Goal: Task Accomplishment & Management: Use online tool/utility

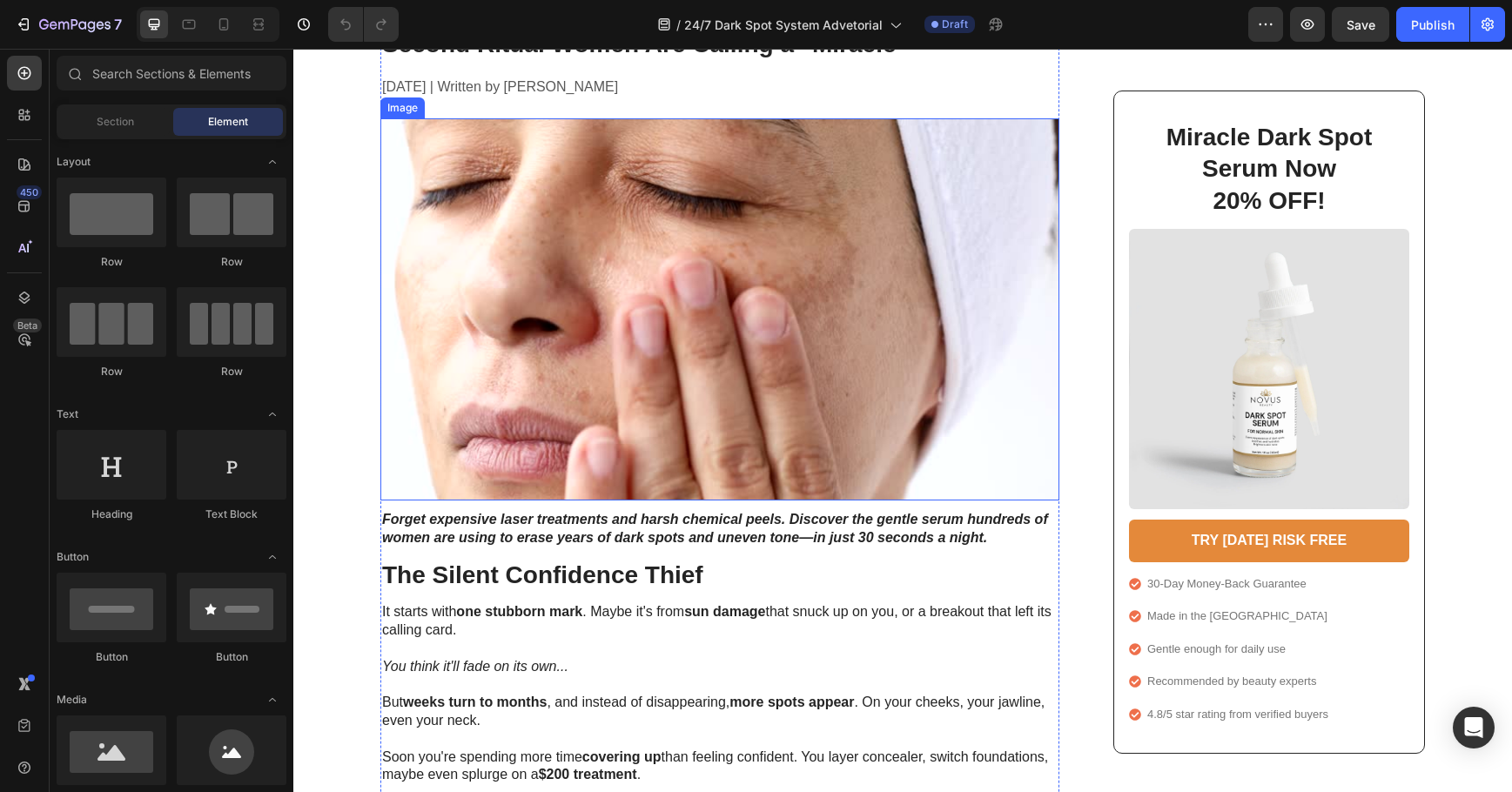
scroll to position [174, 0]
click at [780, 541] on strong "Forget expensive laser treatments and harsh chemical peels. Discover the gentle…" at bounding box center [715, 528] width 666 height 34
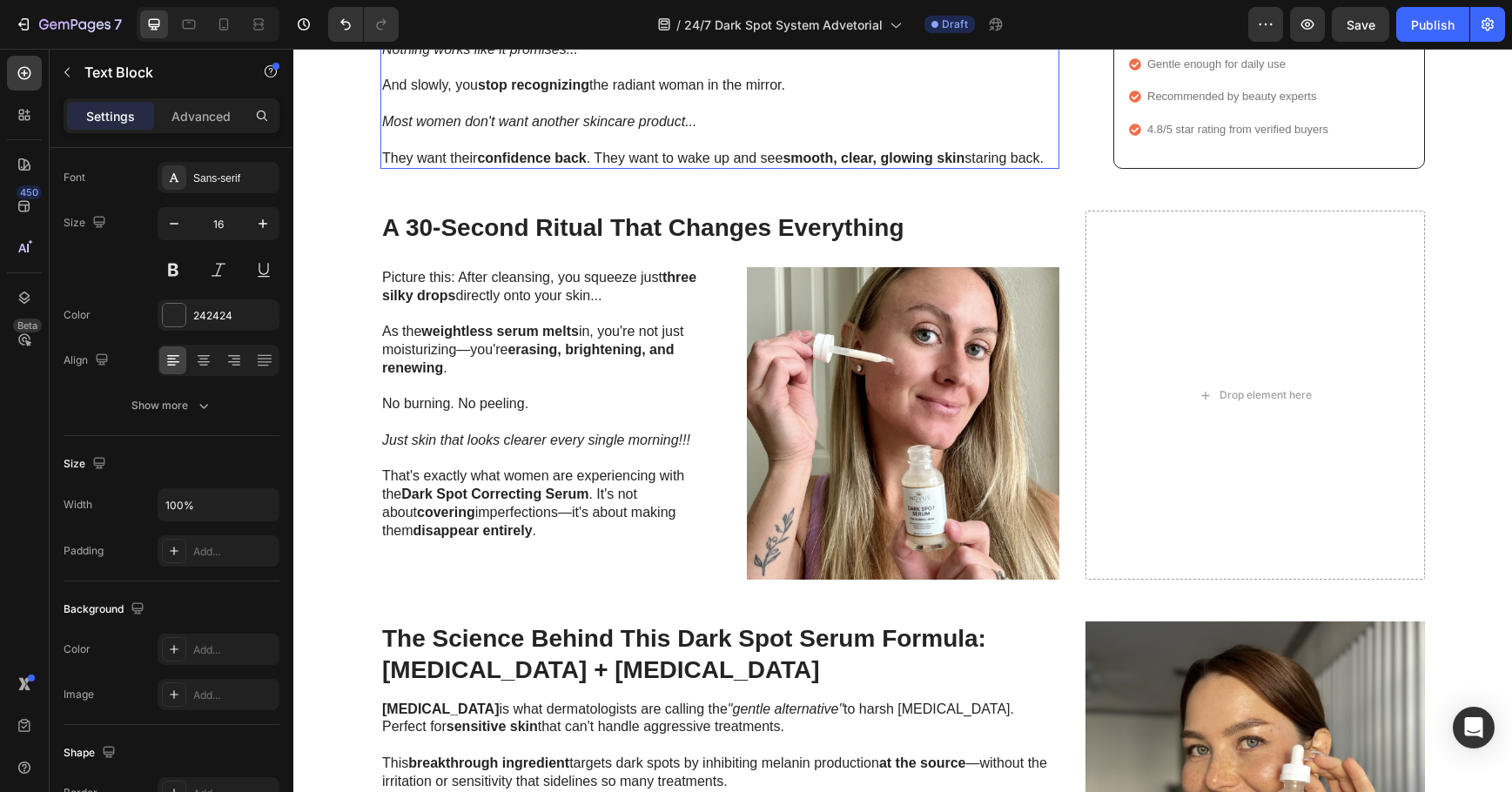
scroll to position [958, 0]
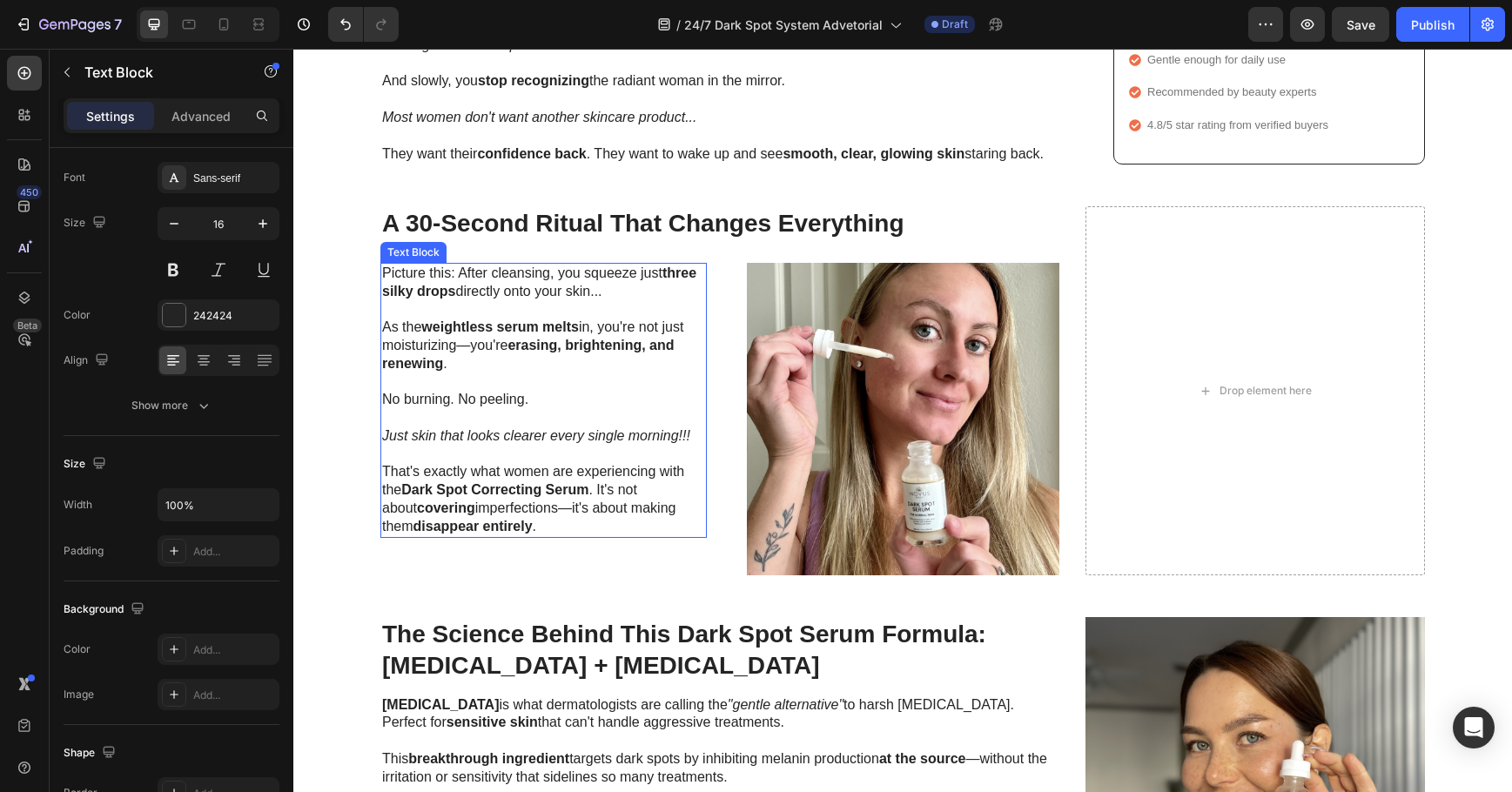
click at [487, 428] on p "Just skin that looks clearer every single morning!!!" at bounding box center [543, 445] width 323 height 36
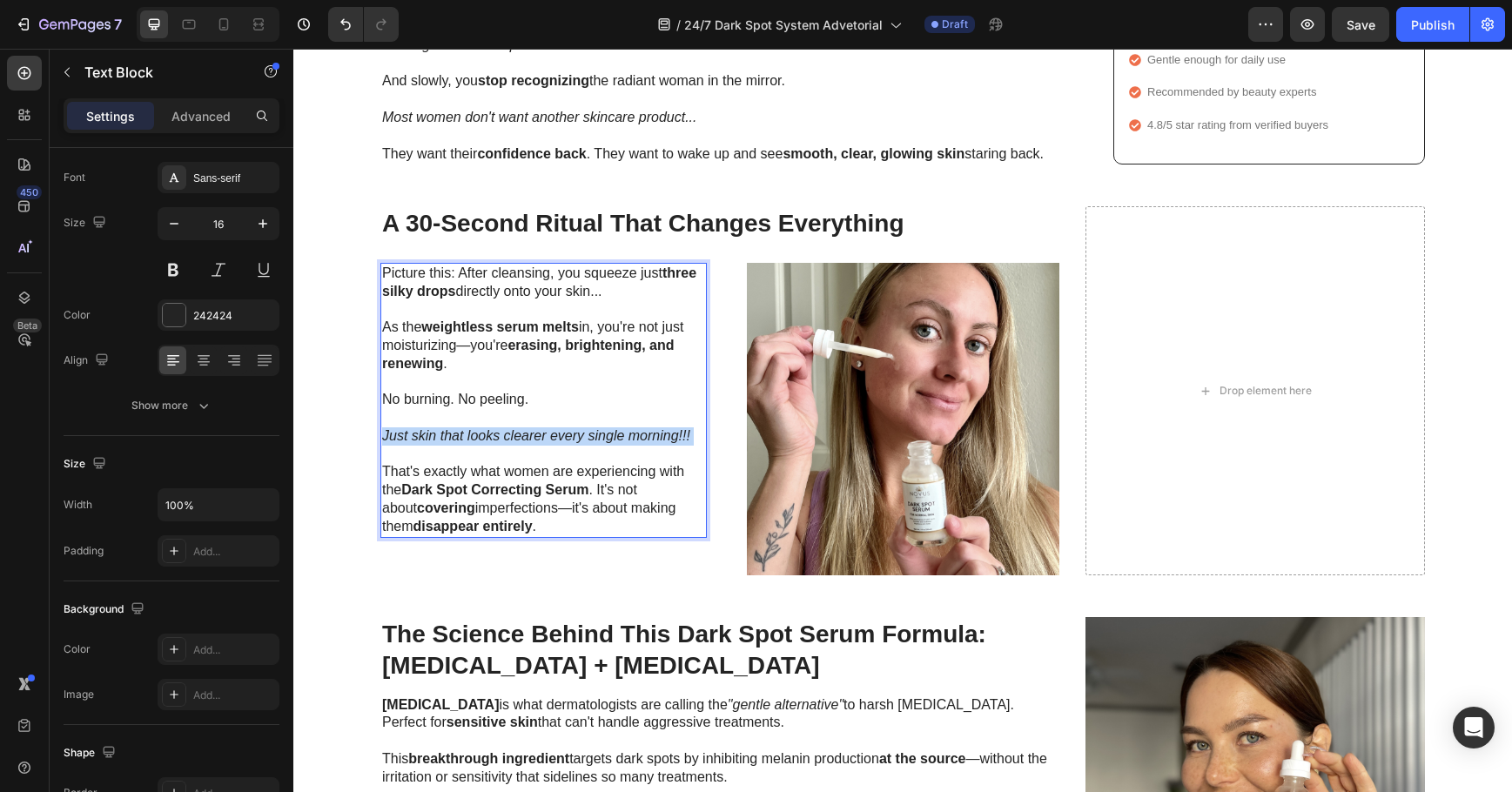
click at [487, 428] on p "Just skin that looks clearer every single morning!!!" at bounding box center [543, 445] width 323 height 36
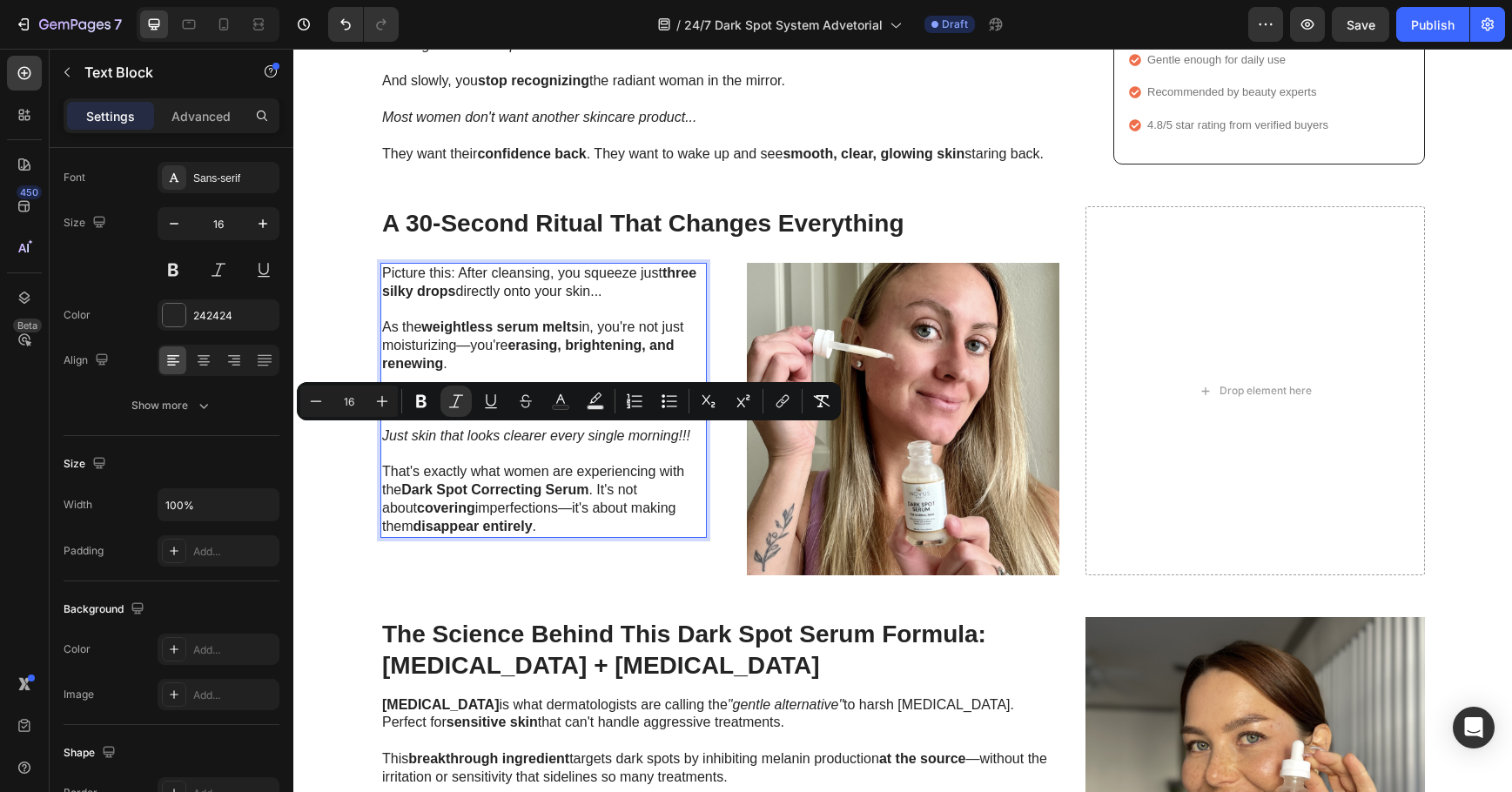
click at [543, 526] on p "That's exactly what women are experiencing with the Dark Spot Correcting Serum …" at bounding box center [543, 499] width 323 height 73
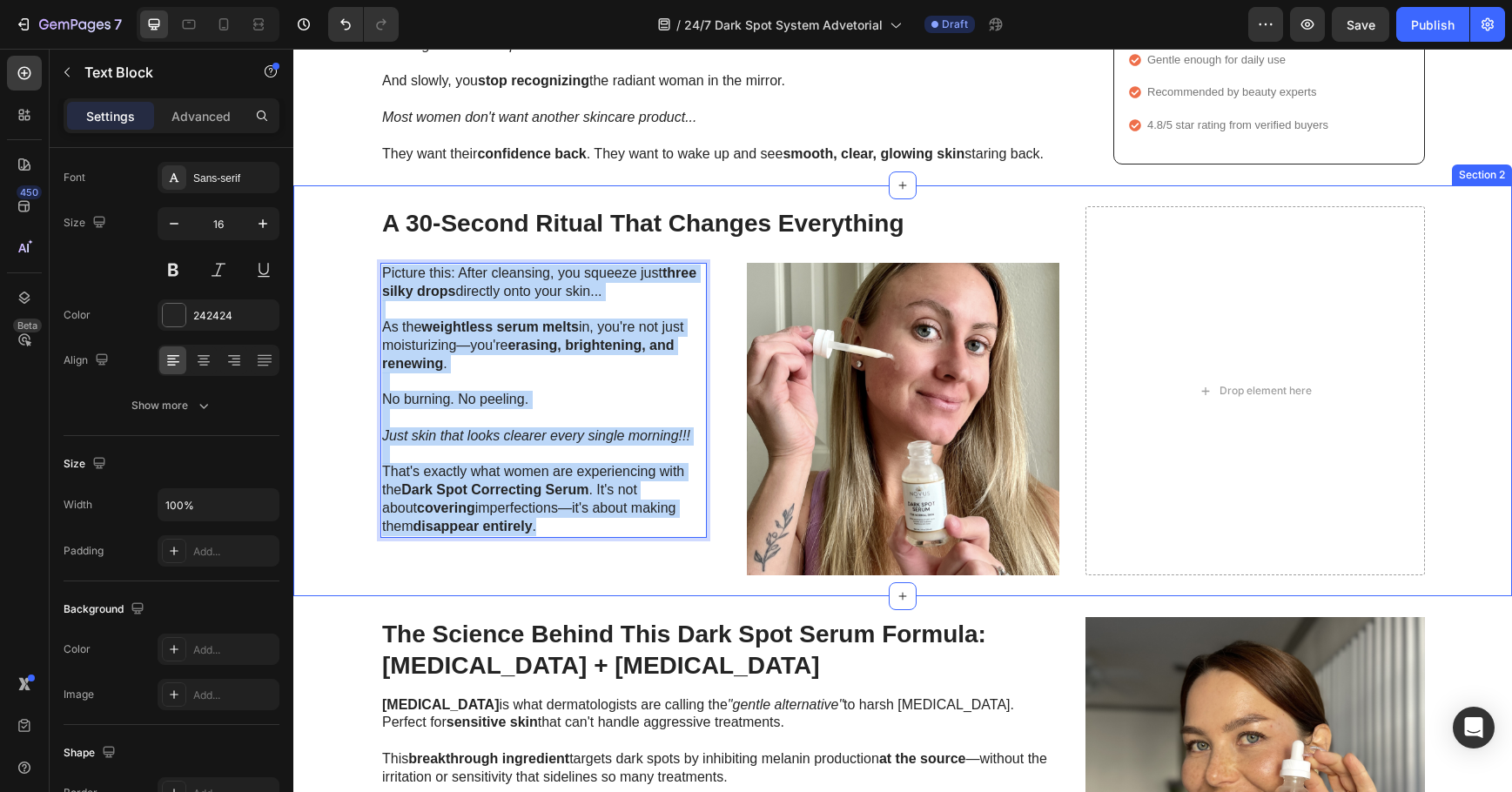
drag, startPoint x: 538, startPoint y: 527, endPoint x: 370, endPoint y: 259, distance: 316.3
click at [370, 259] on div "A 30-Second Ritual That Changes Everything Heading Picture this: After cleansin…" at bounding box center [903, 389] width 1184 height 368
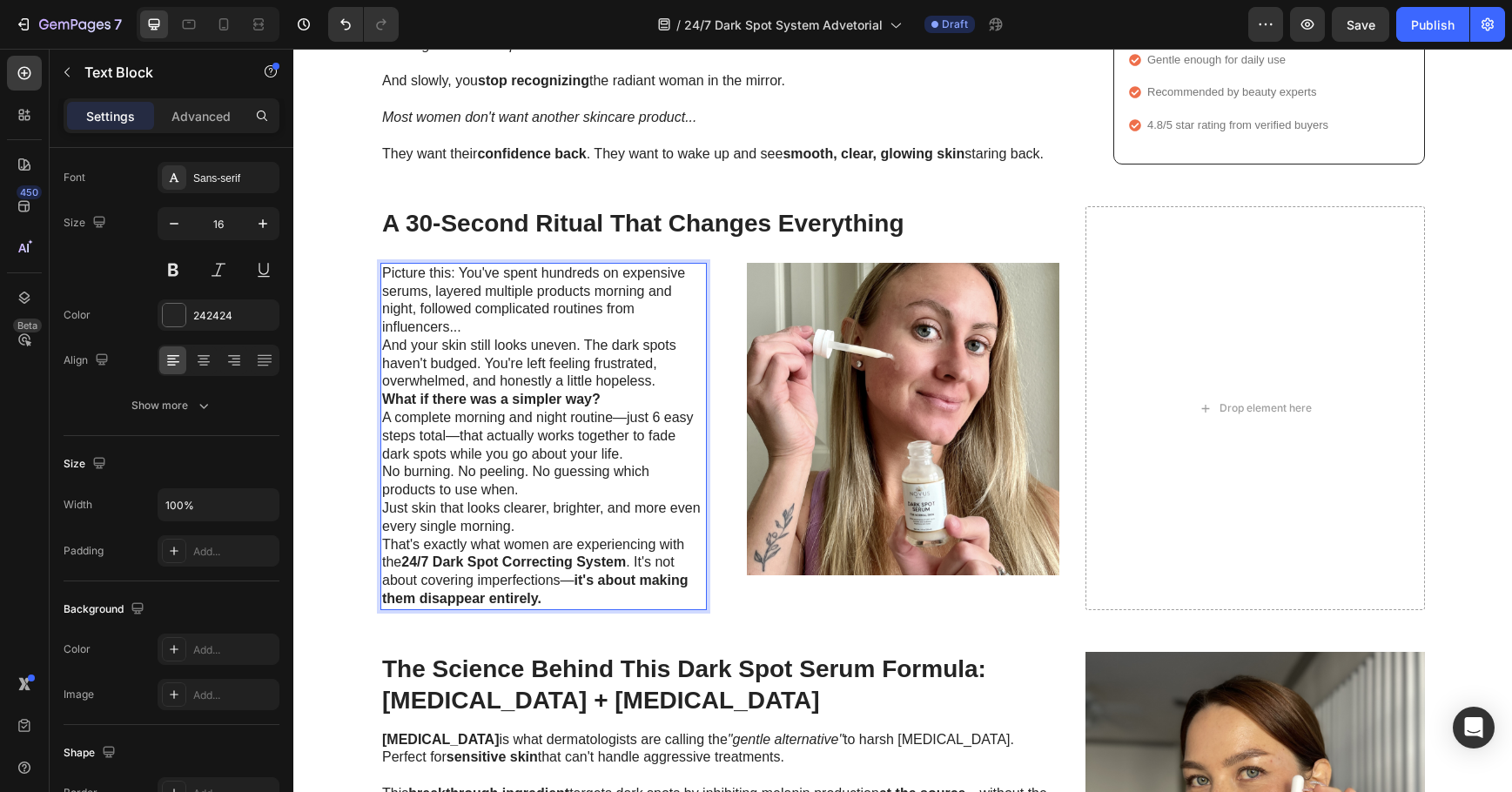
click at [550, 326] on p "Picture this: You've spent hundreds on expensive serums, layered multiple produ…" at bounding box center [543, 301] width 323 height 73
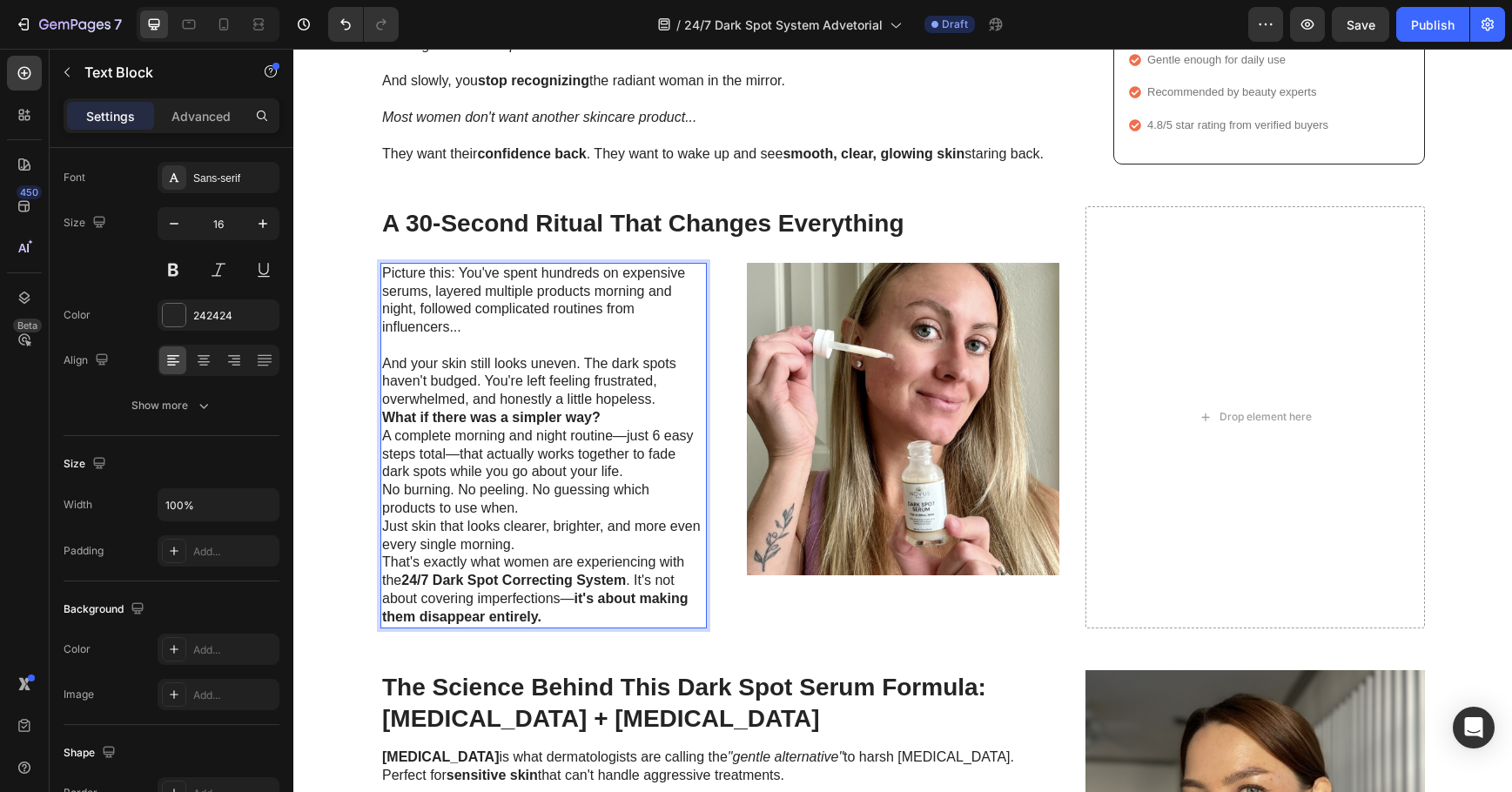
click at [656, 400] on p "And your skin still looks uneven. The dark spots haven't budged. You're left fe…" at bounding box center [543, 382] width 323 height 54
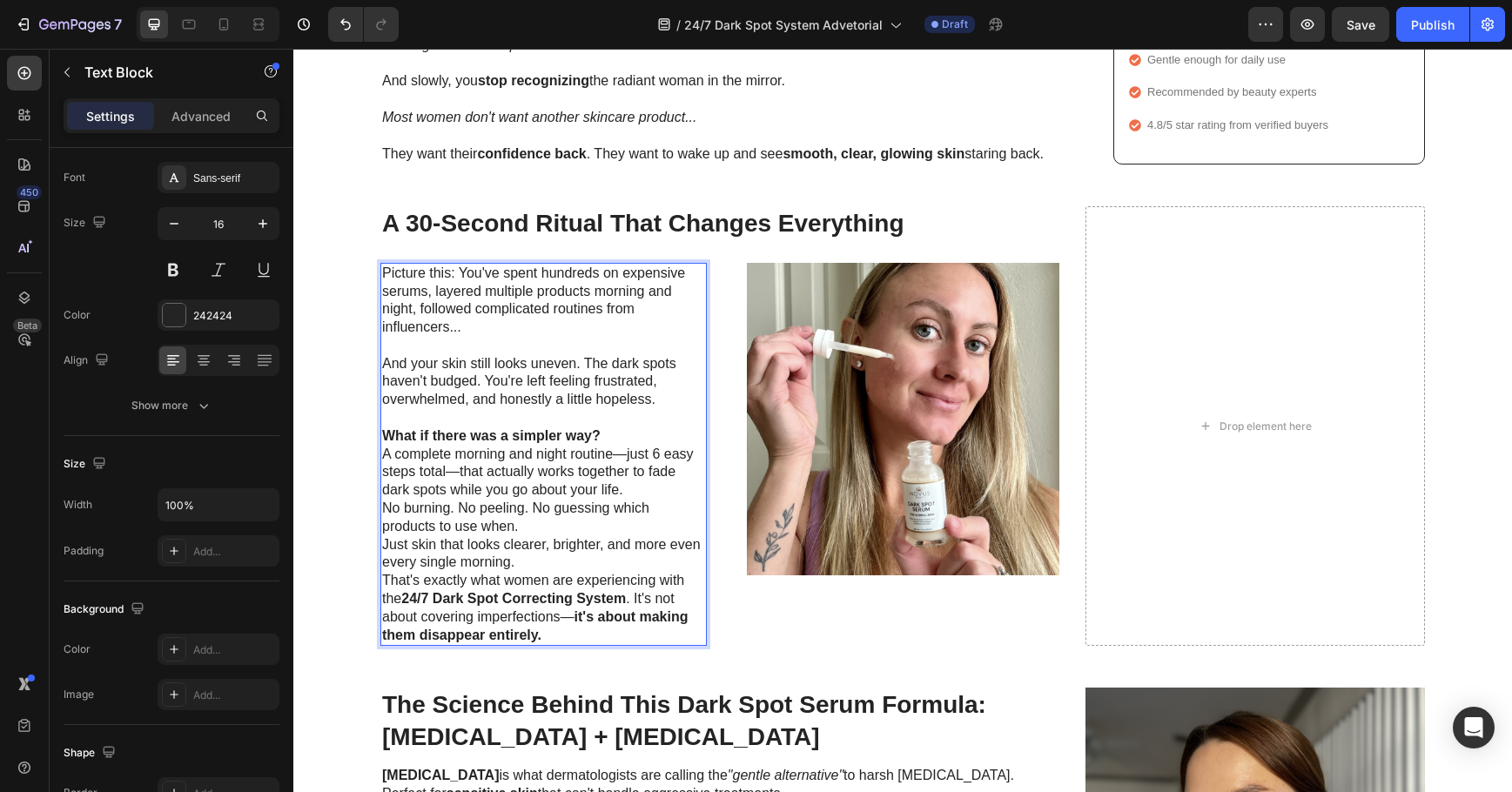
click at [658, 430] on p "What if there was a simpler way?" at bounding box center [543, 437] width 323 height 19
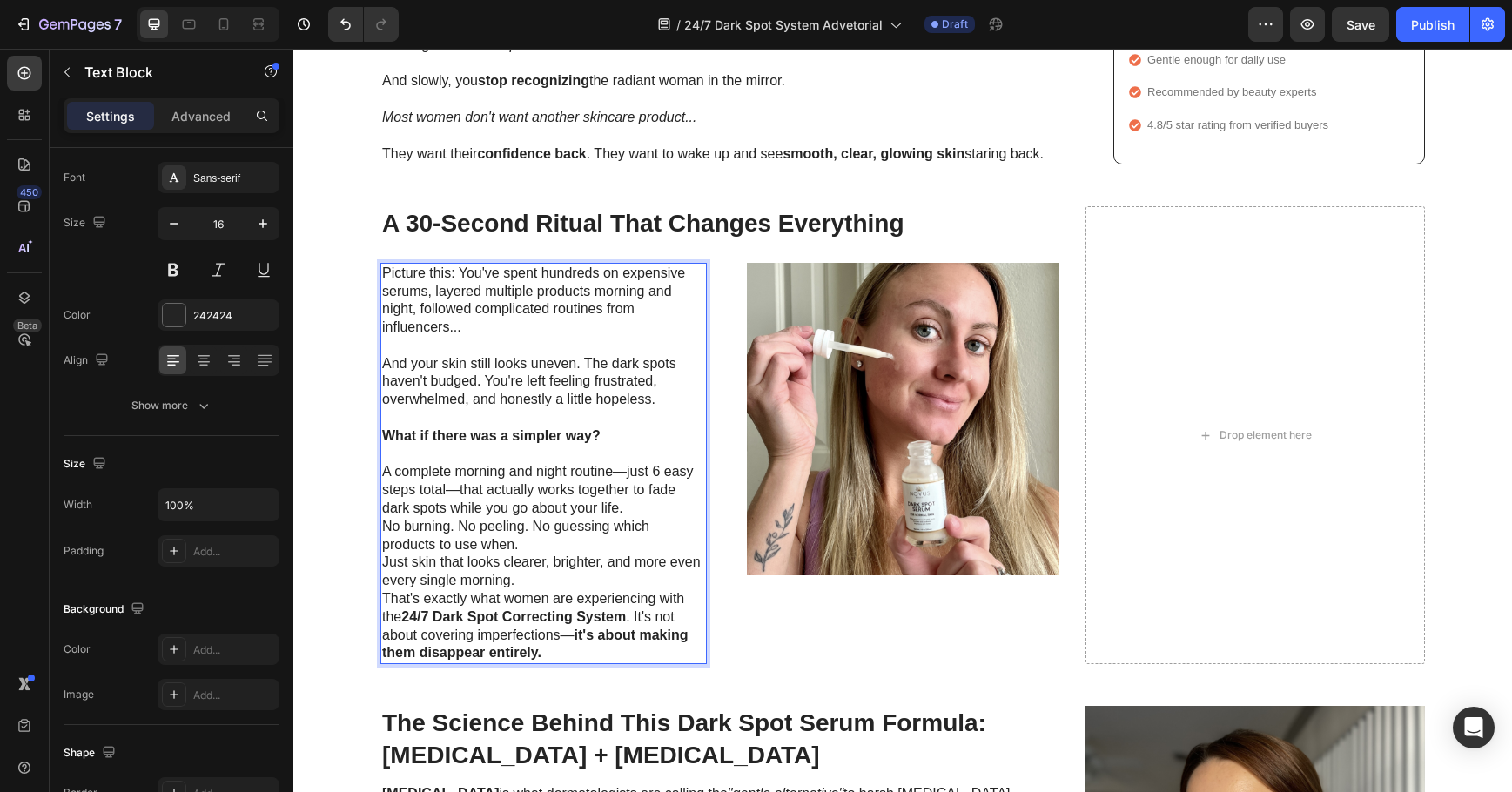
click at [622, 507] on p "A complete morning and night routine—just 6 easy steps total—that actually work…" at bounding box center [543, 490] width 323 height 54
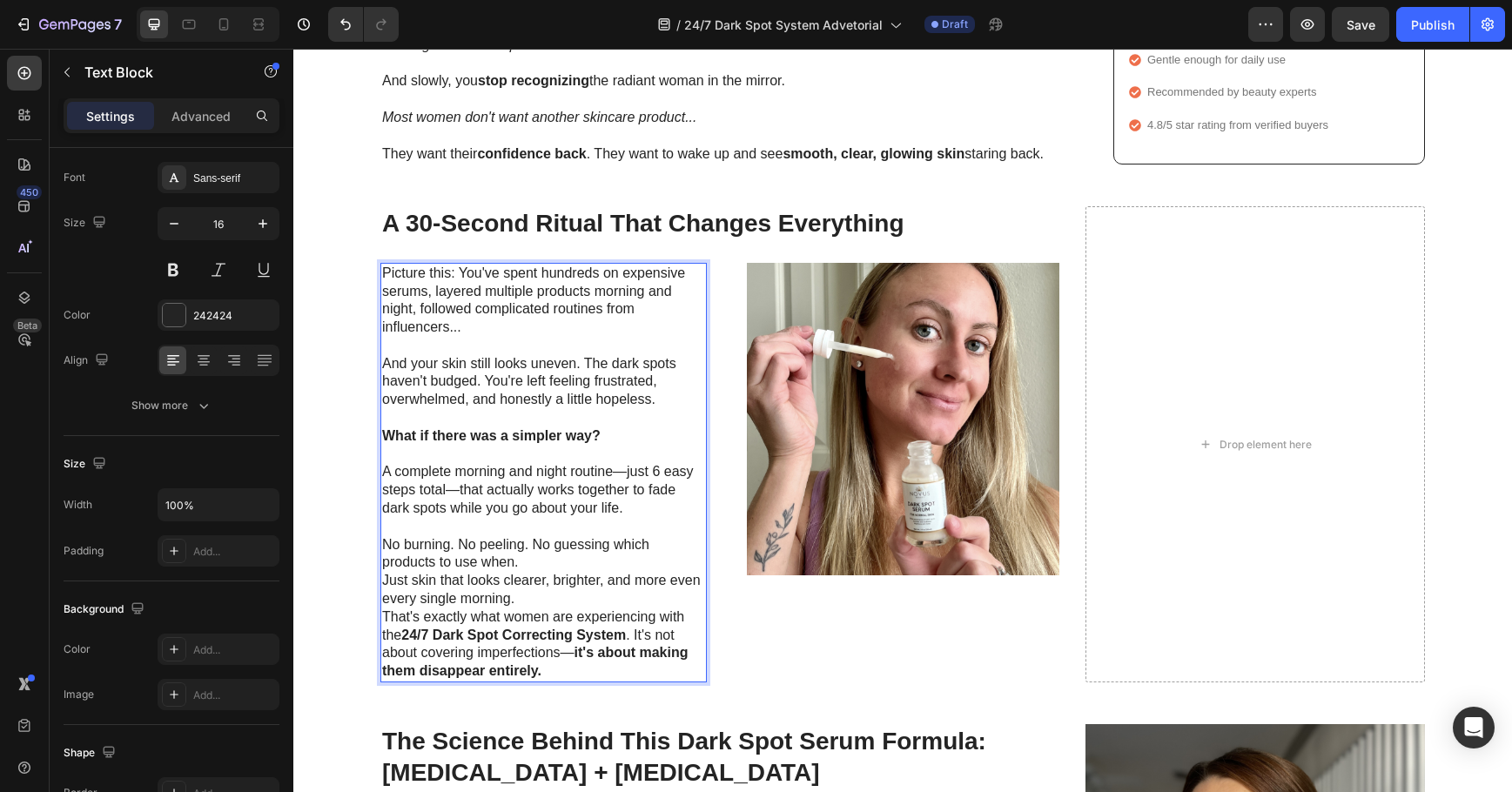
click at [582, 565] on p "No burning. No peeling. No guessing which products to use when." at bounding box center [543, 554] width 323 height 36
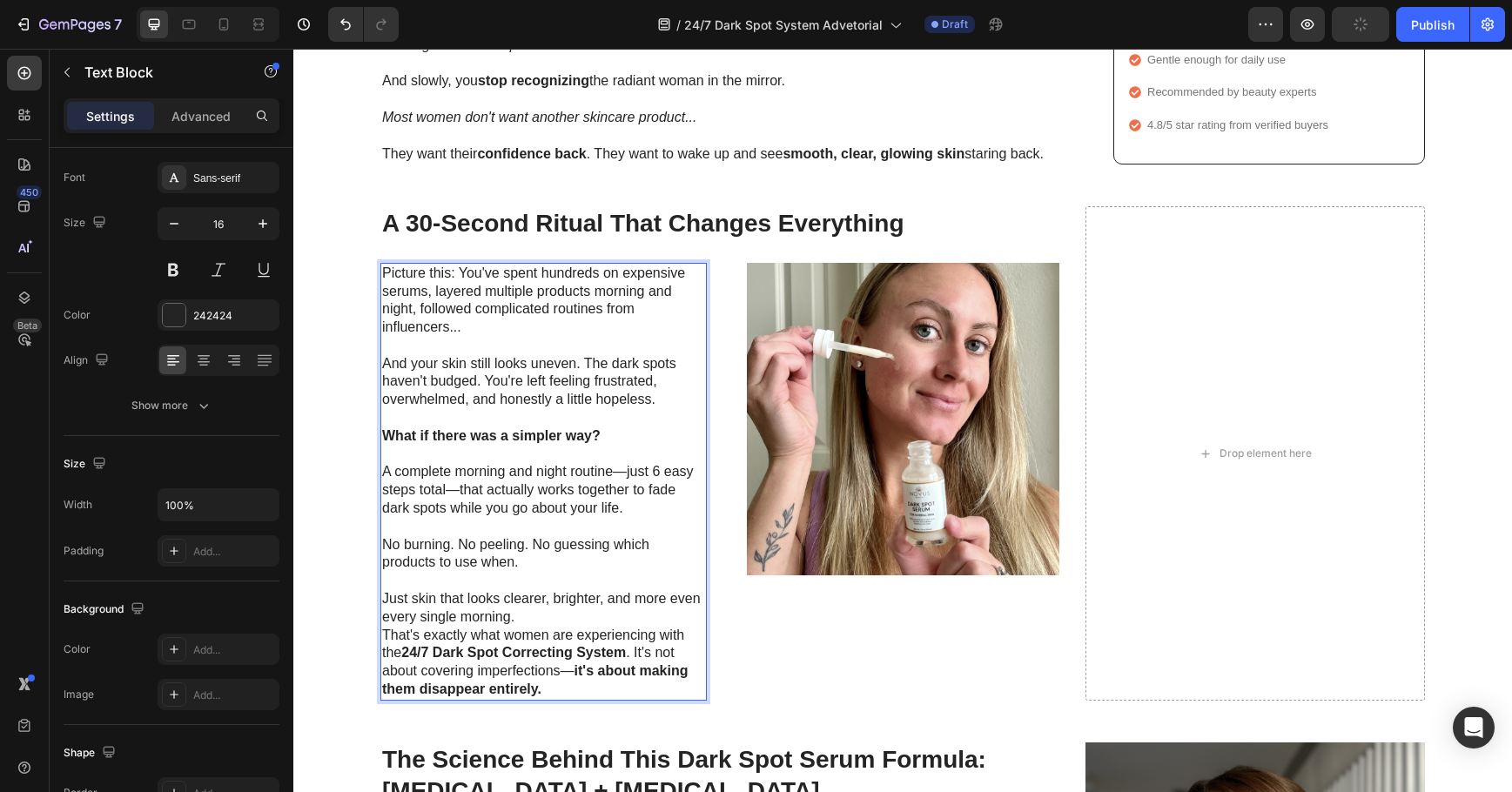
click at [585, 614] on p "Just skin that looks clearer, brighter, and more even every single morning." at bounding box center [543, 608] width 323 height 36
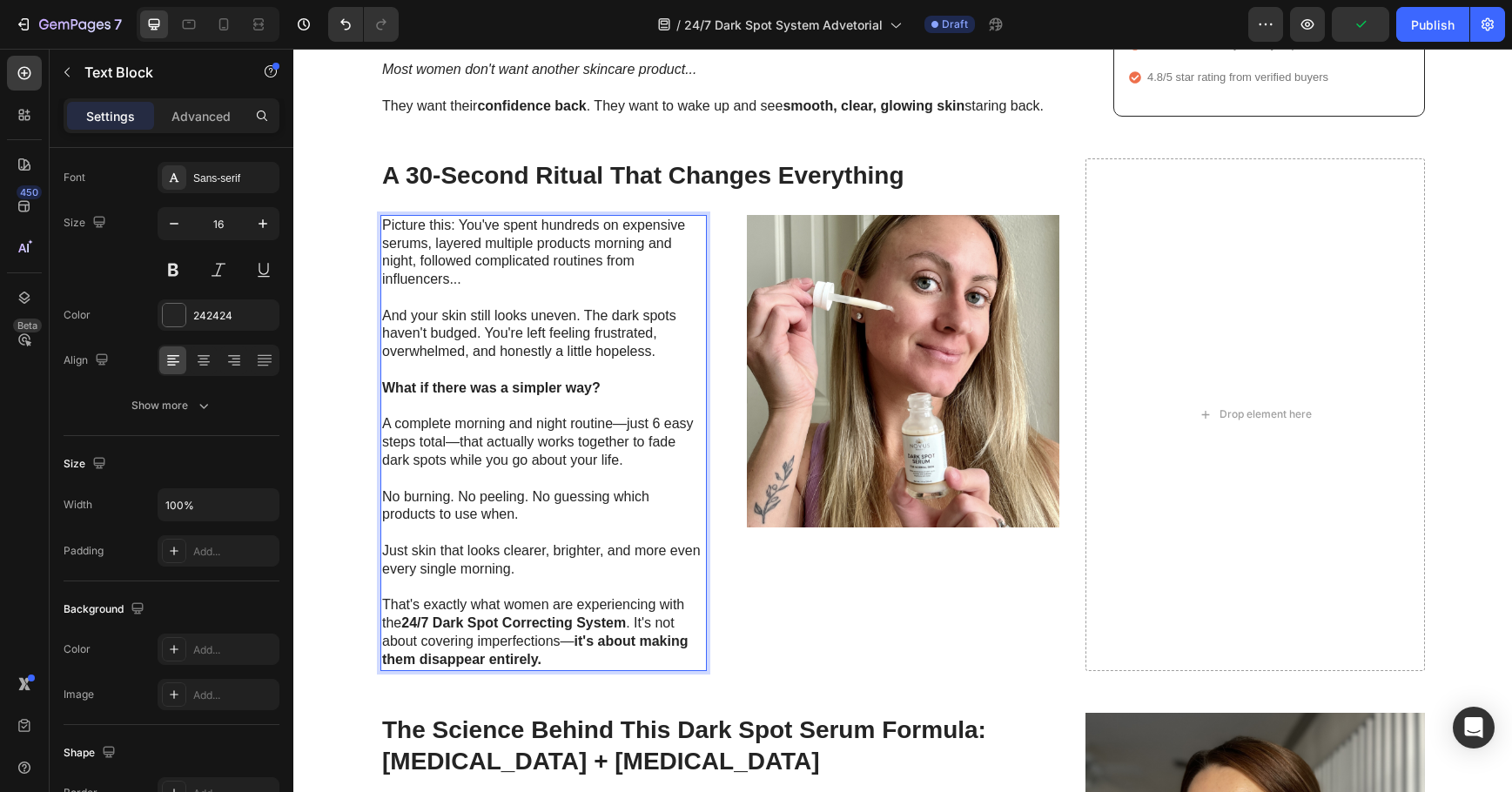
scroll to position [1045, 0]
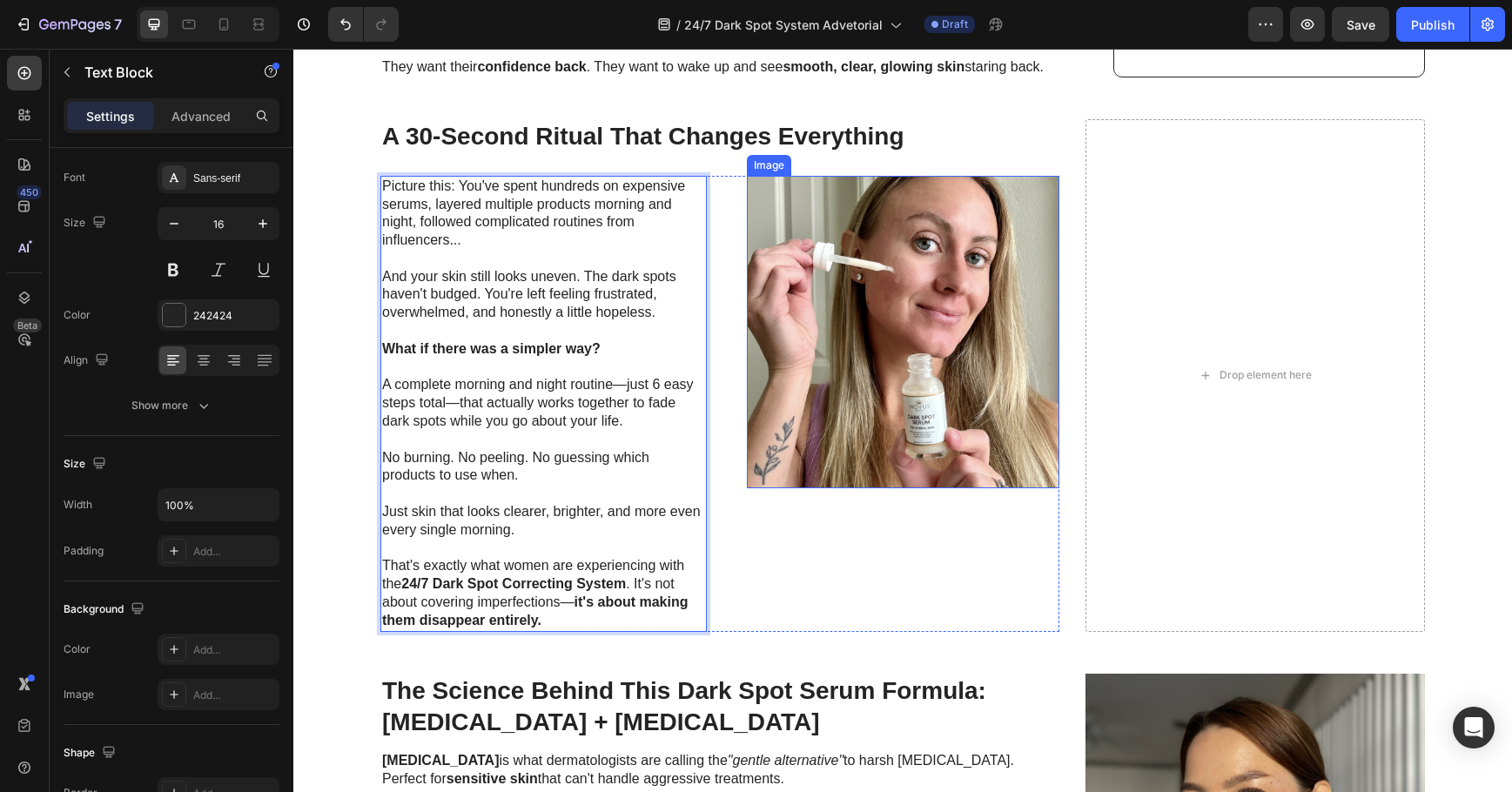
click at [850, 332] on img at bounding box center [903, 332] width 312 height 312
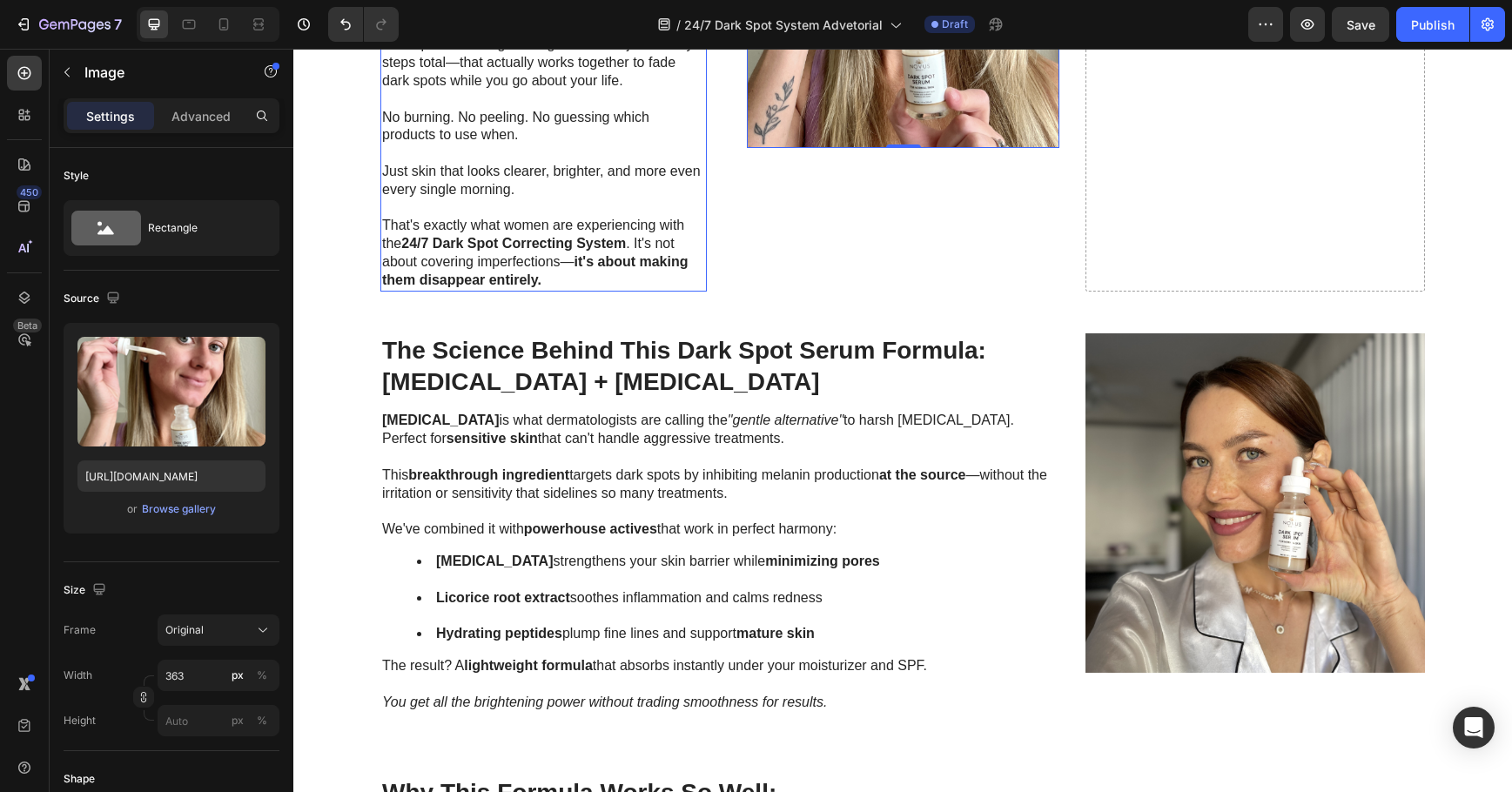
scroll to position [1393, 0]
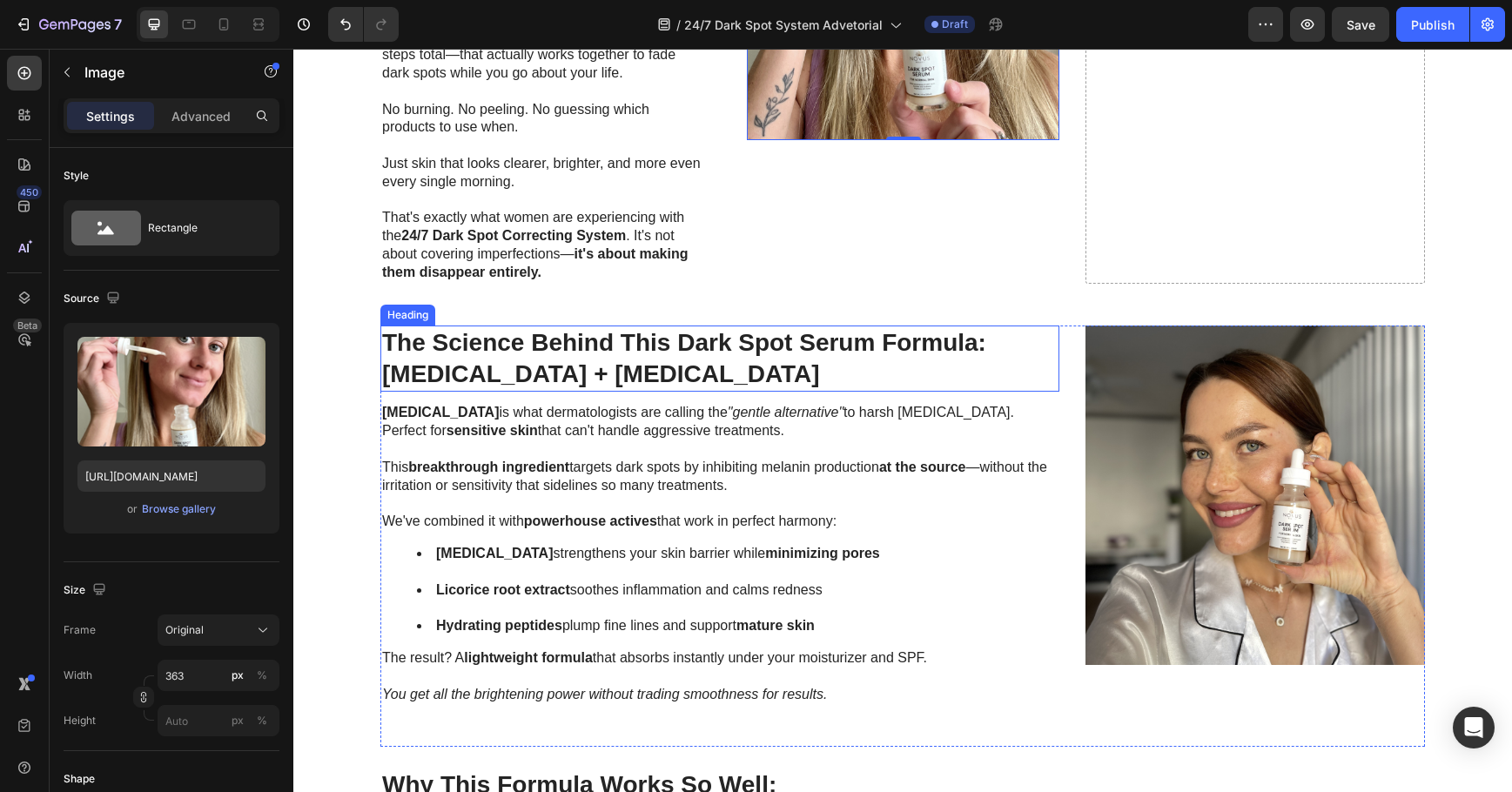
click at [552, 365] on h2 "The Science Behind This Dark Spot Serum Formula: [MEDICAL_DATA] + [MEDICAL_DATA]" at bounding box center [719, 359] width 679 height 67
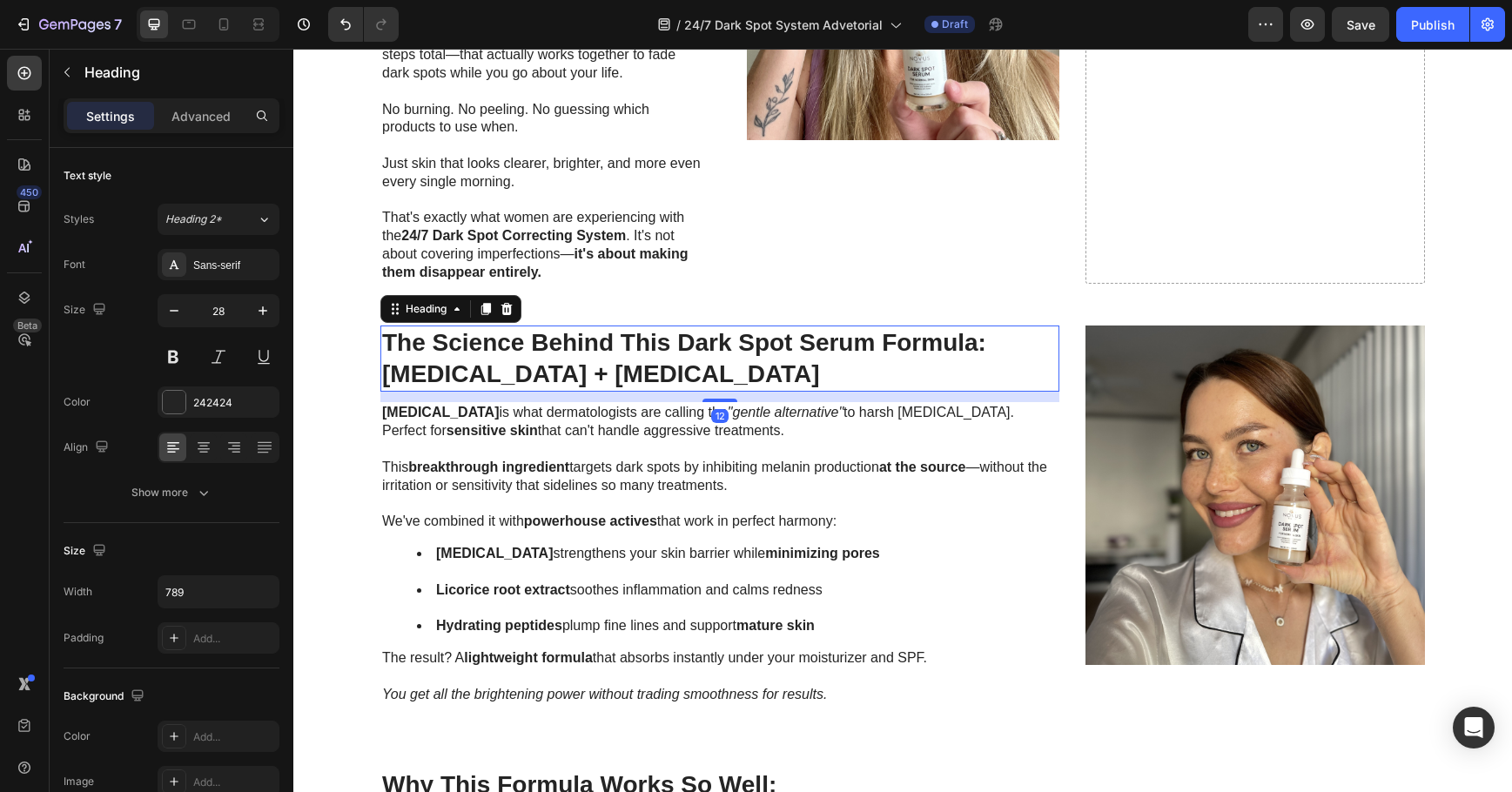
click at [552, 365] on h2 "The Science Behind This Dark Spot Serum Formula: [MEDICAL_DATA] + [MEDICAL_DATA]" at bounding box center [719, 359] width 679 height 67
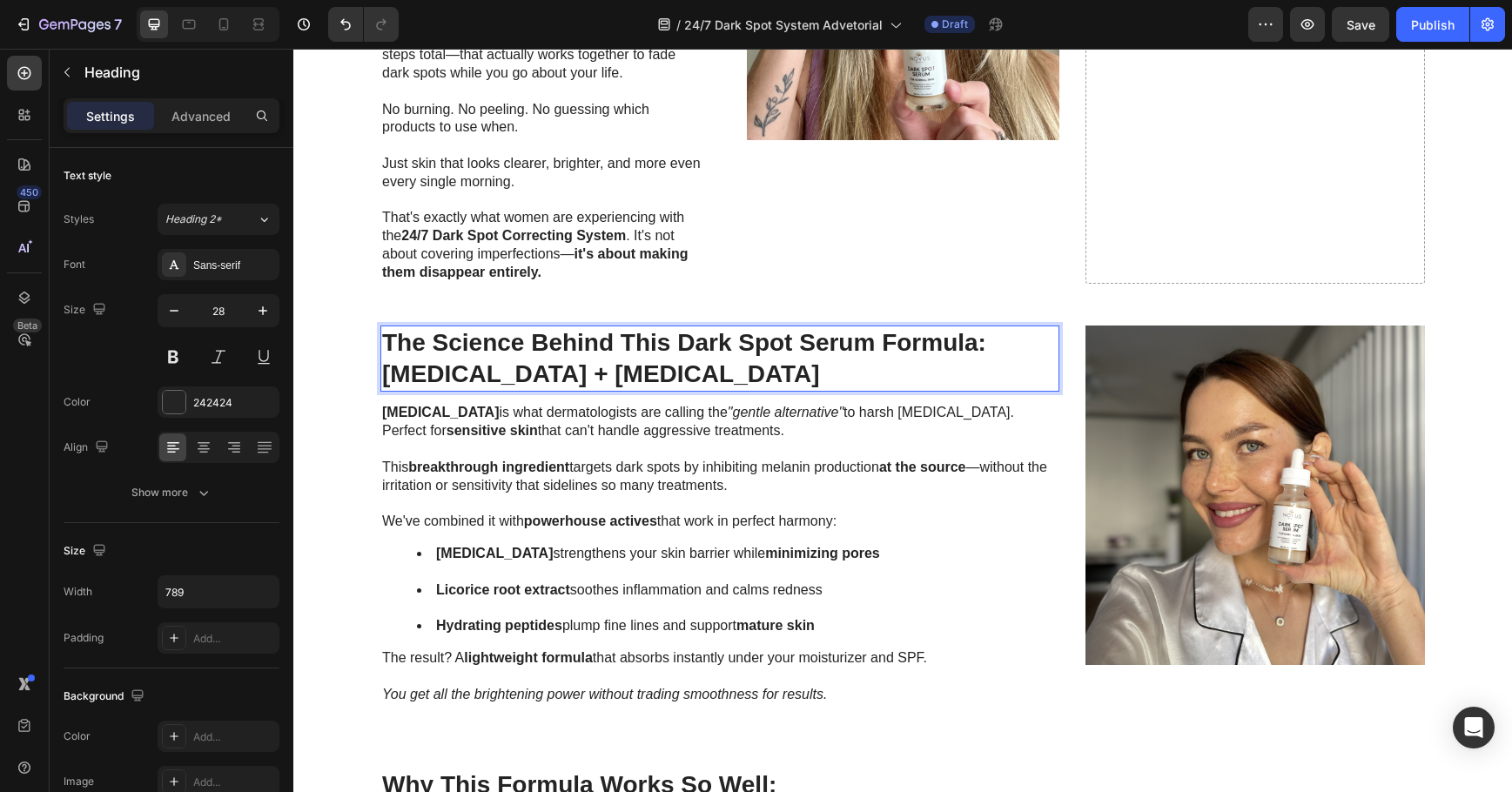
click at [747, 365] on p "The Science Behind This Dark Spot Serum Formula: [MEDICAL_DATA] + [MEDICAL_DATA]" at bounding box center [719, 359] width 675 height 63
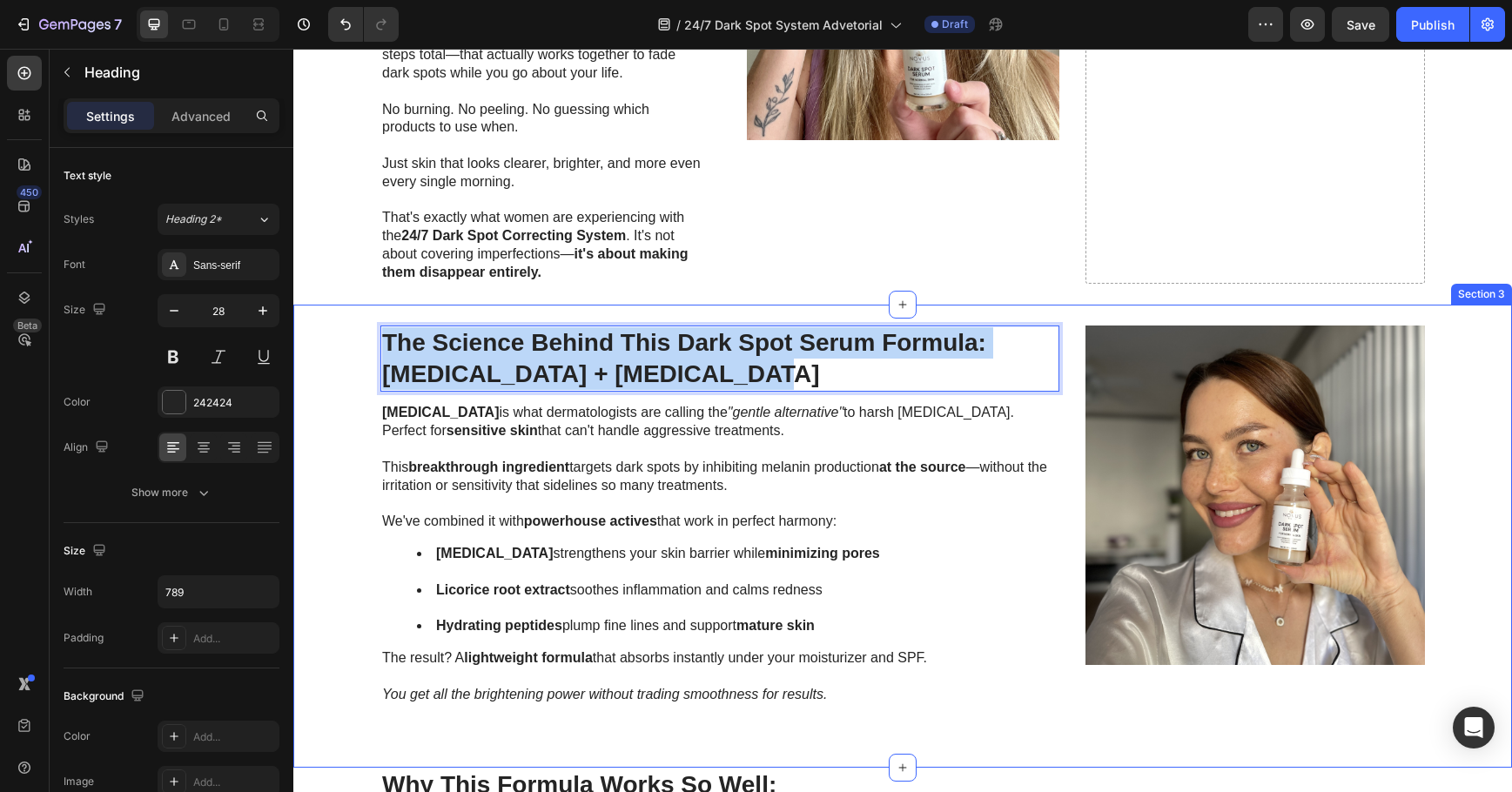
drag, startPoint x: 745, startPoint y: 367, endPoint x: 312, endPoint y: 333, distance: 434.3
click at [312, 333] on div "The Science Behind This Dark Spot Serum Formula: [MEDICAL_DATA] + [MEDICAL_DATA…" at bounding box center [903, 536] width 1184 height 422
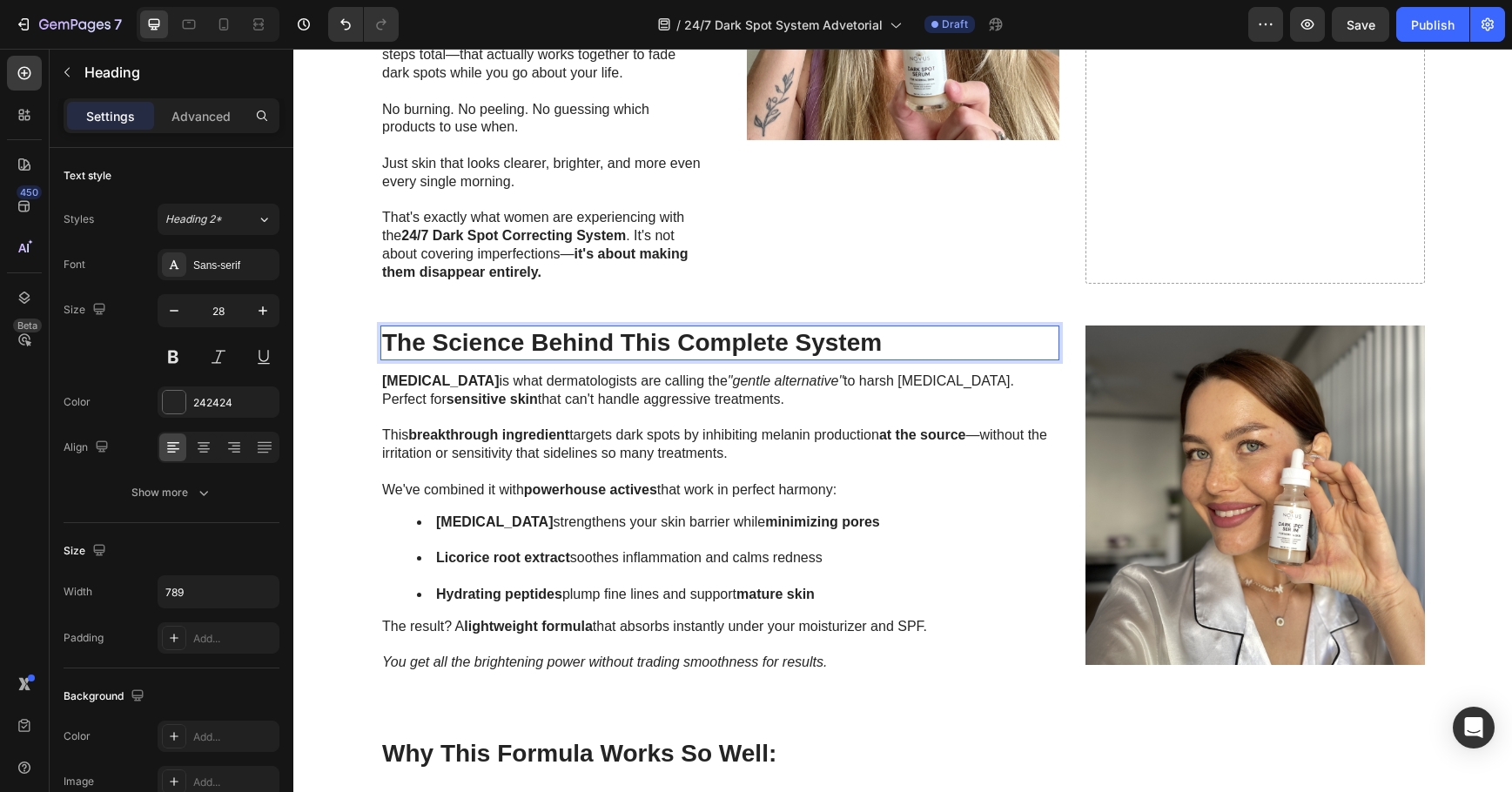
click at [671, 346] on p "The Science Behind This Complete System" at bounding box center [719, 343] width 675 height 32
click at [786, 343] on p "The Science Behind This Complete System" at bounding box center [719, 343] width 675 height 32
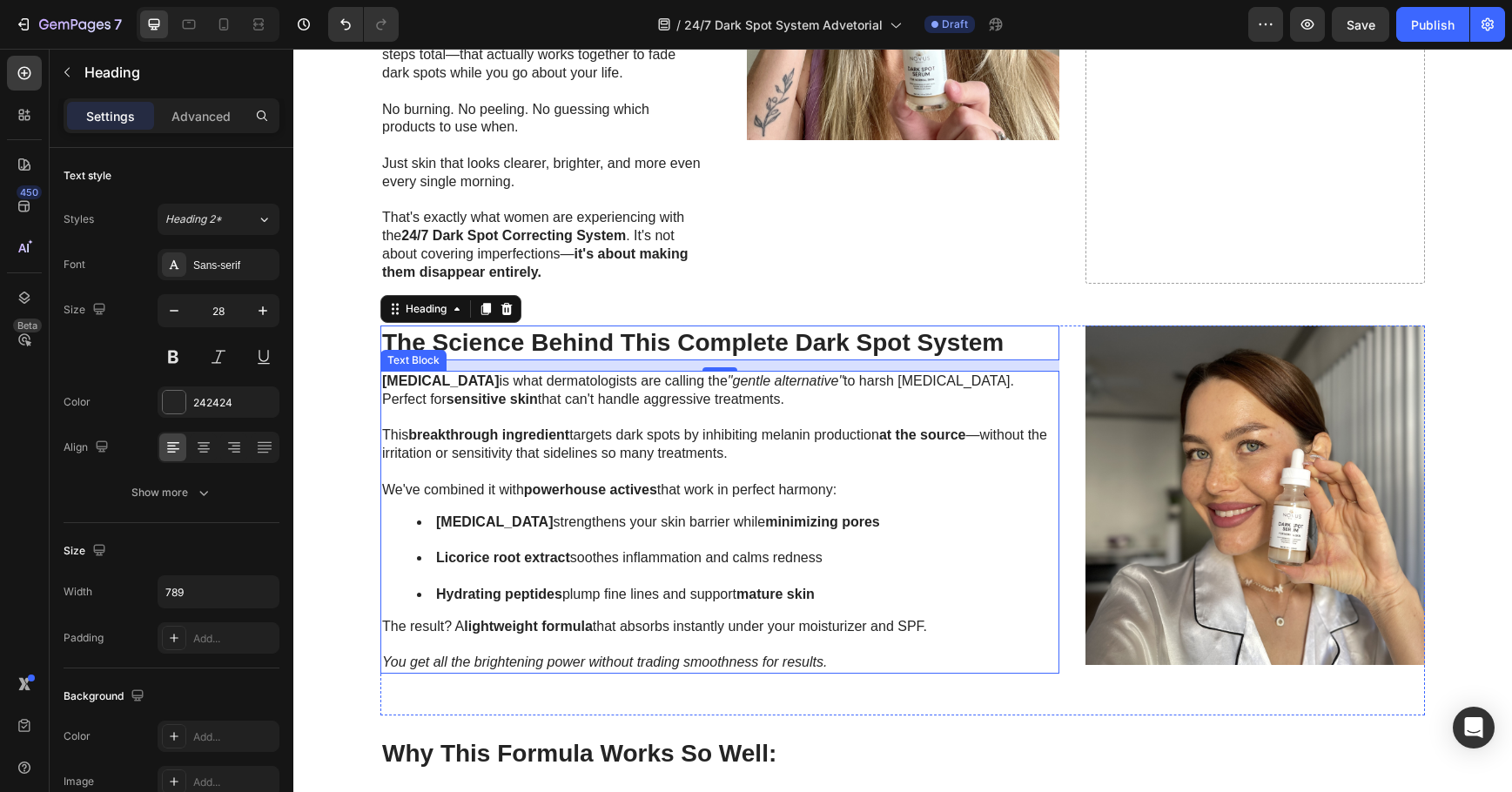
click at [606, 476] on p "This breakthrough ingredient targets dark spots by inhibiting melanin productio…" at bounding box center [719, 454] width 675 height 54
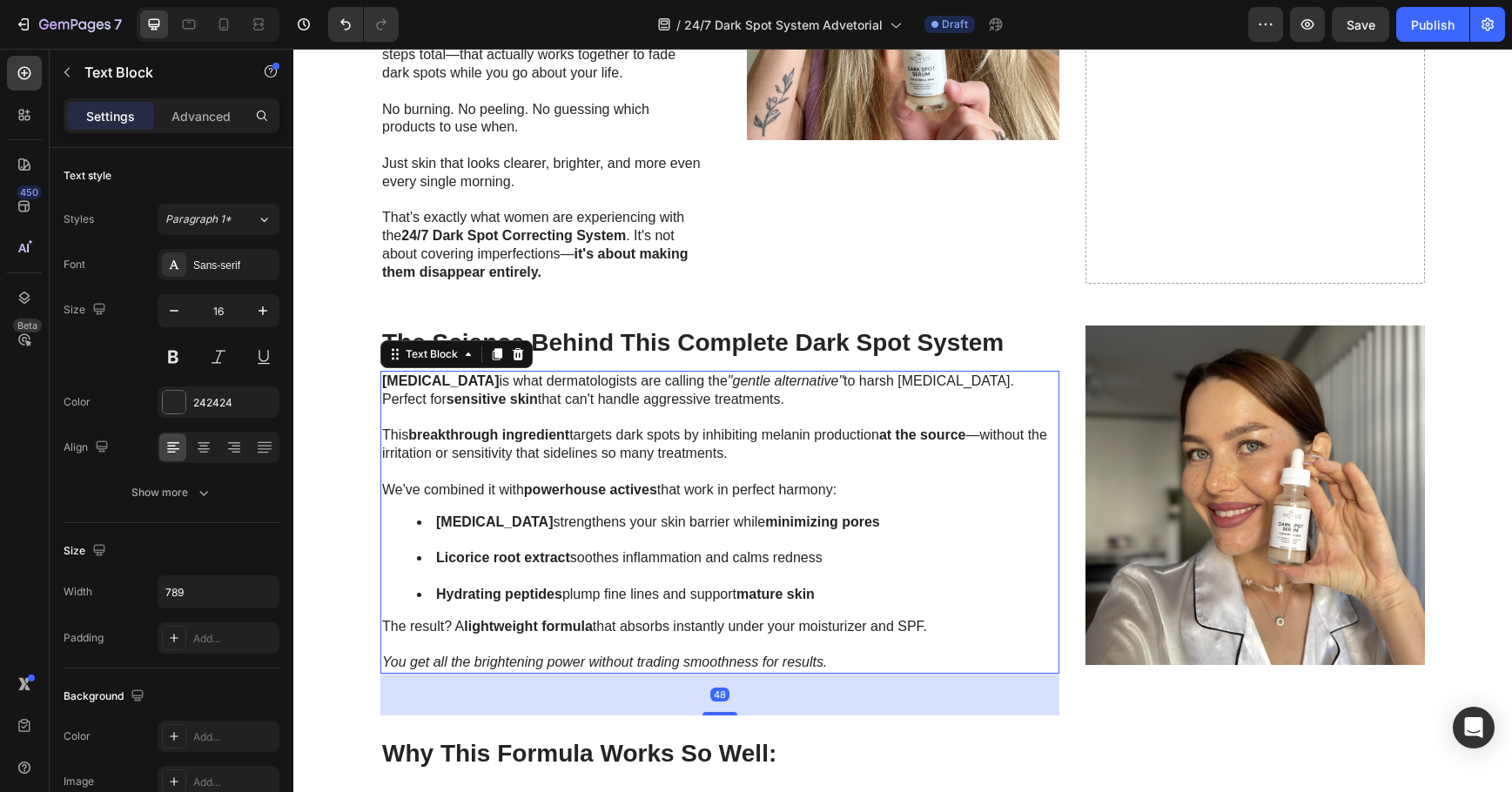
click at [606, 476] on p "This breakthrough ingredient targets dark spots by inhibiting melanin productio…" at bounding box center [719, 454] width 675 height 54
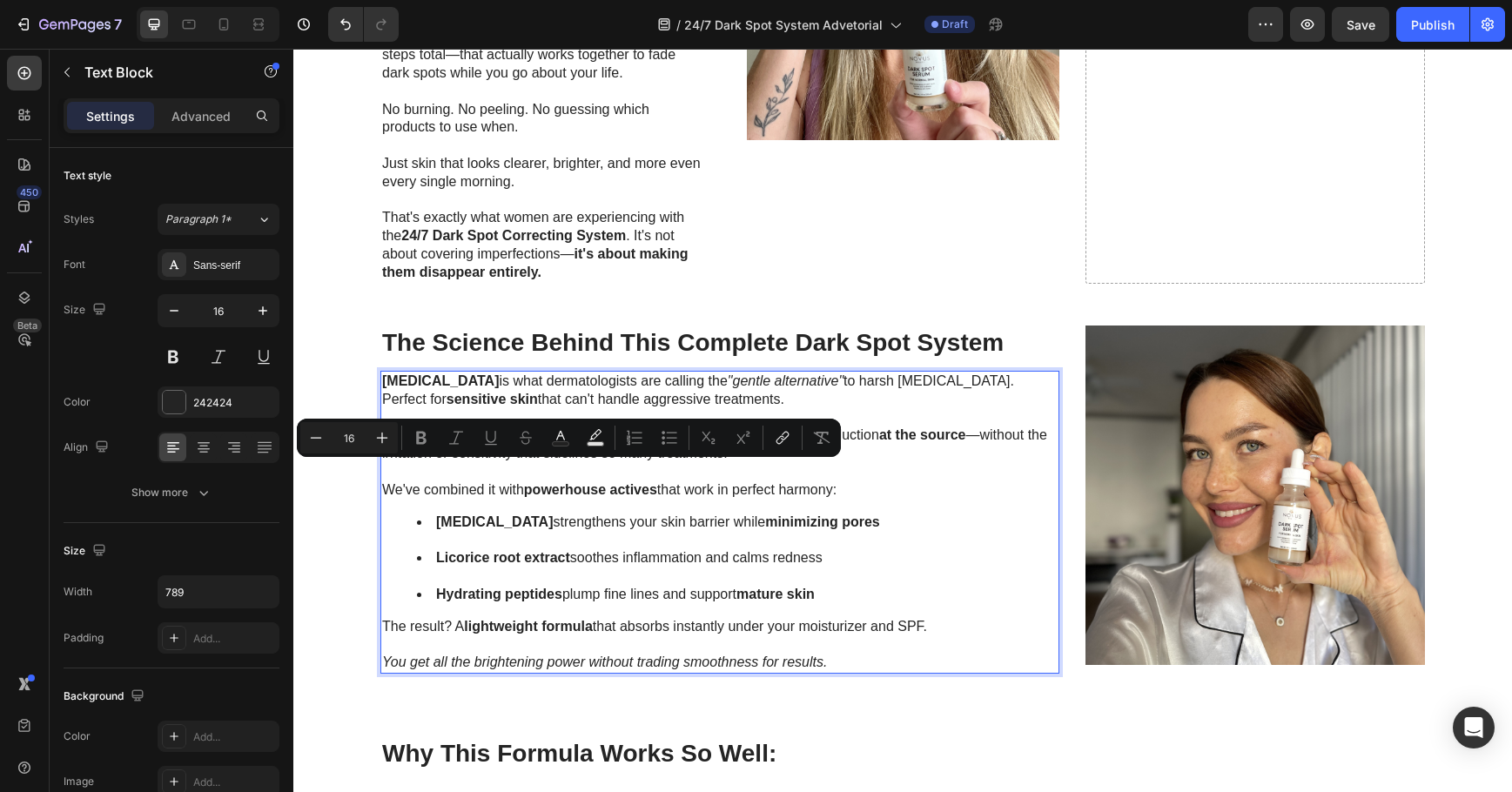
click at [828, 653] on p "Rich Text Editor. Editing area: main" at bounding box center [719, 645] width 675 height 19
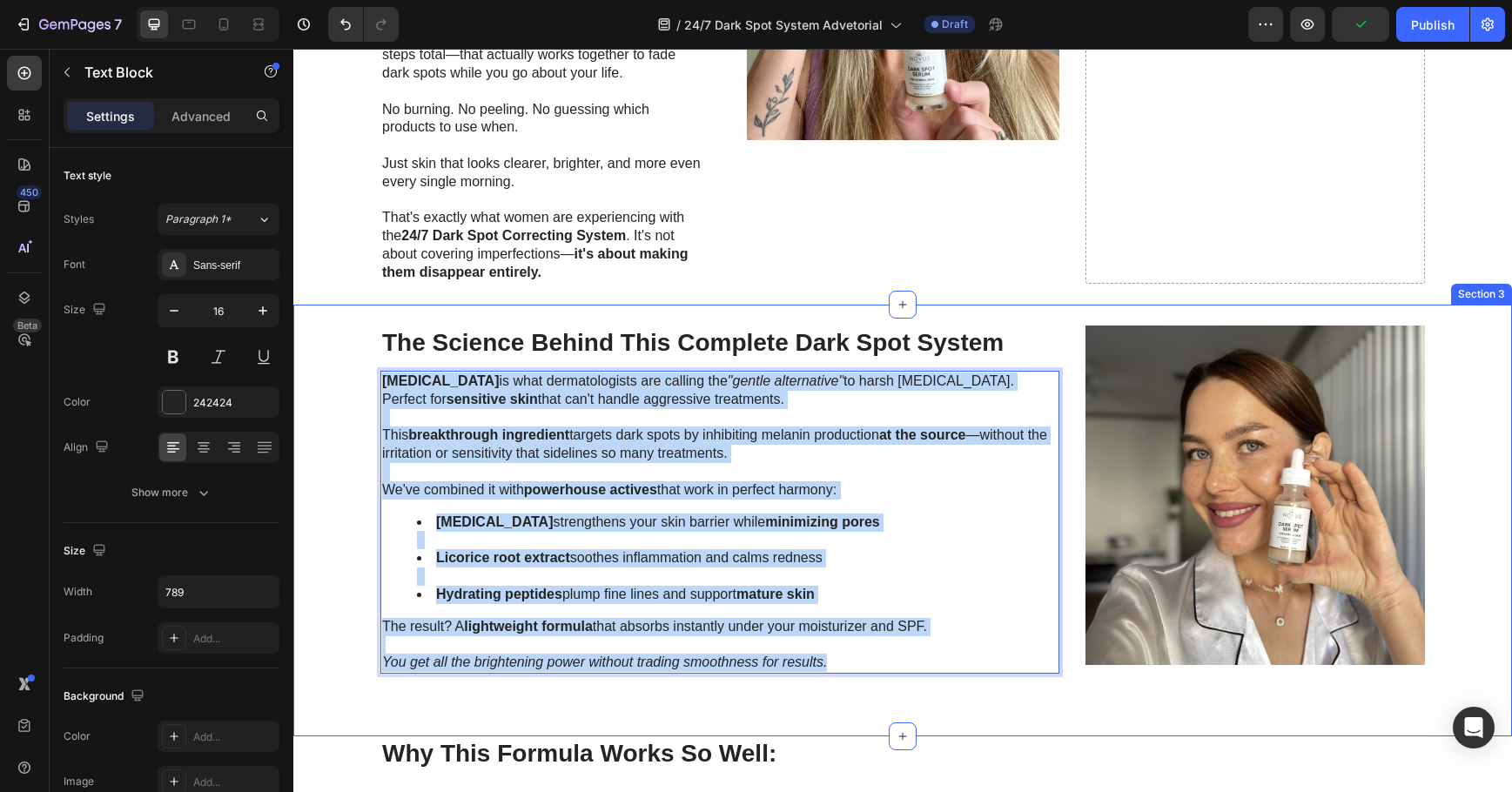
drag, startPoint x: 834, startPoint y: 666, endPoint x: 327, endPoint y: 362, distance: 591.2
click at [327, 362] on div "The Science Behind This Complete Dark Spot System Heading [MEDICAL_DATA] is wha…" at bounding box center [903, 520] width 1184 height 390
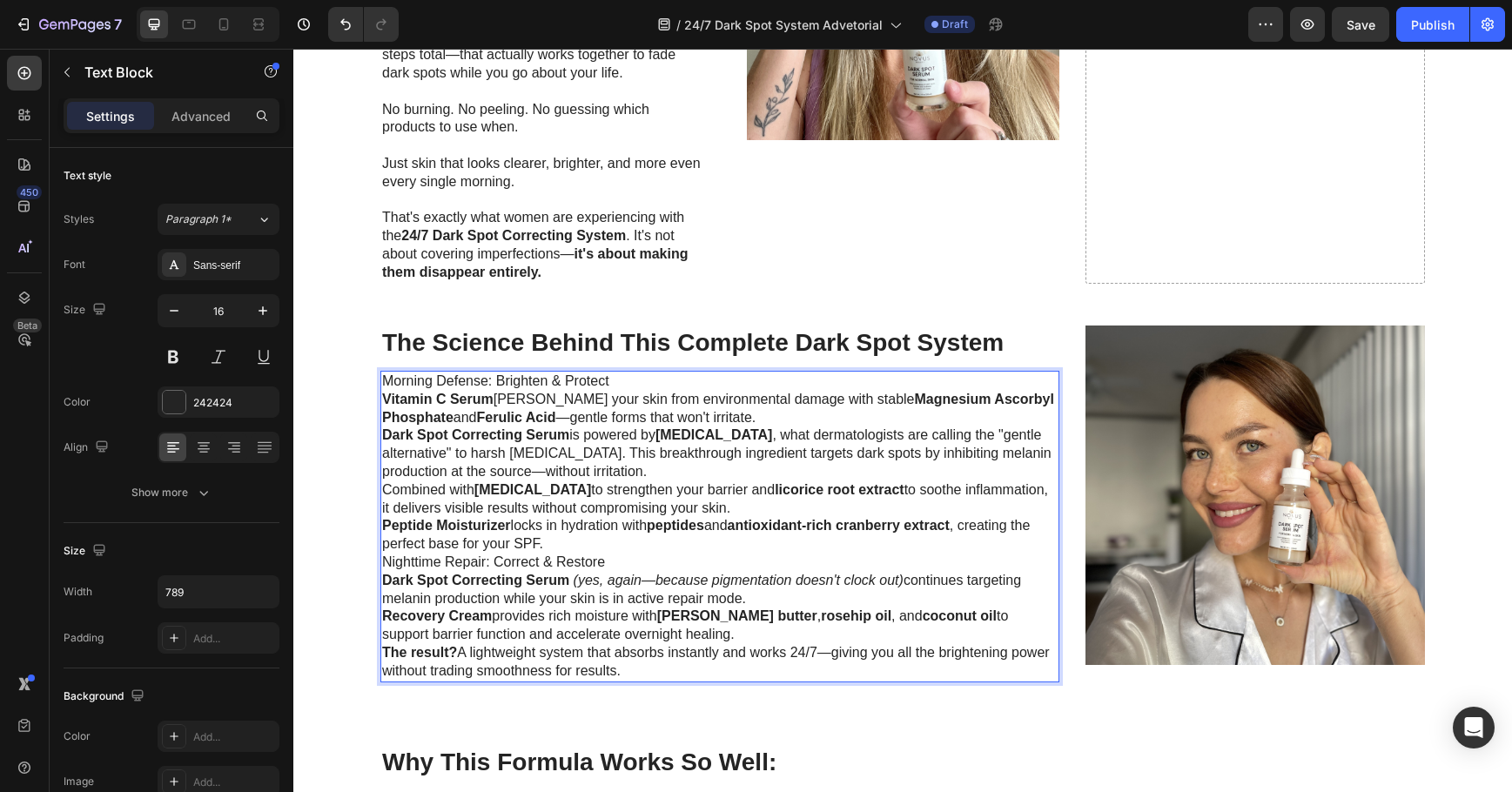
click at [611, 383] on p "Morning Defense: Brighten & Protect" at bounding box center [719, 382] width 675 height 19
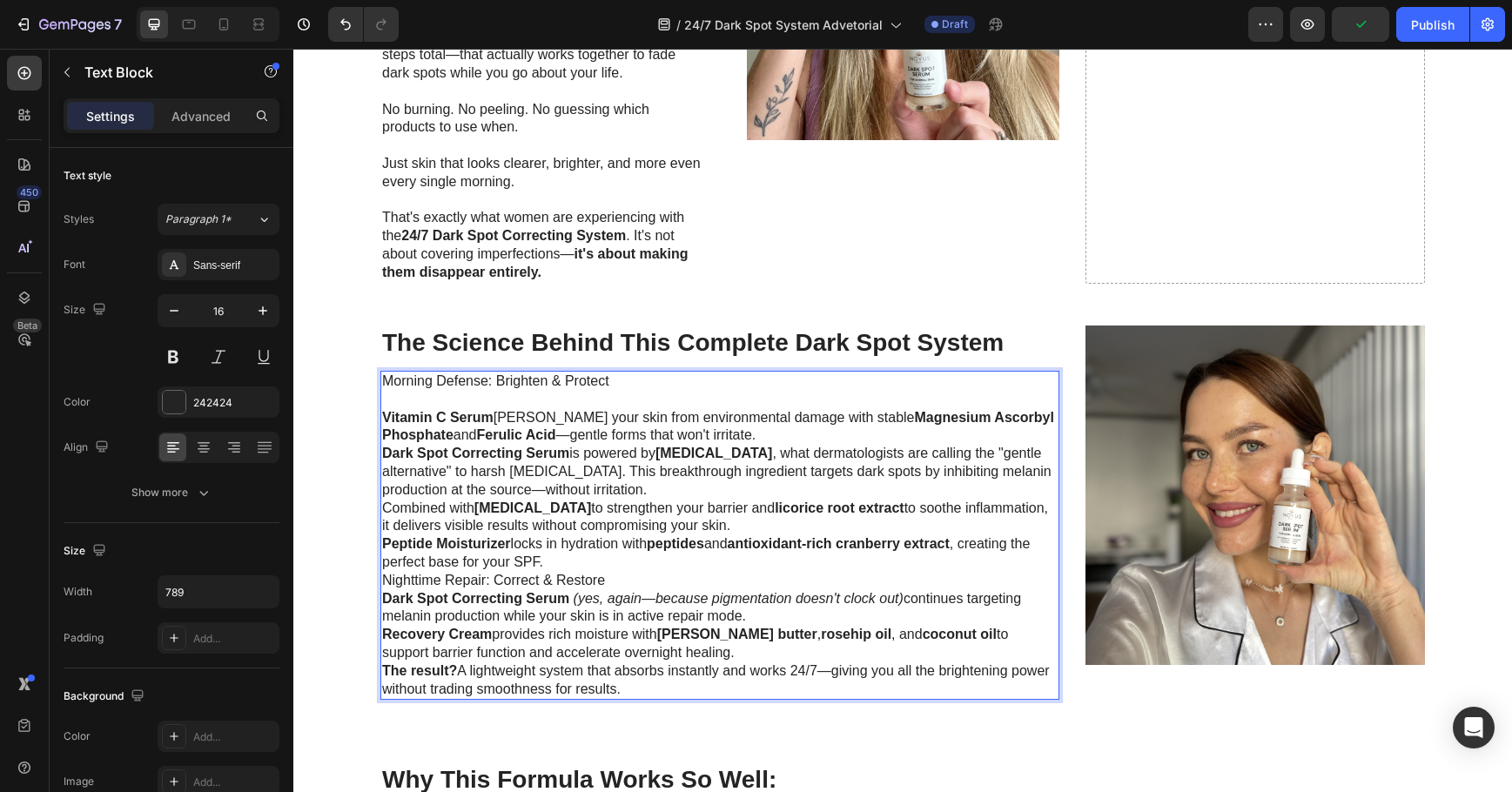
click at [796, 431] on p "Vitamin C Serum [PERSON_NAME] your skin from environmental damage with stable M…" at bounding box center [719, 427] width 675 height 36
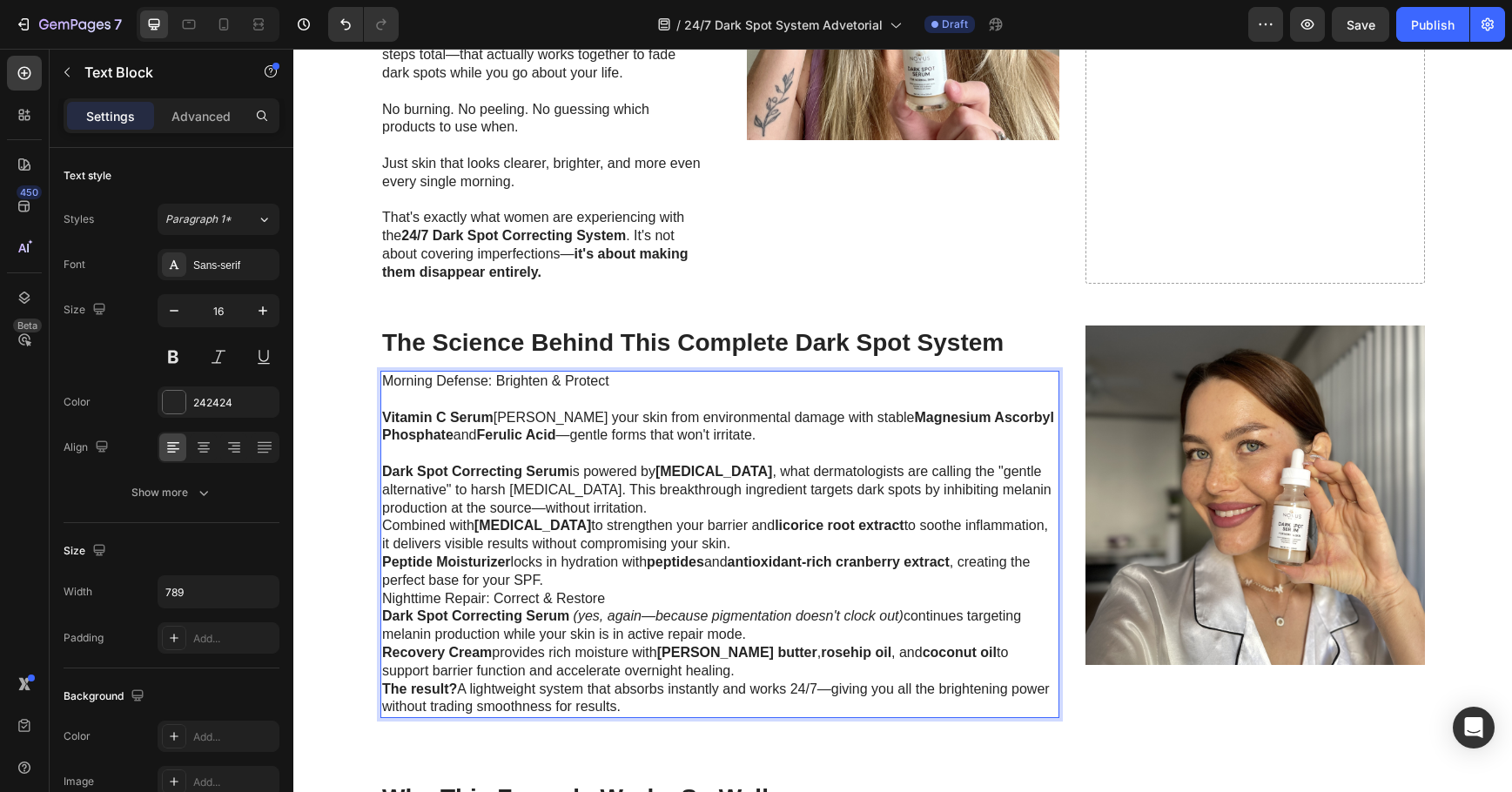
click at [719, 502] on p "Dark Spot Correcting Serum is powered by [MEDICAL_DATA] , what dermatologists a…" at bounding box center [719, 490] width 675 height 54
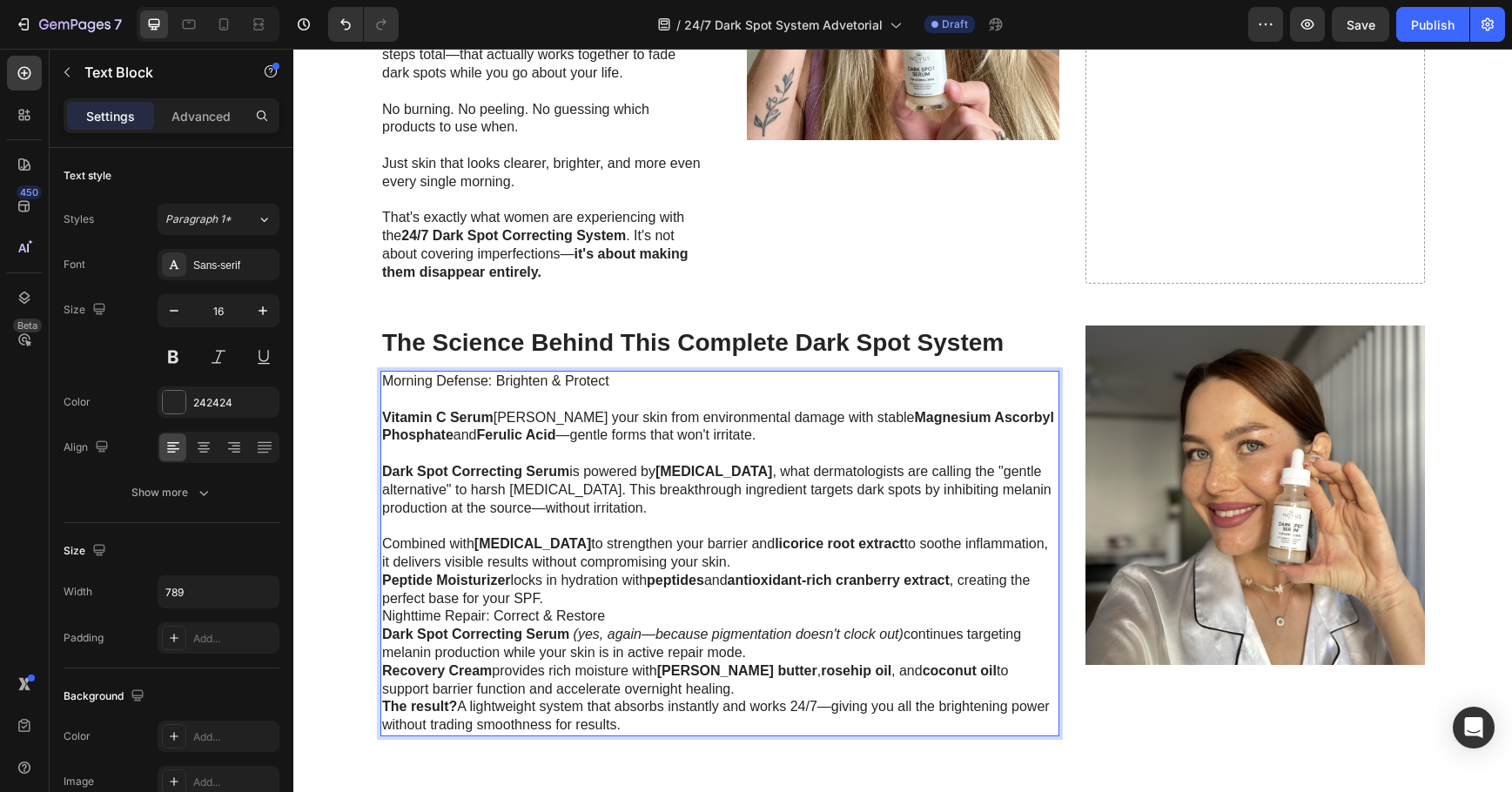
click at [737, 560] on p "Combined with [MEDICAL_DATA] to strengthen your barrier and licorice root extra…" at bounding box center [719, 553] width 675 height 36
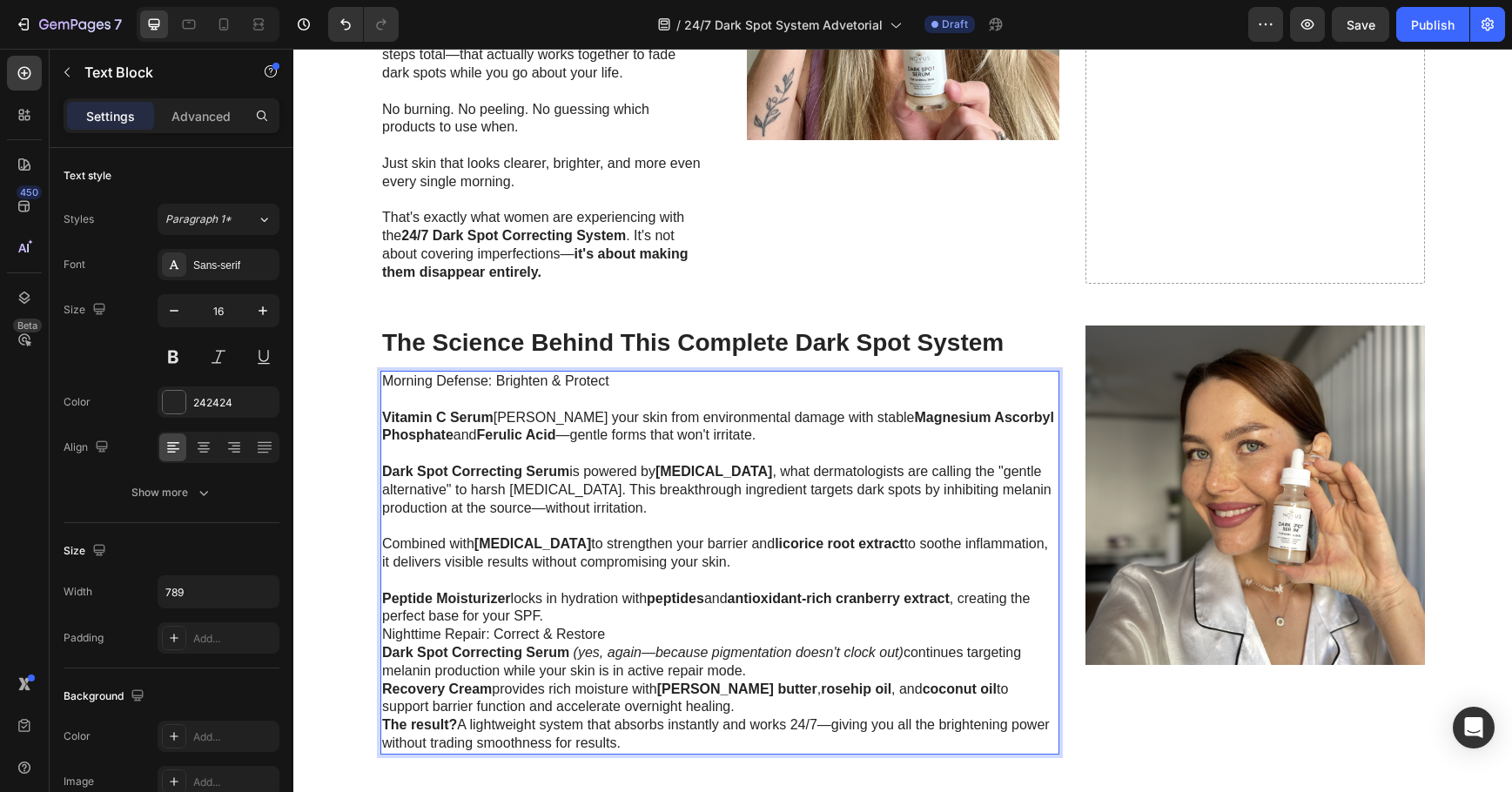
click at [724, 619] on p "Peptide Moisturizer locks in hydration with peptides and antioxidant-rich cranb…" at bounding box center [719, 608] width 675 height 36
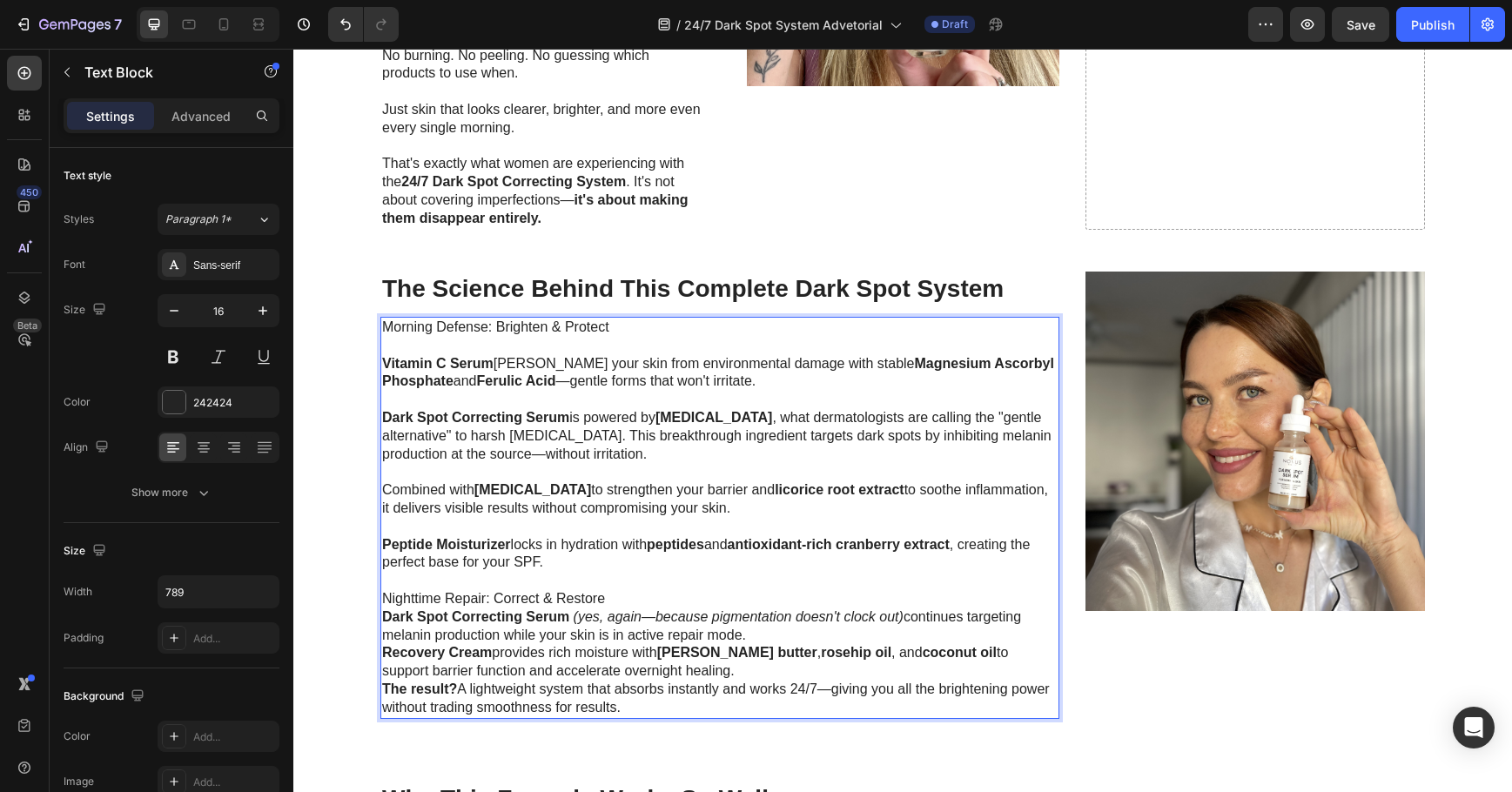
scroll to position [1567, 0]
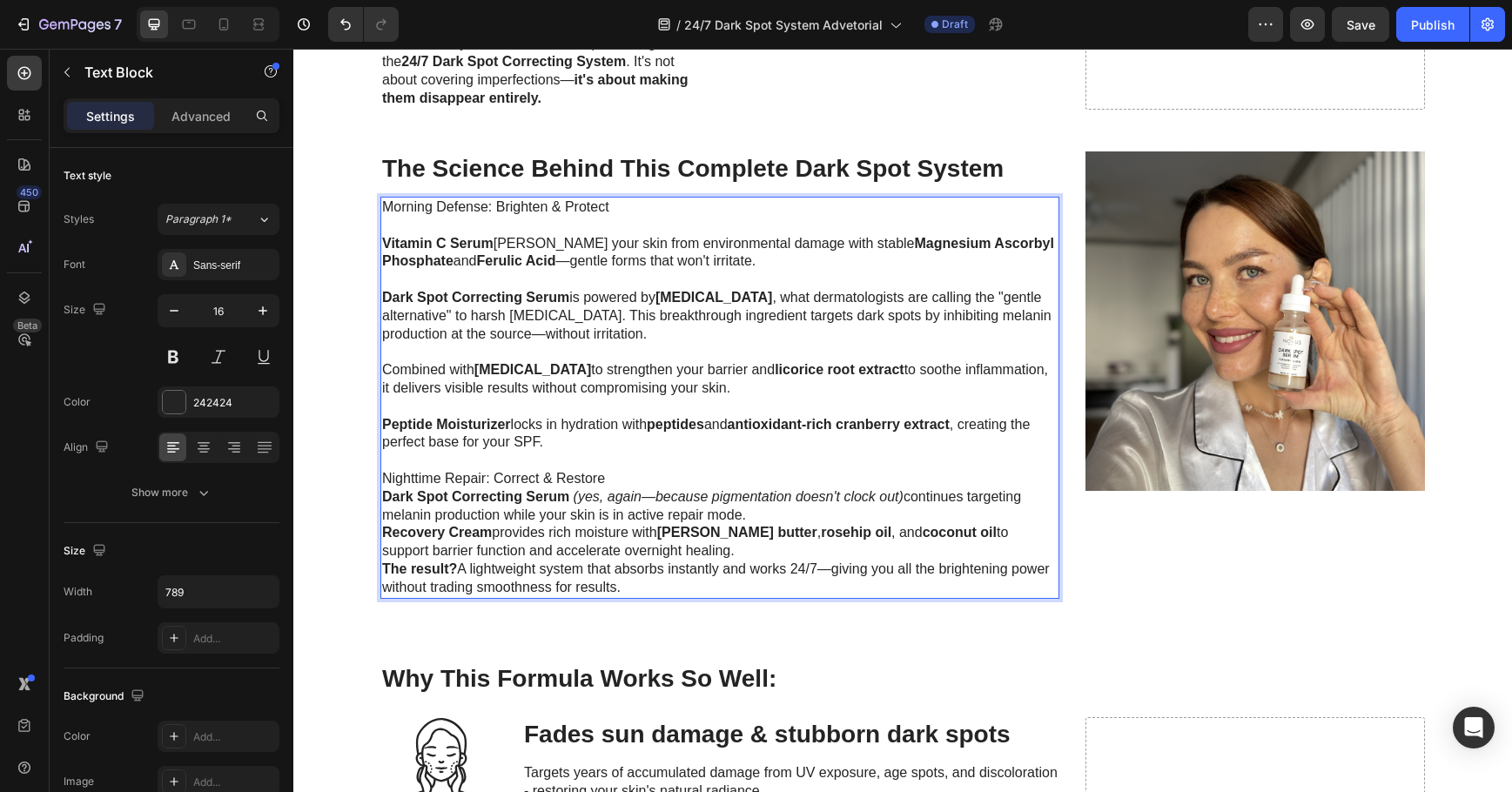
click at [641, 471] on p "Nighttime Repair: Correct & Restore" at bounding box center [719, 480] width 675 height 19
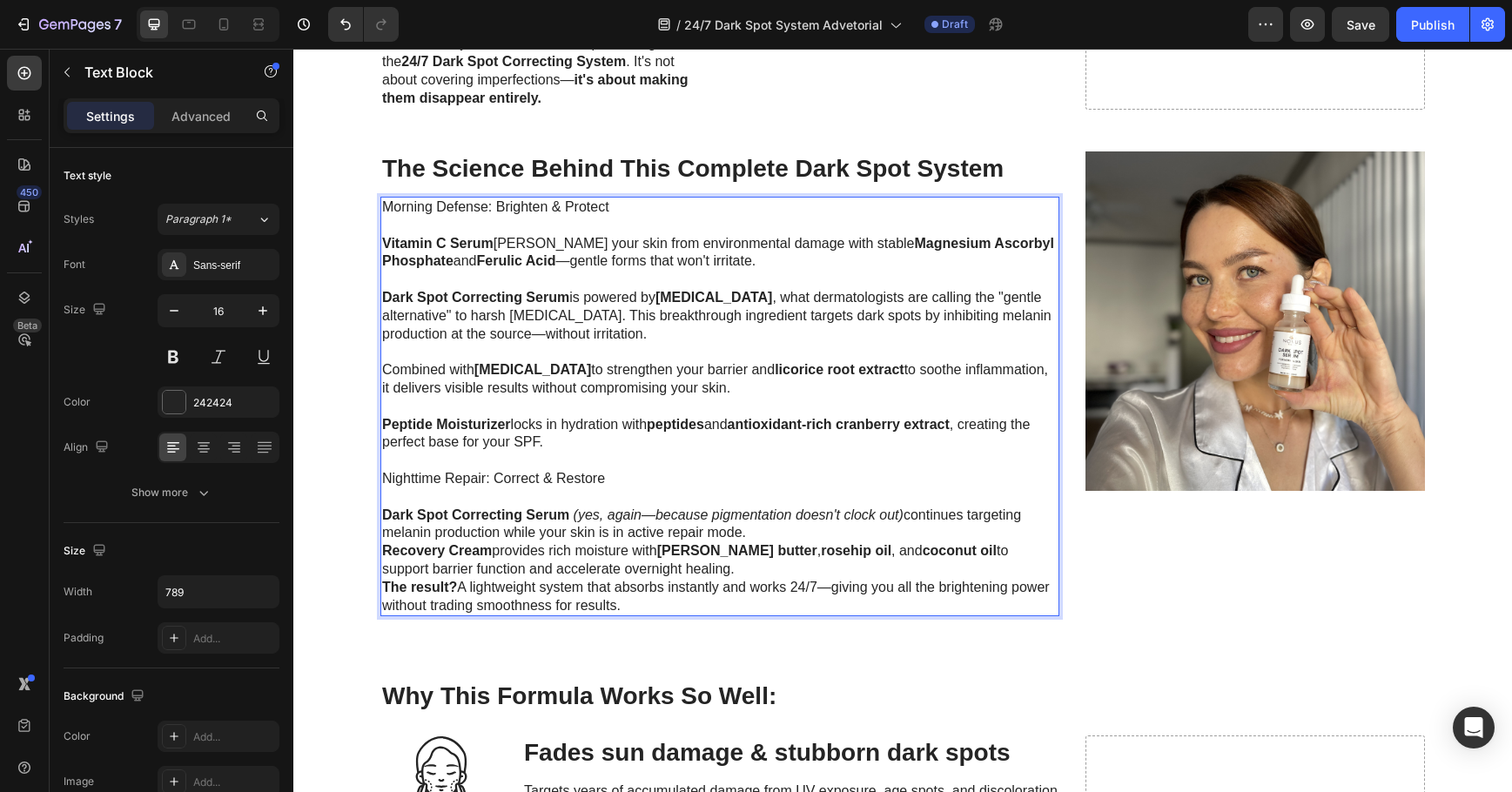
click at [763, 530] on p "Dark Spot Correcting Serum (yes, again—because pigmentation doesn't clock out) …" at bounding box center [719, 525] width 675 height 36
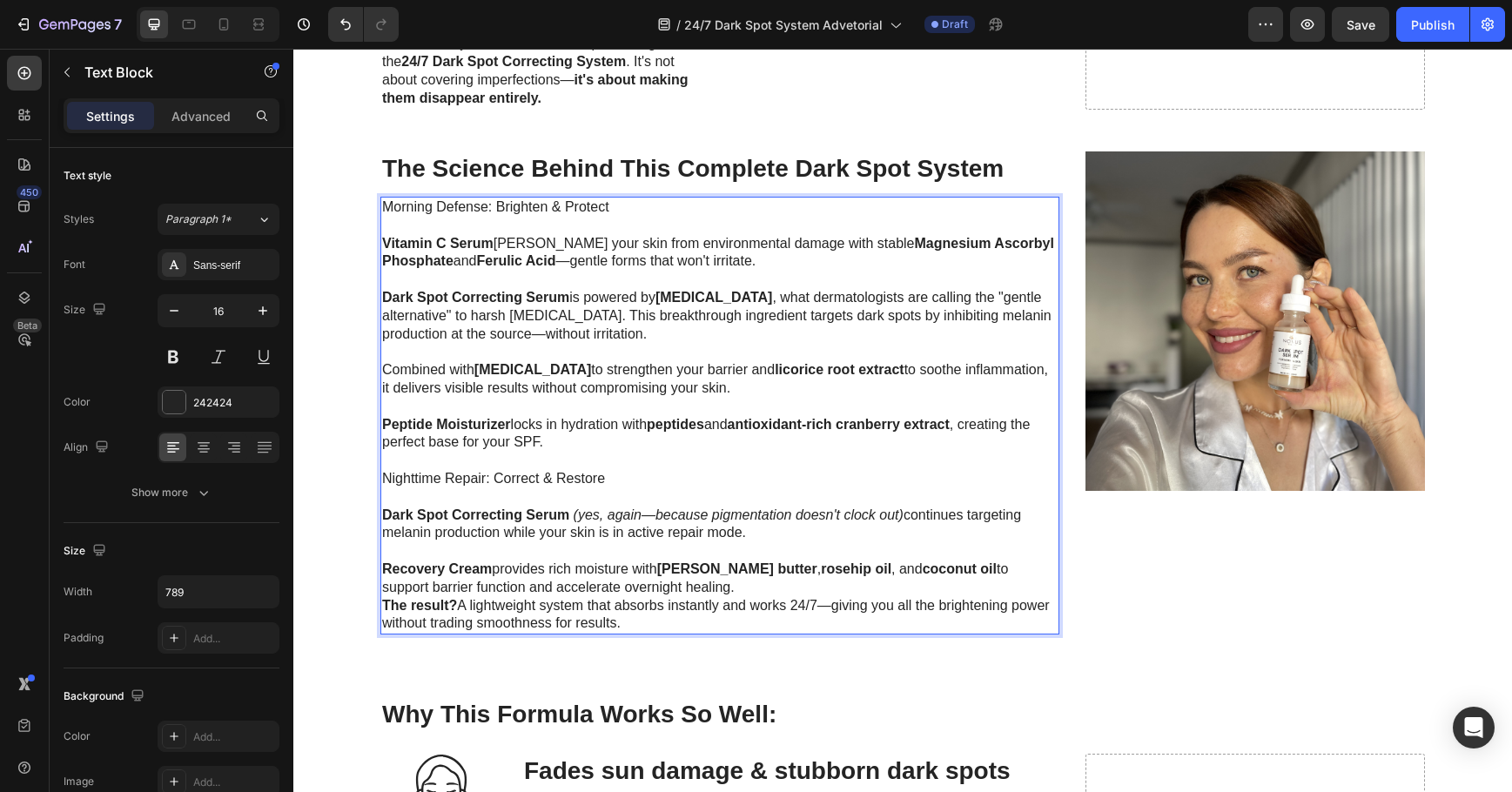
click at [729, 584] on p "Recovery Cream provides rich moisture with [PERSON_NAME] butter , rosehip oil ,…" at bounding box center [719, 579] width 675 height 36
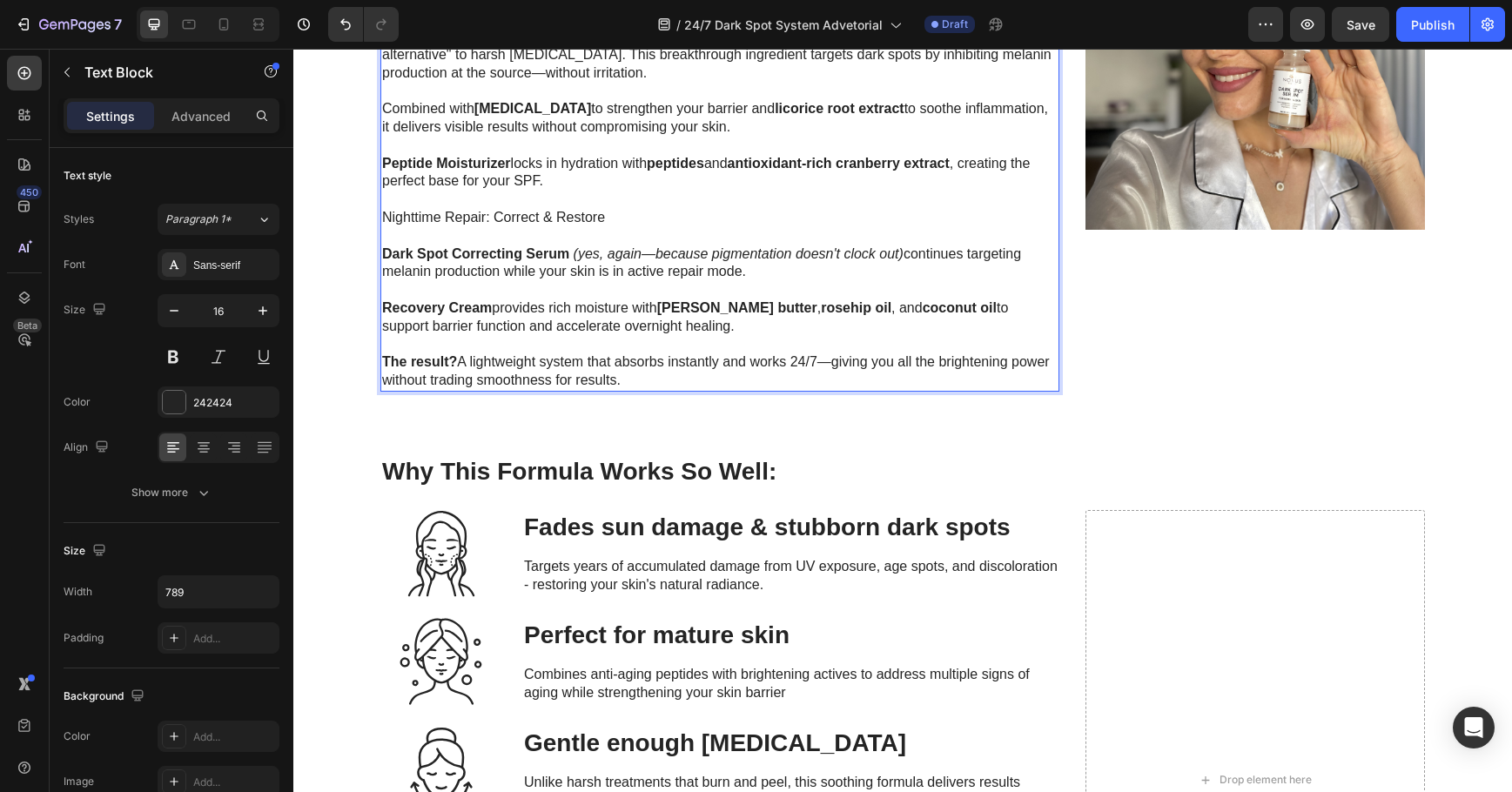
scroll to position [1393, 0]
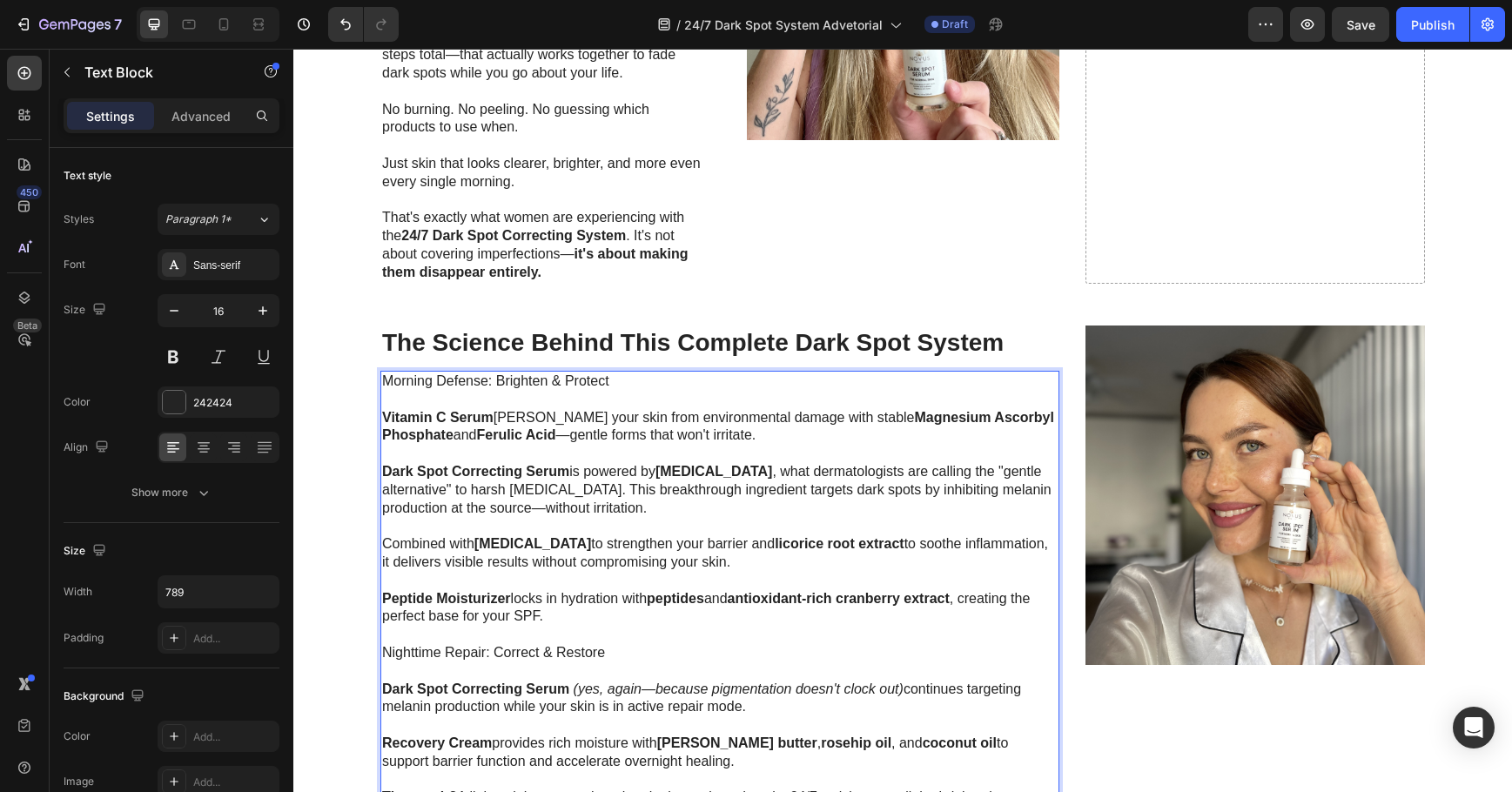
click at [442, 386] on p "Morning Defense: Brighten & Protect" at bounding box center [719, 390] width 675 height 36
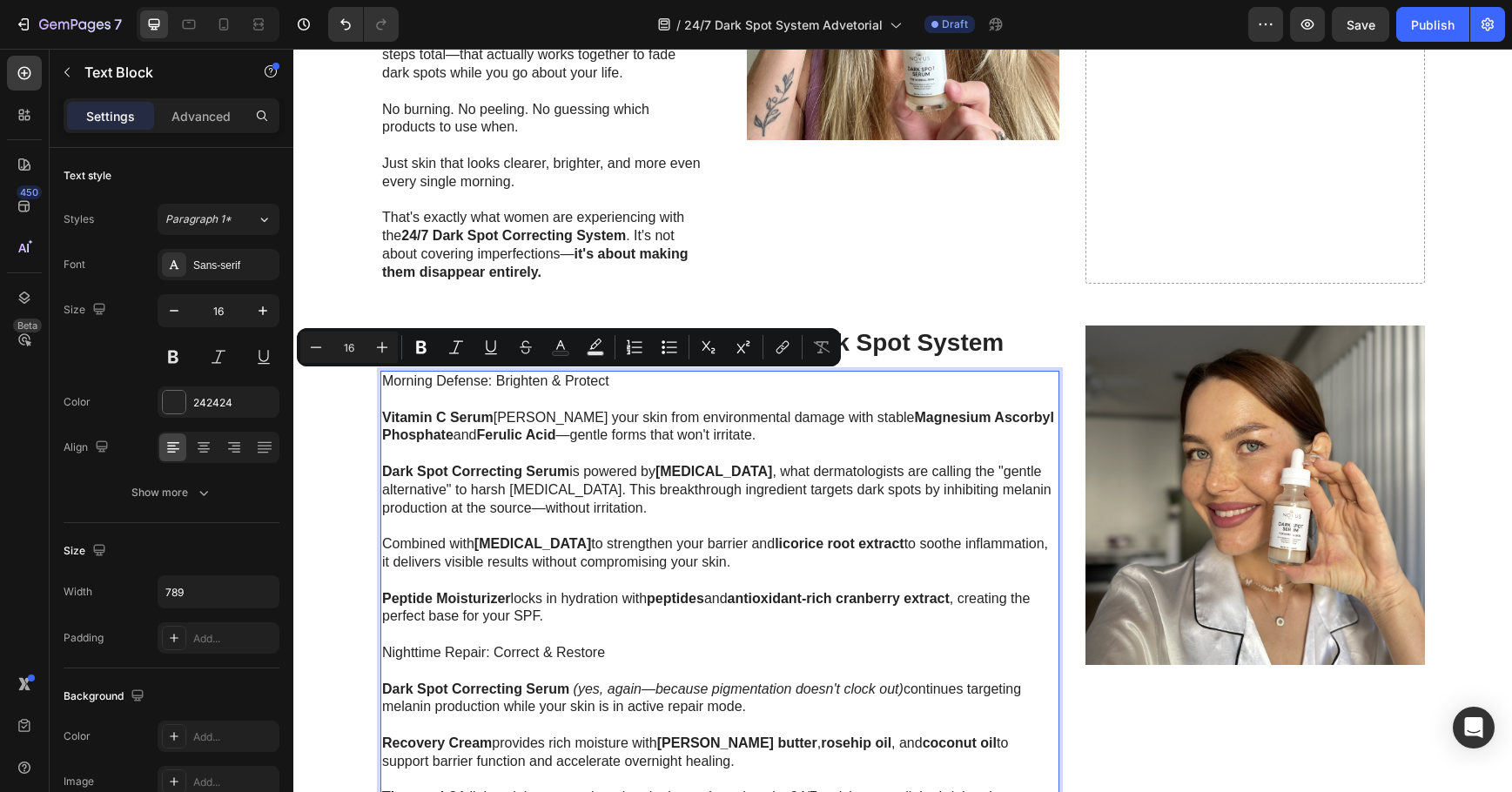
click at [463, 418] on strong "Vitamin C Serum" at bounding box center [438, 417] width 112 height 15
drag, startPoint x: 603, startPoint y: 382, endPoint x: 377, endPoint y: 377, distance: 226.1
click at [382, 377] on p "Morning Defense: Brighten & Protect" at bounding box center [719, 390] width 675 height 36
click at [380, 344] on icon "Editor contextual toolbar" at bounding box center [382, 347] width 18 height 18
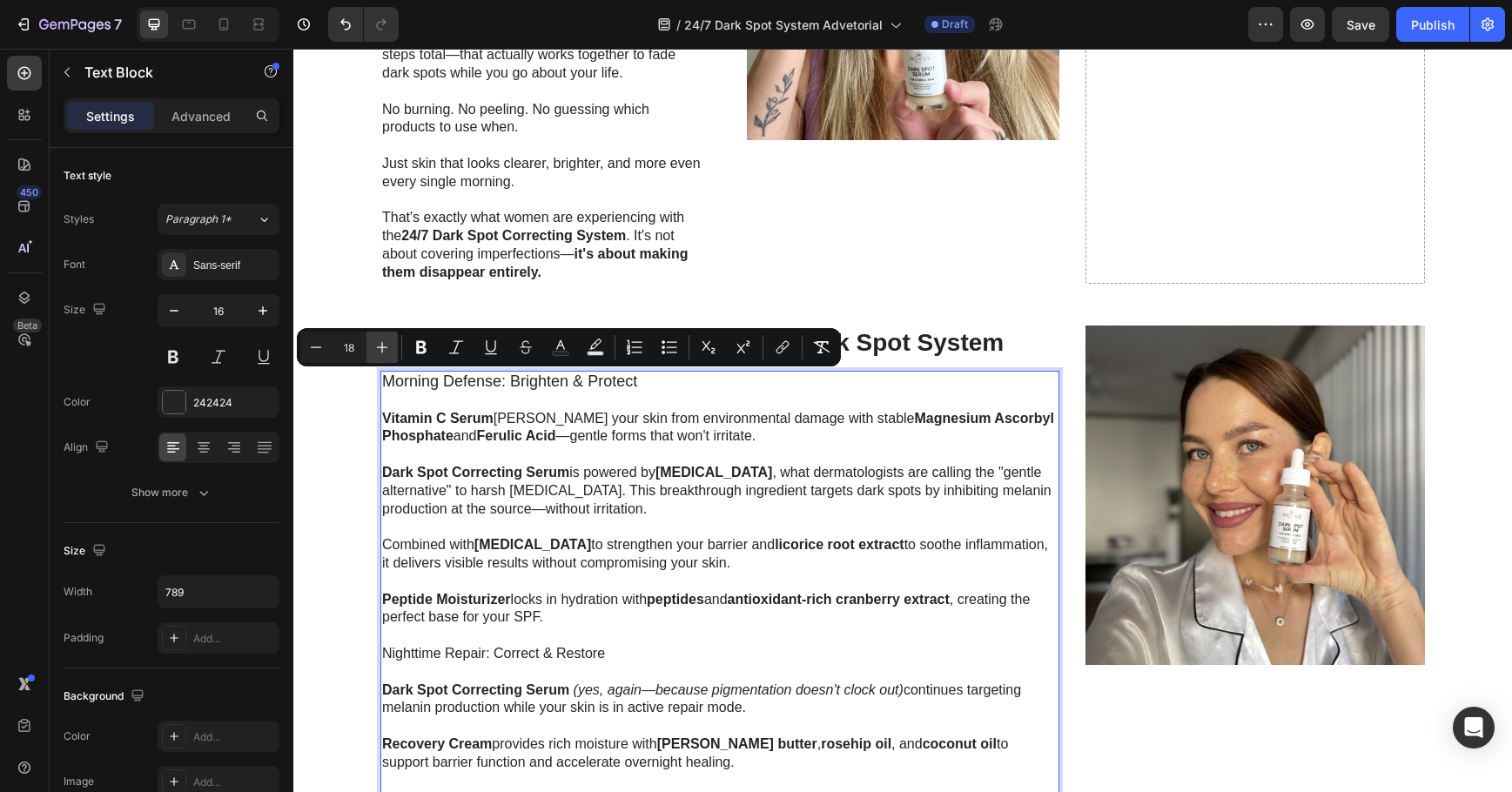
click at [380, 344] on icon "Editor contextual toolbar" at bounding box center [382, 347] width 18 height 18
type input "21"
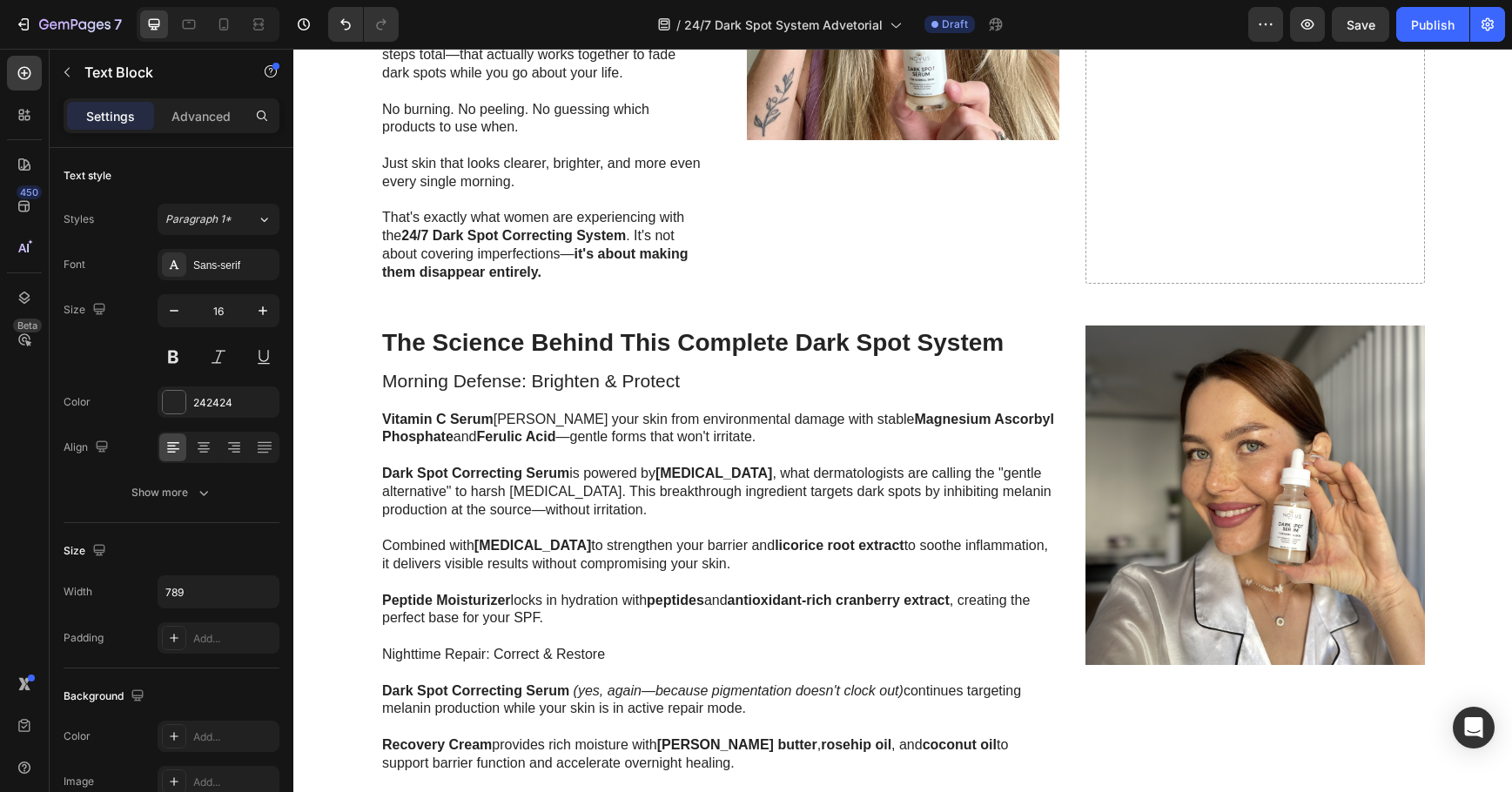
click at [553, 375] on span "Morning Defense: Brighten & Protect" at bounding box center [531, 380] width 298 height 20
click at [686, 390] on p "Morning Defense: Brighten & Protect" at bounding box center [719, 391] width 675 height 38
click at [655, 382] on span "Morning Defense: Brighten & Protect" at bounding box center [531, 380] width 298 height 20
click at [613, 381] on span "Morning Defense: Brighten & Protect" at bounding box center [531, 380] width 298 height 20
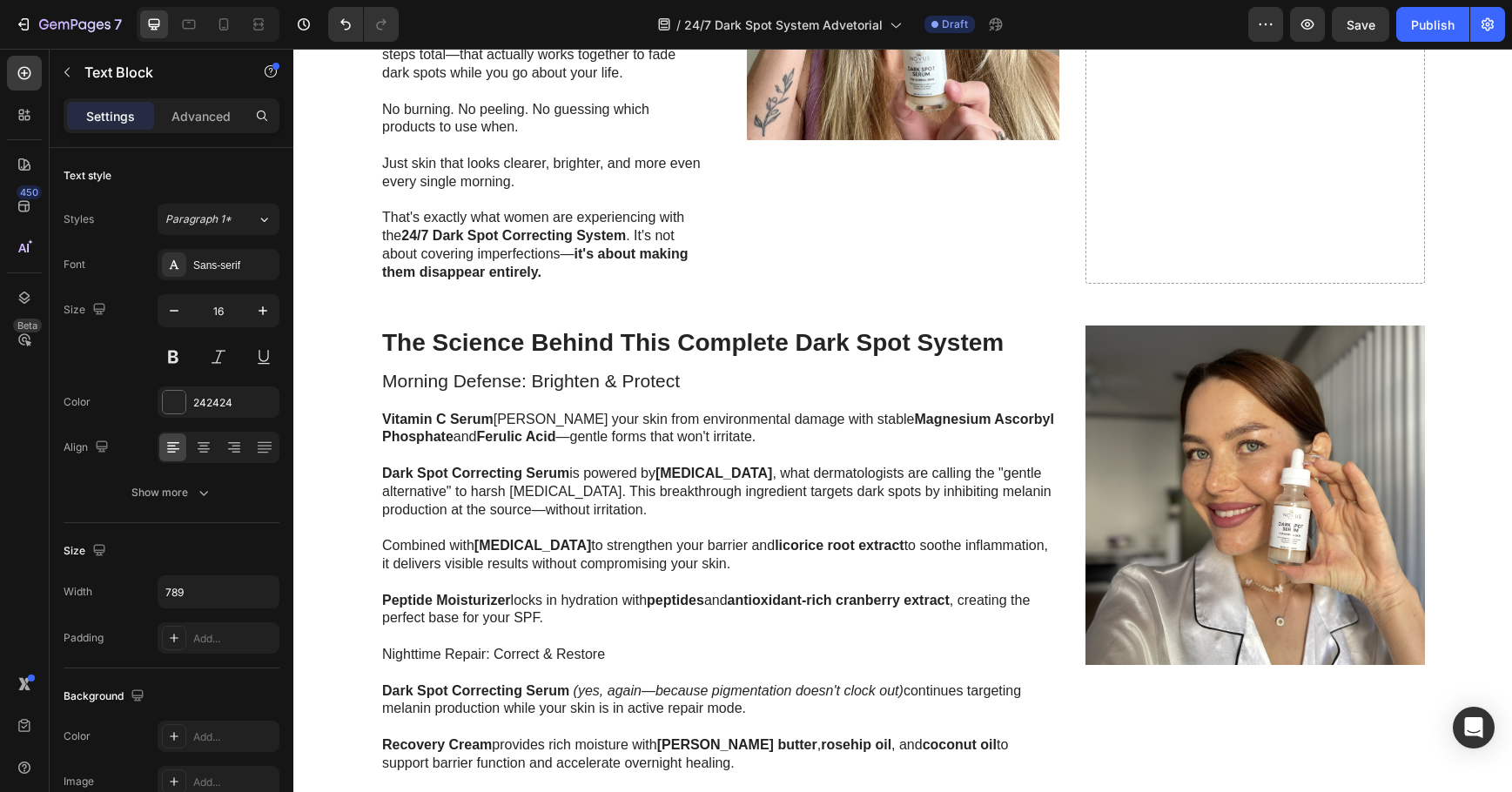
click at [879, 404] on p "Morning Defense: Brighten & Protect" at bounding box center [719, 391] width 675 height 38
click at [748, 526] on p "Dark Spot Correcting Serum is powered by [MEDICAL_DATA] , what dermatologists a…" at bounding box center [719, 501] width 675 height 73
click at [616, 471] on p "Dark Spot Correcting Serum is powered by [MEDICAL_DATA] , what dermatologists a…" at bounding box center [719, 501] width 675 height 73
drag, startPoint x: 698, startPoint y: 378, endPoint x: 370, endPoint y: 378, distance: 328.0
click at [368, 379] on div "The Science Behind This Complete Dark Spot System Heading Morning Defense: Brig…" at bounding box center [903, 597] width 1184 height 545
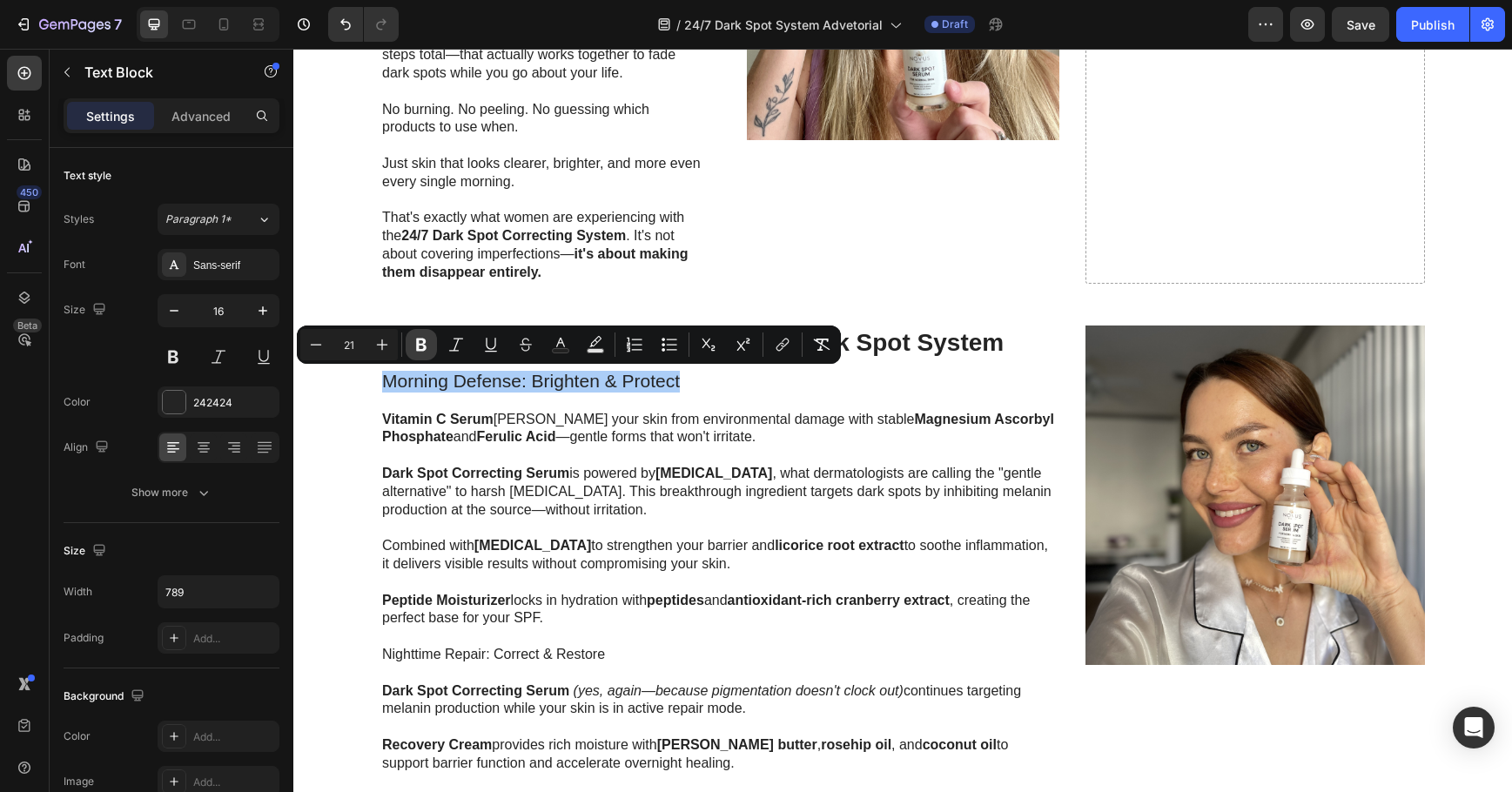
click at [418, 339] on icon "Editor contextual toolbar" at bounding box center [421, 345] width 10 height 13
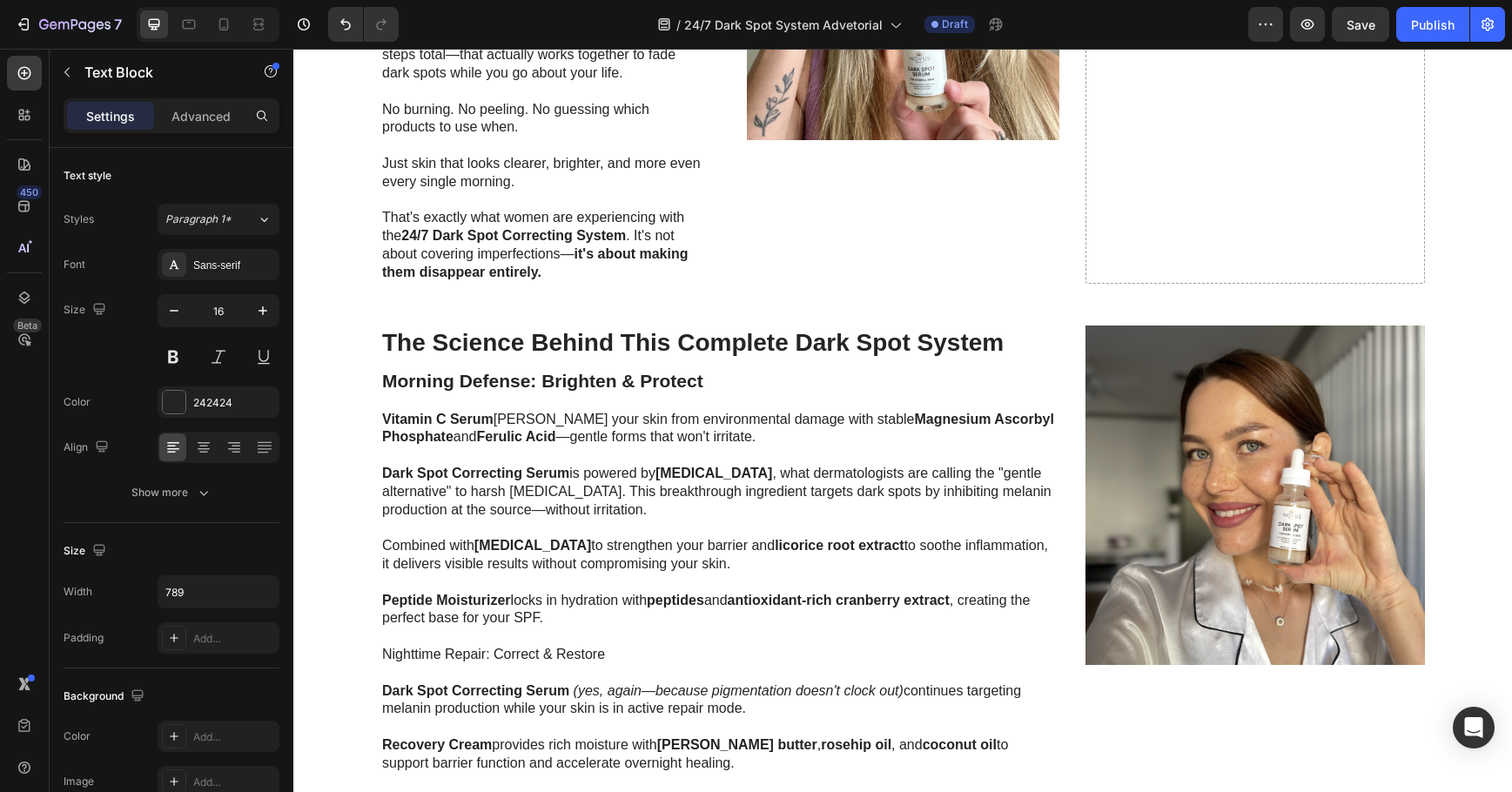
click at [523, 378] on strong "Morning Defense: Brighten & Protect" at bounding box center [542, 380] width 321 height 20
click at [522, 379] on strong "Morning Defense: Brighten & Protect" at bounding box center [542, 380] width 321 height 20
click at [508, 382] on strong "Morning Defense: Brighten & Protect" at bounding box center [542, 380] width 321 height 20
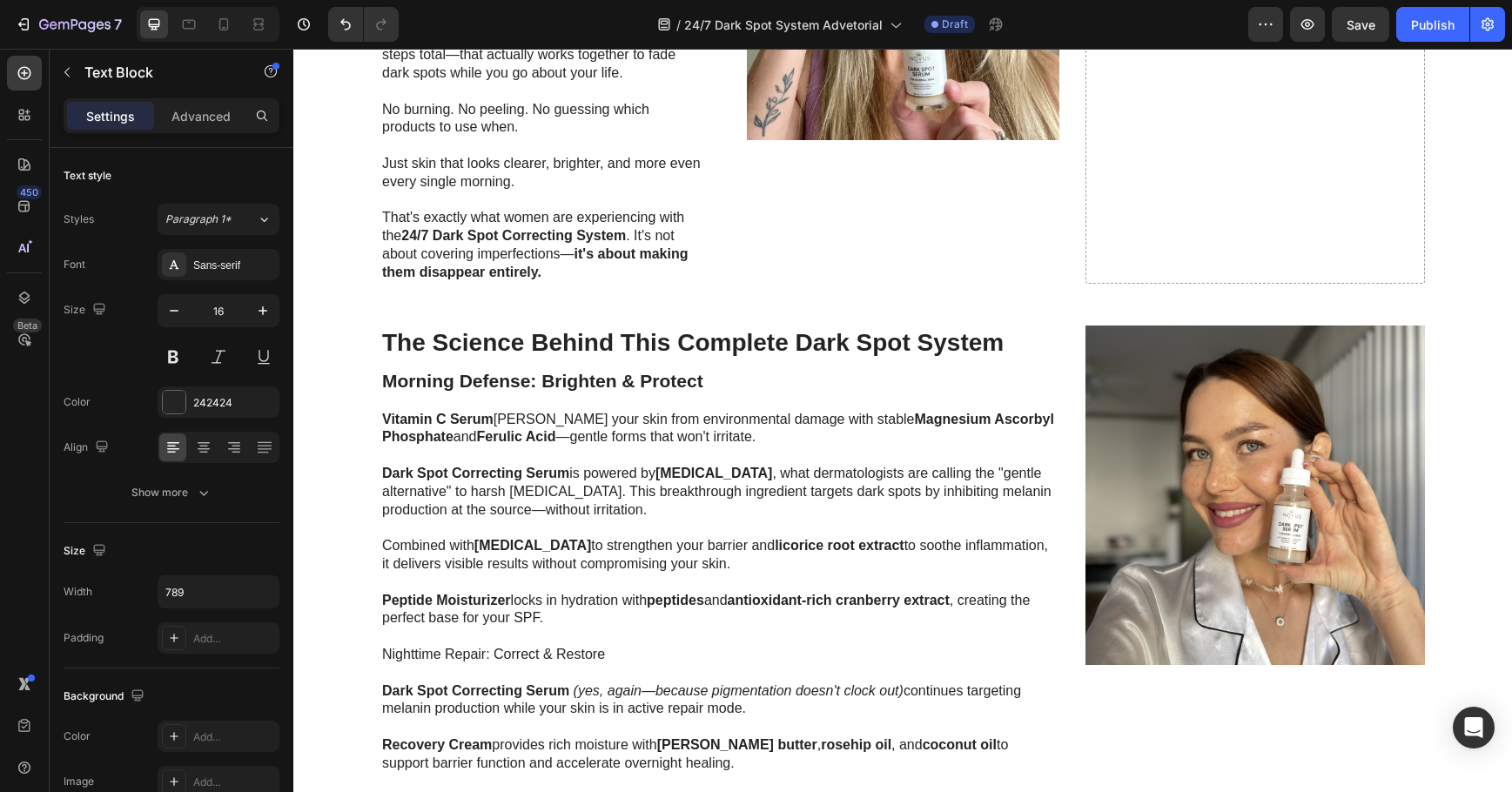
drag, startPoint x: 508, startPoint y: 382, endPoint x: 507, endPoint y: 433, distance: 51.0
click at [507, 433] on strong "Ferulic Acid" at bounding box center [516, 437] width 79 height 15
click at [518, 388] on strong "Morning Defense: Brighten & Protect" at bounding box center [542, 380] width 321 height 20
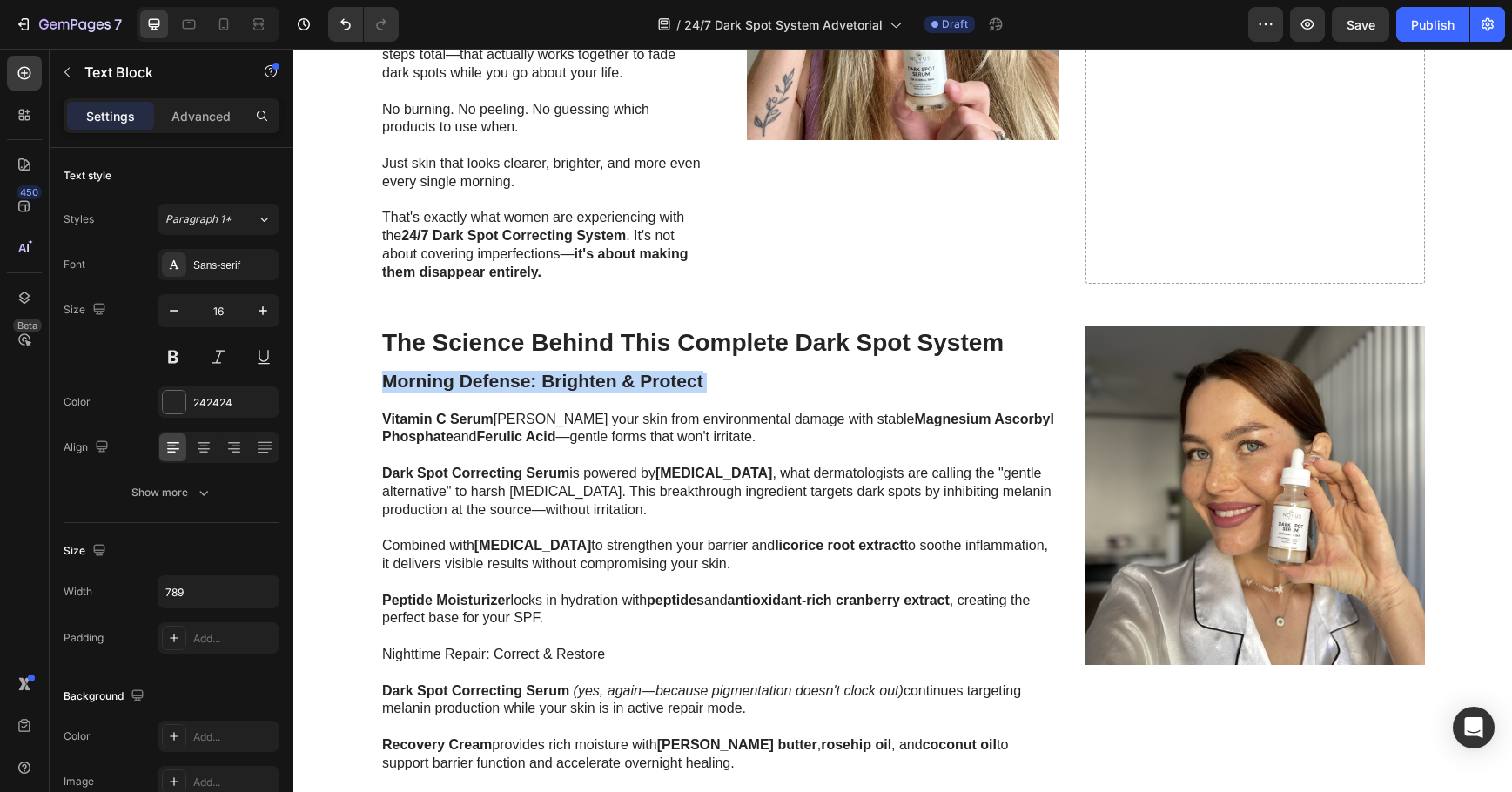
click at [518, 388] on strong "Morning Defense: Brighten & Protect" at bounding box center [542, 380] width 321 height 20
click at [595, 378] on strong "Morning Defense: Brighten & Protect" at bounding box center [542, 380] width 321 height 20
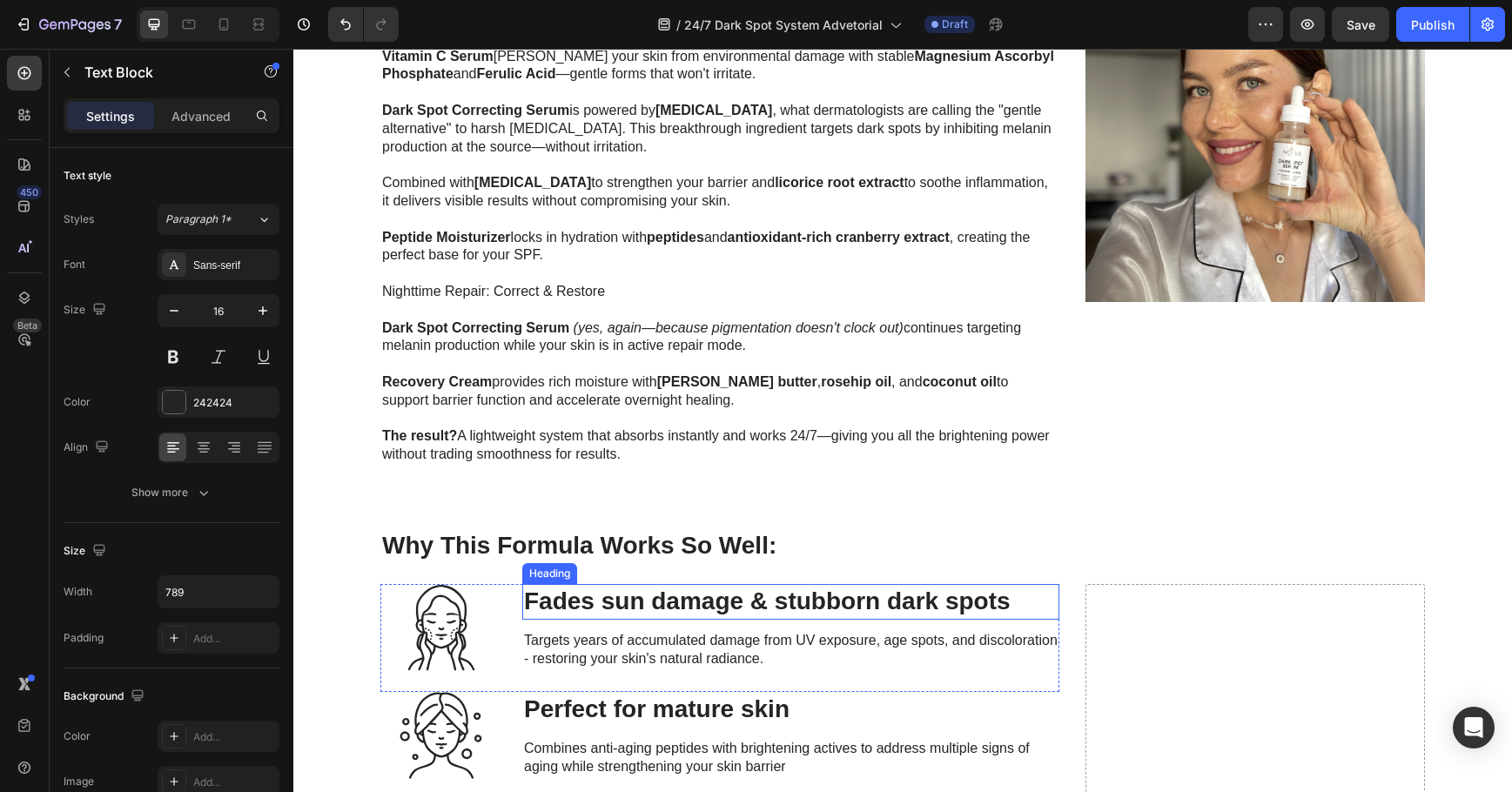
scroll to position [1567, 0]
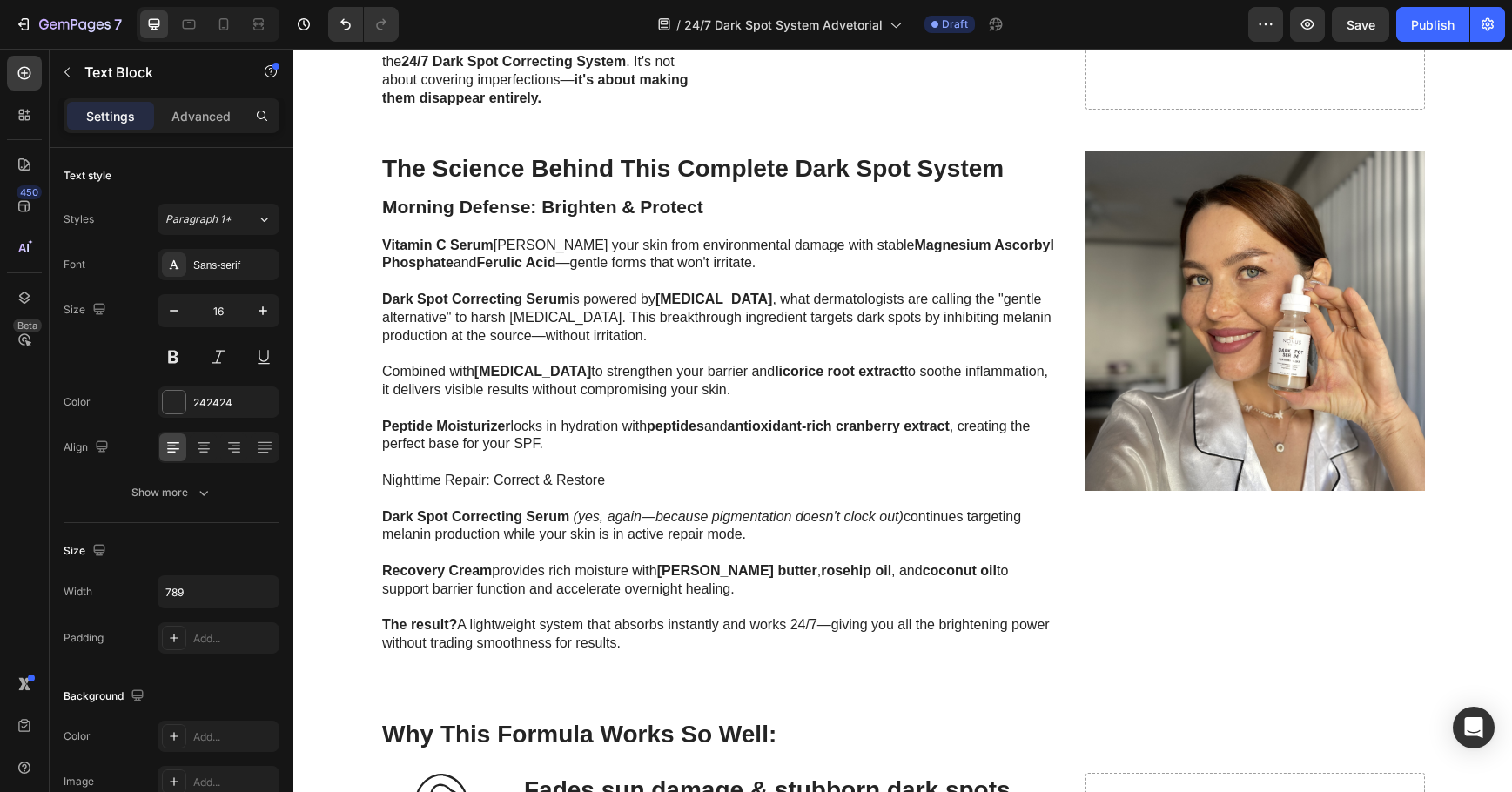
drag, startPoint x: 570, startPoint y: 234, endPoint x: 580, endPoint y: 213, distance: 23.3
click at [570, 234] on p "Morning Defense: Brighten & Protect" at bounding box center [719, 217] width 675 height 38
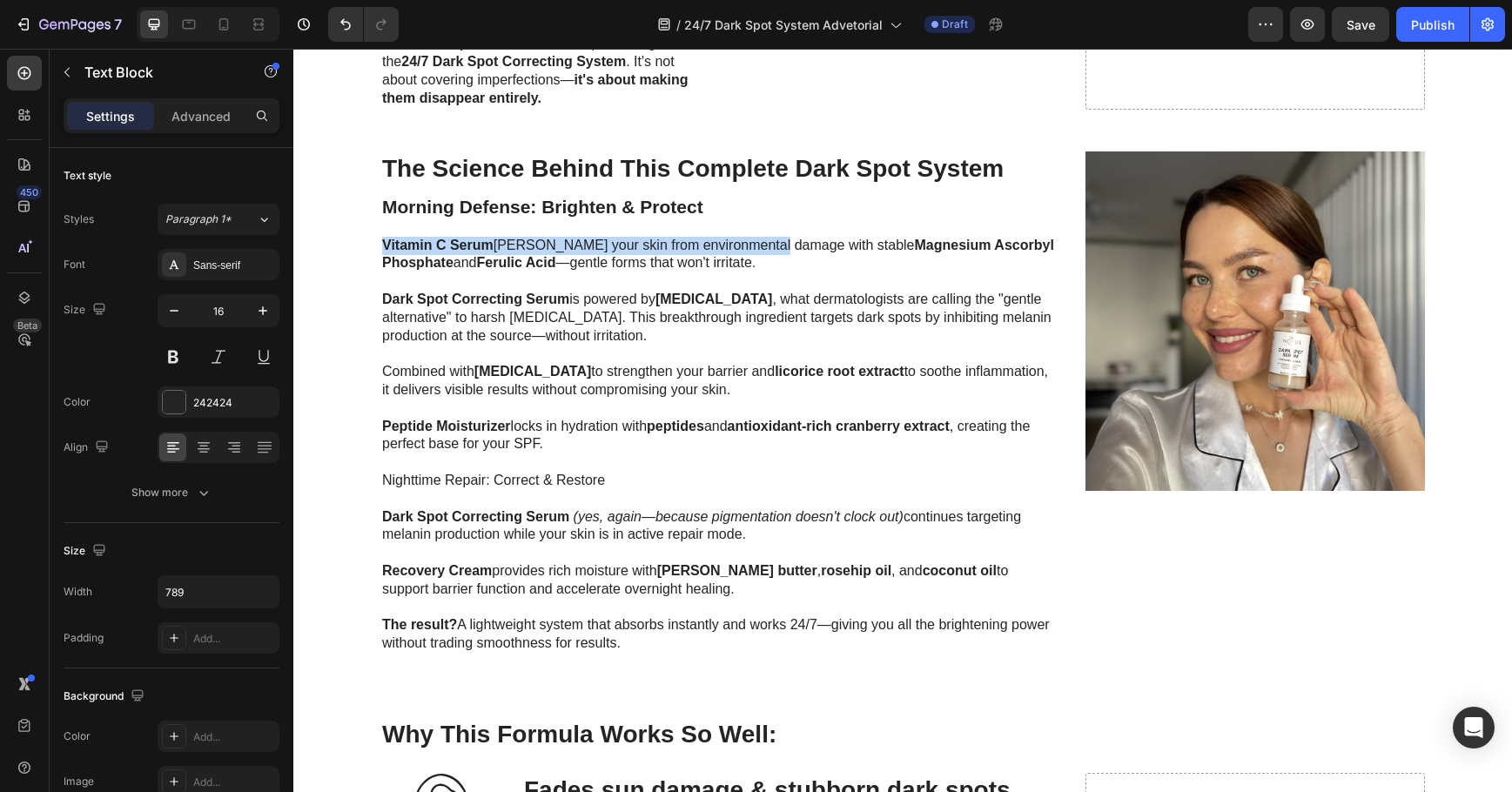
click at [755, 232] on div "Morning Defense: Brighten & Protect Vitamin C Serum [PERSON_NAME] your skin fro…" at bounding box center [719, 426] width 679 height 458
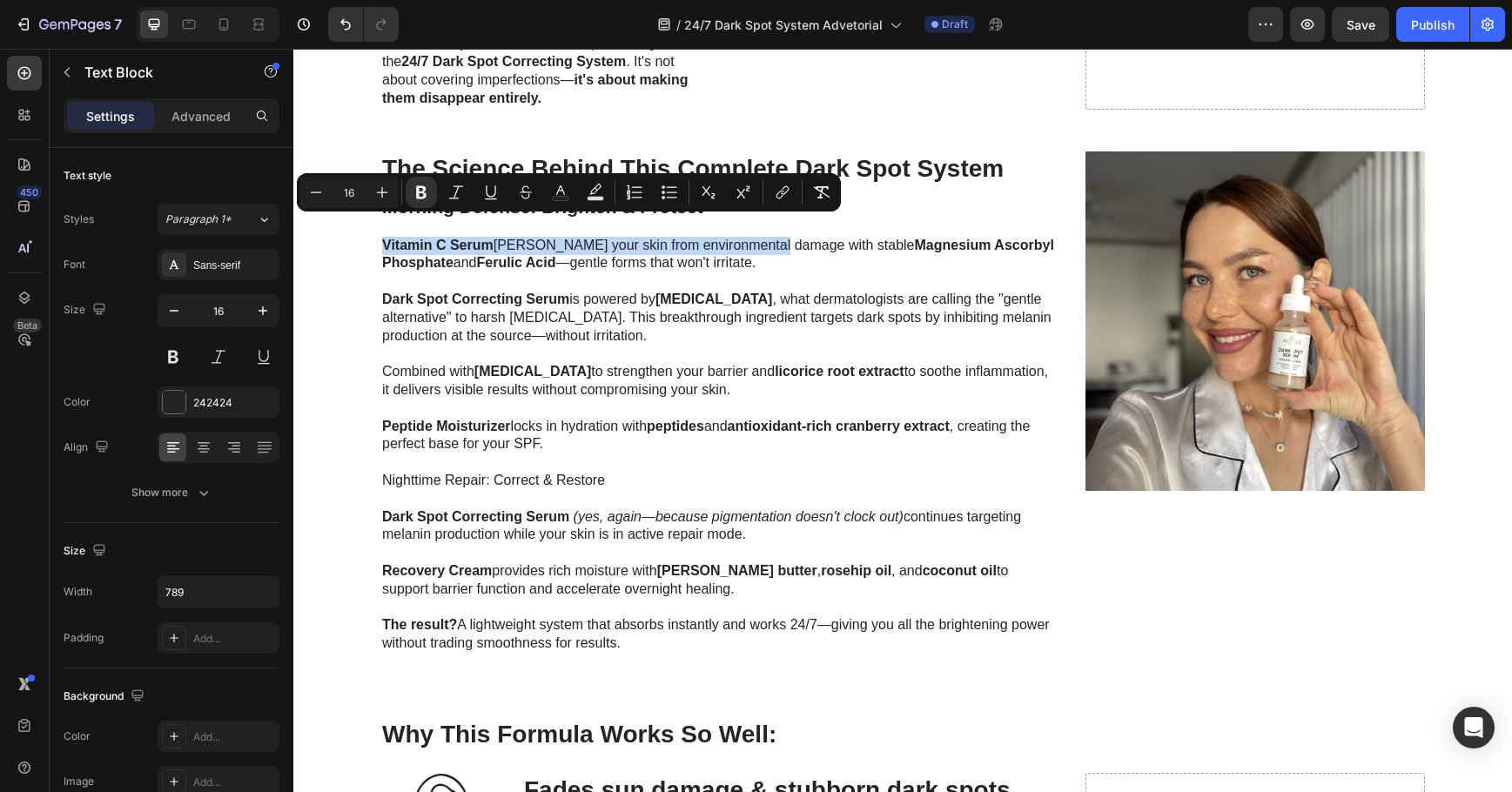
click at [695, 241] on p "Vitamin C Serum [PERSON_NAME] your skin from environmental damage with stable M…" at bounding box center [719, 264] width 675 height 54
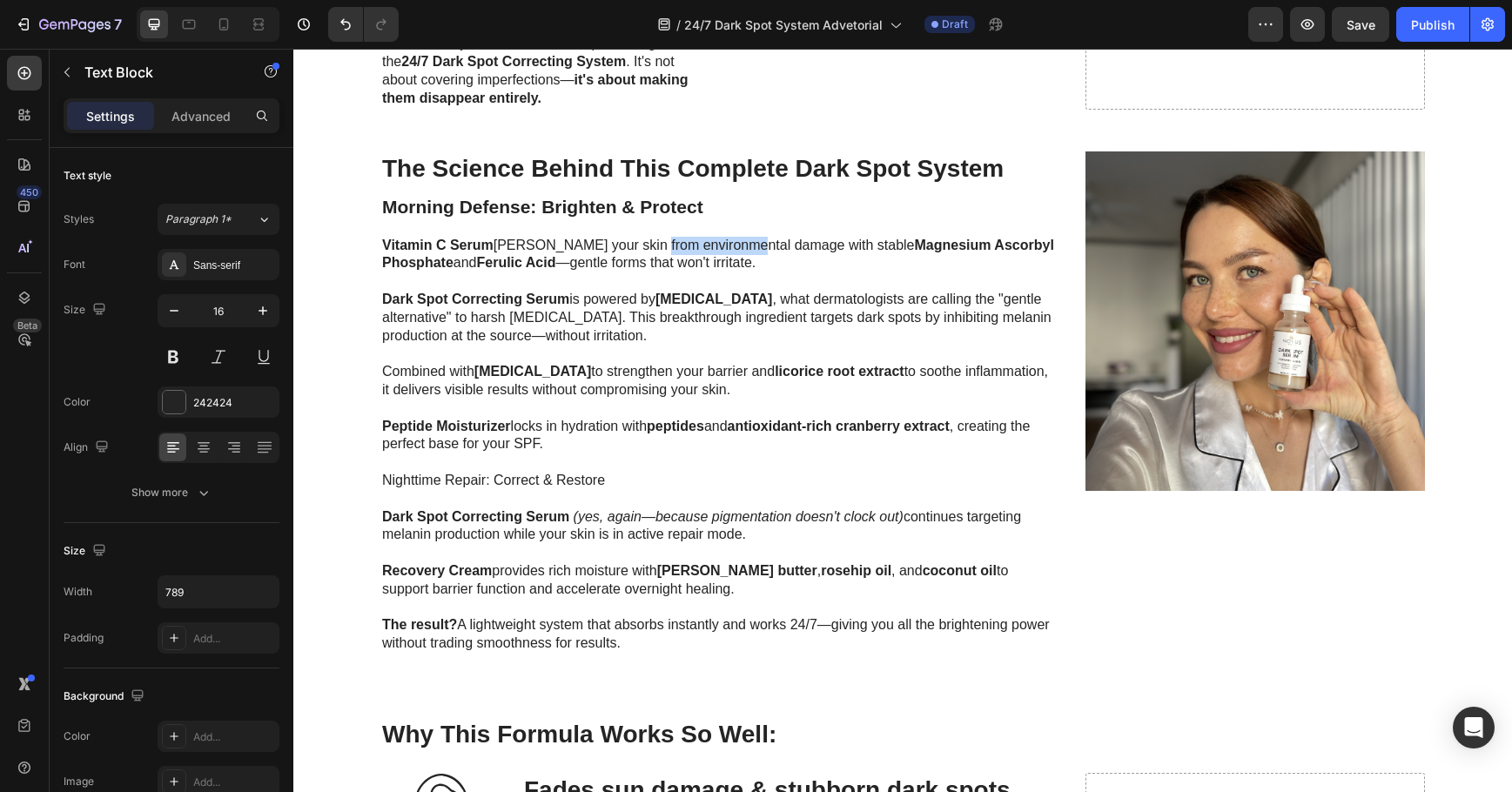
click at [695, 240] on p "Vitamin C Serum [PERSON_NAME] your skin from environmental damage with stable M…" at bounding box center [719, 264] width 675 height 54
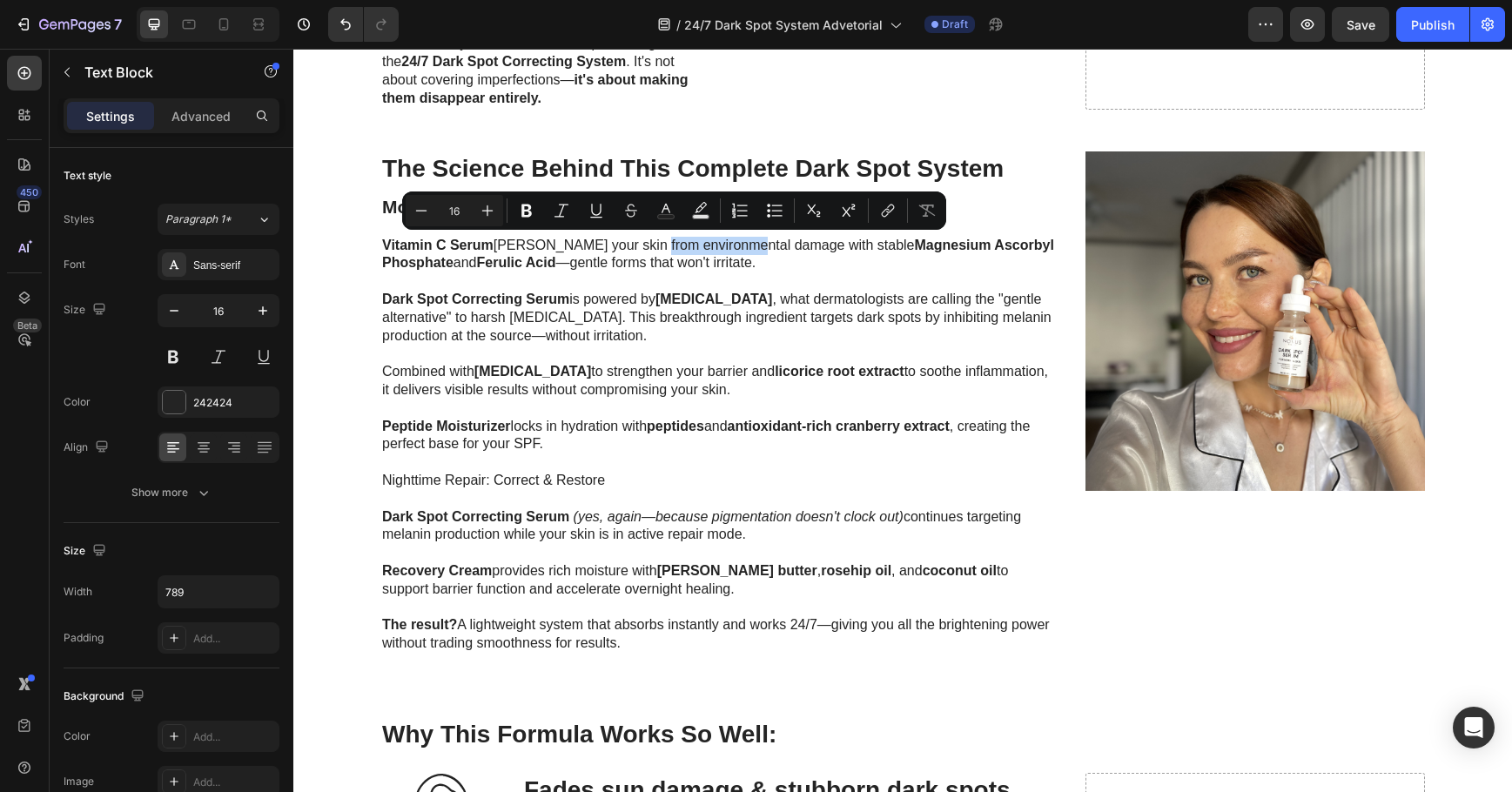
type input "21"
click at [387, 204] on strong "Morning Defense: Brighten & Protect" at bounding box center [542, 206] width 321 height 20
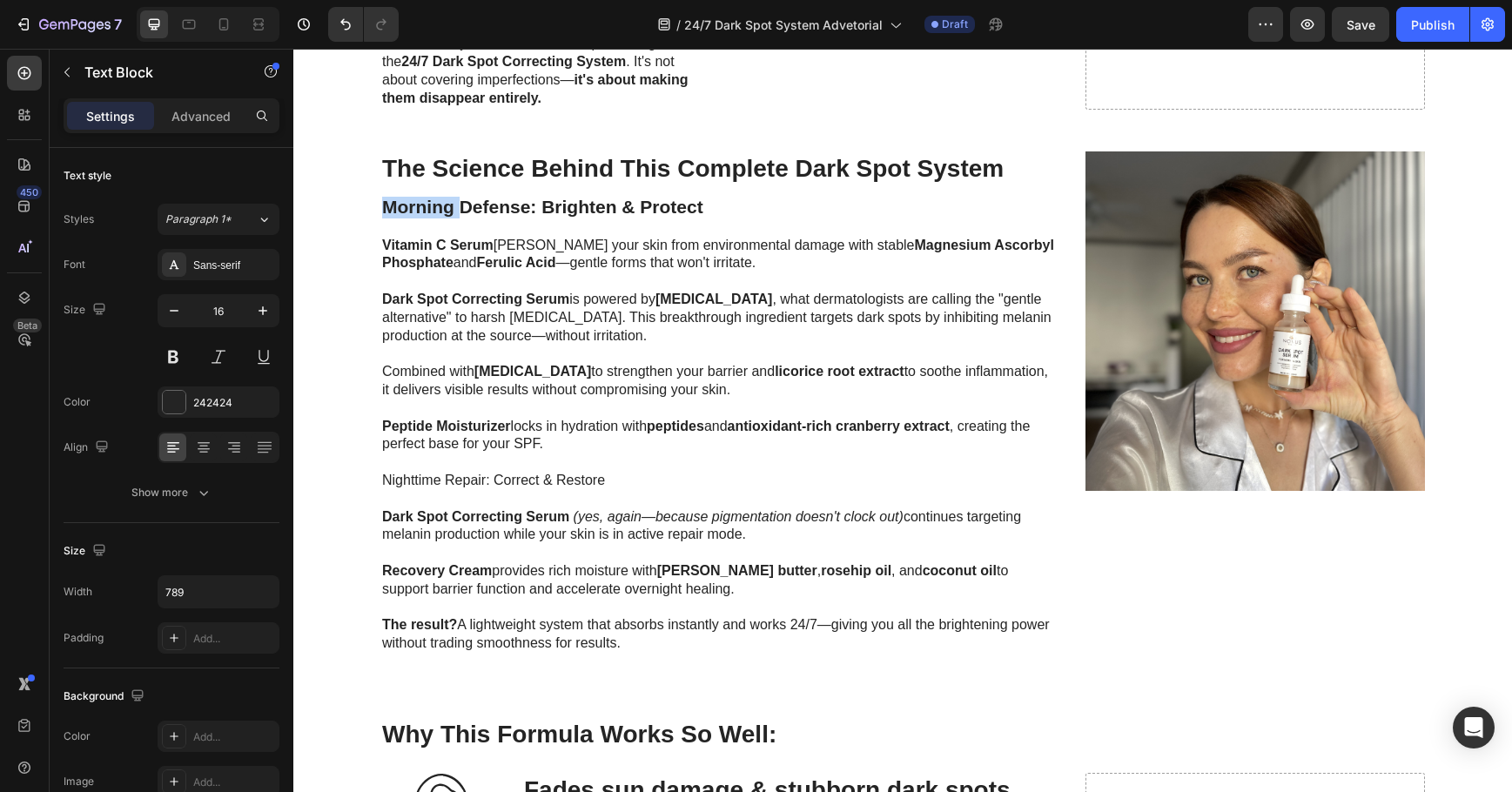
click at [387, 203] on strong "Morning Defense: Brighten & Protect" at bounding box center [542, 206] width 321 height 20
click at [387, 202] on strong "Morning Defense: Brighten & Protect" at bounding box center [542, 206] width 321 height 20
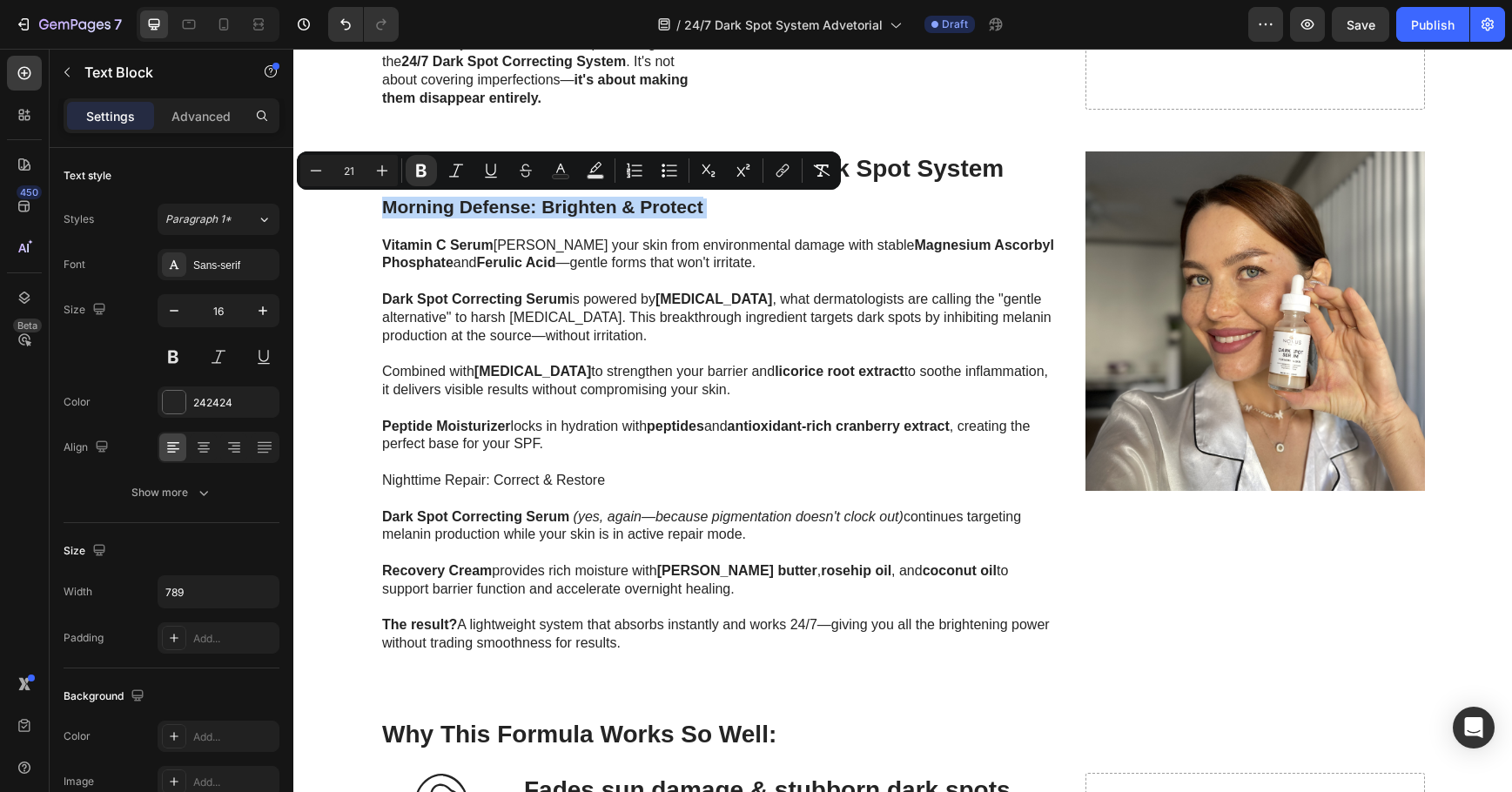
type input "16"
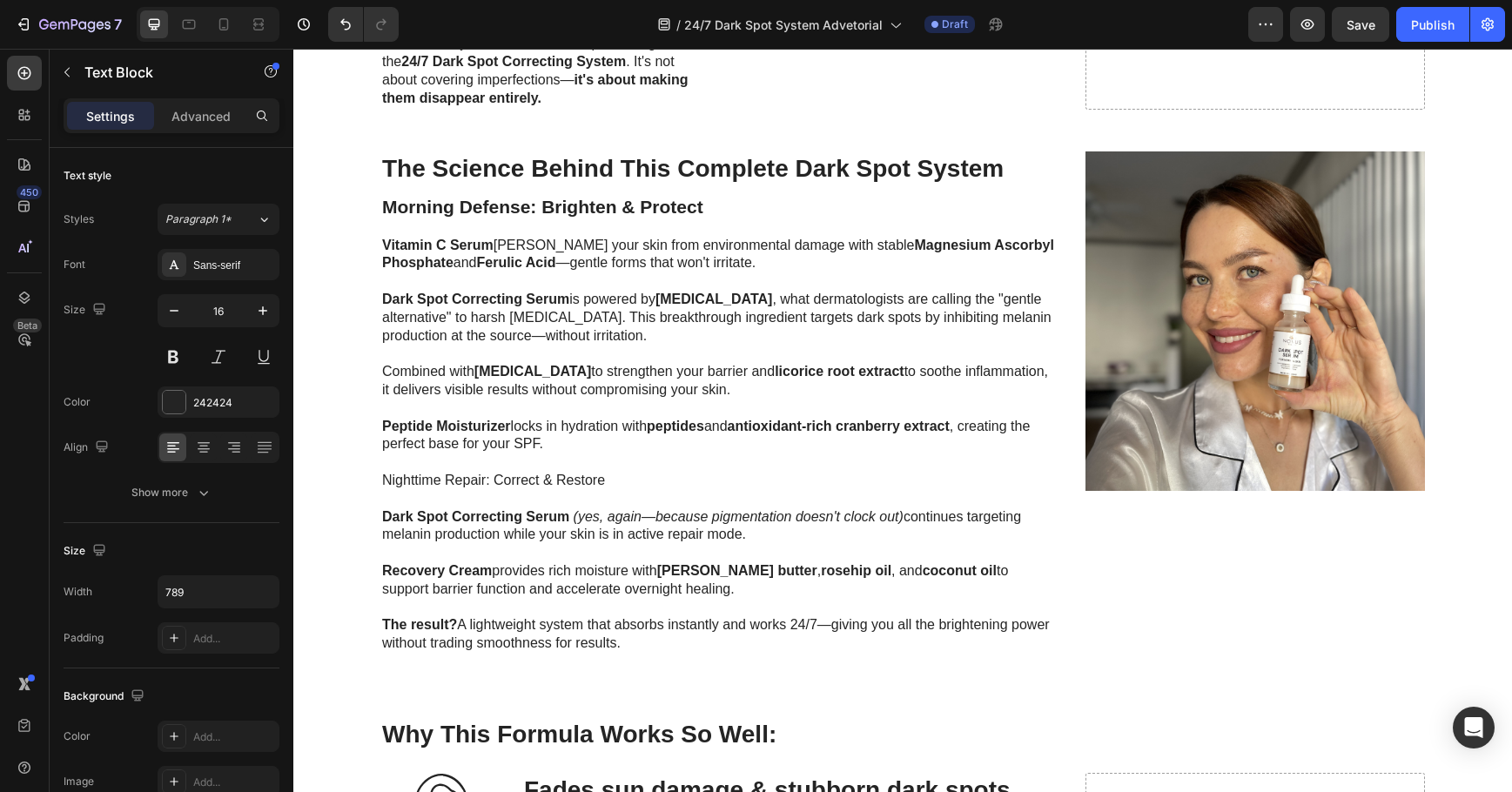
click at [596, 473] on p "Nighttime Repair: Correct & Restore" at bounding box center [719, 489] width 675 height 36
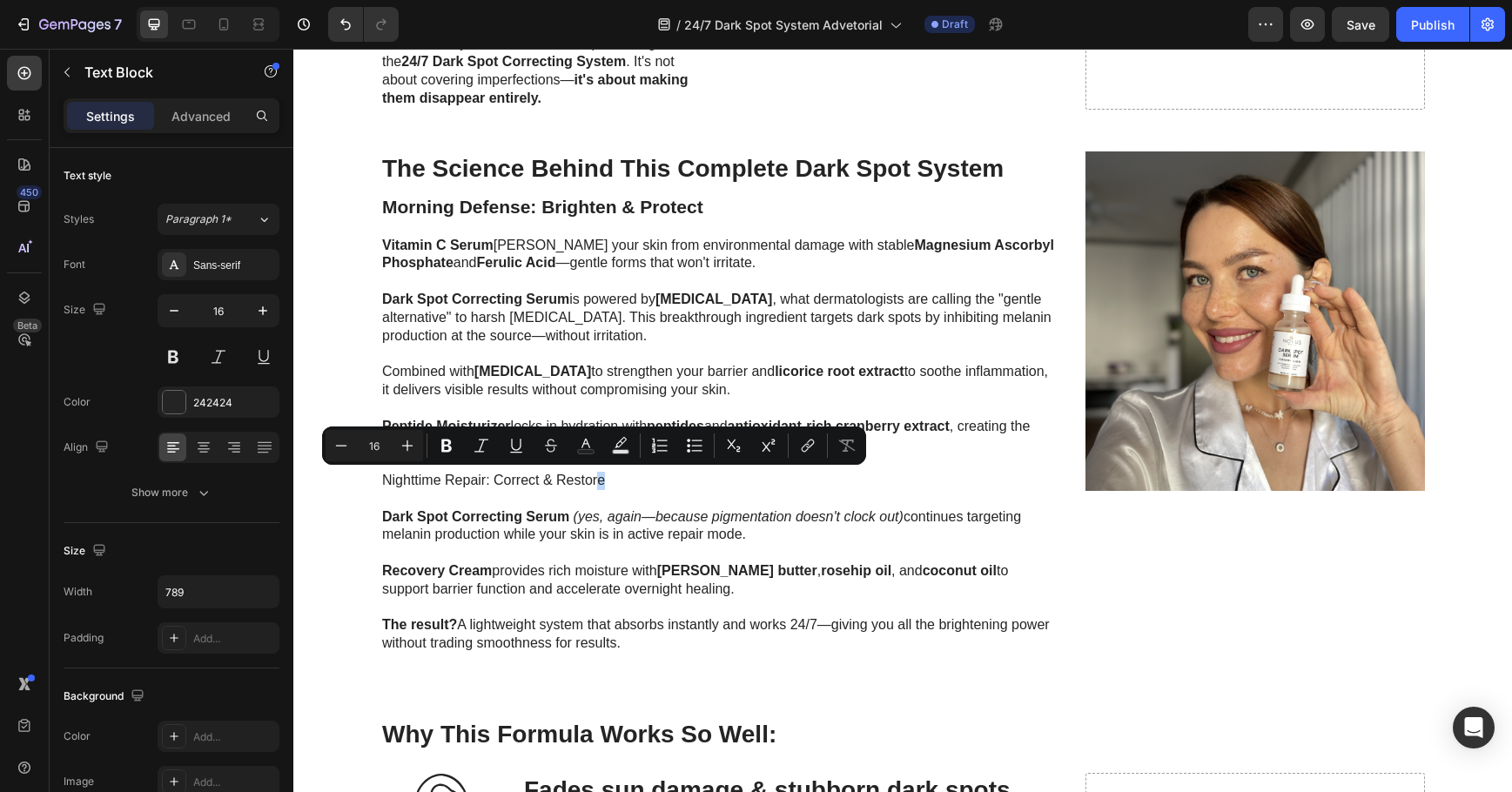
click at [601, 476] on p "Nighttime Repair: Correct & Restore" at bounding box center [719, 489] width 675 height 36
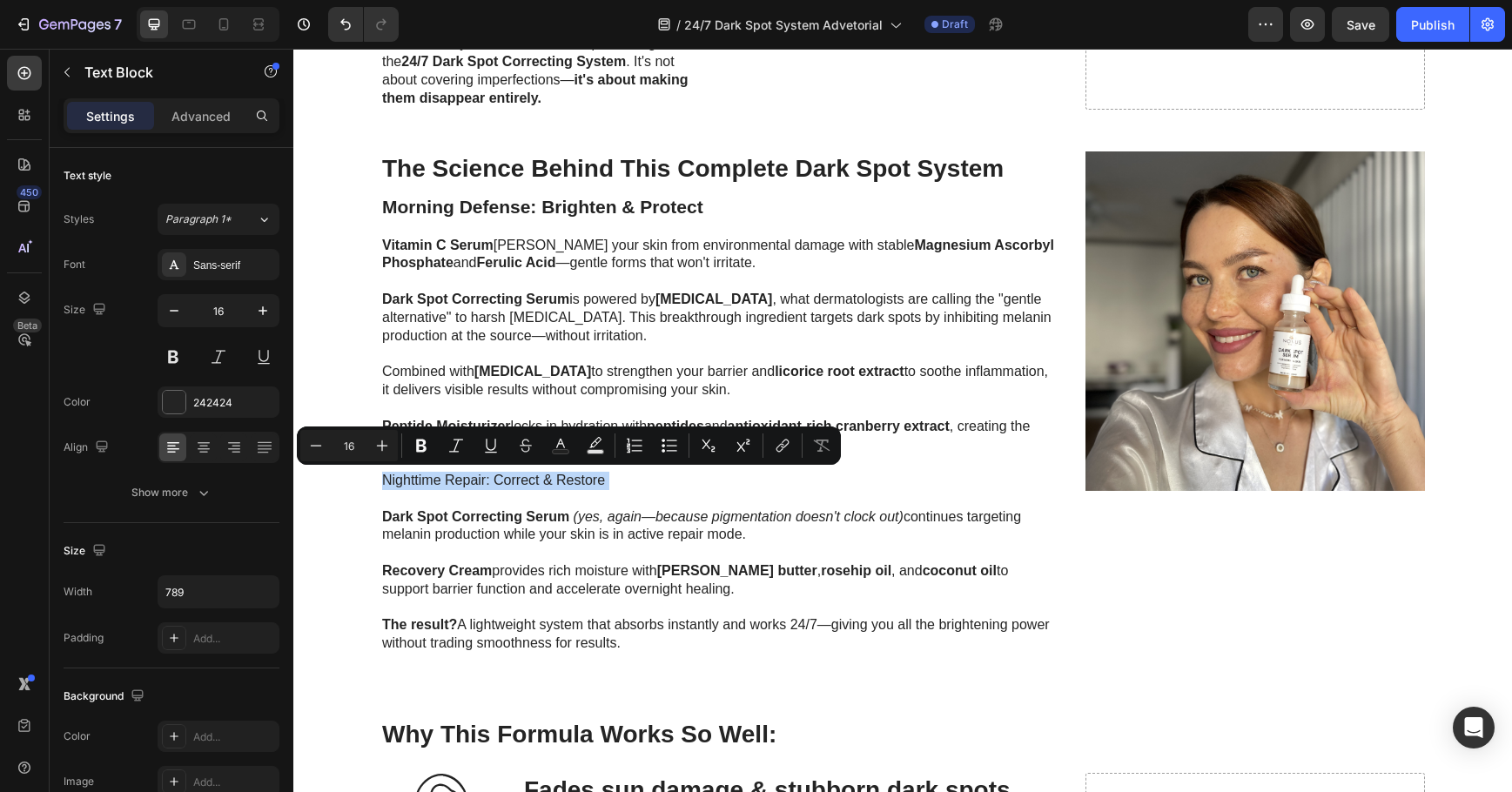
drag, startPoint x: 576, startPoint y: 485, endPoint x: 396, endPoint y: 476, distance: 180.2
click at [396, 476] on p "Nighttime Repair: Correct & Restore" at bounding box center [719, 489] width 675 height 36
click at [375, 444] on icon "Editor contextual toolbar" at bounding box center [382, 445] width 18 height 18
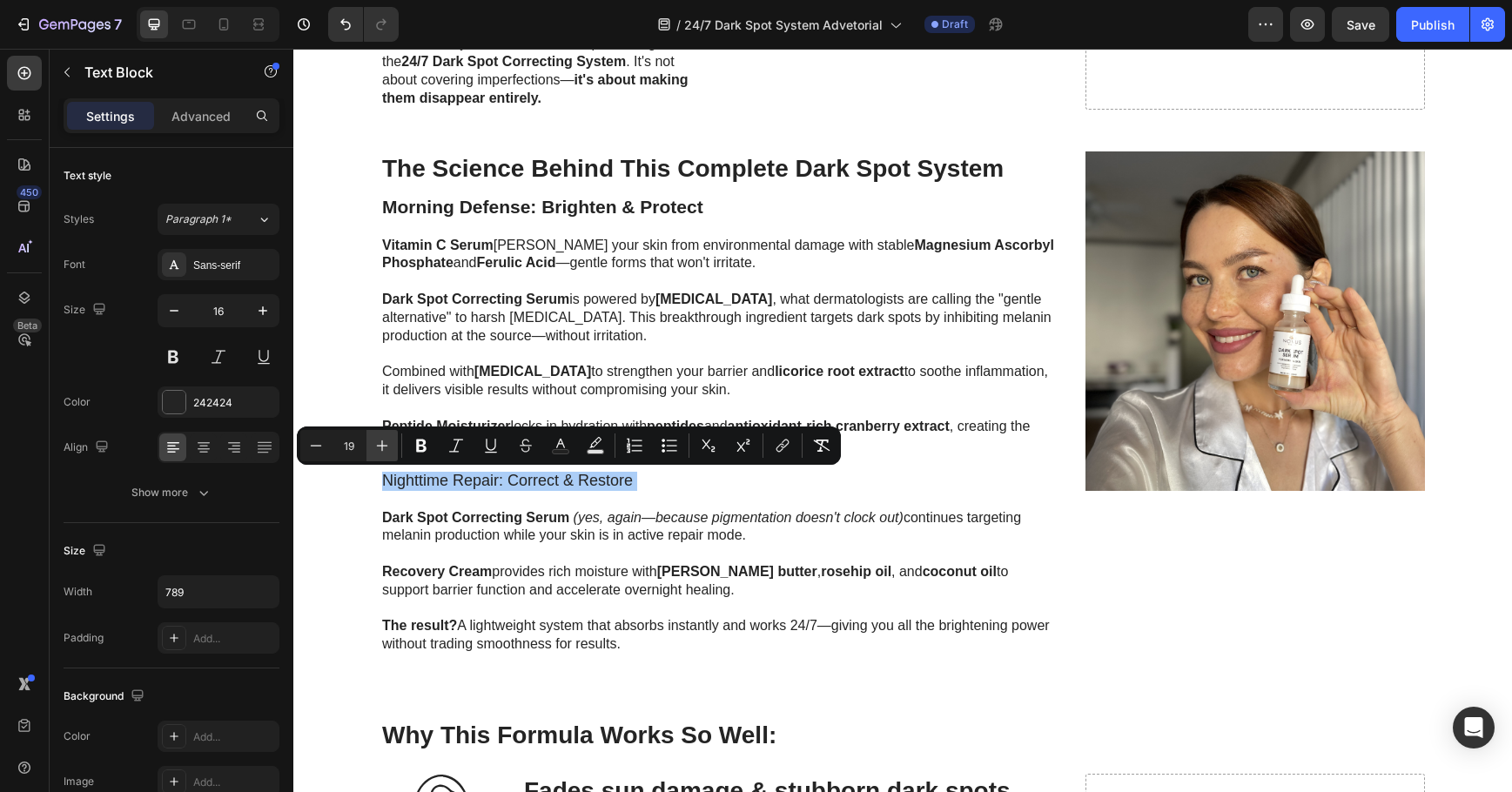
click at [375, 444] on icon "Editor contextual toolbar" at bounding box center [382, 445] width 18 height 18
type input "21"
click at [417, 444] on icon "Editor contextual toolbar" at bounding box center [421, 446] width 10 height 13
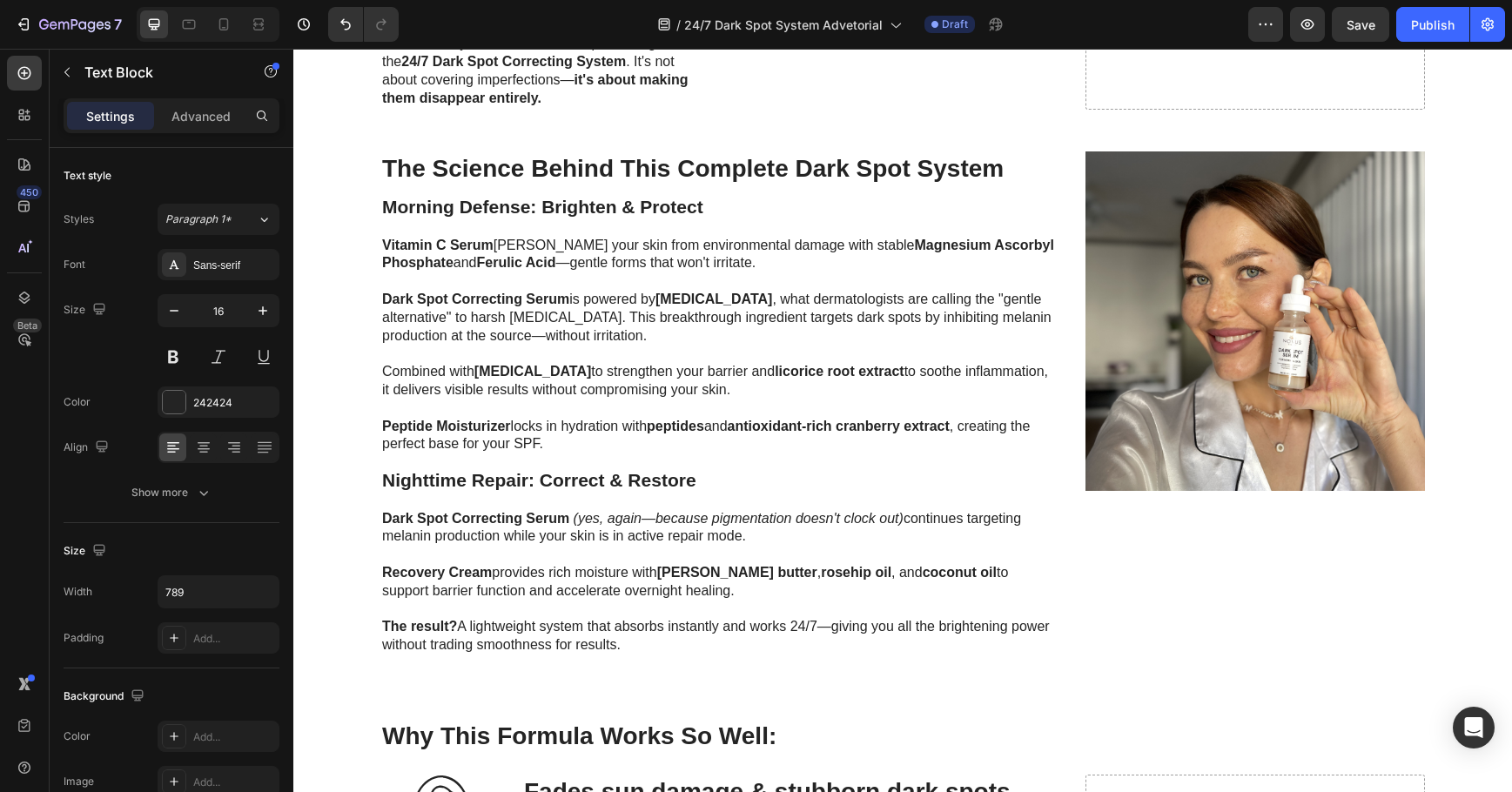
click at [472, 521] on strong "Dark Spot Correcting Serum" at bounding box center [475, 519] width 187 height 15
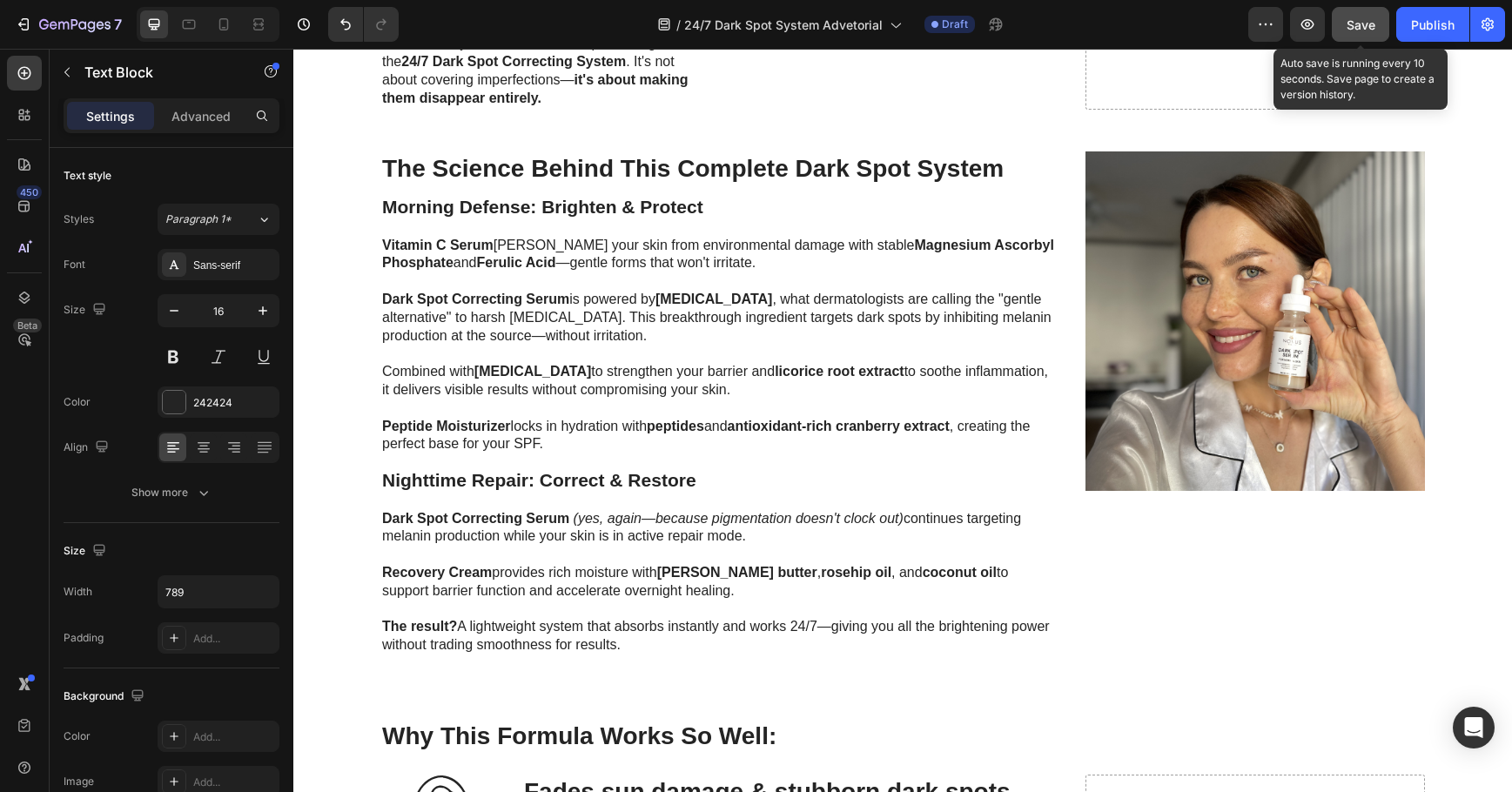
click at [1356, 16] on div "Save" at bounding box center [1361, 25] width 29 height 19
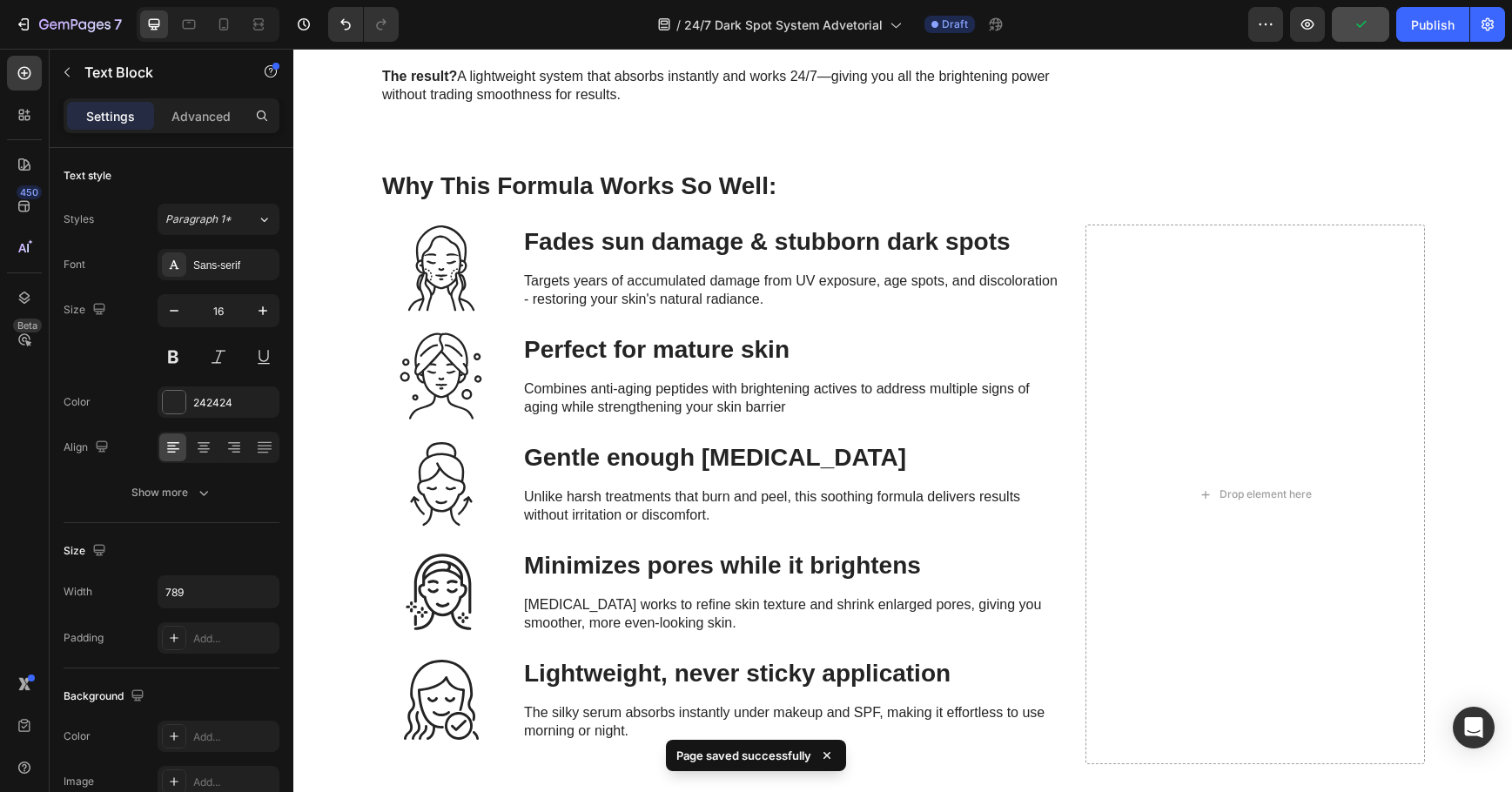
scroll to position [2177, 0]
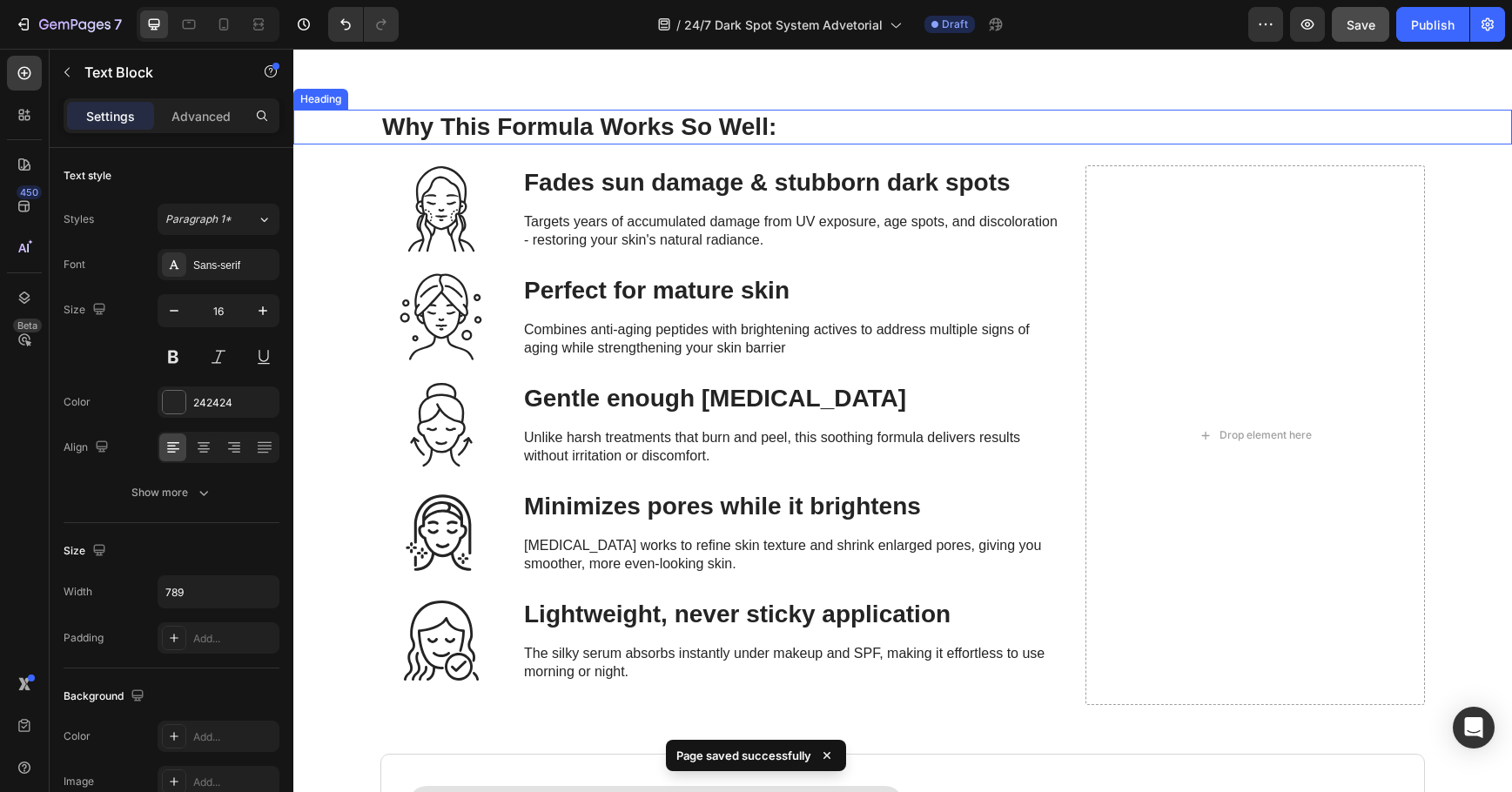
click at [560, 132] on strong "Why This Formula Works So Well:" at bounding box center [579, 126] width 394 height 27
click at [579, 127] on strong "Why This Formula Works So Well:" at bounding box center [579, 126] width 394 height 27
drag, startPoint x: 586, startPoint y: 127, endPoint x: 497, endPoint y: 120, distance: 89.3
click at [497, 120] on strong "Why This Formula Works So Well:" at bounding box center [579, 126] width 394 height 27
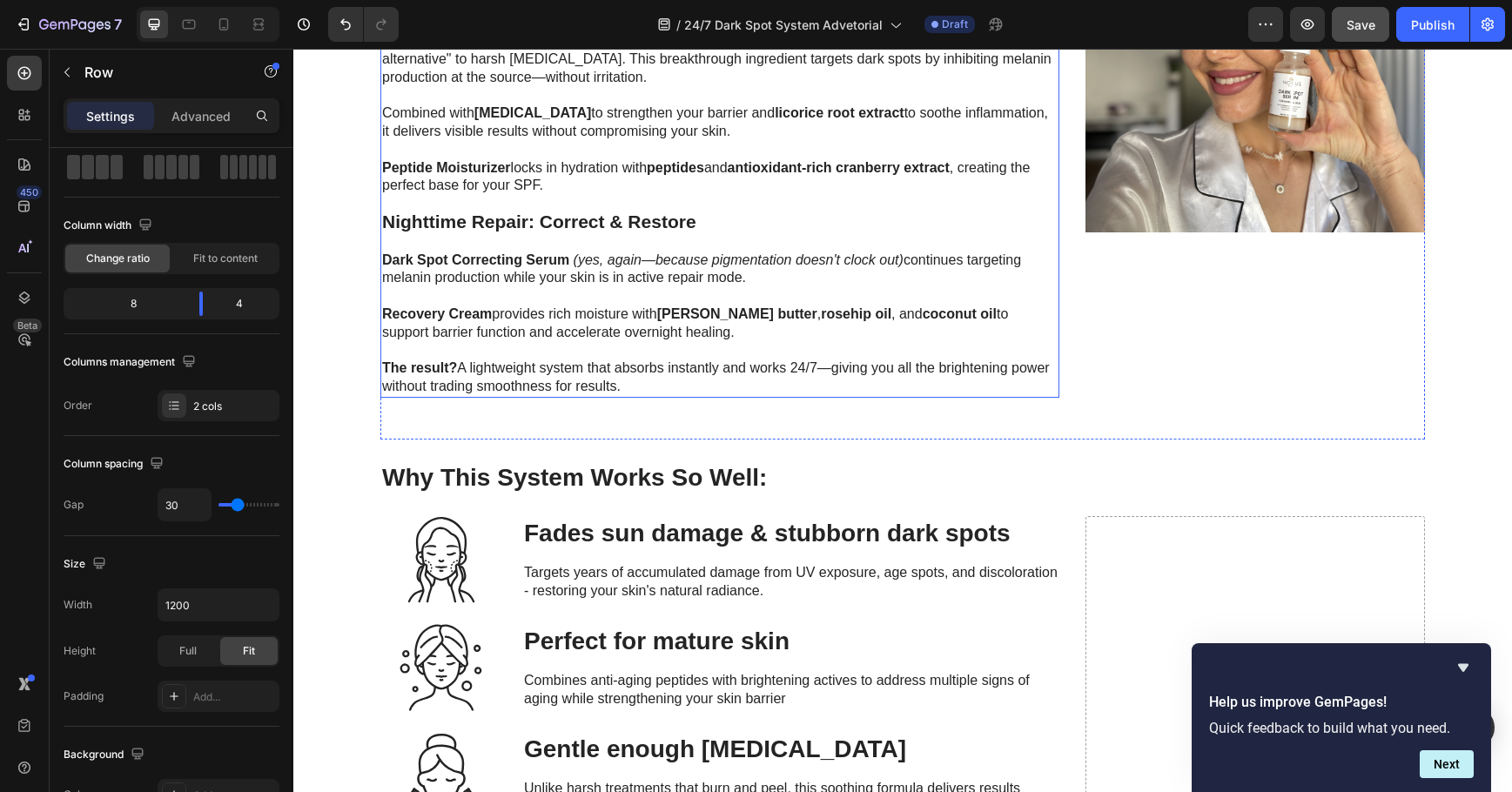
scroll to position [2002, 0]
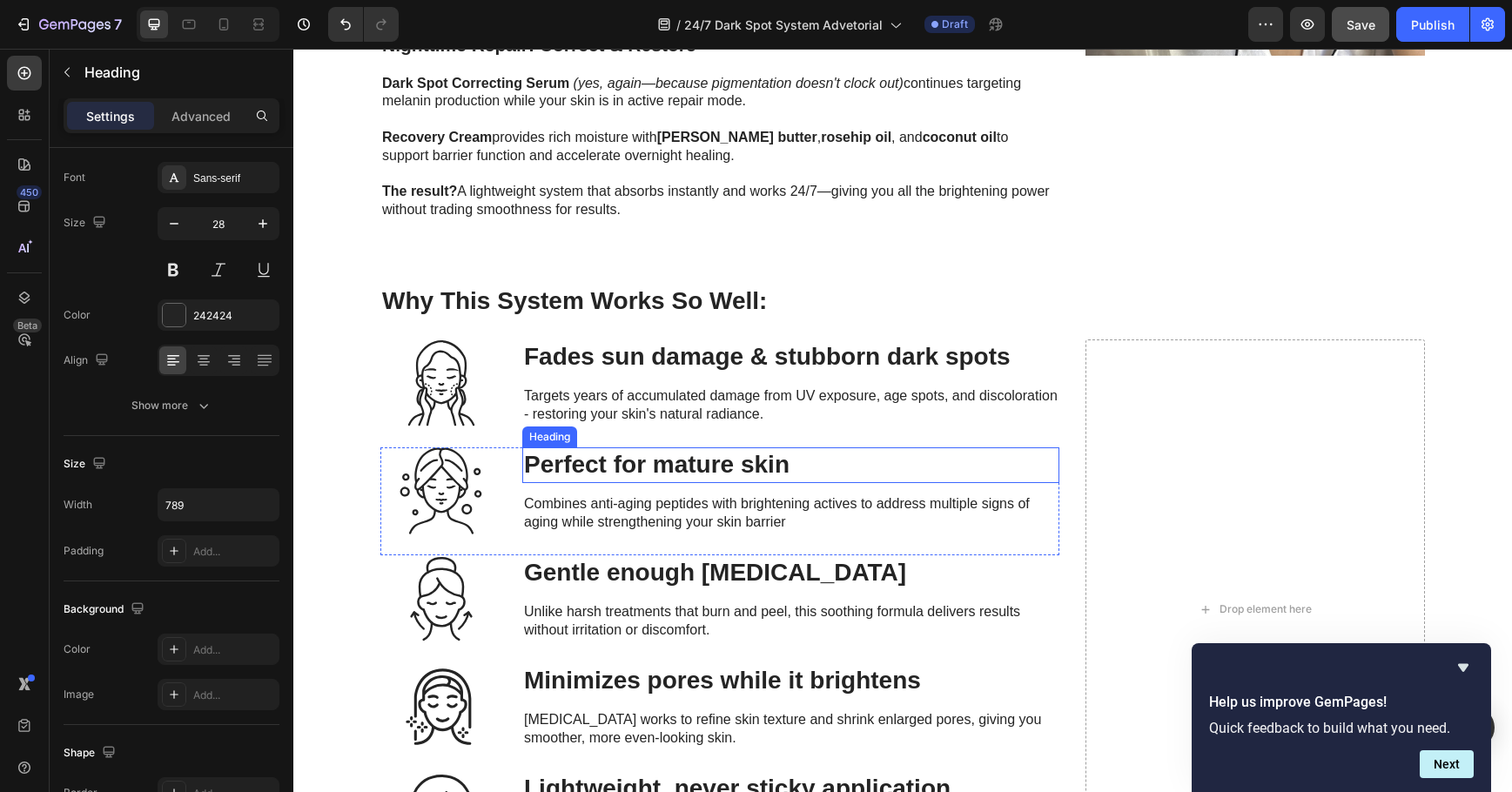
click at [746, 459] on h3 "Perfect for mature skin" at bounding box center [791, 464] width 538 height 34
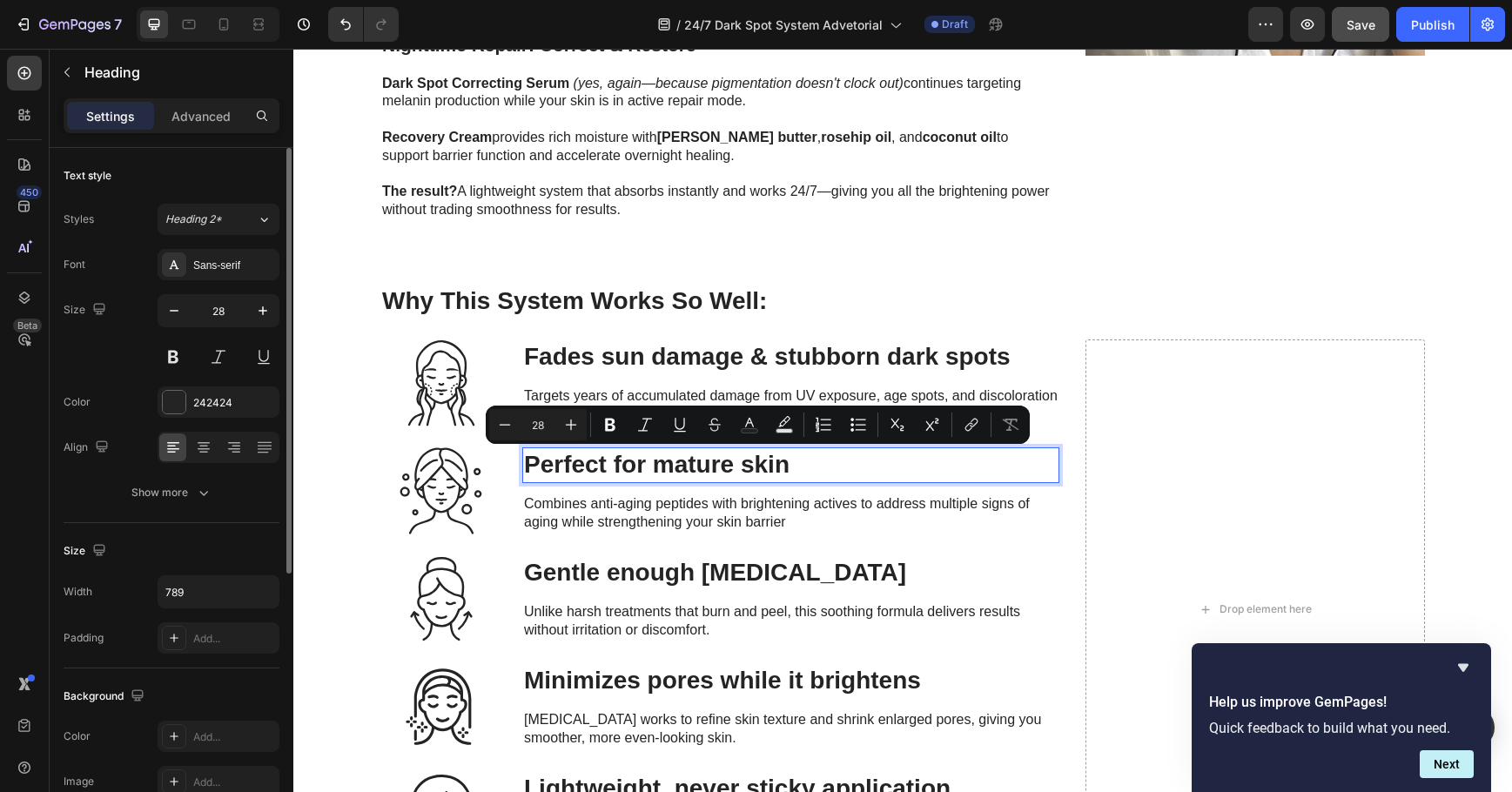
click at [795, 460] on p "Perfect for mature skin" at bounding box center [791, 465] width 534 height 32
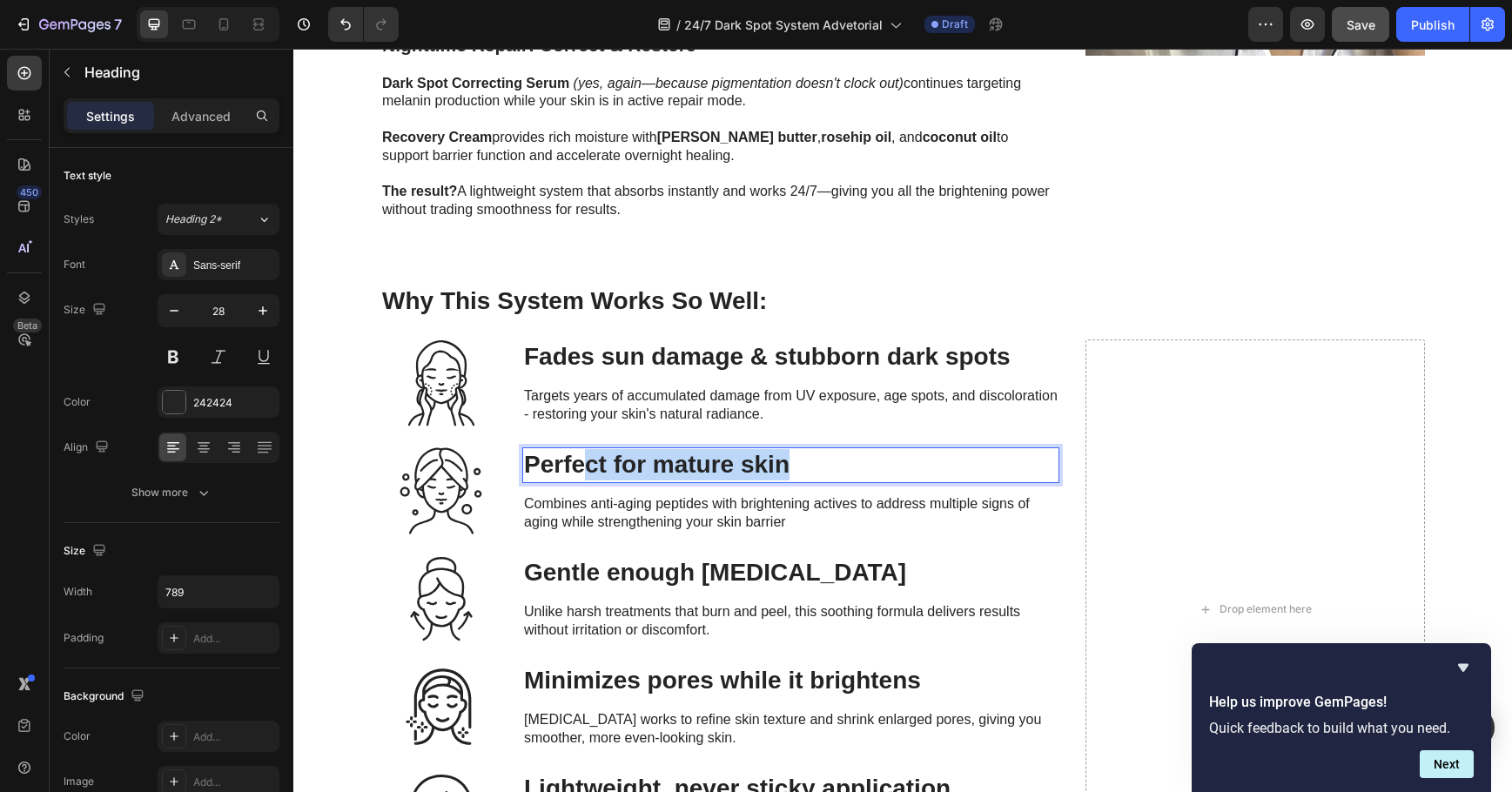
drag, startPoint x: 795, startPoint y: 460, endPoint x: 581, endPoint y: 463, distance: 214.0
click at [581, 463] on p "Perfect for mature skin" at bounding box center [791, 465] width 534 height 32
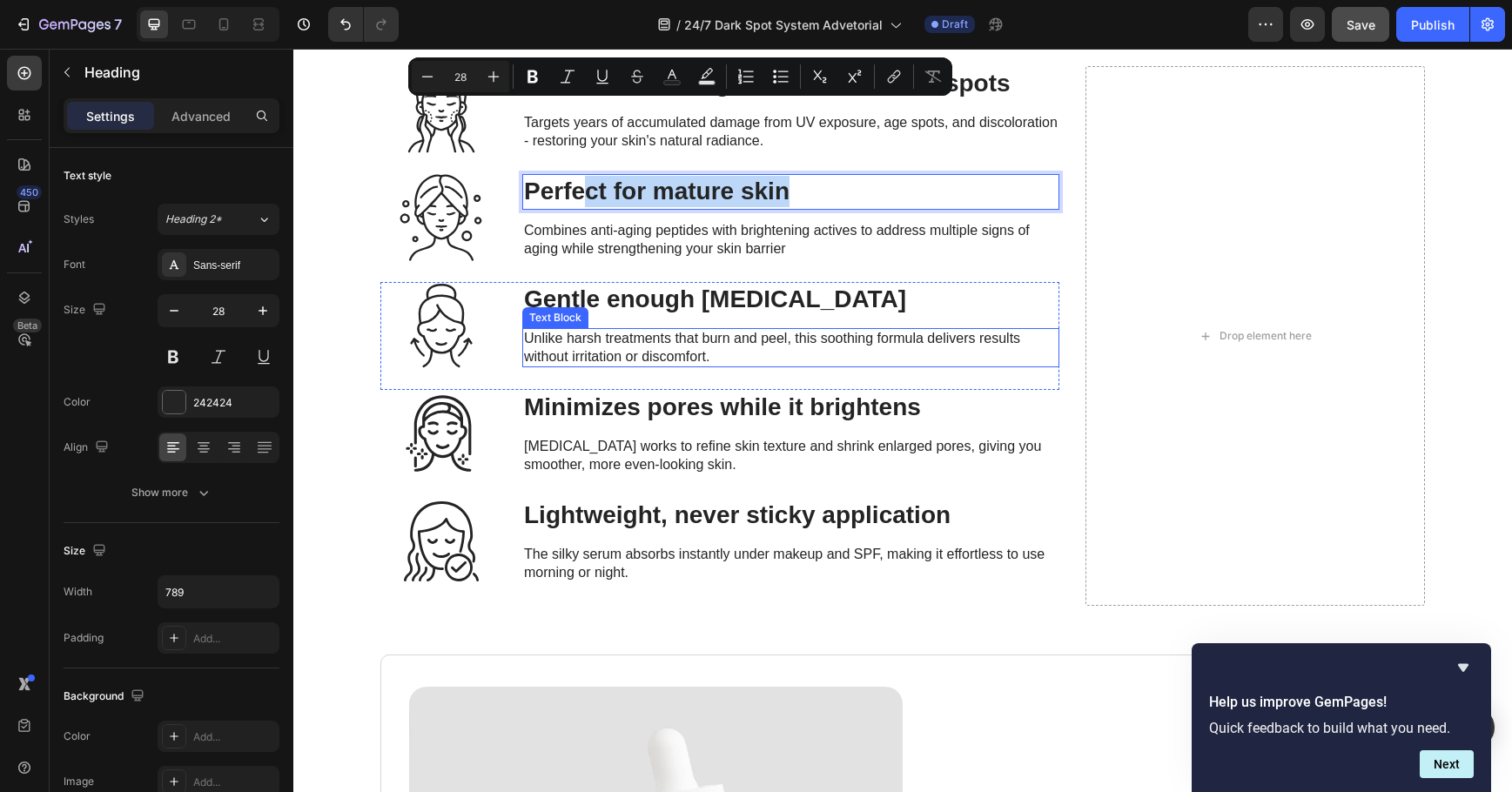
scroll to position [2177, 0]
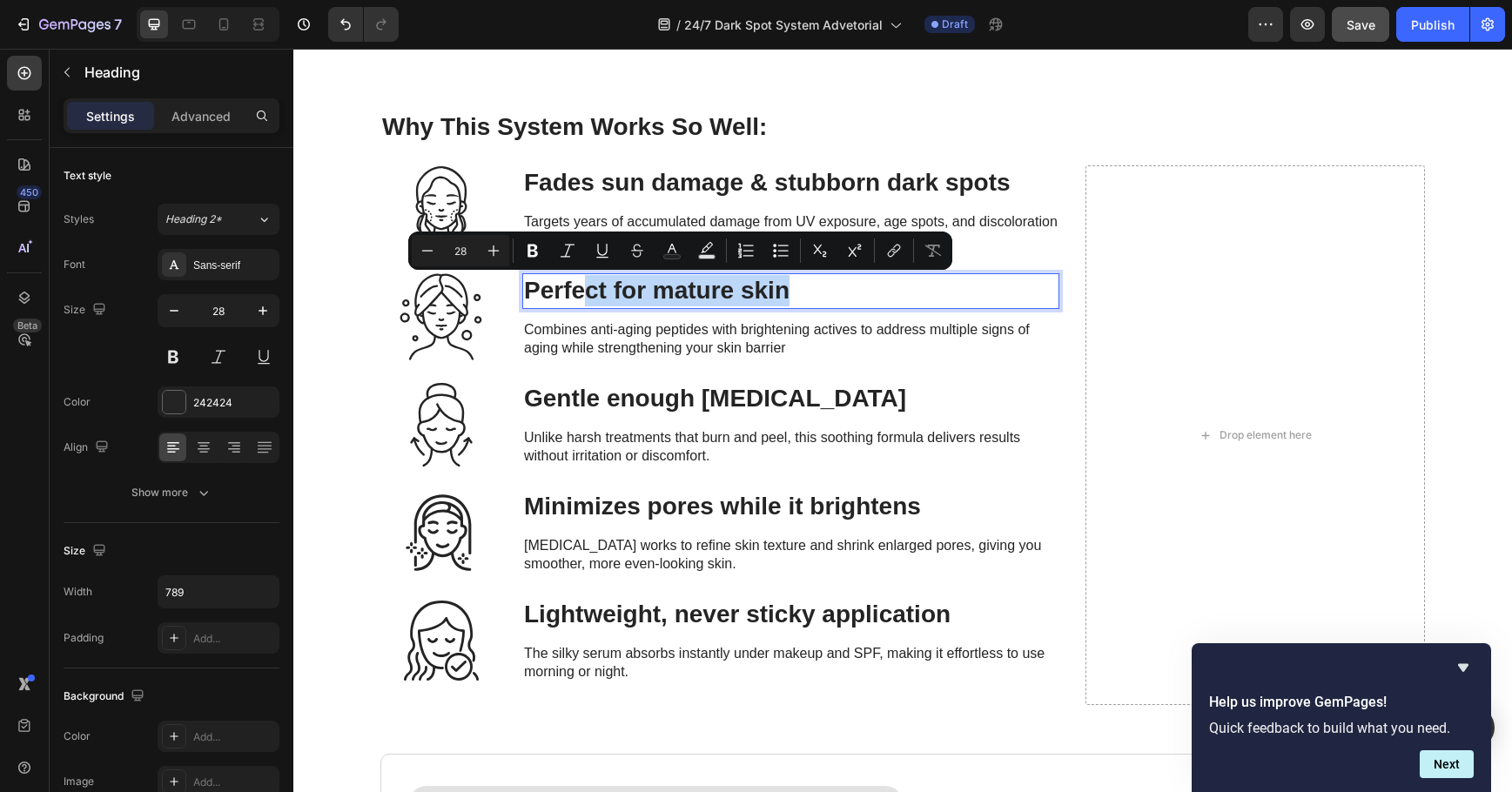
click at [792, 283] on p "Perfect for mature skin" at bounding box center [791, 291] width 534 height 32
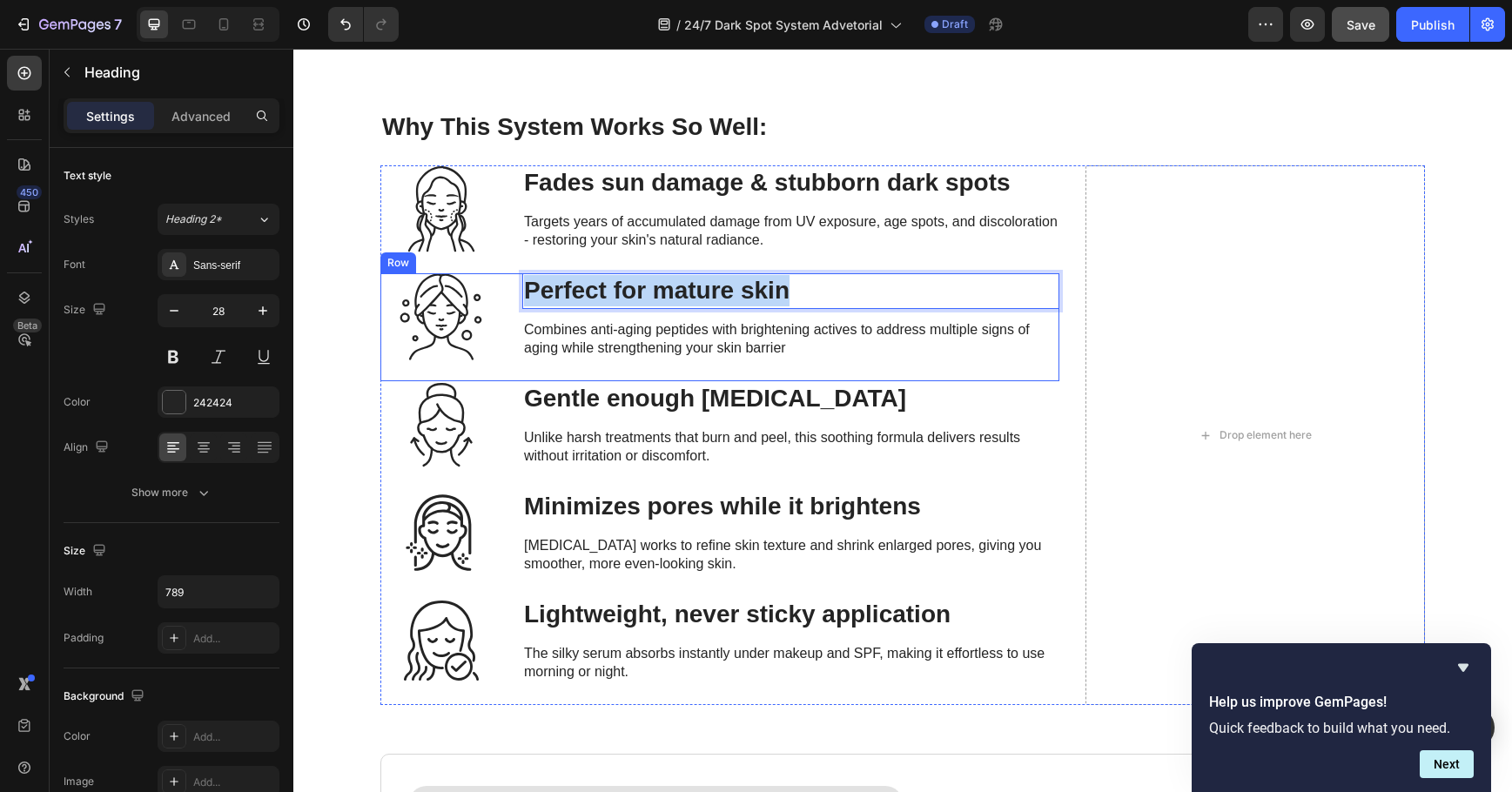
drag, startPoint x: 798, startPoint y: 291, endPoint x: 502, endPoint y: 310, distance: 296.6
click at [502, 310] on div "Icon Perfect for mature skin Heading 12 Combines anti-aging peptides with brigh…" at bounding box center [719, 327] width 679 height 108
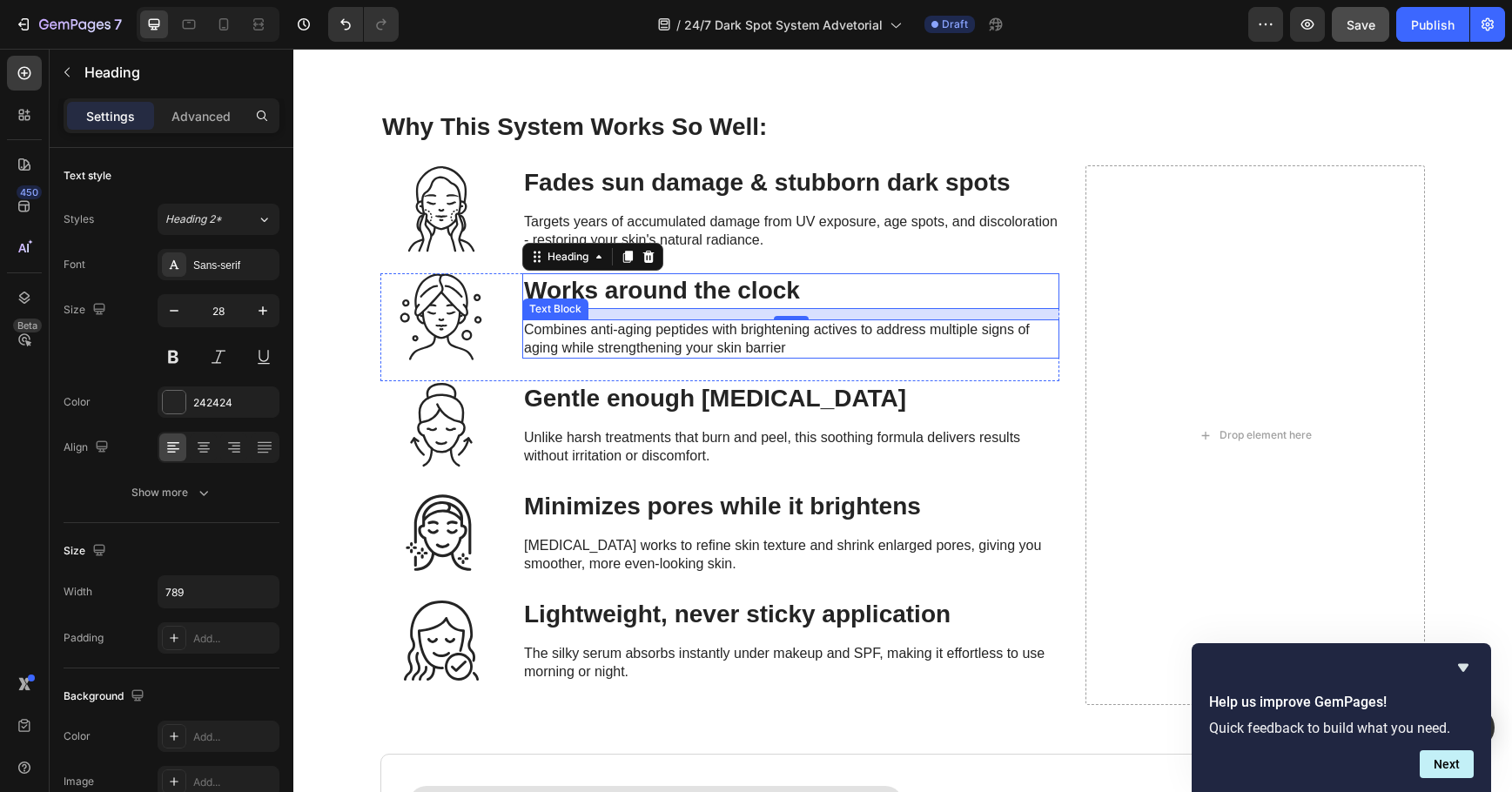
click at [694, 328] on span "Combines anti-aging peptides with brightening actives to address multiple signs…" at bounding box center [777, 339] width 506 height 34
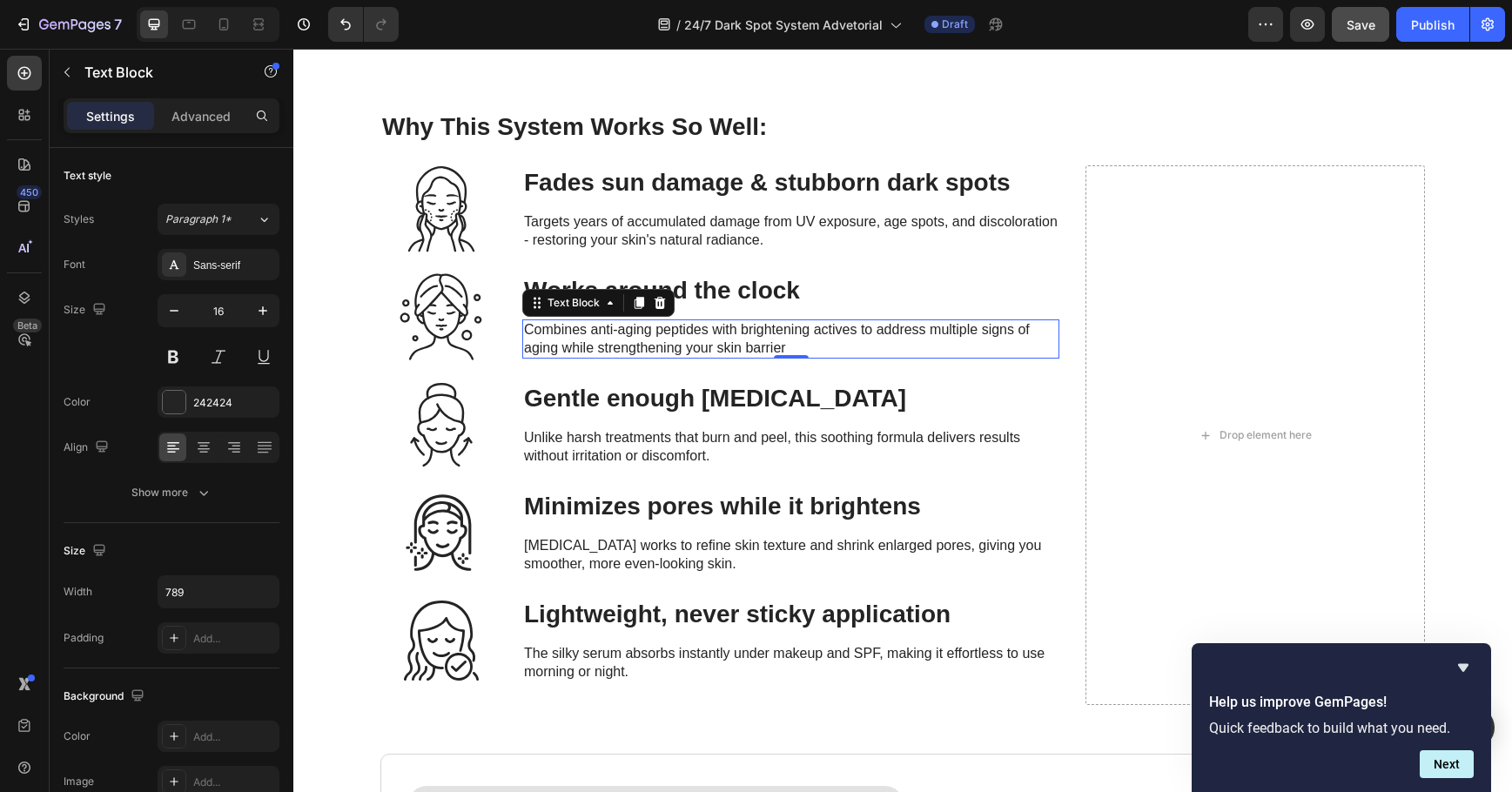
click at [694, 328] on span "Combines anti-aging peptides with brightening actives to address multiple signs…" at bounding box center [777, 339] width 506 height 34
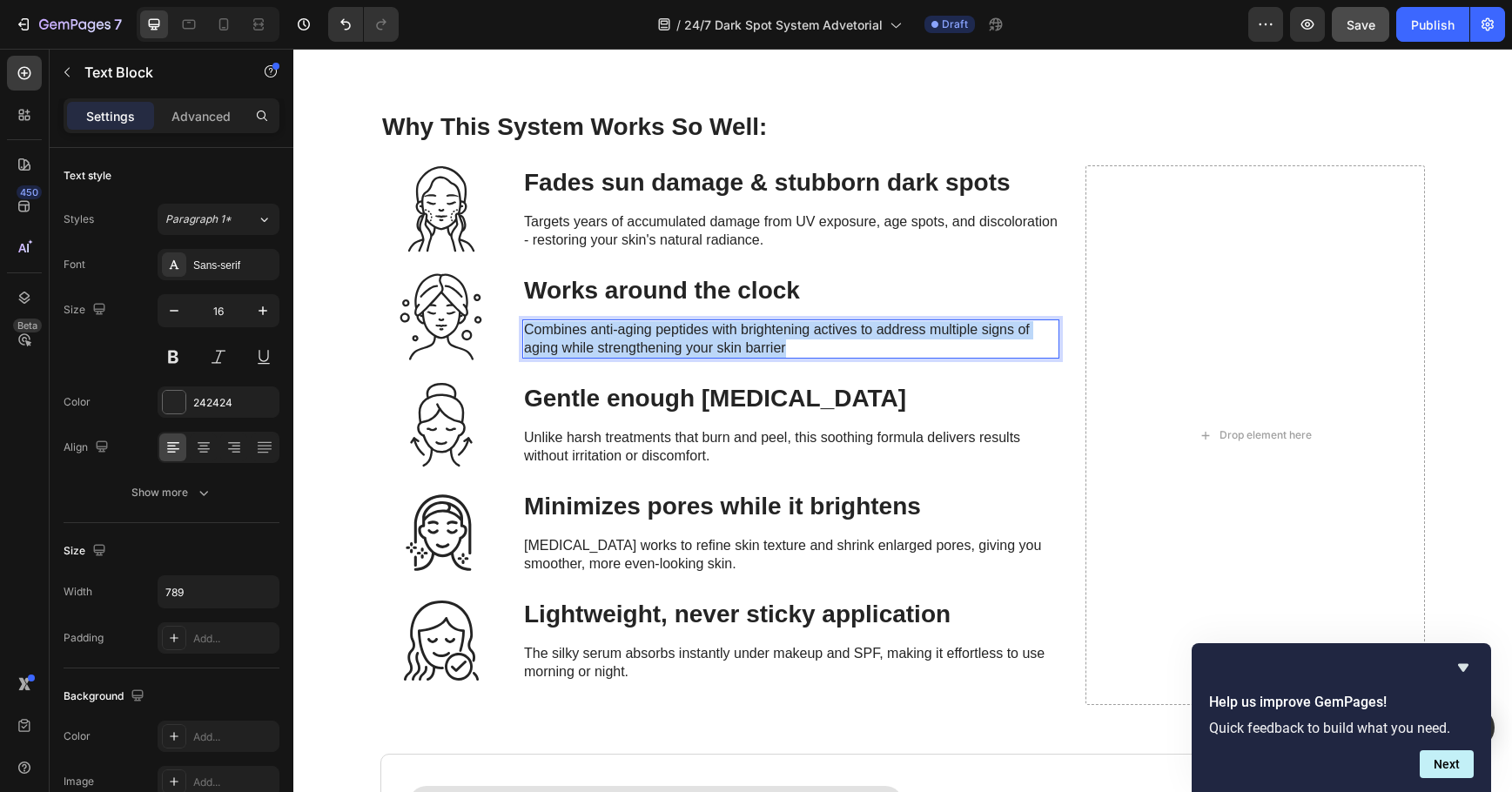
click at [694, 328] on span "Combines anti-aging peptides with brightening actives to address multiple signs…" at bounding box center [777, 339] width 506 height 34
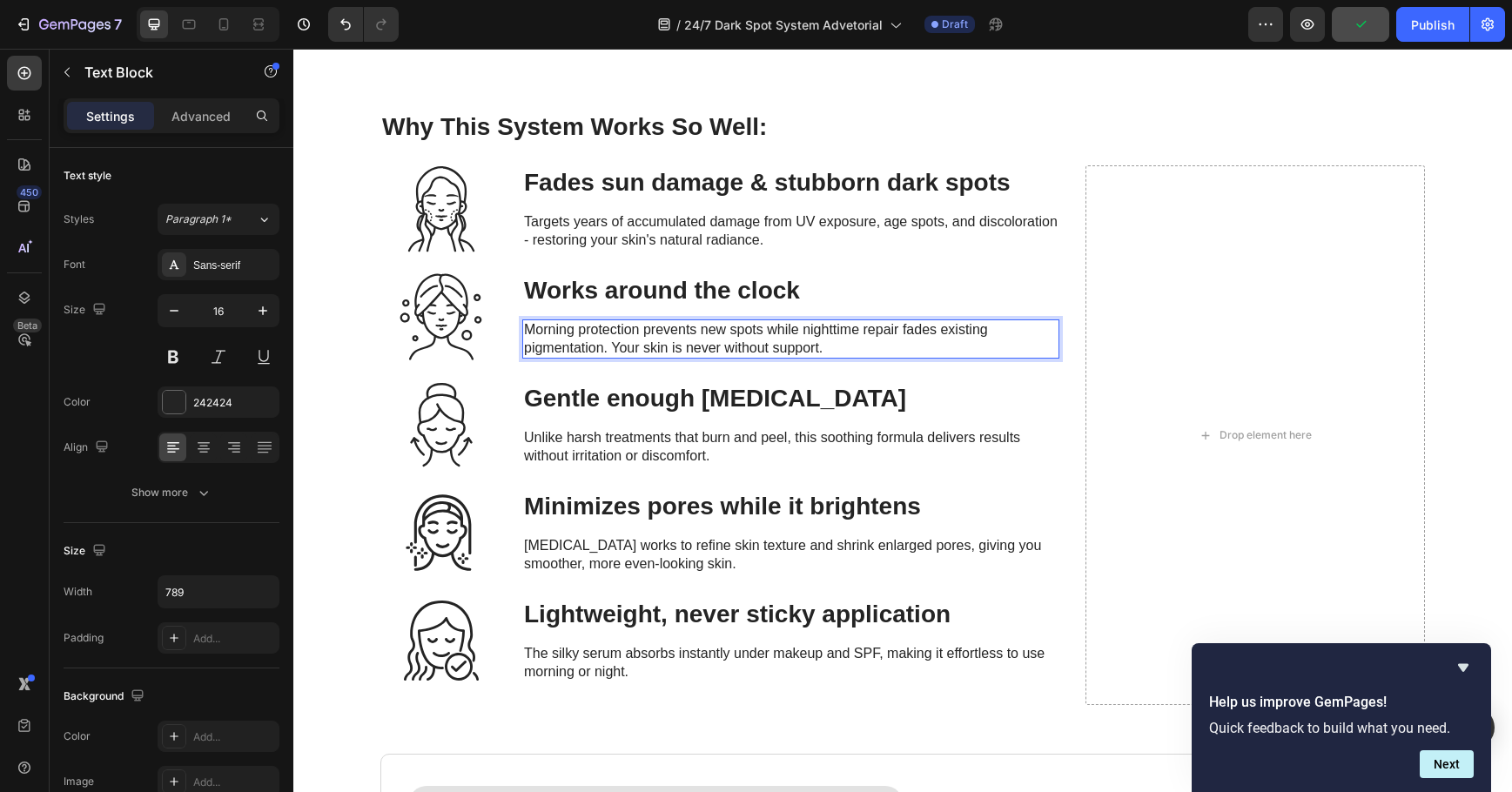
click at [828, 335] on span "Morning protection prevents new spots while nighttime repair fades existing pig…" at bounding box center [756, 339] width 464 height 34
click at [602, 408] on h3 "Gentle enough [MEDICAL_DATA]" at bounding box center [791, 398] width 538 height 34
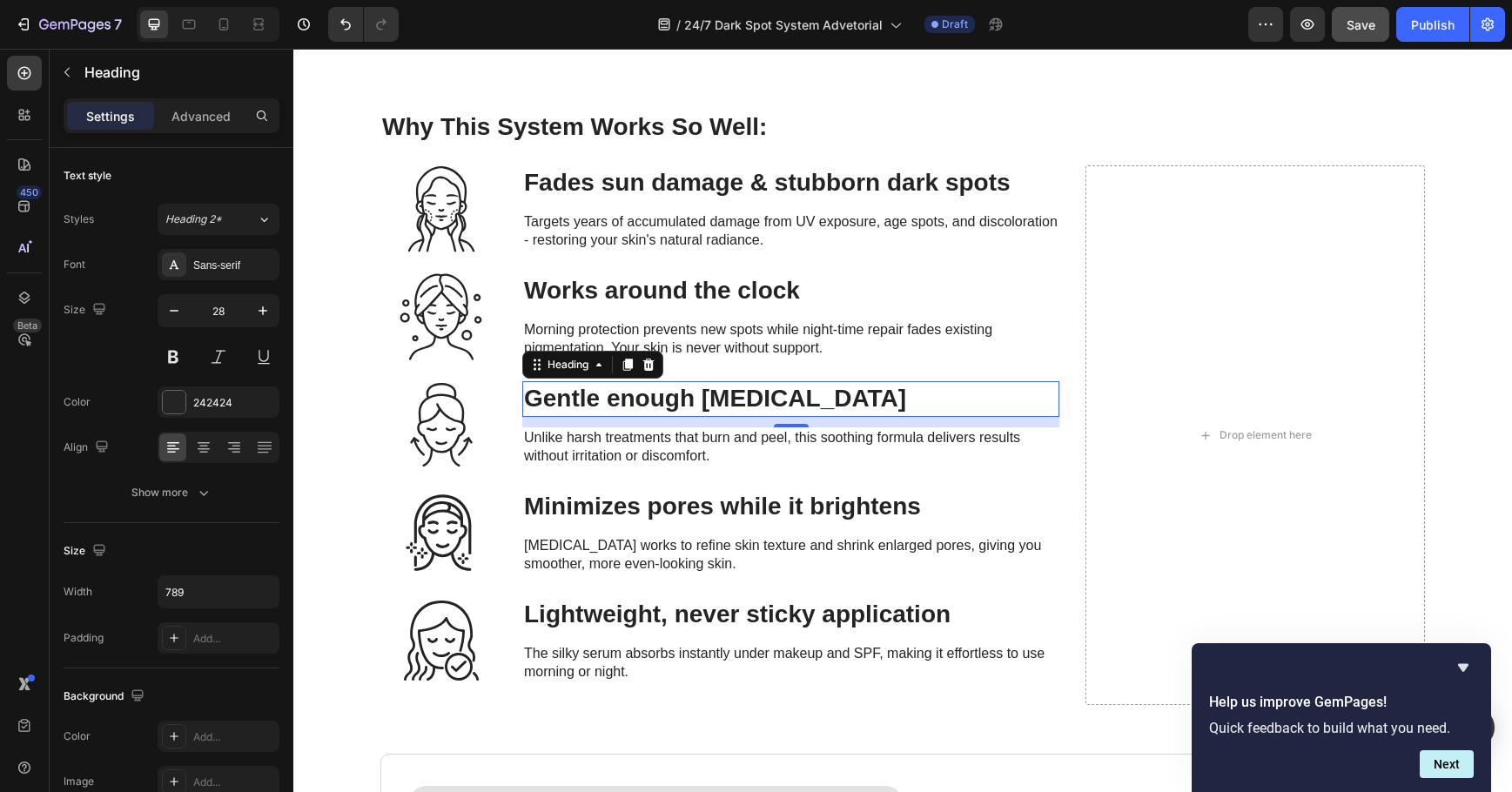
click at [865, 391] on h3 "Gentle enough [MEDICAL_DATA]" at bounding box center [791, 398] width 538 height 34
click at [865, 391] on p "Gentle enough [MEDICAL_DATA]" at bounding box center [791, 399] width 534 height 32
click at [838, 395] on p "Gentle enough [MEDICAL_DATA]" at bounding box center [791, 399] width 534 height 32
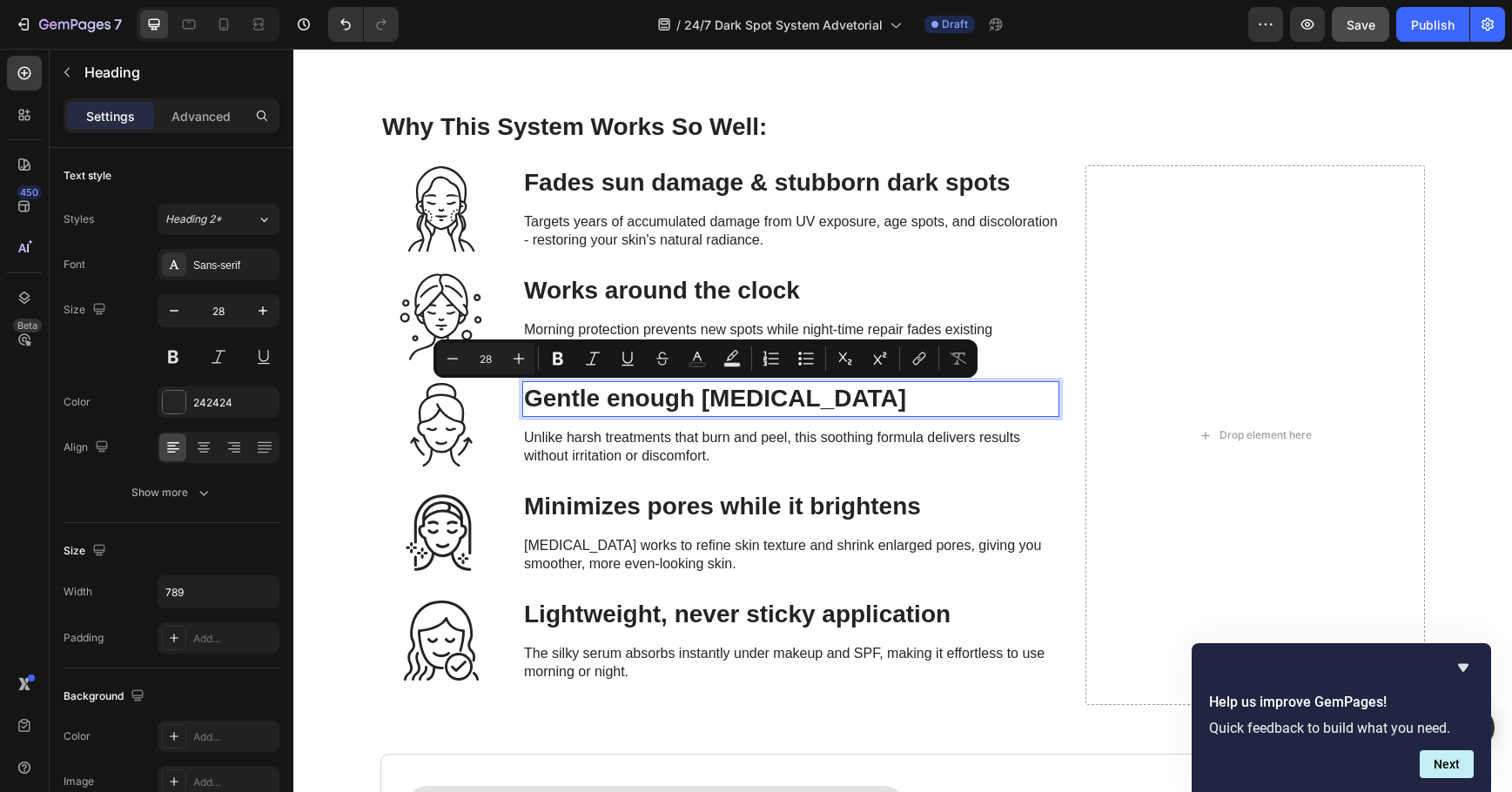
click at [950, 402] on p "Gentle enough [MEDICAL_DATA]" at bounding box center [791, 399] width 534 height 32
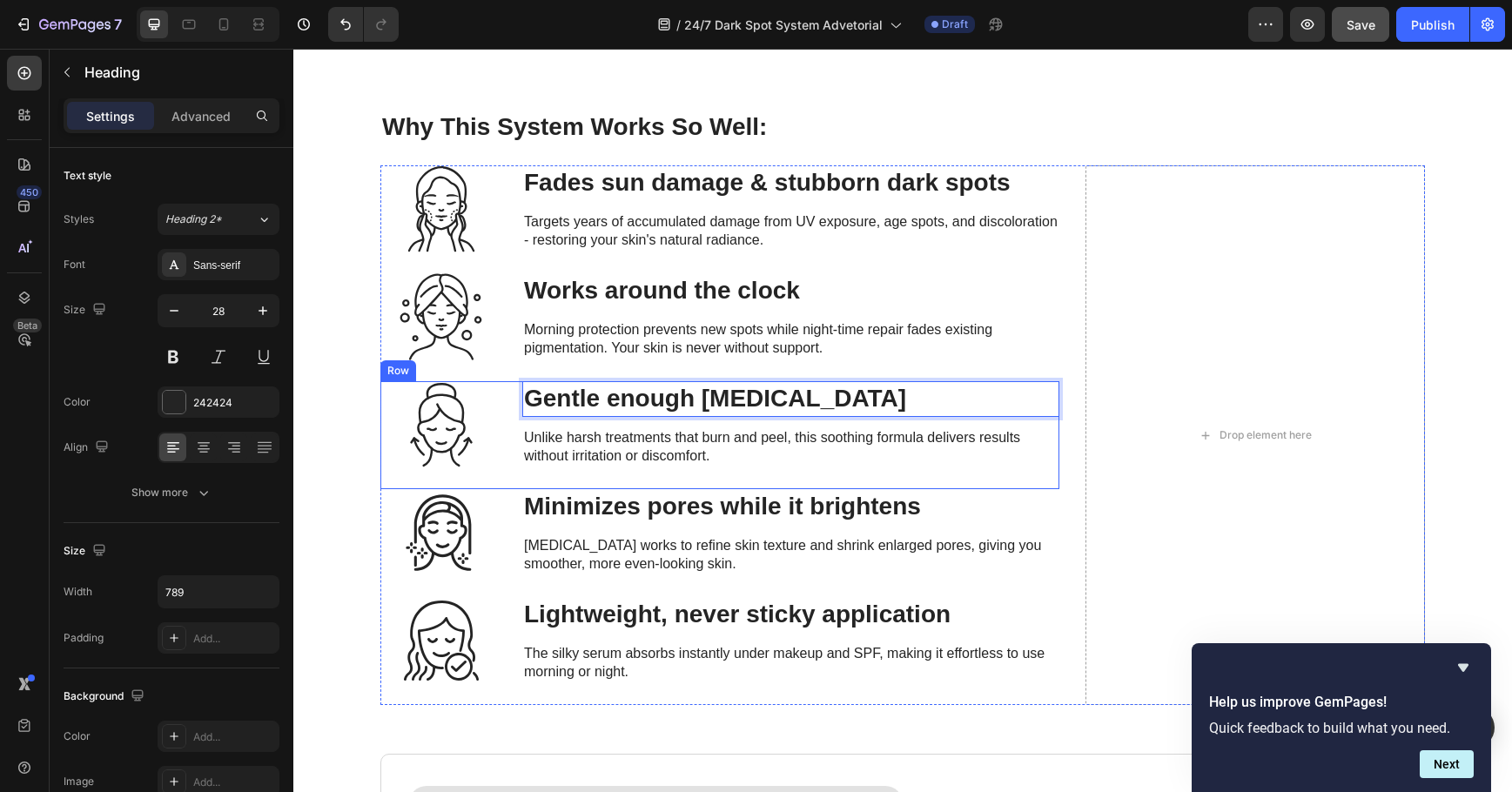
drag, startPoint x: 950, startPoint y: 402, endPoint x: 499, endPoint y: 403, distance: 451.0
click at [499, 403] on div "Icon Gentle enough [MEDICAL_DATA] Heading 12 Unlike harsh treatments that burn …" at bounding box center [719, 435] width 679 height 108
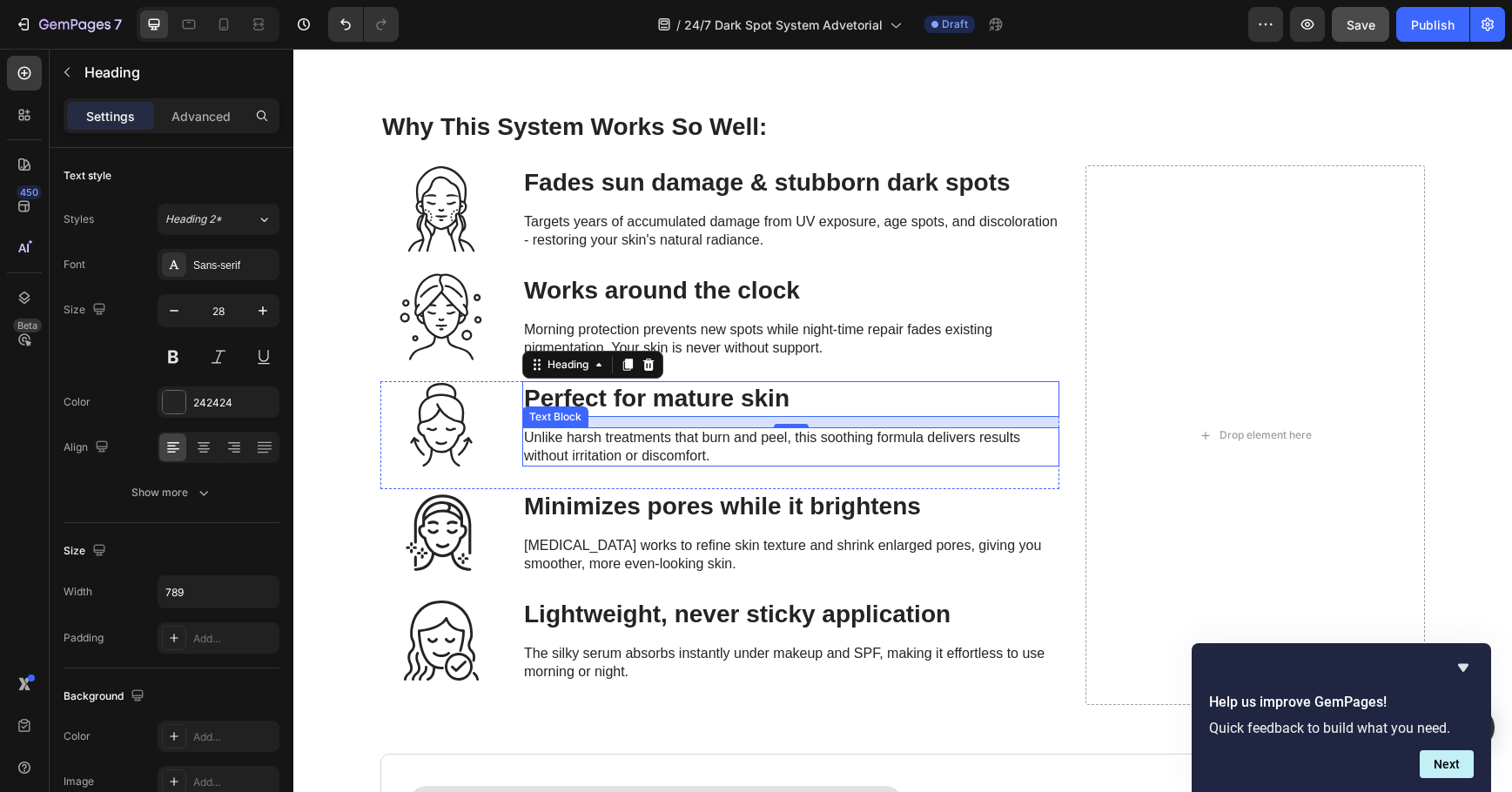
click at [706, 445] on p "Unlike harsh treatments that burn and peel, this soothing formula delivers resu…" at bounding box center [791, 447] width 534 height 36
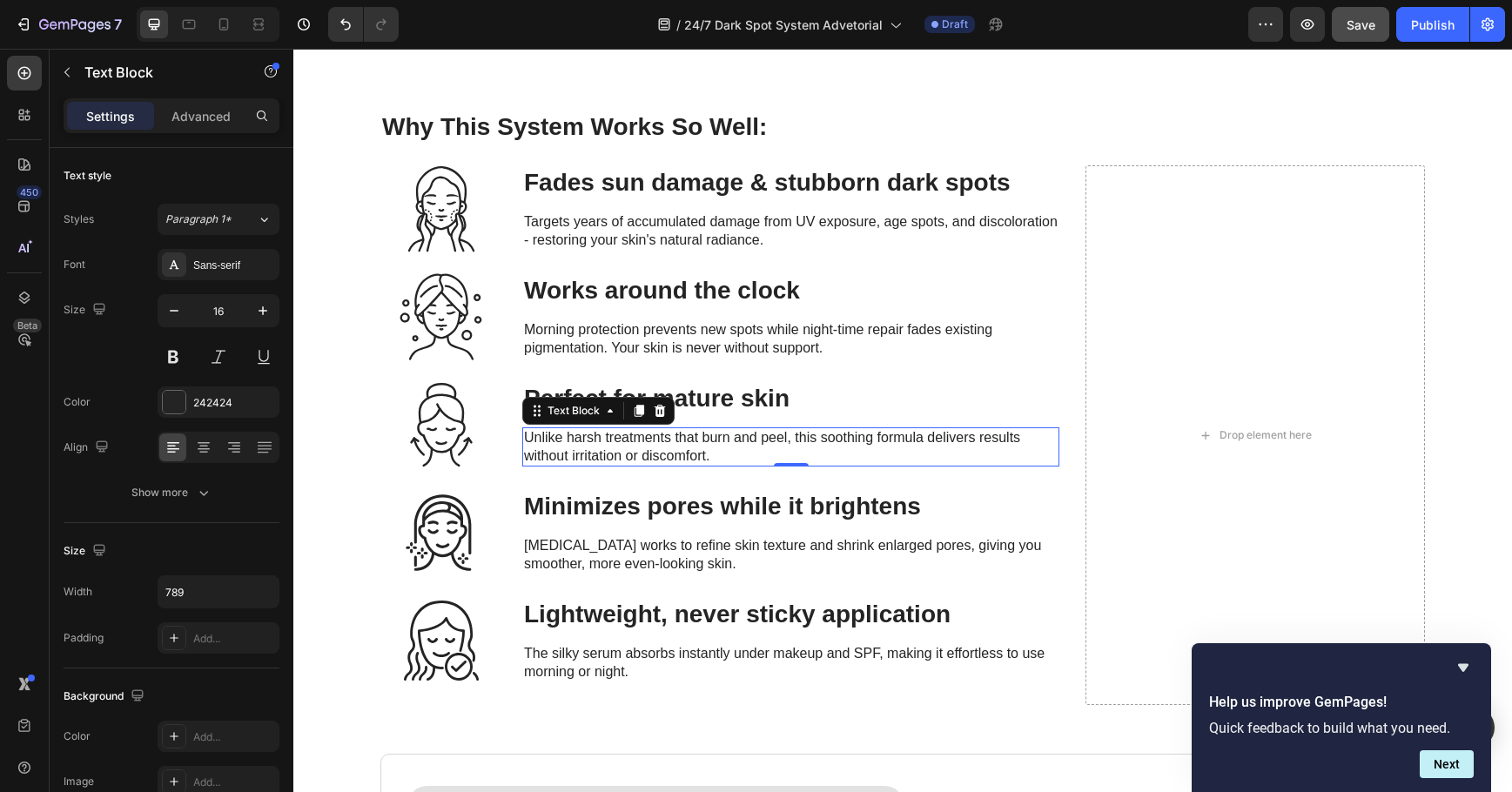
click at [706, 445] on p "Unlike harsh treatments that burn and peel, this soothing formula delivers resu…" at bounding box center [791, 447] width 534 height 36
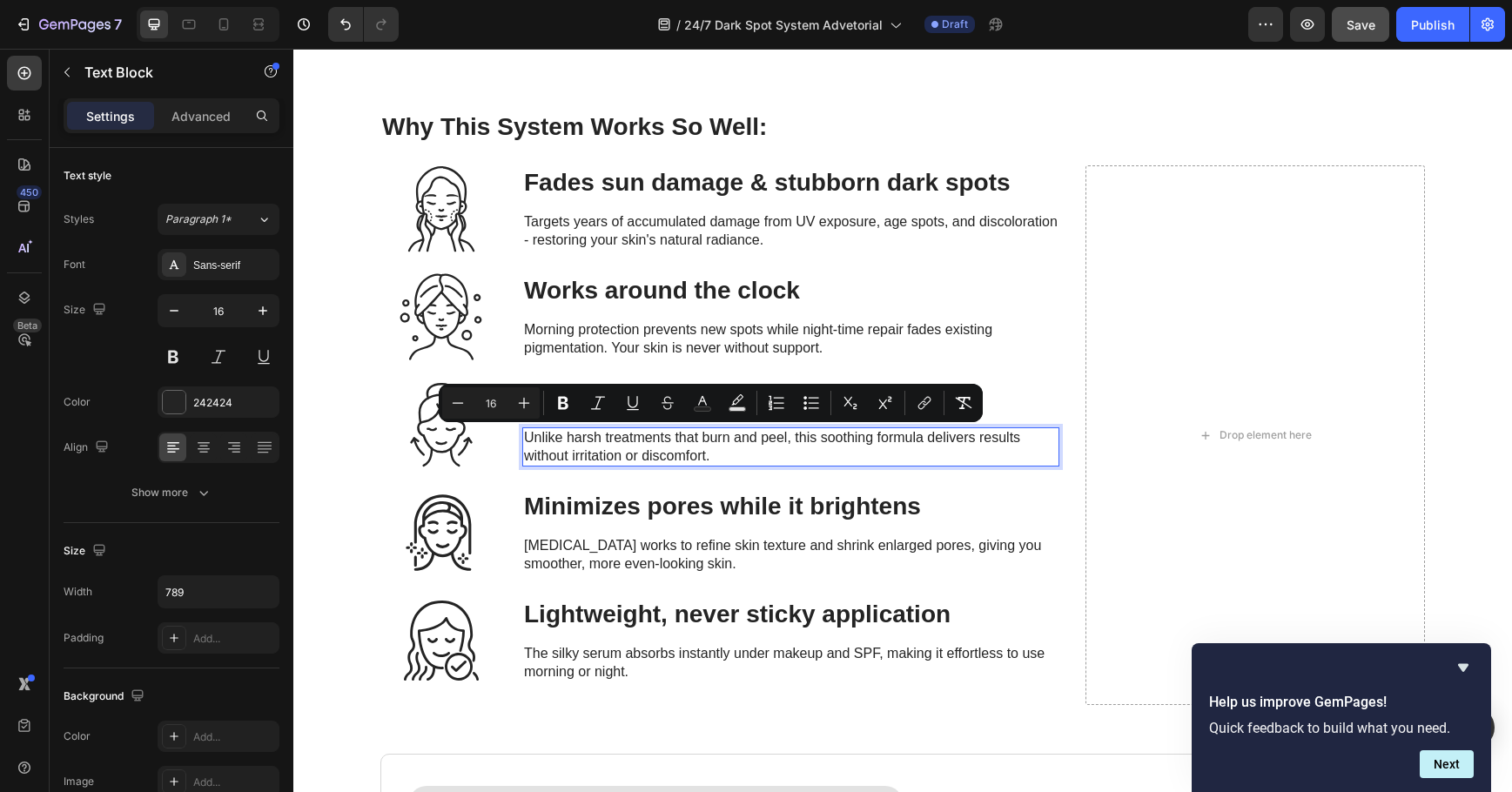
click at [715, 453] on p "Unlike harsh treatments that burn and peel, this soothing formula delivers resu…" at bounding box center [791, 447] width 534 height 36
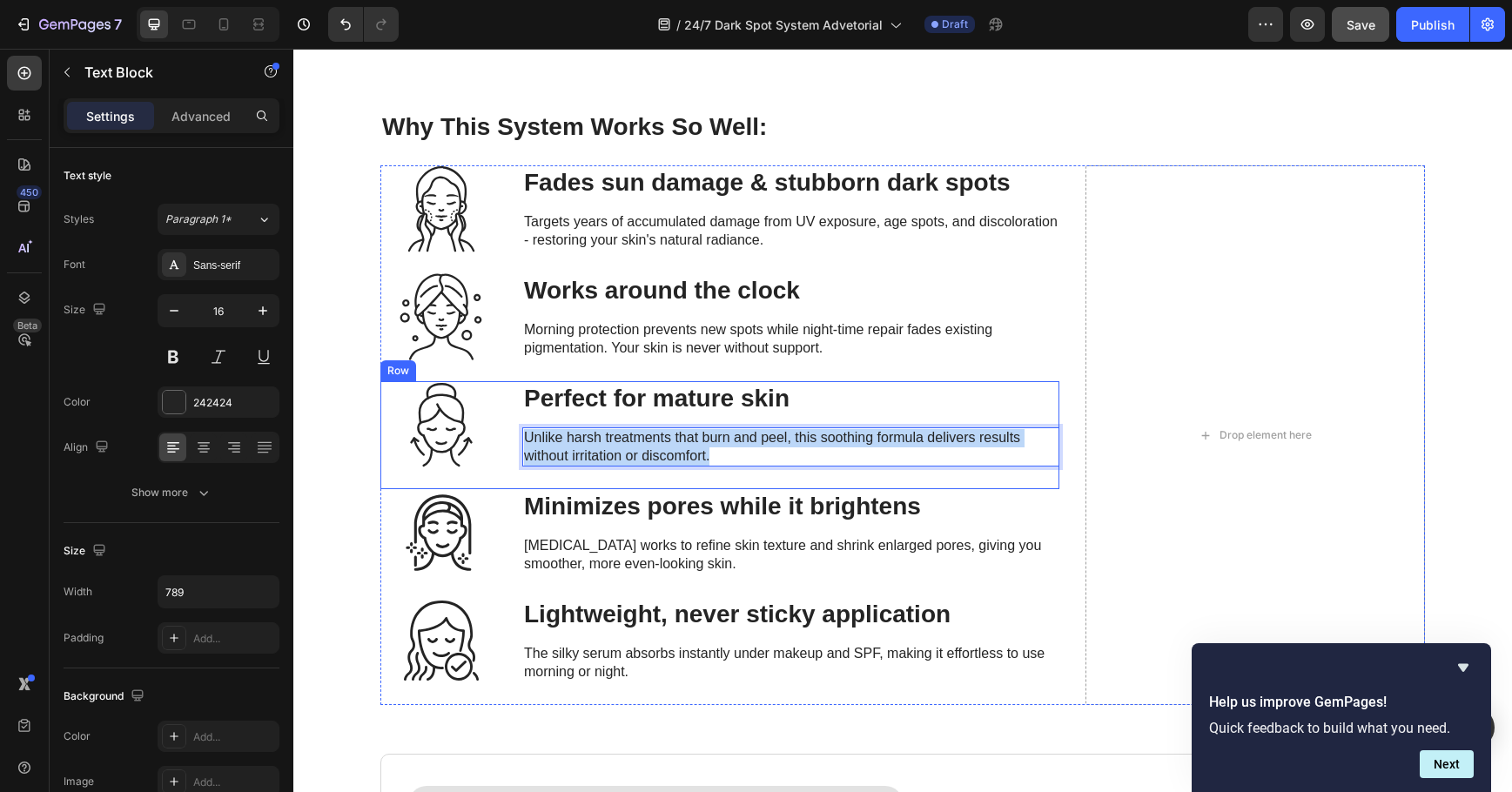
drag, startPoint x: 716, startPoint y: 455, endPoint x: 511, endPoint y: 432, distance: 206.3
click at [511, 432] on div "Icon Perfect for mature skin Heading Unlike harsh treatments that burn and peel…" at bounding box center [719, 435] width 679 height 108
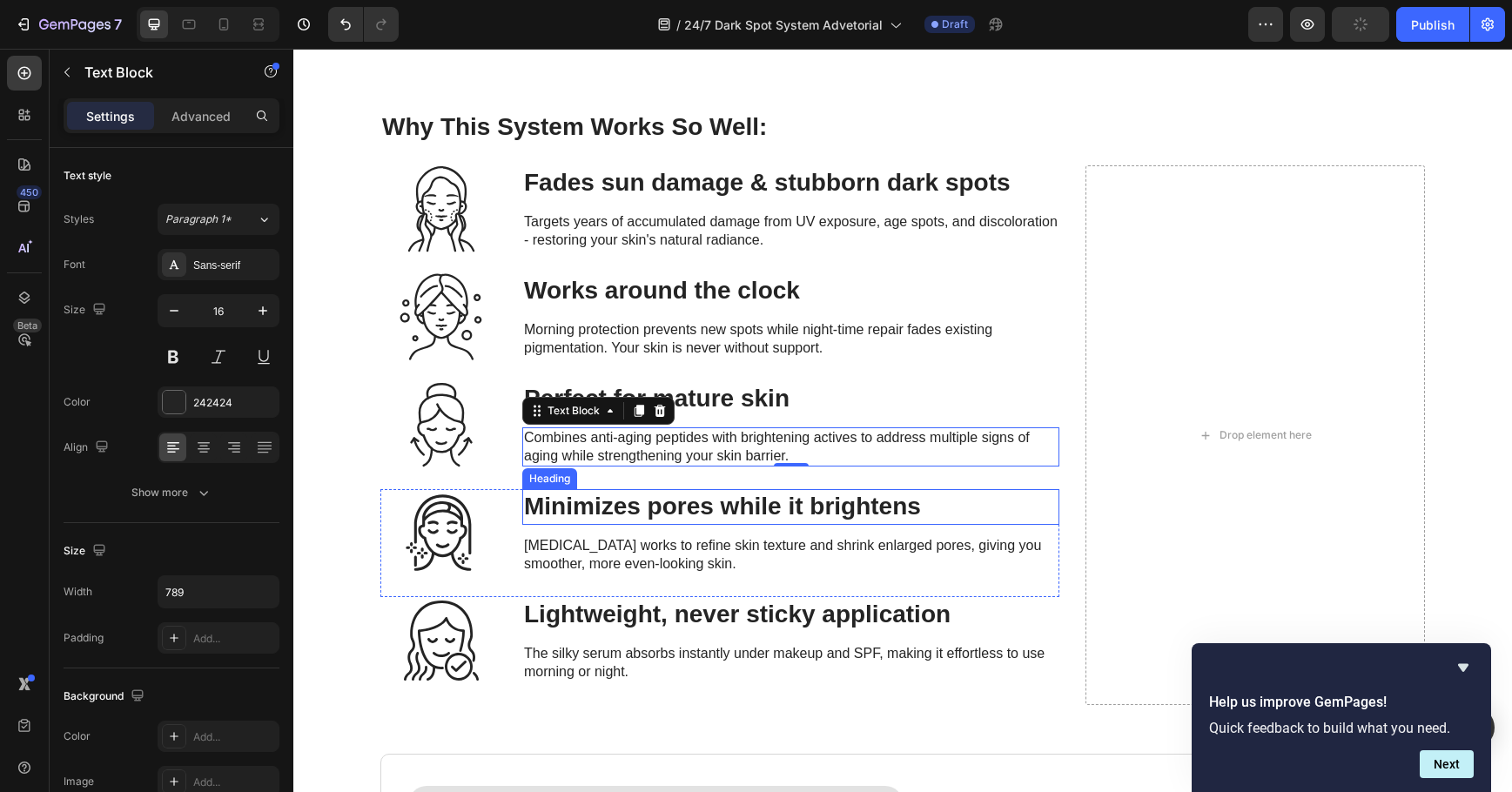
click at [817, 498] on strong "Minimizes pores while it brightens" at bounding box center [723, 506] width 397 height 27
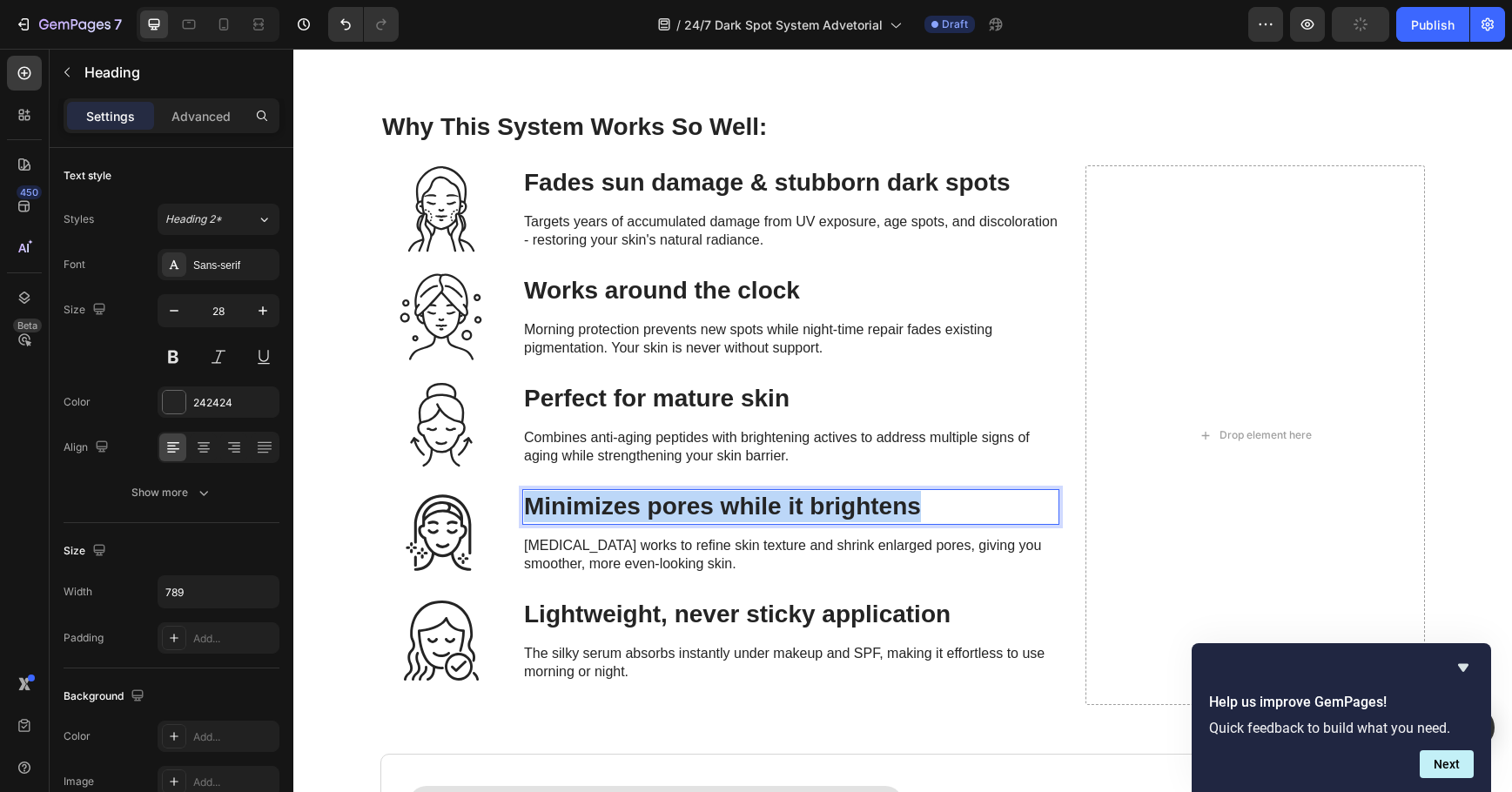
click at [817, 498] on strong "Minimizes pores while it brightens" at bounding box center [723, 506] width 397 height 27
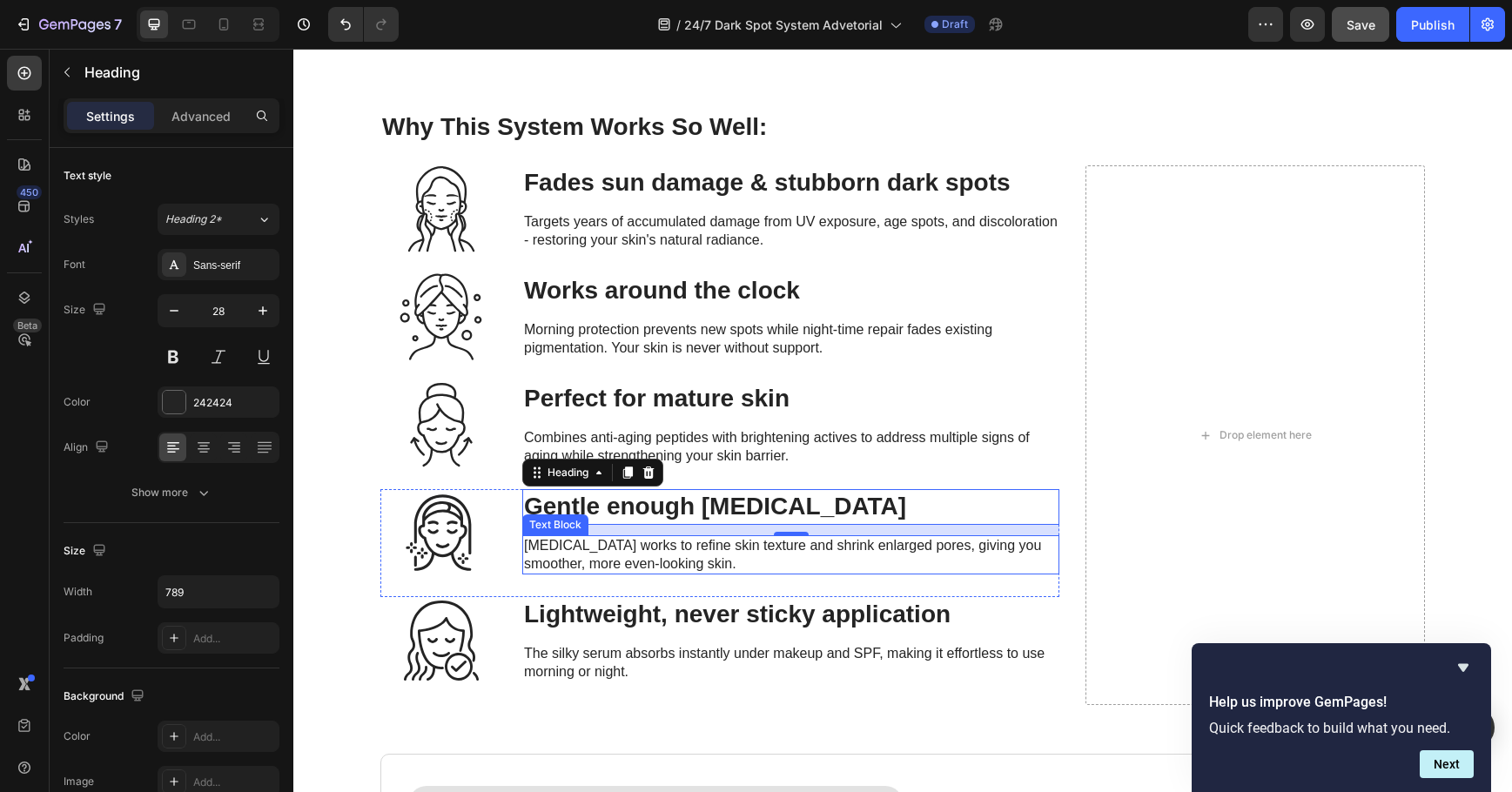
click at [622, 552] on span "[MEDICAL_DATA] works to refine skin texture and shrink enlarged pores, giving y…" at bounding box center [783, 554] width 517 height 34
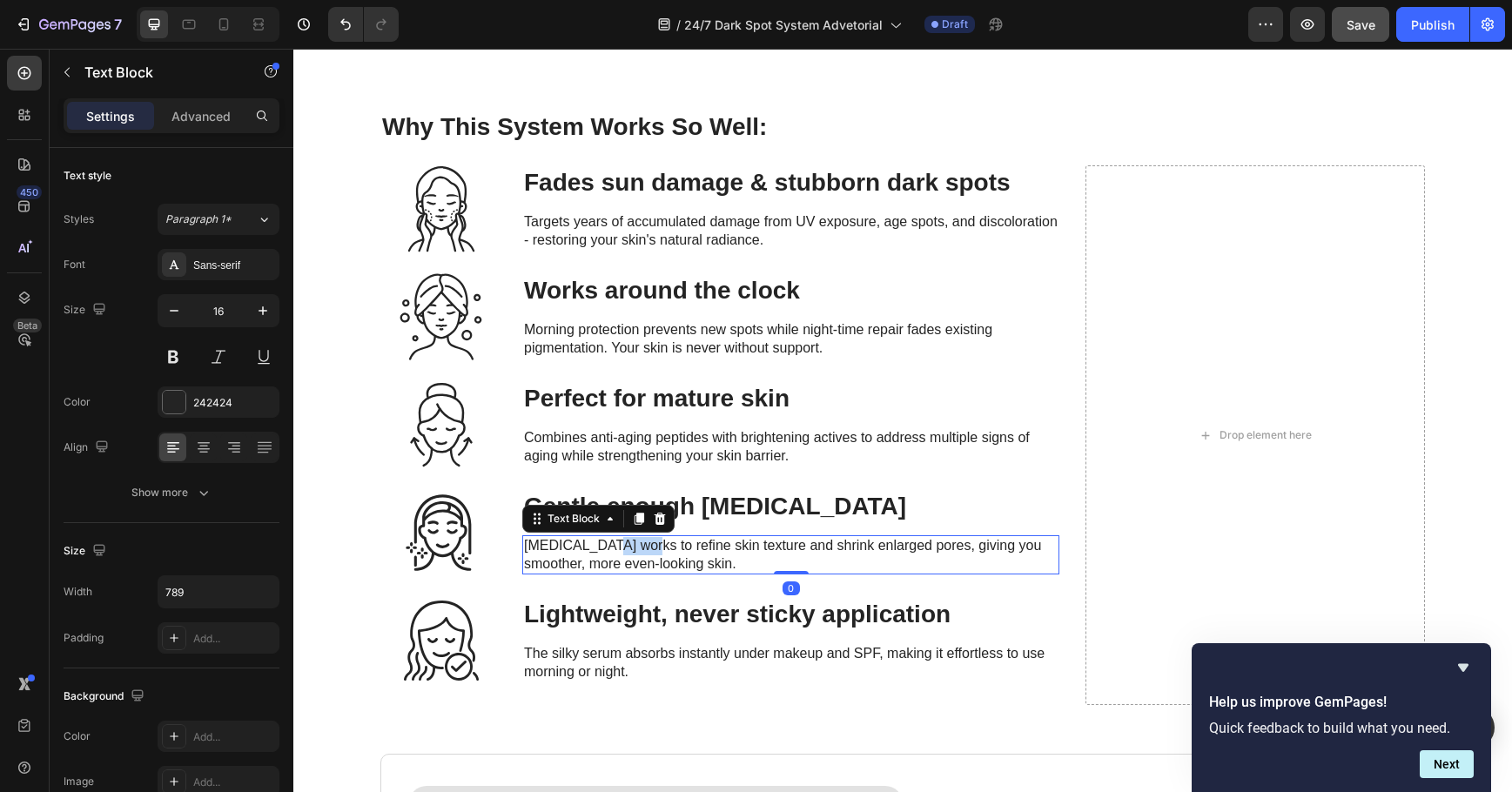
click at [622, 552] on span "[MEDICAL_DATA] works to refine skin texture and shrink enlarged pores, giving y…" at bounding box center [783, 554] width 517 height 34
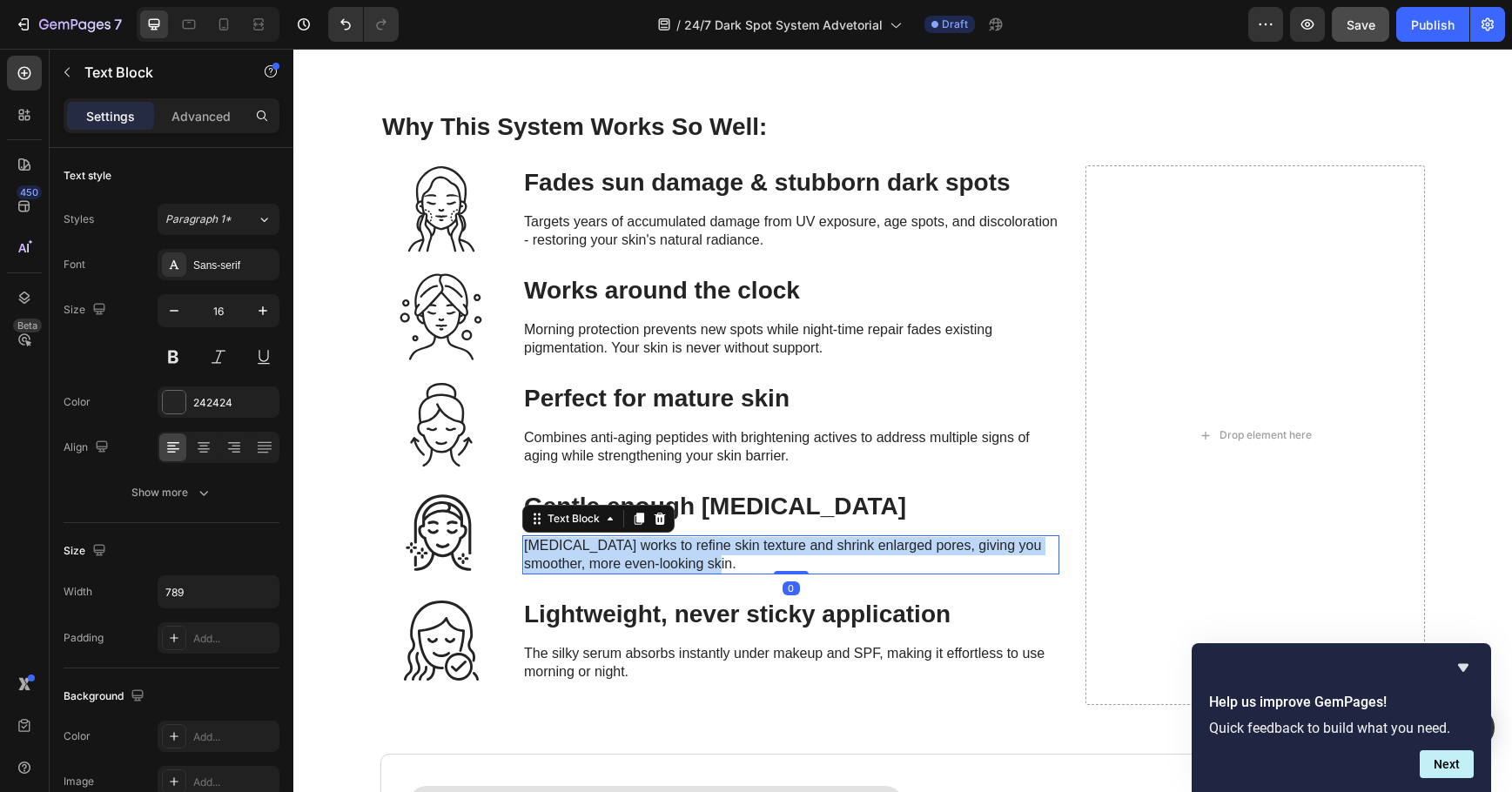
click at [622, 552] on span "[MEDICAL_DATA] works to refine skin texture and shrink enlarged pores, giving y…" at bounding box center [783, 554] width 517 height 34
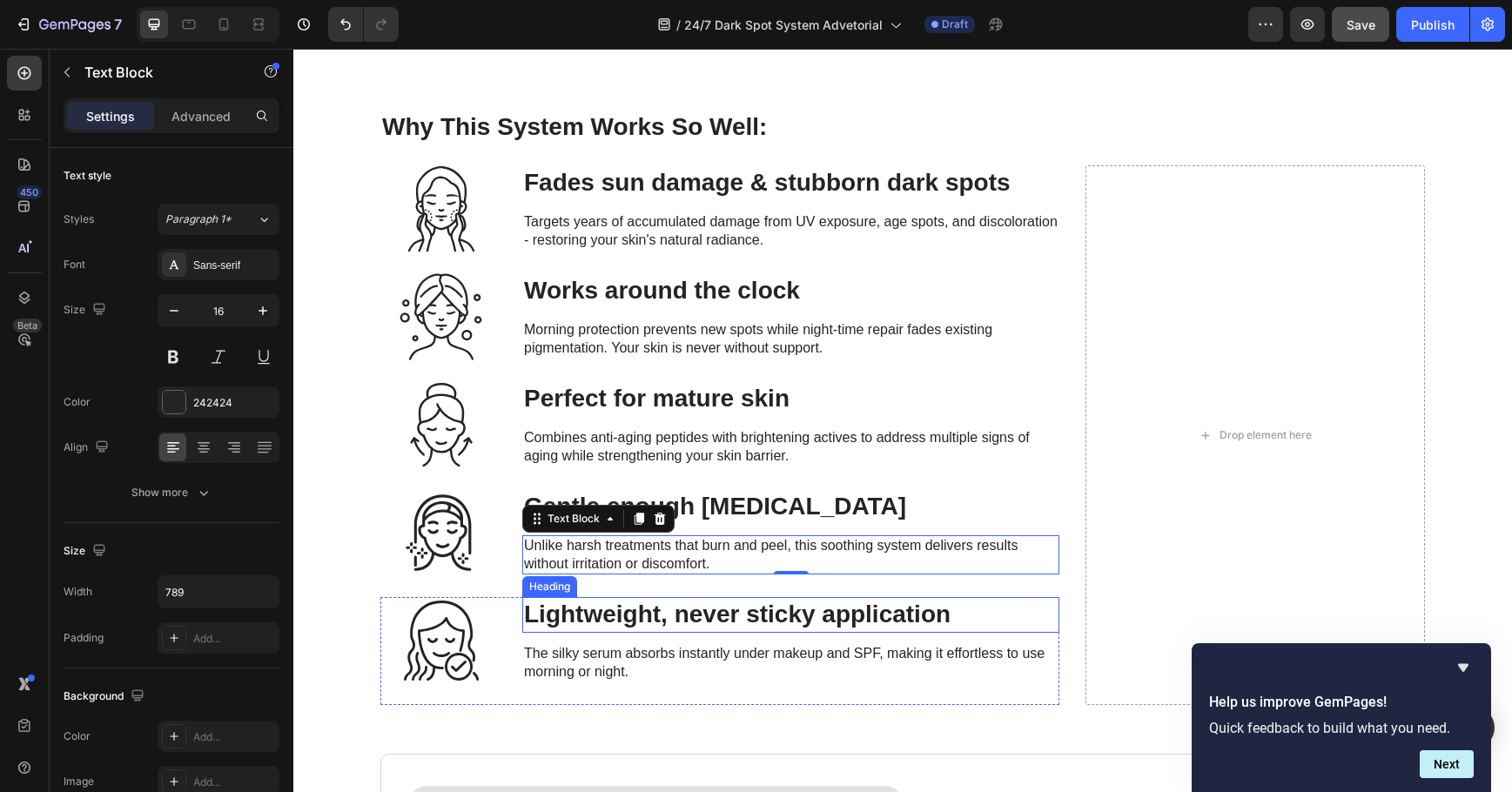
click at [783, 626] on strong "Lightweight, never sticky application" at bounding box center [738, 614] width 427 height 27
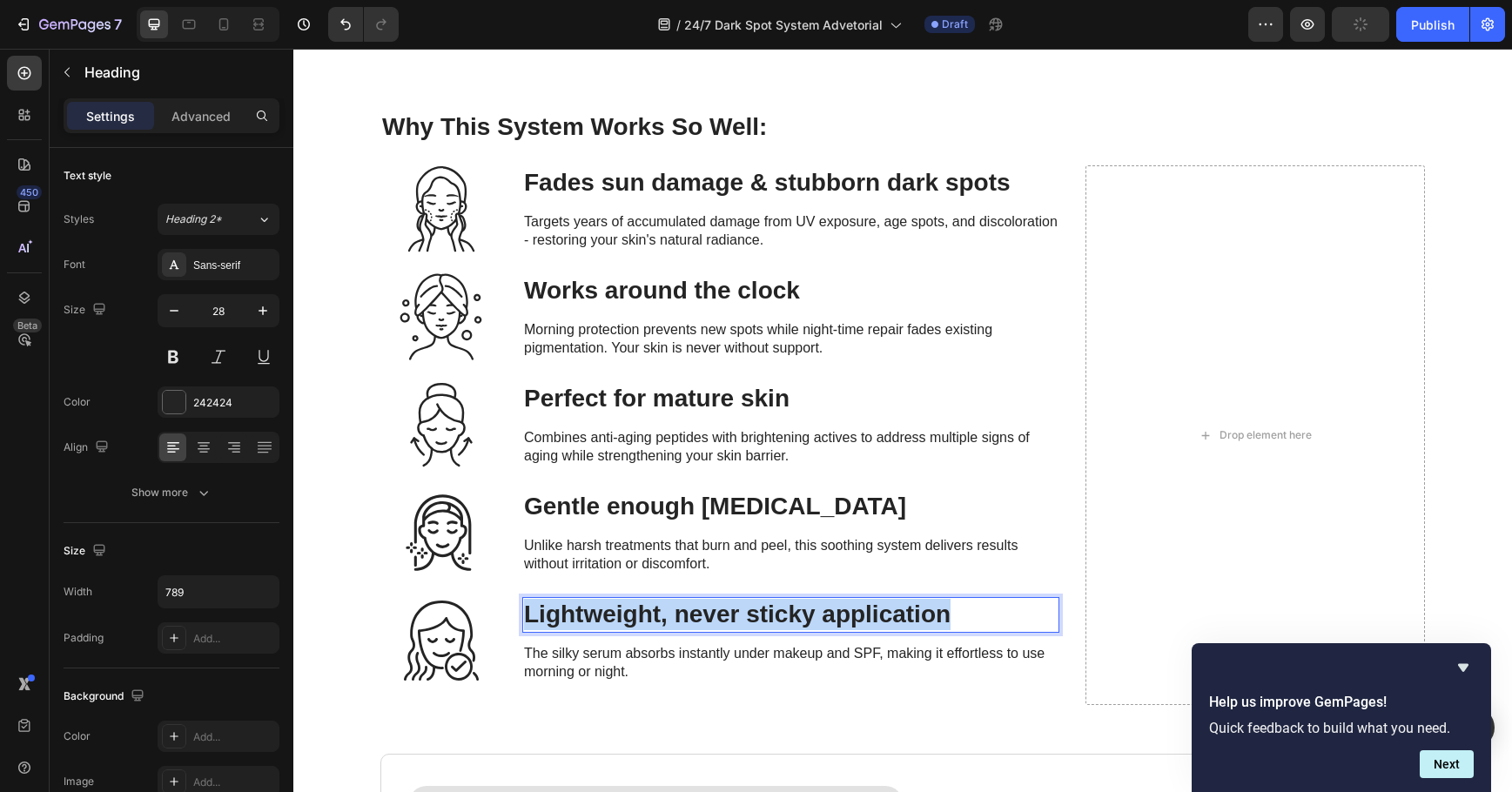
click at [783, 626] on strong "Lightweight, never sticky application" at bounding box center [738, 614] width 427 height 27
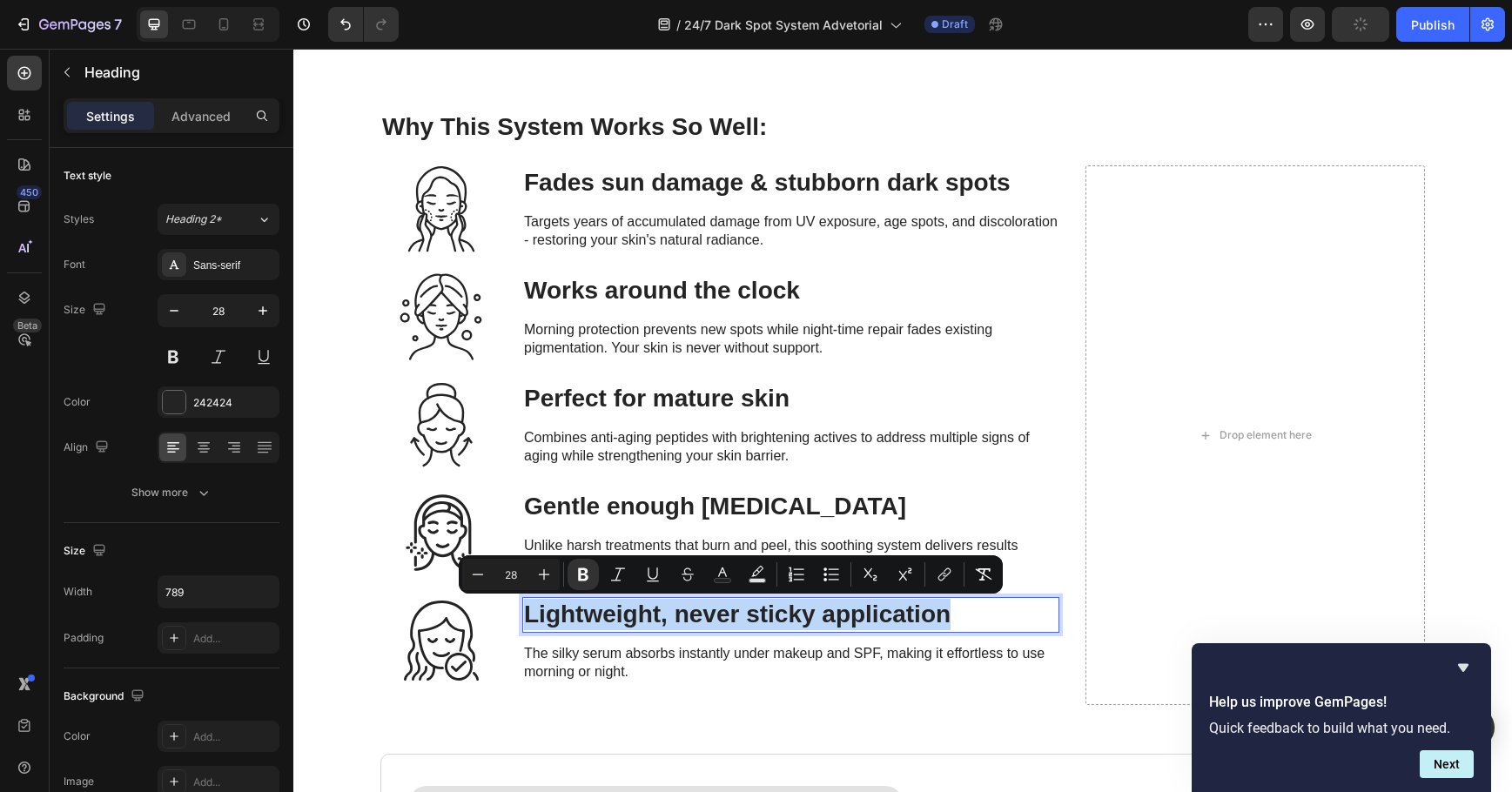
click at [783, 626] on strong "Lightweight, never sticky application" at bounding box center [738, 614] width 427 height 27
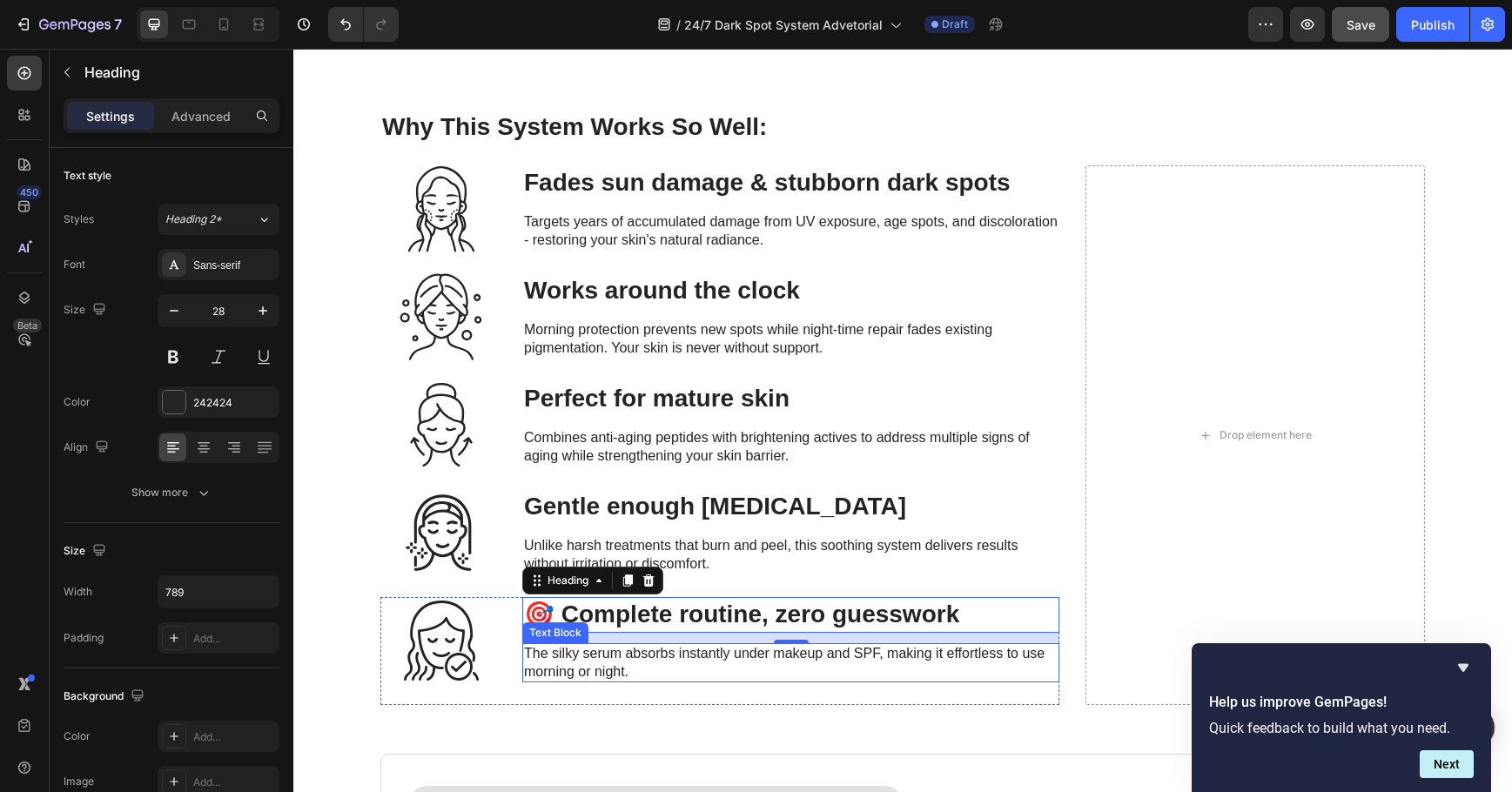
click at [680, 652] on span "The silky serum absorbs instantly under makeup and SPF, making it effortless to…" at bounding box center [784, 662] width 521 height 34
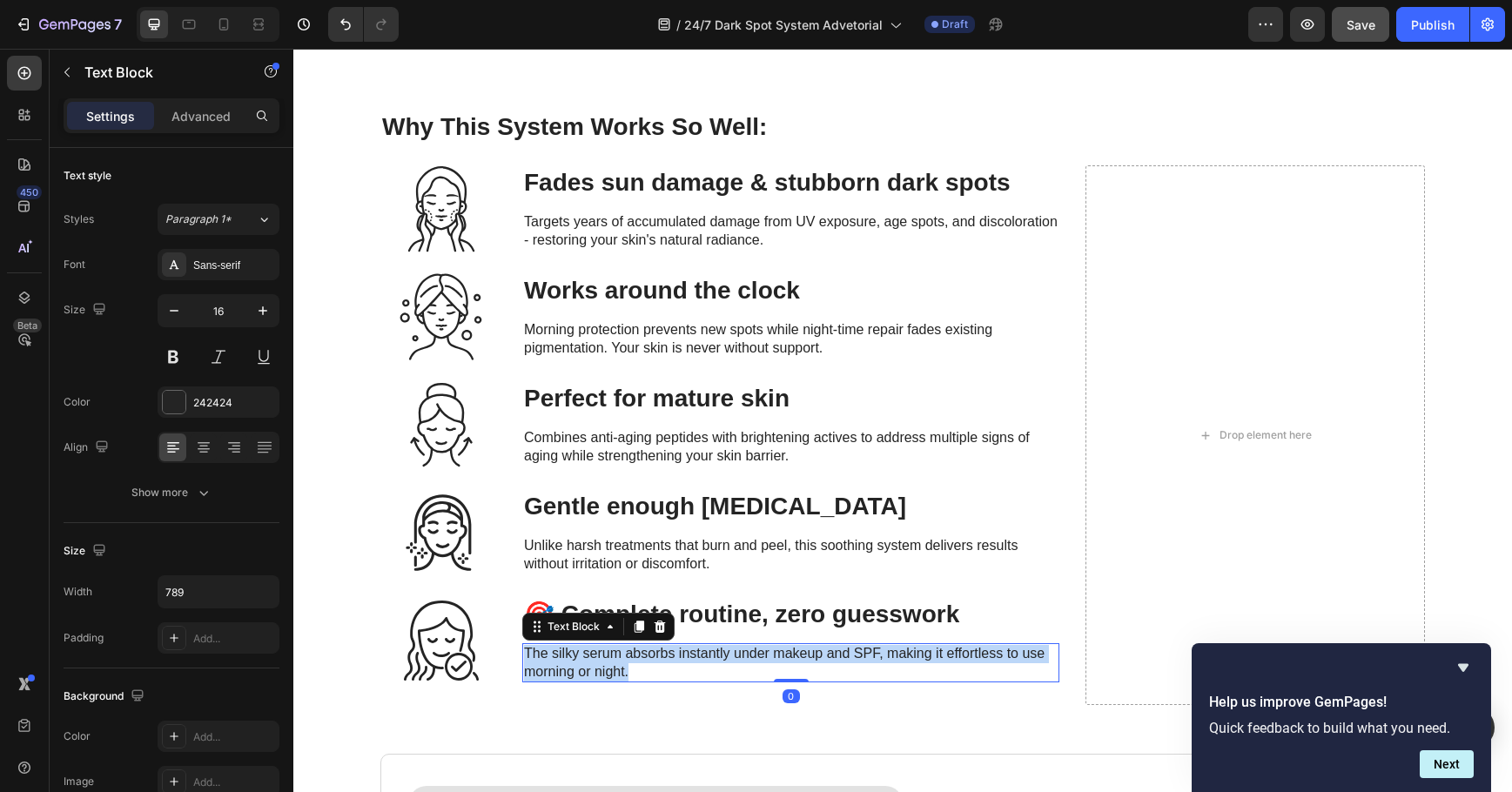
click at [680, 652] on span "The silky serum absorbs instantly under makeup and SPF, making it effortless to…" at bounding box center [784, 662] width 521 height 34
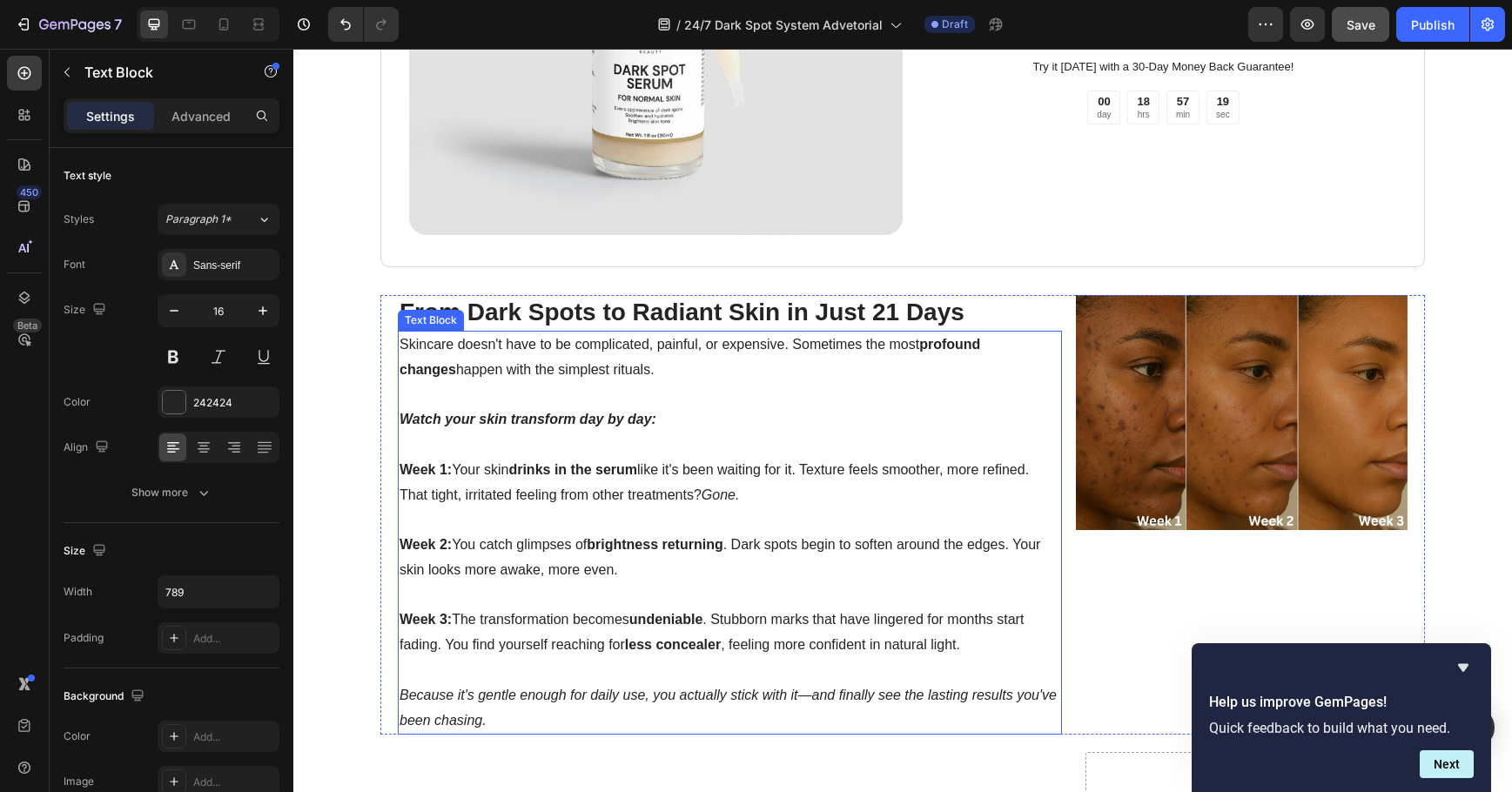
scroll to position [3309, 0]
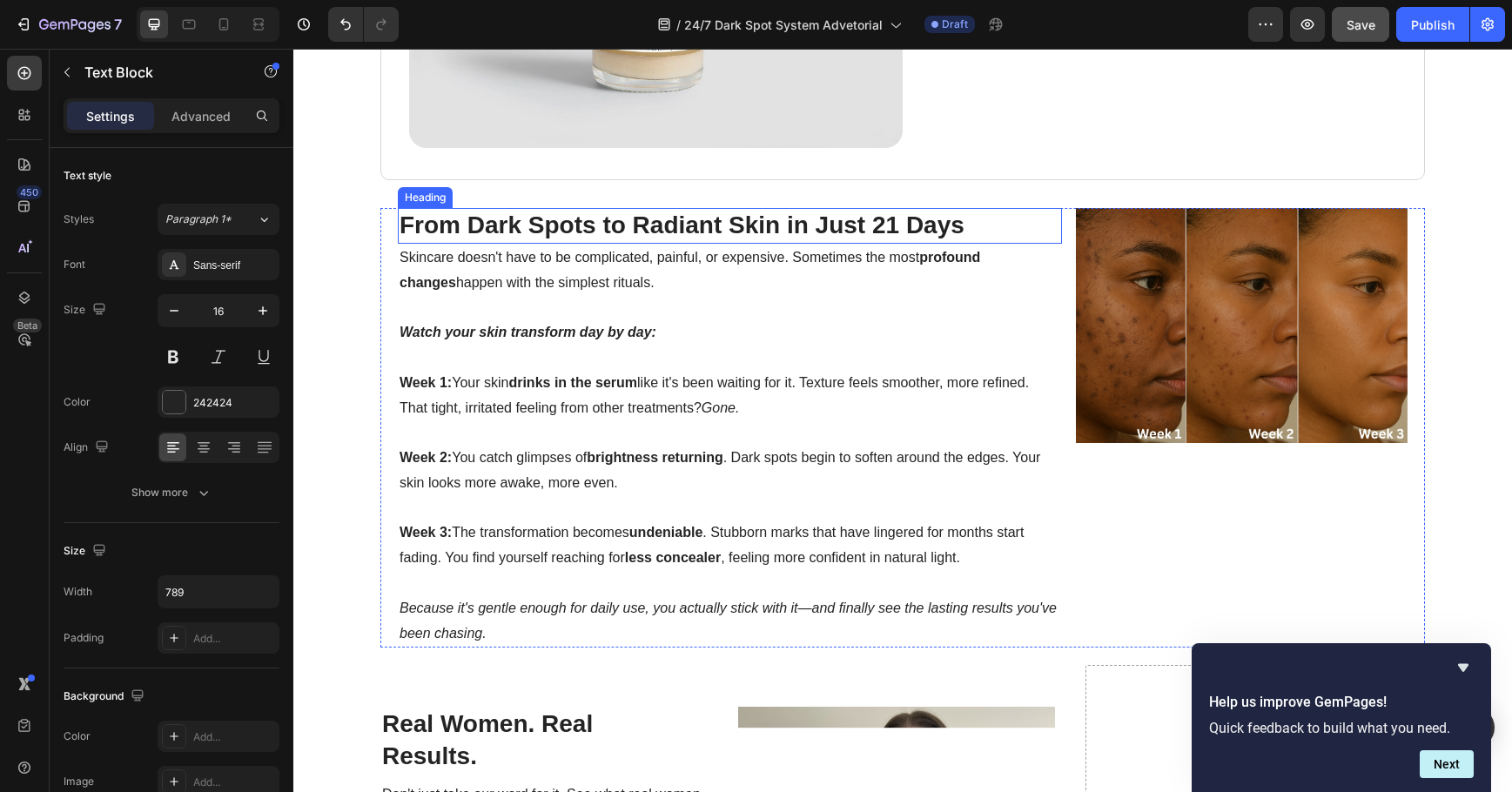
click at [692, 233] on strong "From Dark Spots to Radiant Skin in Just 21 Days" at bounding box center [682, 225] width 565 height 27
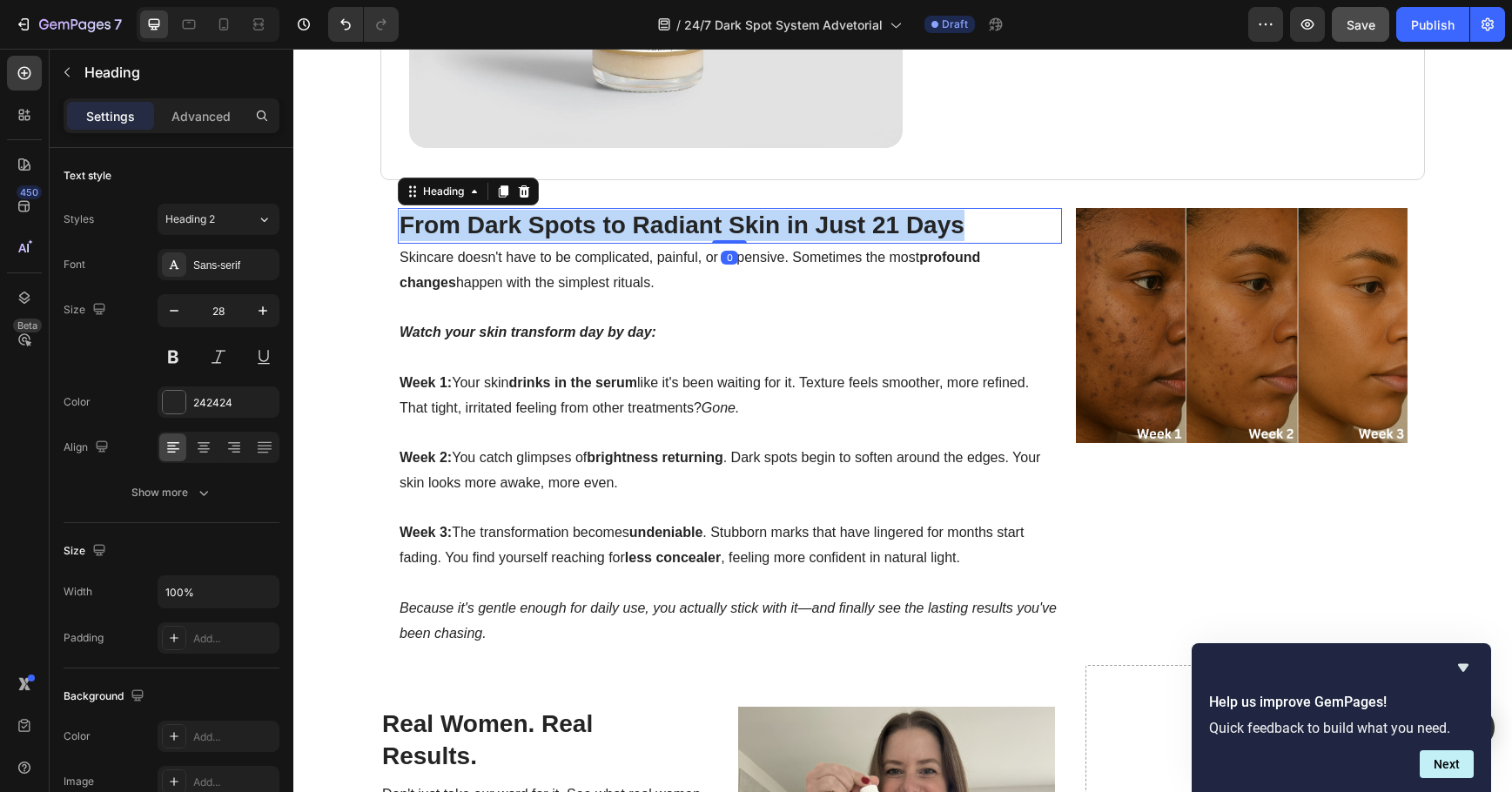
click at [692, 233] on strong "From Dark Spots to Radiant Skin in Just 21 Days" at bounding box center [682, 225] width 565 height 27
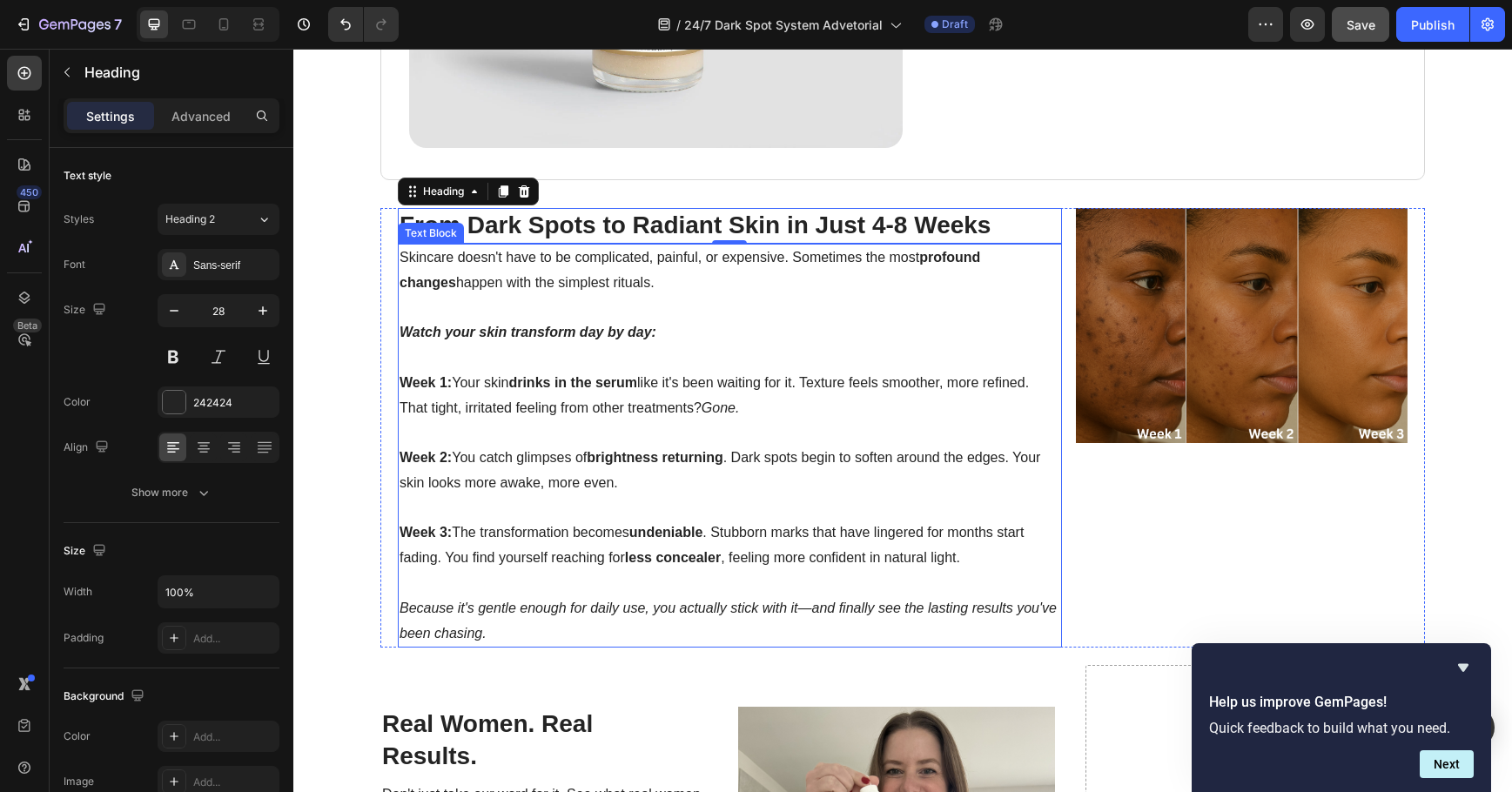
click at [697, 492] on p "Week 2: You catch glimpses of brightness returning . Dark spots begin to soften…" at bounding box center [729, 483] width 661 height 75
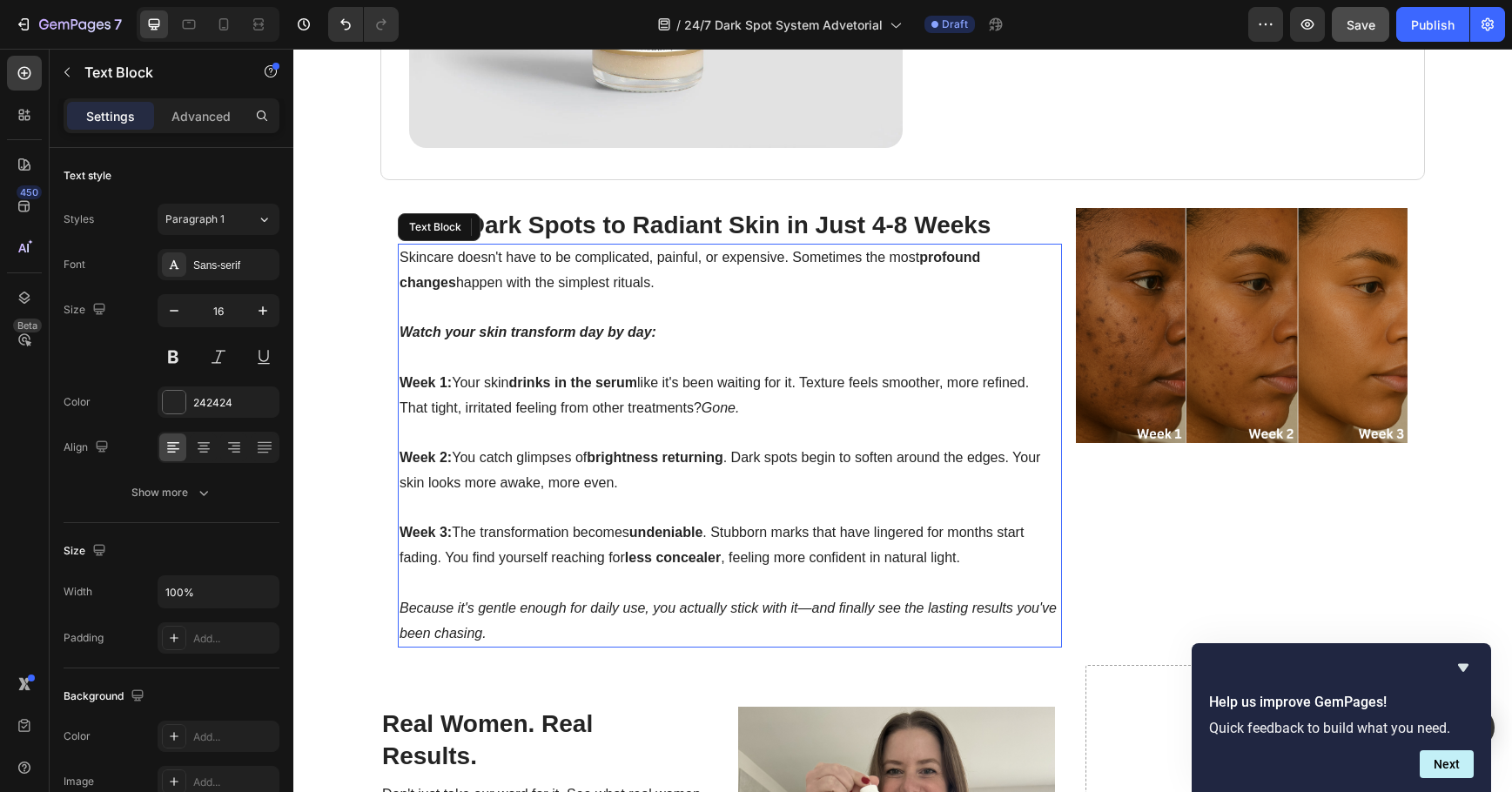
click at [697, 492] on p "Week 2: You catch glimpses of brightness returning . Dark spots begin to soften…" at bounding box center [729, 483] width 661 height 75
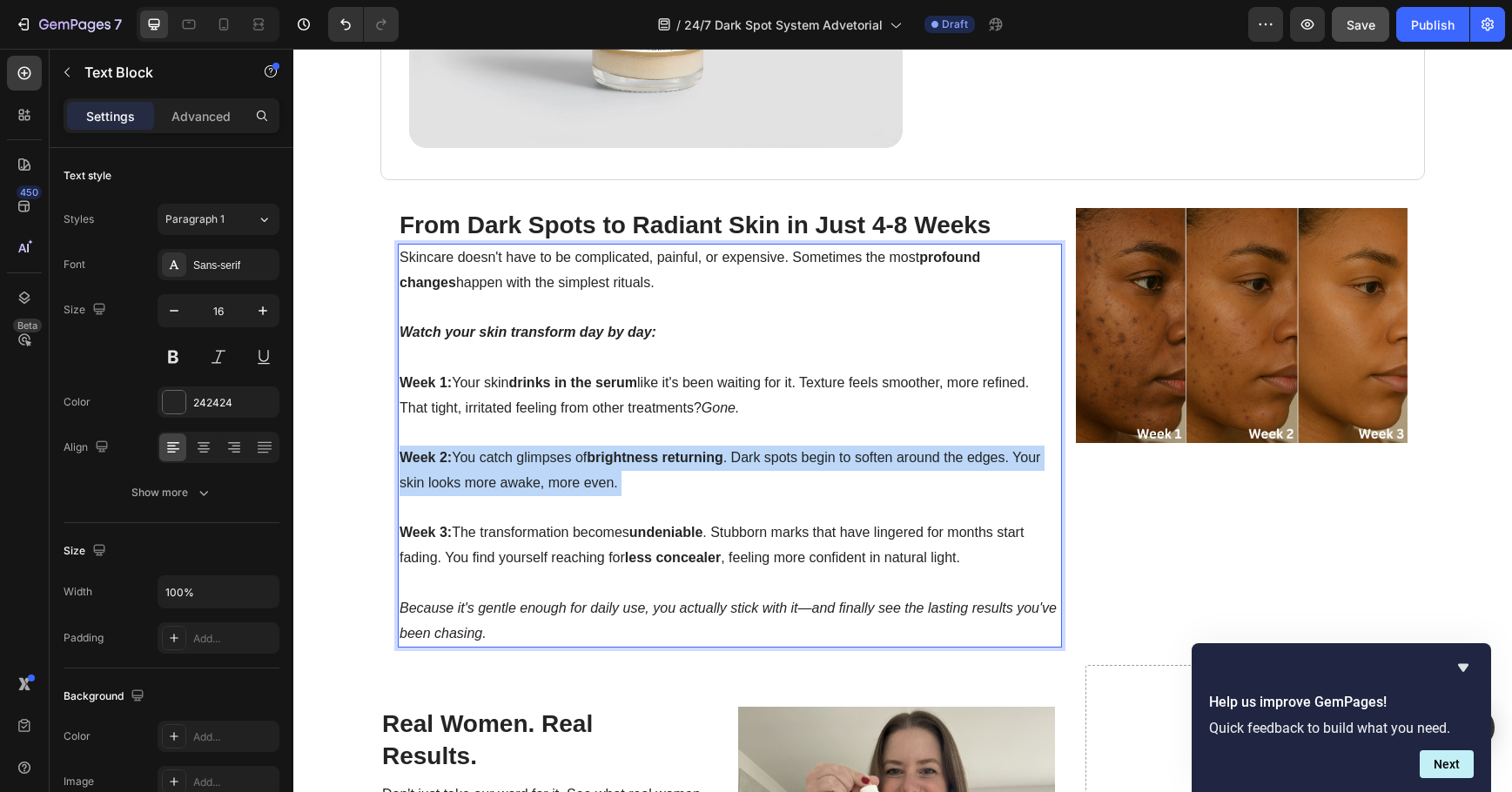
click at [697, 492] on p "Week 2: You catch glimpses of brightness returning . Dark spots begin to soften…" at bounding box center [729, 483] width 661 height 75
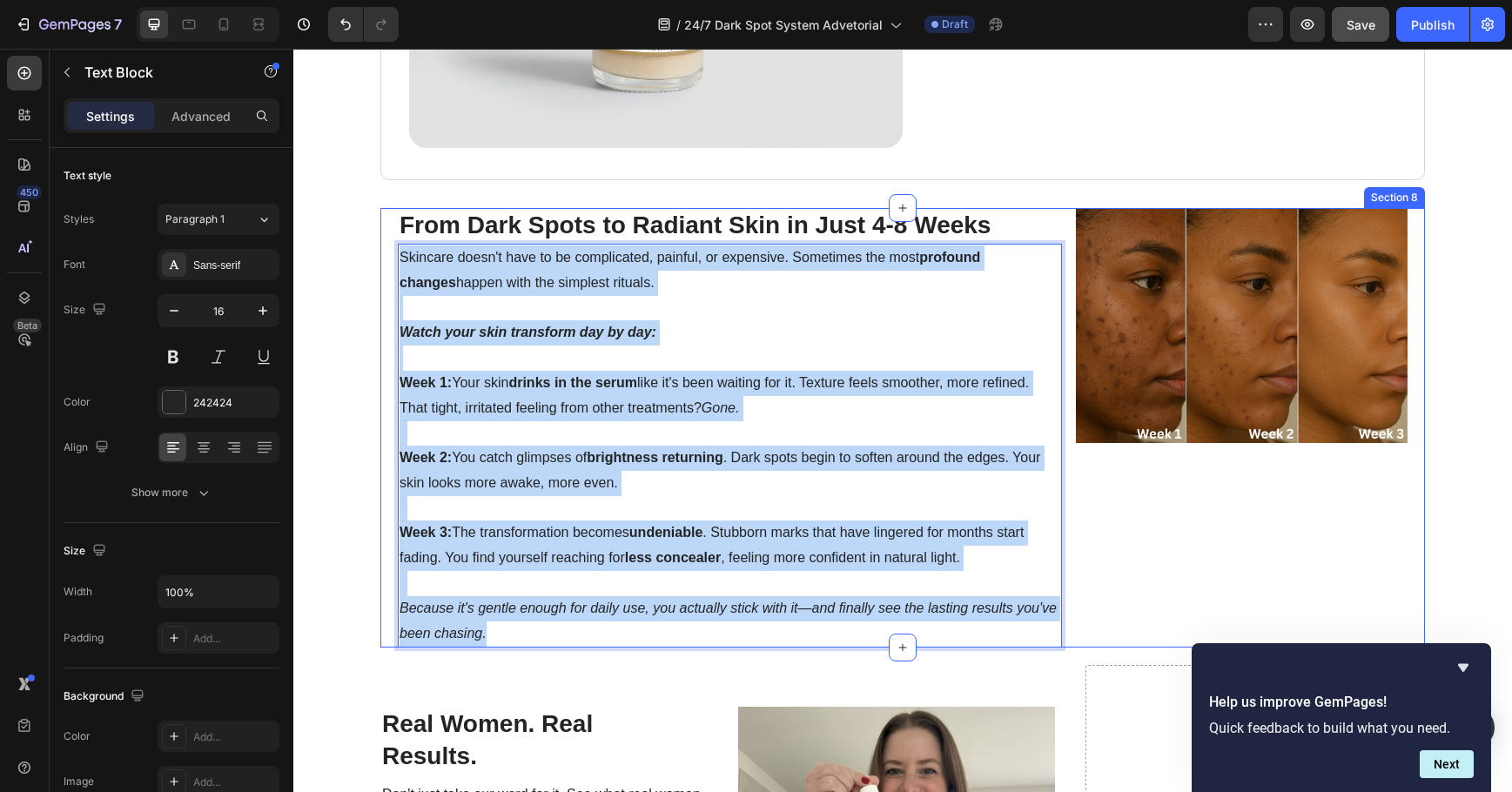
drag, startPoint x: 621, startPoint y: 635, endPoint x: 376, endPoint y: 266, distance: 442.9
click at [380, 266] on div "⁠⁠⁠⁠⁠⁠⁠ From Dark Spots to Radiant Skin in Just 4-8 Weeks Heading Skincare does…" at bounding box center [902, 428] width 1044 height 440
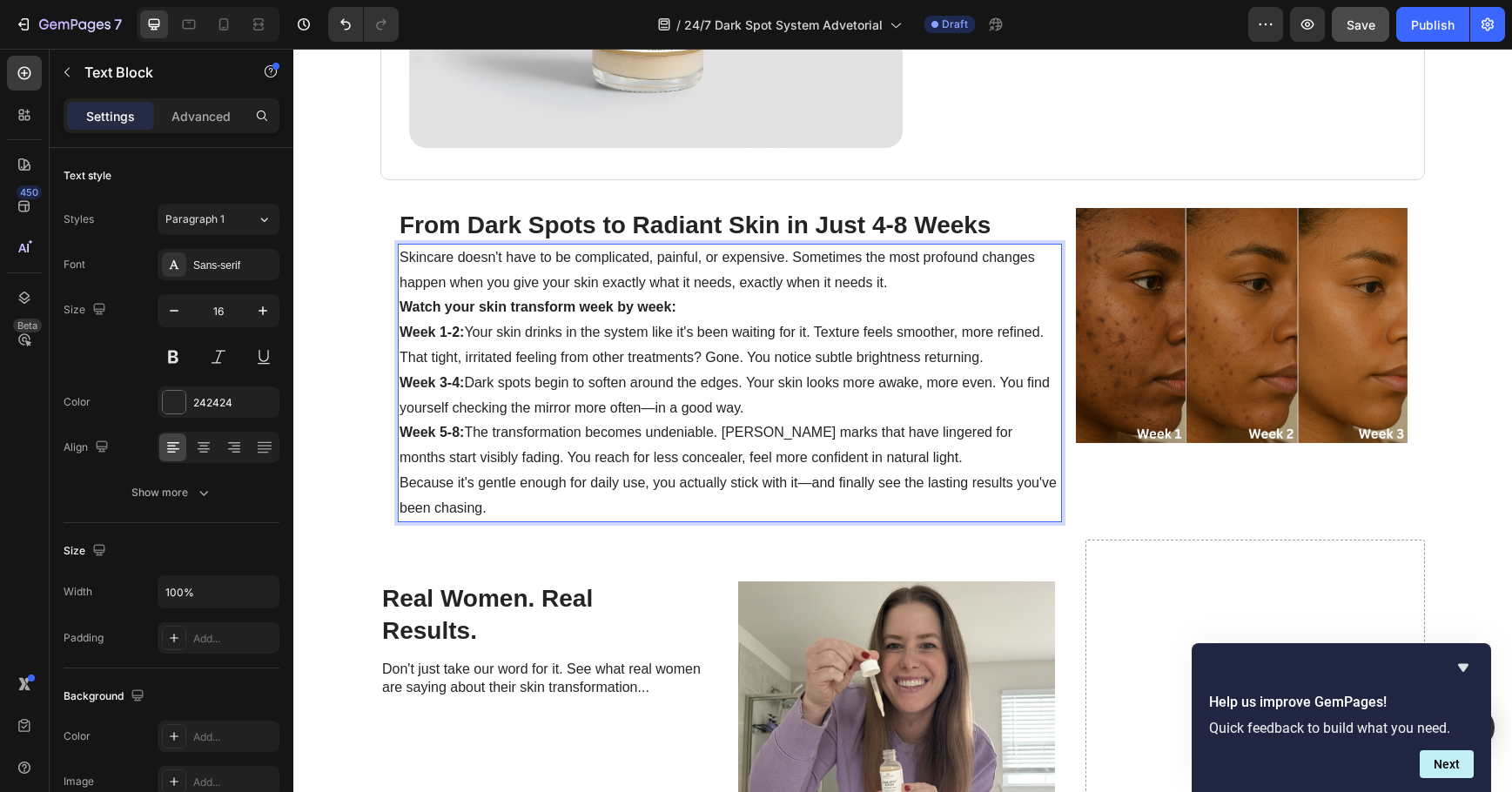
click at [909, 285] on p "Skincare doesn't have to be complicated, painful, or expensive. Sometimes the m…" at bounding box center [729, 271] width 661 height 50
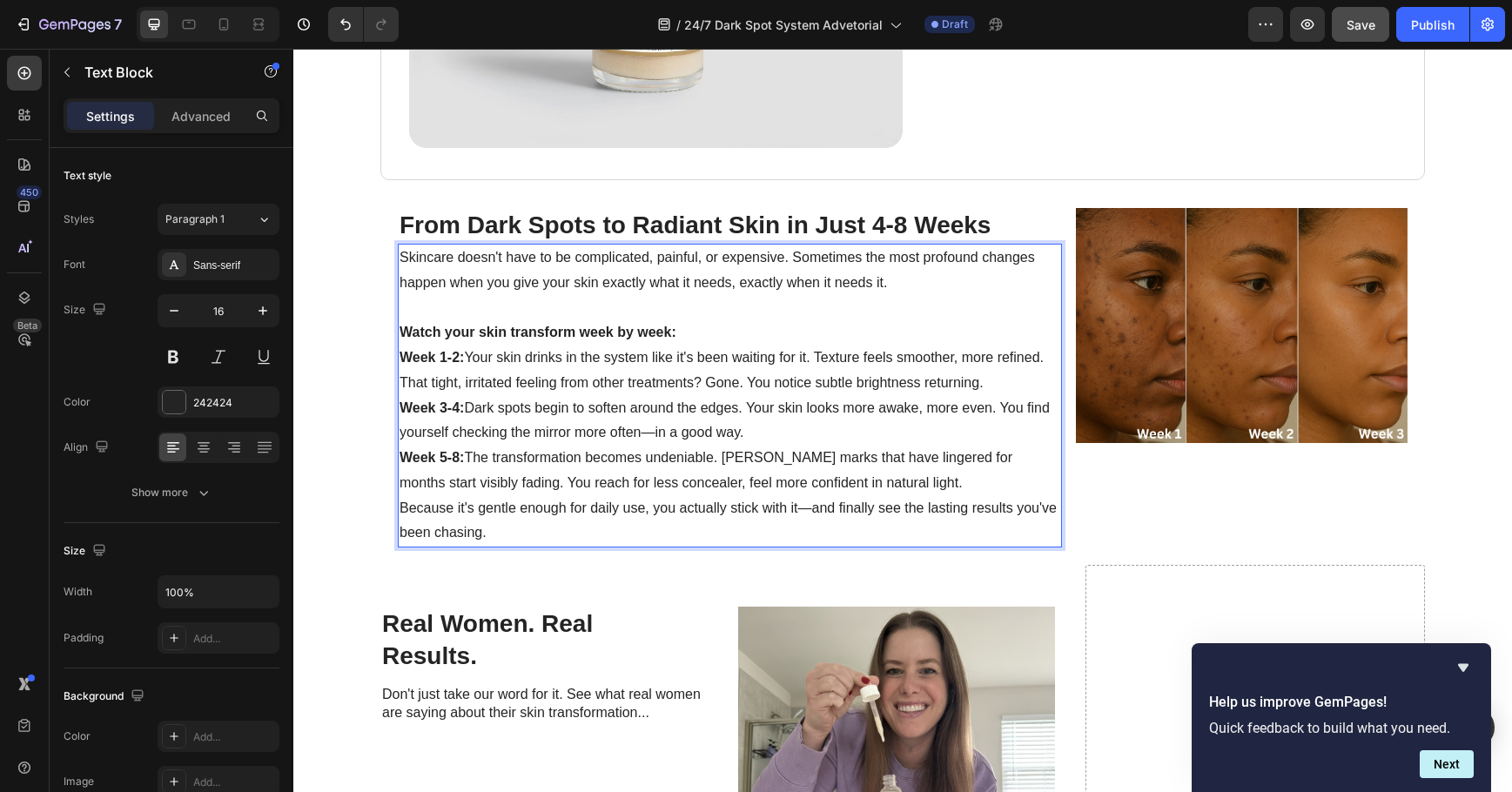
click at [715, 331] on p "Watch your skin transform week by week:" at bounding box center [729, 333] width 661 height 25
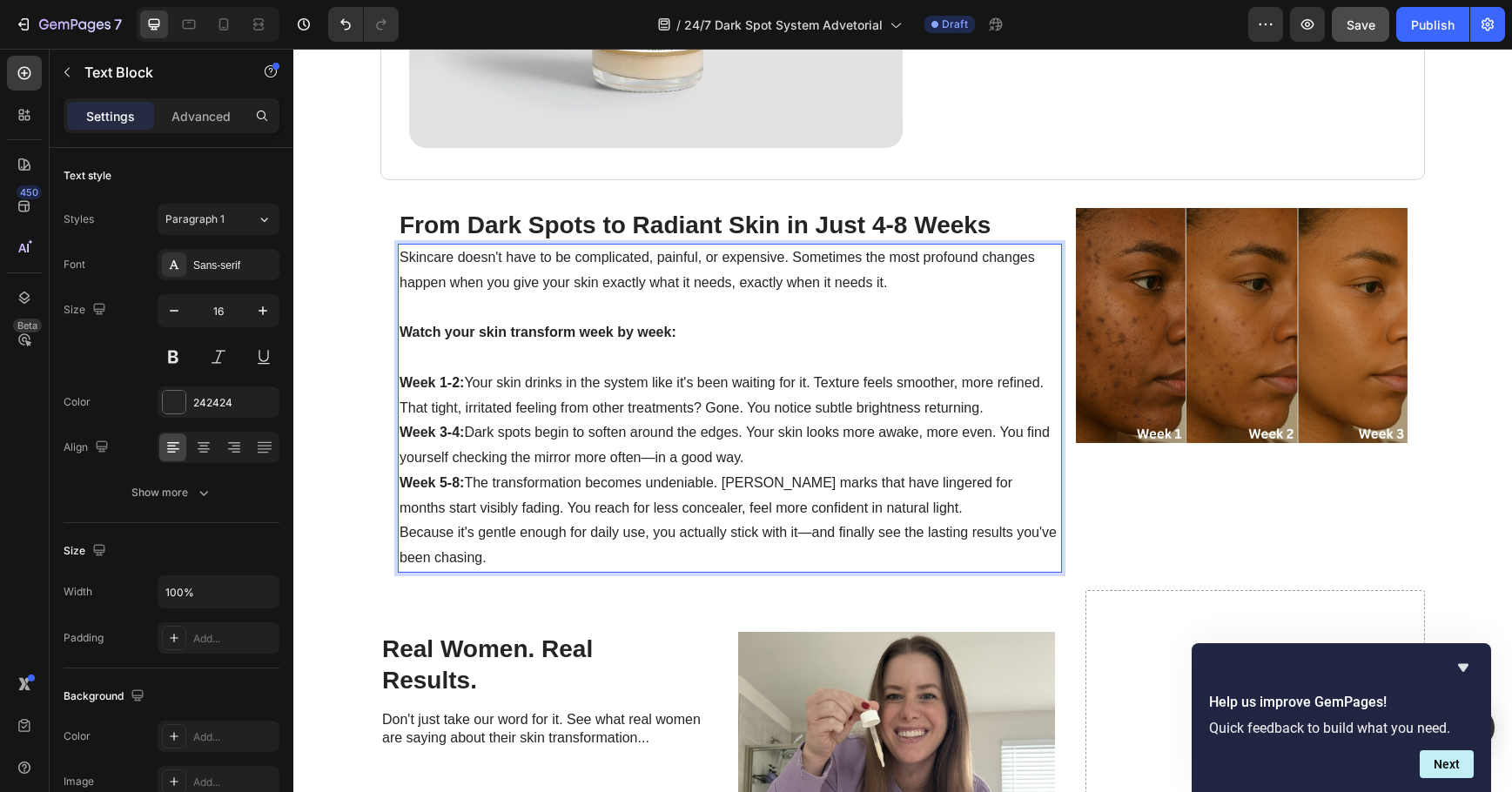
click at [988, 405] on p "Week 1-2: Your skin drinks in the system like it's been waiting for it. Texture…" at bounding box center [729, 396] width 661 height 50
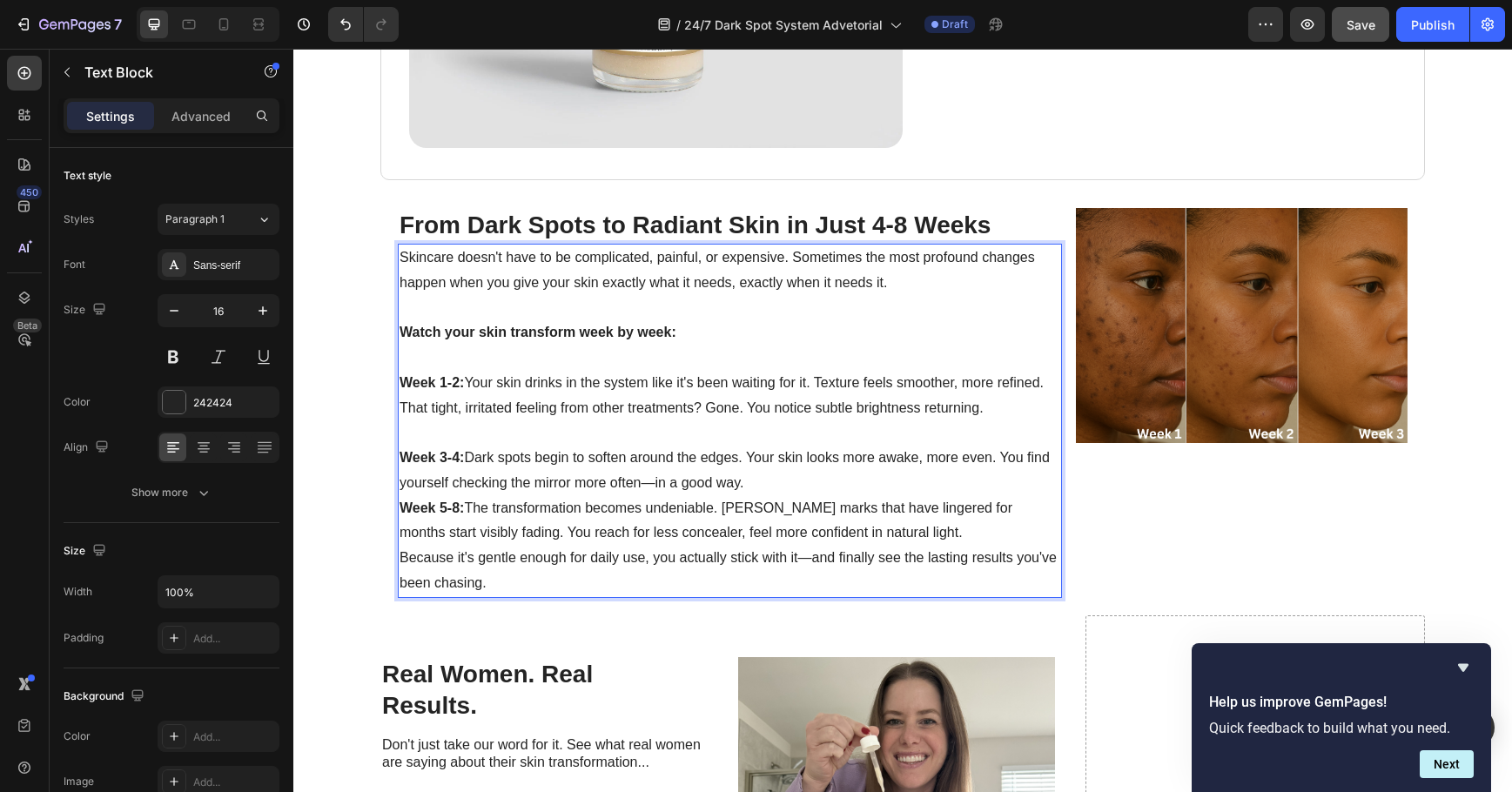
click at [900, 471] on p "Week 3-4: Dark spots begin to soften around the edges. Your skin looks more awa…" at bounding box center [729, 471] width 661 height 50
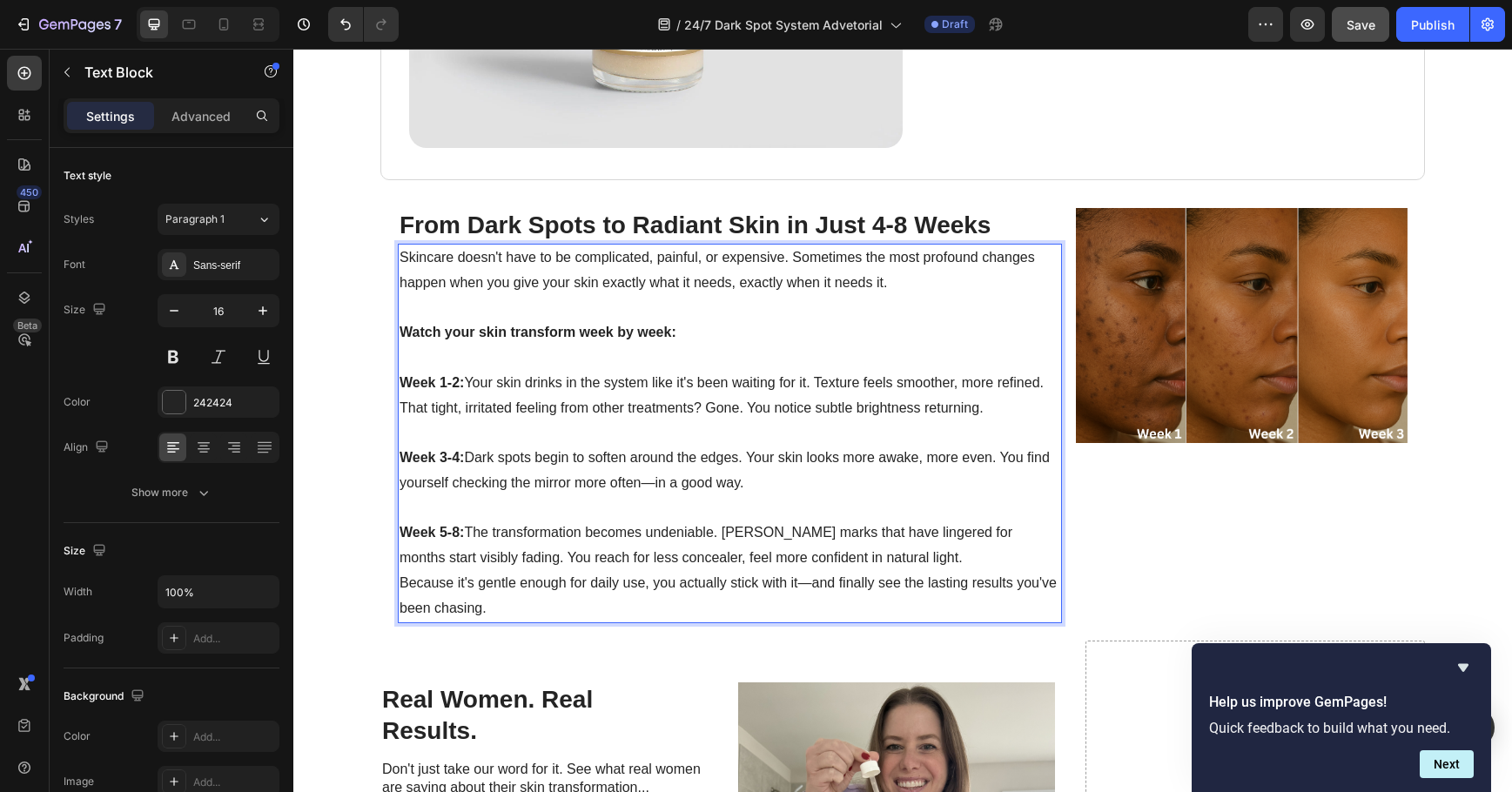
click at [944, 563] on p "Week 5-8: The transformation becomes undeniable. [PERSON_NAME] marks that have …" at bounding box center [729, 546] width 661 height 50
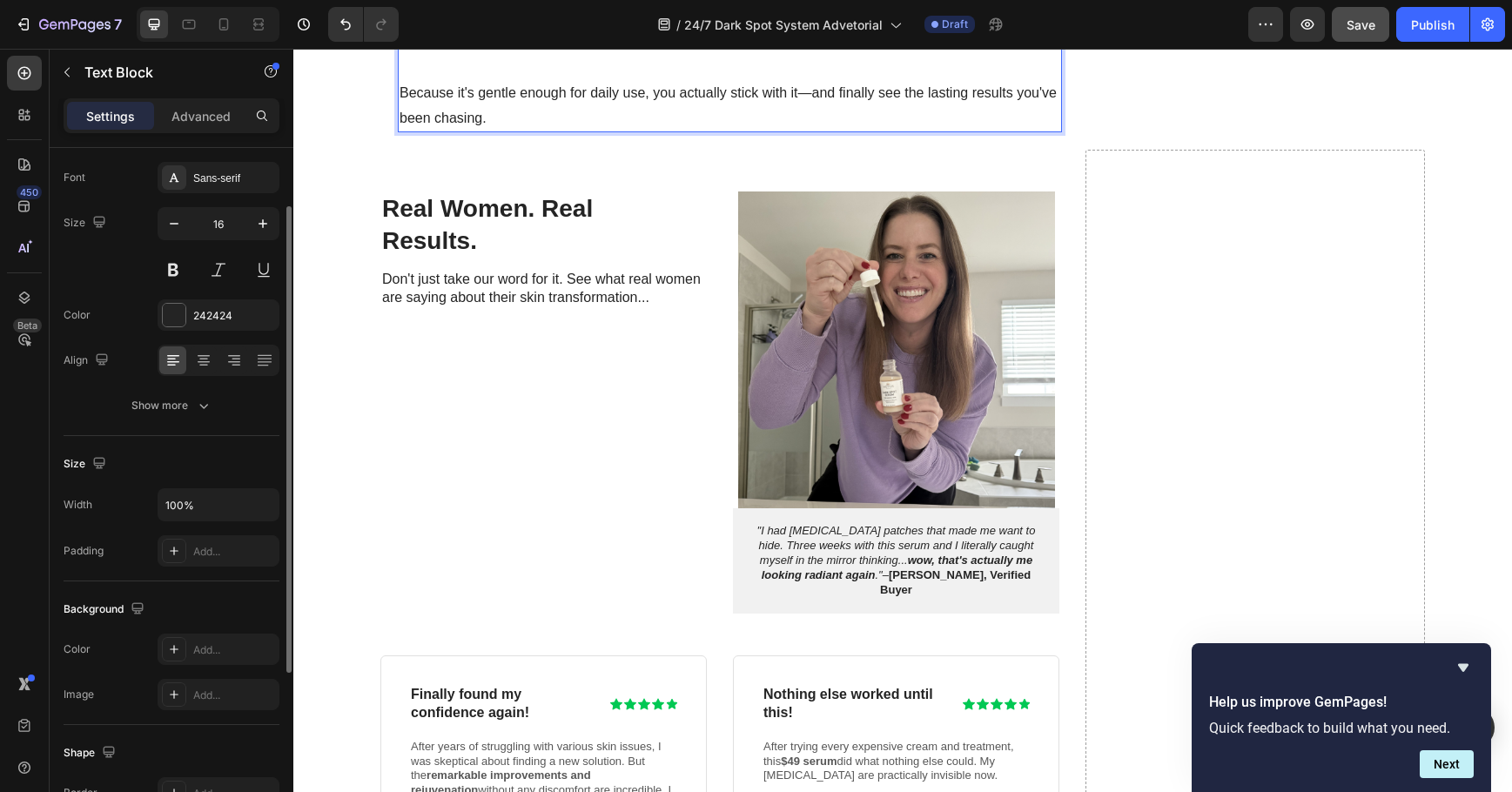
scroll to position [3830, 0]
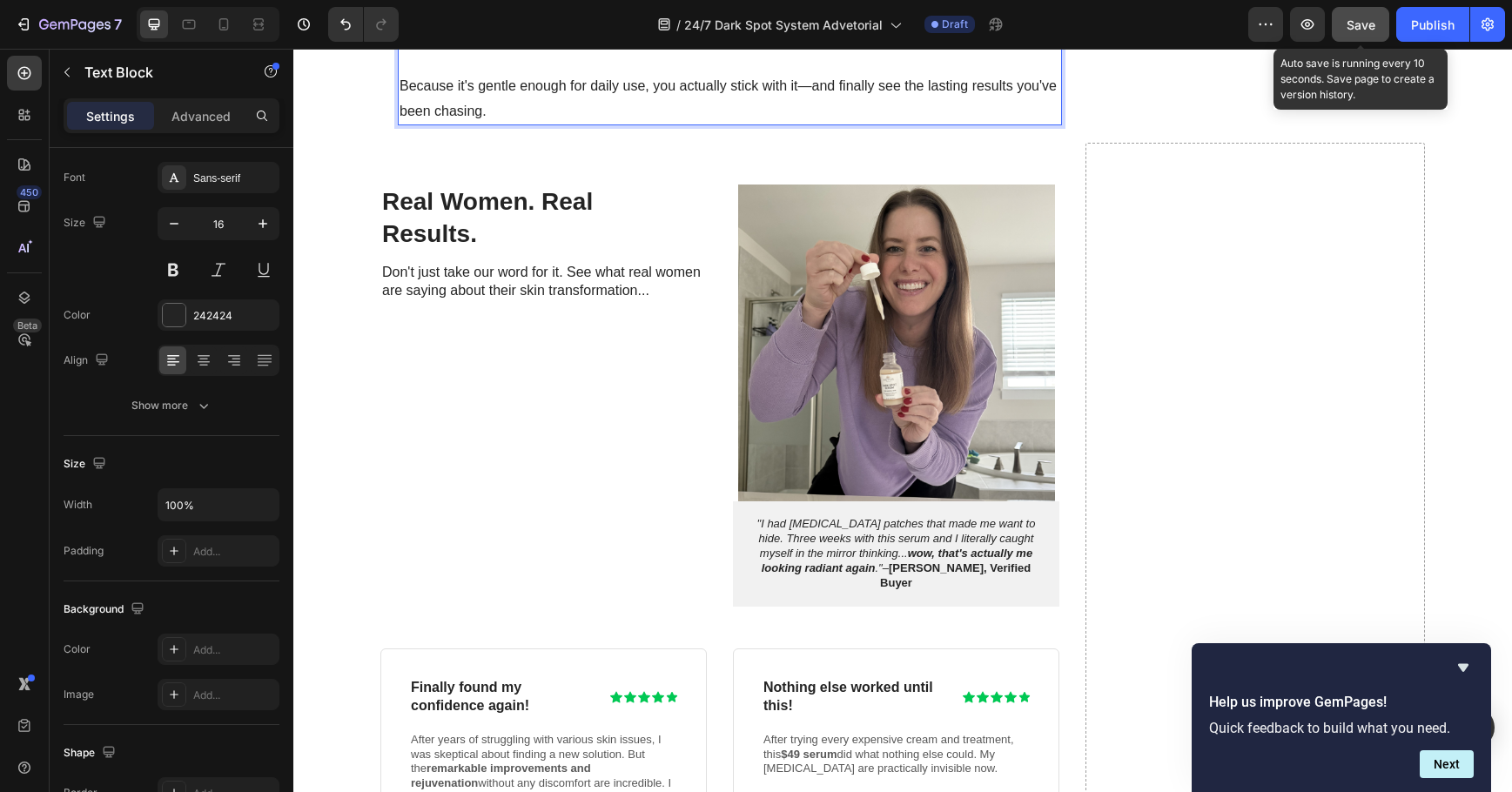
click at [1361, 19] on span "Save" at bounding box center [1361, 25] width 29 height 15
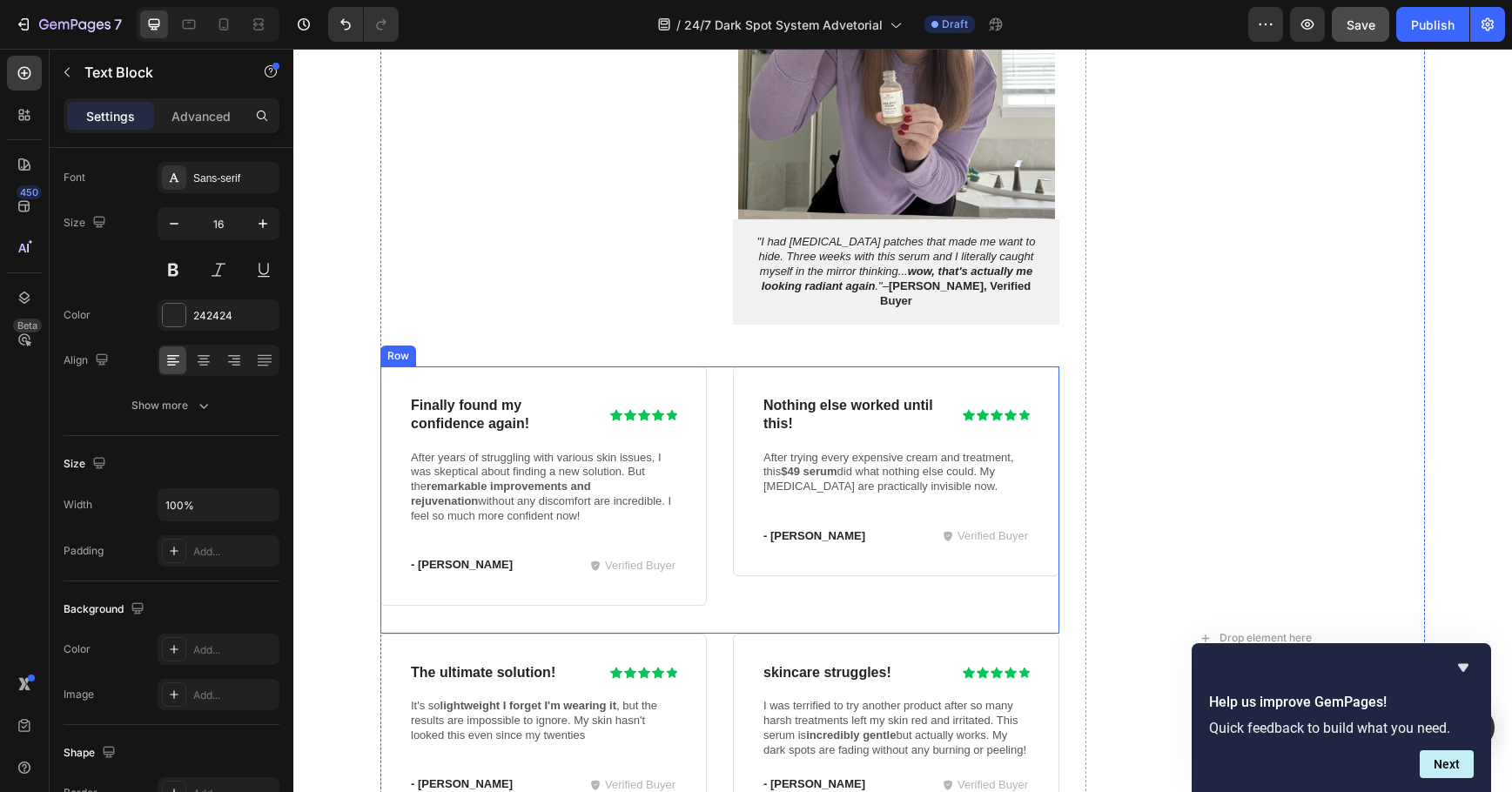
scroll to position [4092, 0]
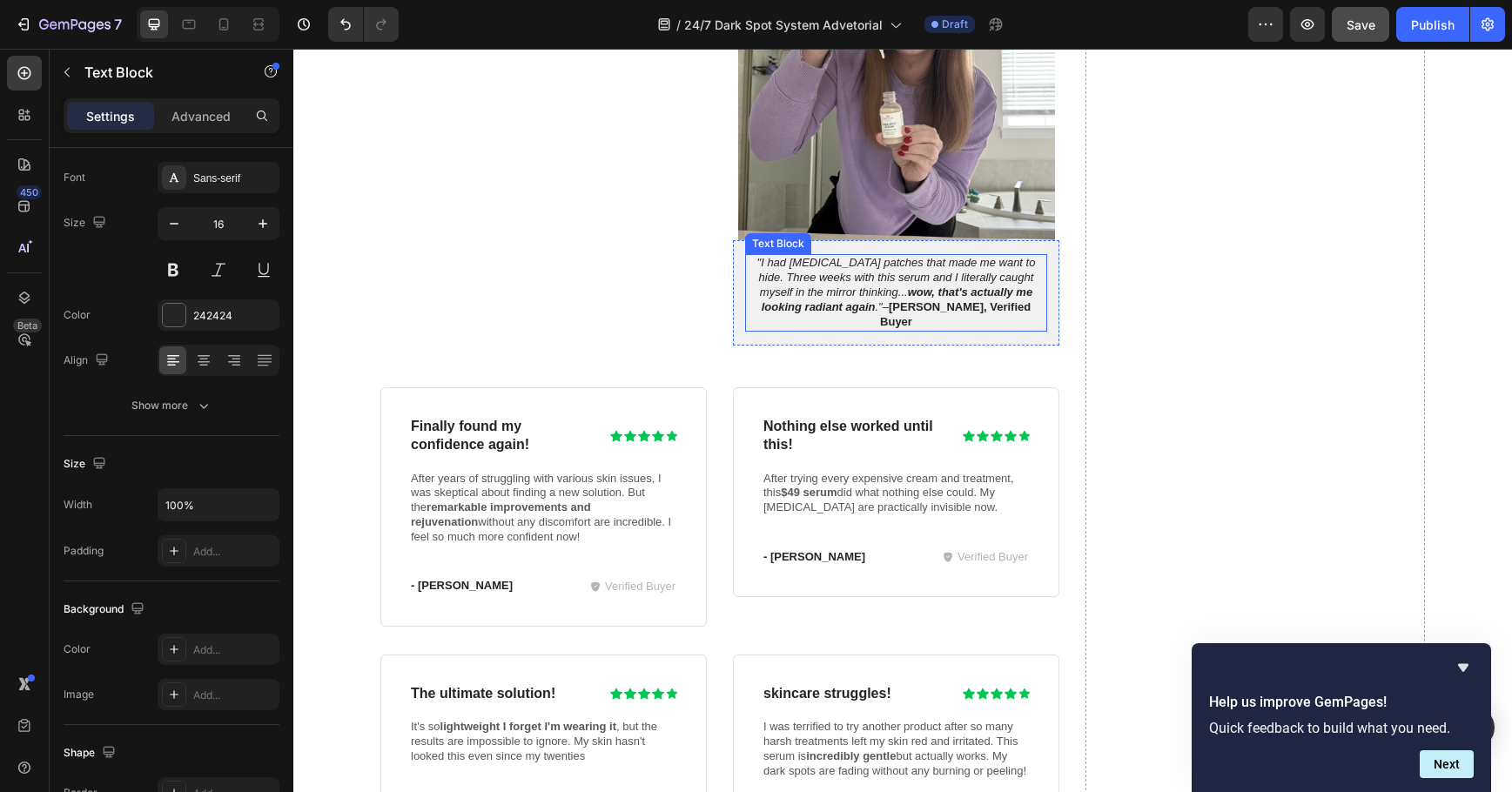
click at [951, 282] on icon ""I had [MEDICAL_DATA] patches that made me want to hide. Three weeks with this …" at bounding box center [896, 285] width 279 height 58
click at [831, 305] on icon ""I had [MEDICAL_DATA] patches that made me want to hide. Three weeks with this …" at bounding box center [896, 285] width 279 height 58
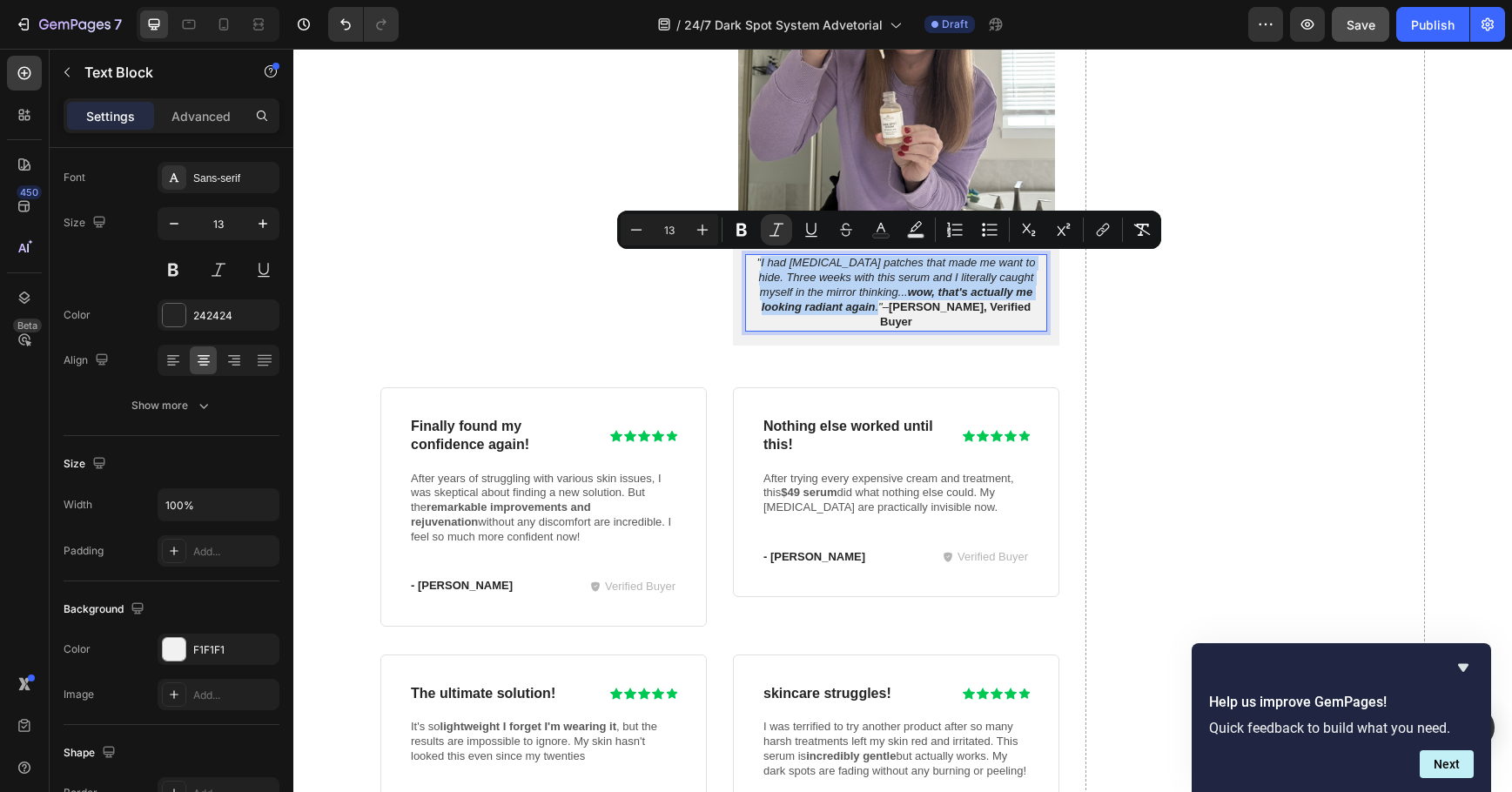
drag, startPoint x: 834, startPoint y: 307, endPoint x: 748, endPoint y: 266, distance: 95.3
click at [757, 266] on icon ""I had [MEDICAL_DATA] patches that made me want to hide. Three weeks with this …" at bounding box center [896, 285] width 279 height 58
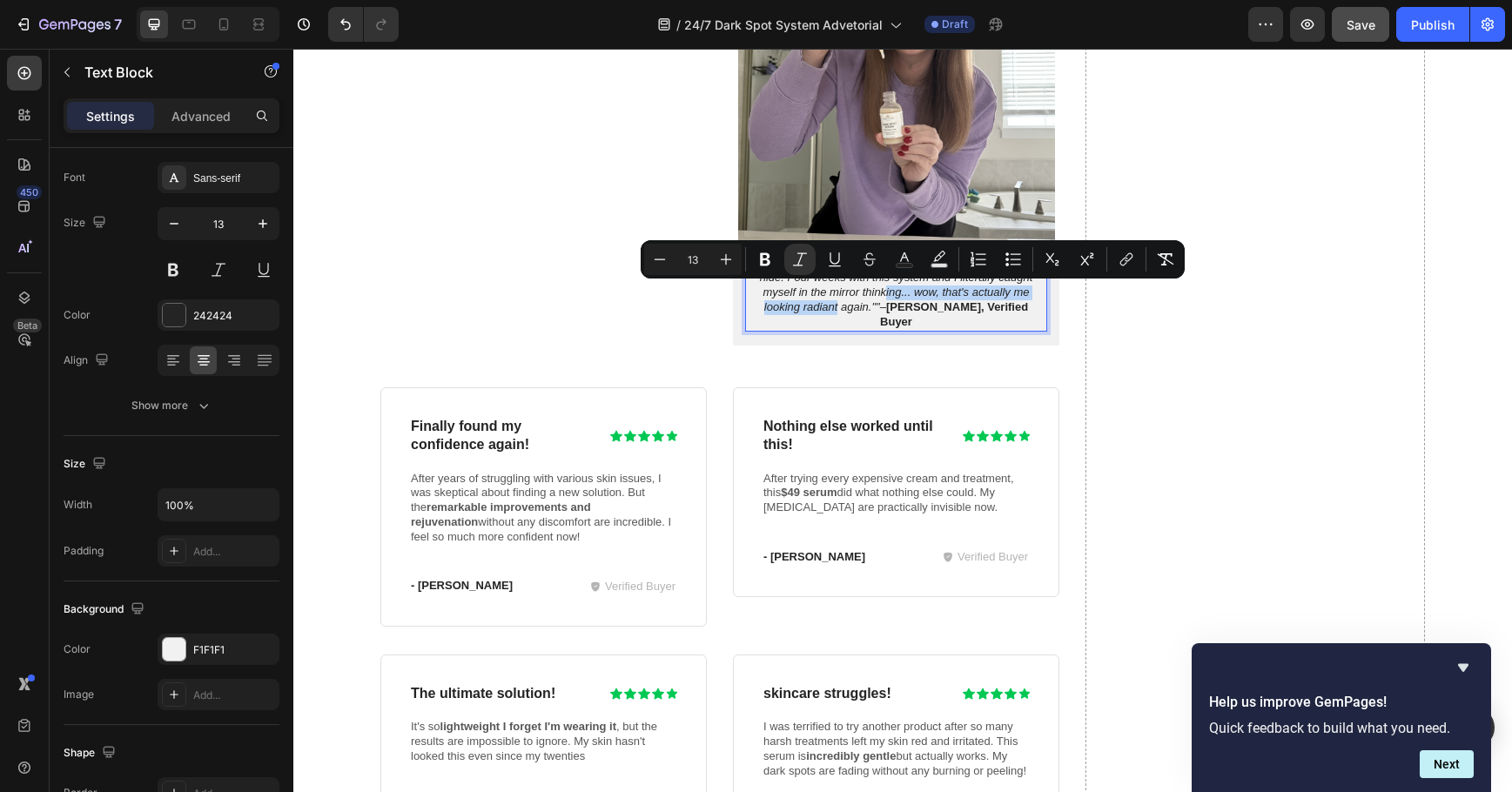
drag, startPoint x: 837, startPoint y: 290, endPoint x: 830, endPoint y: 303, distance: 14.8
click at [830, 303] on icon """I had [MEDICAL_DATA] patches that made me want to hide. Four weeks with this …" at bounding box center [896, 285] width 283 height 58
click at [839, 306] on p """I had [MEDICAL_DATA] patches that made me want to hide. Four weeks with this …" at bounding box center [896, 293] width 299 height 74
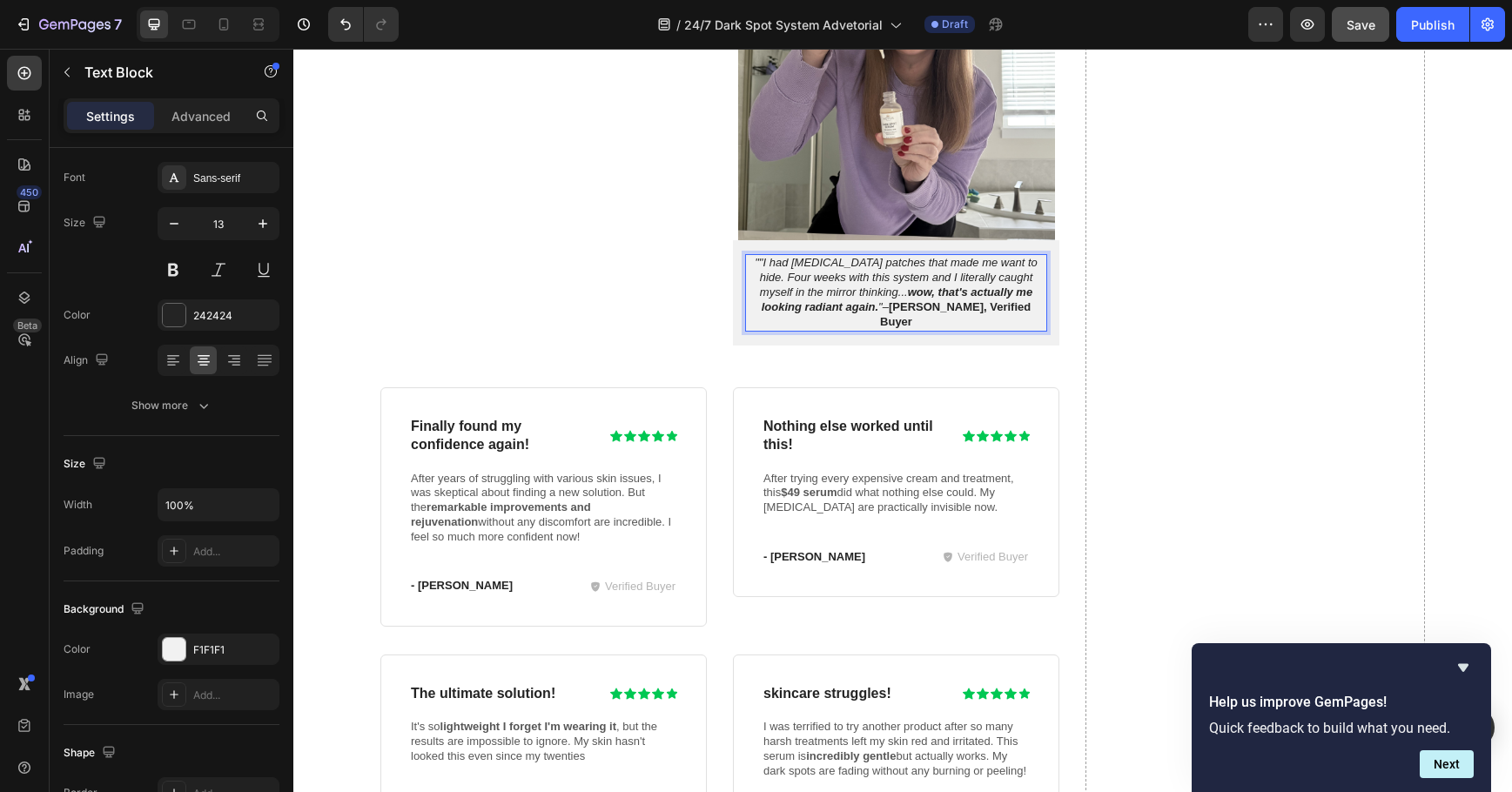
click at [755, 264] on icon """I had [MEDICAL_DATA] patches that made me want to hide. Four weeks with this …" at bounding box center [896, 285] width 283 height 58
click at [755, 263] on icon """I had [MEDICAL_DATA] patches that made me want to hide. Four weeks with this …" at bounding box center [896, 285] width 283 height 58
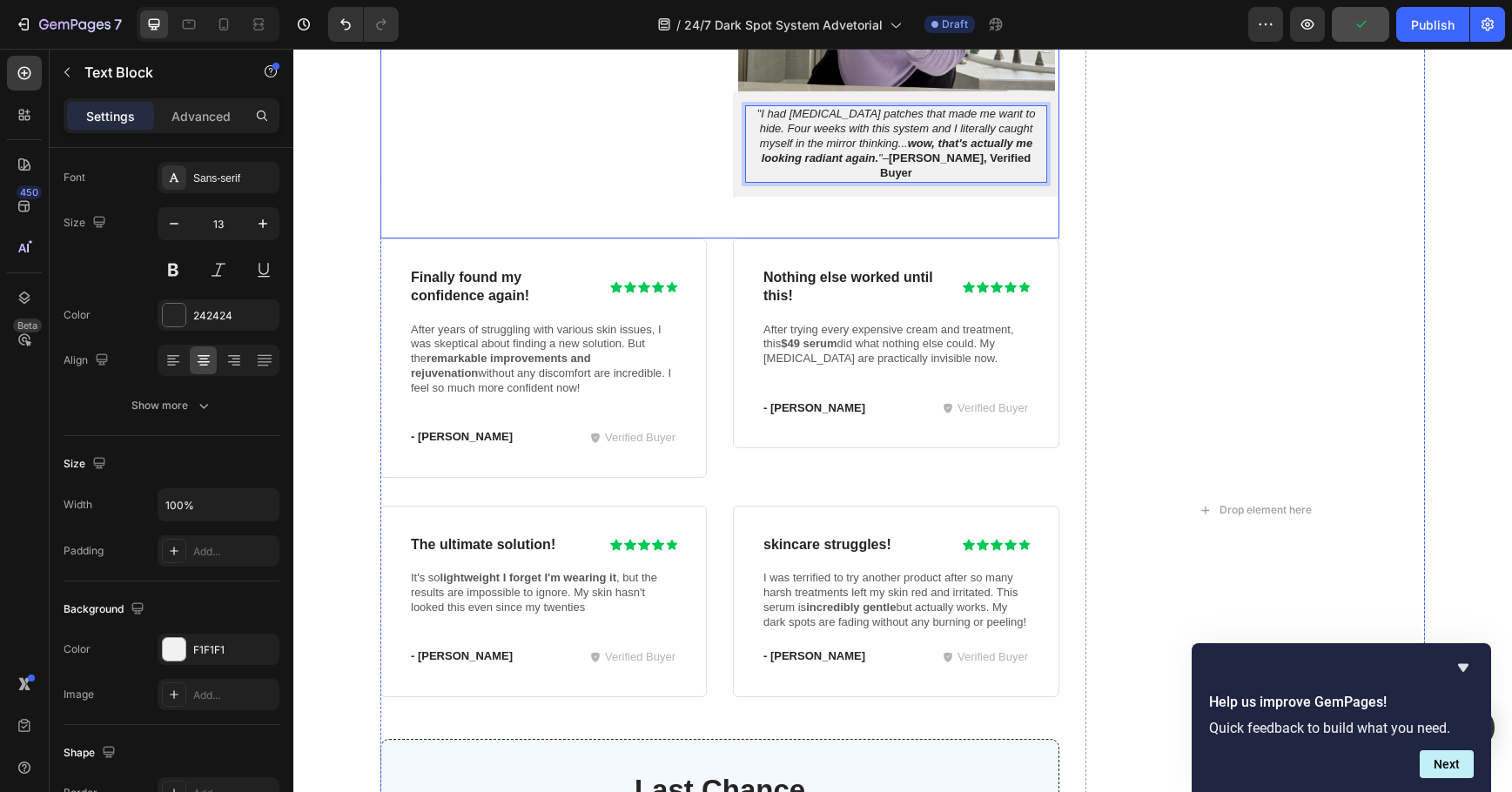
scroll to position [4267, 0]
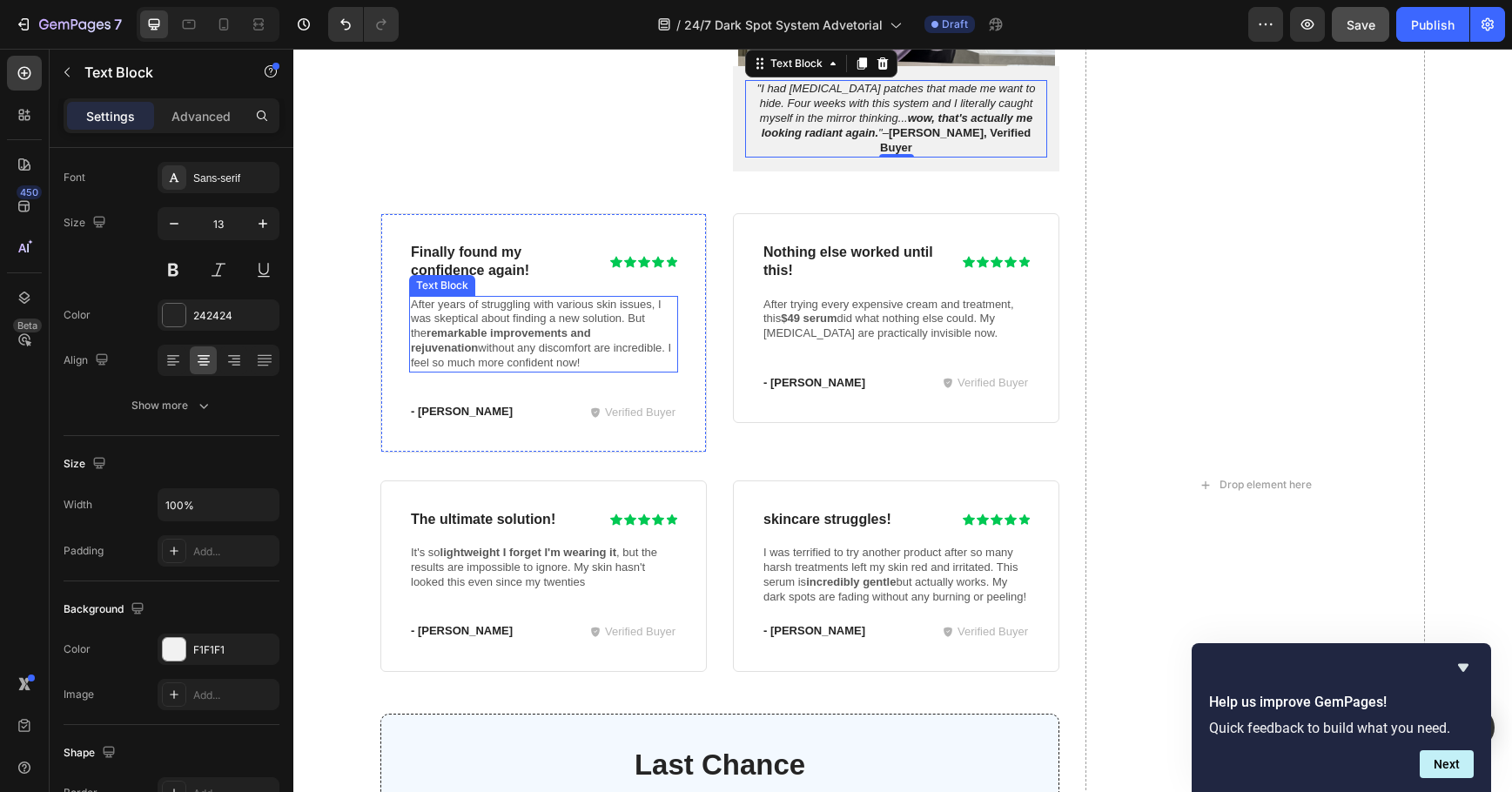
click at [491, 328] on p "After years of struggling with various skin issues, I was skeptical about findi…" at bounding box center [543, 335] width 266 height 74
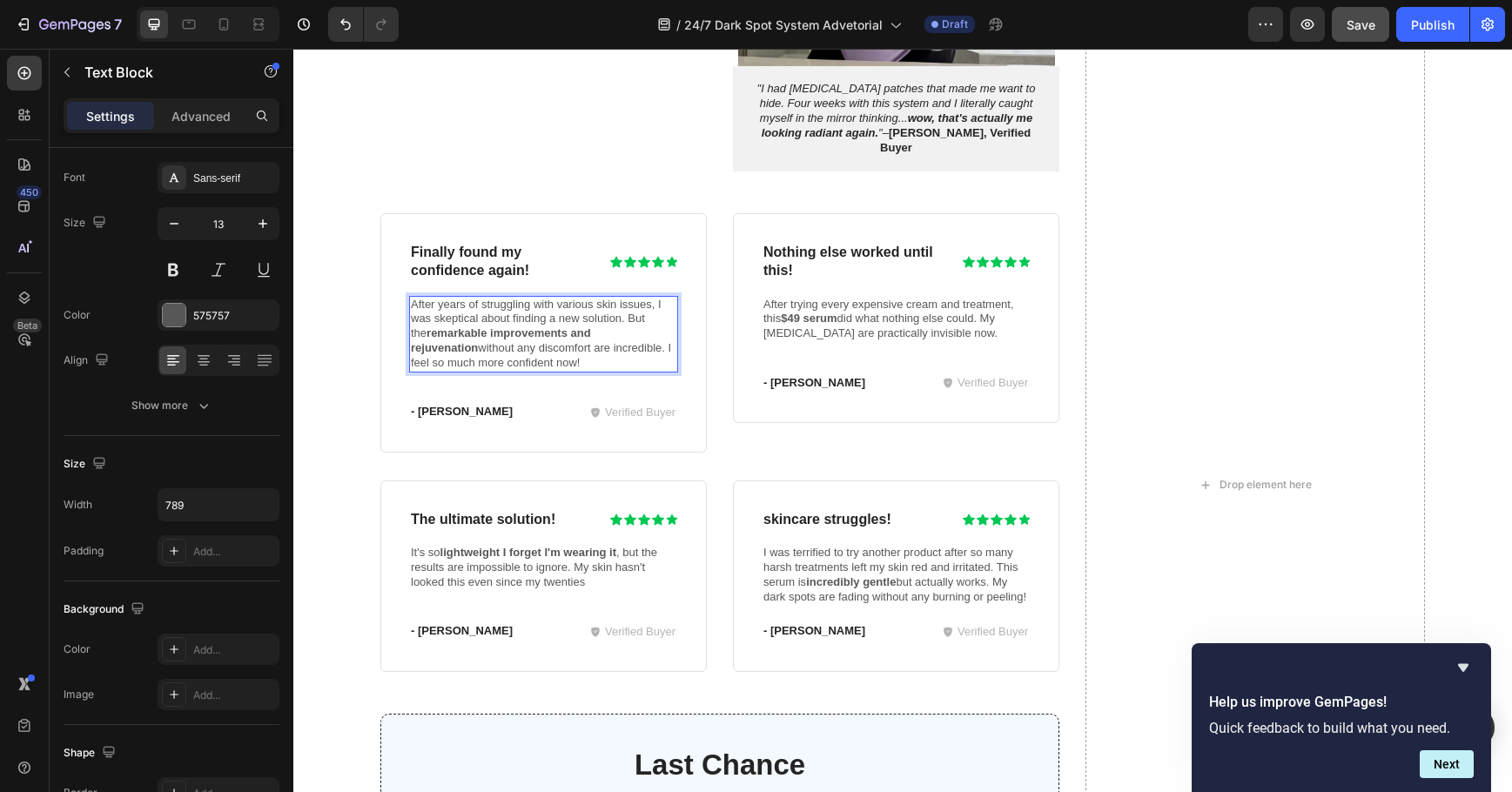
click at [491, 328] on p "After years of struggling with various skin issues, I was skeptical about findi…" at bounding box center [543, 335] width 266 height 74
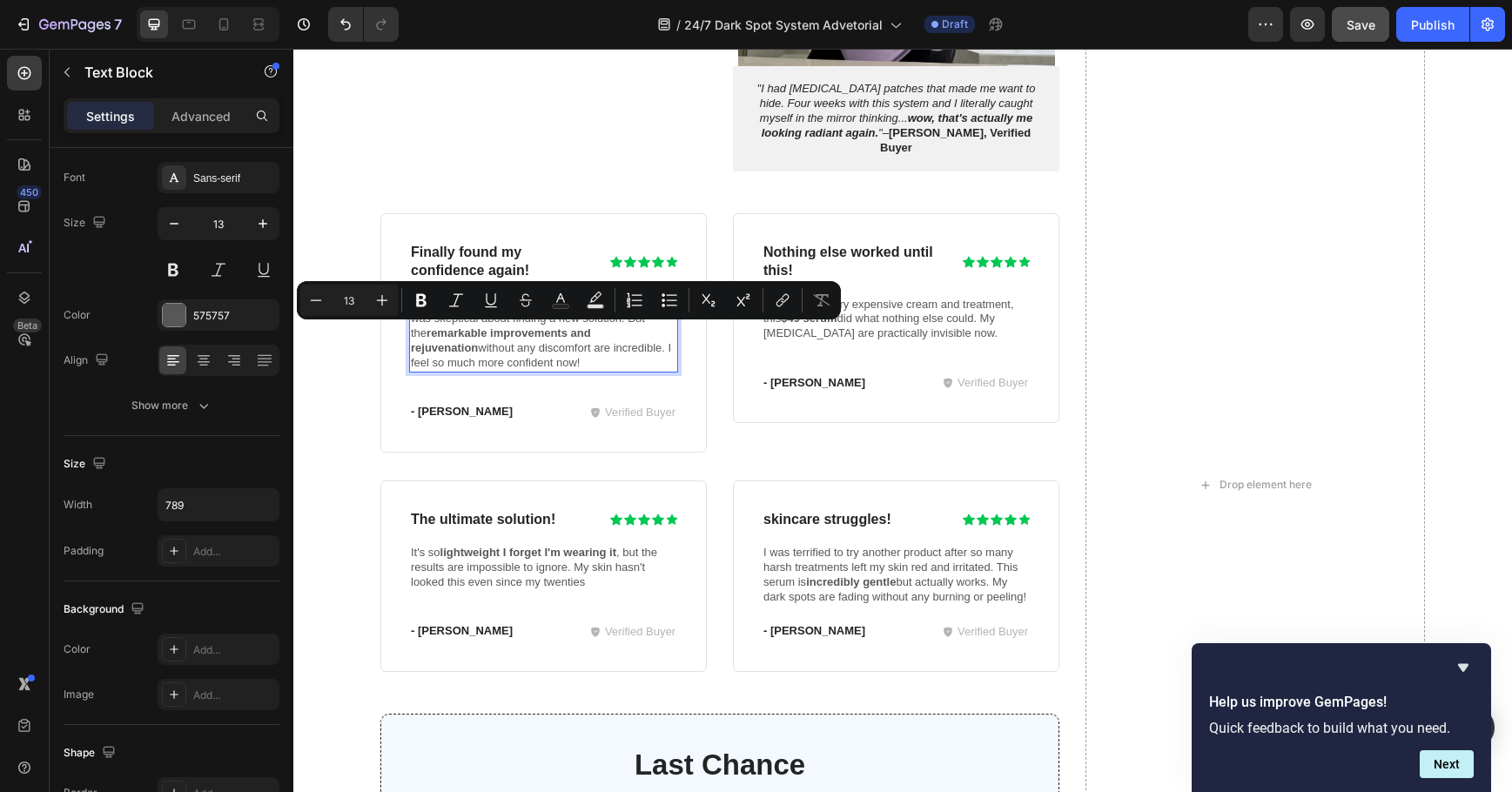
click at [497, 351] on p "After years of struggling with various skin issues, I was skeptical about findi…" at bounding box center [543, 335] width 266 height 74
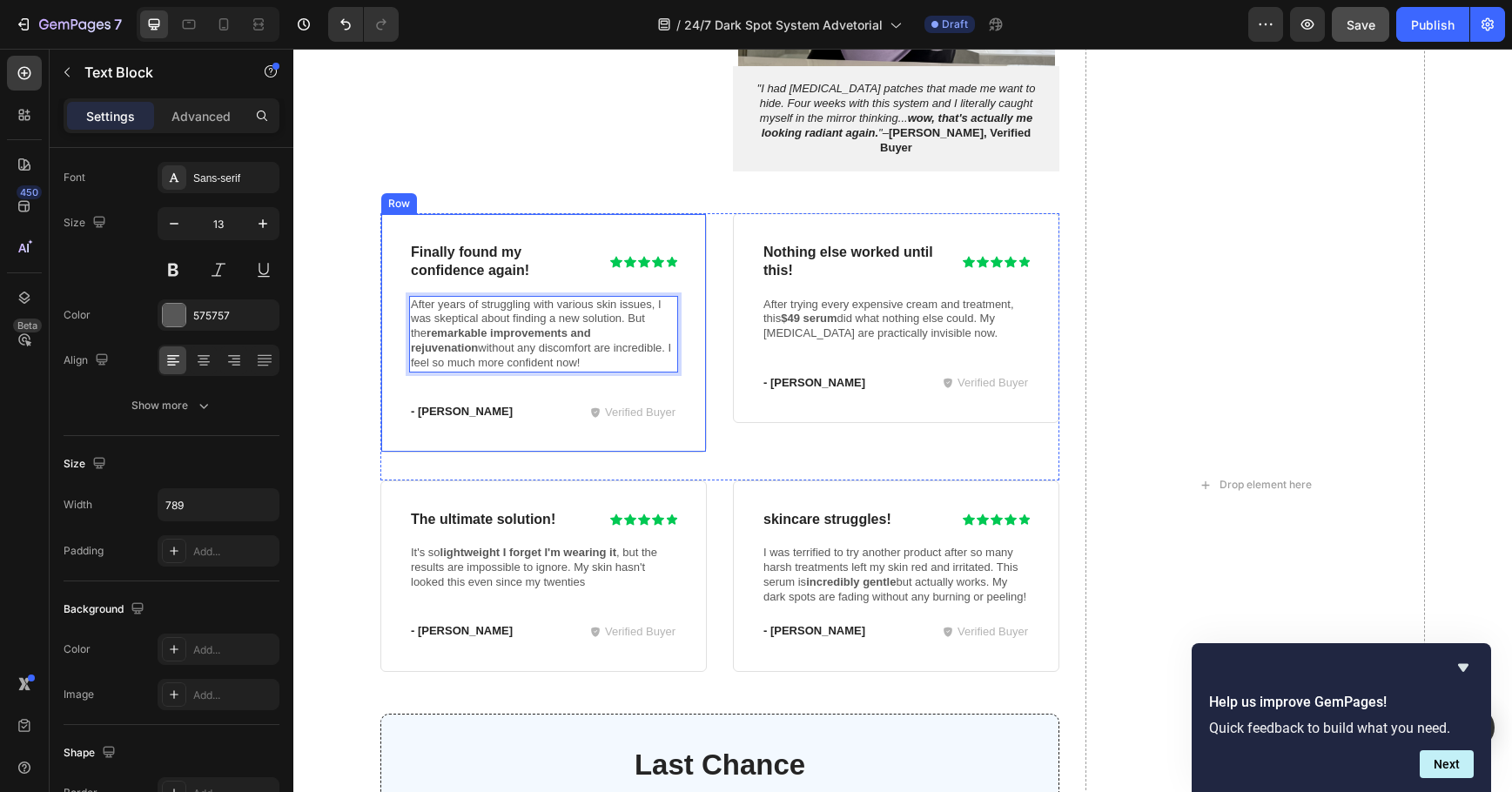
drag, startPoint x: 504, startPoint y: 349, endPoint x: 391, endPoint y: 278, distance: 133.5
click at [391, 278] on div "Finally found my confidence again! Heading Icon Icon Icon Icon Icon Icon List R…" at bounding box center [543, 333] width 326 height 239
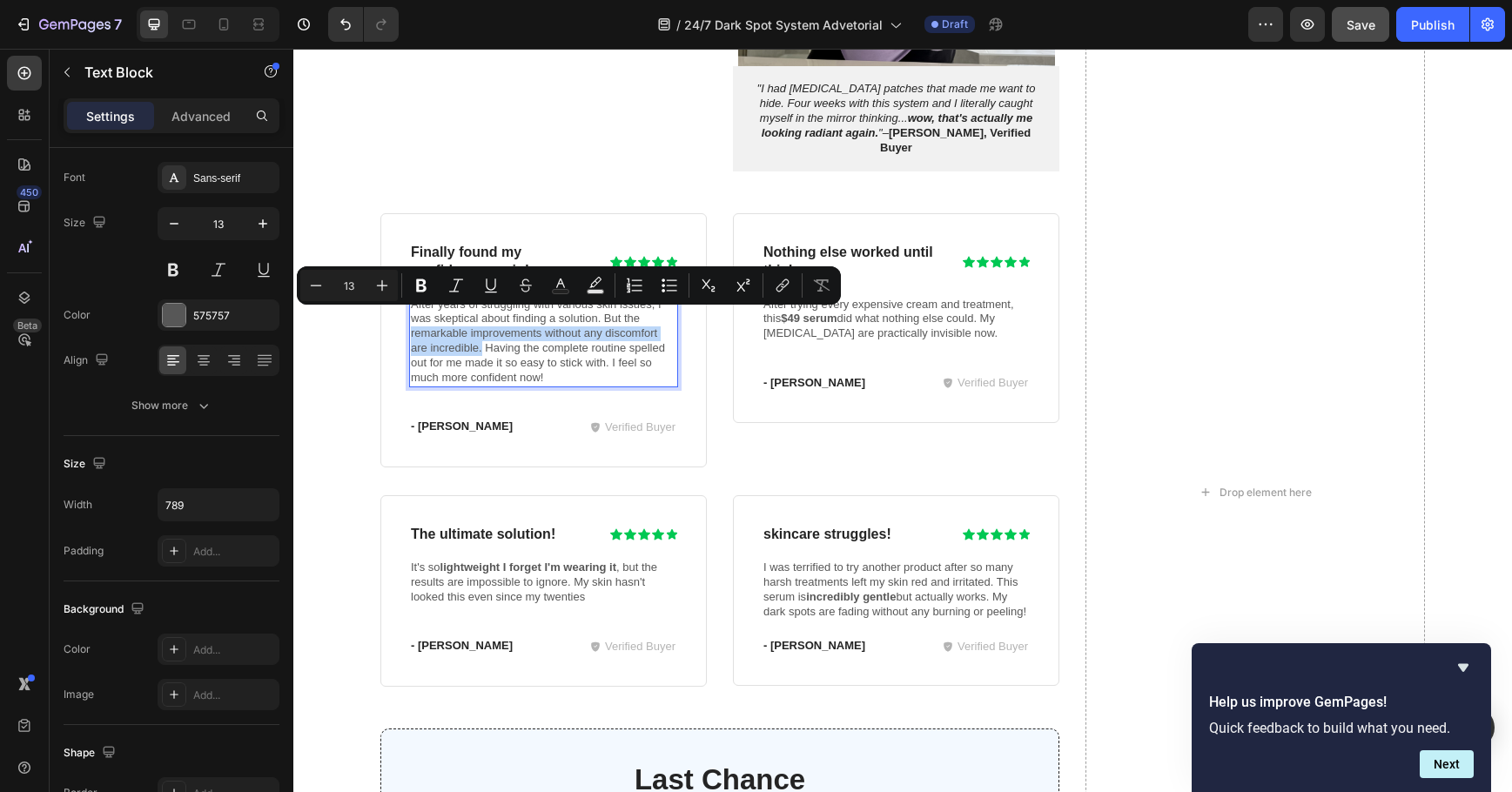
drag, startPoint x: 405, startPoint y: 320, endPoint x: 475, endPoint y: 338, distance: 72.3
click at [475, 338] on p "After years of struggling with various skin issues, I was skeptical about findi…" at bounding box center [543, 342] width 266 height 88
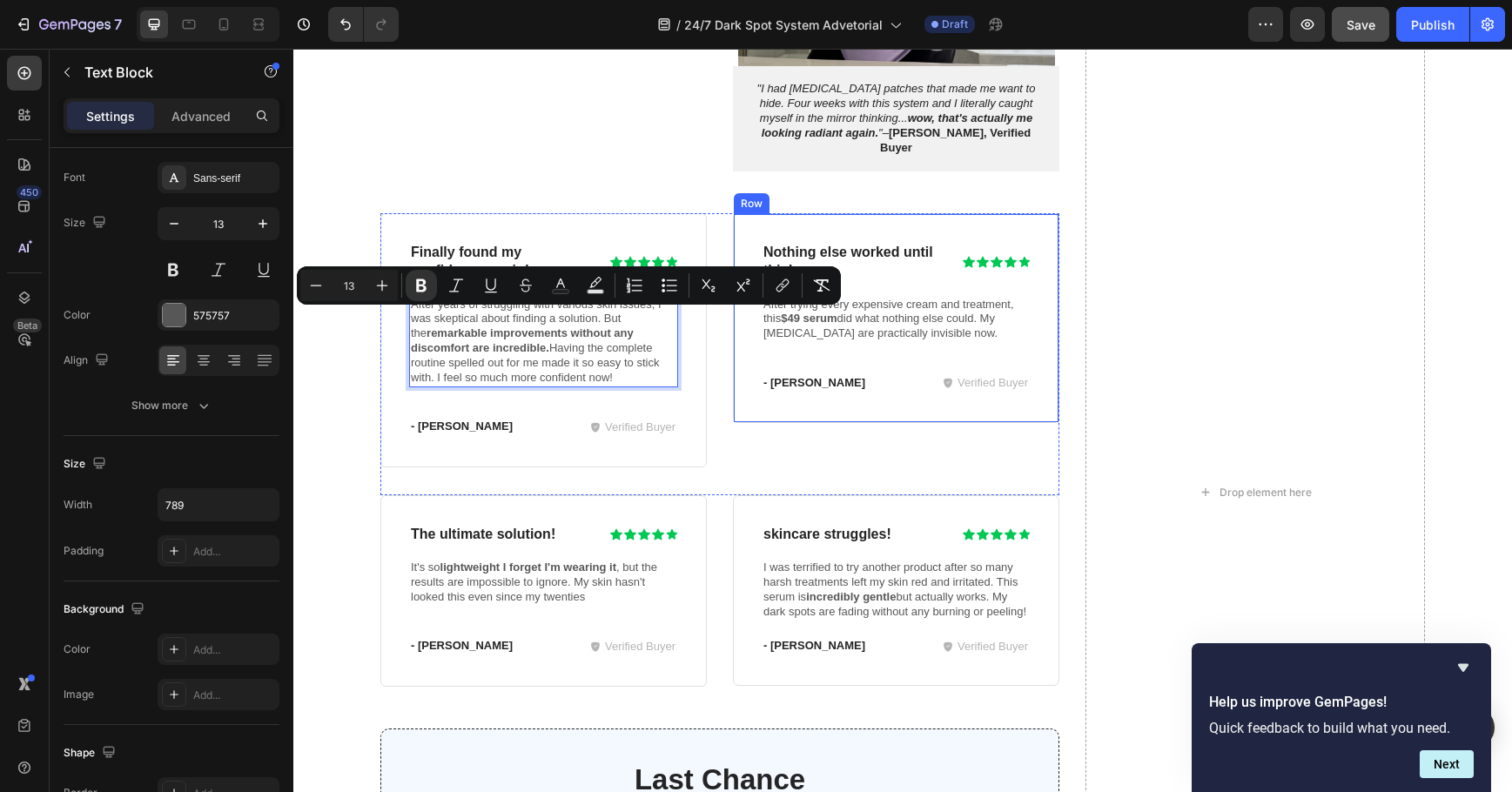
click at [806, 349] on div "Nothing else worked until this! Heading Icon Icon Icon Icon Icon Icon List Row …" at bounding box center [896, 319] width 269 height 153
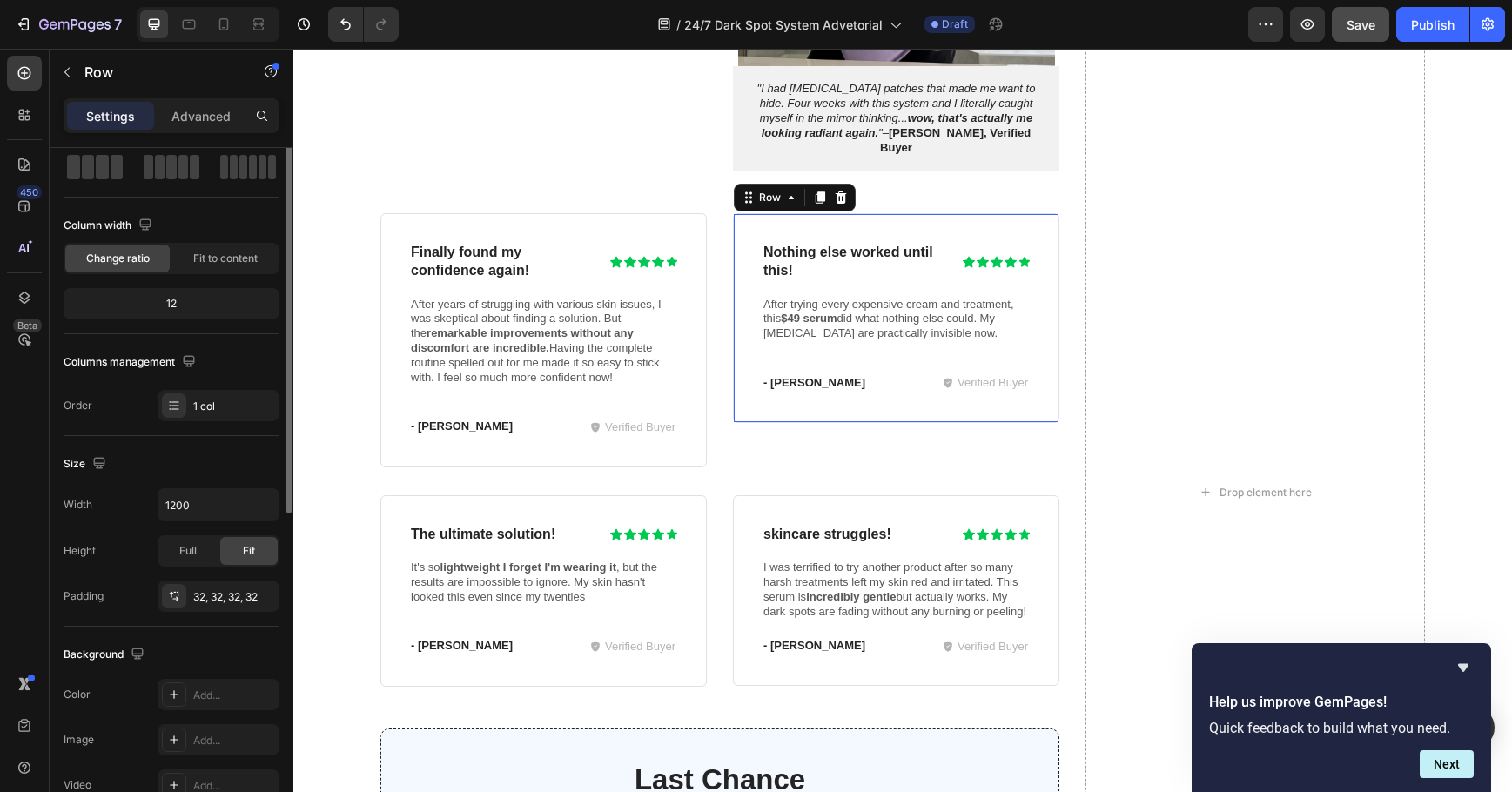
scroll to position [0, 0]
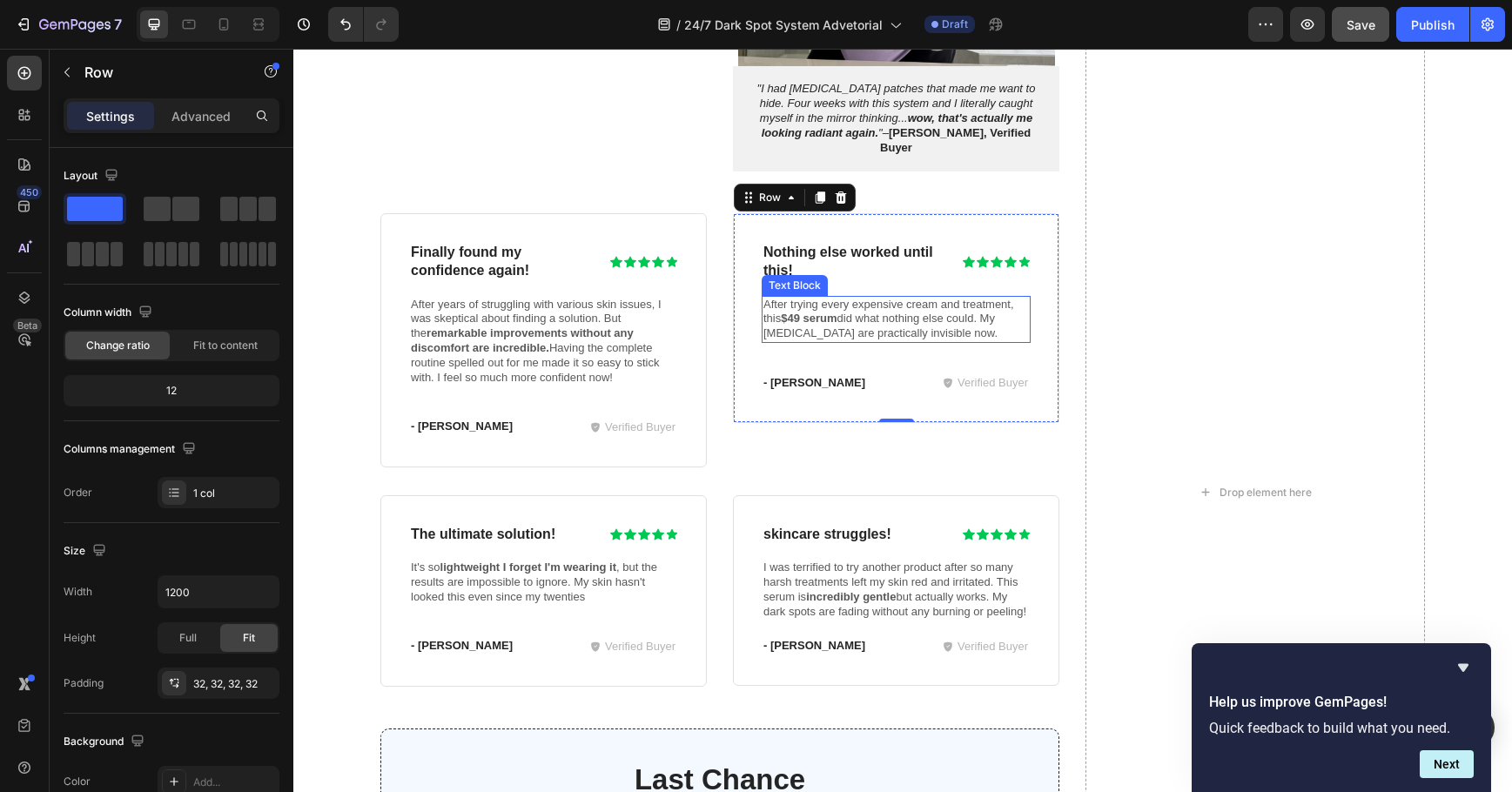
click at [833, 312] on strong "$49 serum" at bounding box center [809, 319] width 56 height 13
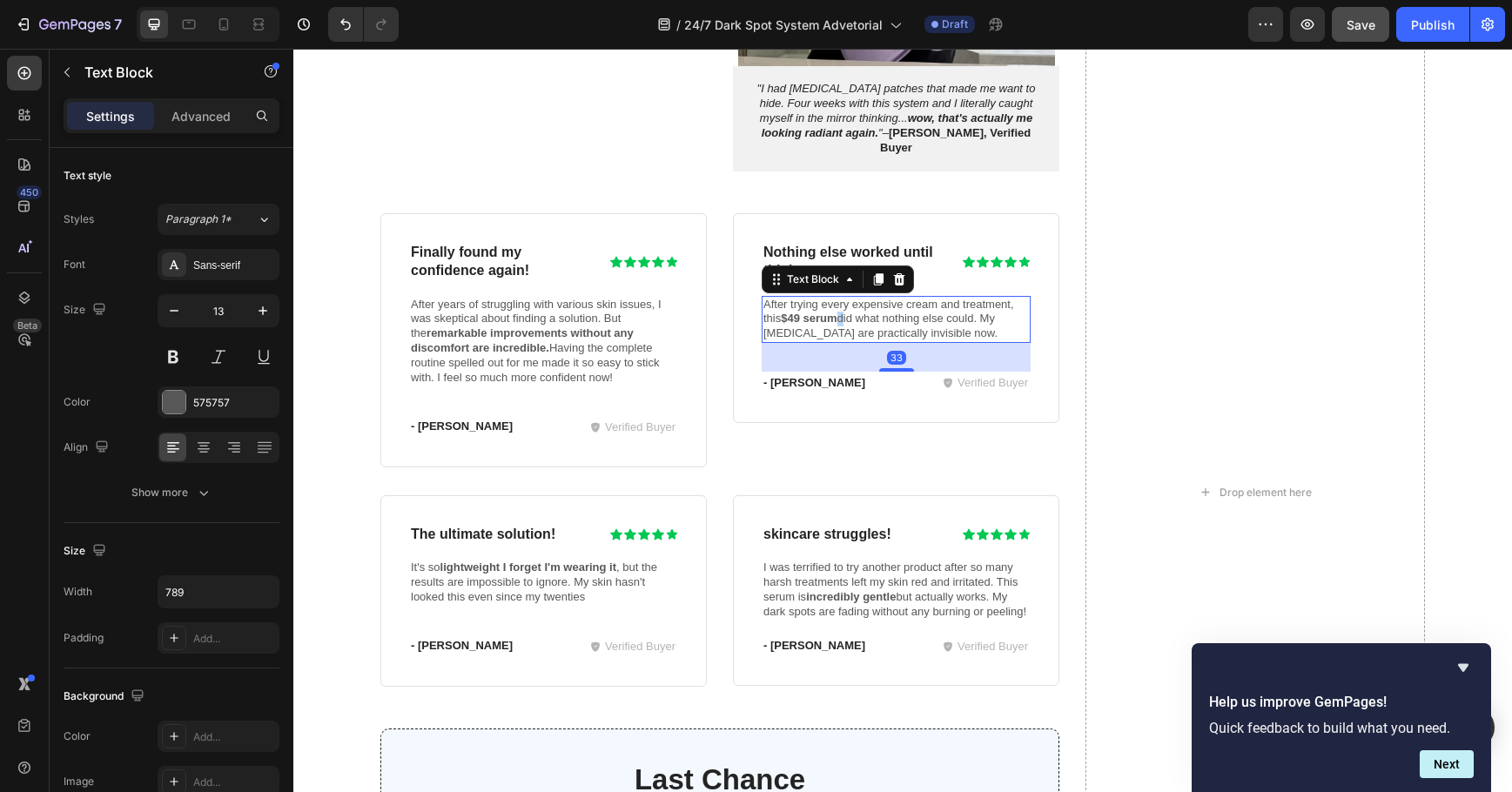
click at [833, 312] on strong "$49 serum" at bounding box center [809, 319] width 56 height 13
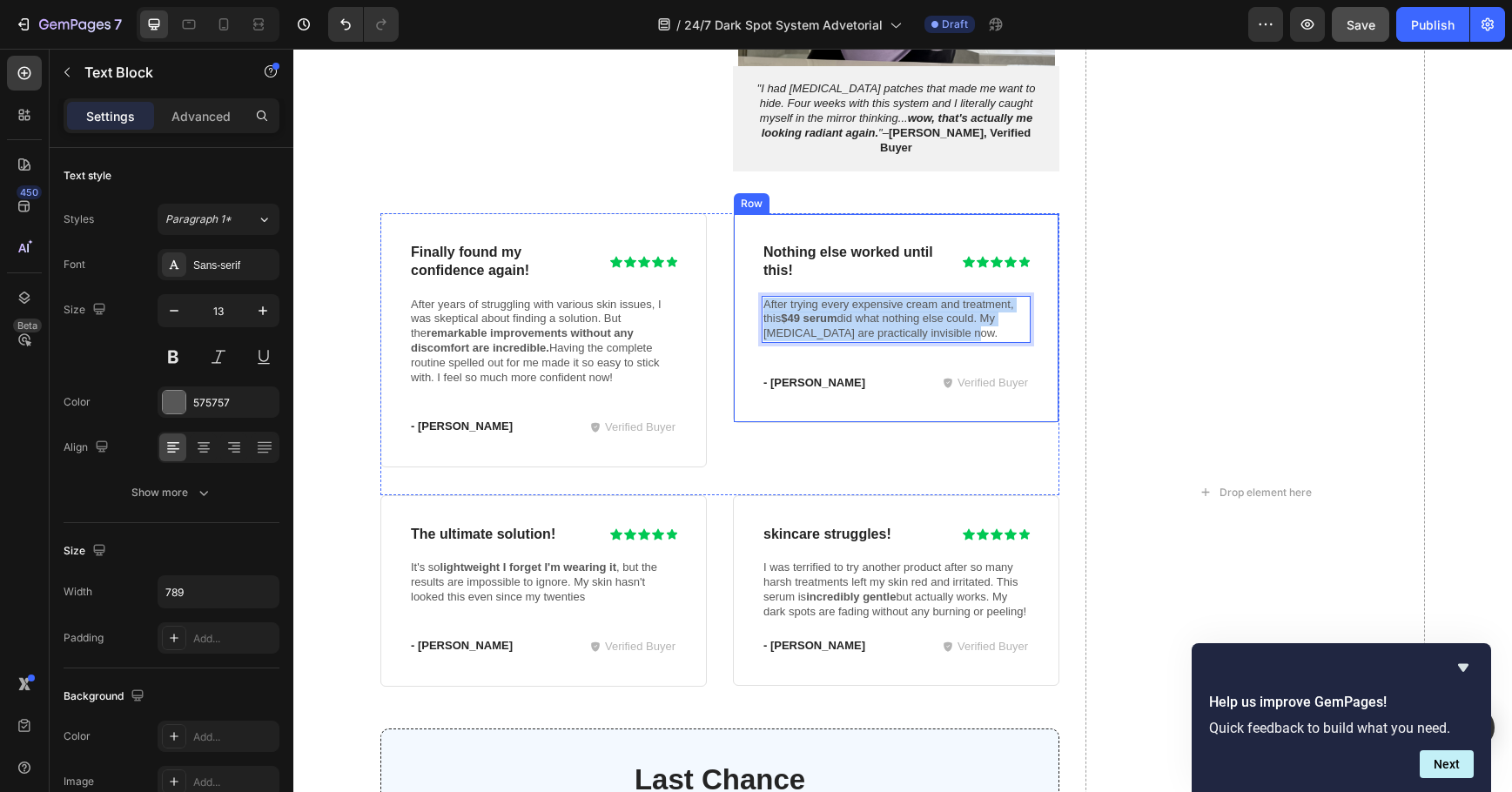
drag, startPoint x: 943, startPoint y: 318, endPoint x: 745, endPoint y: 288, distance: 200.3
click at [745, 288] on div "Nothing else worked until this! Heading Icon Icon Icon Icon Icon Icon List Row …" at bounding box center [896, 318] width 326 height 210
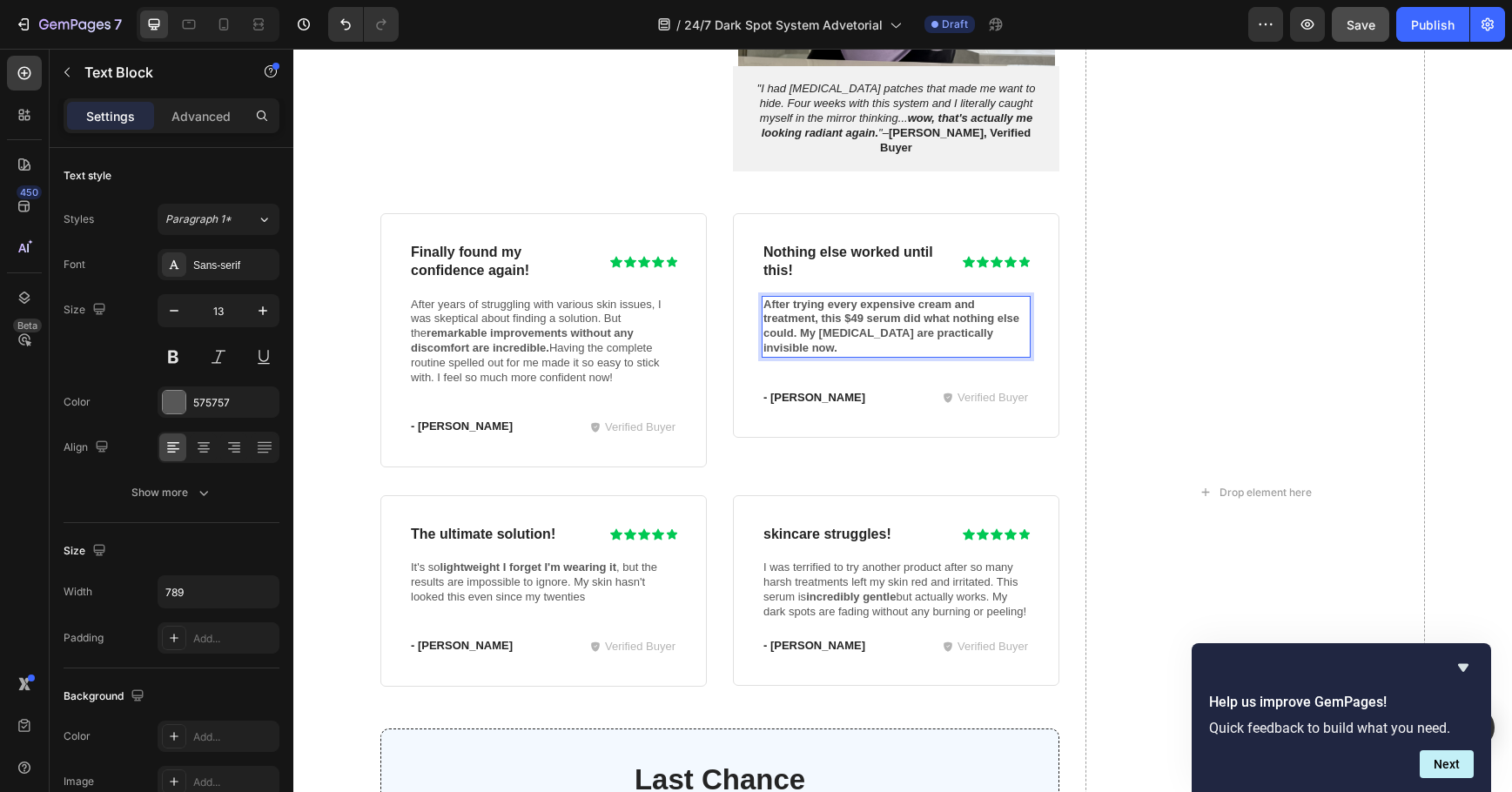
click at [919, 316] on strong "After trying every expensive cream and treatment, this $49 serum did what nothi…" at bounding box center [891, 327] width 256 height 58
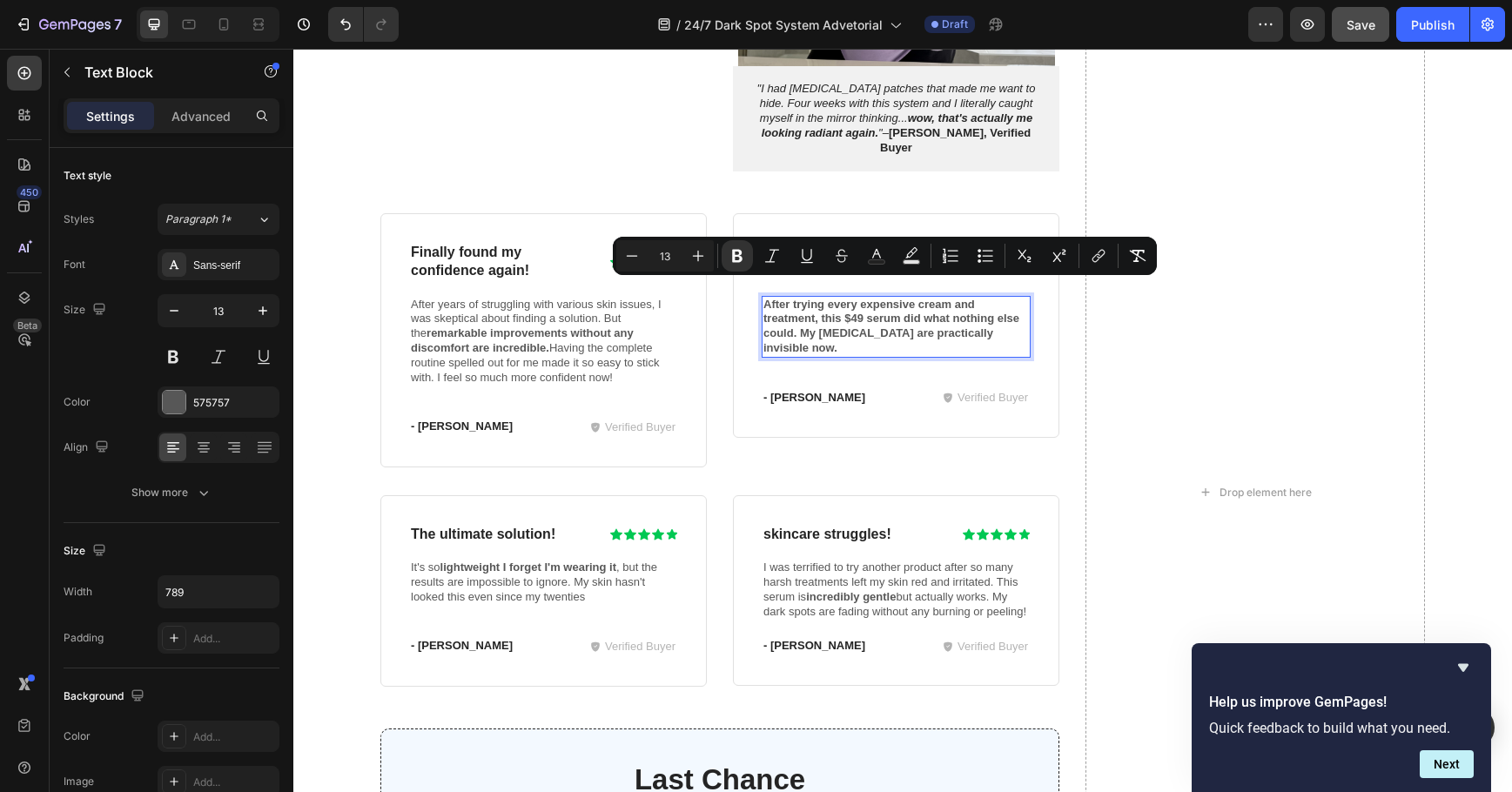
drag, startPoint x: 897, startPoint y: 316, endPoint x: 841, endPoint y: 318, distance: 56.0
click at [896, 317] on strong "After trying every expensive cream and treatment, this $49 serum did what nothi…" at bounding box center [891, 327] width 256 height 58
click at [810, 322] on strong "After trying every expensive cream and treatment, this $49 serum did what nothi…" at bounding box center [891, 327] width 256 height 58
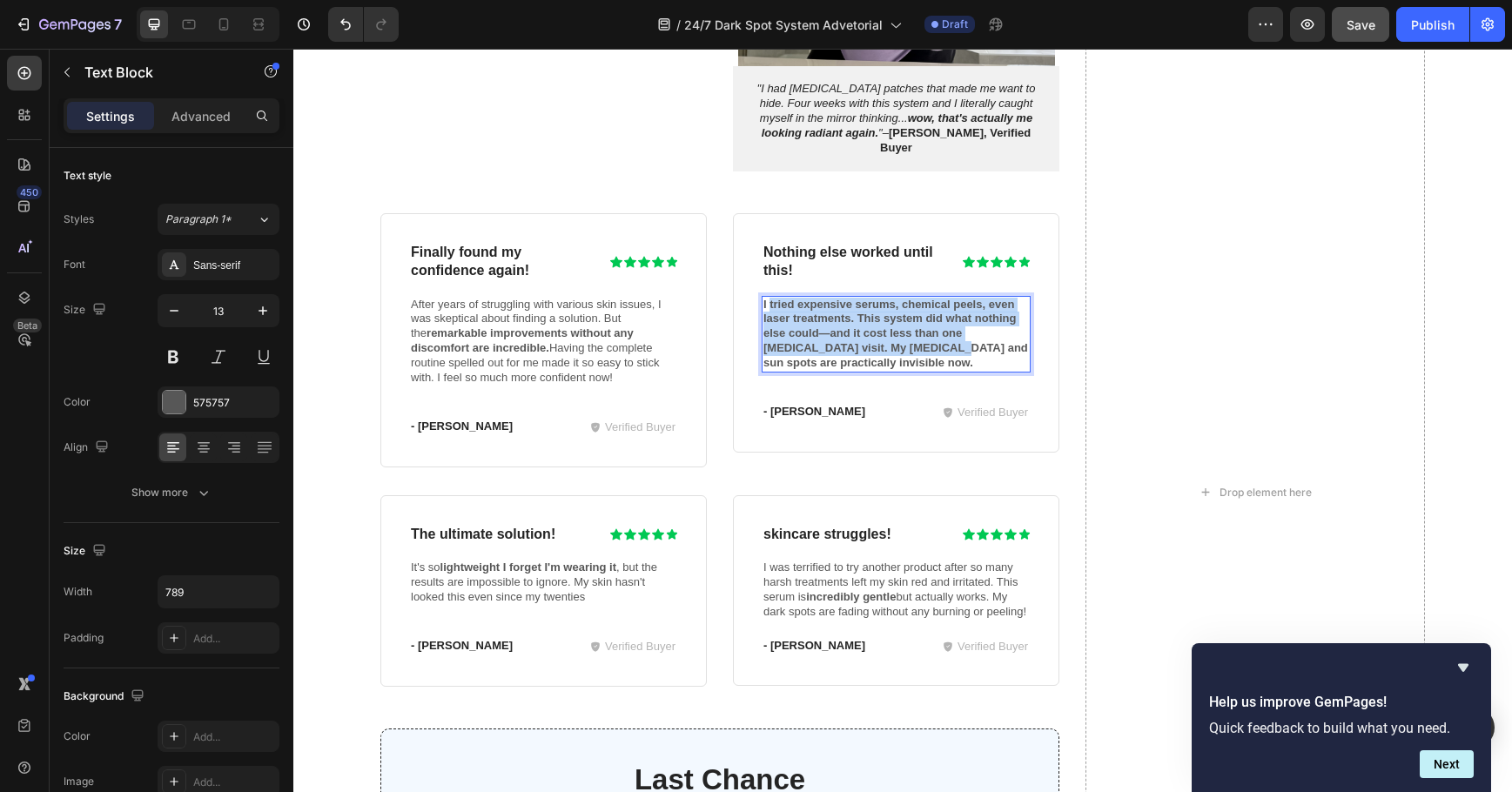
drag, startPoint x: 940, startPoint y: 341, endPoint x: 763, endPoint y: 292, distance: 183.7
click at [763, 298] on p "I tried expensive serums, chemical peels, even laser treatments. This system di…" at bounding box center [895, 335] width 266 height 74
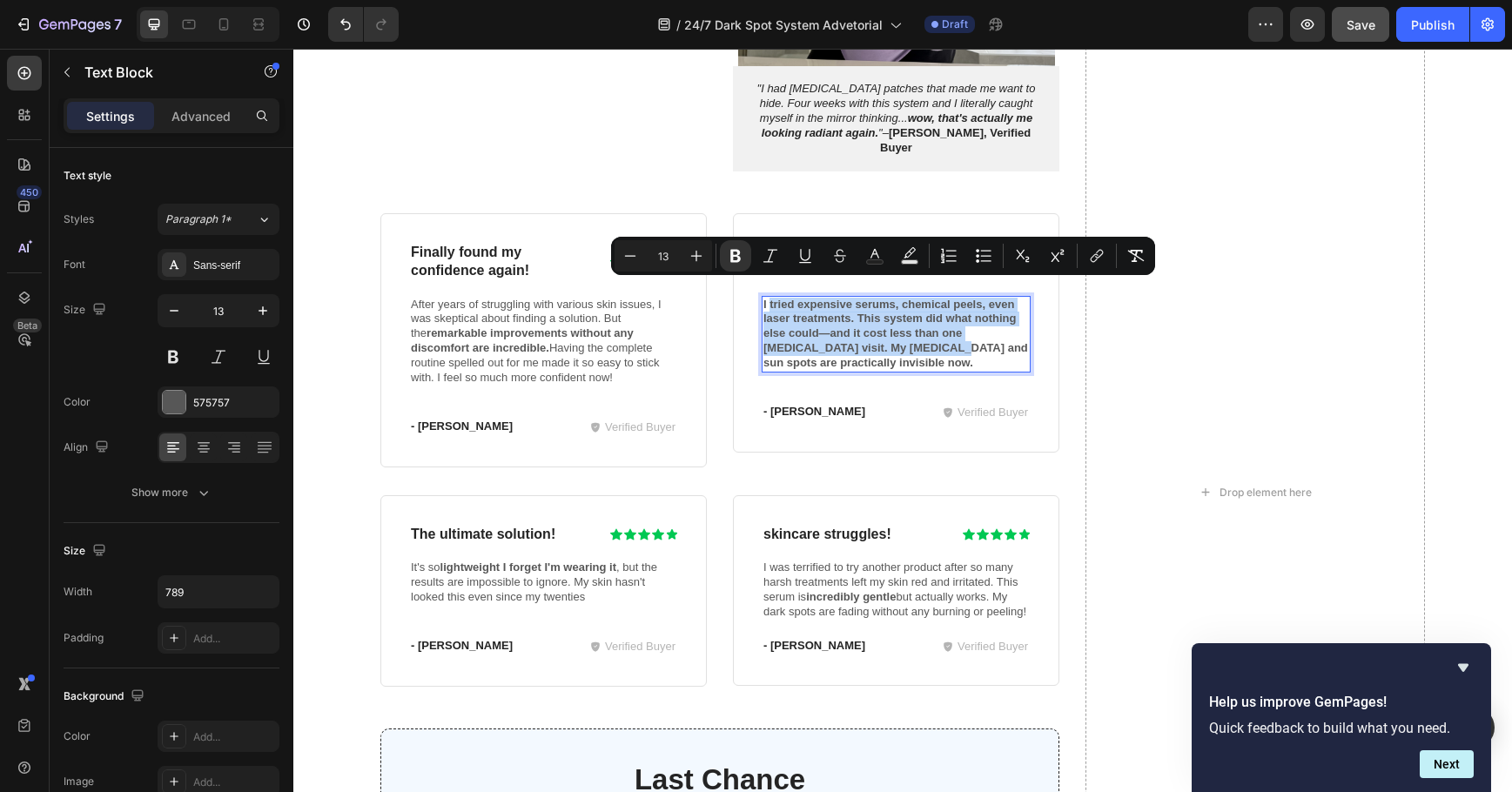
drag, startPoint x: 790, startPoint y: 313, endPoint x: 931, endPoint y: 338, distance: 143.2
click at [792, 313] on strong "I tried expensive serums, chemical peels, even laser treatments. This system di…" at bounding box center [895, 335] width 265 height 73
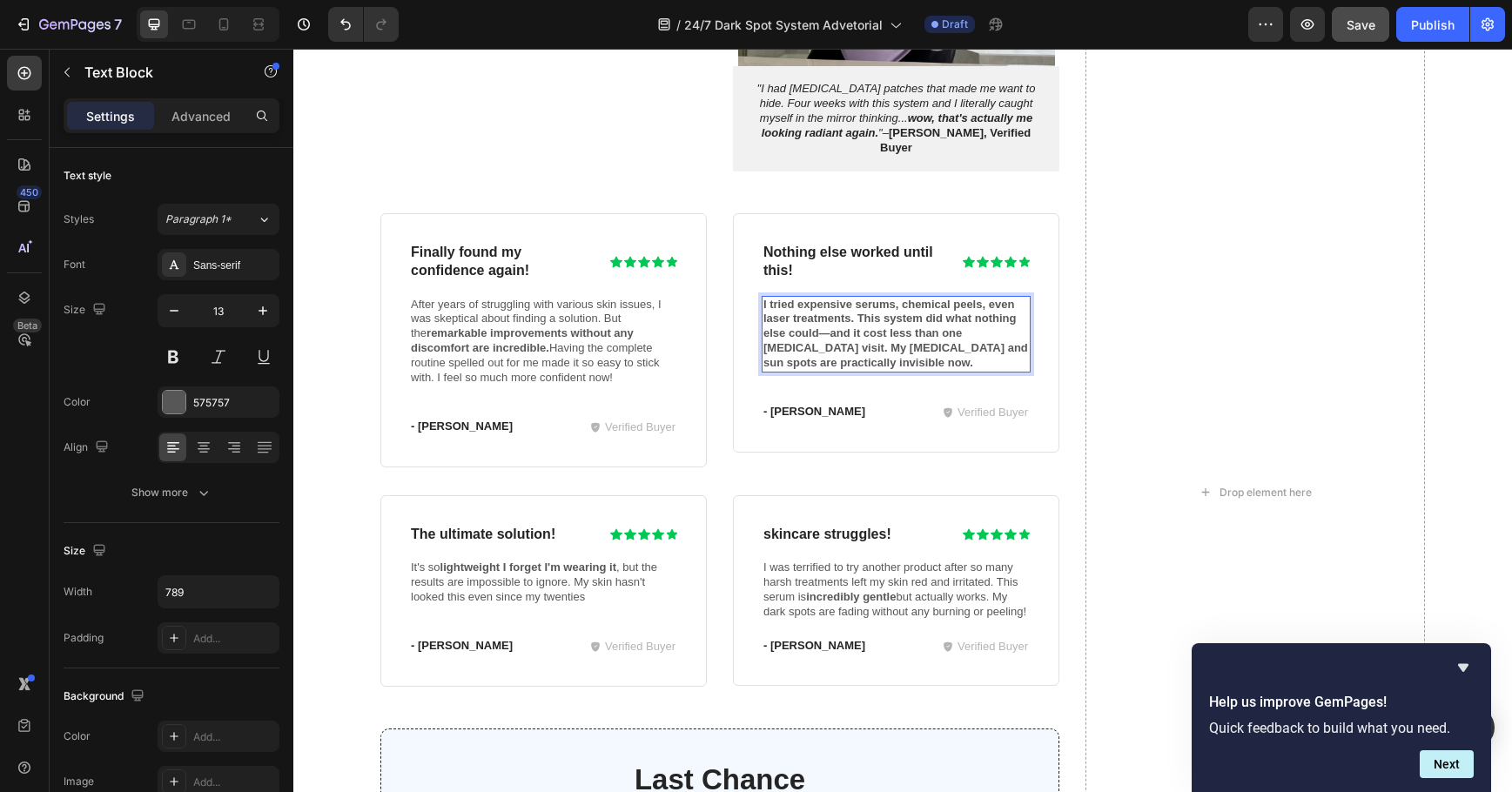
click at [933, 347] on p "I tried expensive serums, chemical peels, even laser treatments. This system di…" at bounding box center [895, 335] width 266 height 74
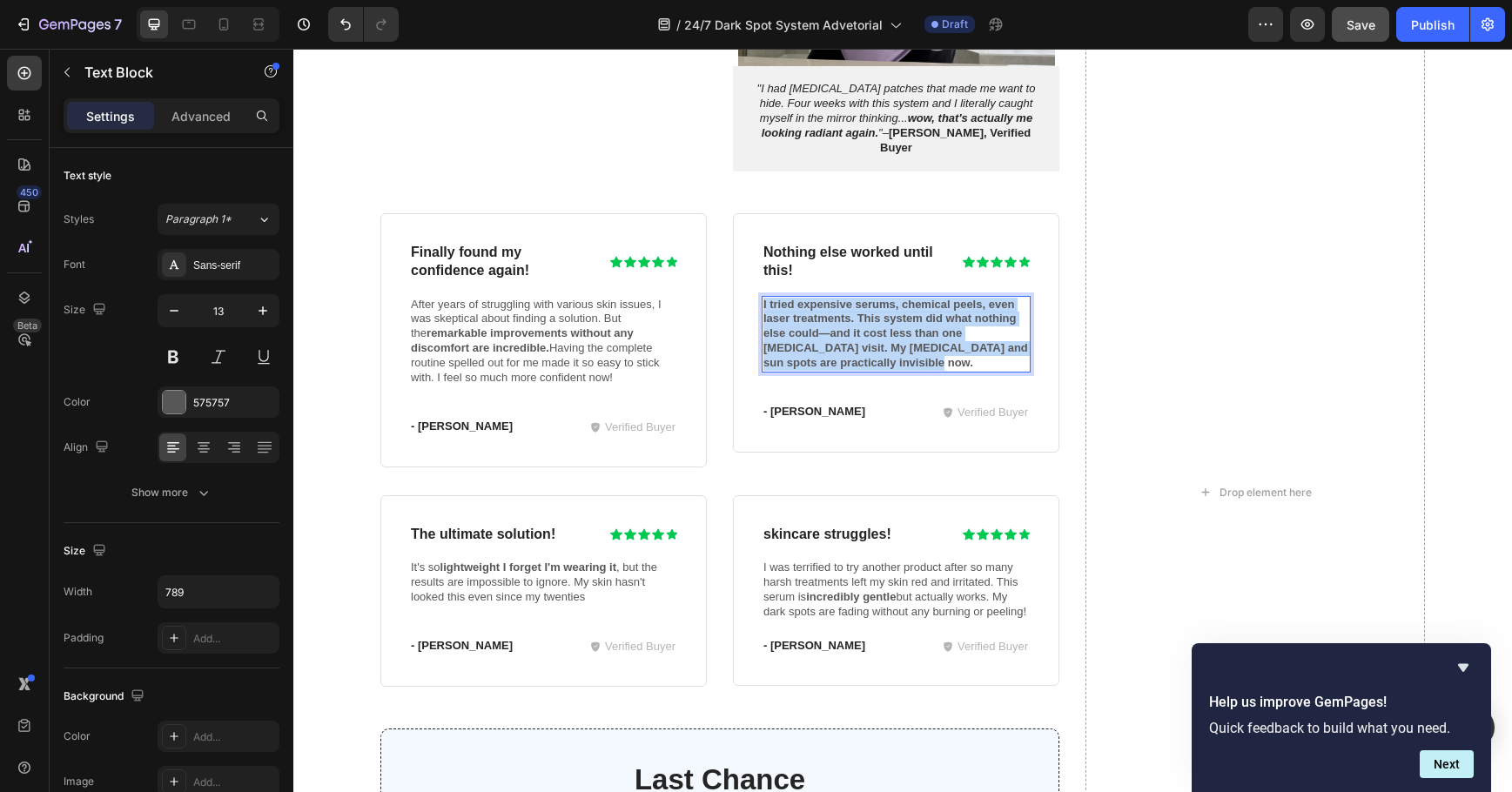
drag, startPoint x: 933, startPoint y: 347, endPoint x: 755, endPoint y: 292, distance: 186.3
click at [762, 296] on div "I tried expensive serums, chemical peels, even laser treatments. This system di…" at bounding box center [896, 335] width 269 height 77
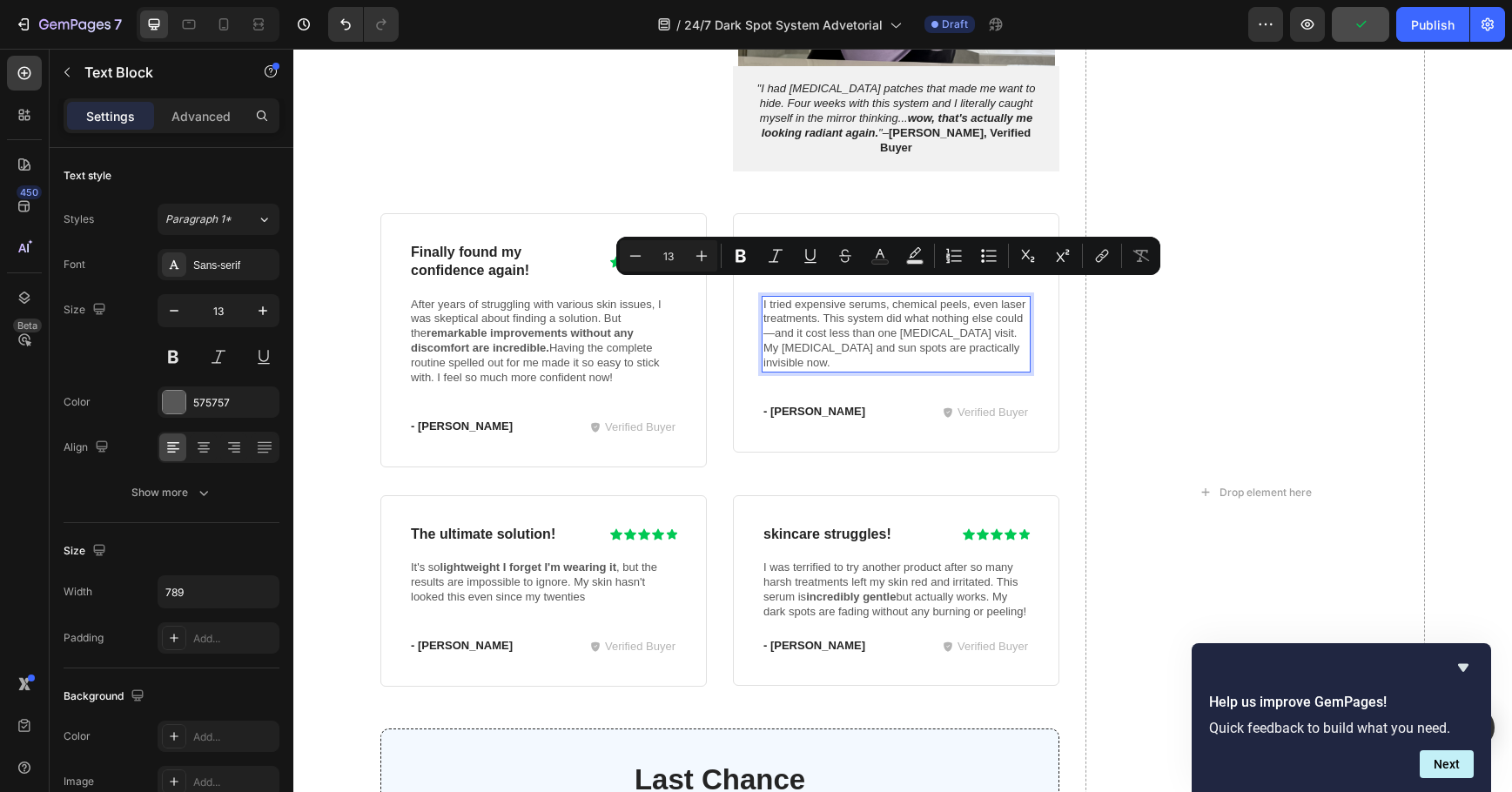
click at [880, 337] on p "I tried expensive serums, chemical peels, even laser treatments. This system di…" at bounding box center [895, 335] width 266 height 74
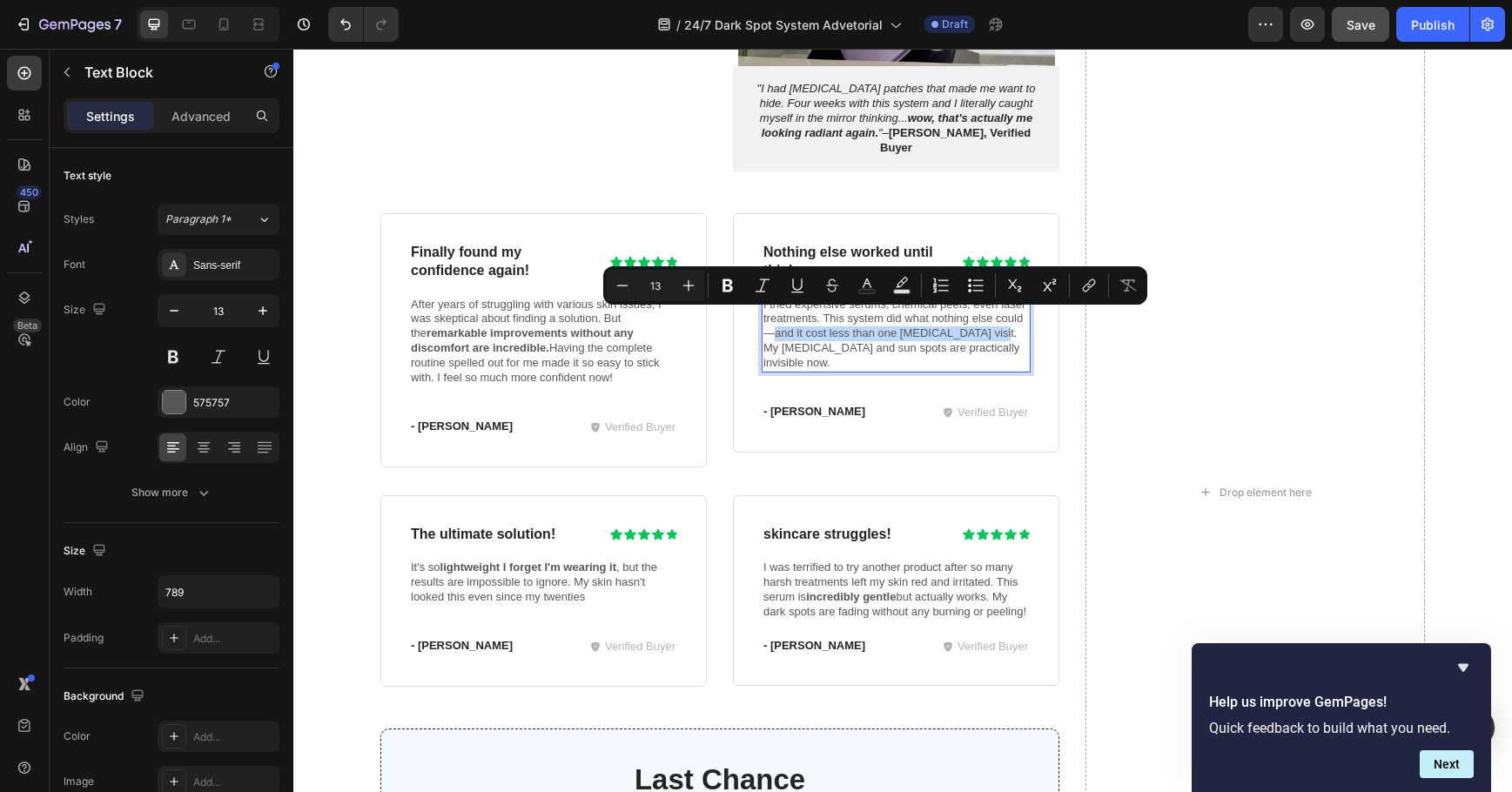
drag, startPoint x: 771, startPoint y: 317, endPoint x: 985, endPoint y: 322, distance: 214.1
click at [985, 322] on p "I tried expensive serums, chemical peels, even laser treatments. This system di…" at bounding box center [895, 335] width 266 height 74
click at [965, 337] on p "I tried expensive serums, chemical peels, even laser treatments. This system di…" at bounding box center [895, 335] width 266 height 74
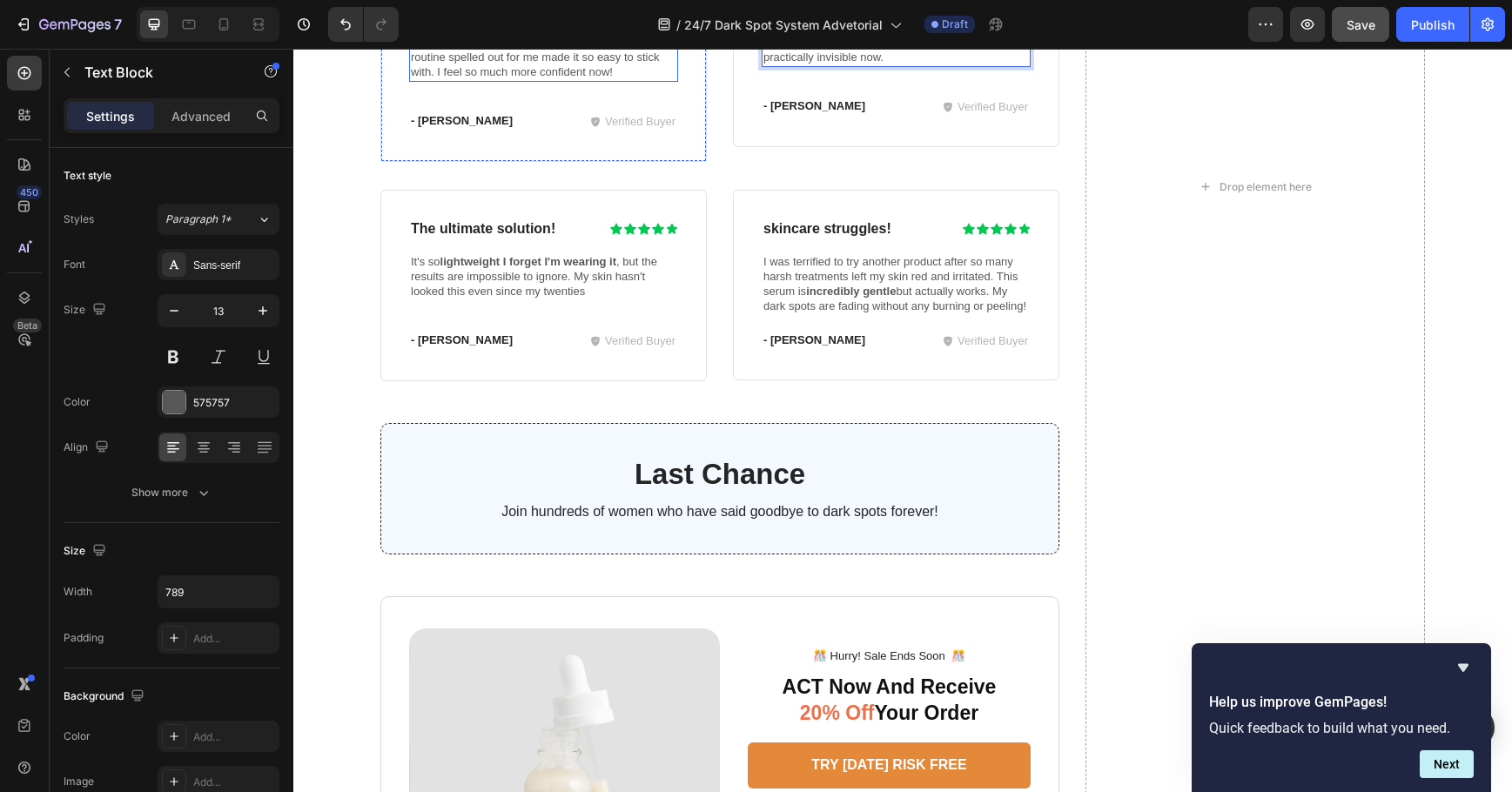
scroll to position [4614, 0]
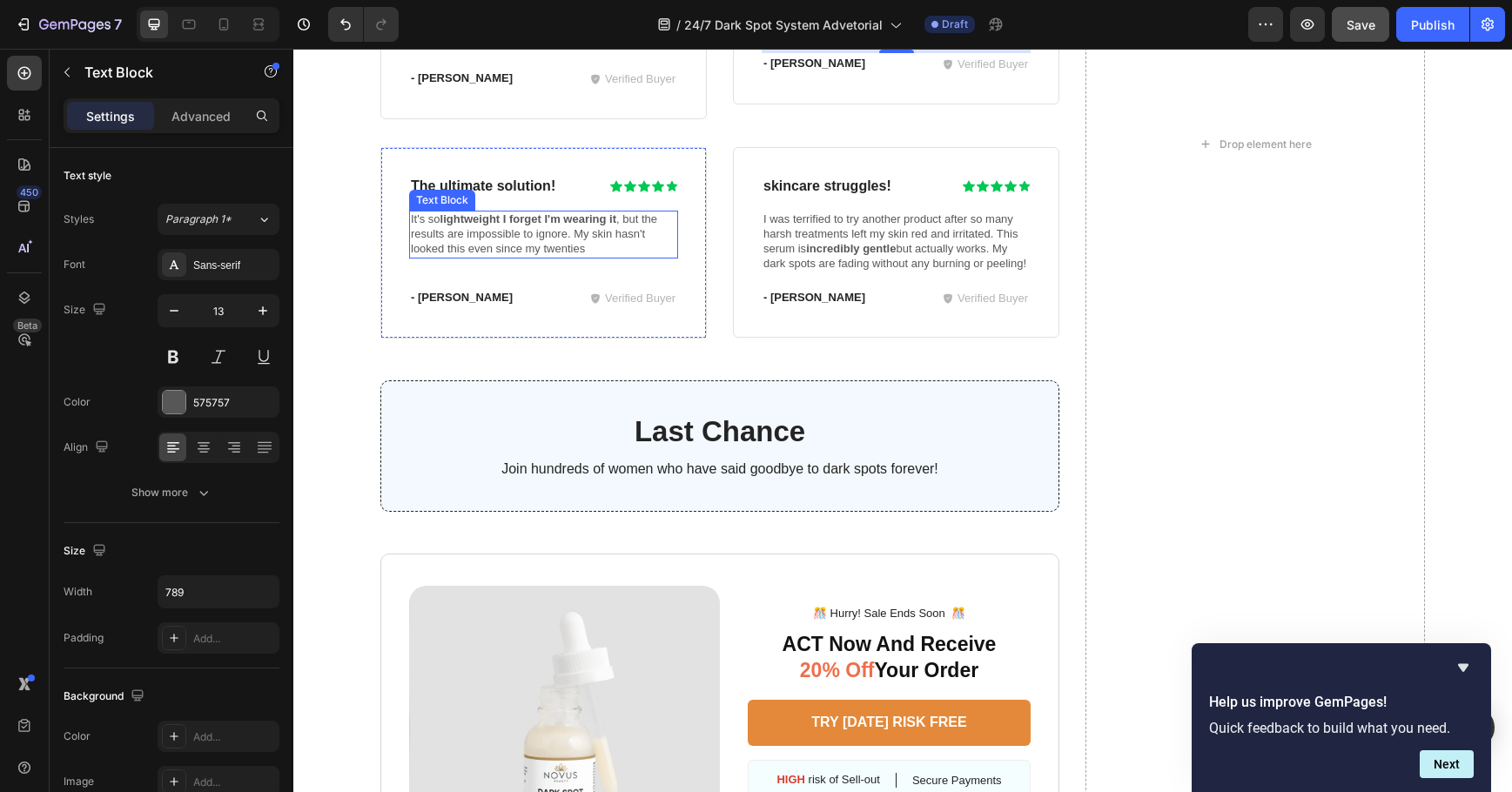
click at [497, 219] on p "It's so lightweight I forget I'm wearing it , but the results are impossible to…" at bounding box center [543, 235] width 266 height 45
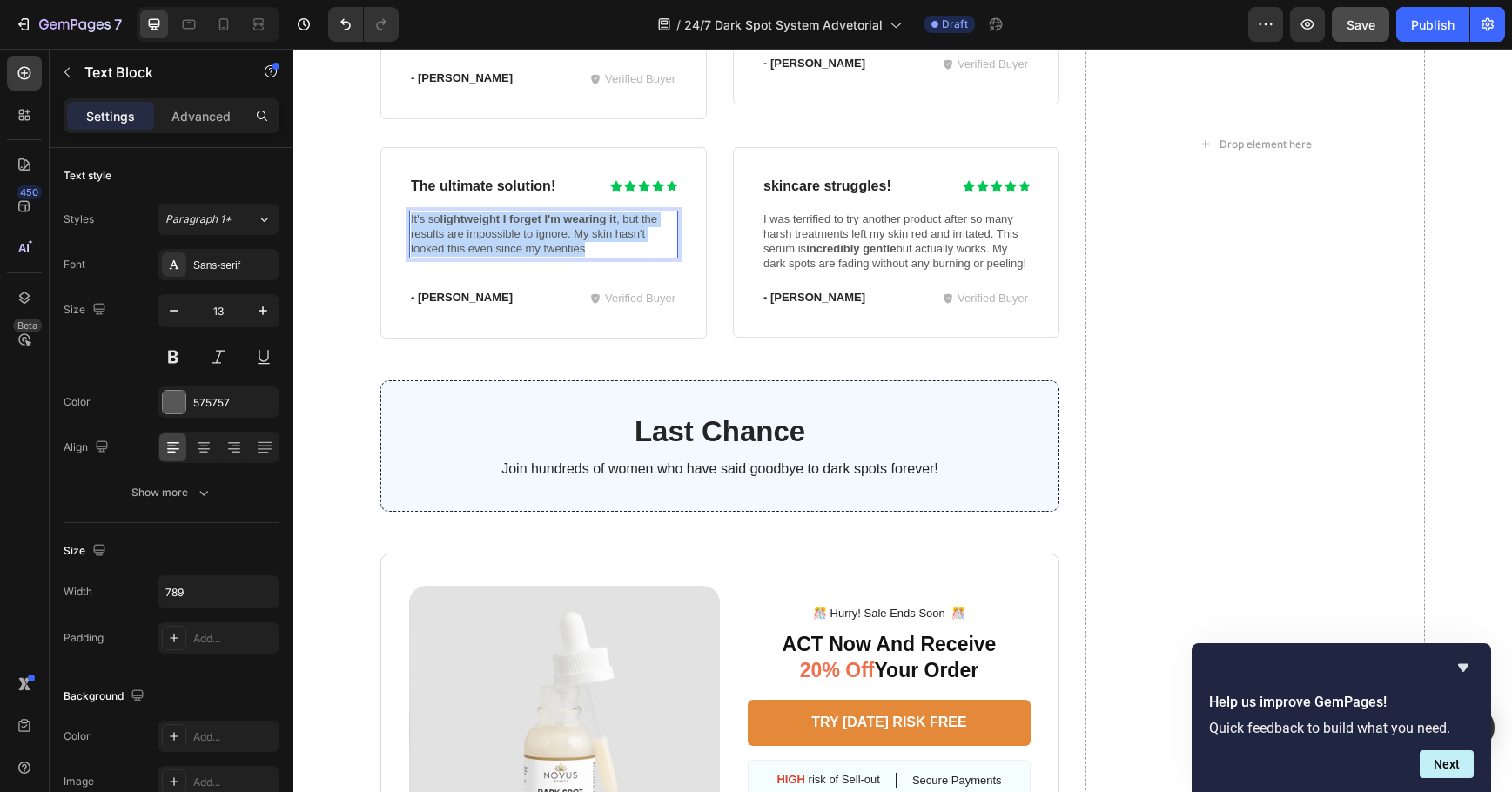
drag, startPoint x: 592, startPoint y: 236, endPoint x: 399, endPoint y: 199, distance: 196.5
click at [399, 199] on div "The ultimate solution! Heading Icon Icon Icon Icon Icon Icon List Row It's so l…" at bounding box center [543, 243] width 326 height 192
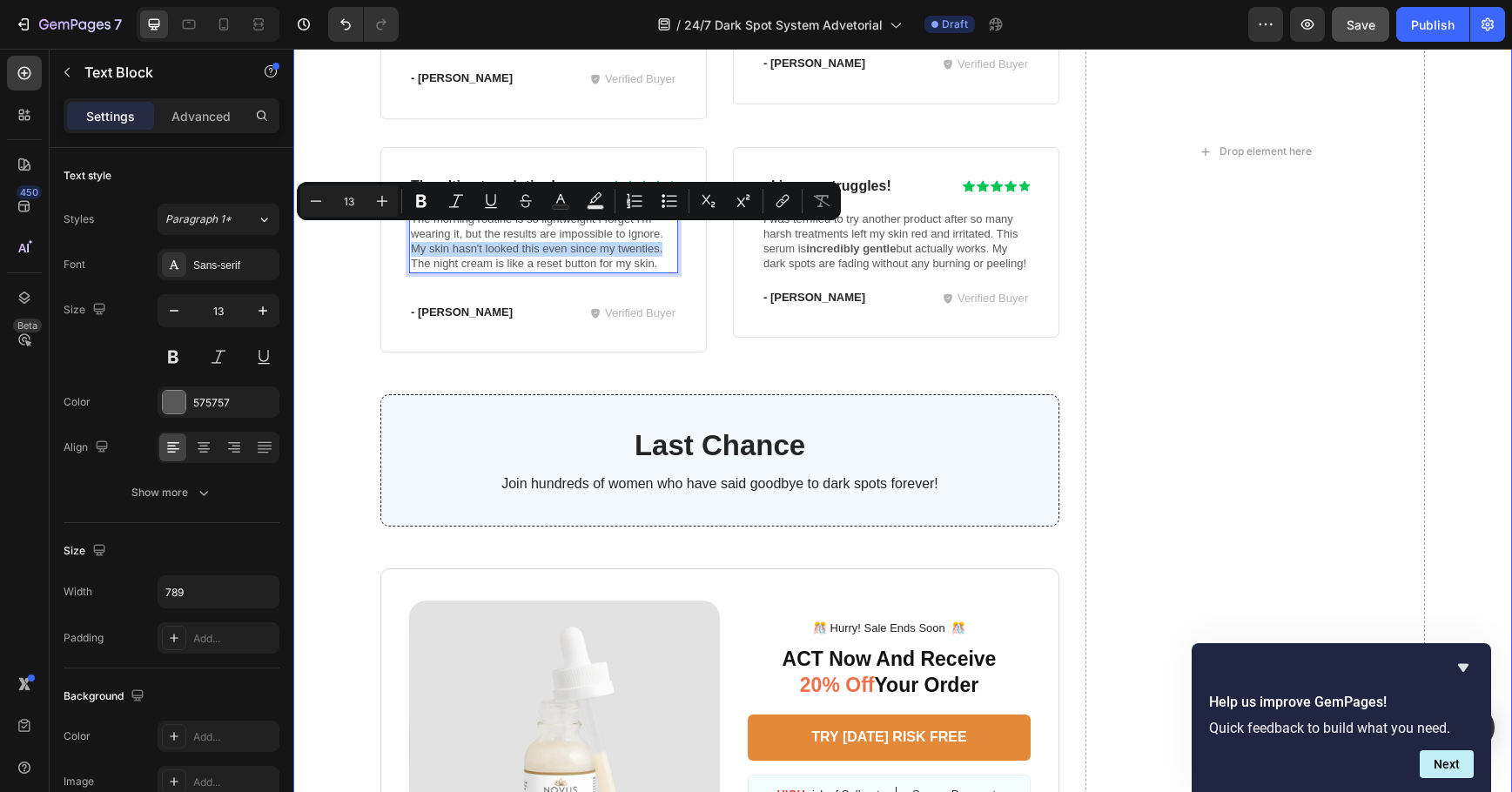
drag, startPoint x: 659, startPoint y: 234, endPoint x: 332, endPoint y: 238, distance: 327.0
click at [332, 238] on div "Real Women. Real Results. Heading Row Don't just take our word for it. See what…" at bounding box center [903, 151] width 1184 height 1585
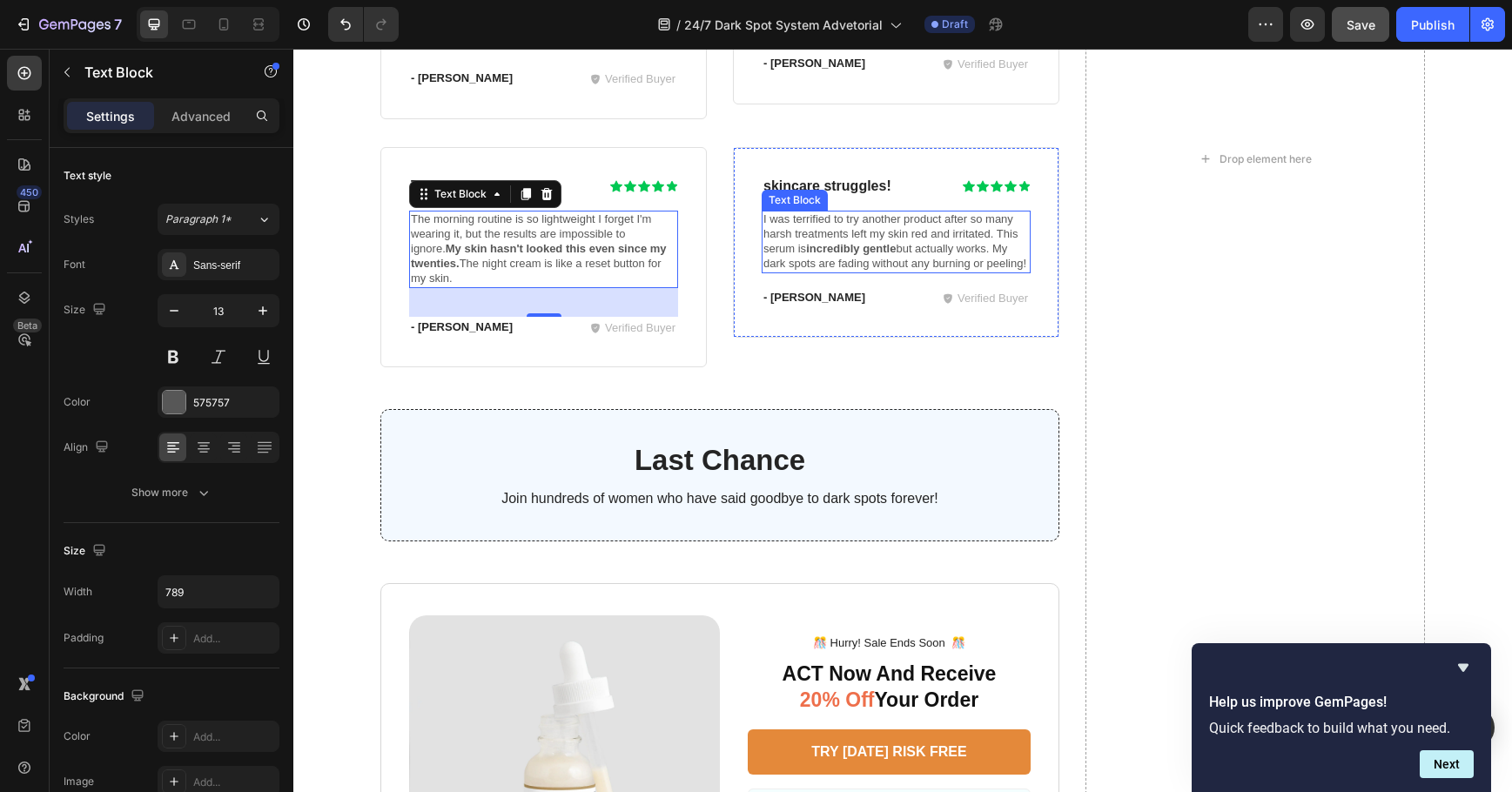
click at [851, 242] on strong "incredibly gentle" at bounding box center [851, 249] width 89 height 13
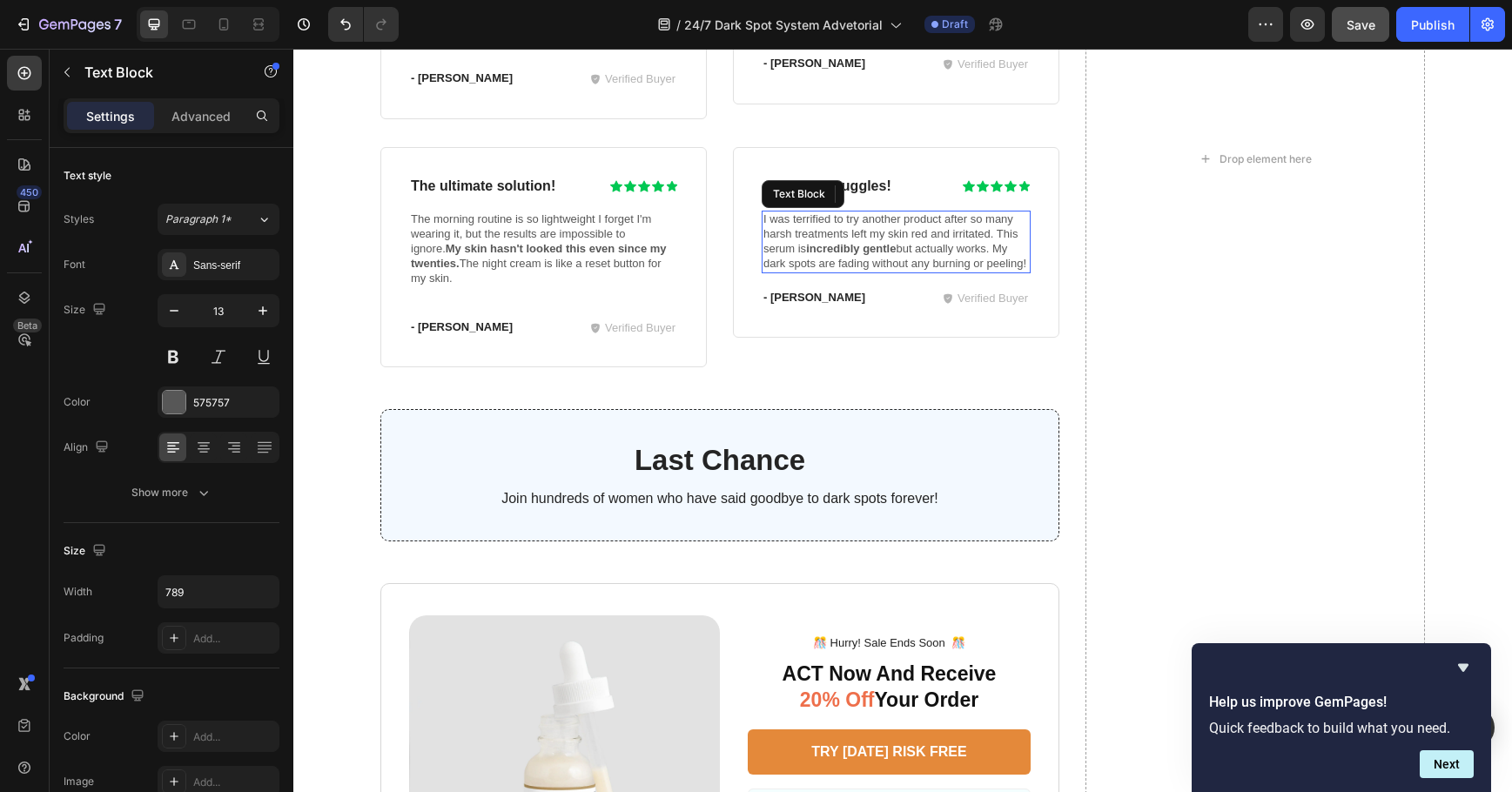
click at [851, 242] on strong "incredibly gentle" at bounding box center [851, 249] width 89 height 13
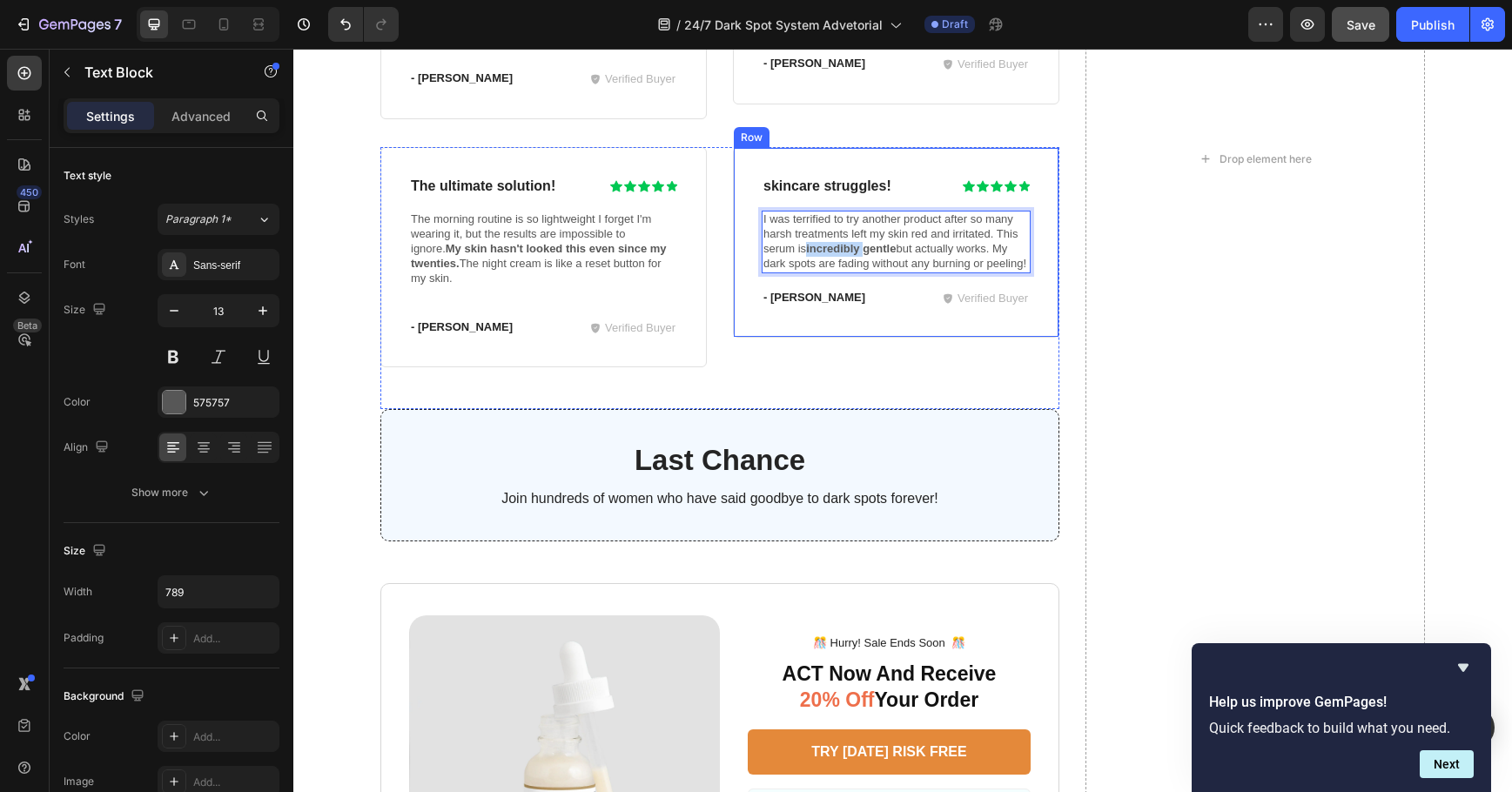
drag, startPoint x: 1021, startPoint y: 247, endPoint x: 751, endPoint y: 205, distance: 273.2
click at [751, 205] on div "skincare struggles! Heading Icon Icon Icon Icon Icon Icon List Row I was terrif…" at bounding box center [896, 243] width 326 height 192
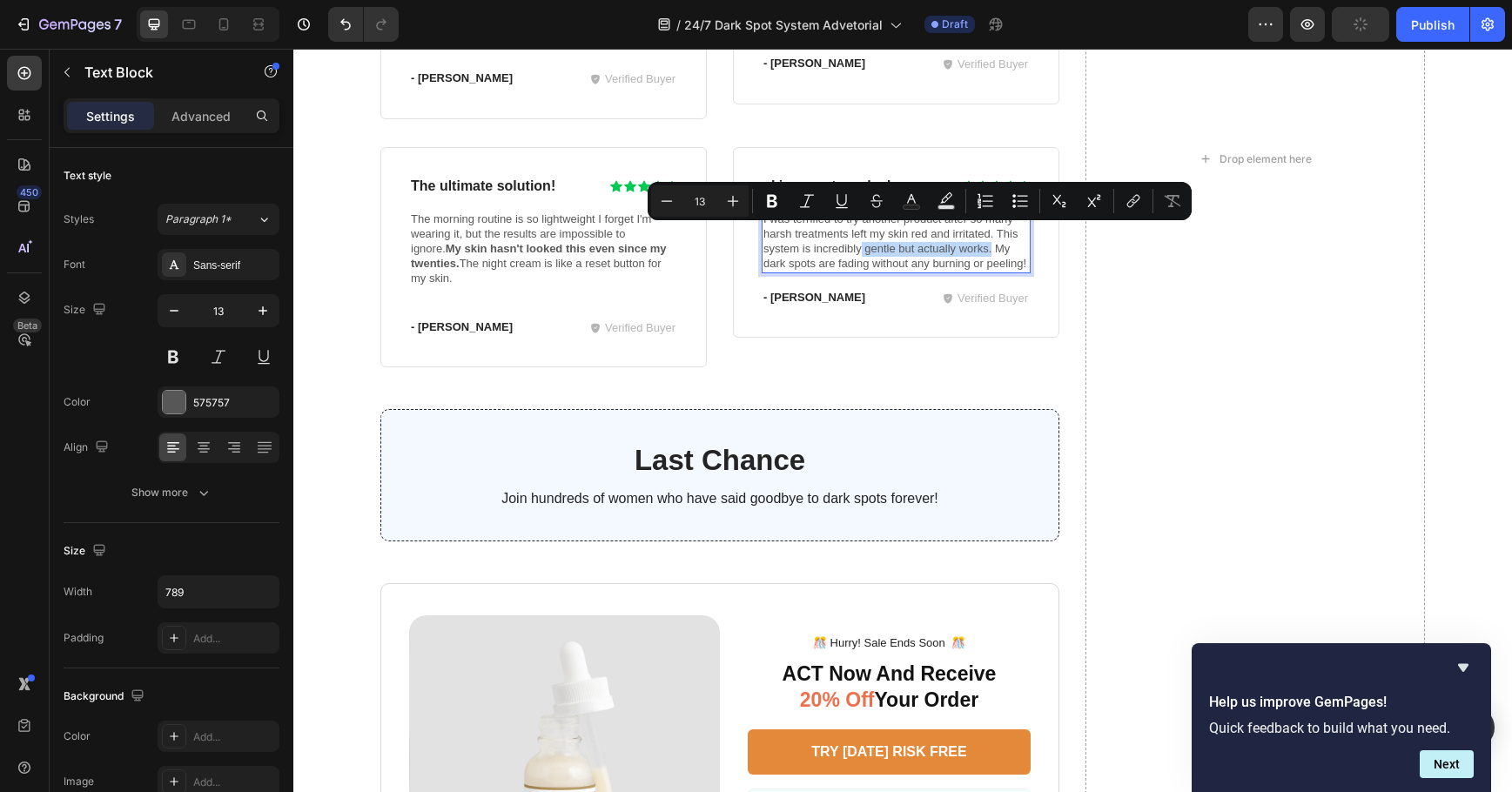
drag, startPoint x: 856, startPoint y: 234, endPoint x: 984, endPoint y: 237, distance: 128.0
click at [984, 237] on p "I was terrified to try another product after so many harsh treatments left my s…" at bounding box center [895, 242] width 266 height 60
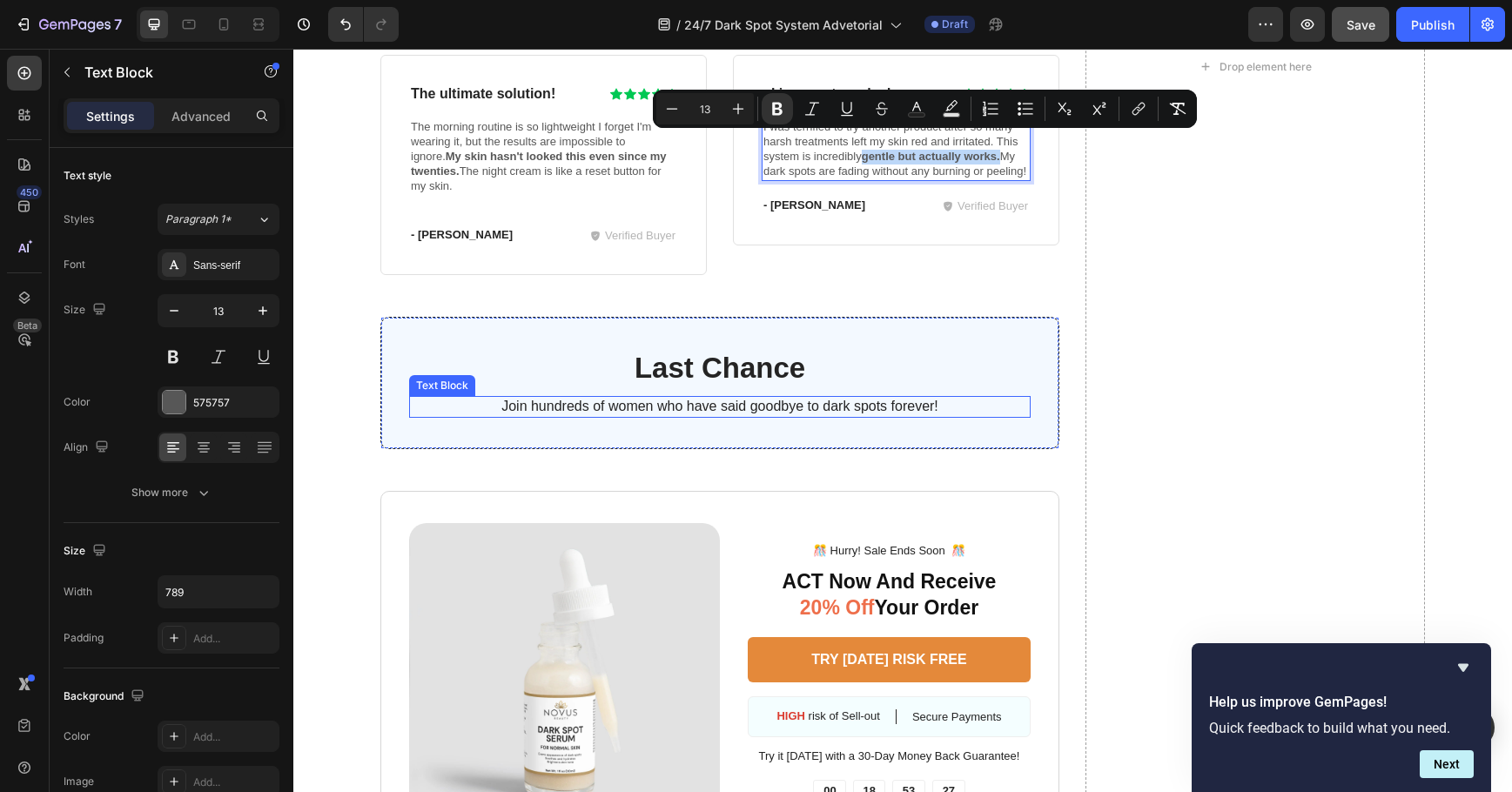
scroll to position [4876, 0]
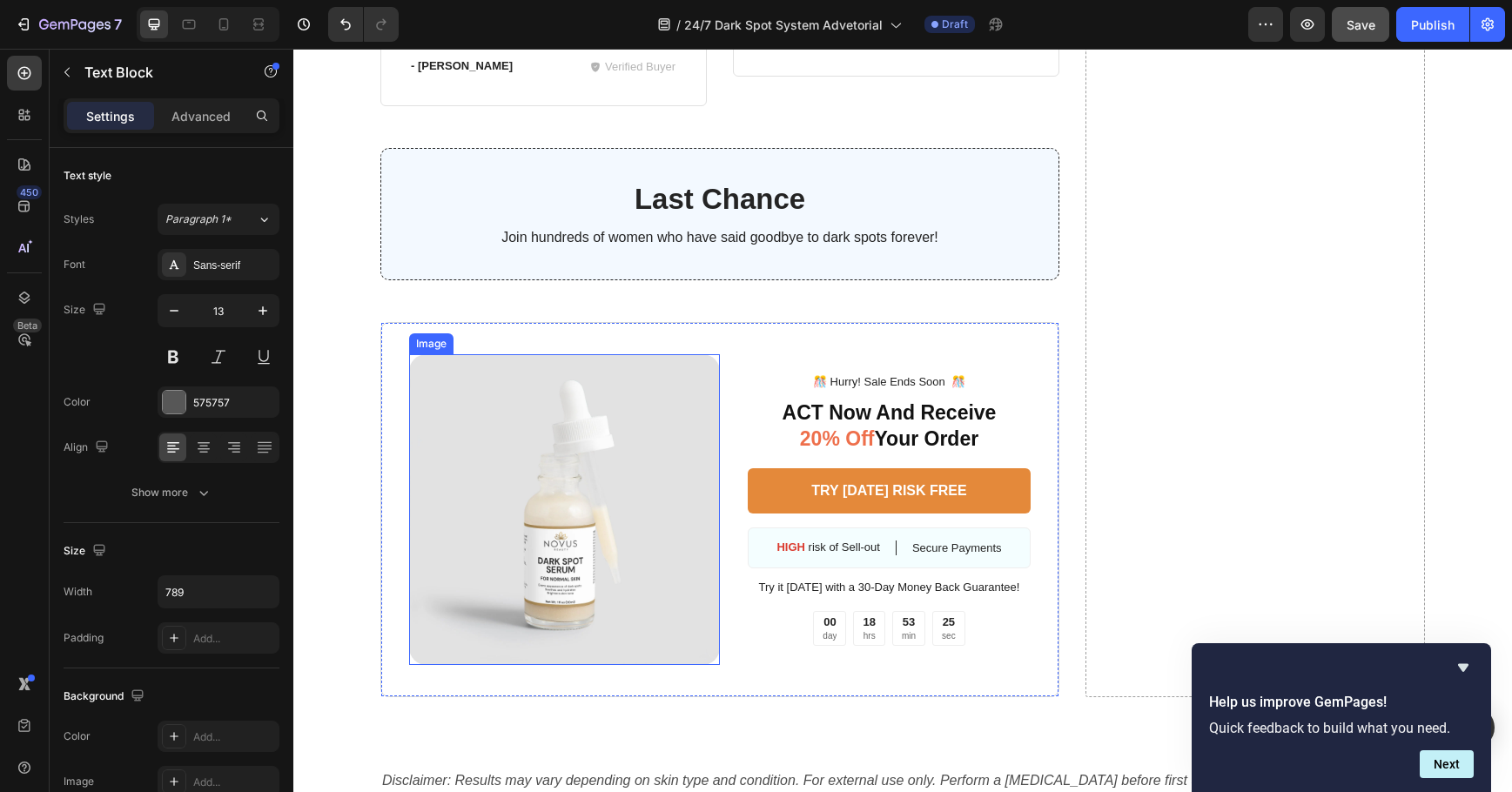
click at [587, 436] on img at bounding box center [565, 510] width 311 height 311
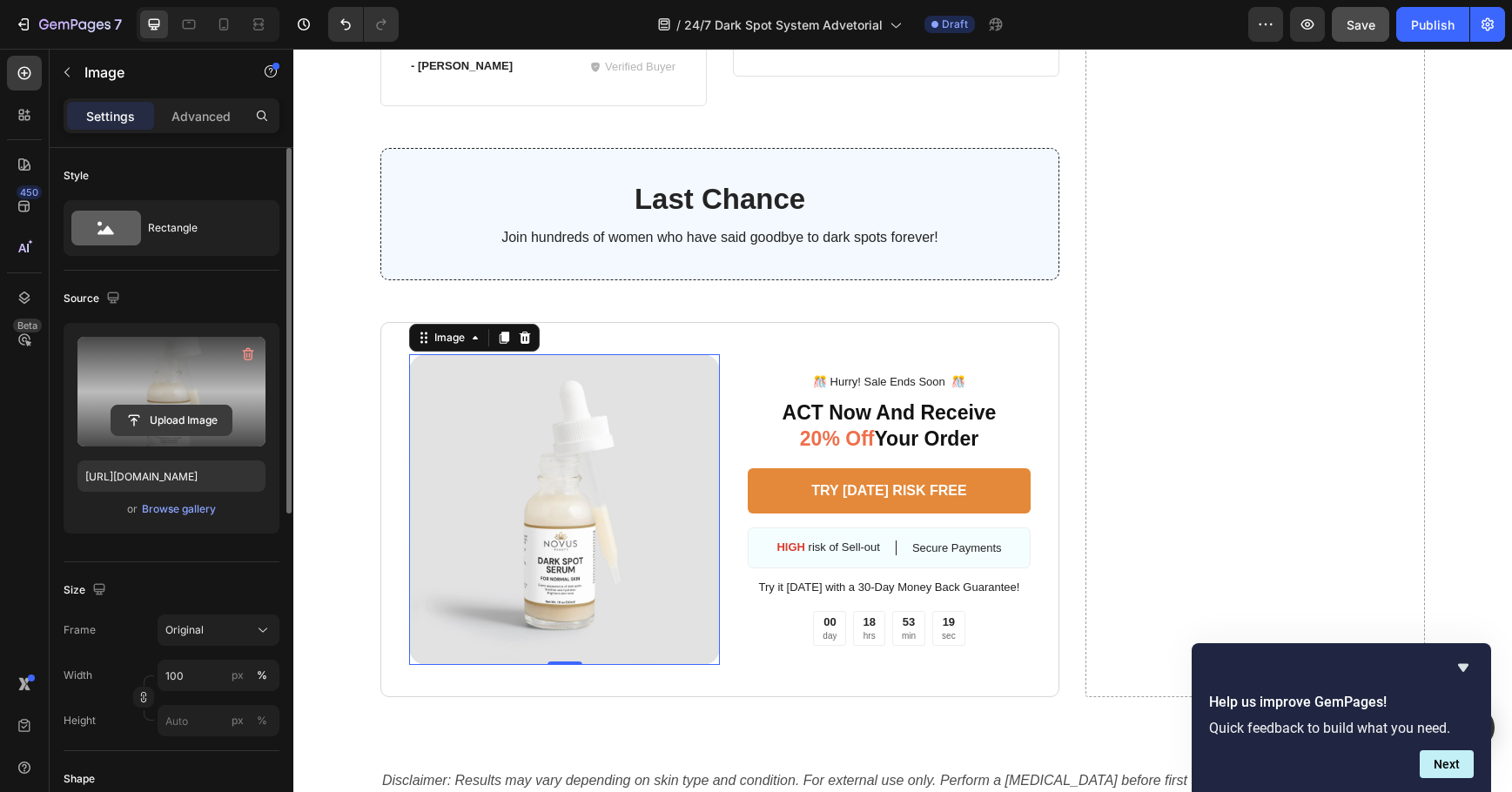
click at [173, 418] on input "file" at bounding box center [171, 420] width 120 height 30
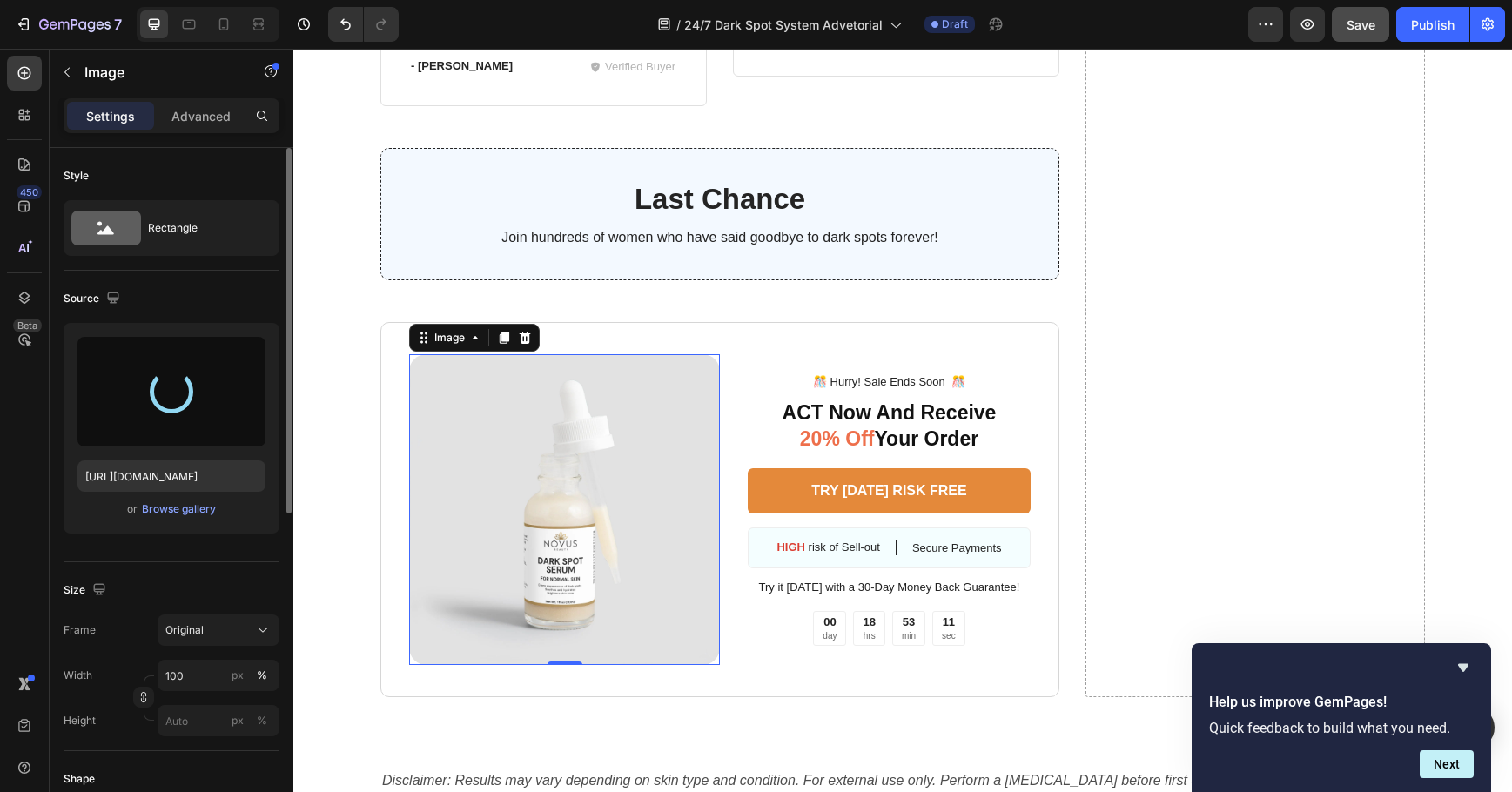
type input "[URL][DOMAIN_NAME]"
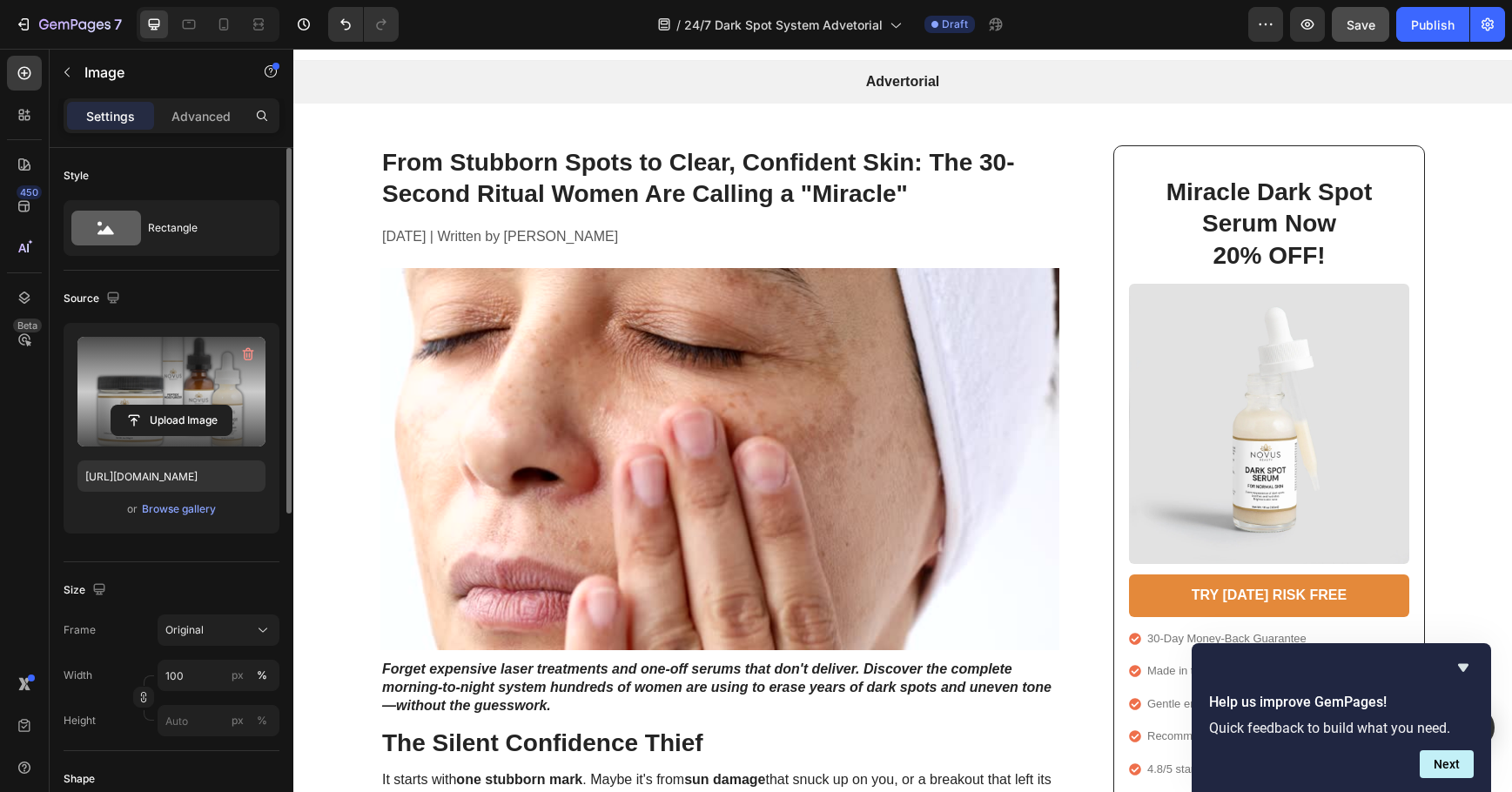
scroll to position [0, 0]
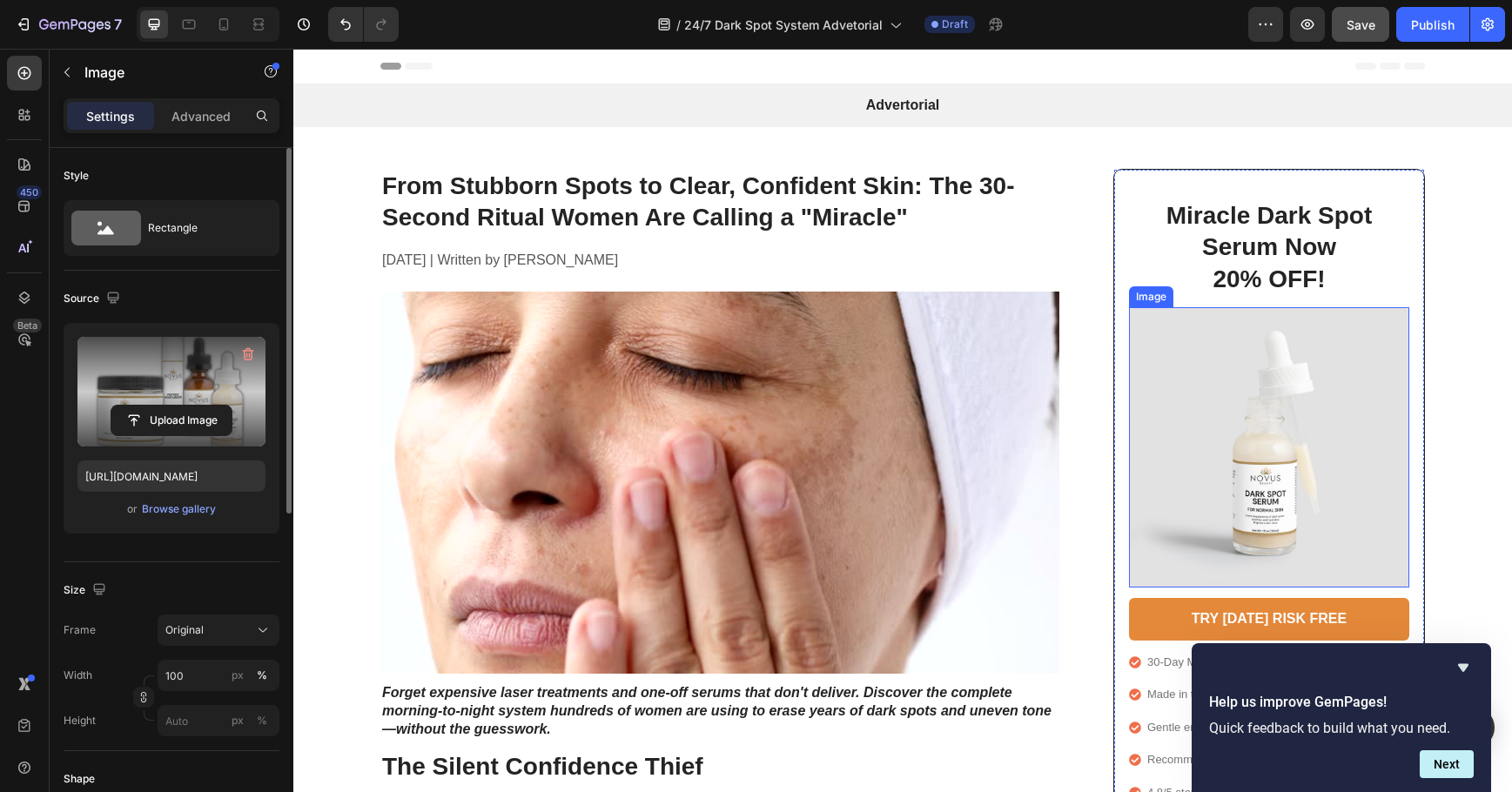
click at [1269, 416] on img at bounding box center [1269, 447] width 280 height 280
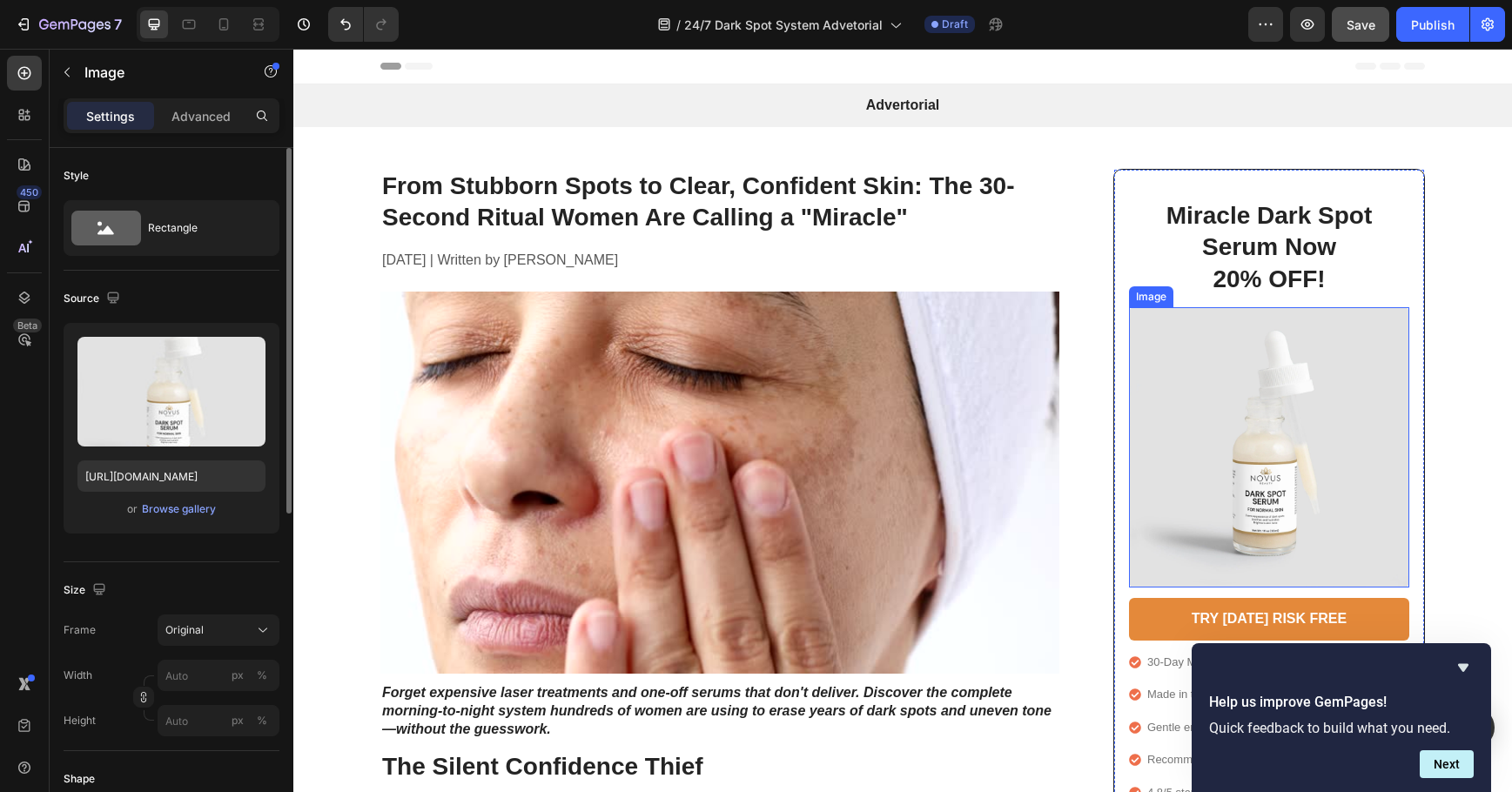
click at [1269, 416] on img at bounding box center [1269, 447] width 280 height 280
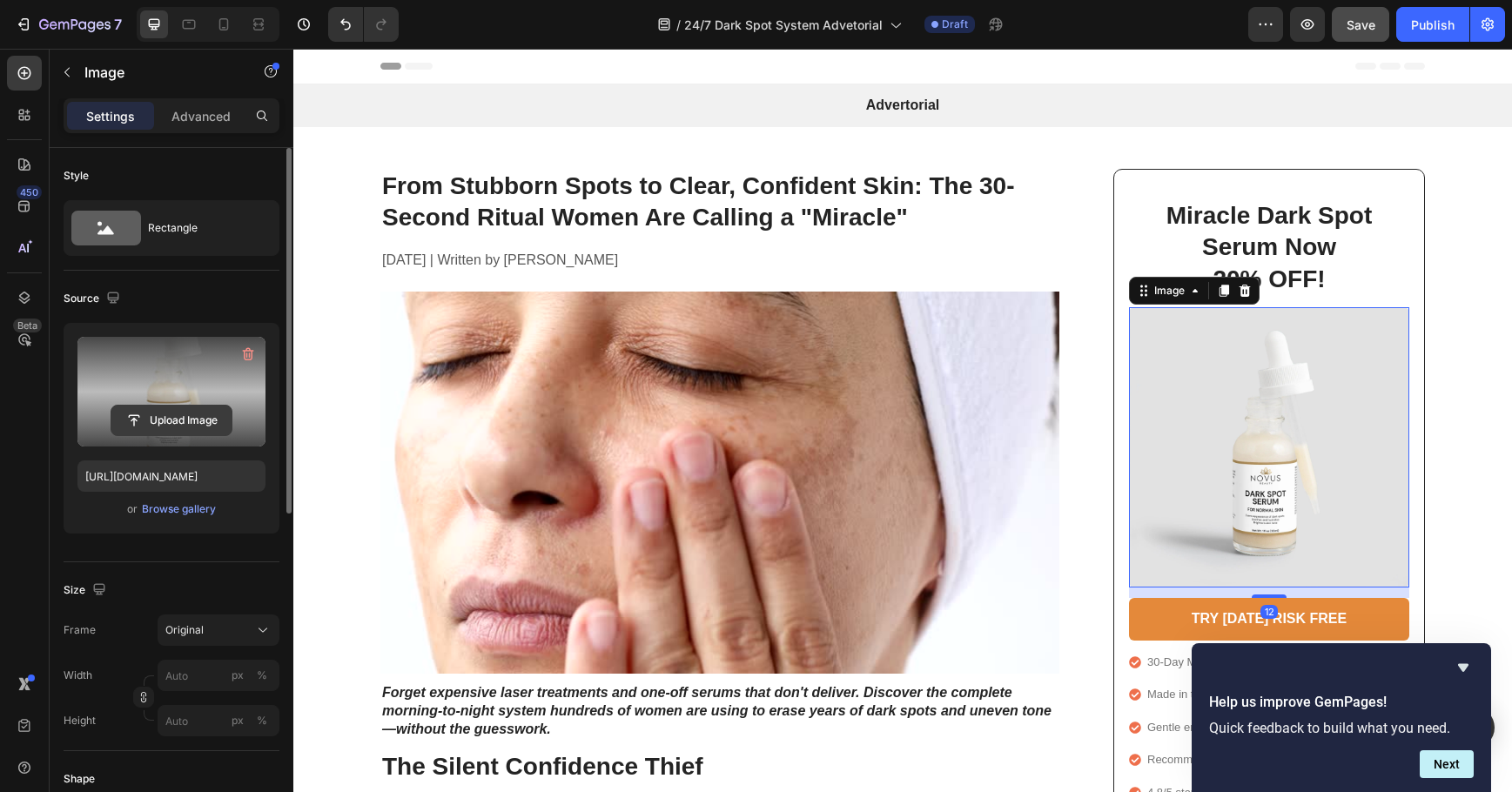
click at [193, 411] on input "file" at bounding box center [171, 420] width 120 height 30
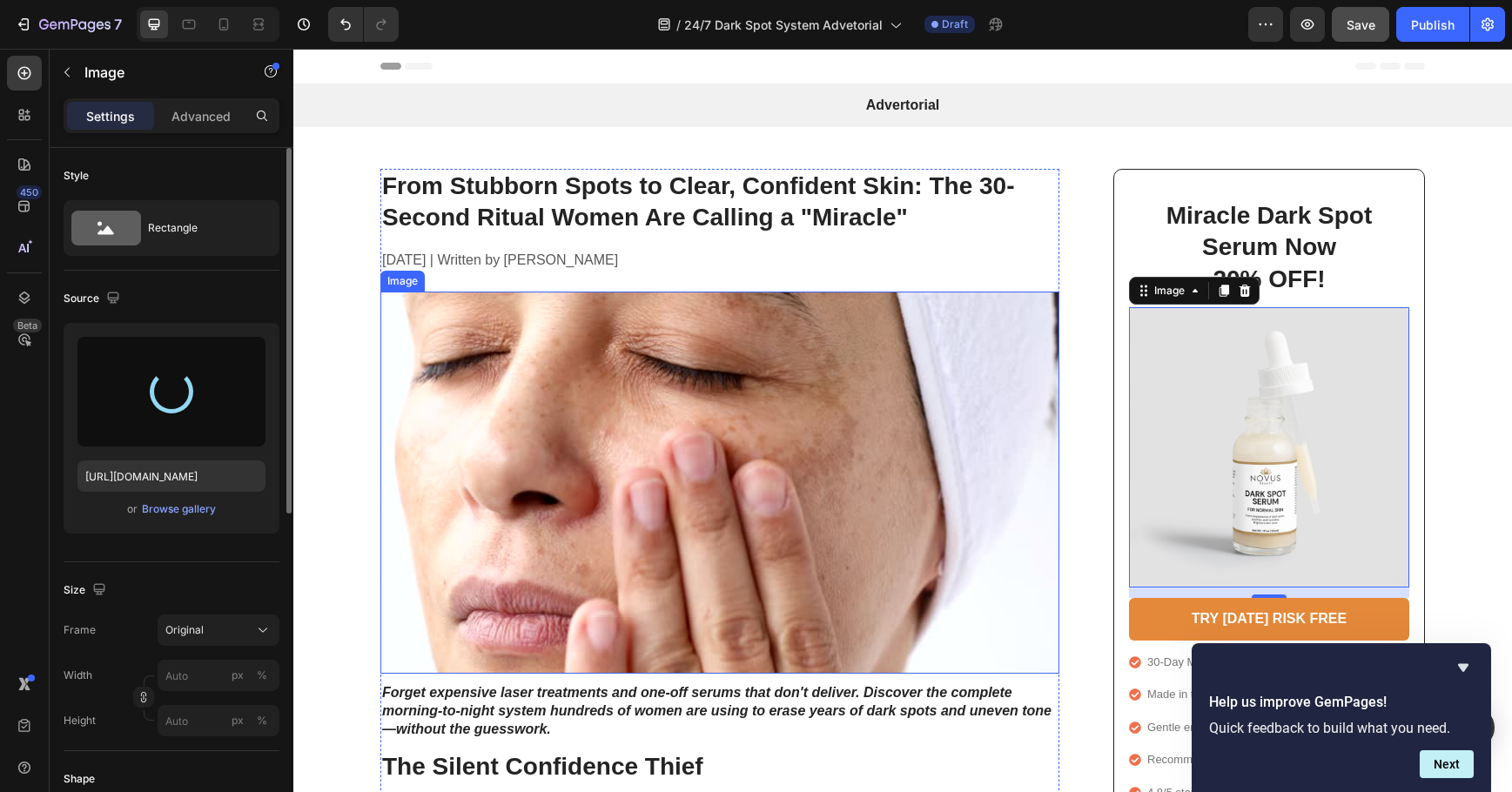
type input "[URL][DOMAIN_NAME]"
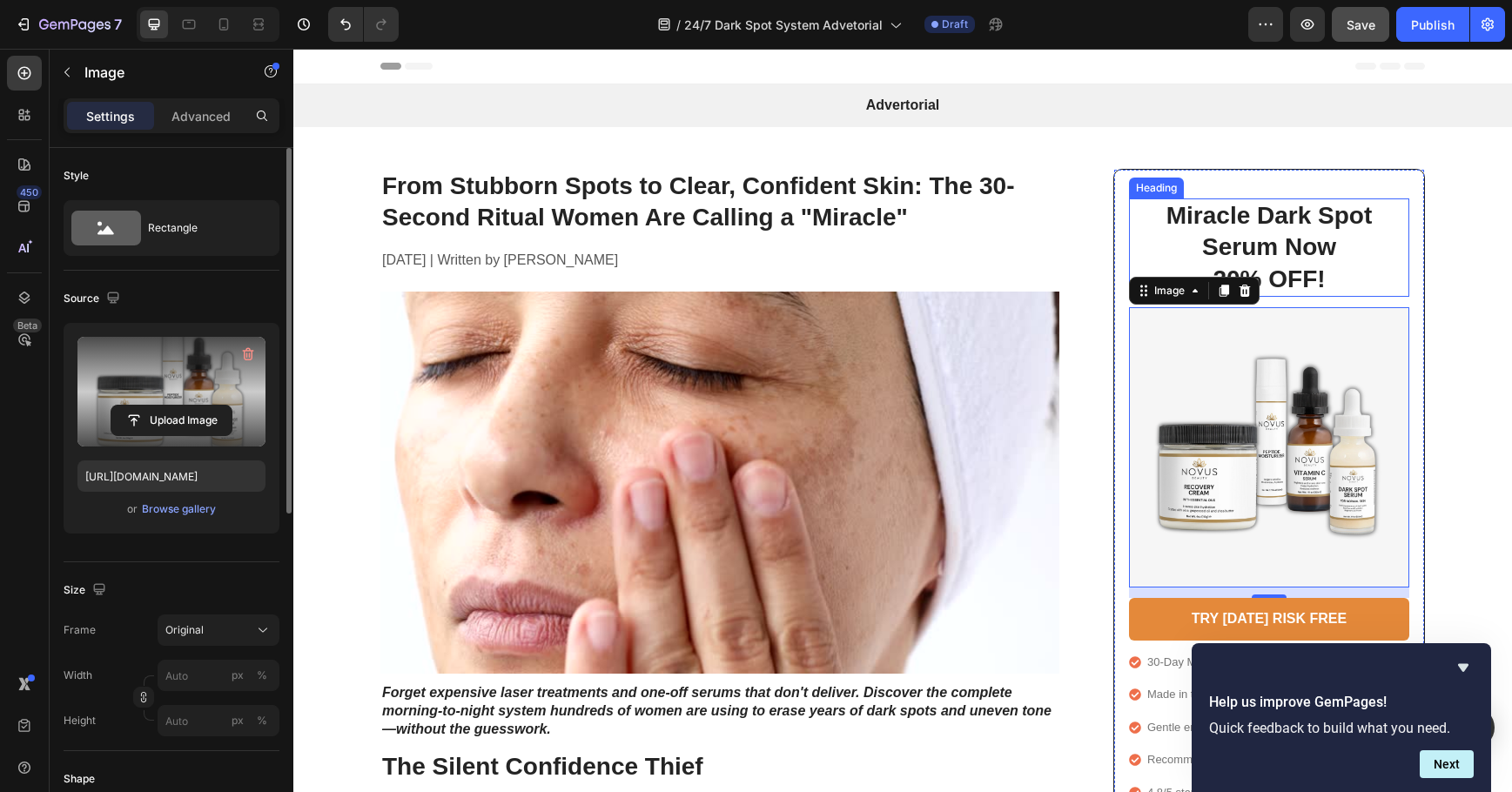
click at [1328, 232] on h2 "Miracle Dark Spot Serum Now 20% OFF!" at bounding box center [1270, 248] width 246 height 99
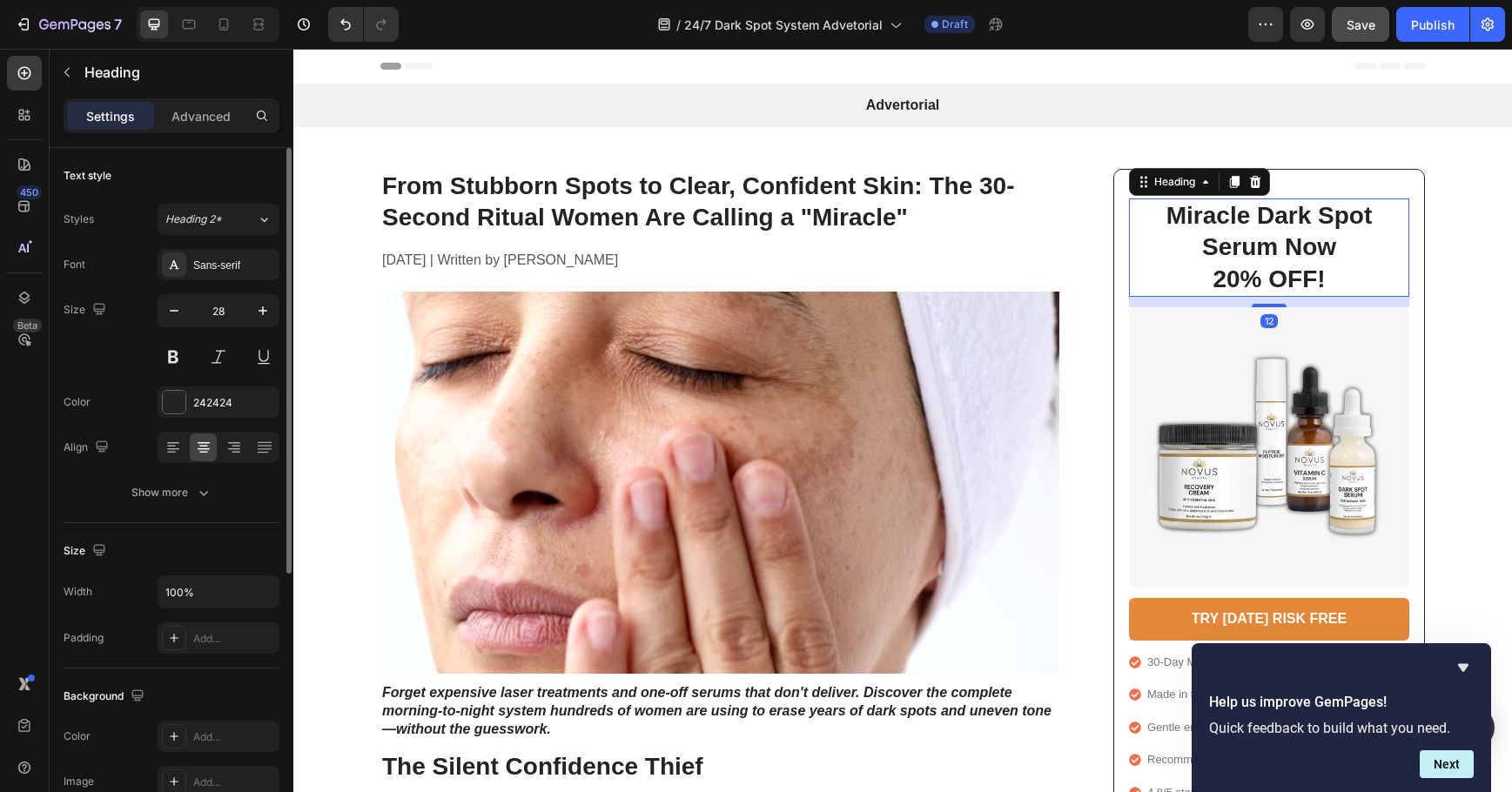
click at [1328, 232] on h2 "Miracle Dark Spot Serum Now 20% OFF!" at bounding box center [1270, 248] width 246 height 99
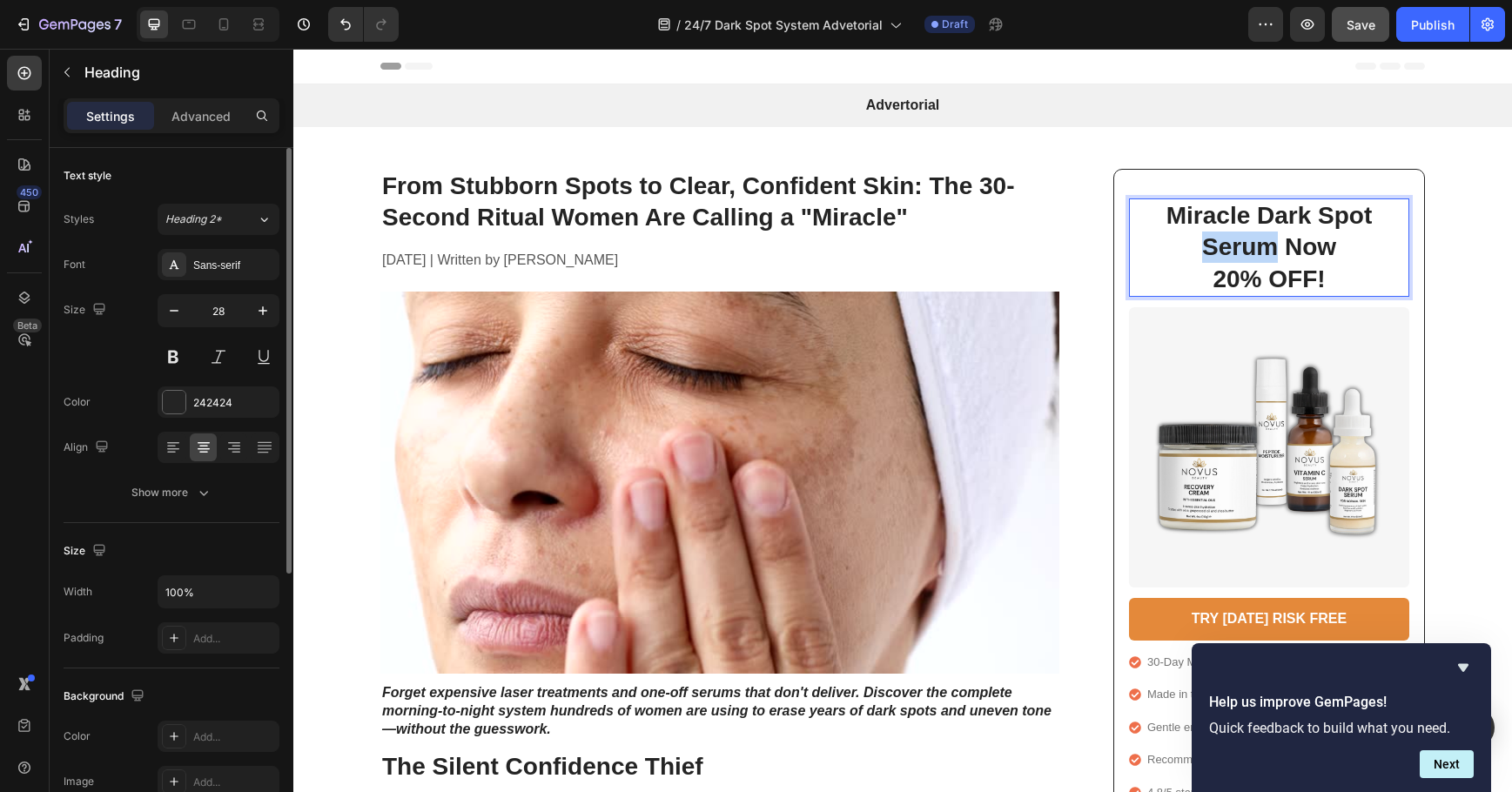
drag, startPoint x: 1268, startPoint y: 252, endPoint x: 1196, endPoint y: 250, distance: 72.0
click at [1196, 250] on p "Miracle Dark Spot Serum Now 20% OFF!" at bounding box center [1270, 248] width 242 height 95
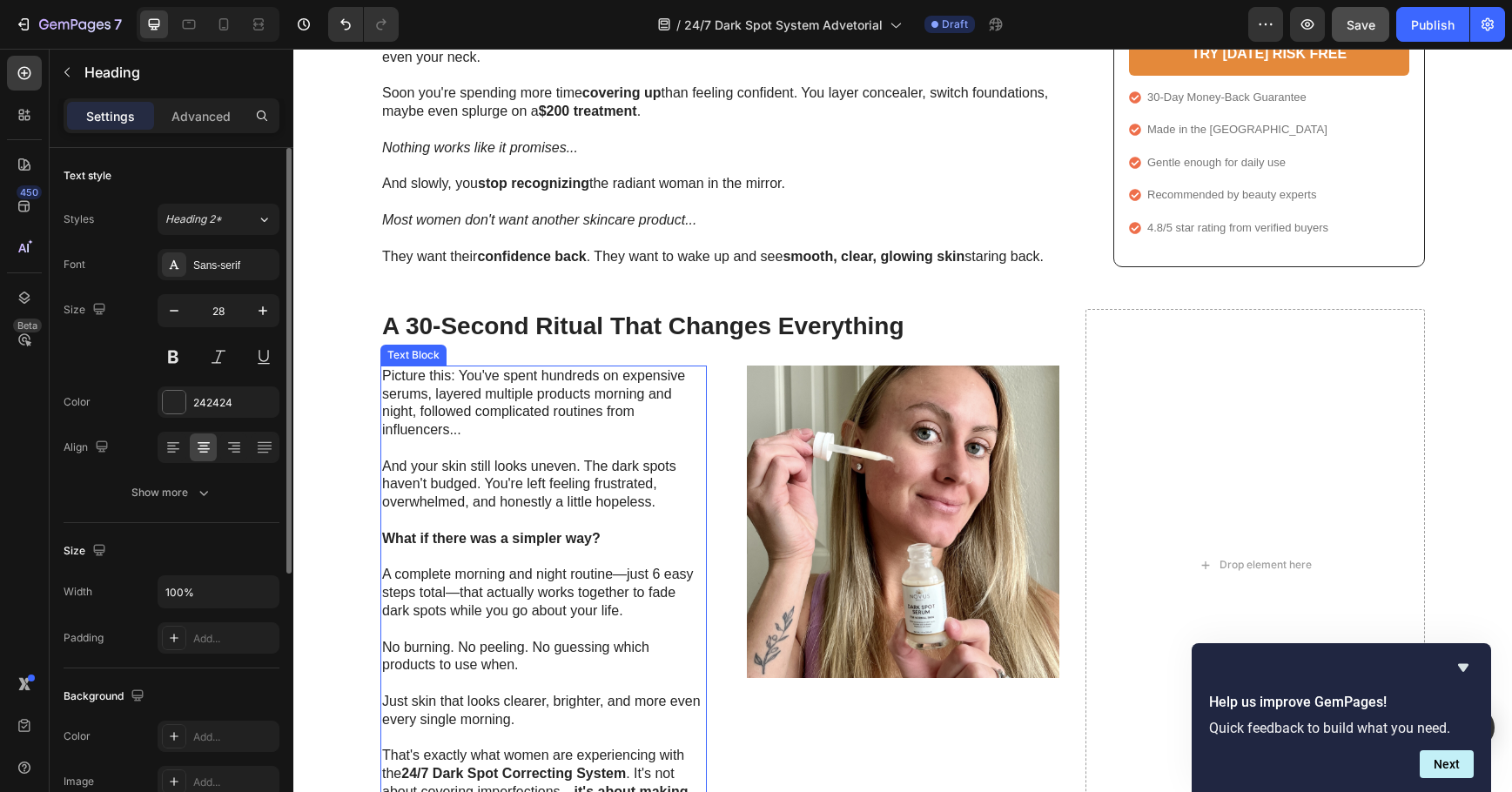
scroll to position [870, 0]
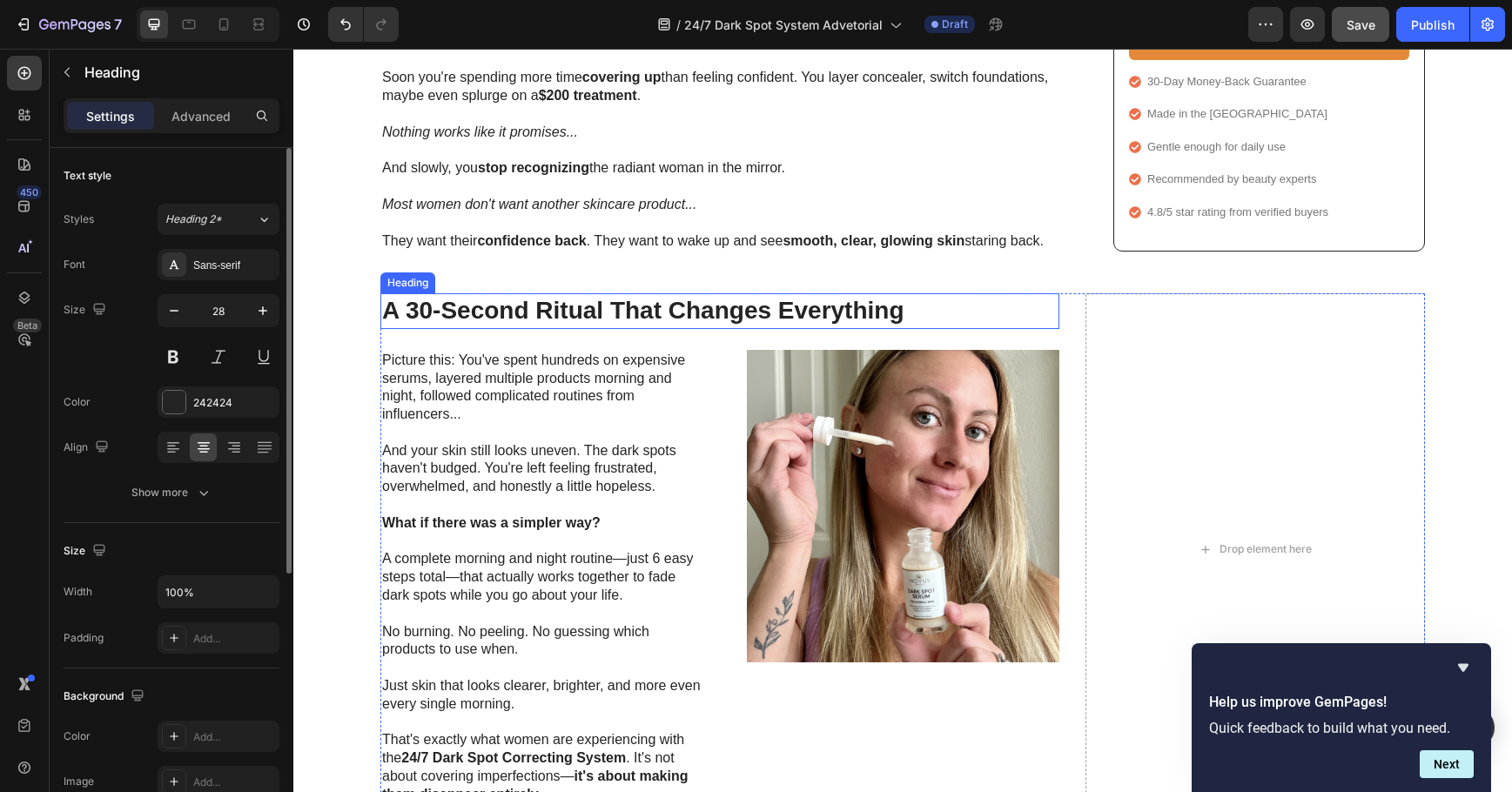
click at [843, 313] on h2 "A 30-Second Ritual That Changes Everything" at bounding box center [719, 310] width 679 height 34
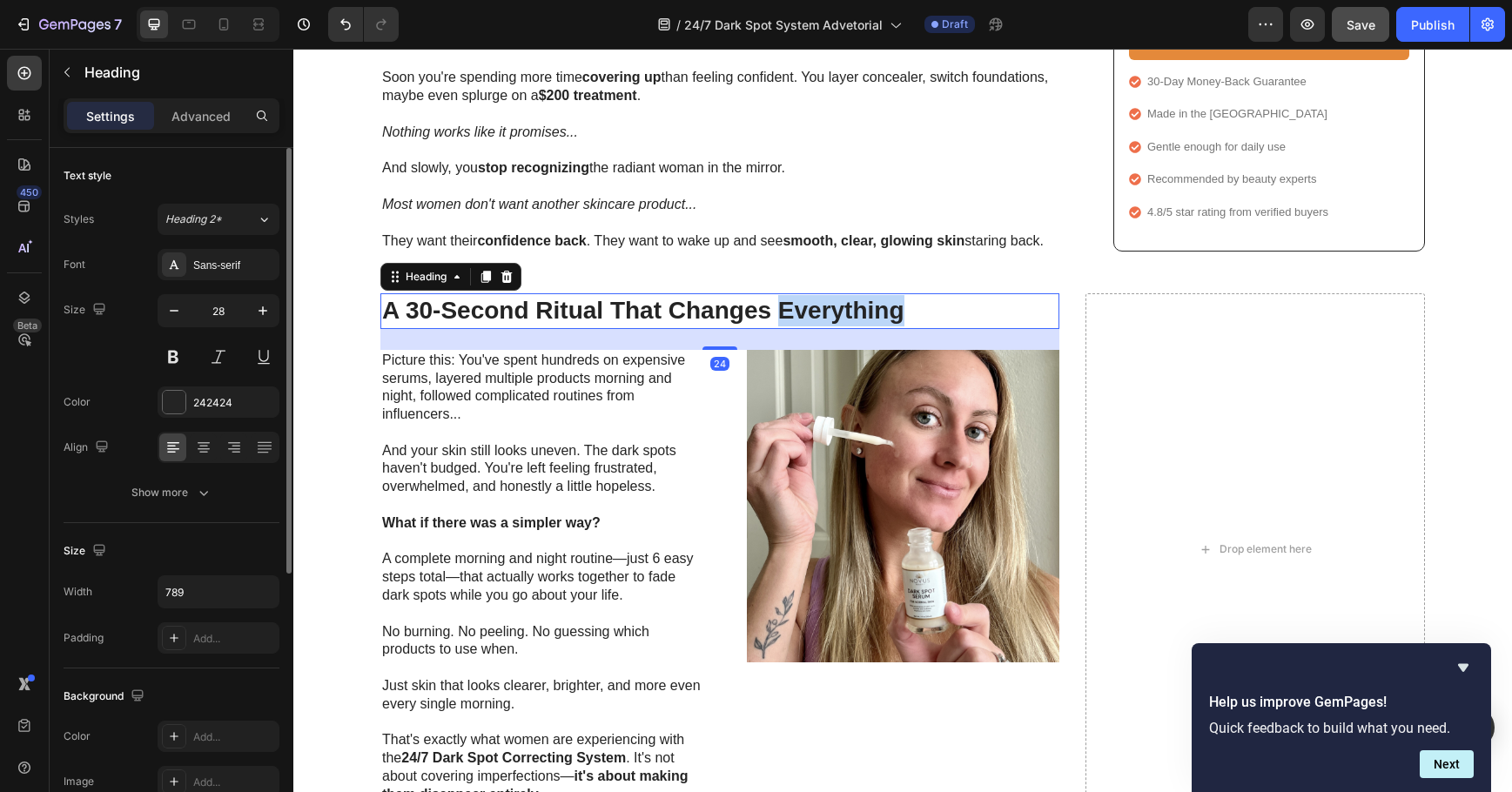
click at [843, 313] on h2 "A 30-Second Ritual That Changes Everything" at bounding box center [719, 310] width 679 height 34
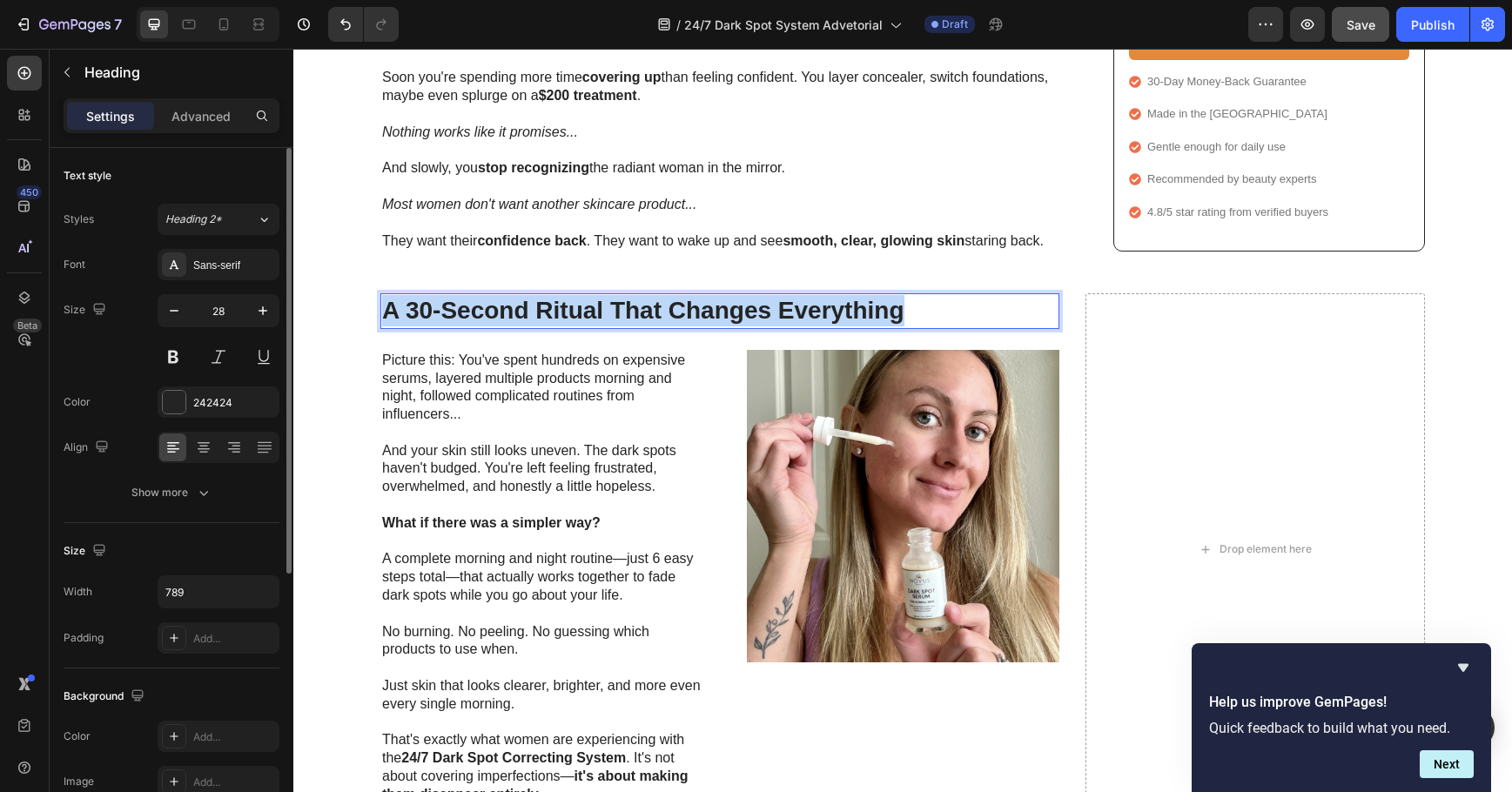
click at [843, 313] on p "A 30-Second Ritual That Changes Everything" at bounding box center [719, 311] width 675 height 32
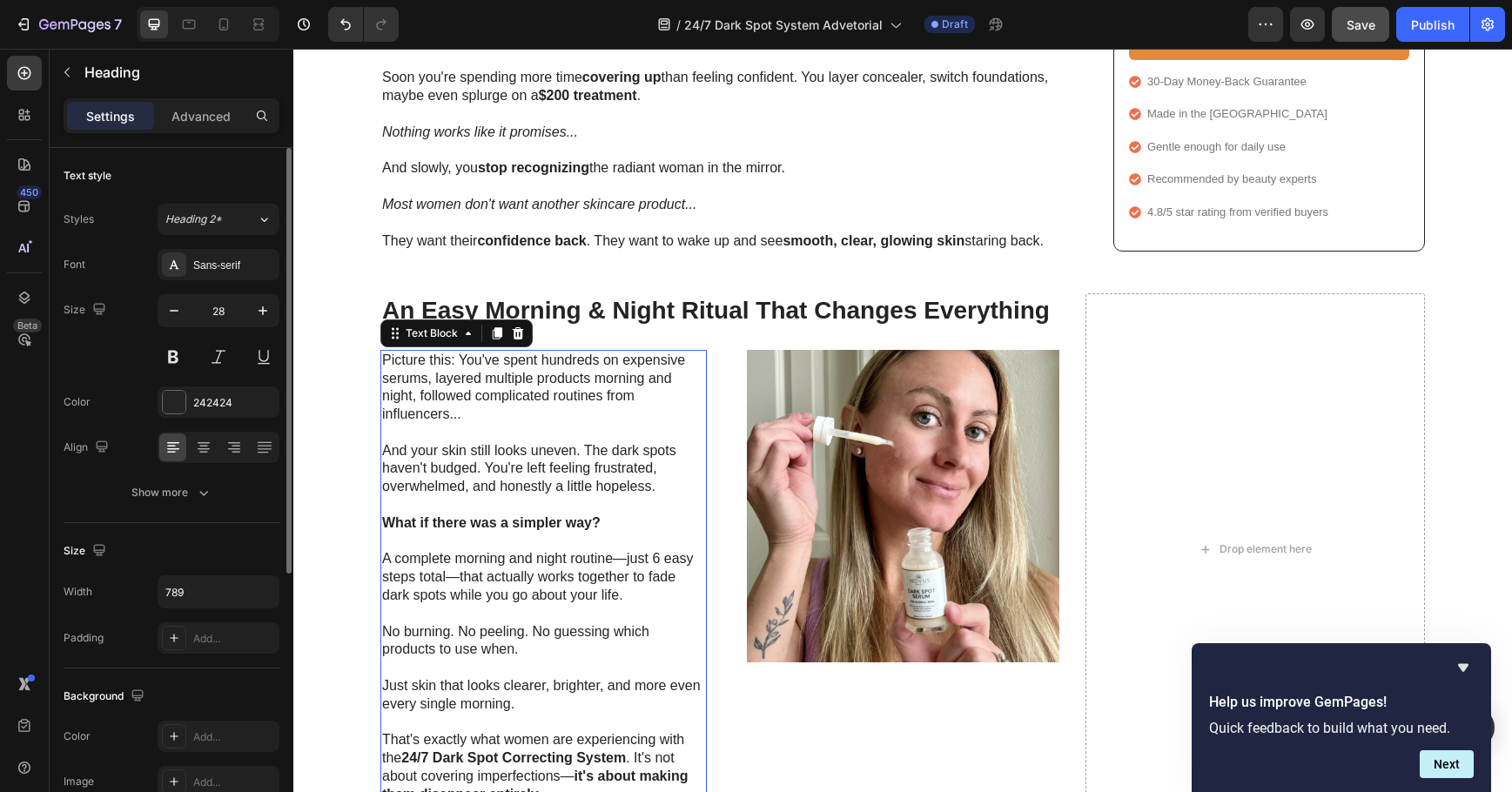
click at [443, 363] on p "Picture this: You've spent hundreds on expensive serums, layered multiple produ…" at bounding box center [543, 397] width 323 height 90
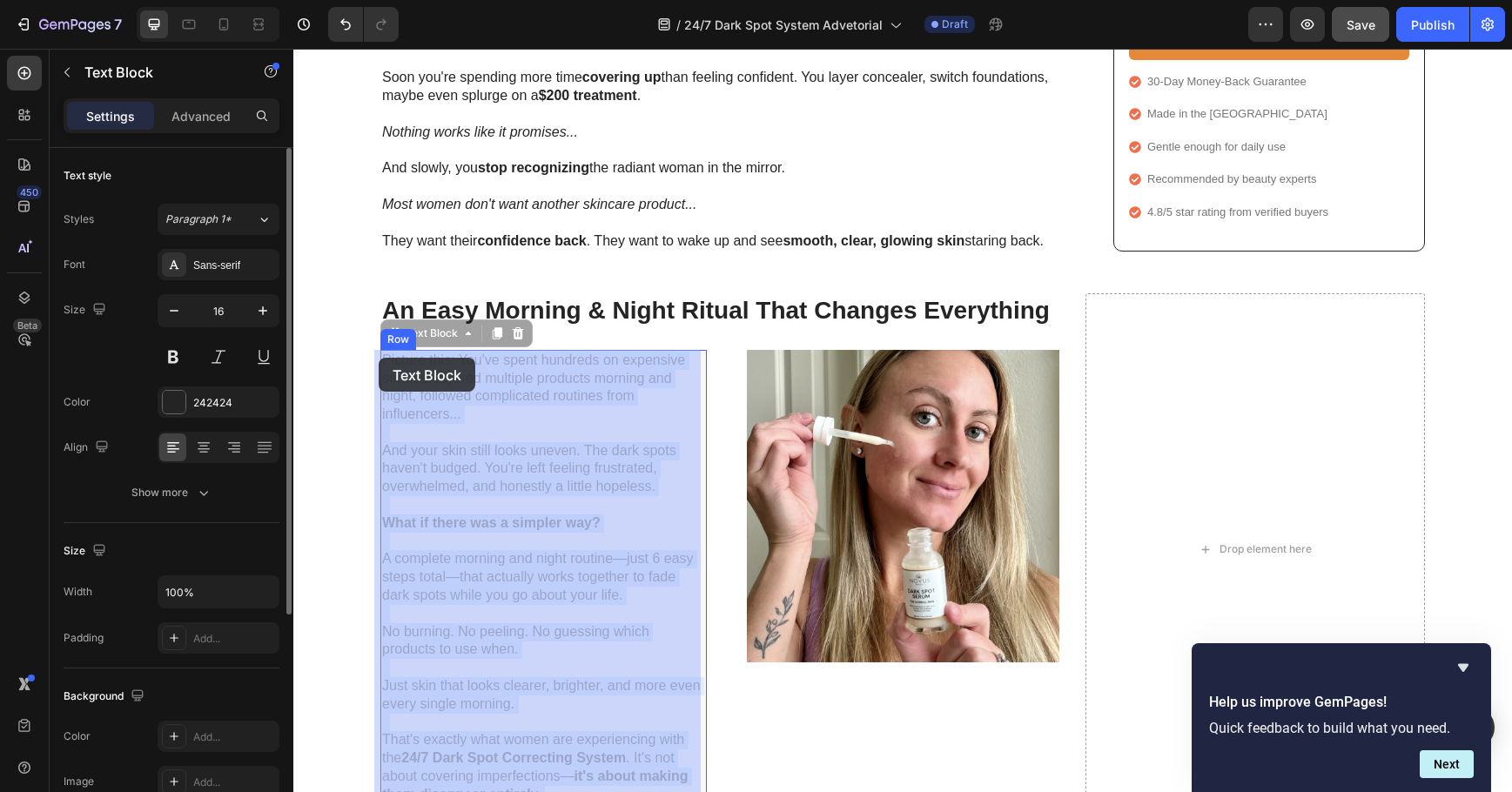
drag, startPoint x: 449, startPoint y: 360, endPoint x: 382, endPoint y: 358, distance: 67.0
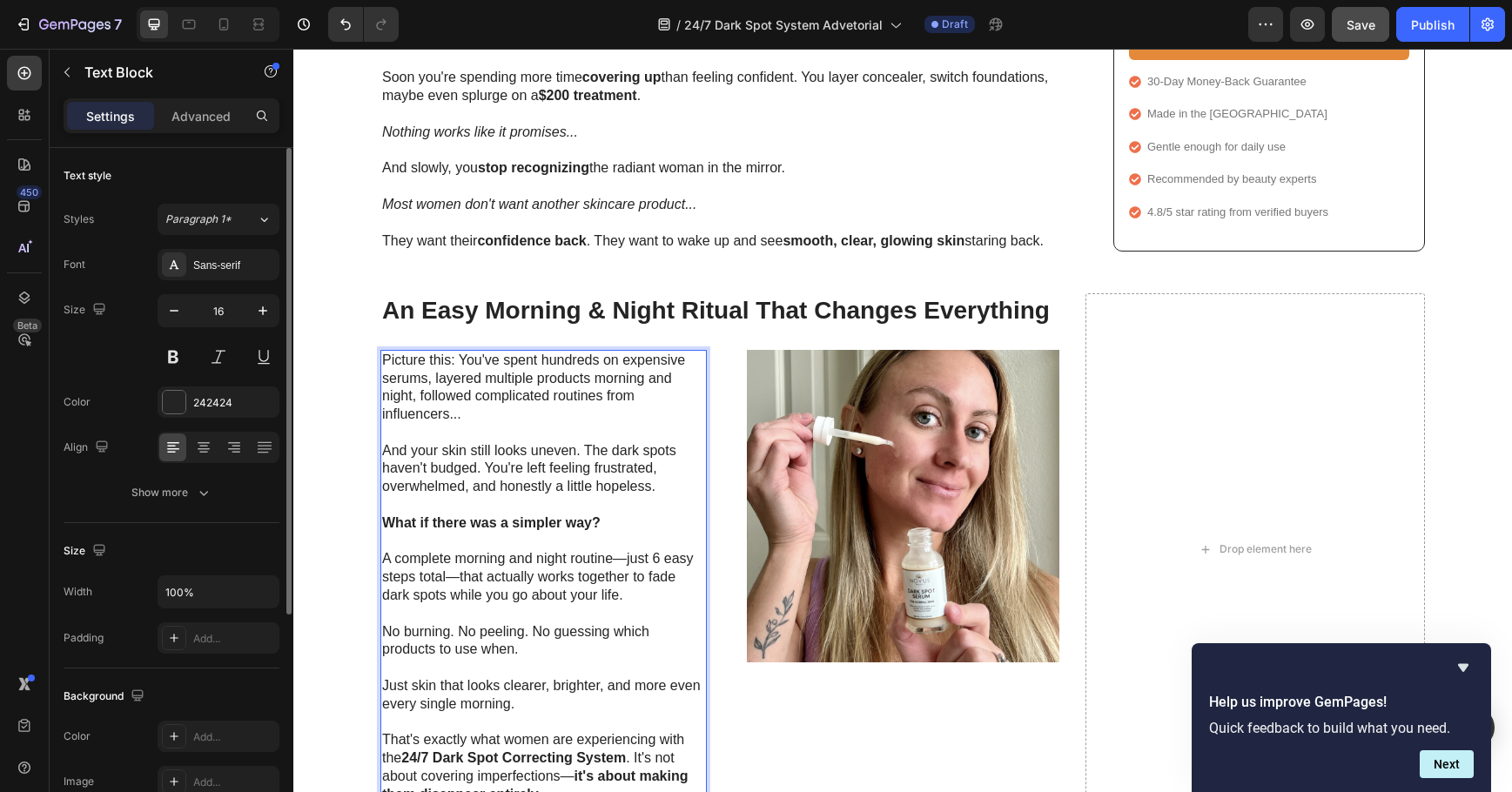
click at [450, 359] on p "Picture this: You've spent hundreds on expensive serums, layered multiple produ…" at bounding box center [543, 397] width 323 height 90
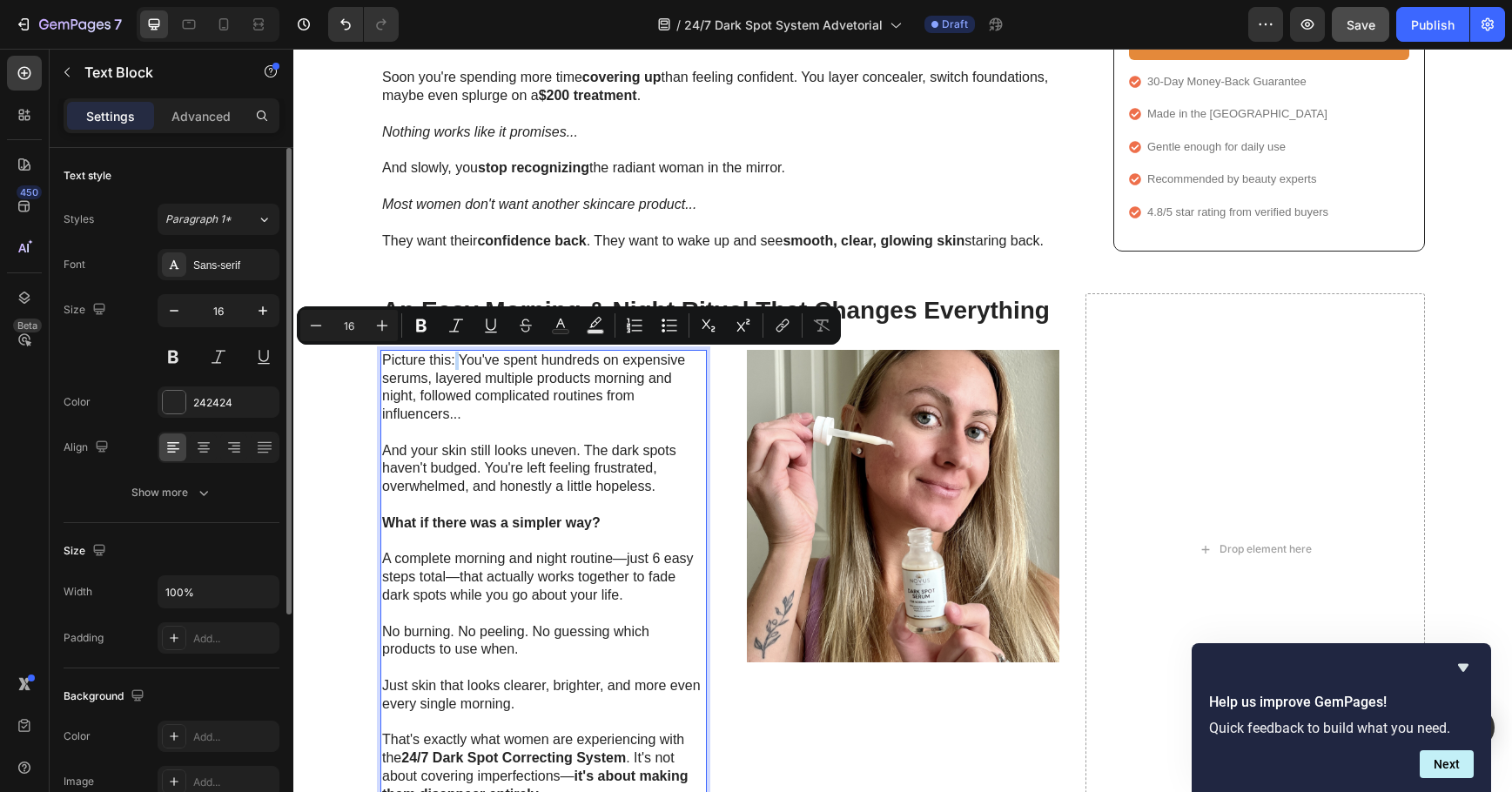
click at [450, 359] on p "Picture this: You've spent hundreds on expensive serums, layered multiple produ…" at bounding box center [543, 397] width 323 height 90
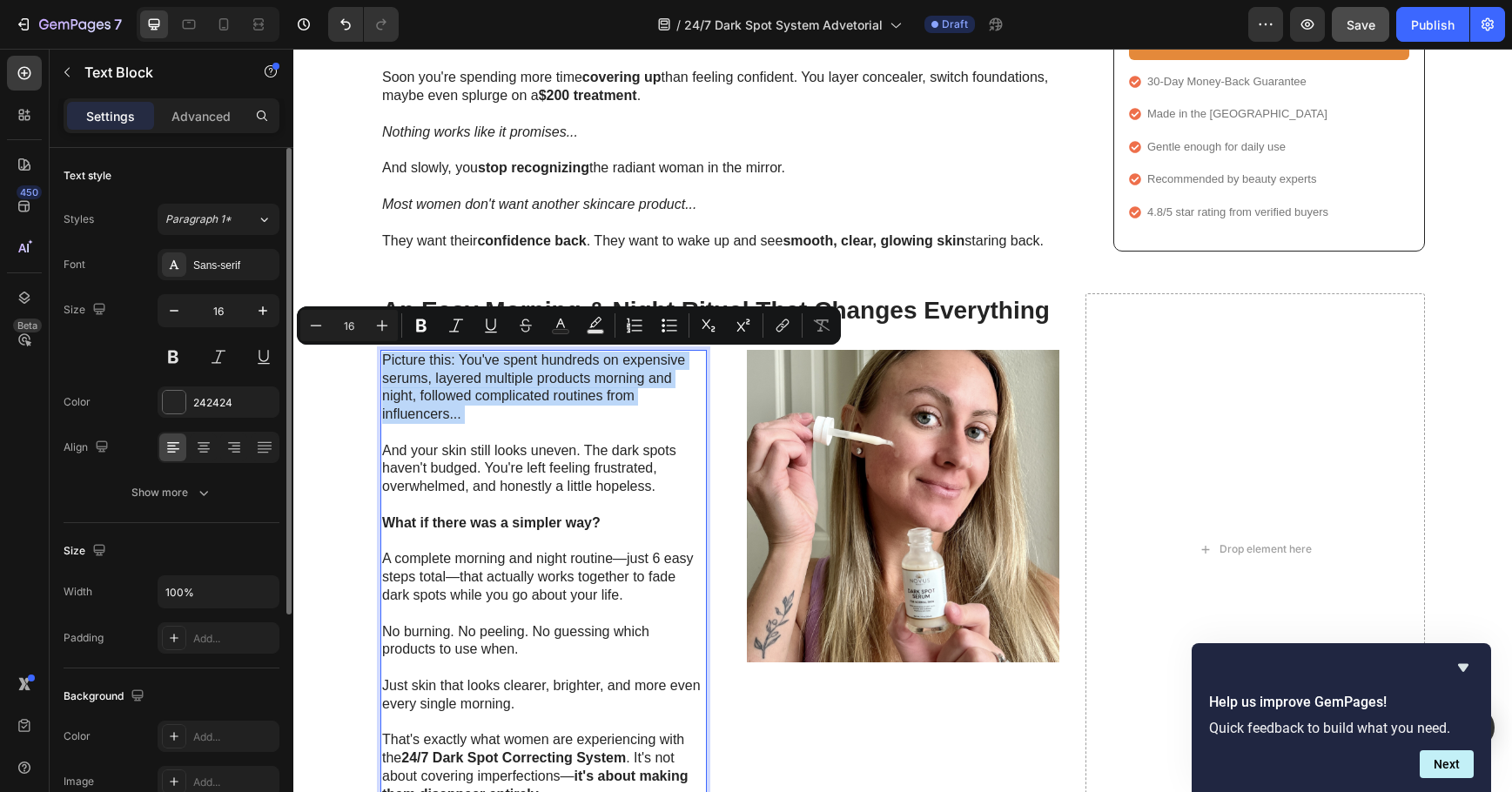
click at [450, 359] on p "Picture this: You've spent hundreds on expensive serums, layered multiple produ…" at bounding box center [543, 397] width 323 height 90
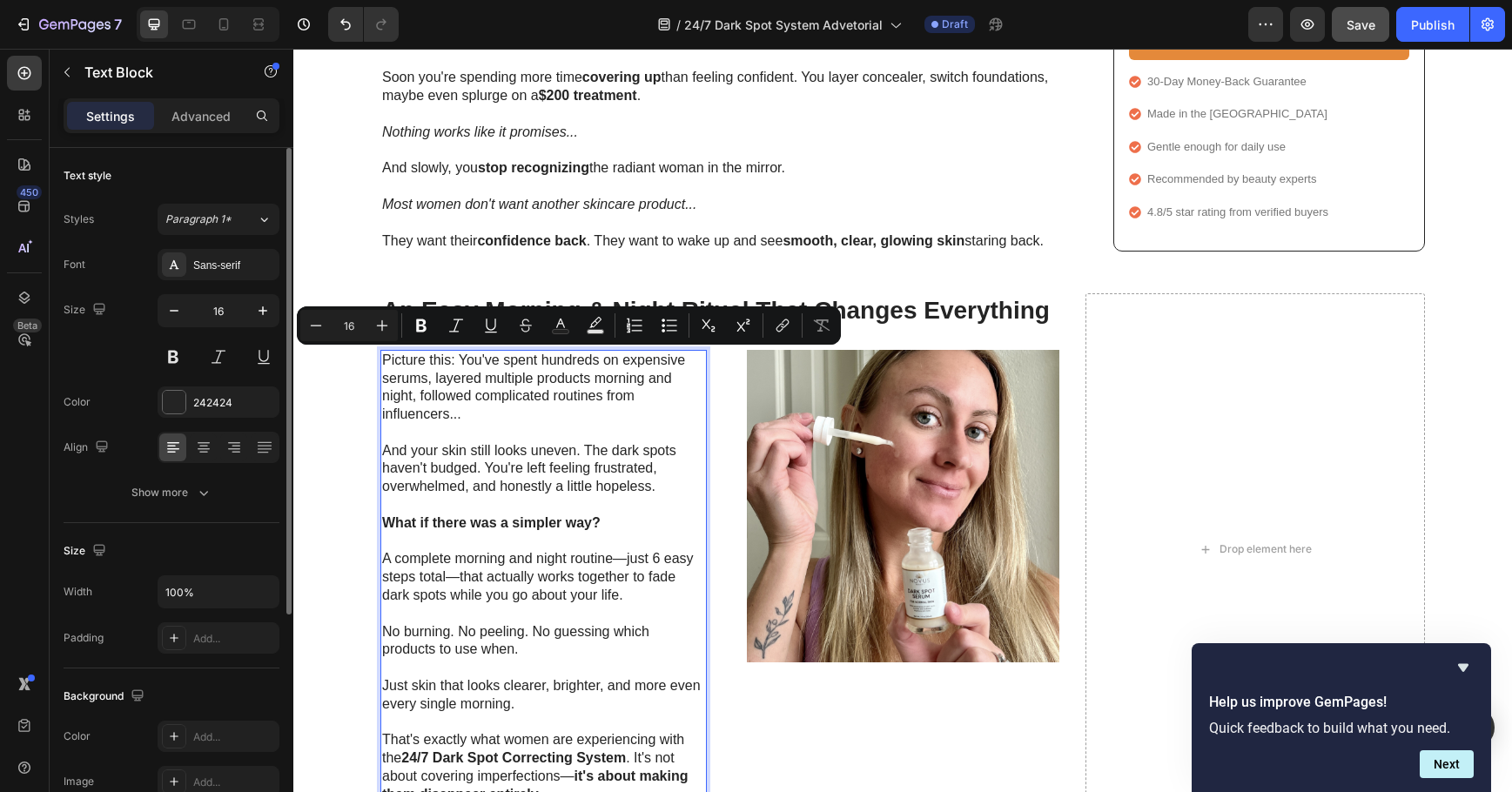
click at [477, 425] on p "Picture this: You've spent hundreds on expensive serums, layered multiple produ…" at bounding box center [543, 397] width 323 height 90
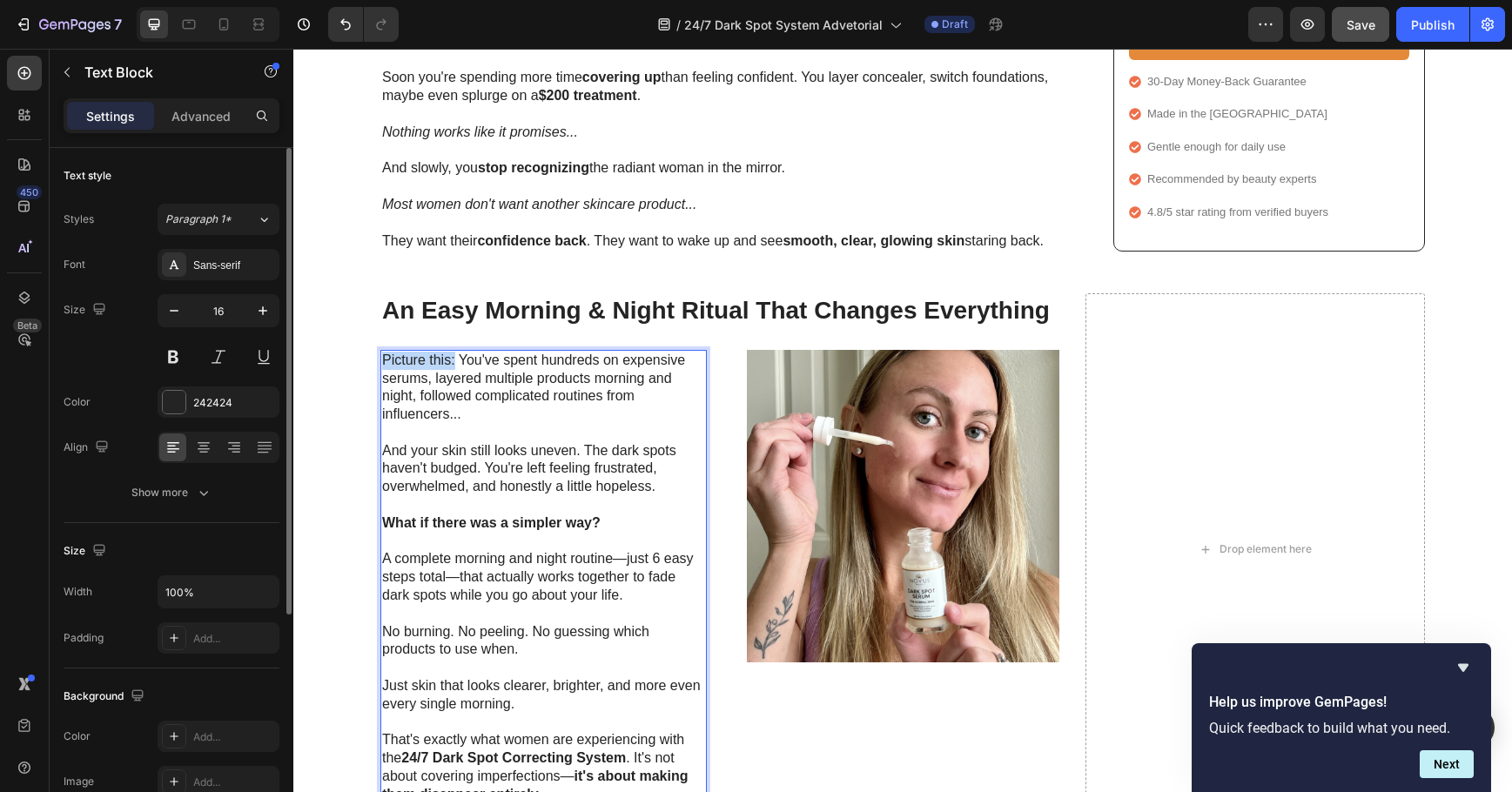
drag, startPoint x: 449, startPoint y: 357, endPoint x: 377, endPoint y: 365, distance: 72.4
click at [382, 365] on p "Picture this: You've spent hundreds on expensive serums, layered multiple produ…" at bounding box center [543, 397] width 323 height 90
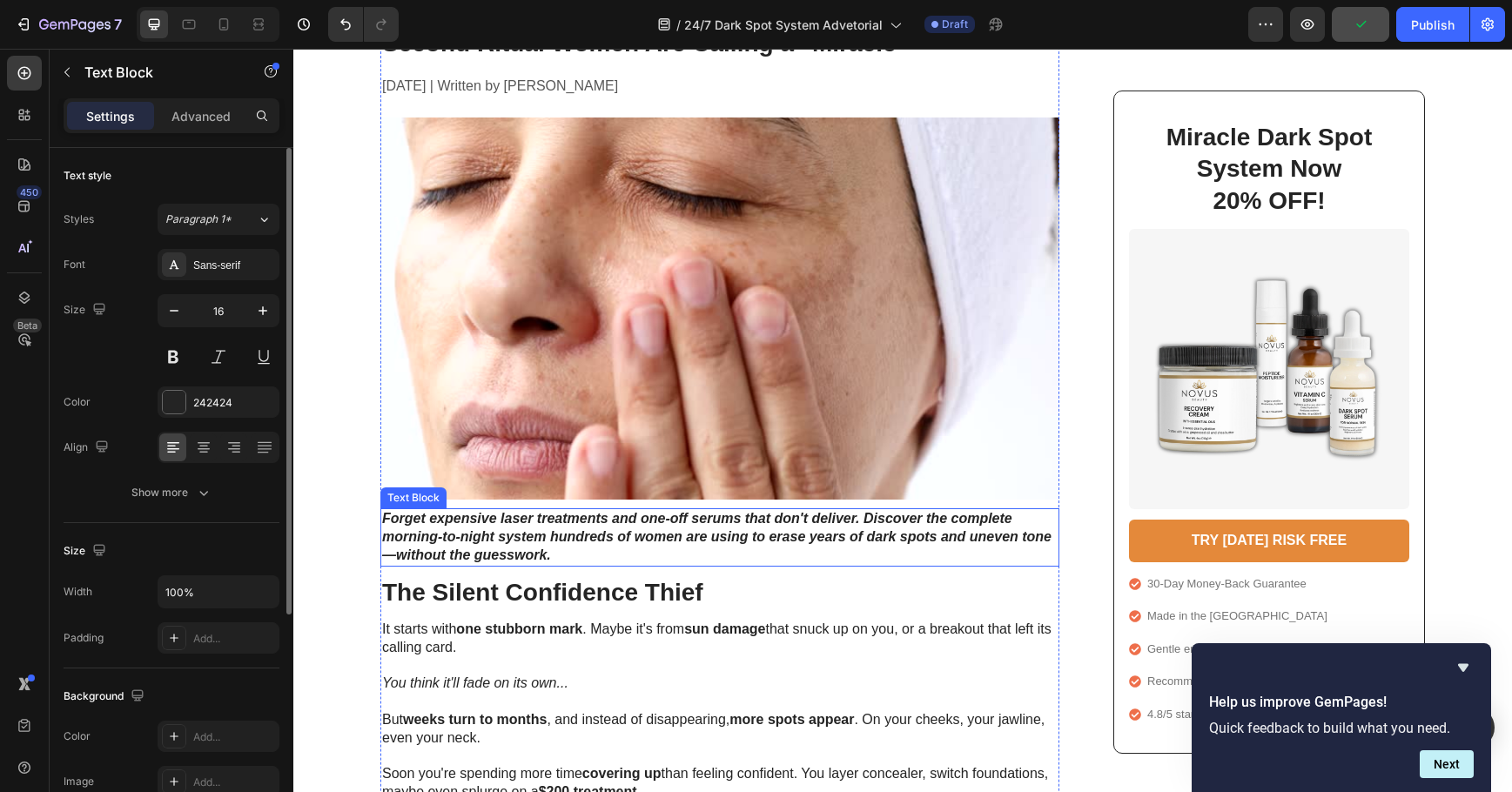
scroll to position [0, 0]
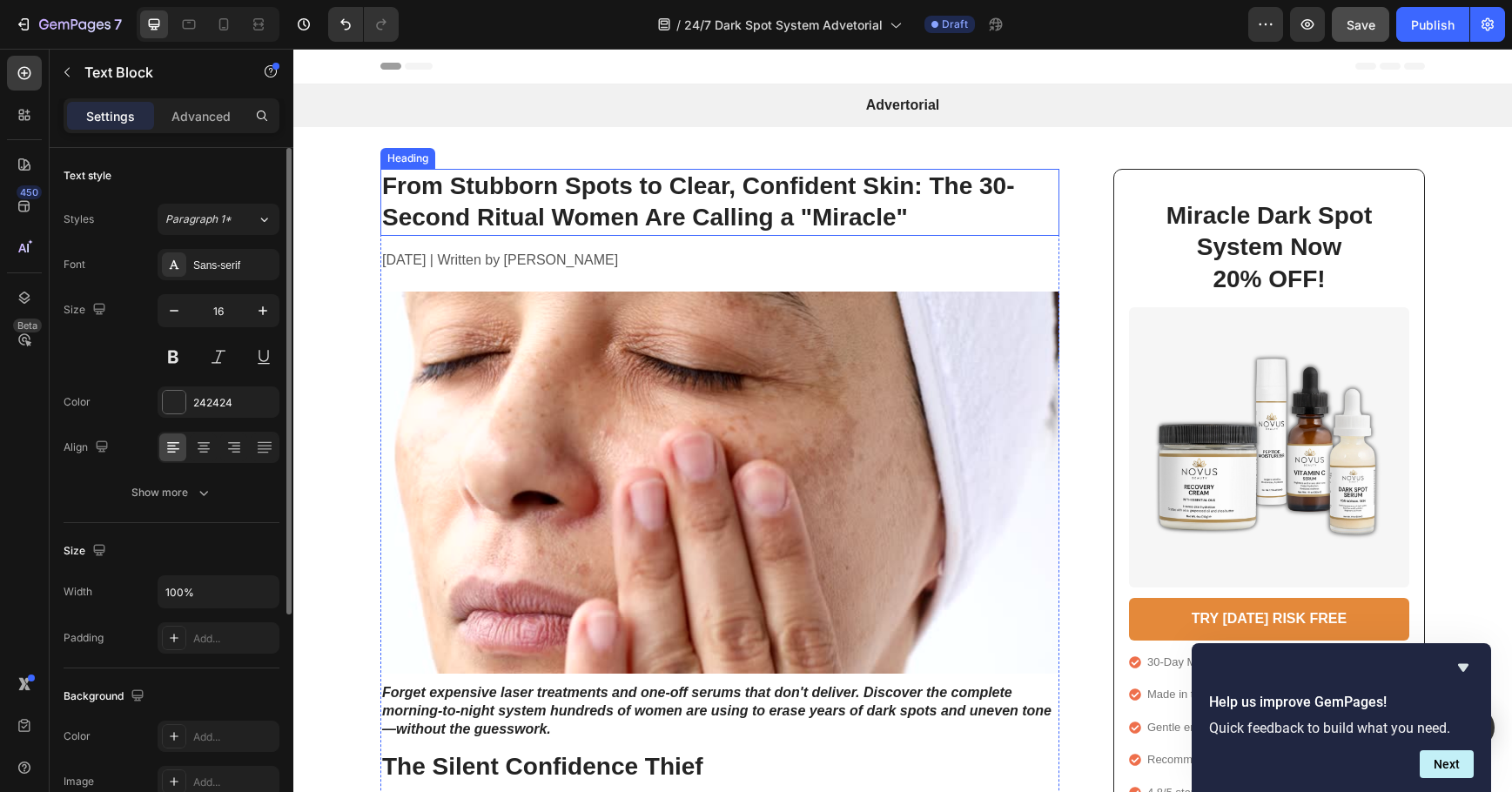
click at [981, 191] on h1 "From Stubborn Spots to Clear, Confident Skin: The 30-Second Ritual Women Are Ca…" at bounding box center [719, 202] width 679 height 67
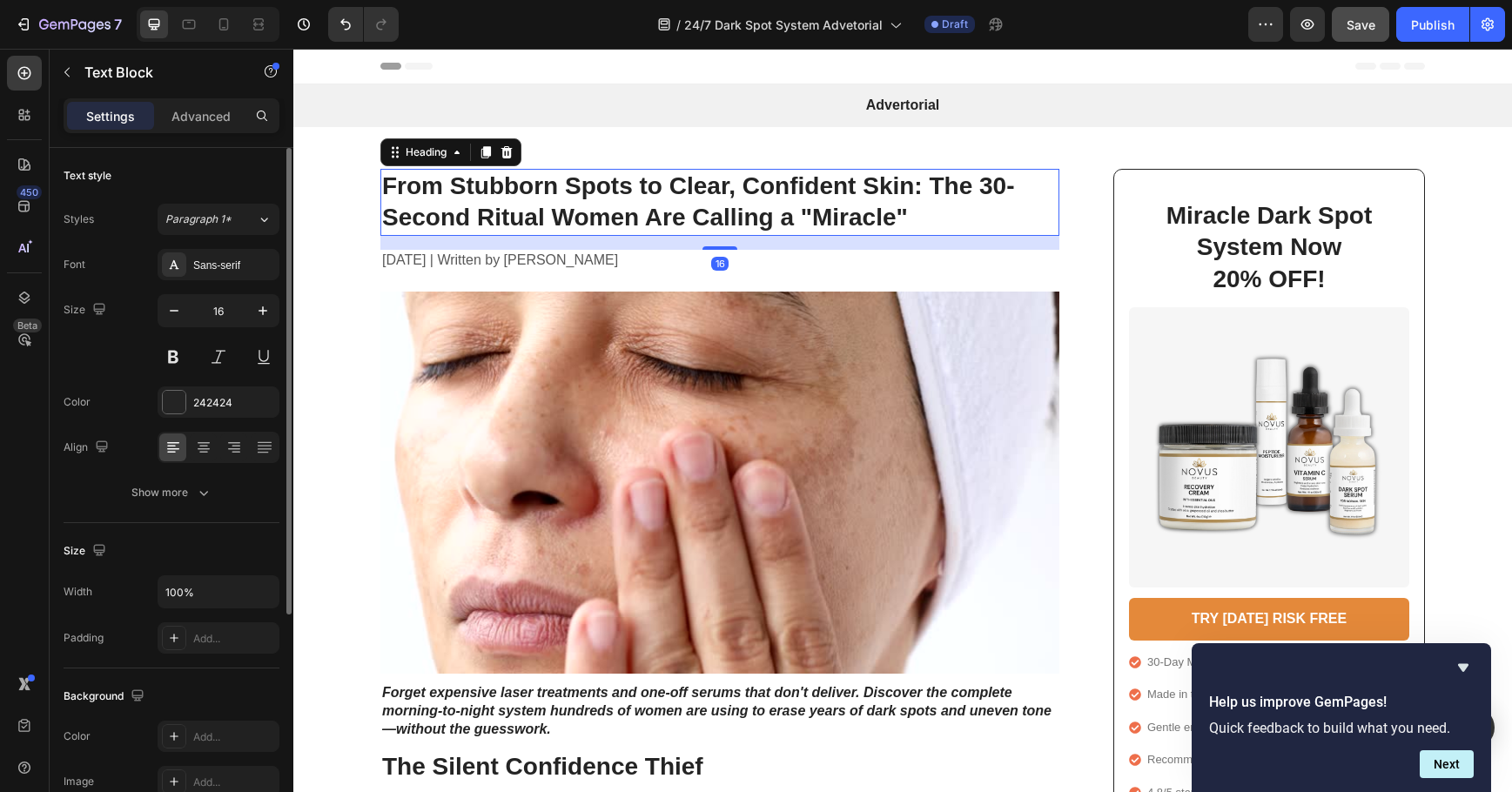
click at [981, 191] on h1 "From Stubborn Spots to Clear, Confident Skin: The 30-Second Ritual Women Are Ca…" at bounding box center [719, 202] width 679 height 67
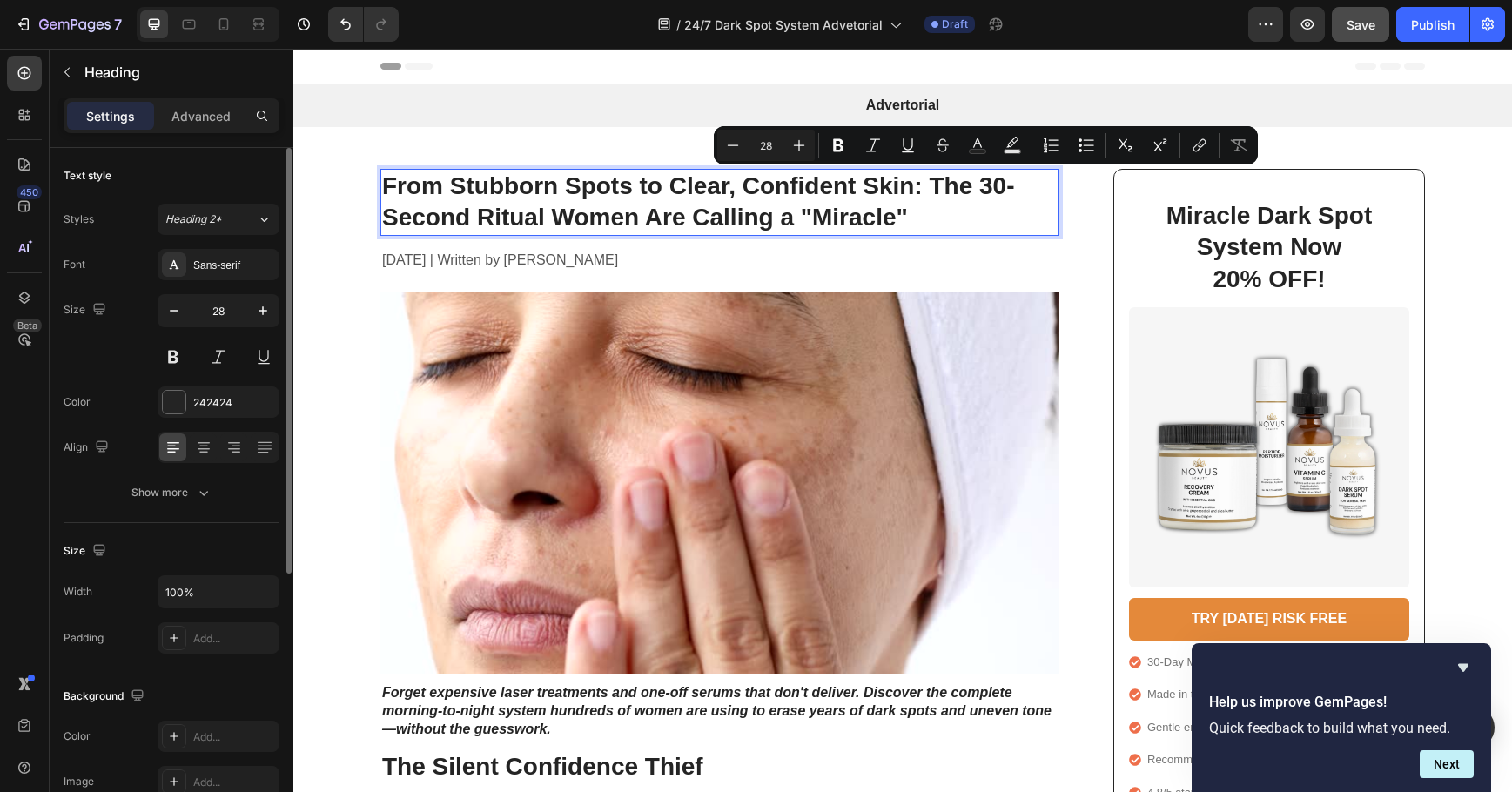
click at [976, 188] on p "From Stubborn Spots to Clear, Confident Skin: The 30-Second Ritual Women Are Ca…" at bounding box center [719, 202] width 675 height 63
drag, startPoint x: 975, startPoint y: 186, endPoint x: 1015, endPoint y: 190, distance: 40.2
click at [1015, 190] on p "From Stubborn Spots to Clear, Confident Skin: The 30-Second Ritual Women Are Ca…" at bounding box center [719, 202] width 675 height 63
click at [462, 222] on p "From Stubborn Spots to Clear, Confident Skin: The 30-Second Ritual Women Are Ca…" at bounding box center [719, 202] width 675 height 63
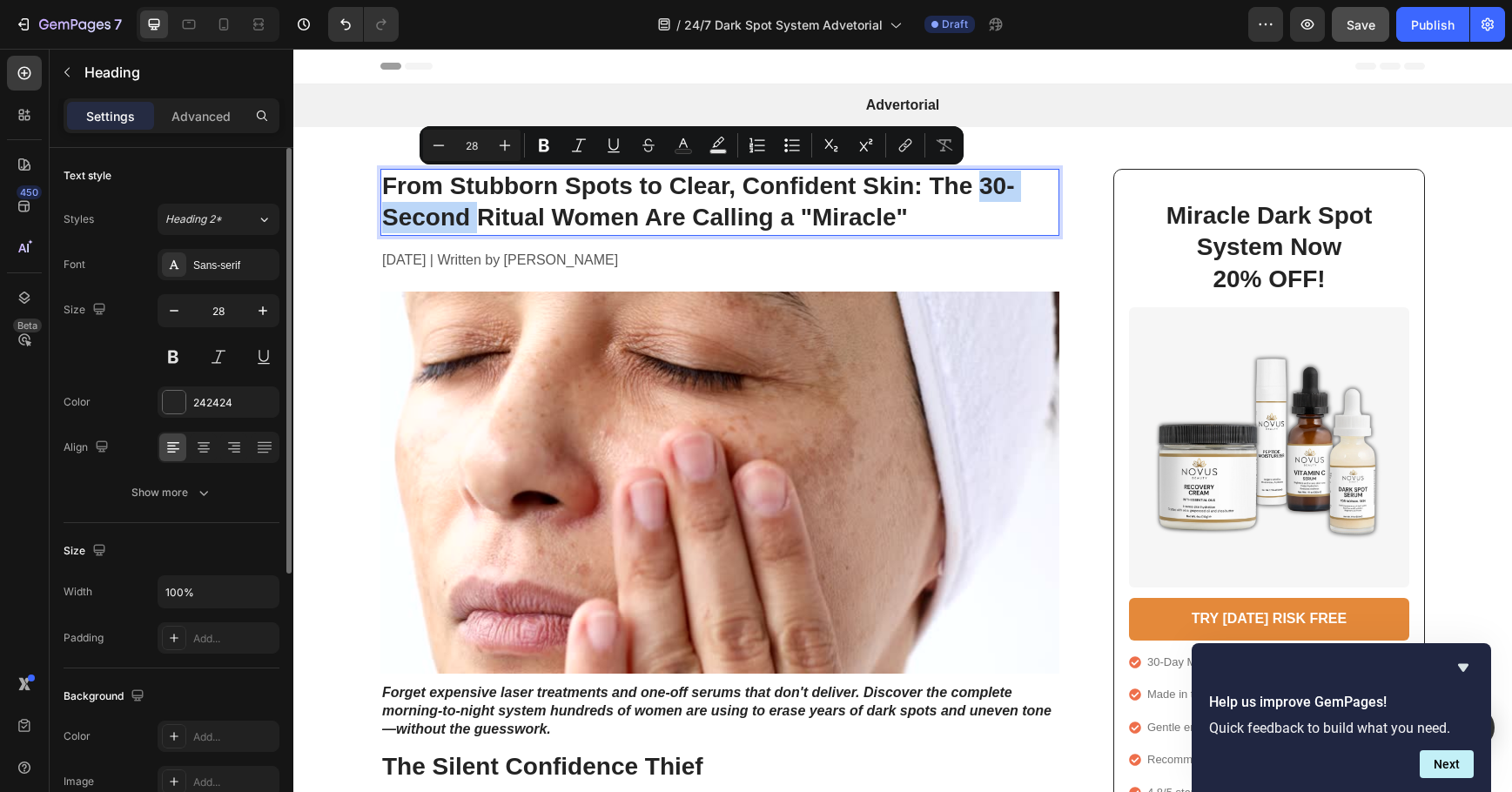
drag, startPoint x: 975, startPoint y: 175, endPoint x: 469, endPoint y: 212, distance: 507.4
click at [469, 212] on p "From Stubborn Spots to Clear, Confident Skin: The 30-Second Ritual Women Are Ca…" at bounding box center [719, 202] width 675 height 63
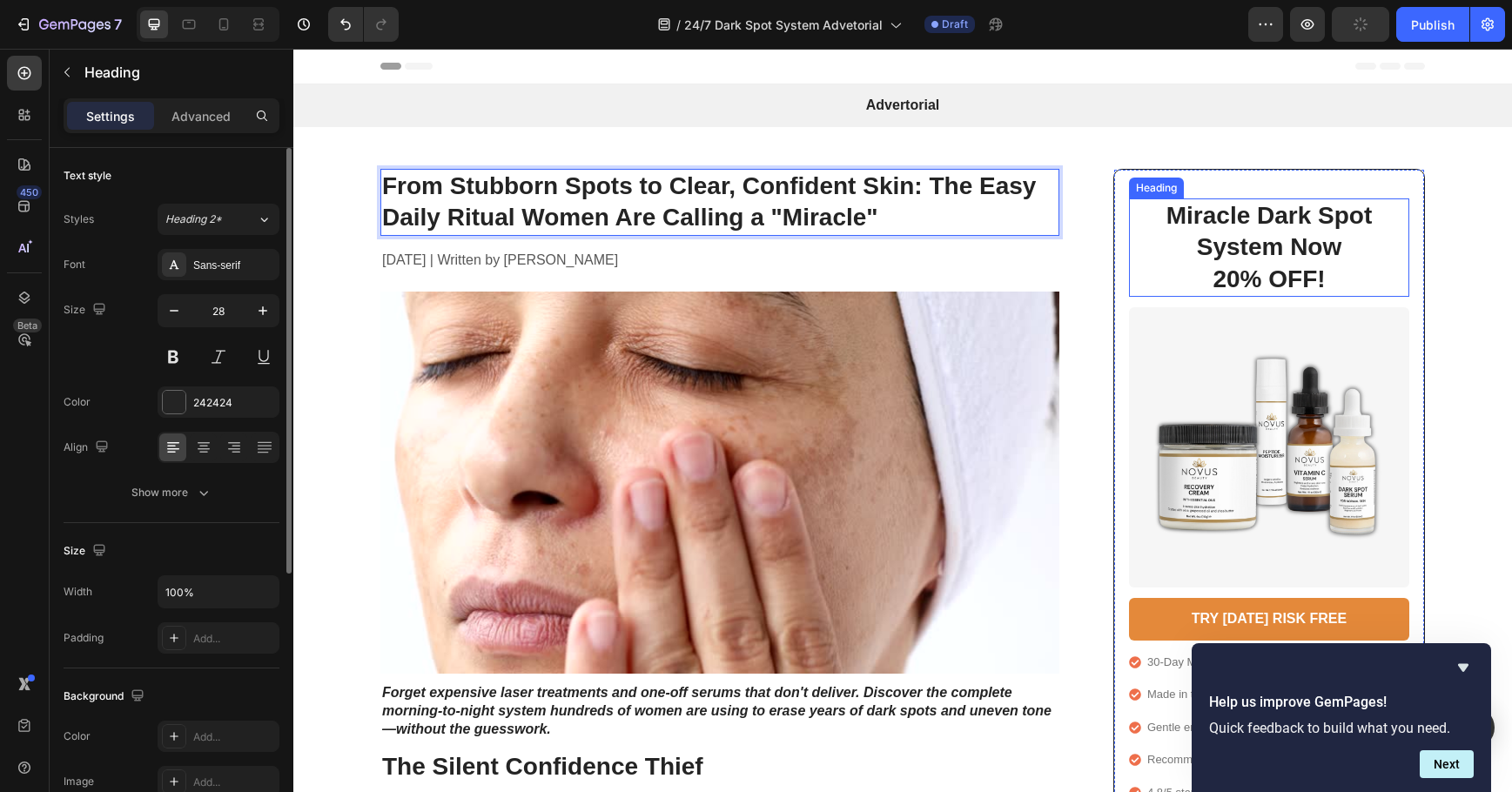
click at [1206, 229] on p "Miracle Dark Spot System Now 20% OFF!" at bounding box center [1270, 248] width 242 height 95
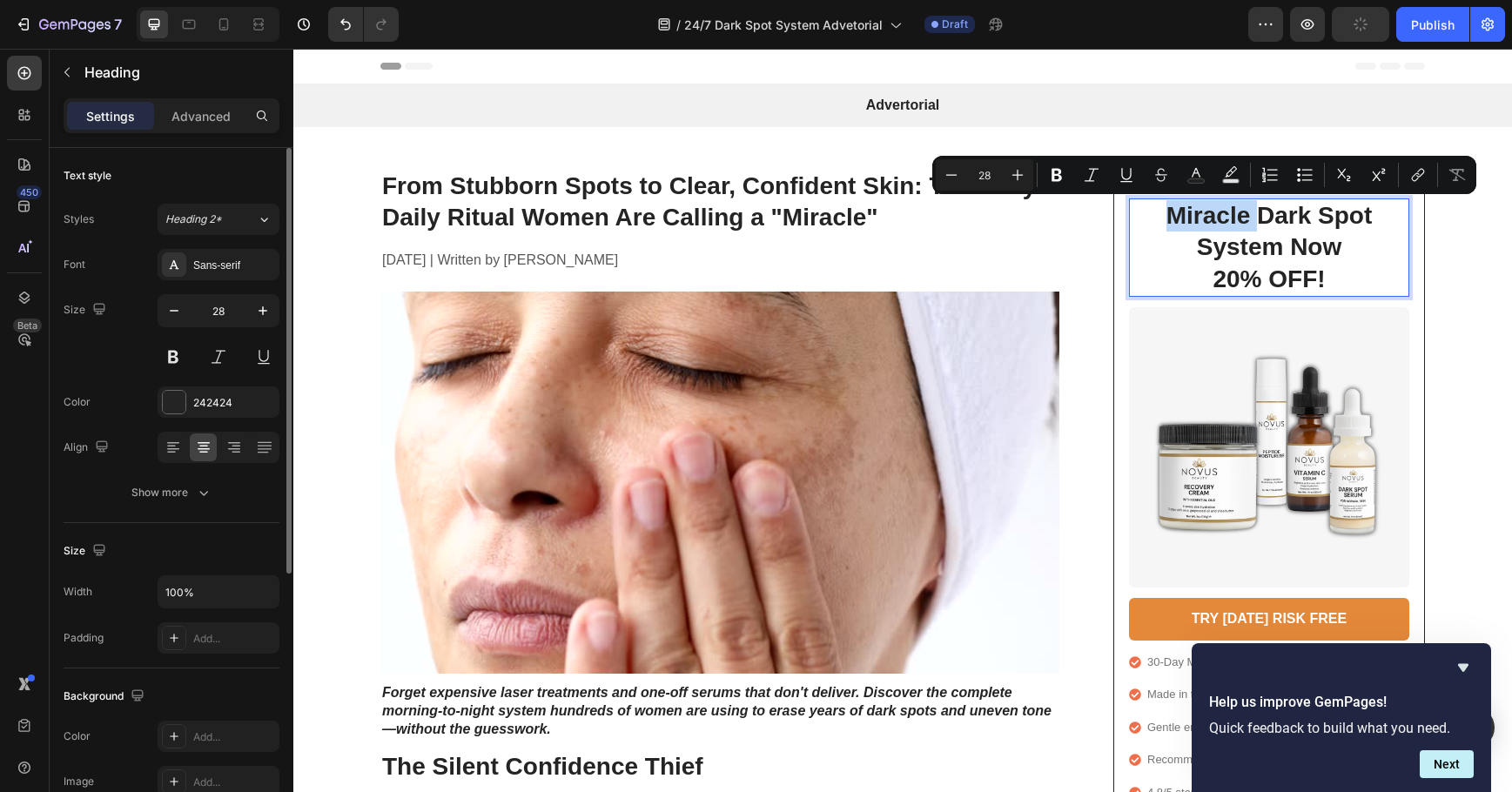
click at [1254, 229] on p "Miracle Dark Spot System Now 20% OFF!" at bounding box center [1270, 248] width 242 height 95
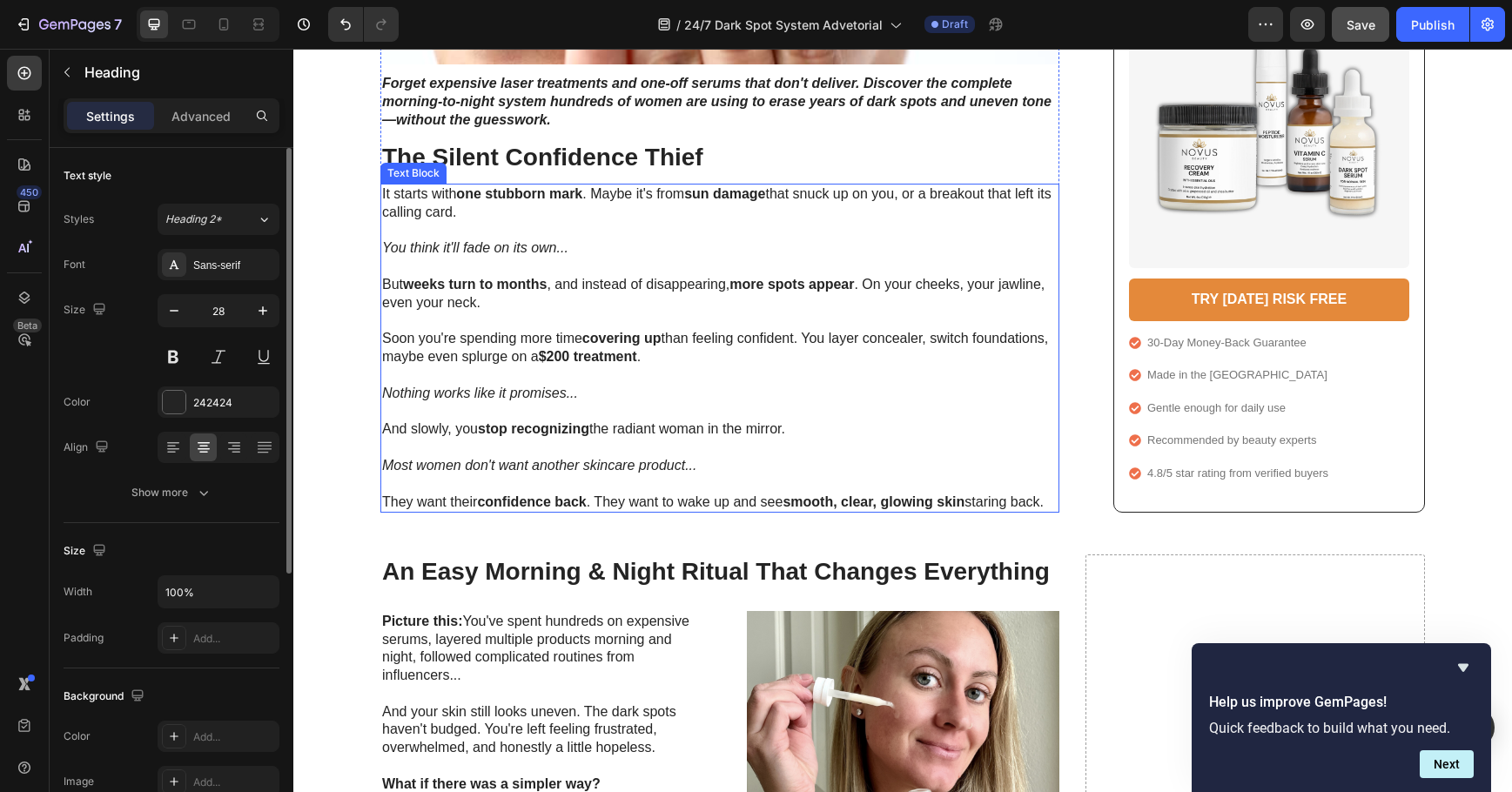
scroll to position [697, 0]
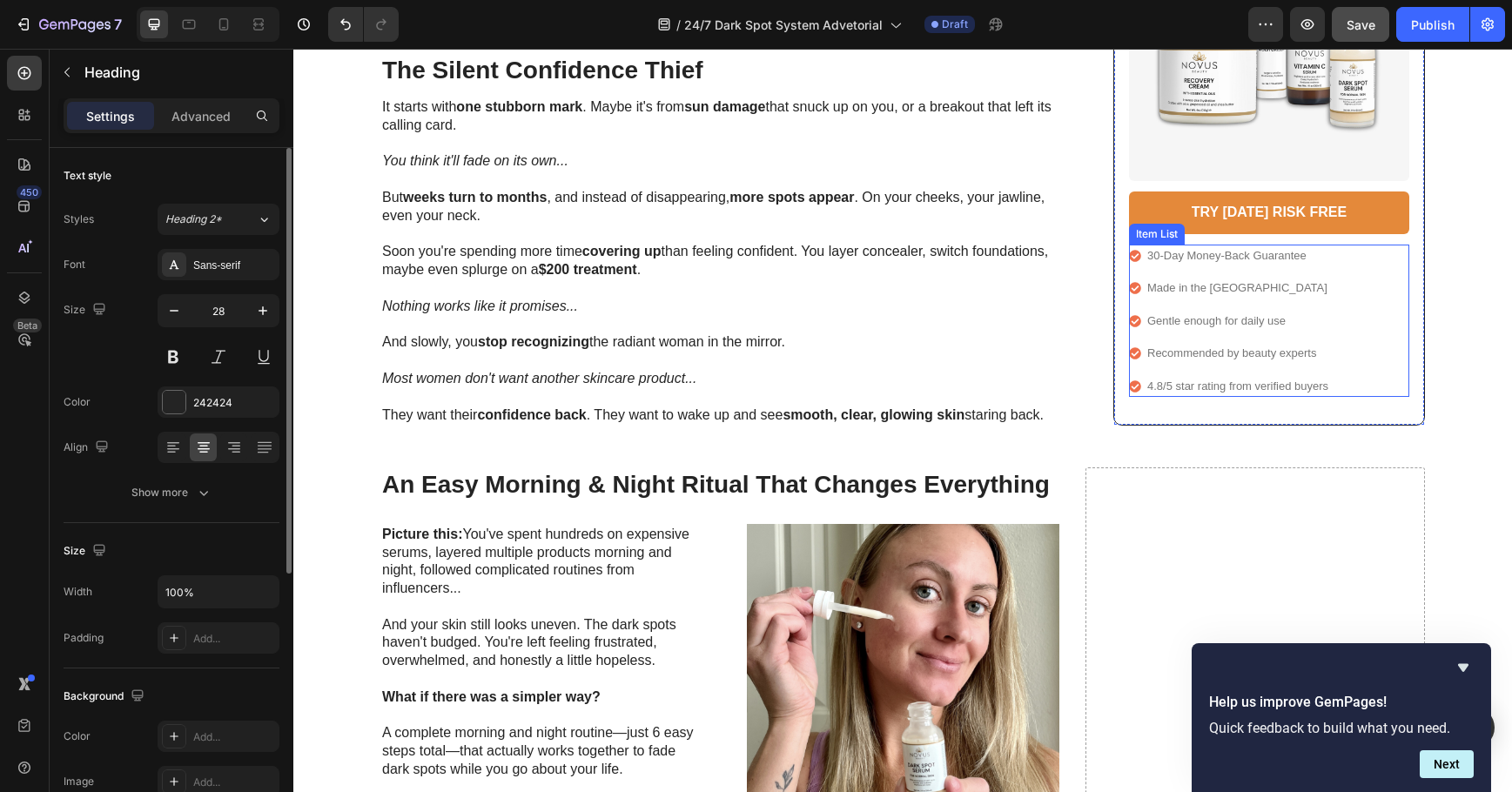
click at [1154, 386] on p "4.8/5 star rating from verified buyers" at bounding box center [1238, 387] width 181 height 18
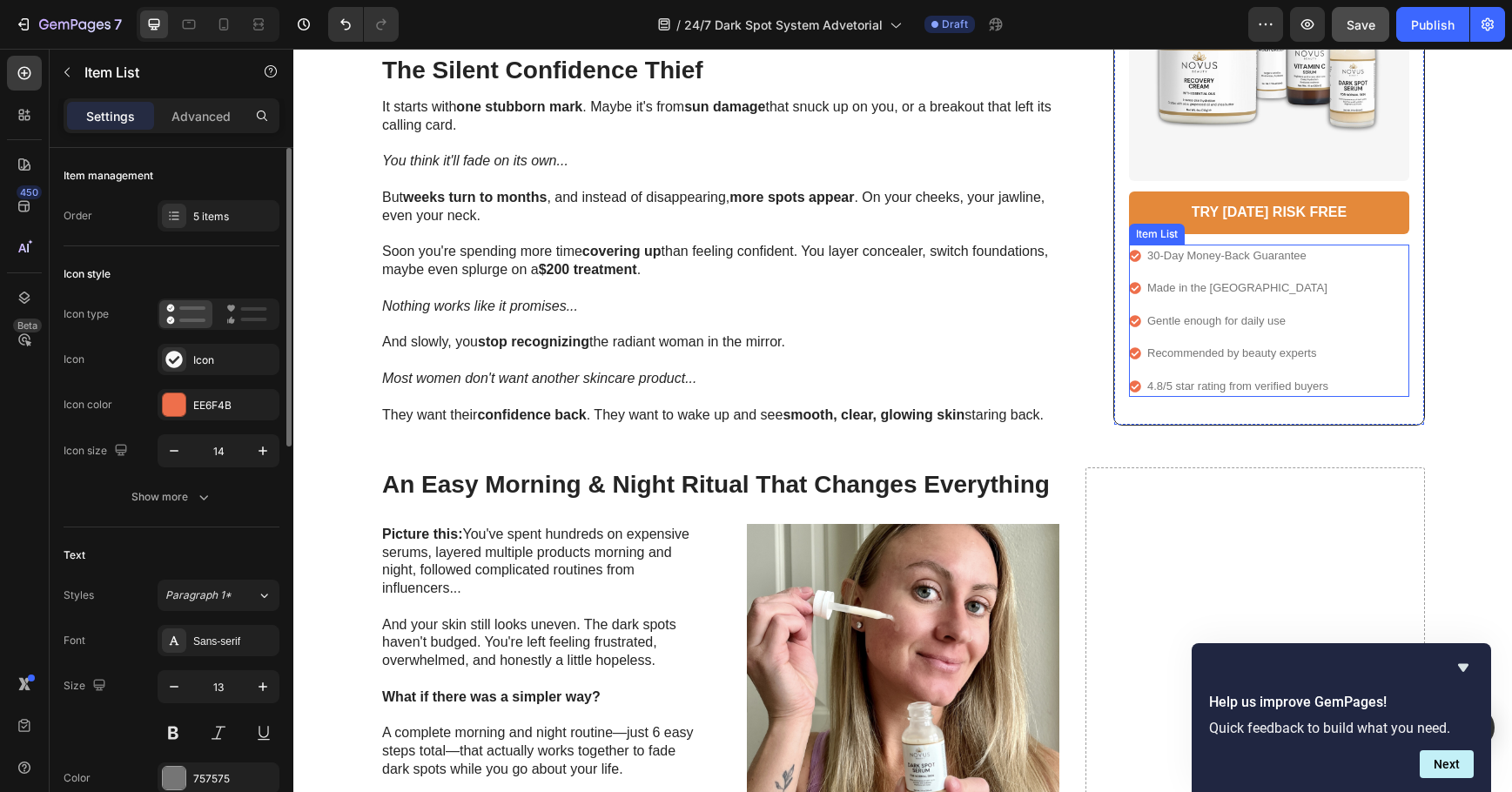
click at [1154, 386] on p "4.8/5 star rating from verified buyers" at bounding box center [1238, 387] width 181 height 18
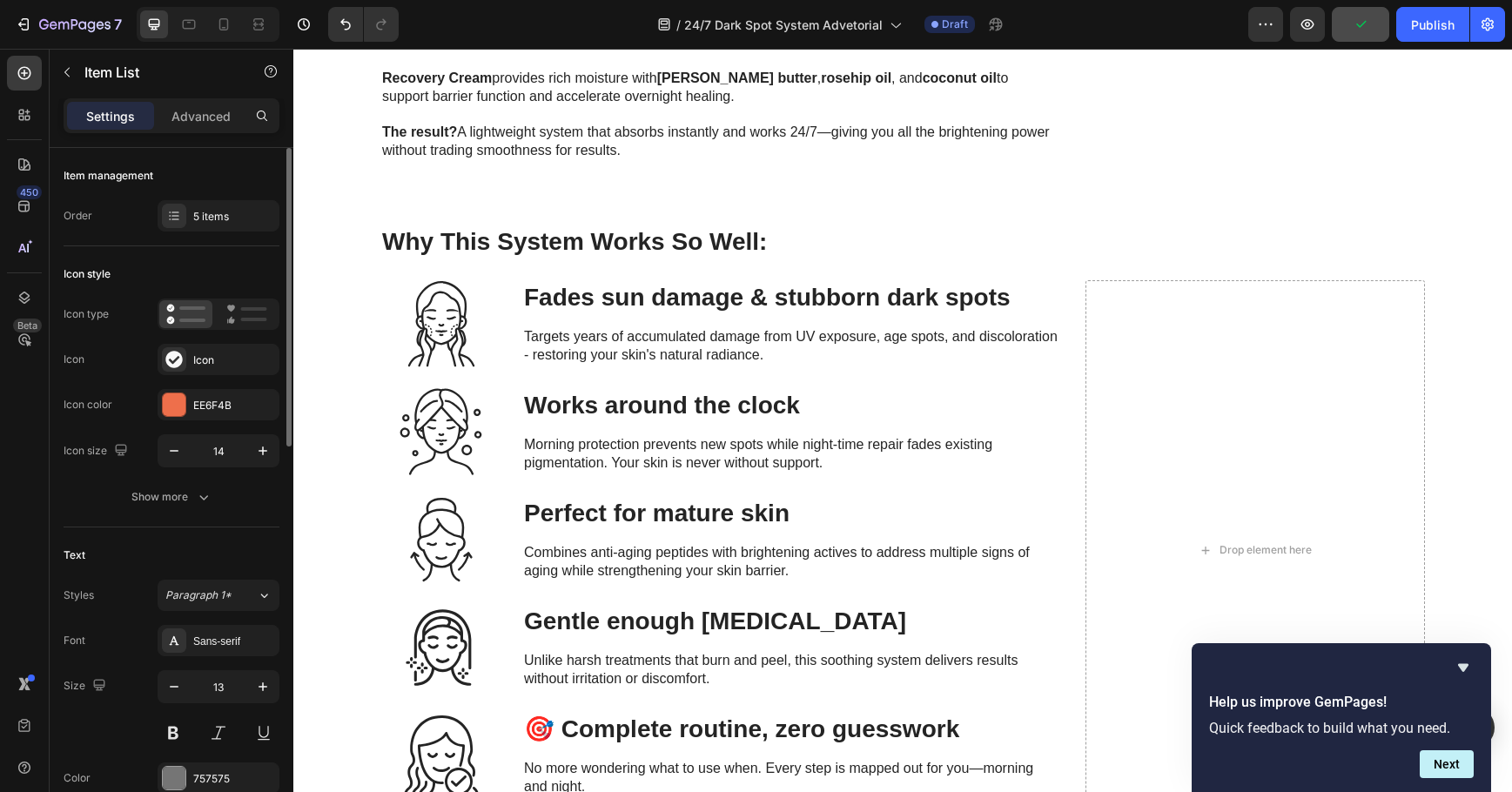
scroll to position [2303, 0]
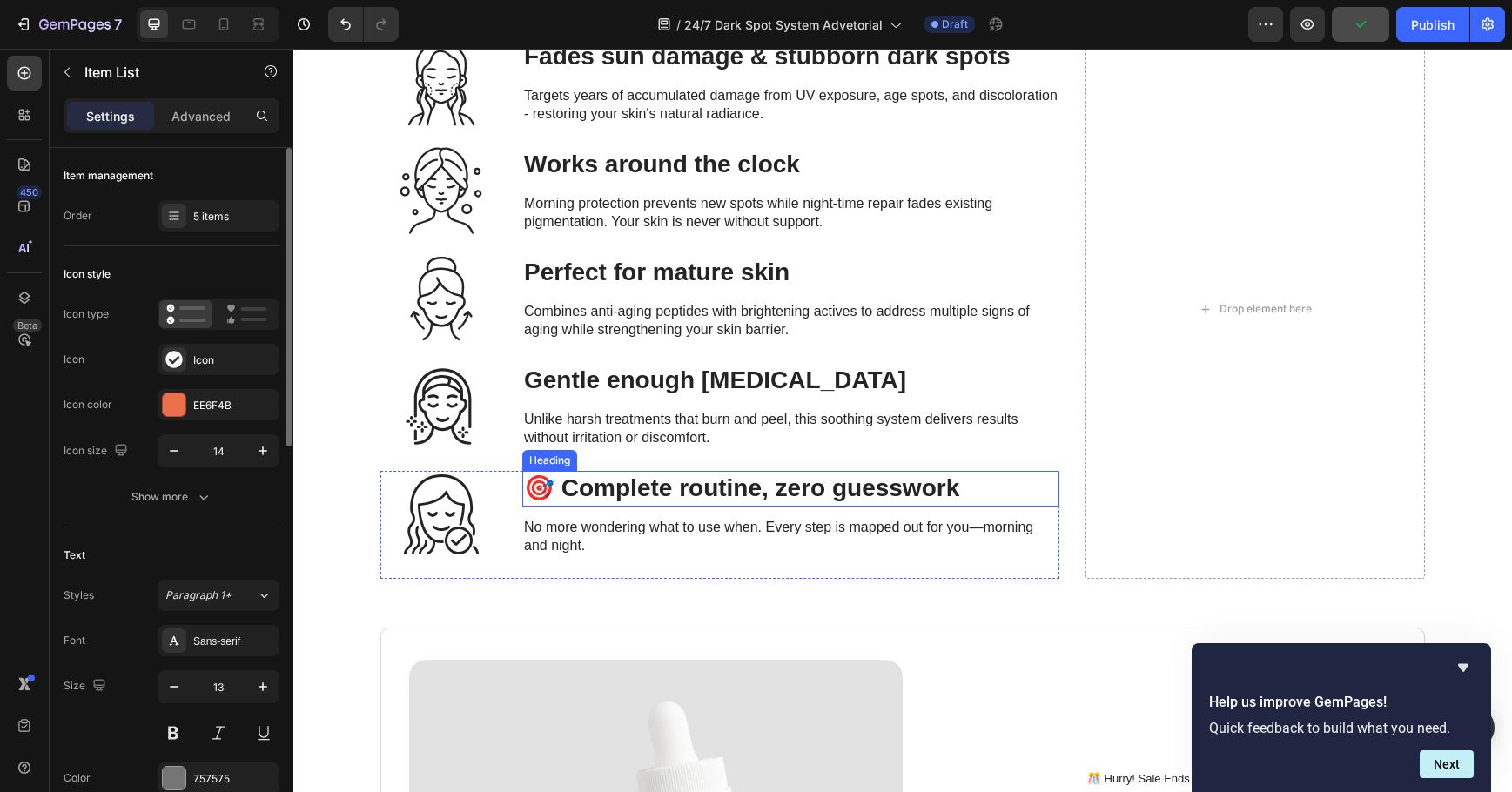
click at [599, 495] on strong "🎯 Complete routine, zero guesswork" at bounding box center [742, 487] width 435 height 27
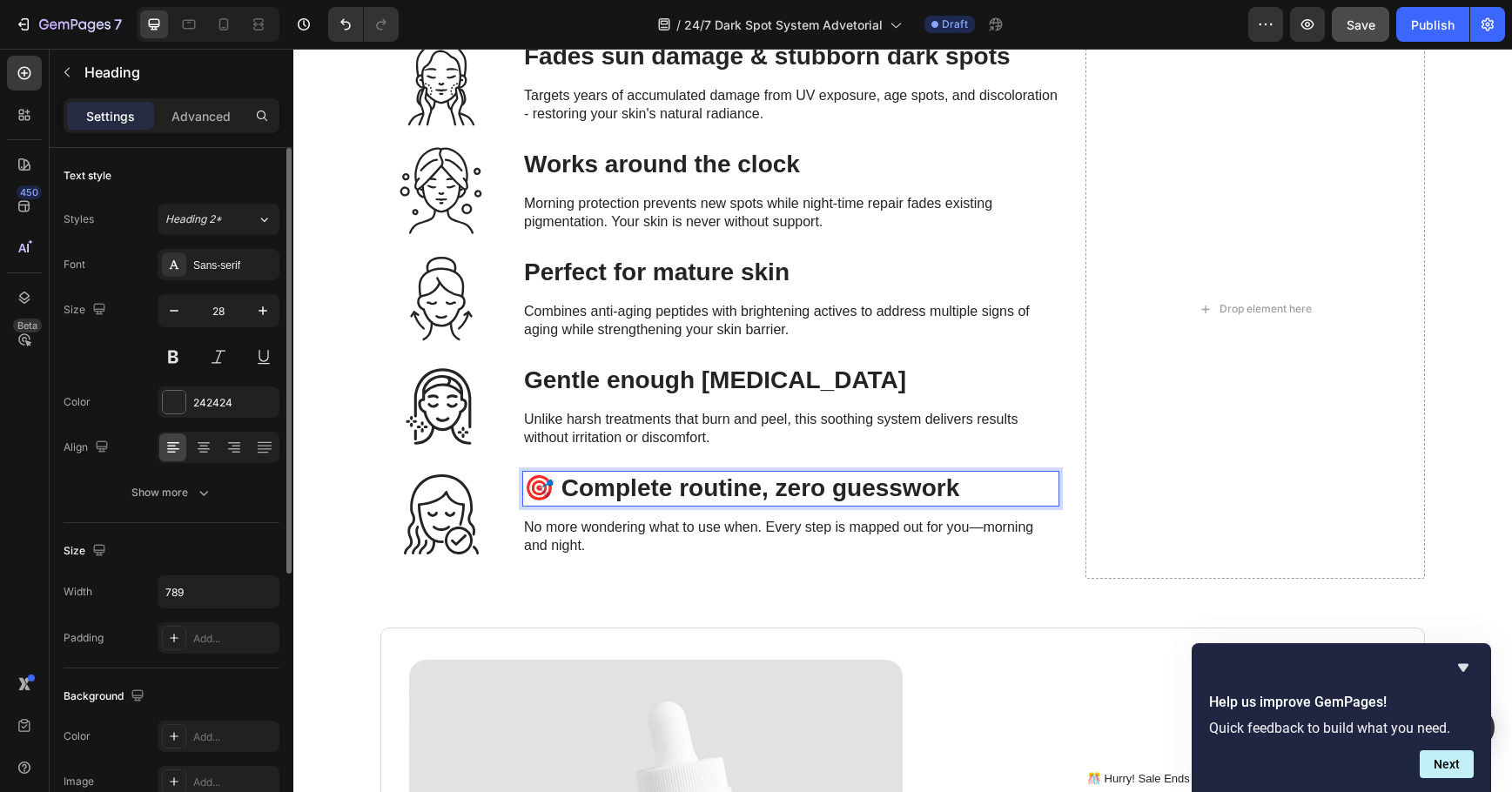
click at [558, 487] on strong "🎯 Complete routine, zero guesswork" at bounding box center [742, 487] width 435 height 27
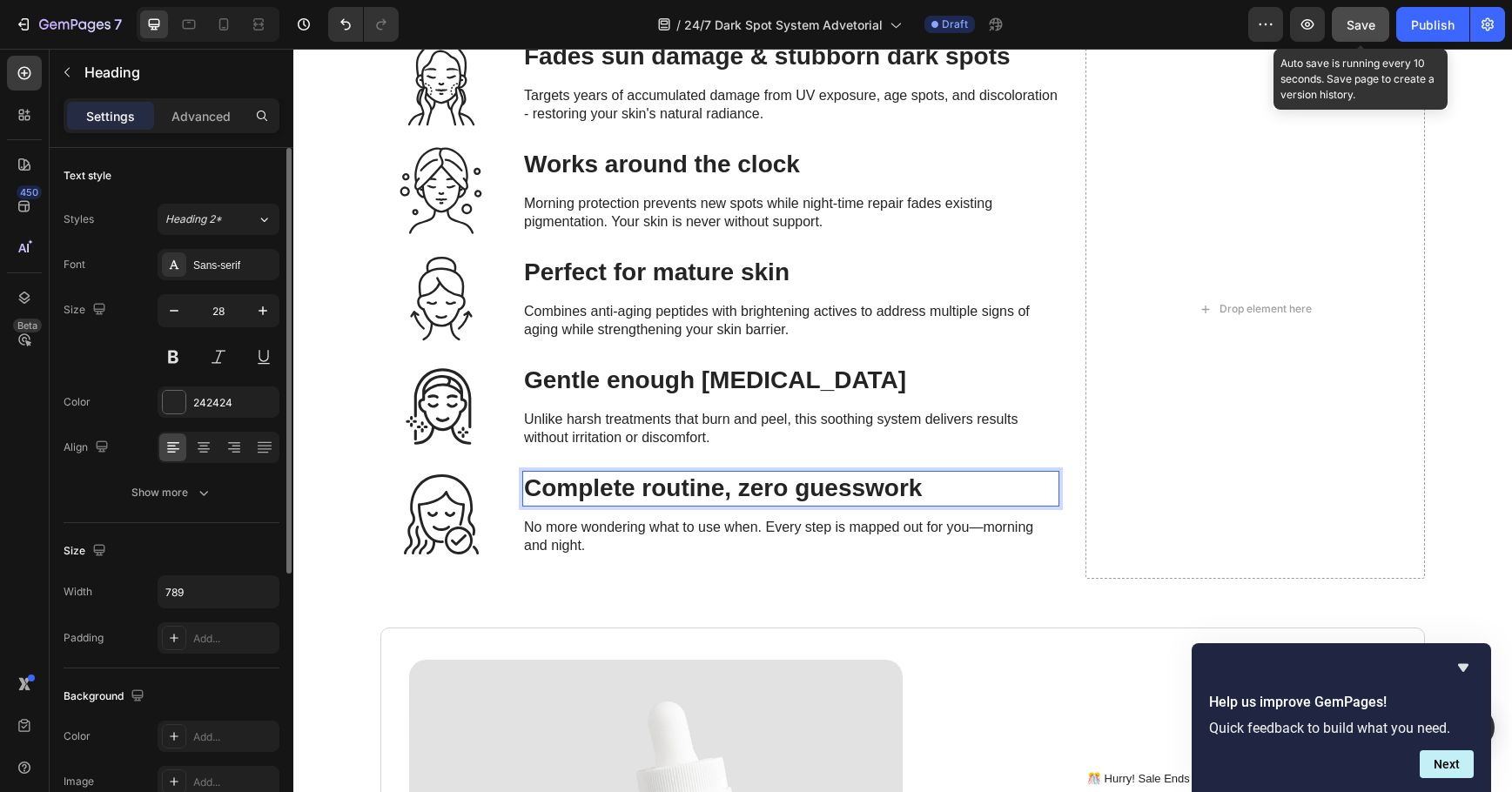
click at [1355, 31] on span "Save" at bounding box center [1361, 25] width 29 height 15
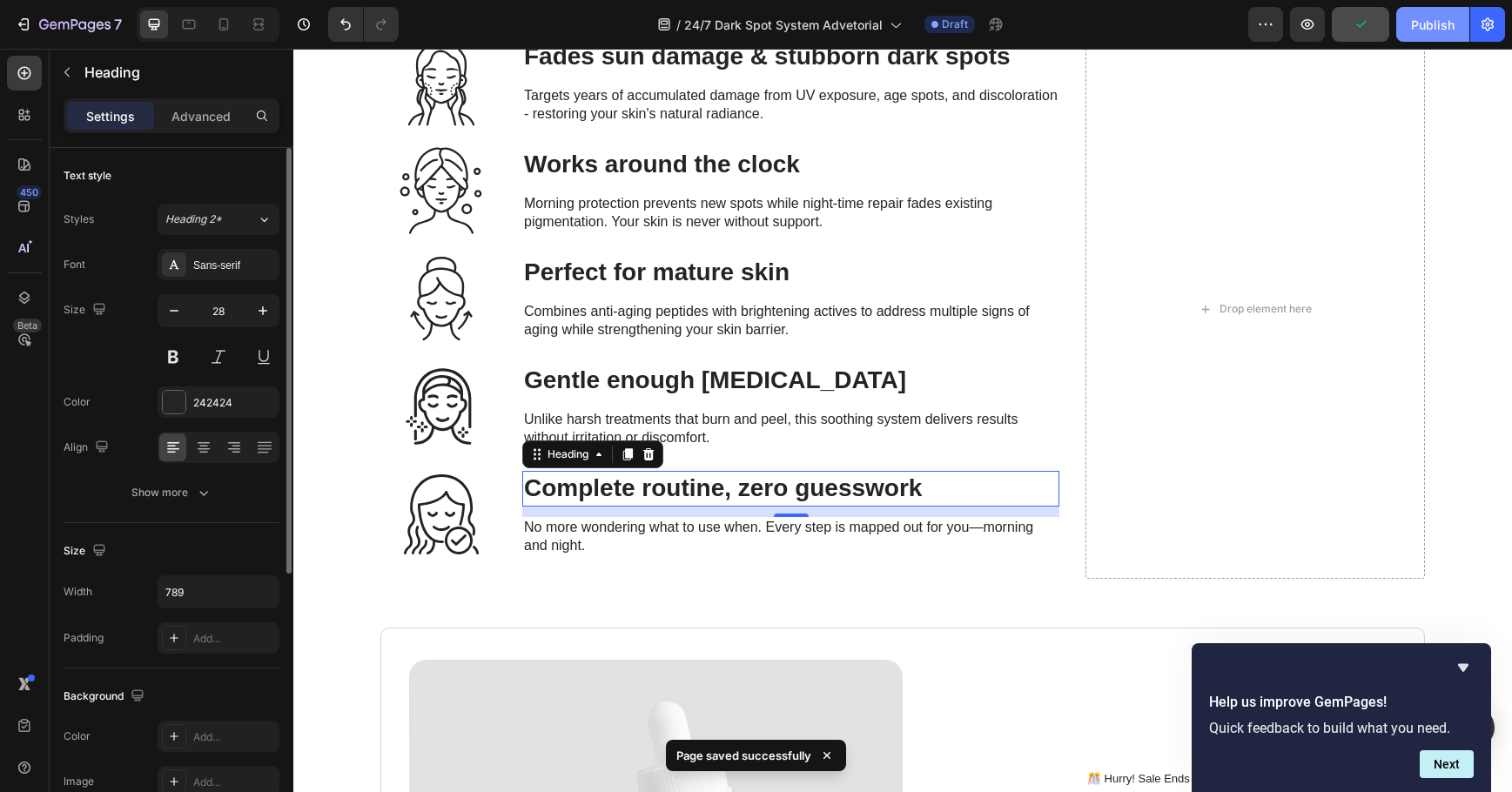
click at [1413, 28] on div "Publish" at bounding box center [1433, 25] width 44 height 19
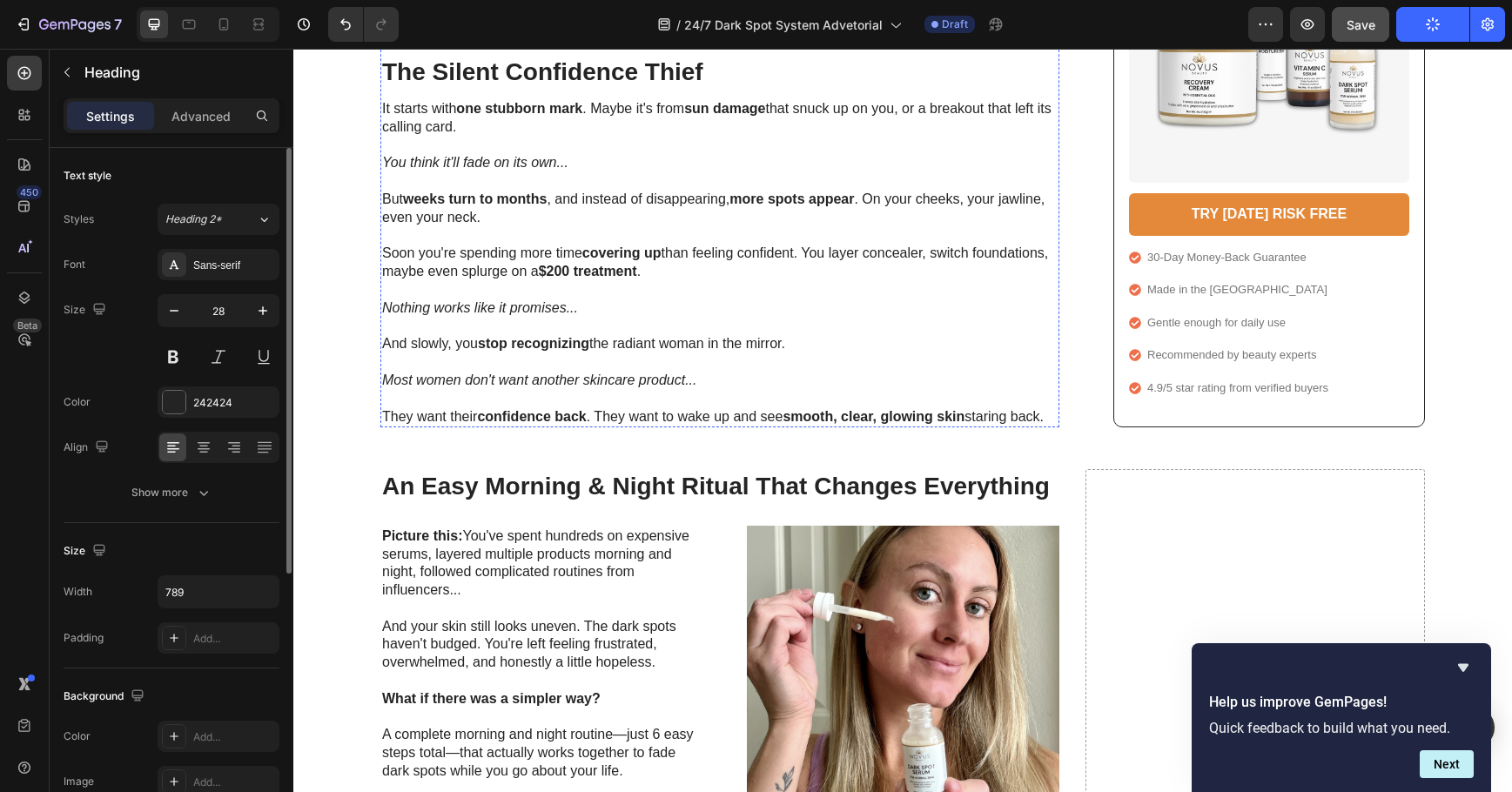
scroll to position [1084, 0]
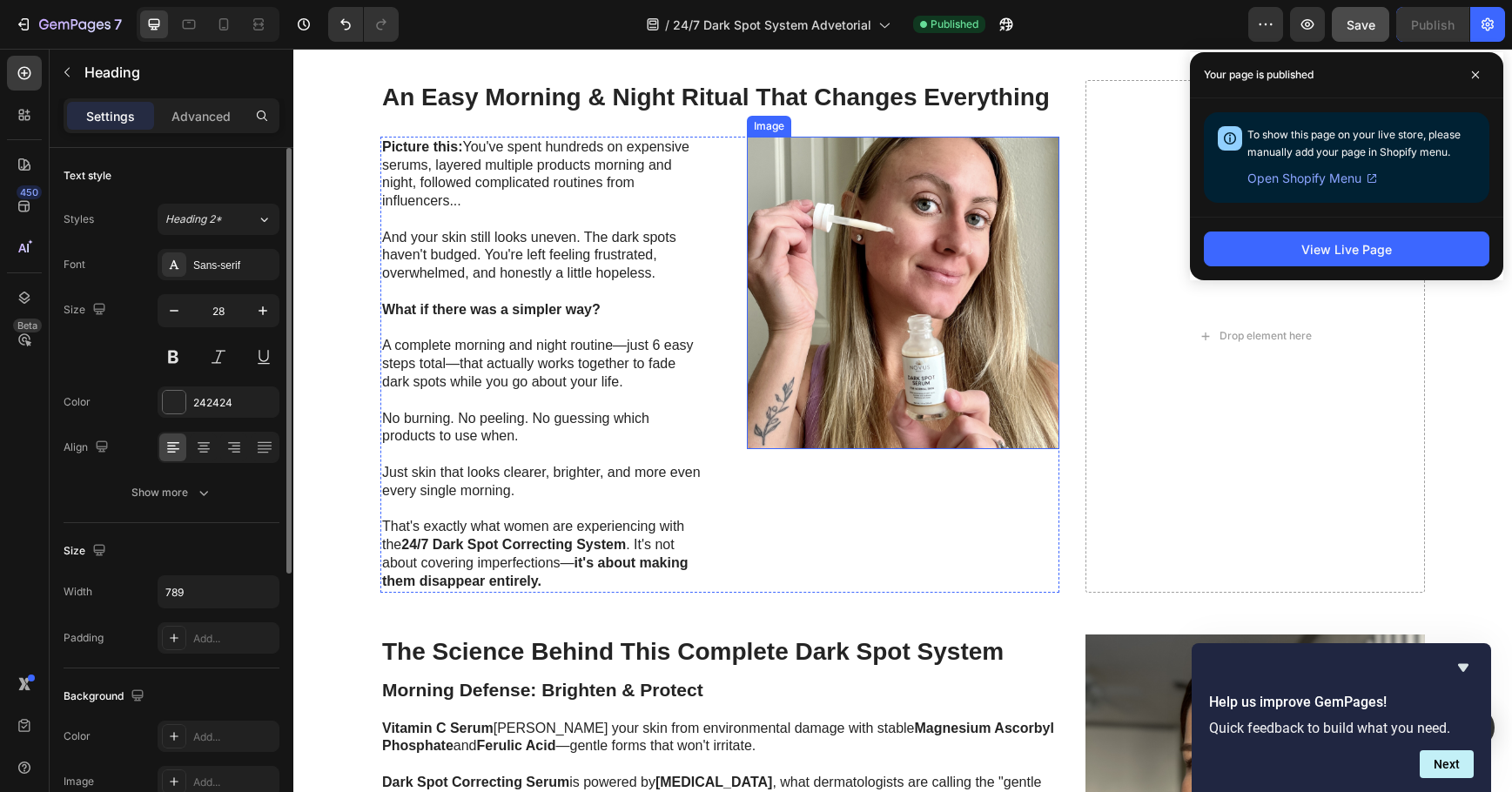
click at [905, 241] on img at bounding box center [903, 293] width 312 height 312
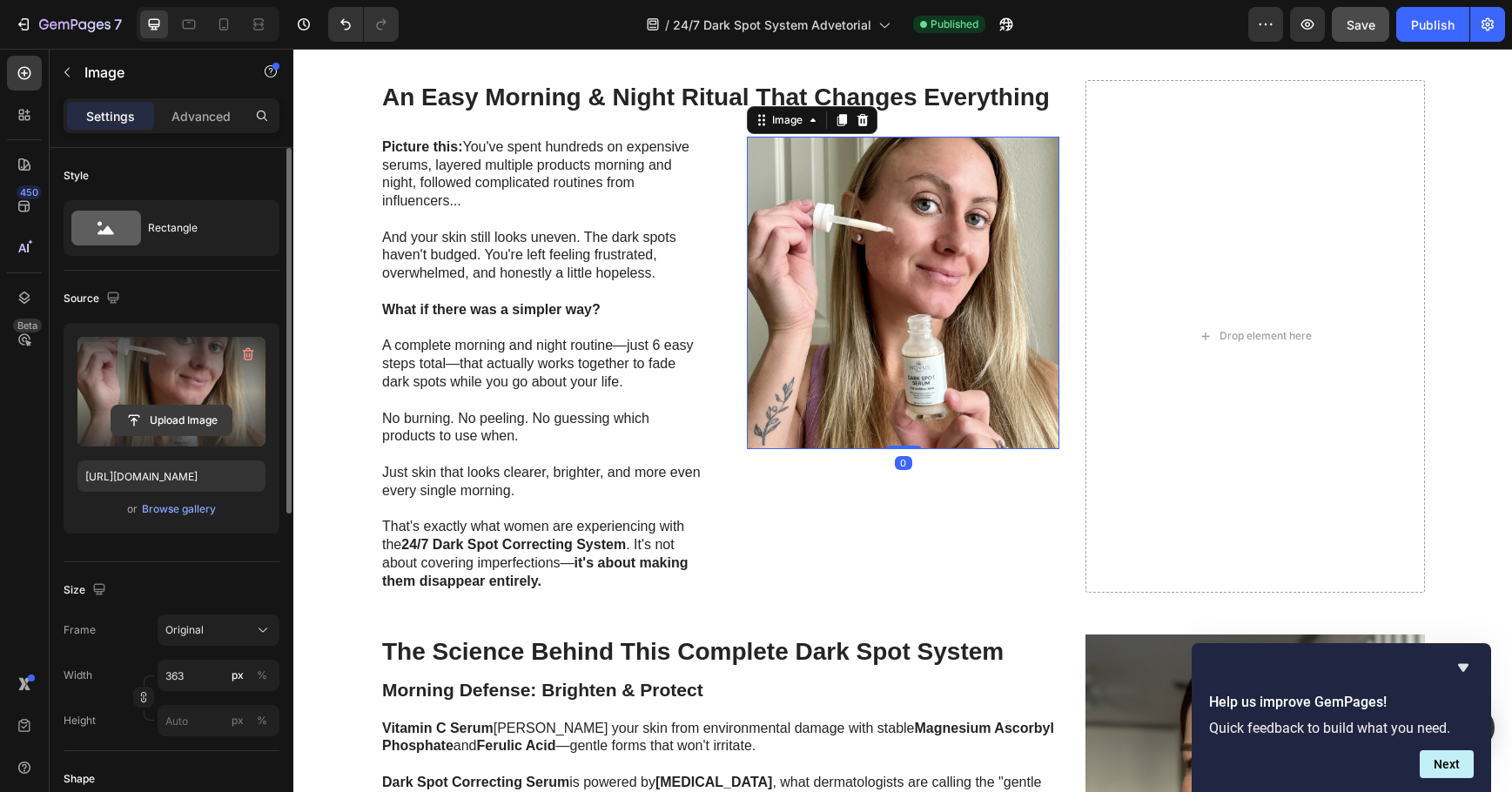
click at [200, 415] on input "file" at bounding box center [171, 420] width 120 height 30
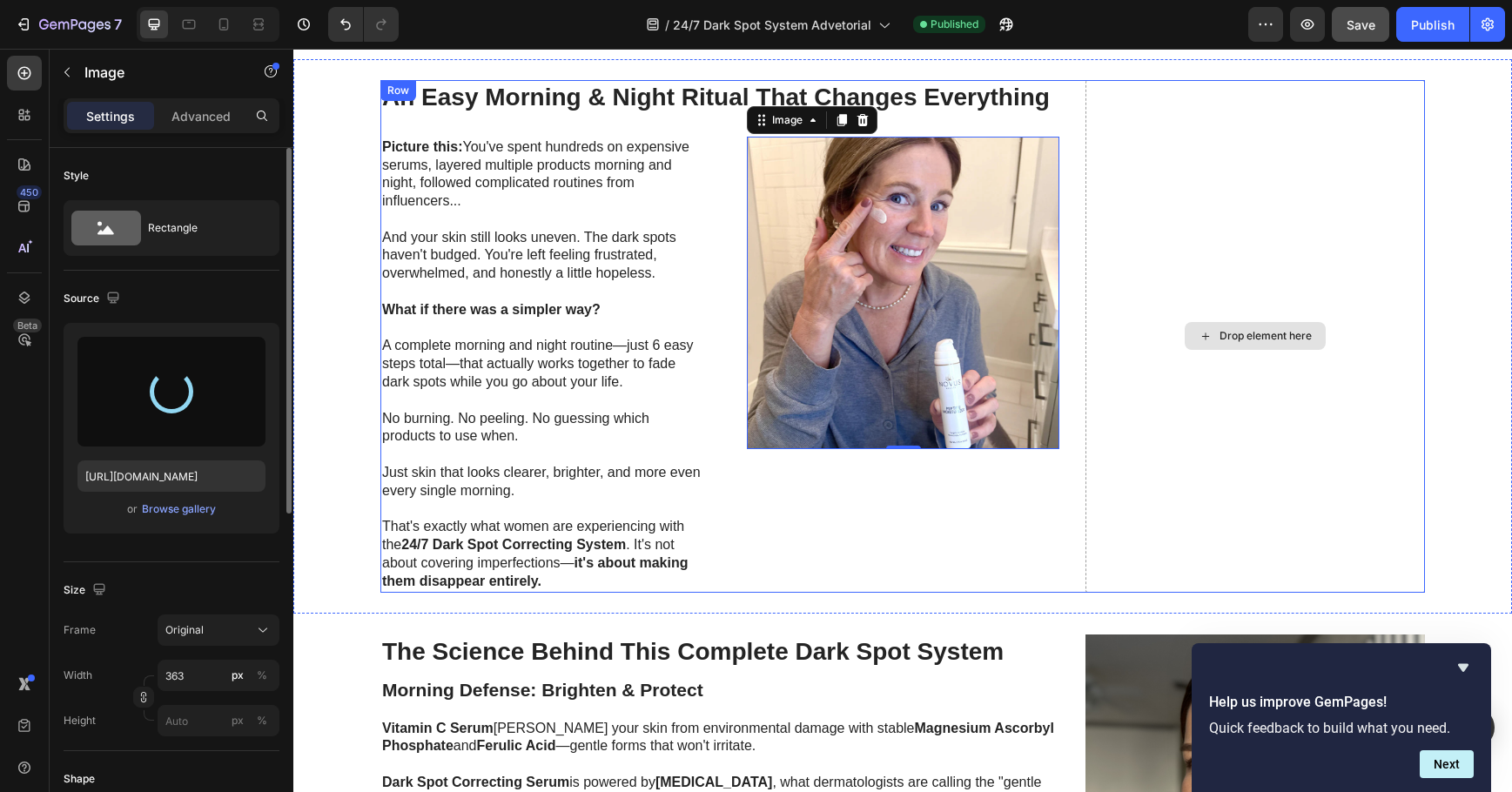
type input "[URL][DOMAIN_NAME]"
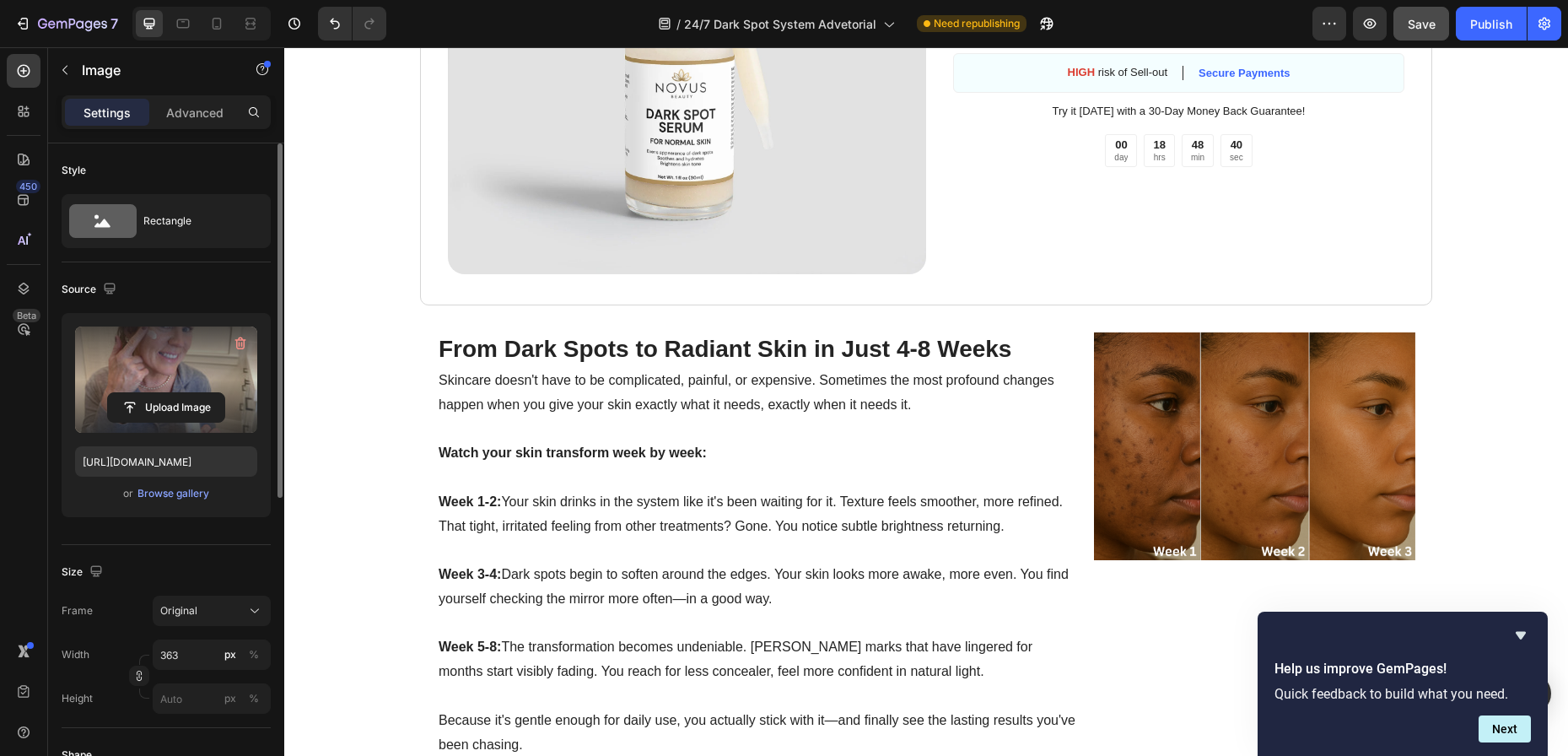
scroll to position [3160, 0]
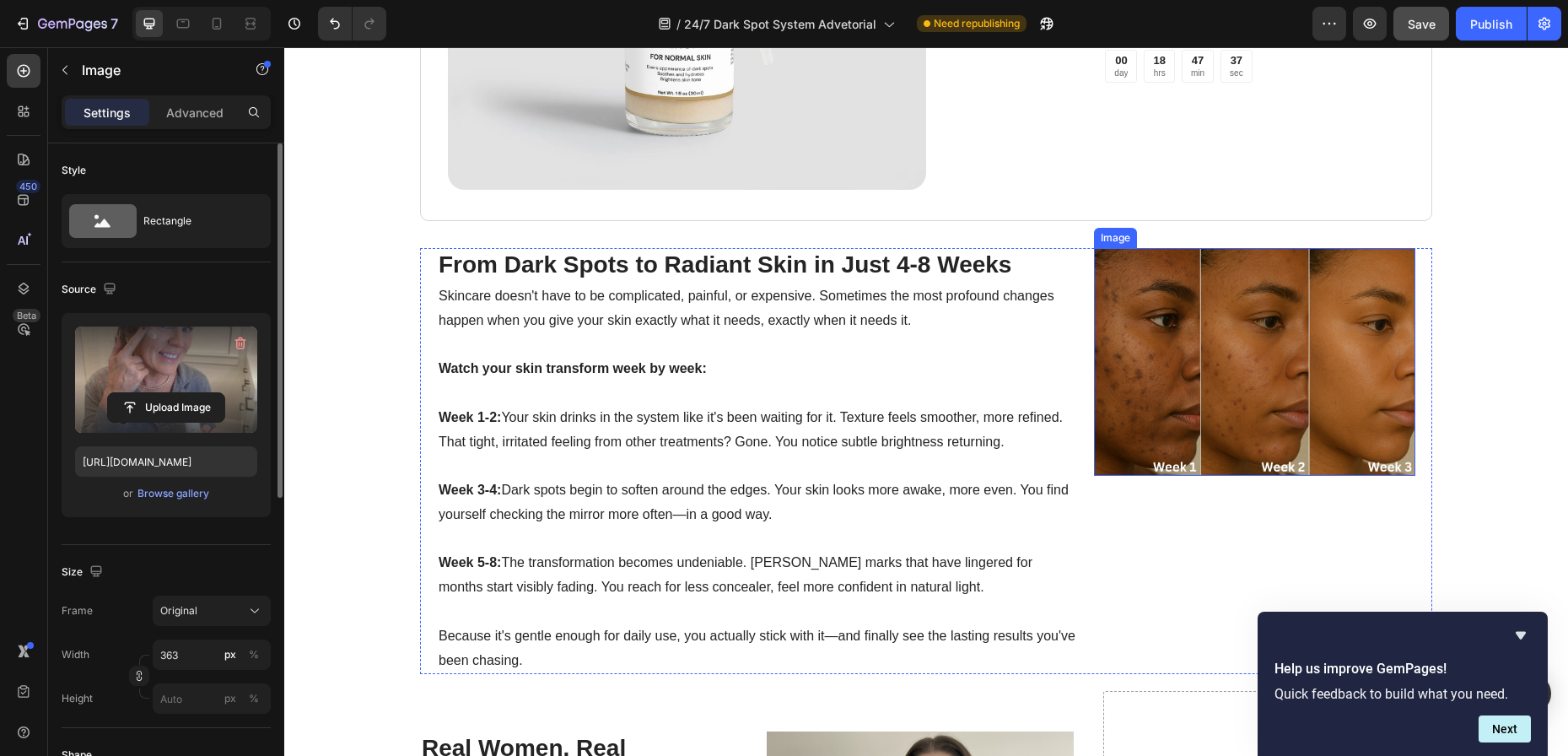
click at [1250, 341] on img at bounding box center [1255, 362] width 321 height 228
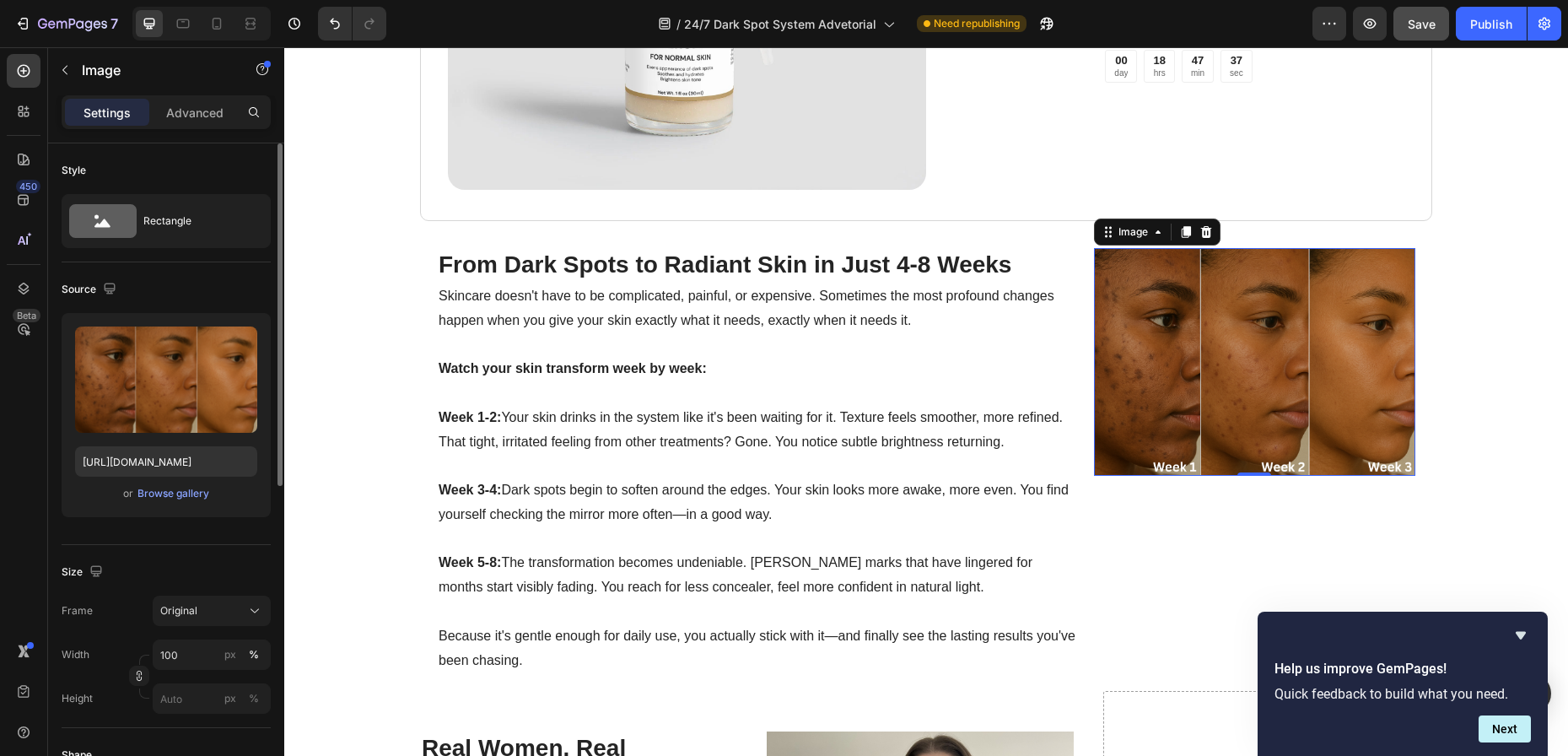
click at [1250, 341] on img at bounding box center [1255, 362] width 321 height 228
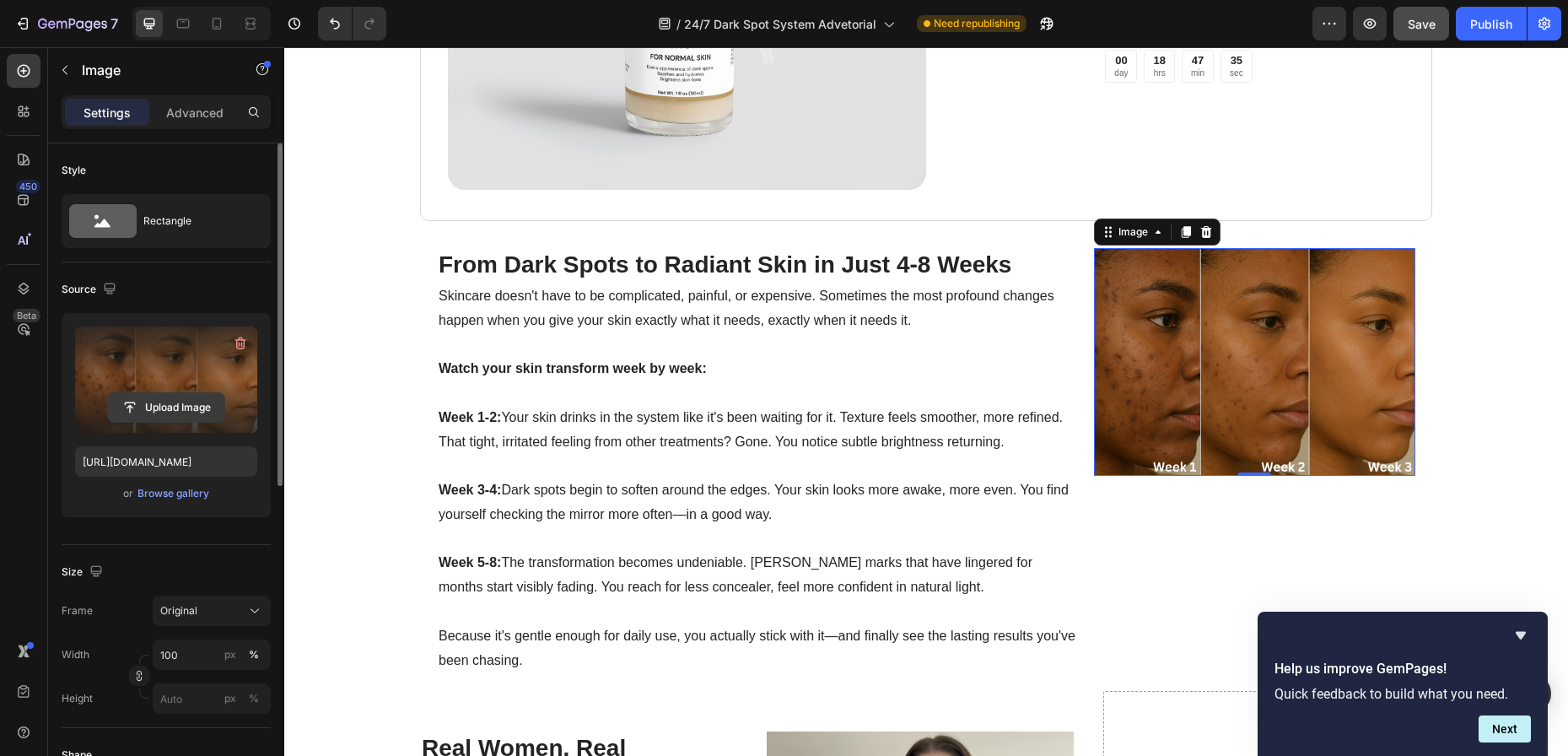
click at [149, 406] on input "file" at bounding box center [166, 407] width 116 height 29
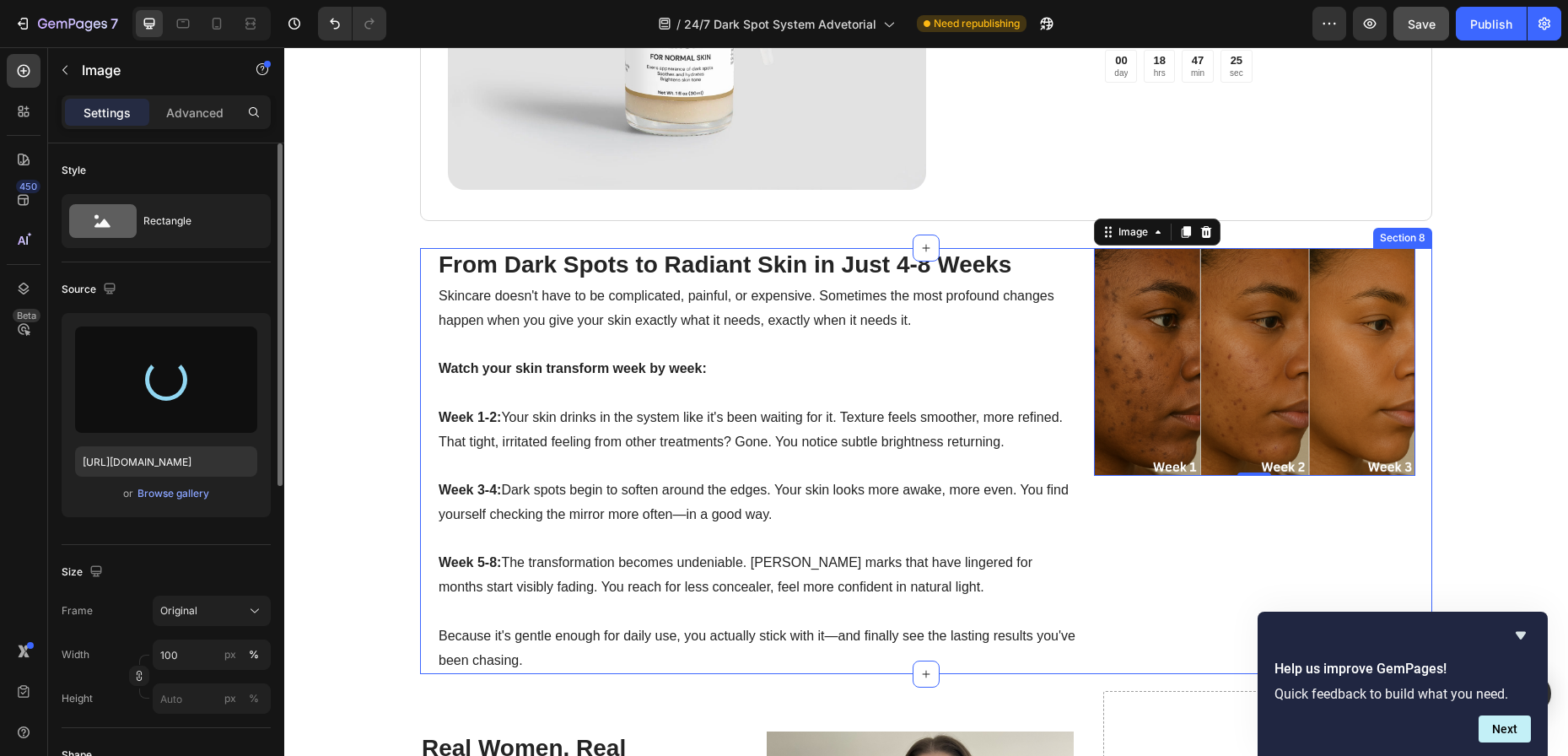
type input "[URL][DOMAIN_NAME]"
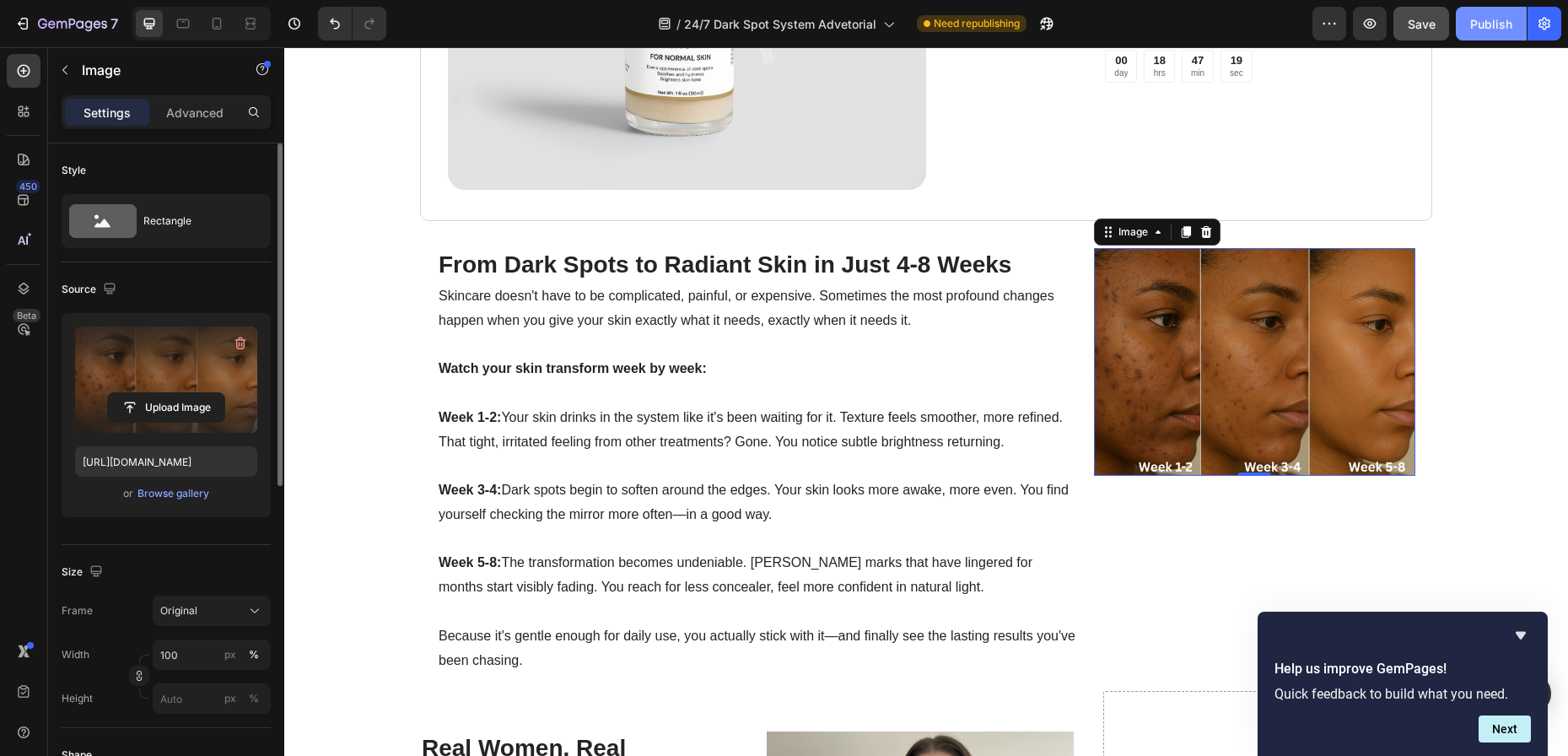
click at [1464, 20] on div "Publish" at bounding box center [1491, 24] width 42 height 18
click at [216, 22] on icon at bounding box center [217, 23] width 17 height 17
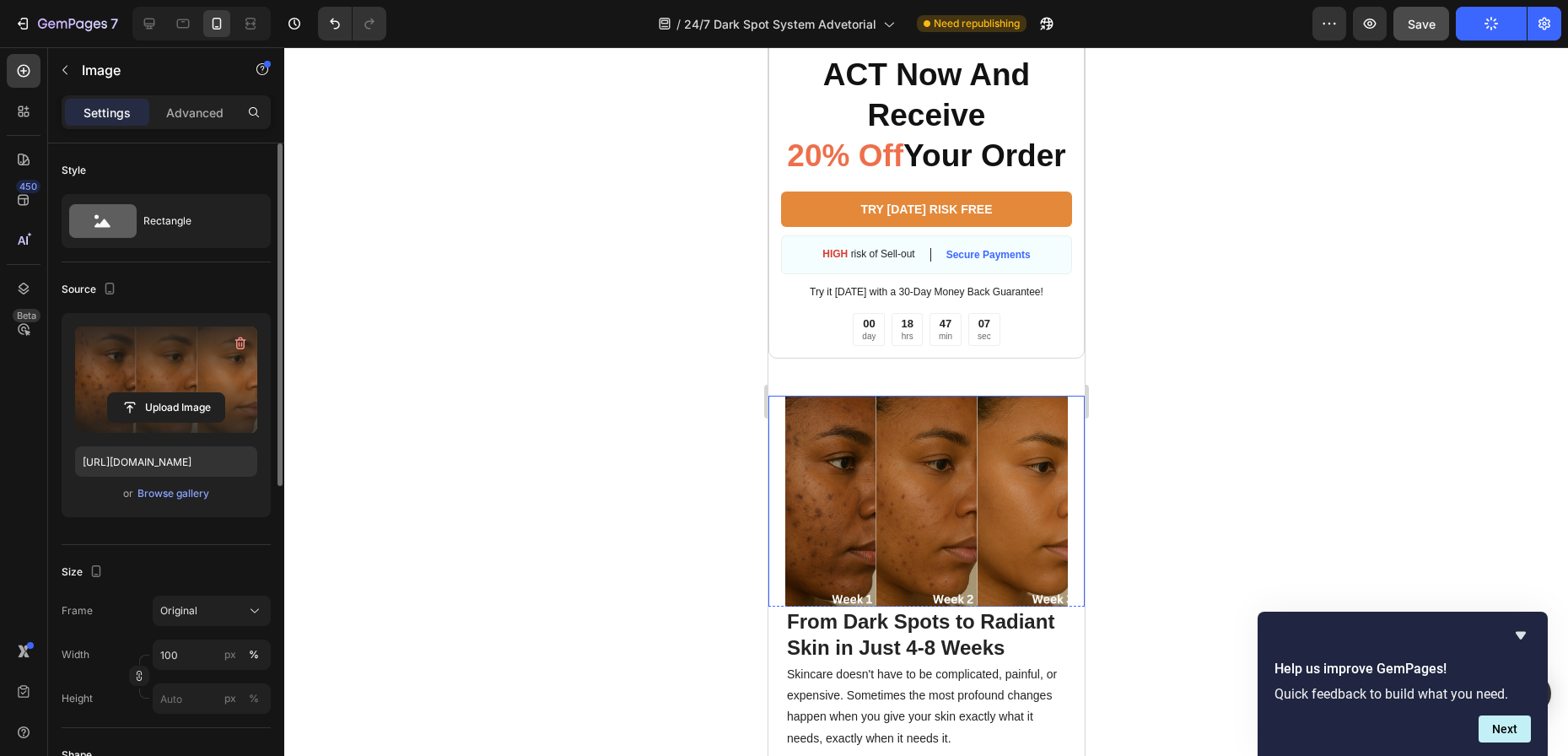
scroll to position [3102, 0]
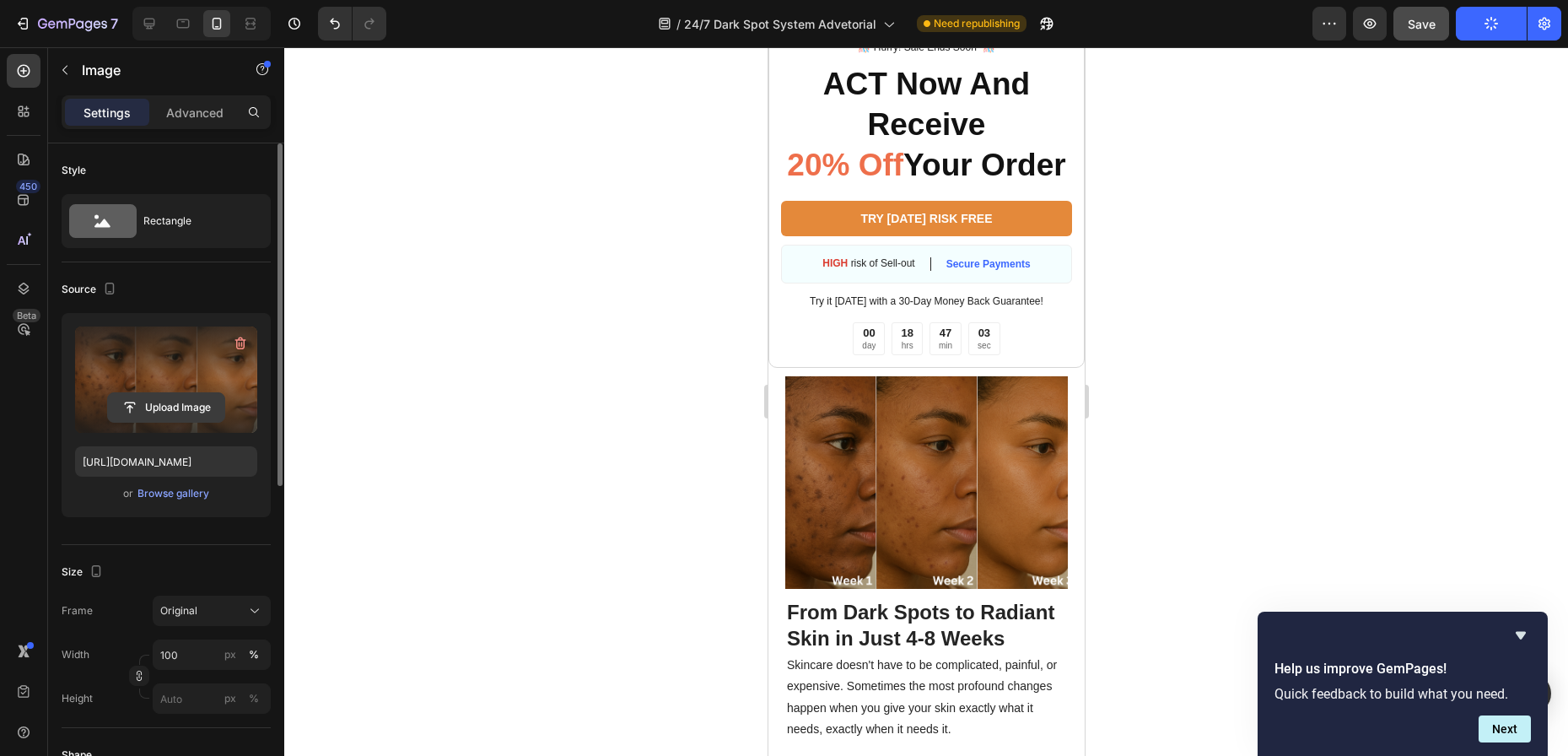
click at [158, 401] on input "file" at bounding box center [166, 407] width 116 height 29
click at [849, 518] on img at bounding box center [925, 482] width 283 height 212
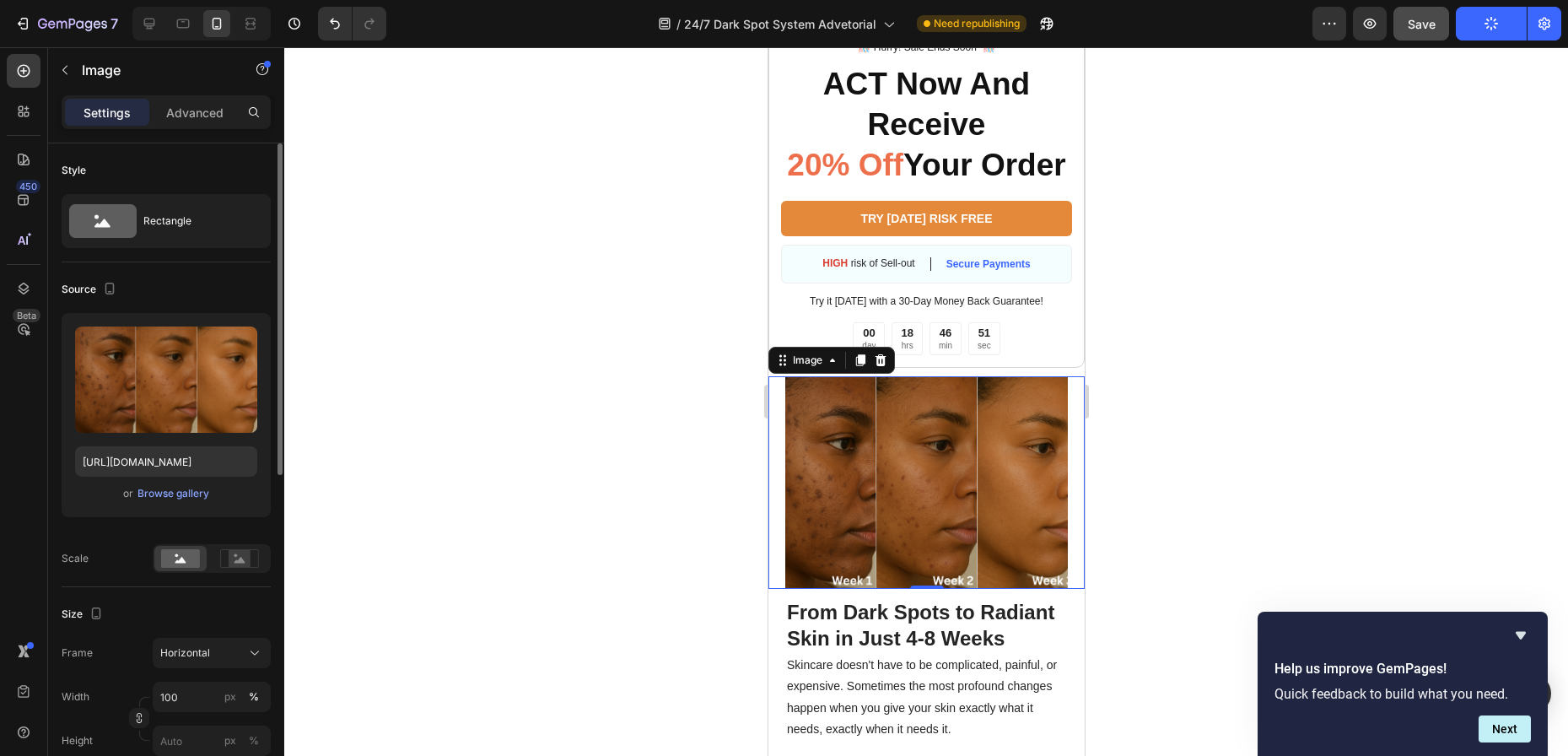
click at [849, 518] on img at bounding box center [925, 482] width 283 height 212
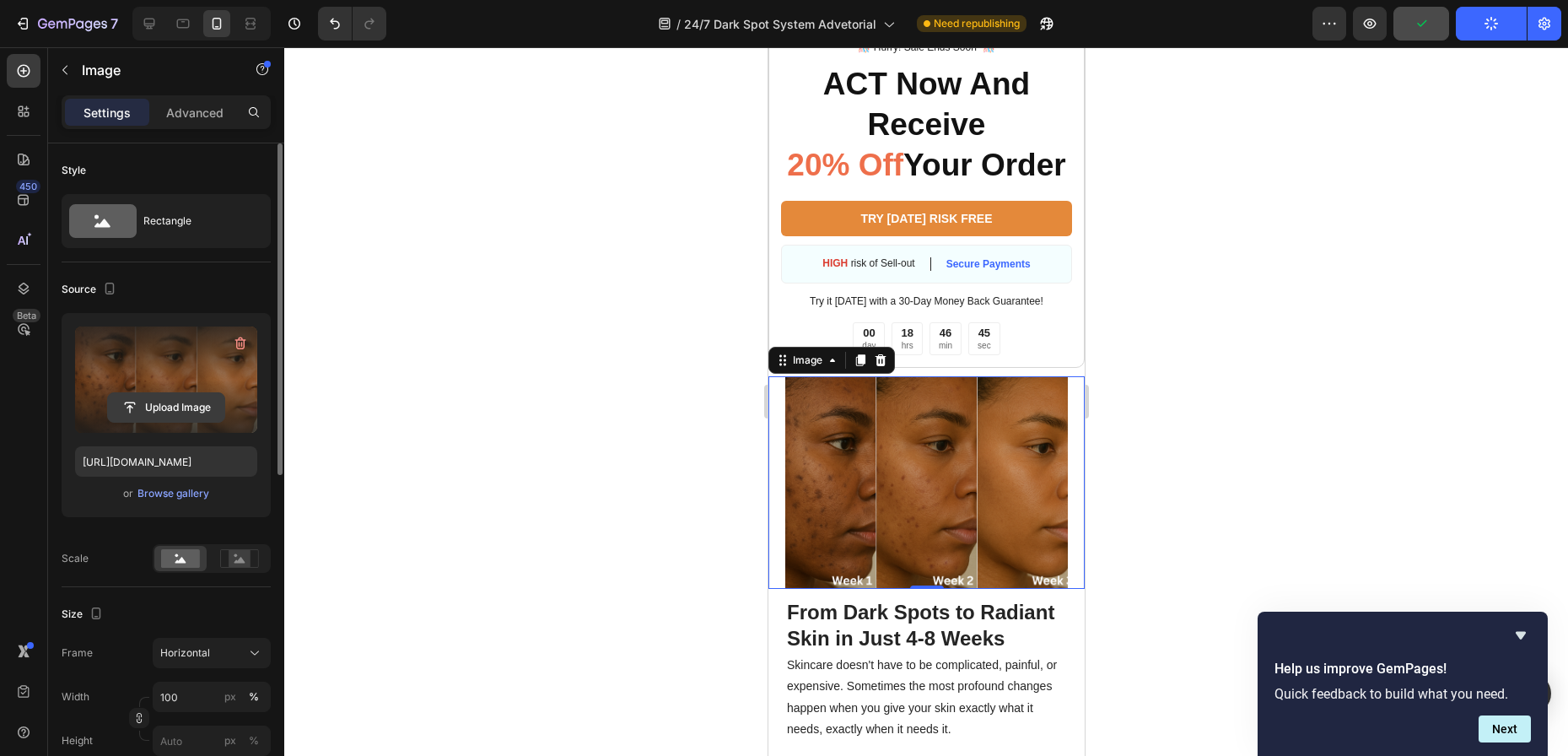
click at [184, 403] on input "file" at bounding box center [166, 407] width 116 height 29
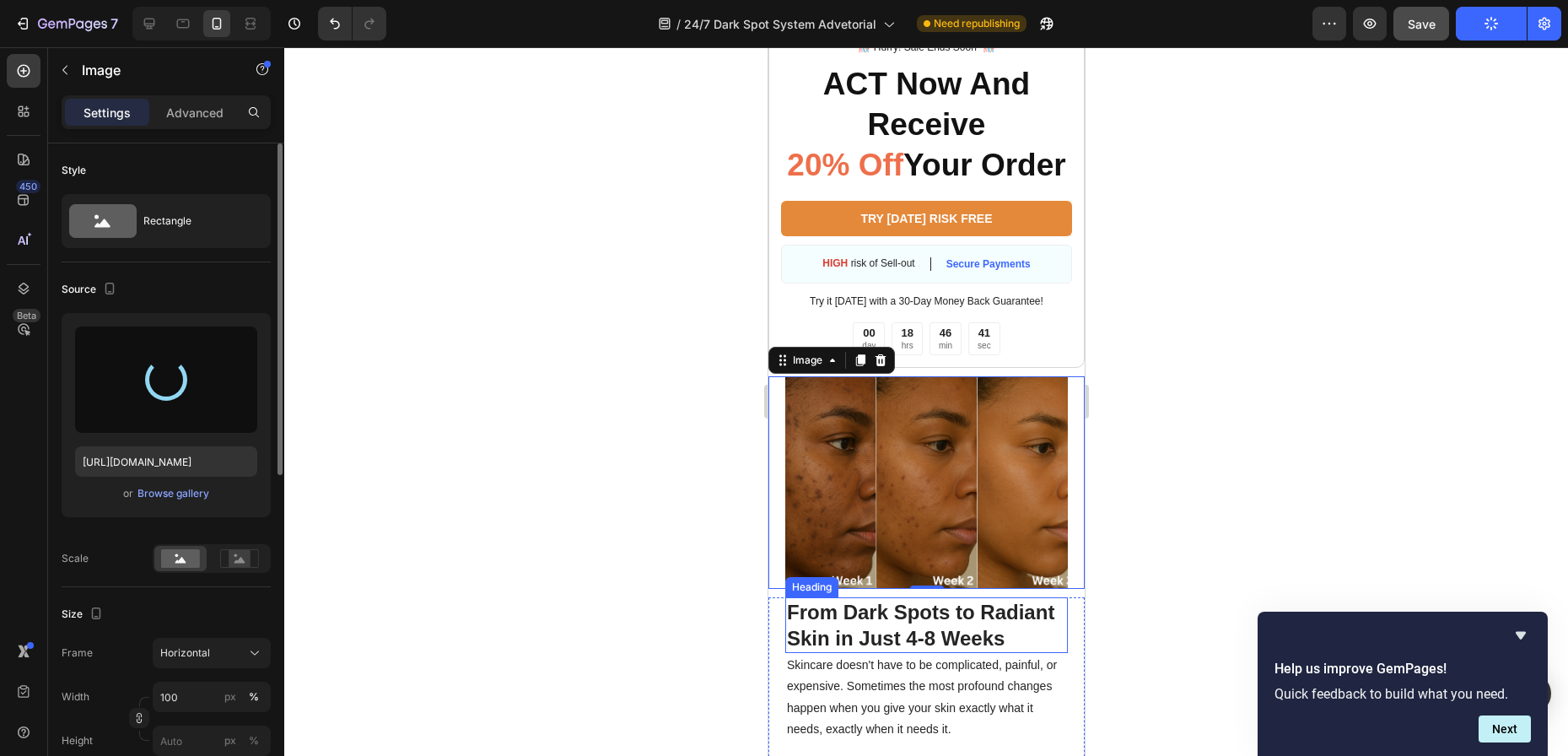
type input "[URL][DOMAIN_NAME]"
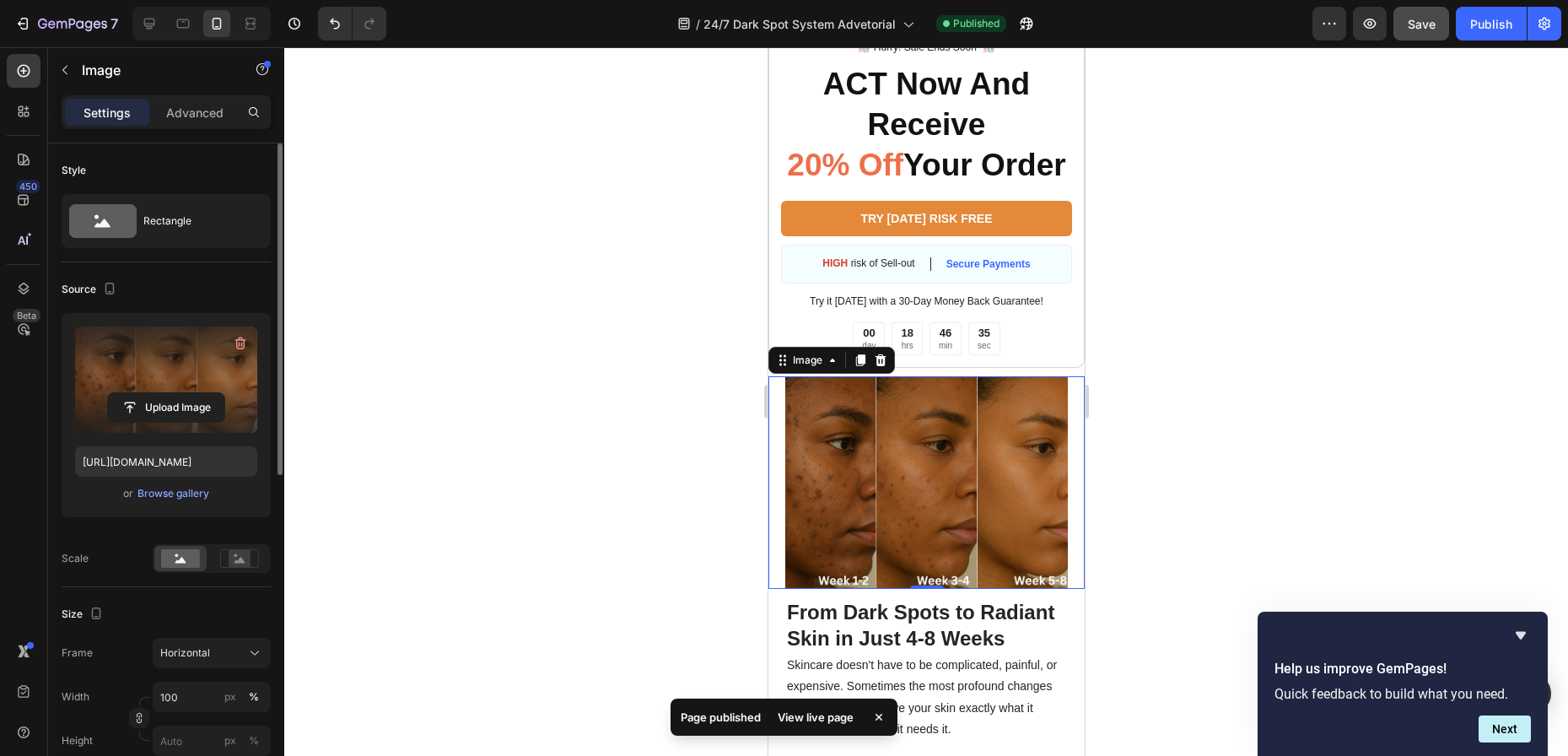
click at [1215, 527] on div at bounding box center [926, 401] width 1284 height 709
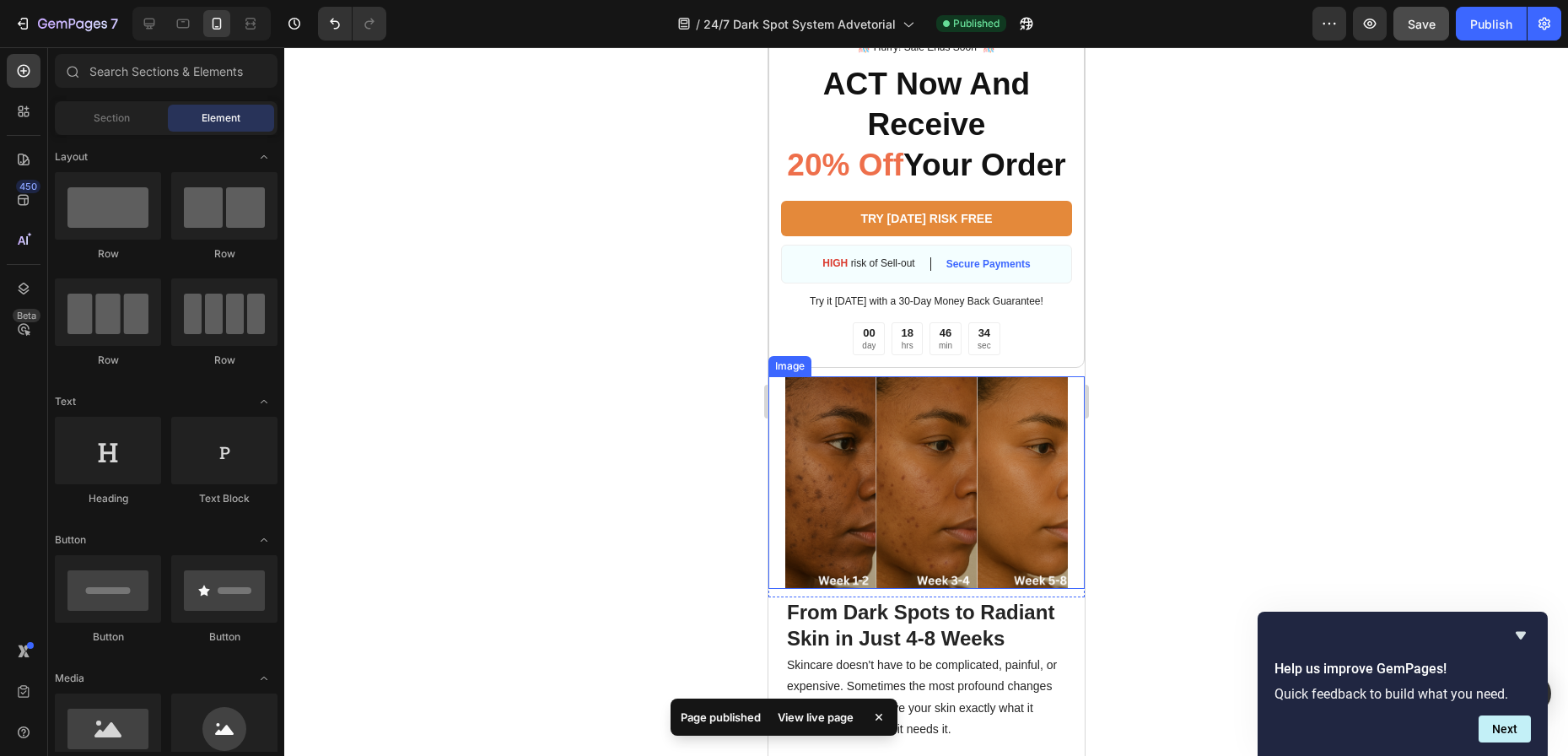
click at [885, 469] on img at bounding box center [925, 482] width 283 height 212
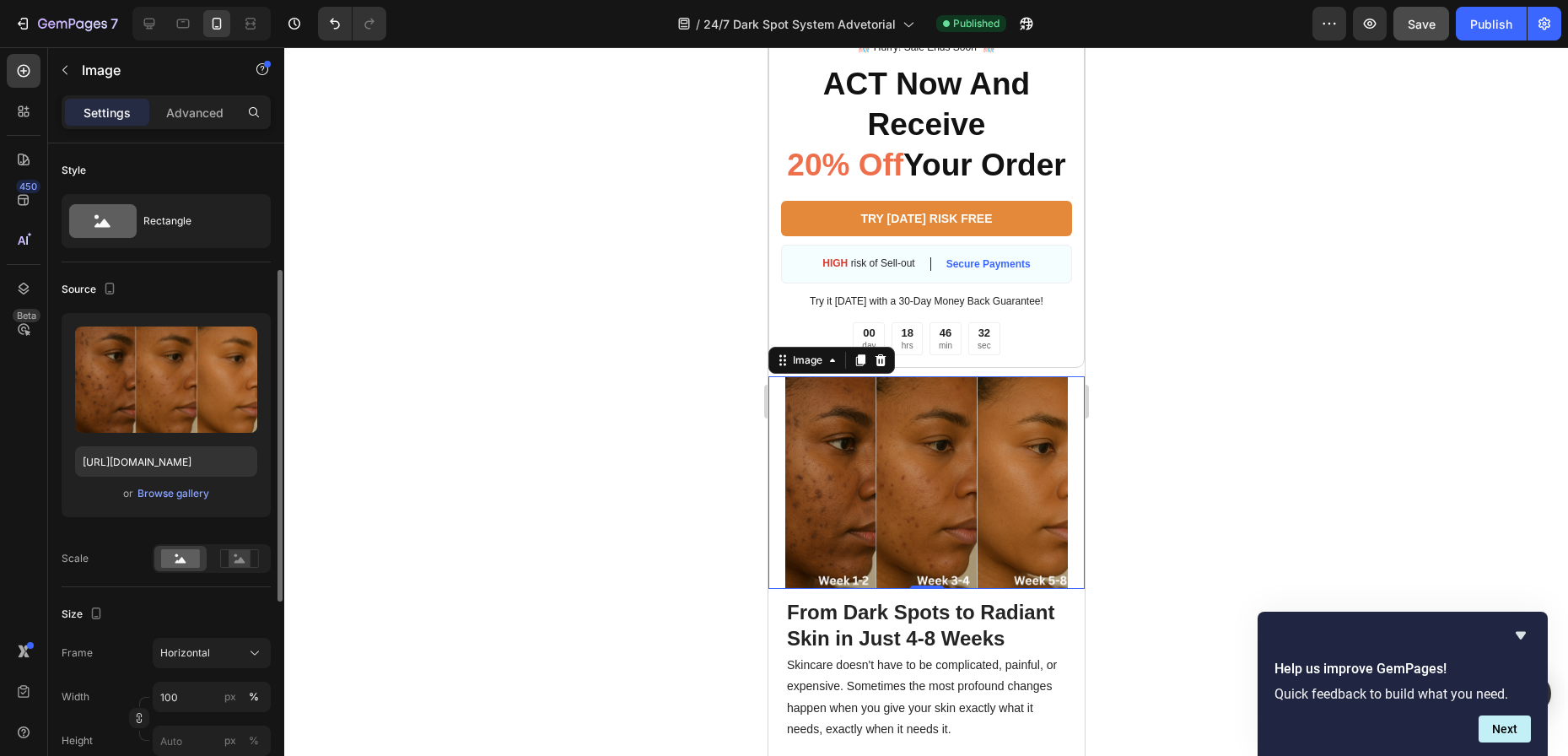
scroll to position [169, 0]
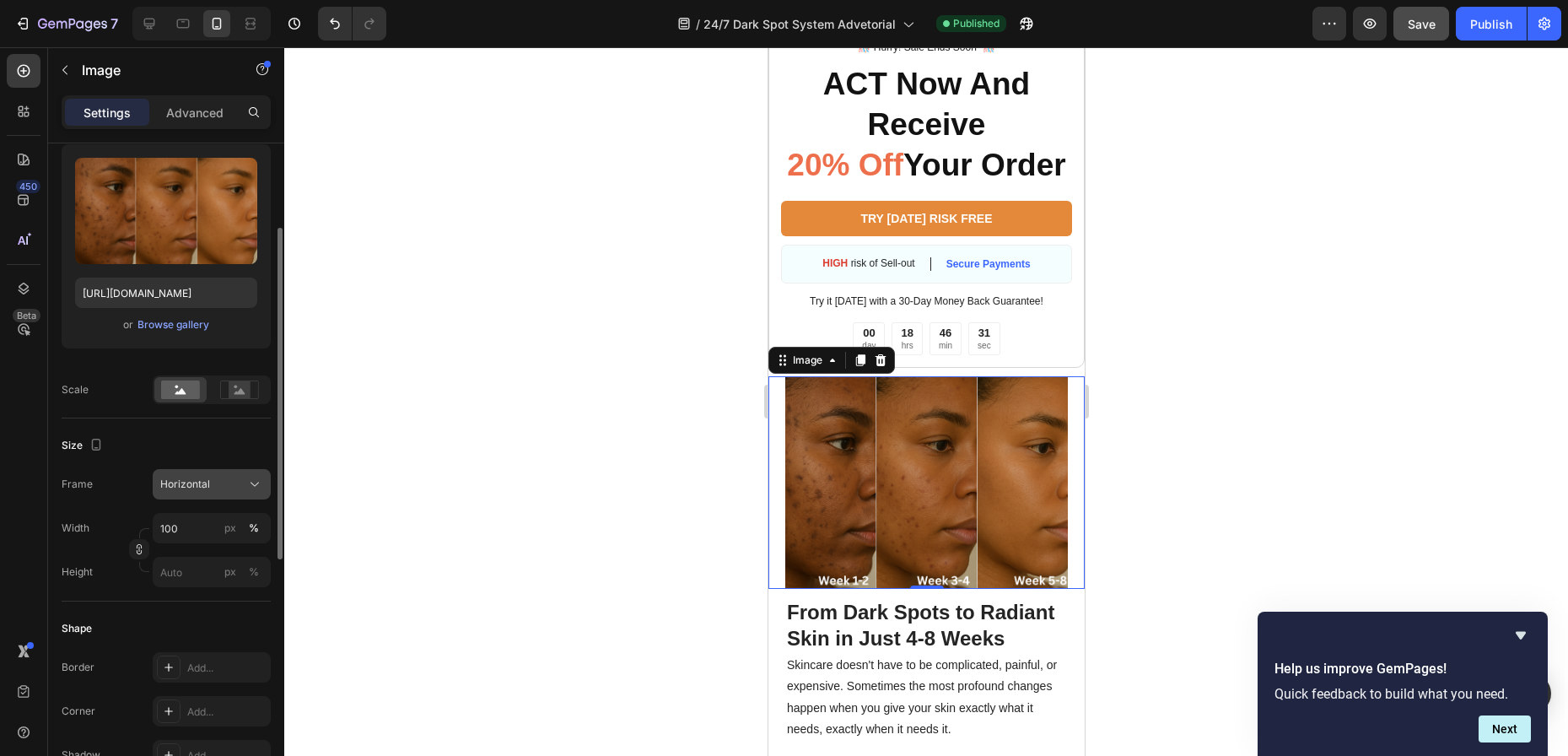
click at [237, 484] on div "Horizontal" at bounding box center [202, 484] width 83 height 15
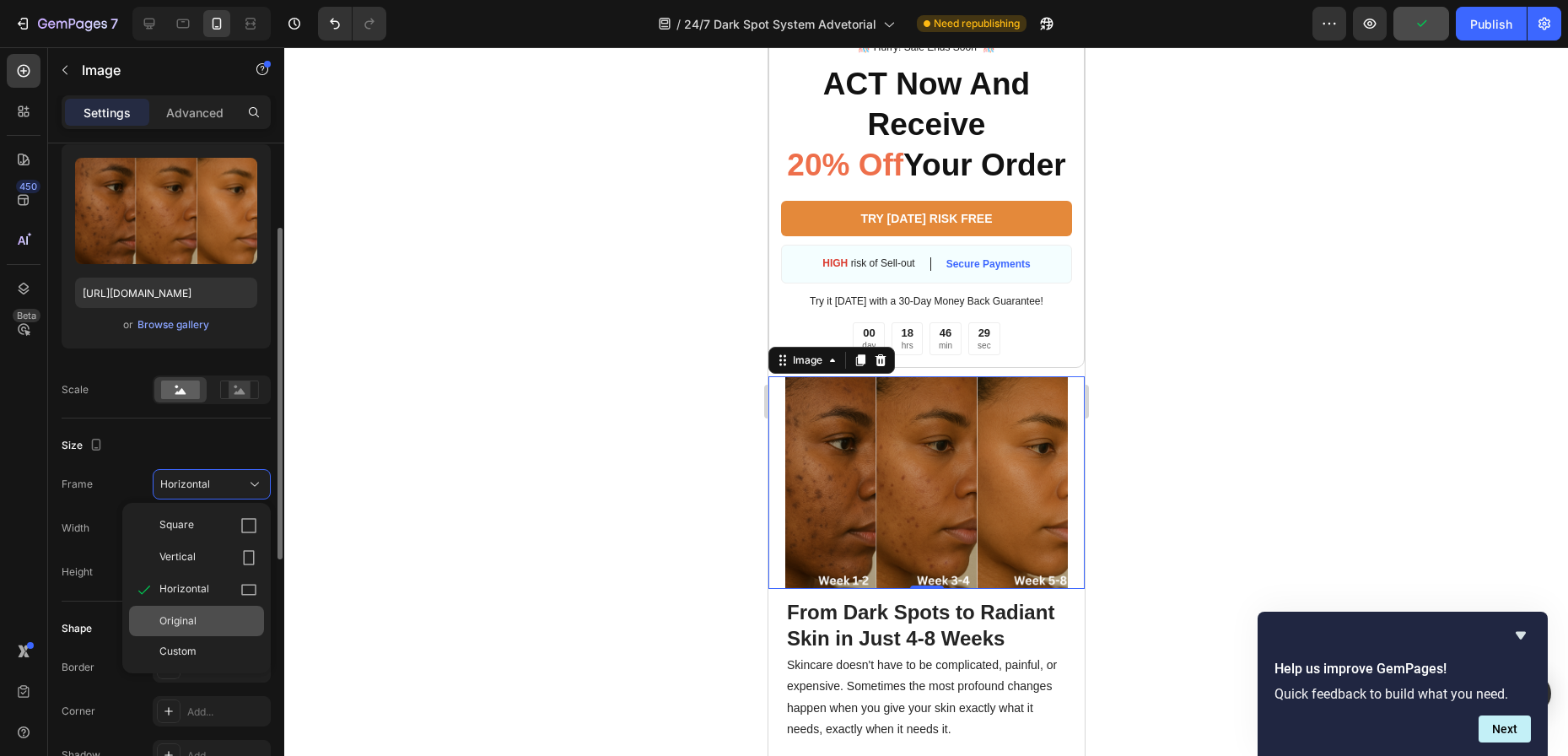
click at [225, 613] on div "Original" at bounding box center [209, 621] width 97 height 15
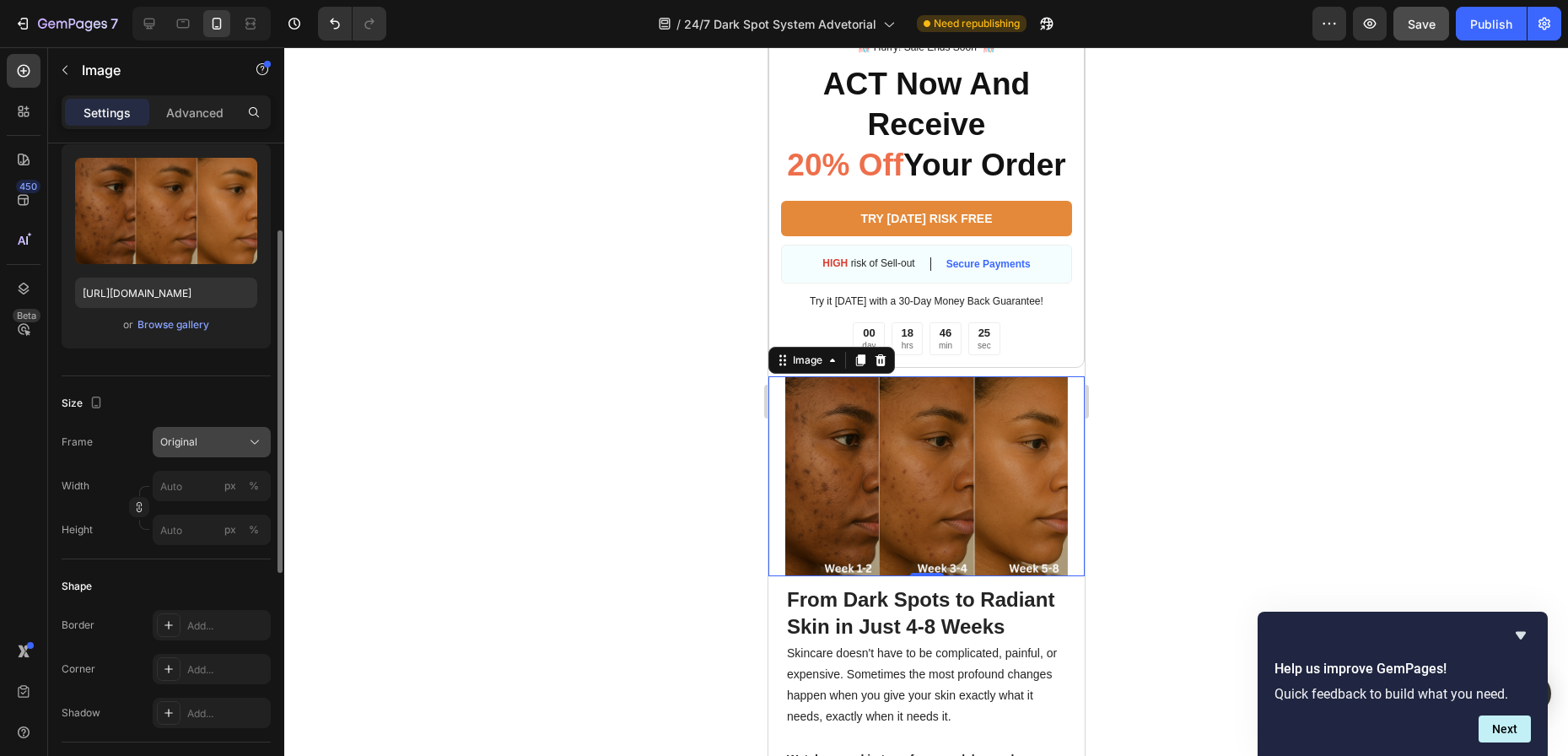
click at [187, 440] on span "Original" at bounding box center [179, 442] width 37 height 15
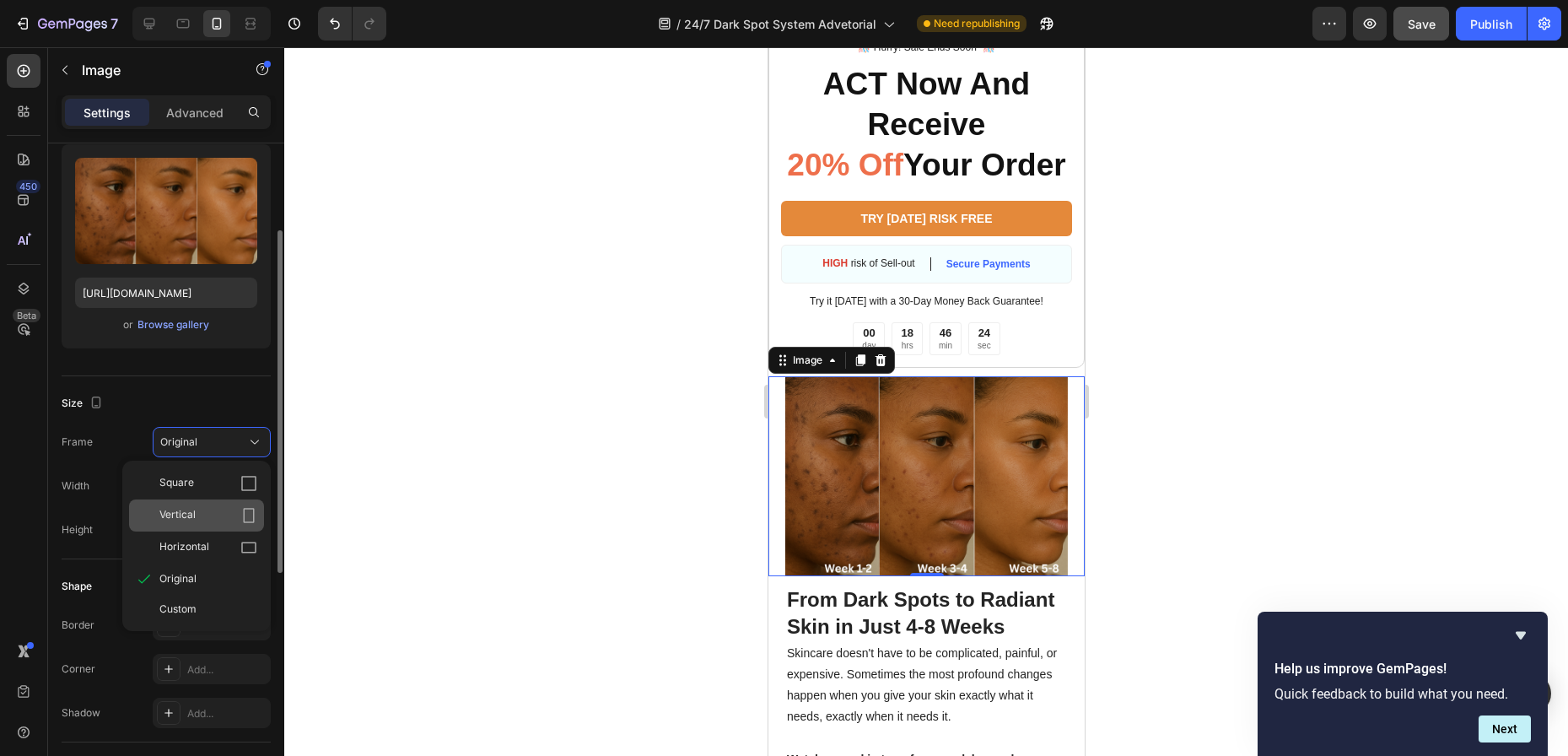
click at [175, 517] on span "Vertical" at bounding box center [178, 516] width 36 height 17
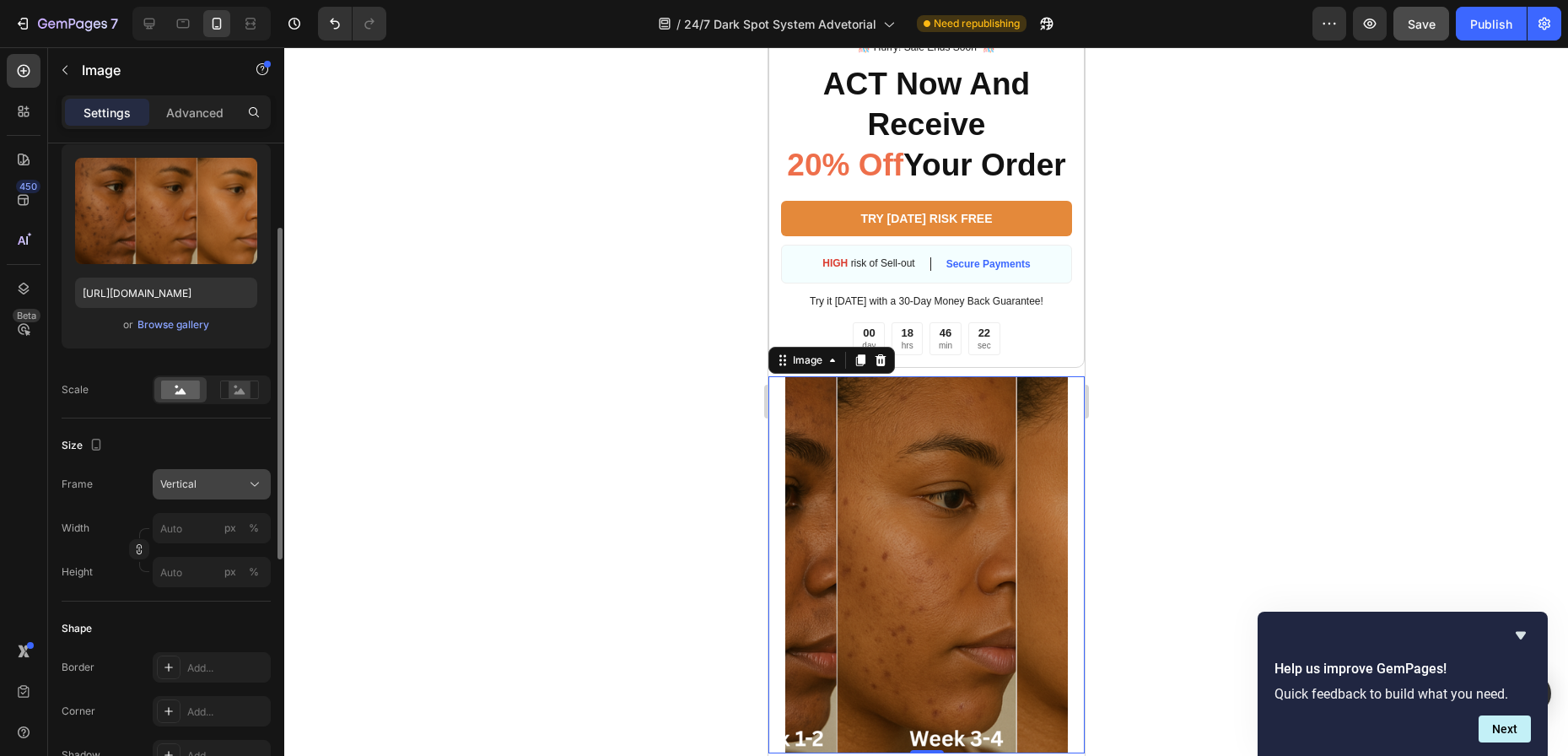
click at [218, 483] on div "Vertical" at bounding box center [202, 484] width 83 height 15
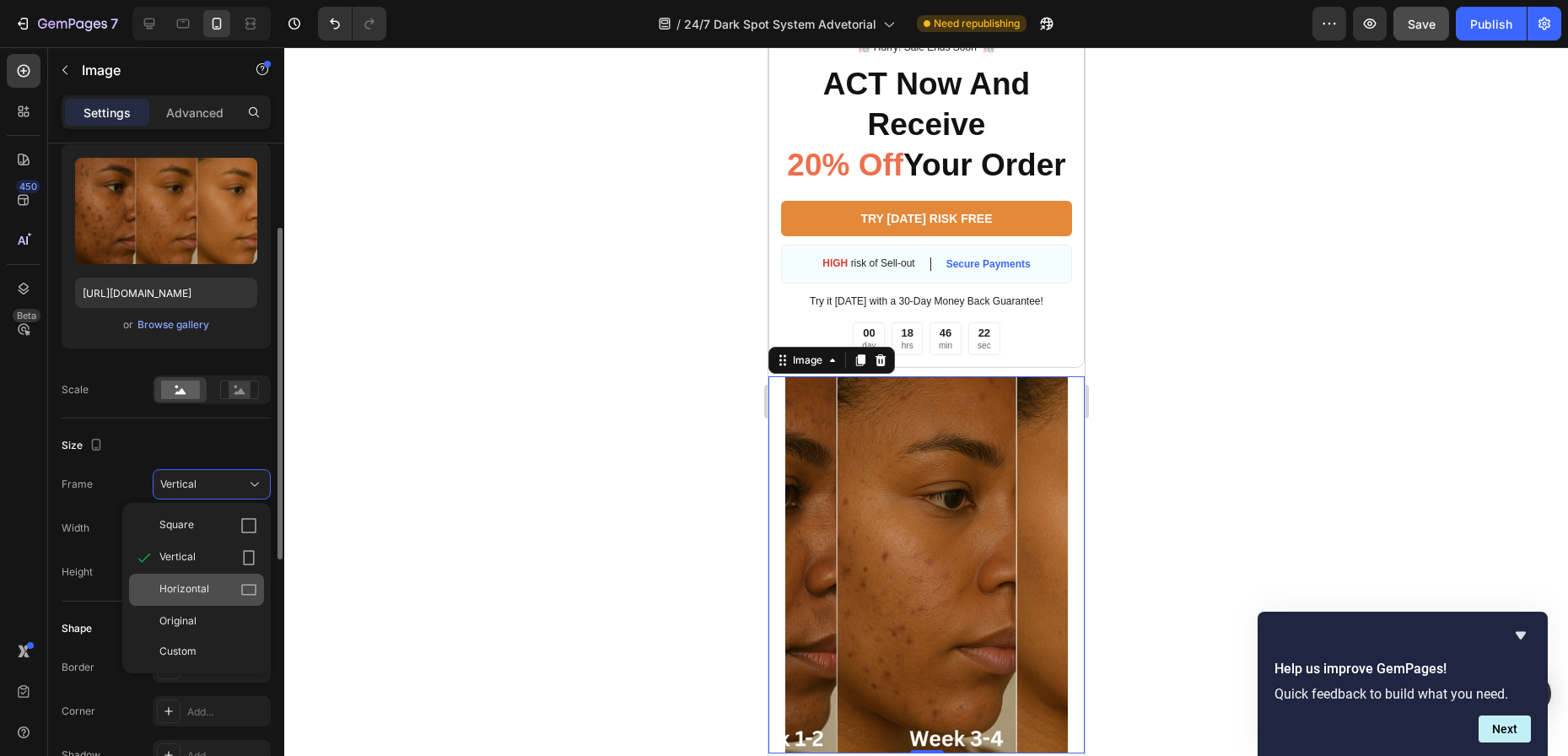
click at [205, 585] on span "Horizontal" at bounding box center [184, 590] width 50 height 17
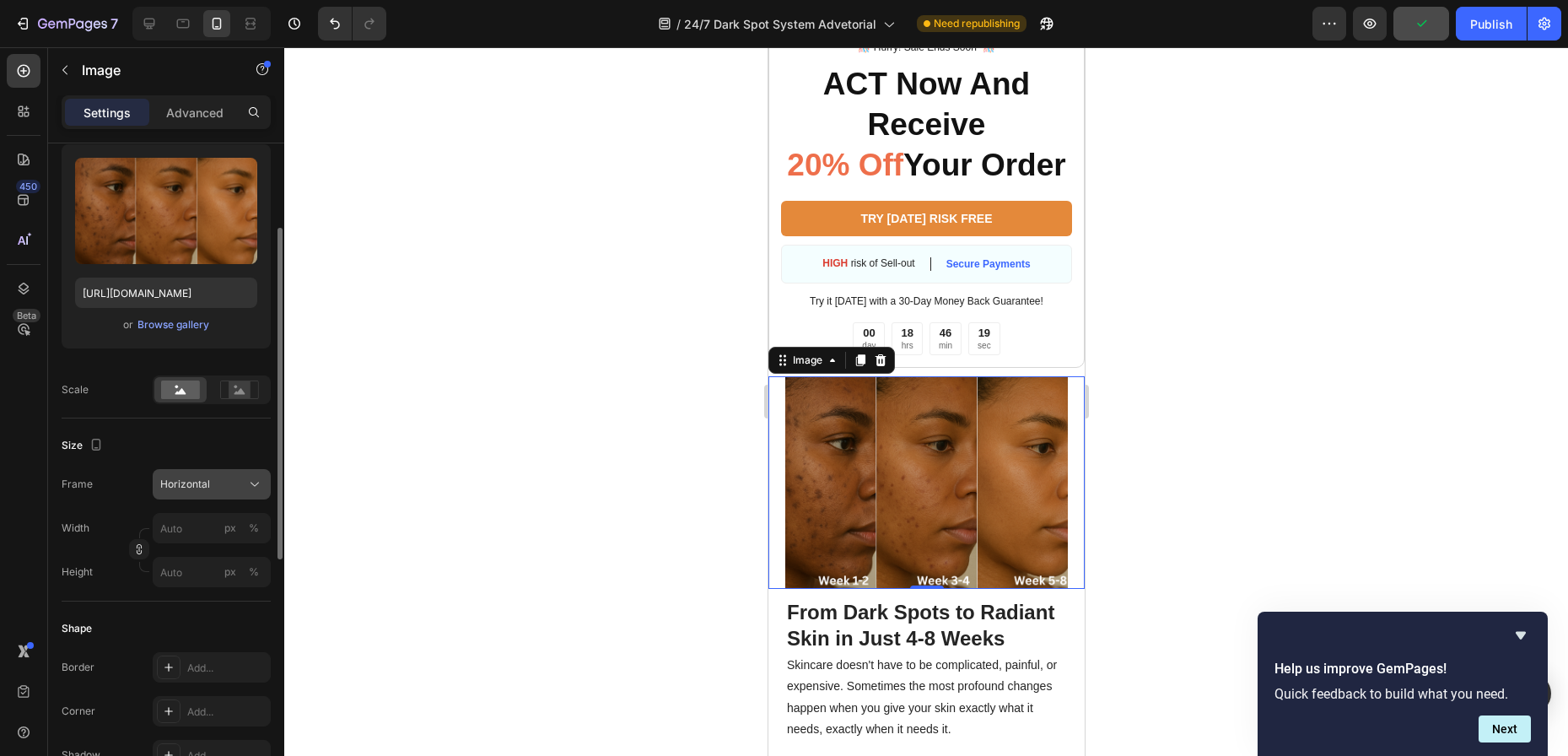
click at [203, 490] on span "Horizontal" at bounding box center [185, 484] width 50 height 15
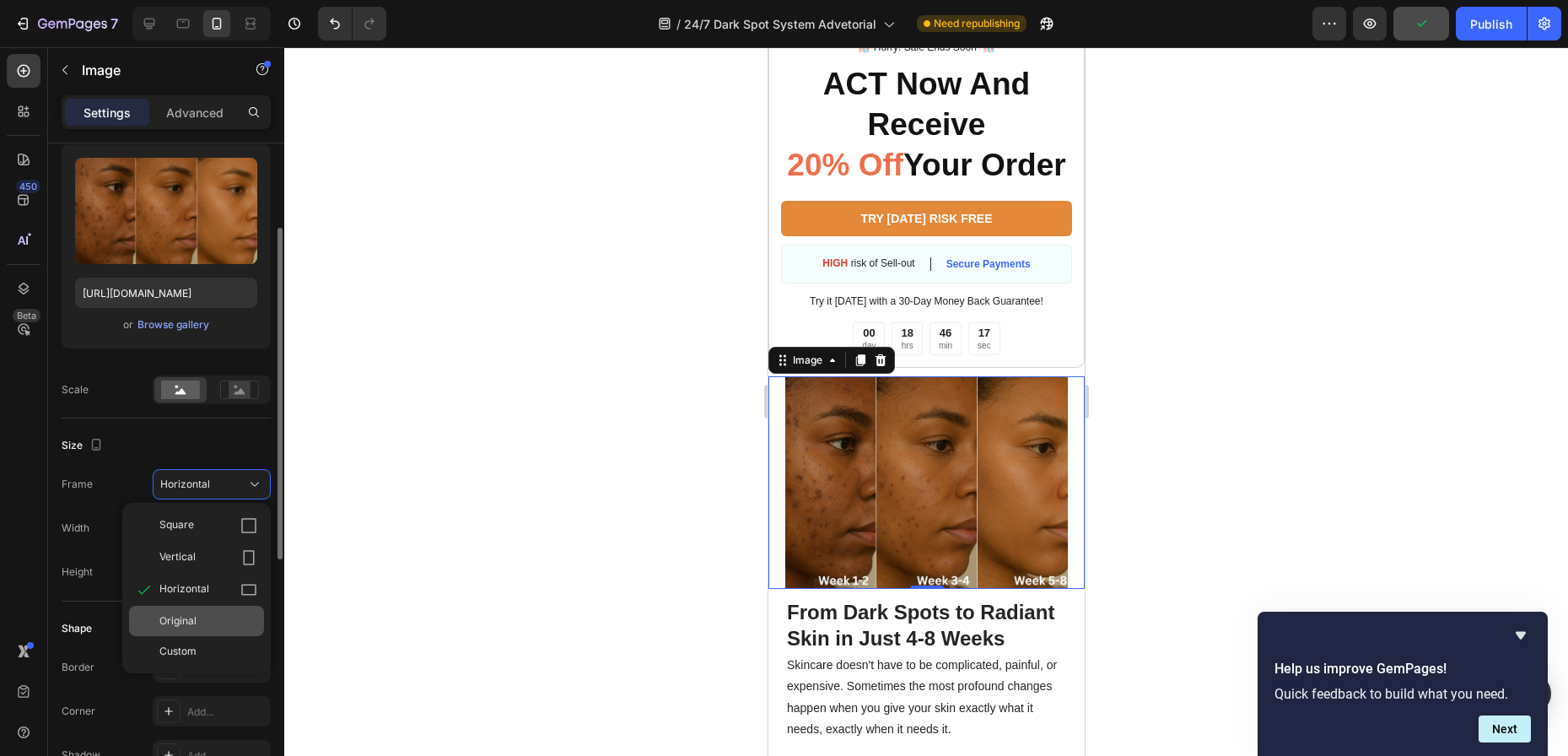
click at [202, 622] on div "Original" at bounding box center [209, 621] width 97 height 15
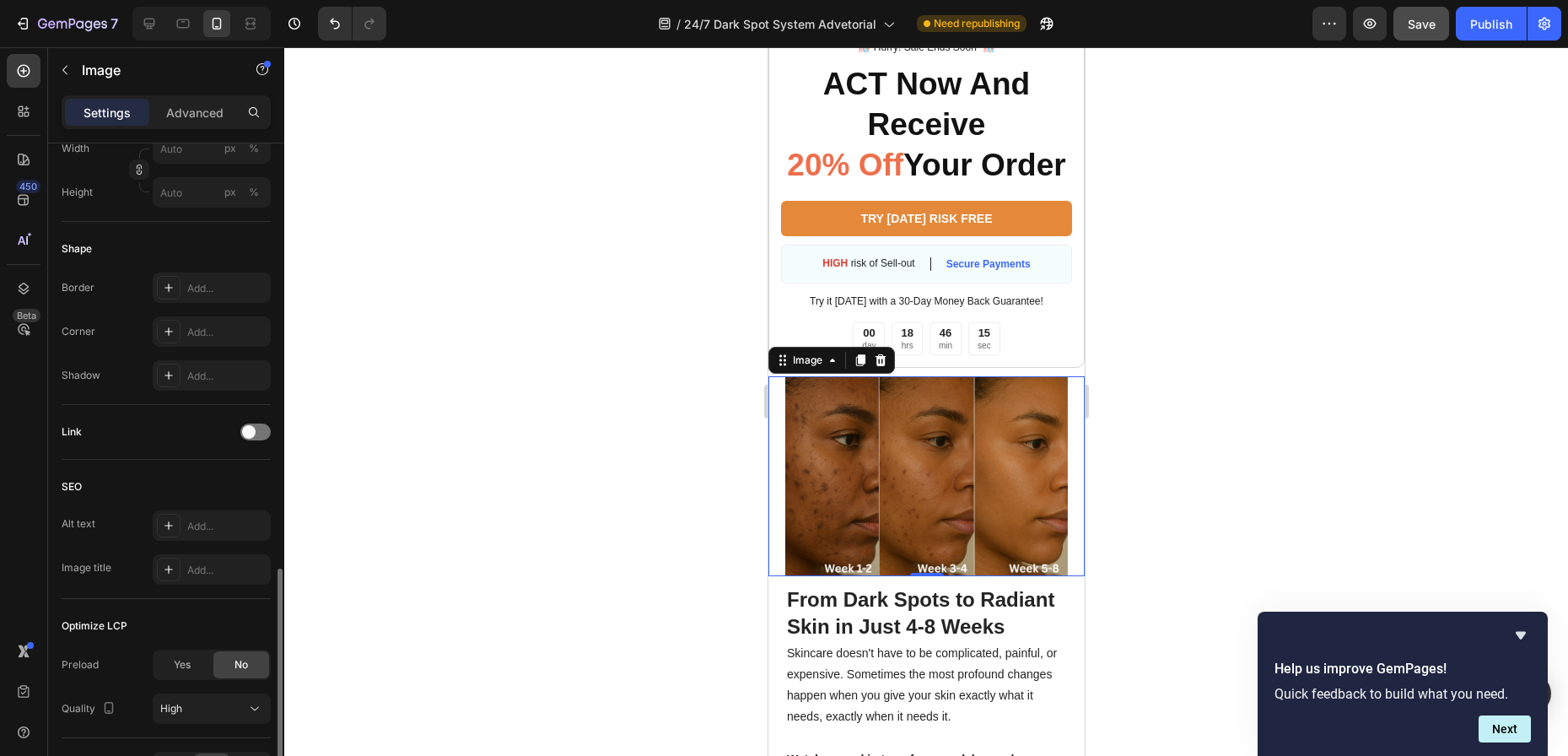
scroll to position [613, 0]
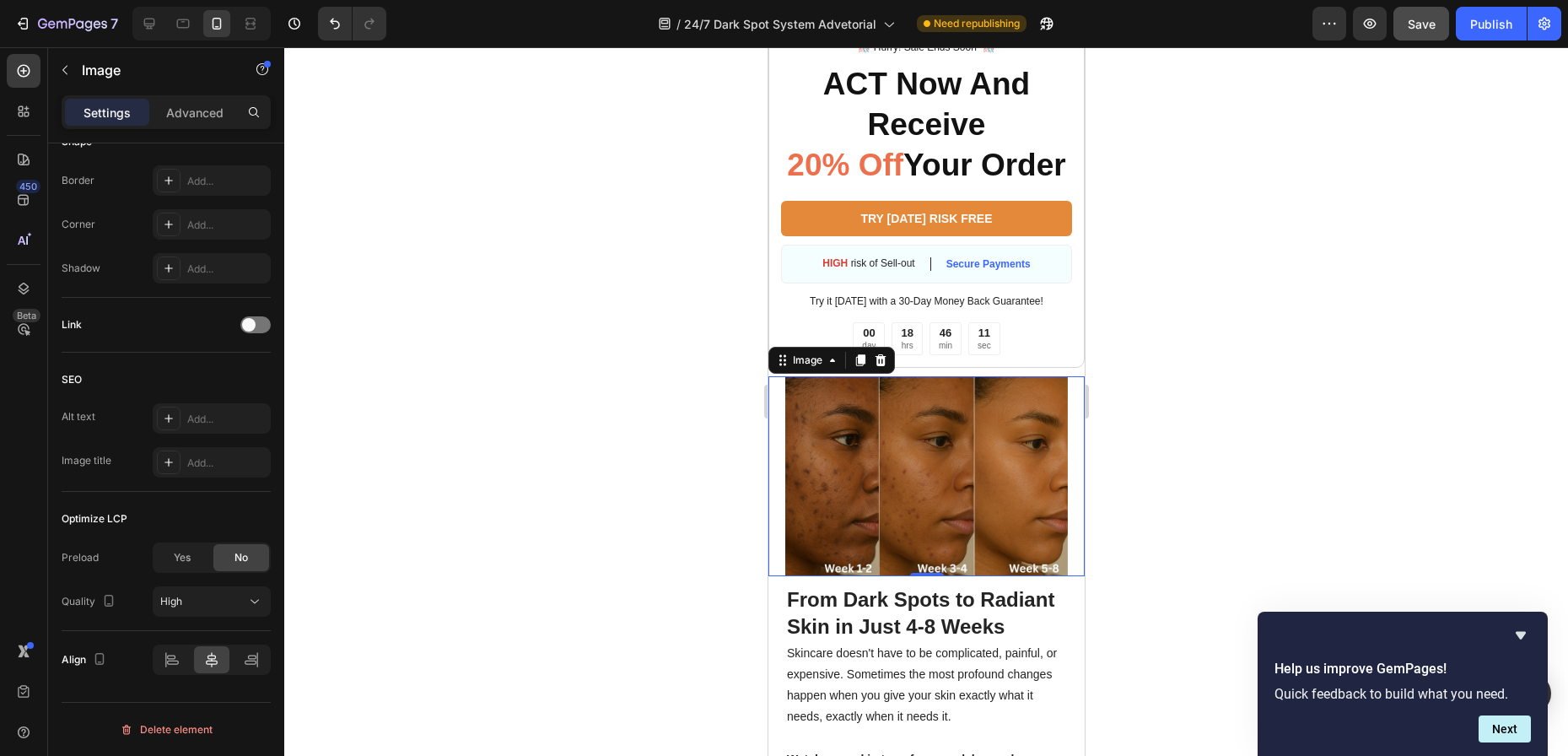
click at [1205, 410] on div at bounding box center [926, 401] width 1284 height 709
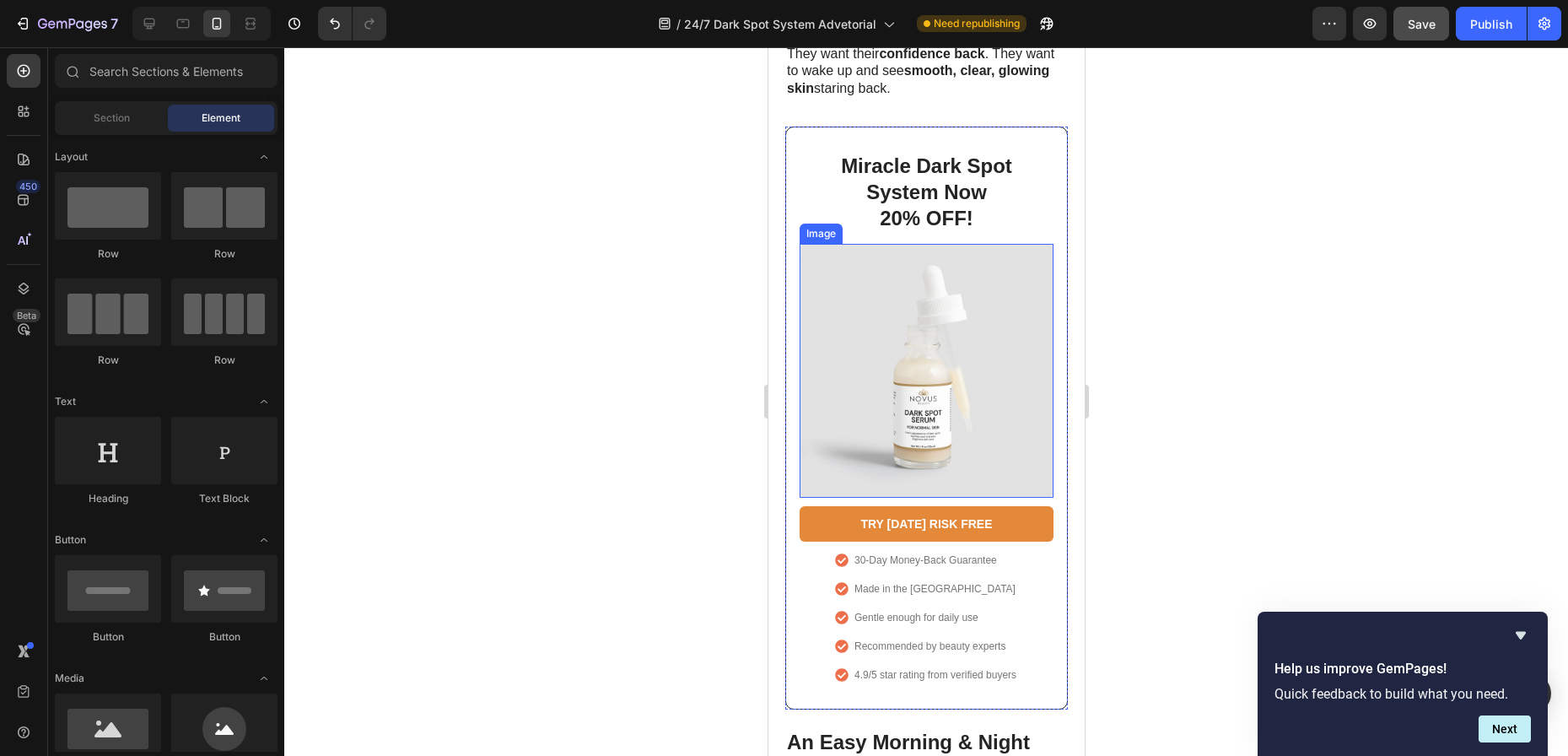
scroll to position [929, 0]
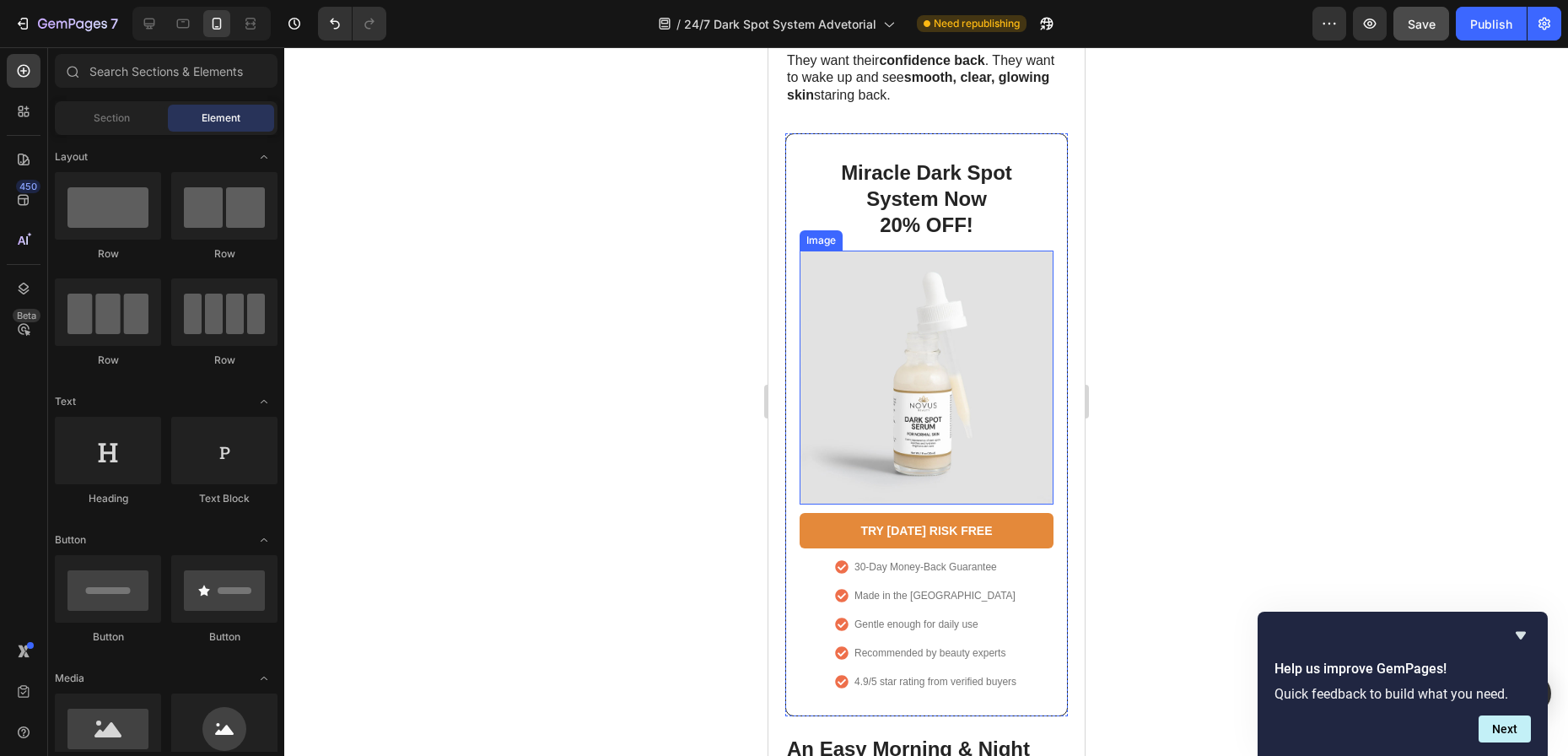
click at [900, 322] on img at bounding box center [925, 378] width 254 height 254
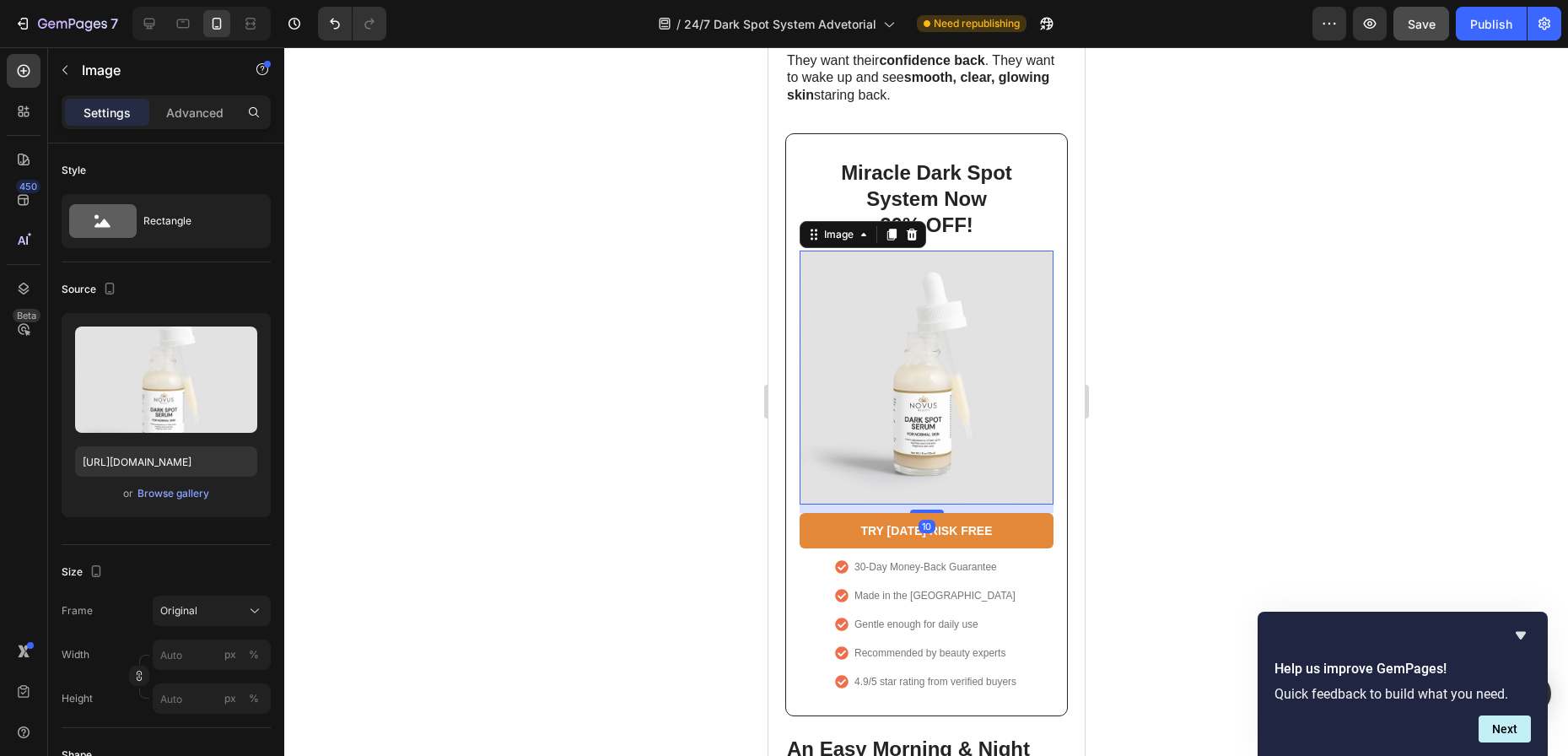
click at [900, 322] on img at bounding box center [925, 378] width 254 height 254
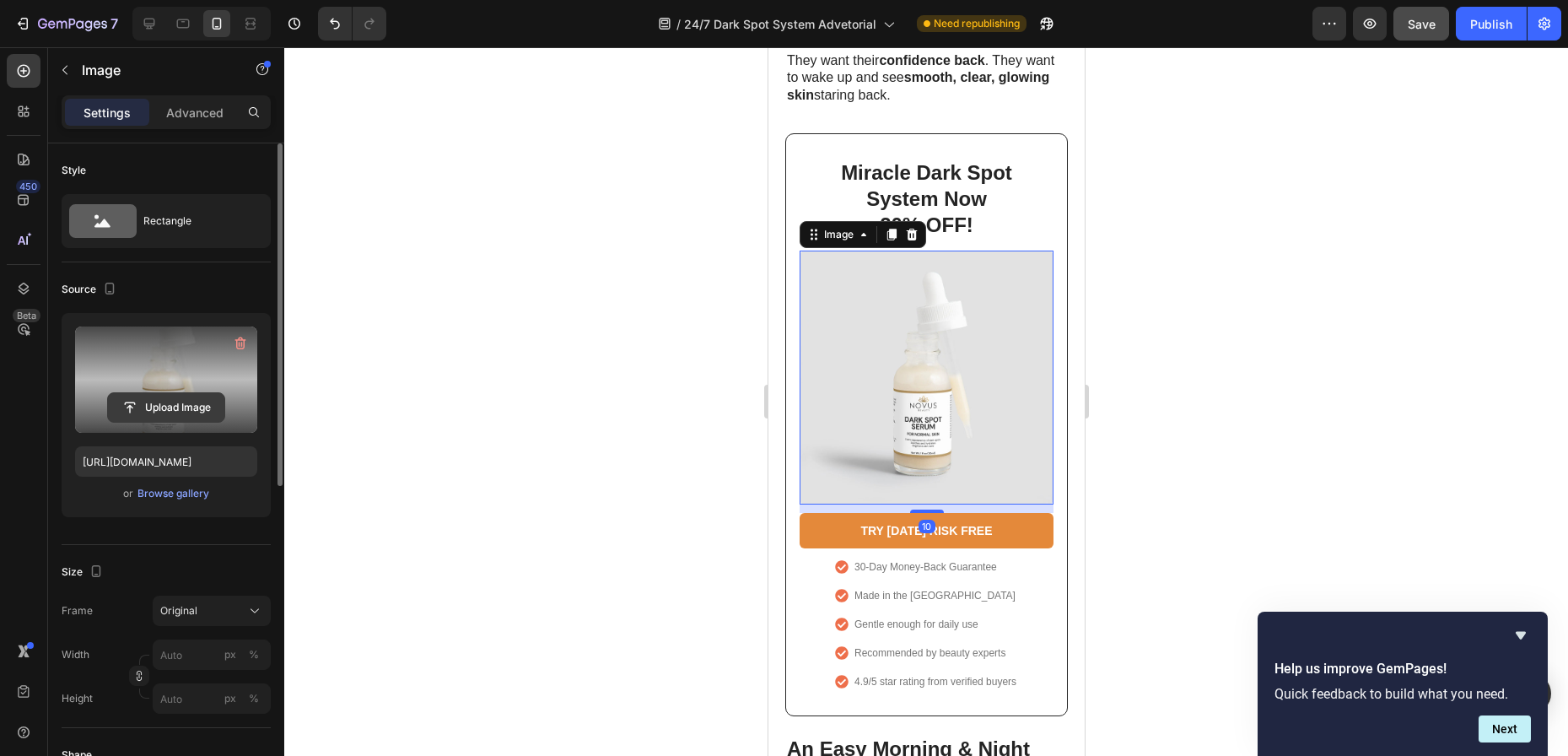
click at [189, 405] on input "file" at bounding box center [166, 407] width 116 height 29
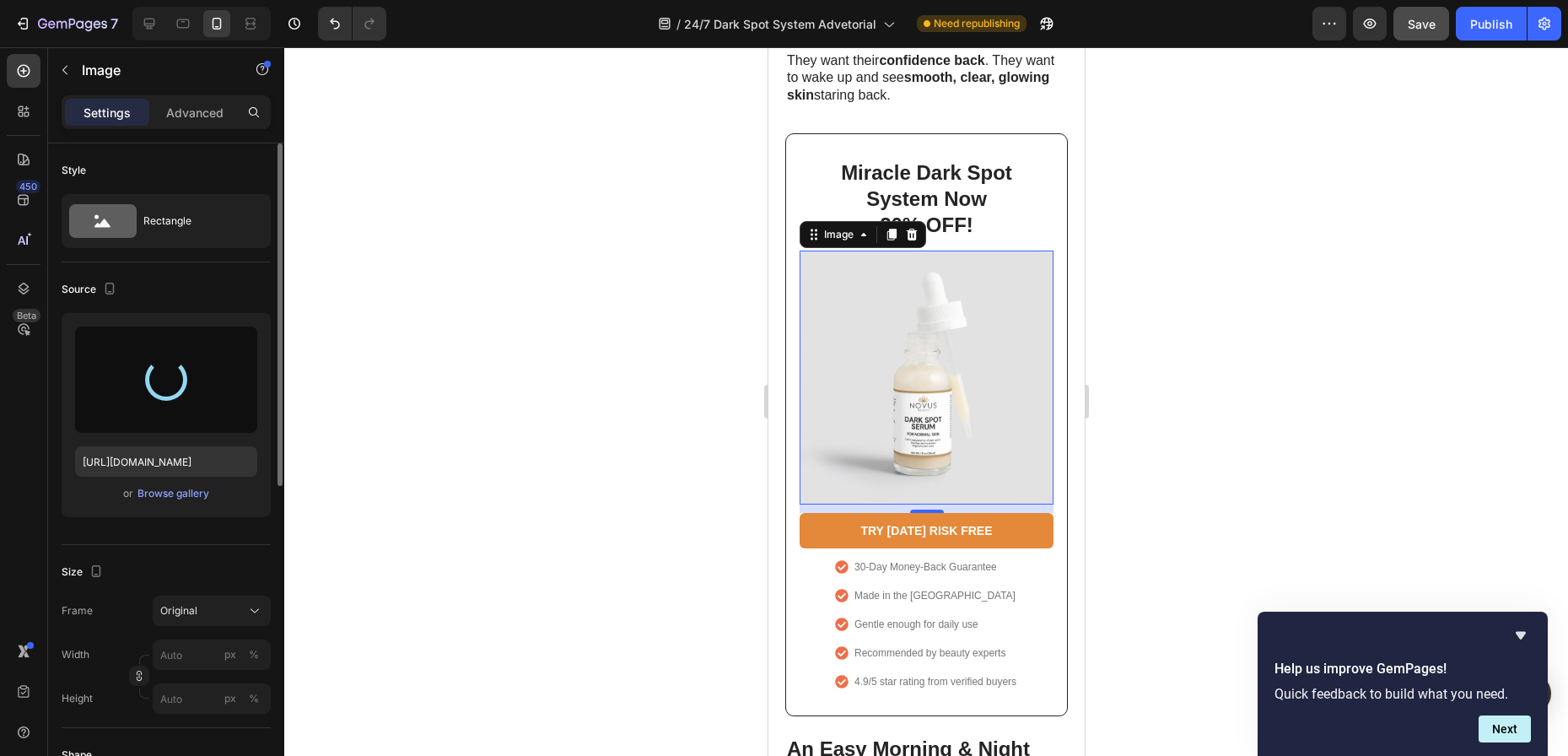
type input "[URL][DOMAIN_NAME]"
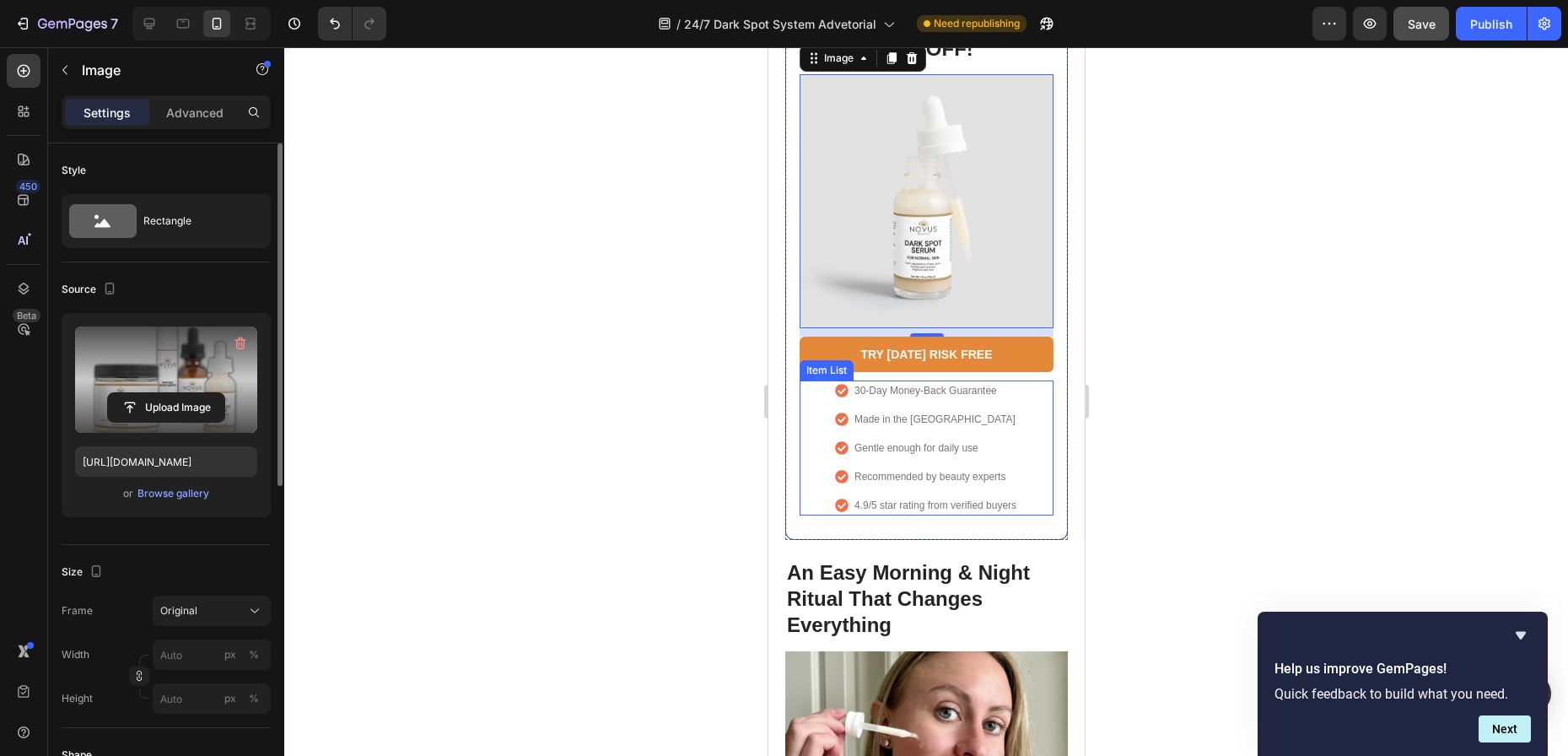
scroll to position [1350, 0]
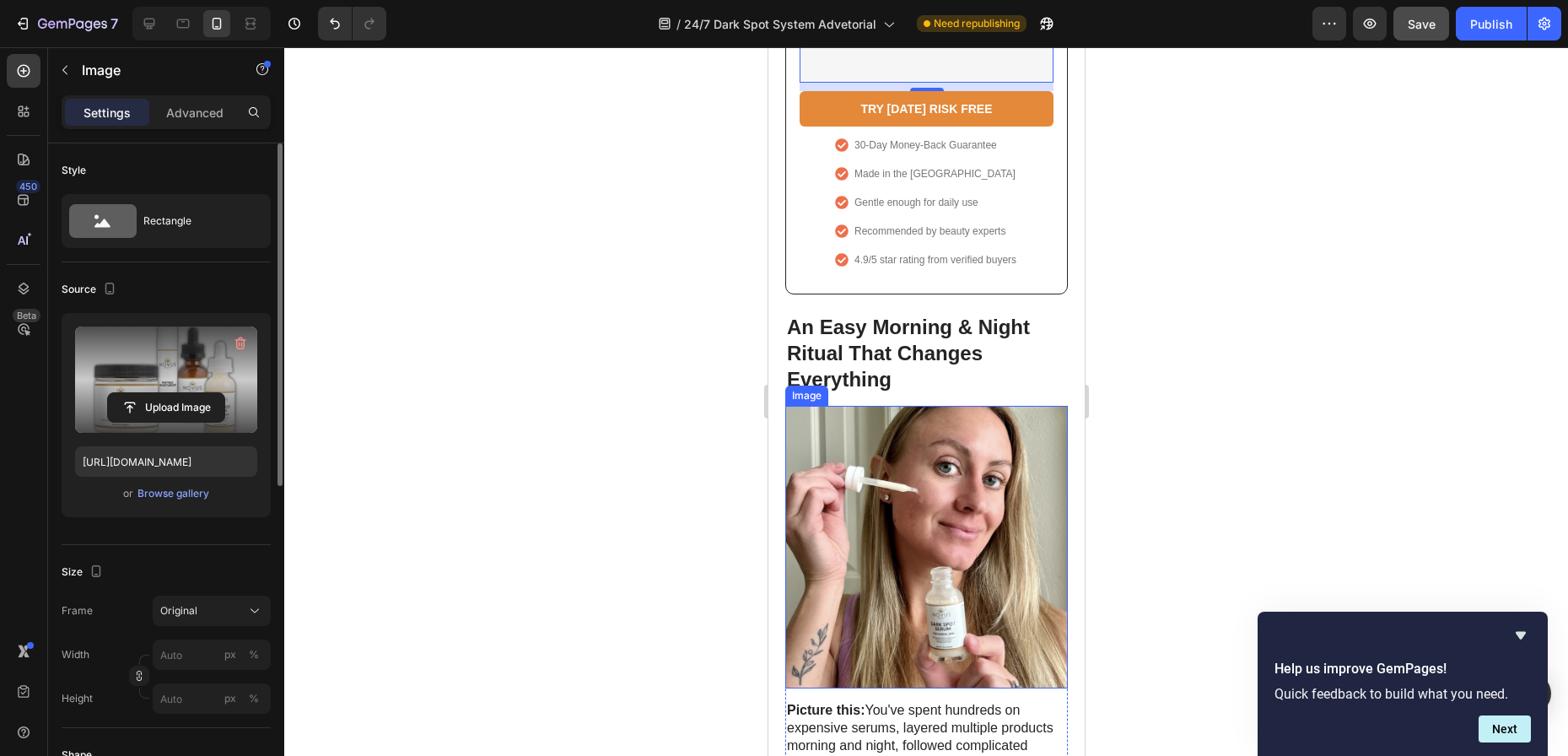
click at [923, 496] on img at bounding box center [925, 546] width 283 height 283
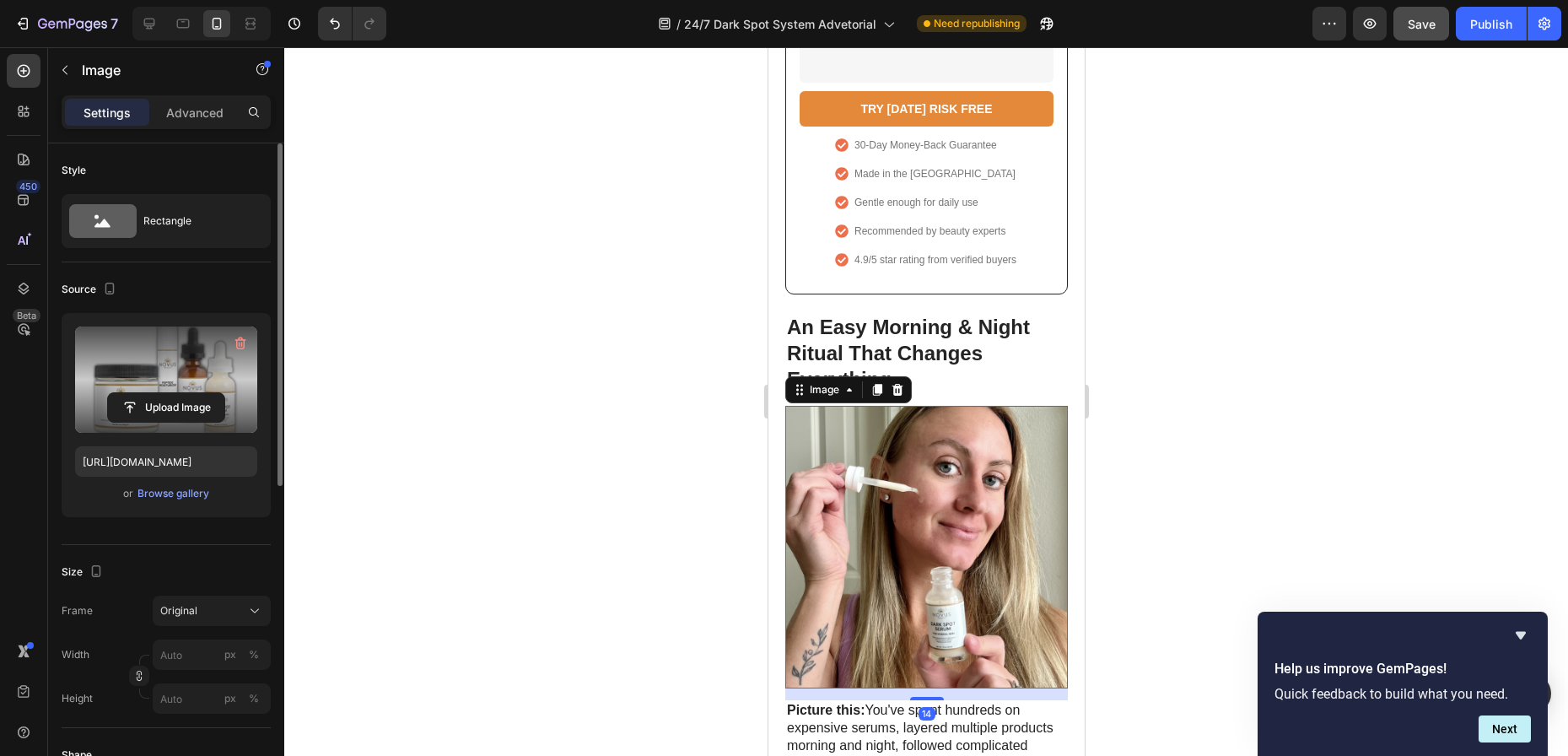
scroll to position [496, 0]
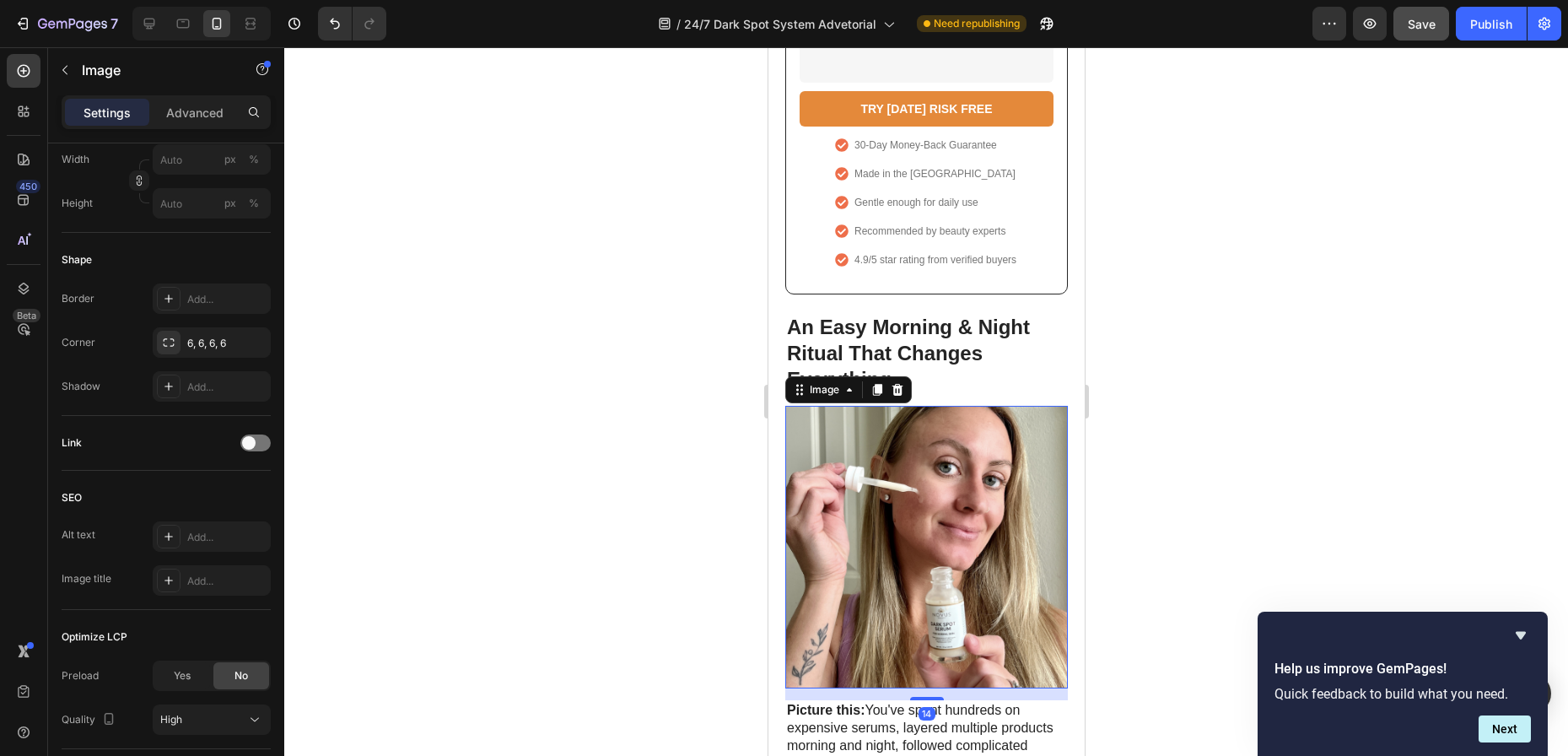
click at [923, 496] on img at bounding box center [925, 546] width 283 height 283
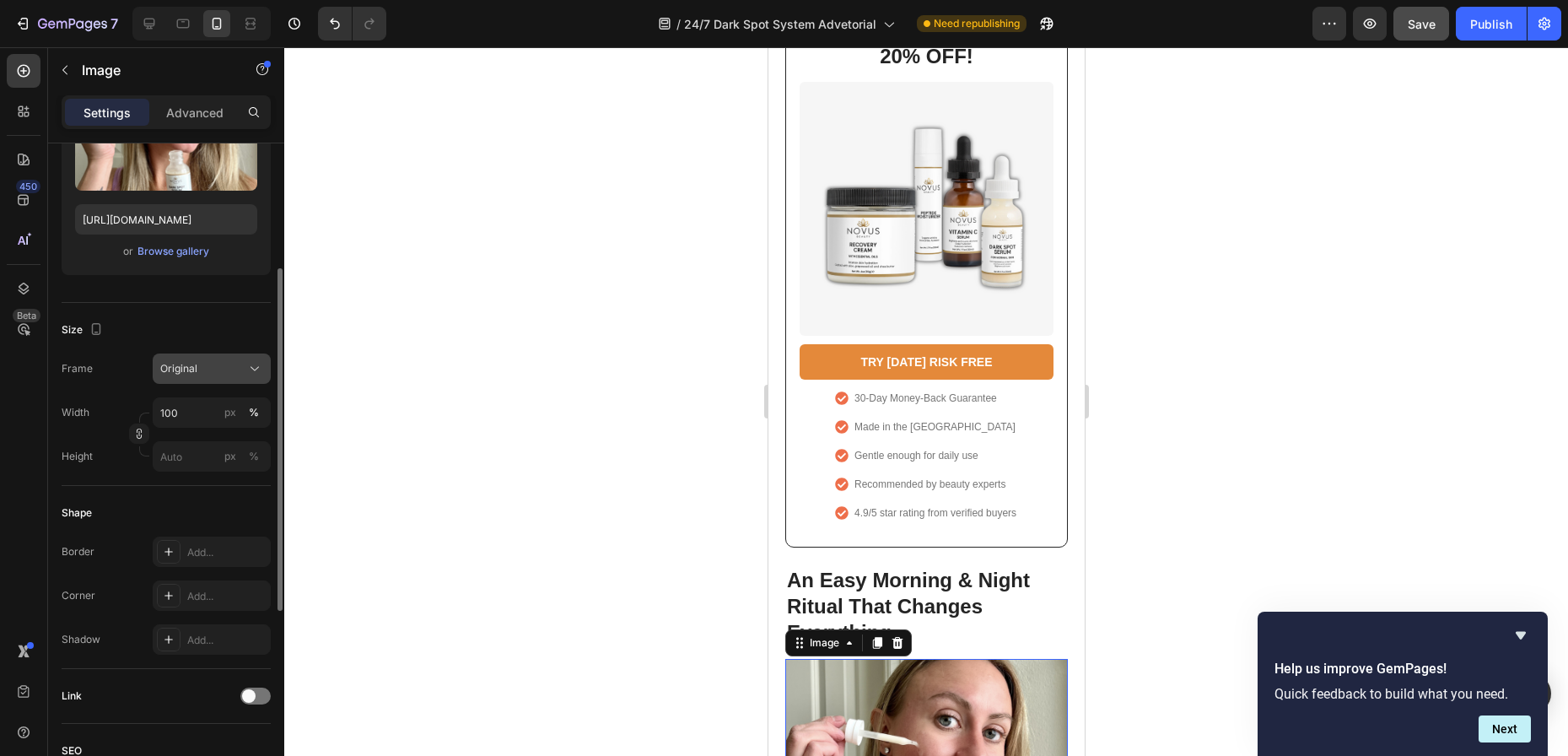
scroll to position [0, 0]
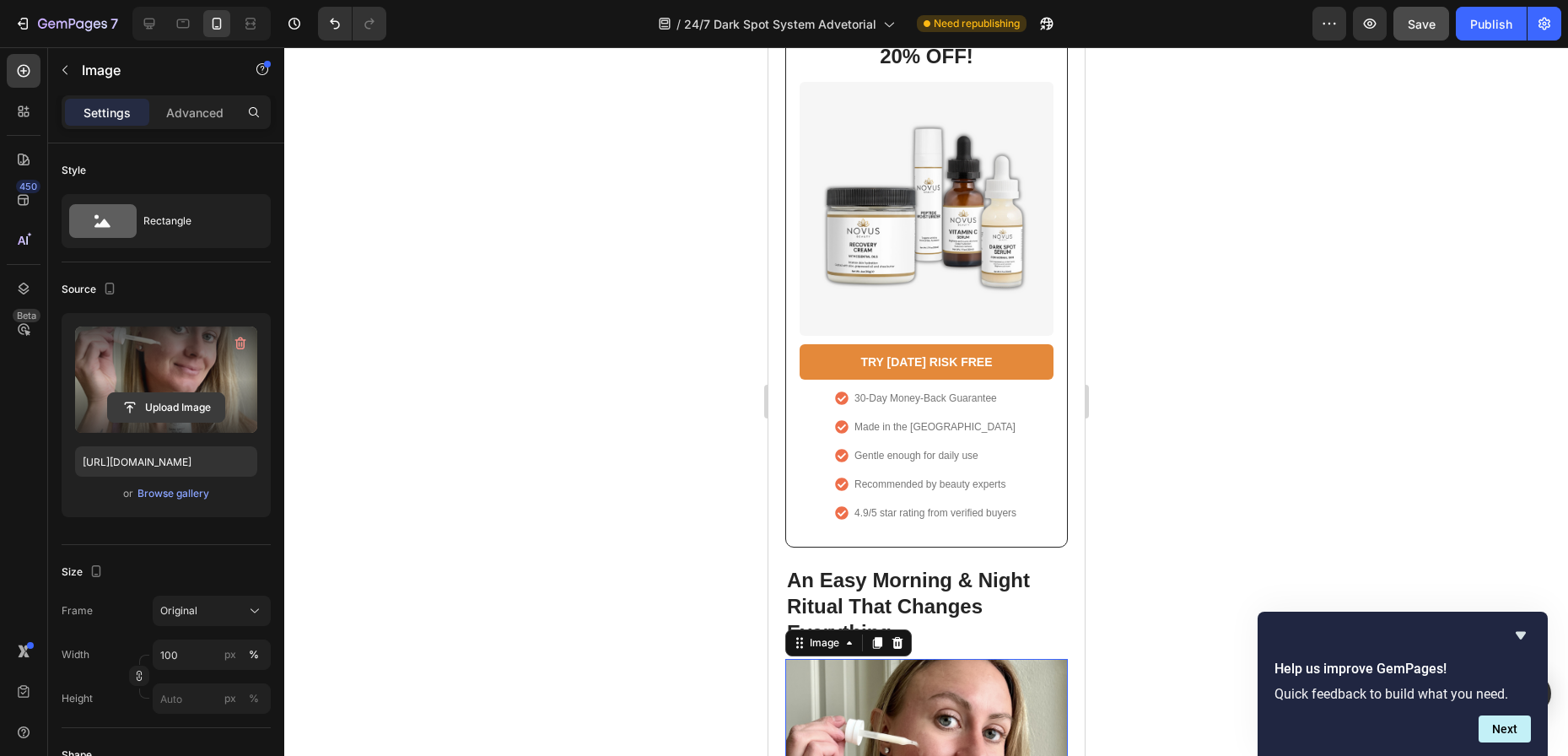
click at [165, 407] on input "file" at bounding box center [166, 407] width 116 height 29
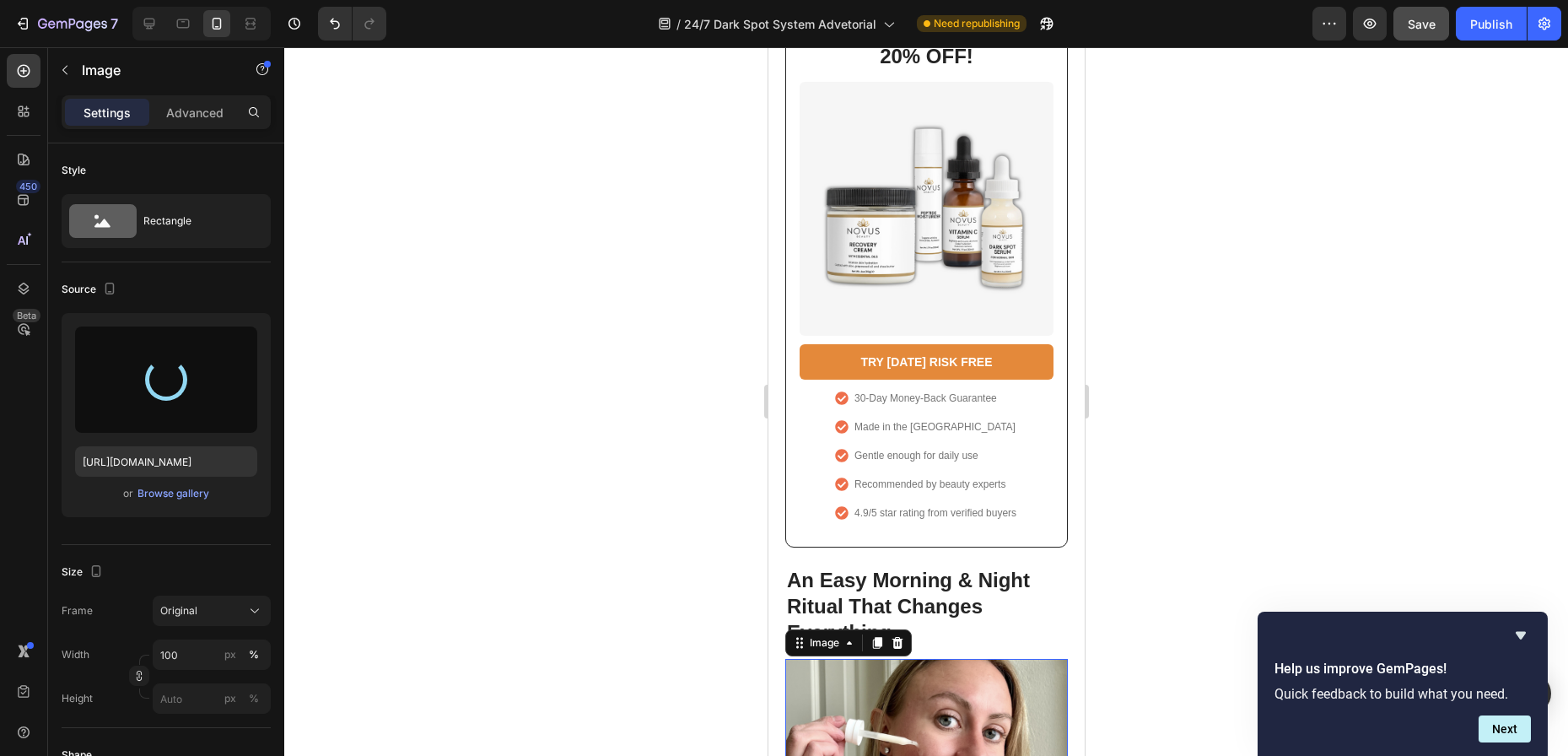
type input "[URL][DOMAIN_NAME]"
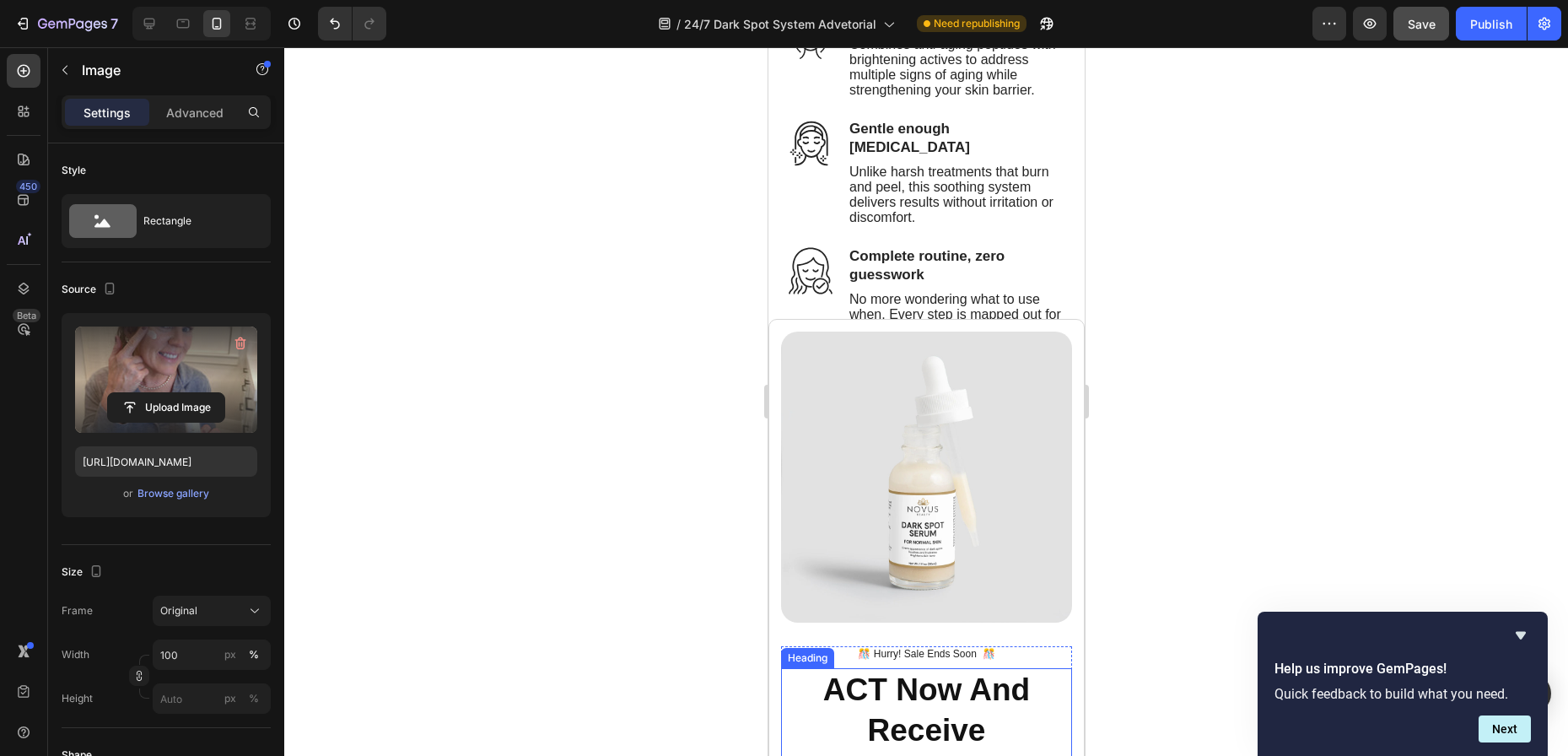
scroll to position [4136, 0]
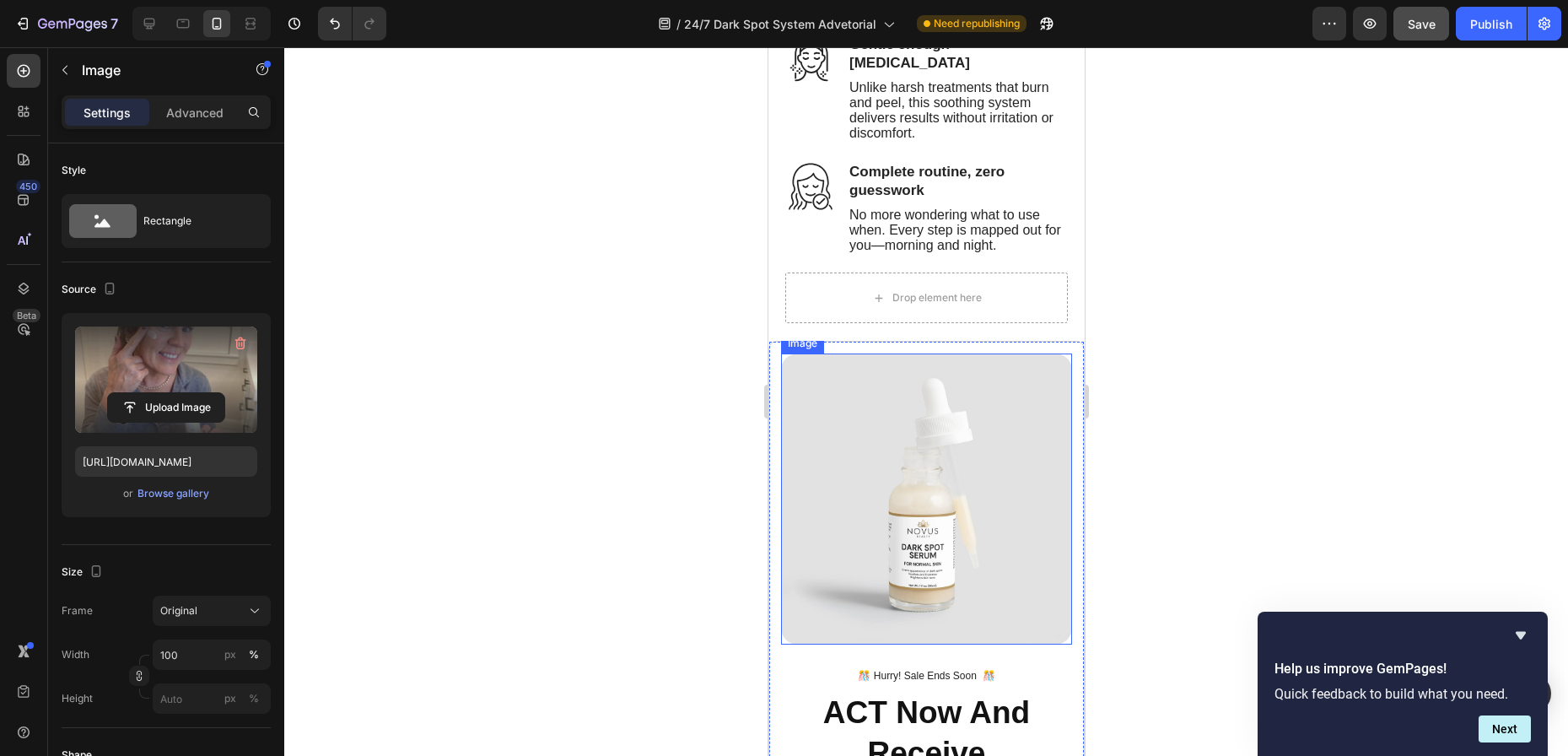
click at [897, 460] on img at bounding box center [925, 499] width 291 height 291
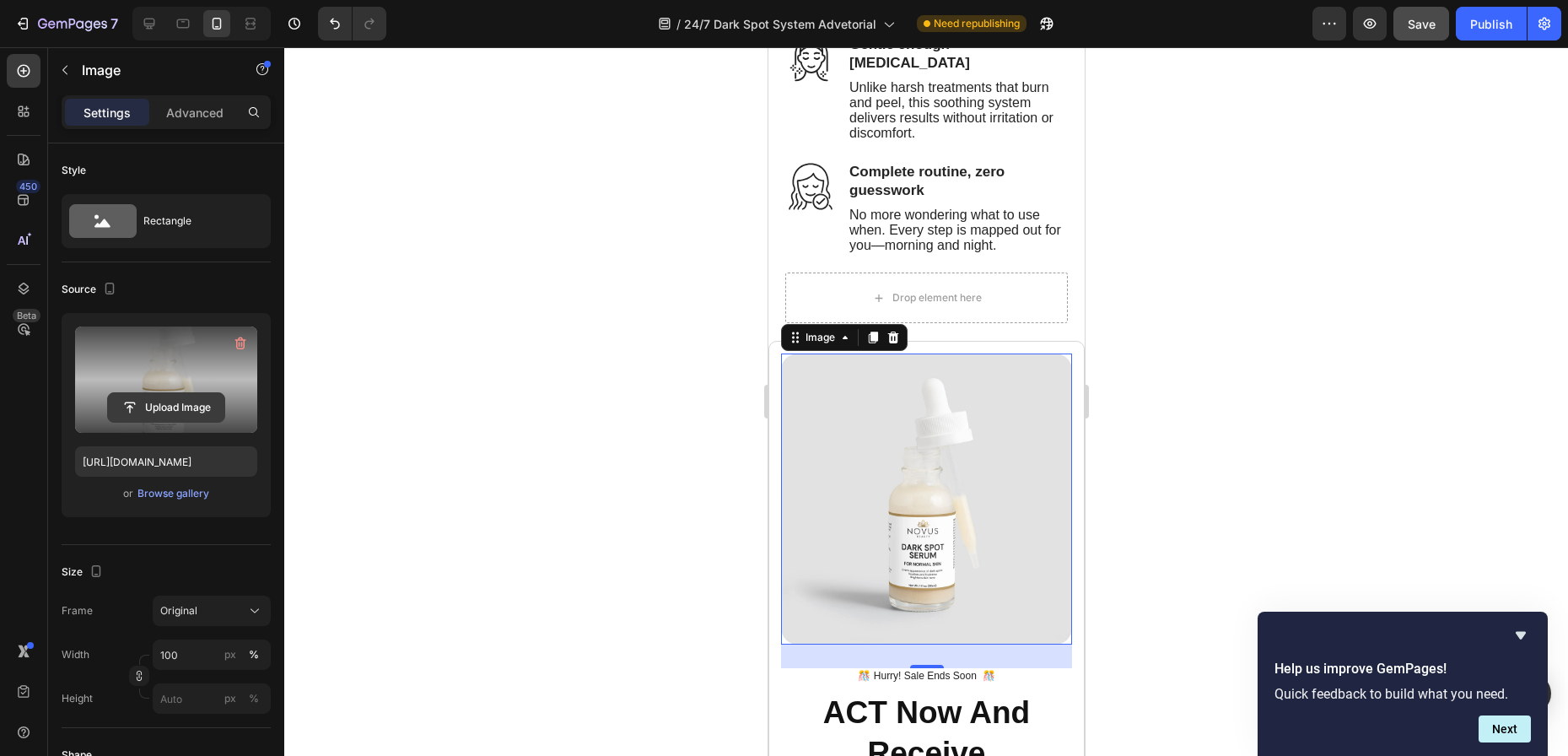
click at [160, 398] on input "file" at bounding box center [166, 407] width 116 height 29
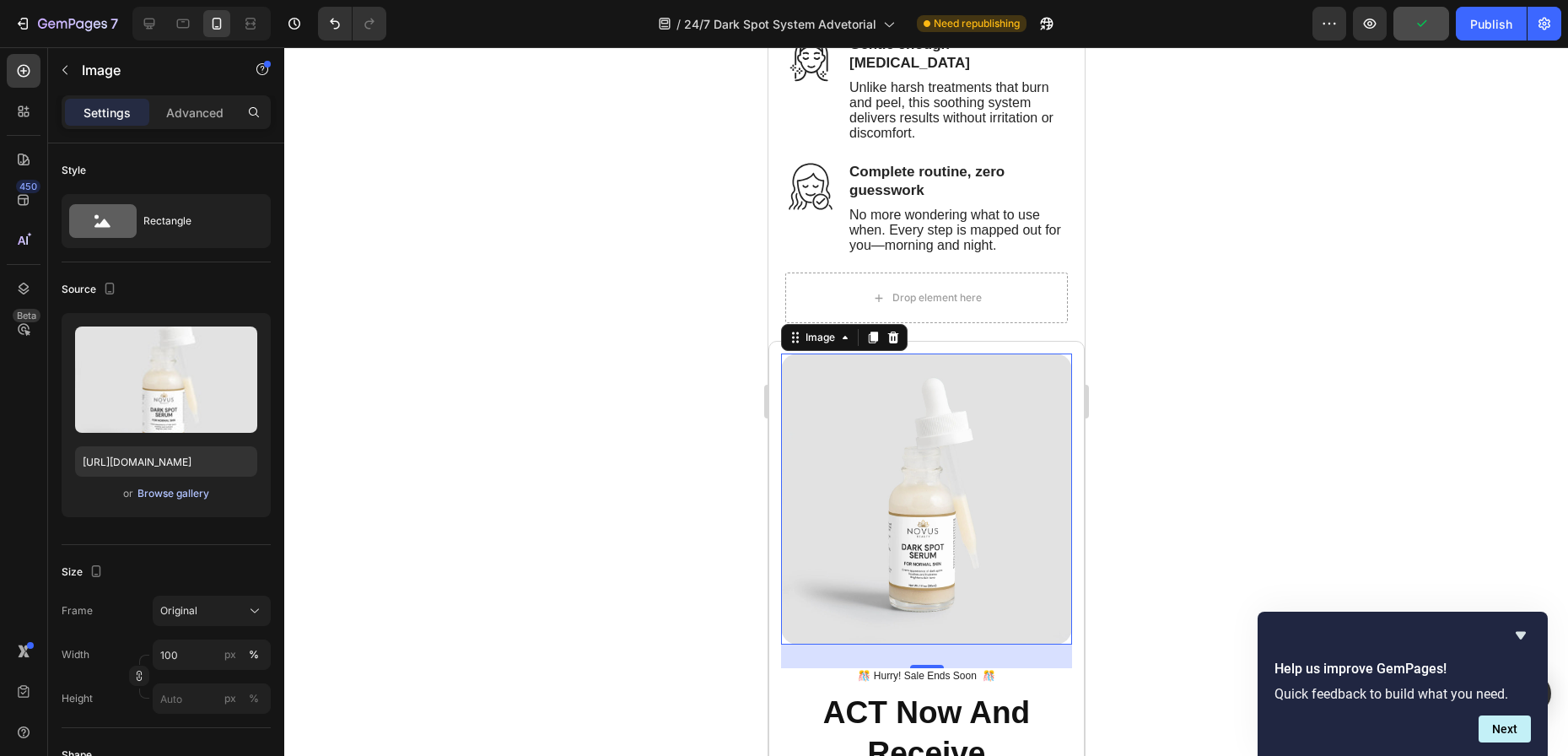
click at [178, 498] on div "Browse gallery" at bounding box center [172, 493] width 71 height 15
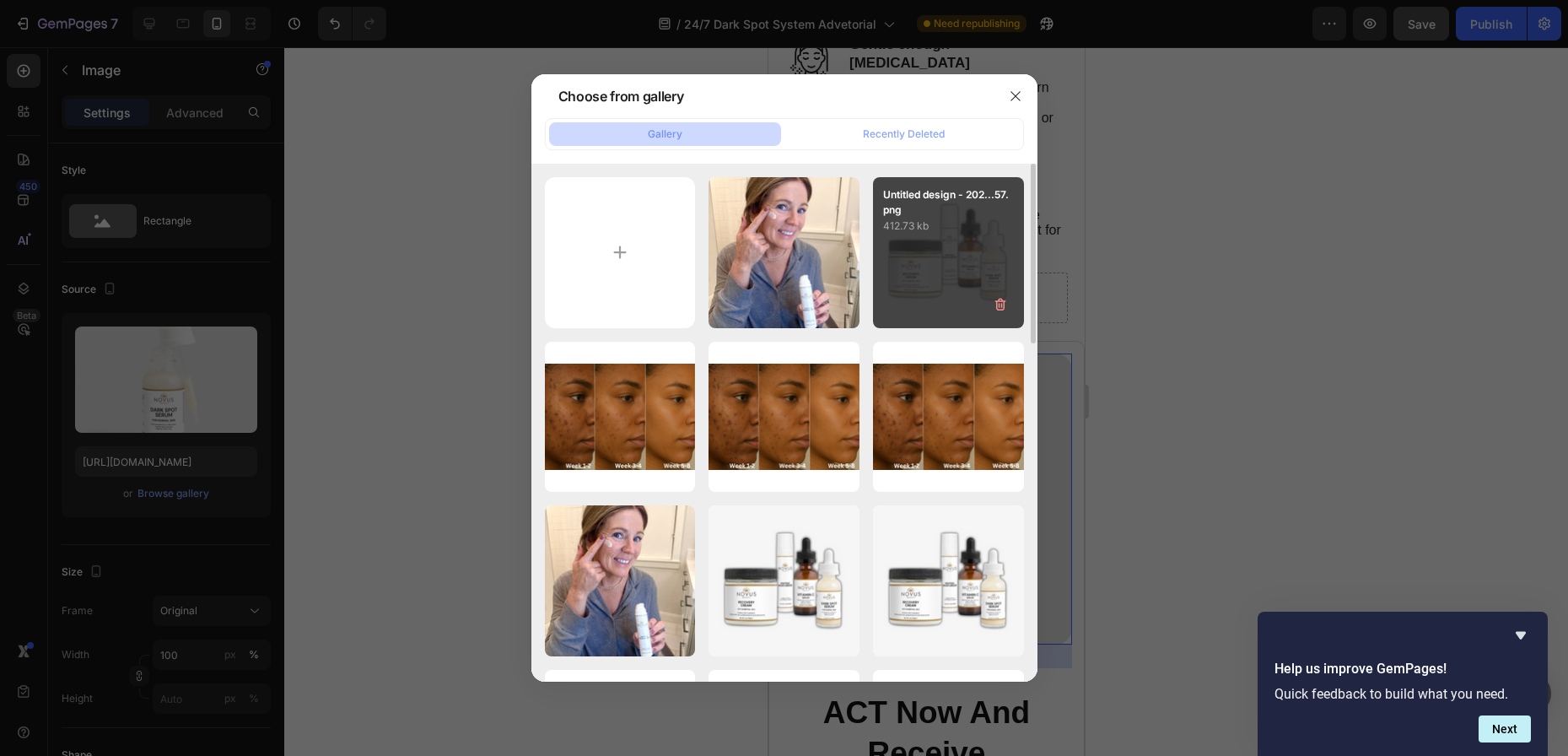
click at [938, 259] on div "Untitled design - 202...57.png 412.73 kb" at bounding box center [948, 252] width 151 height 151
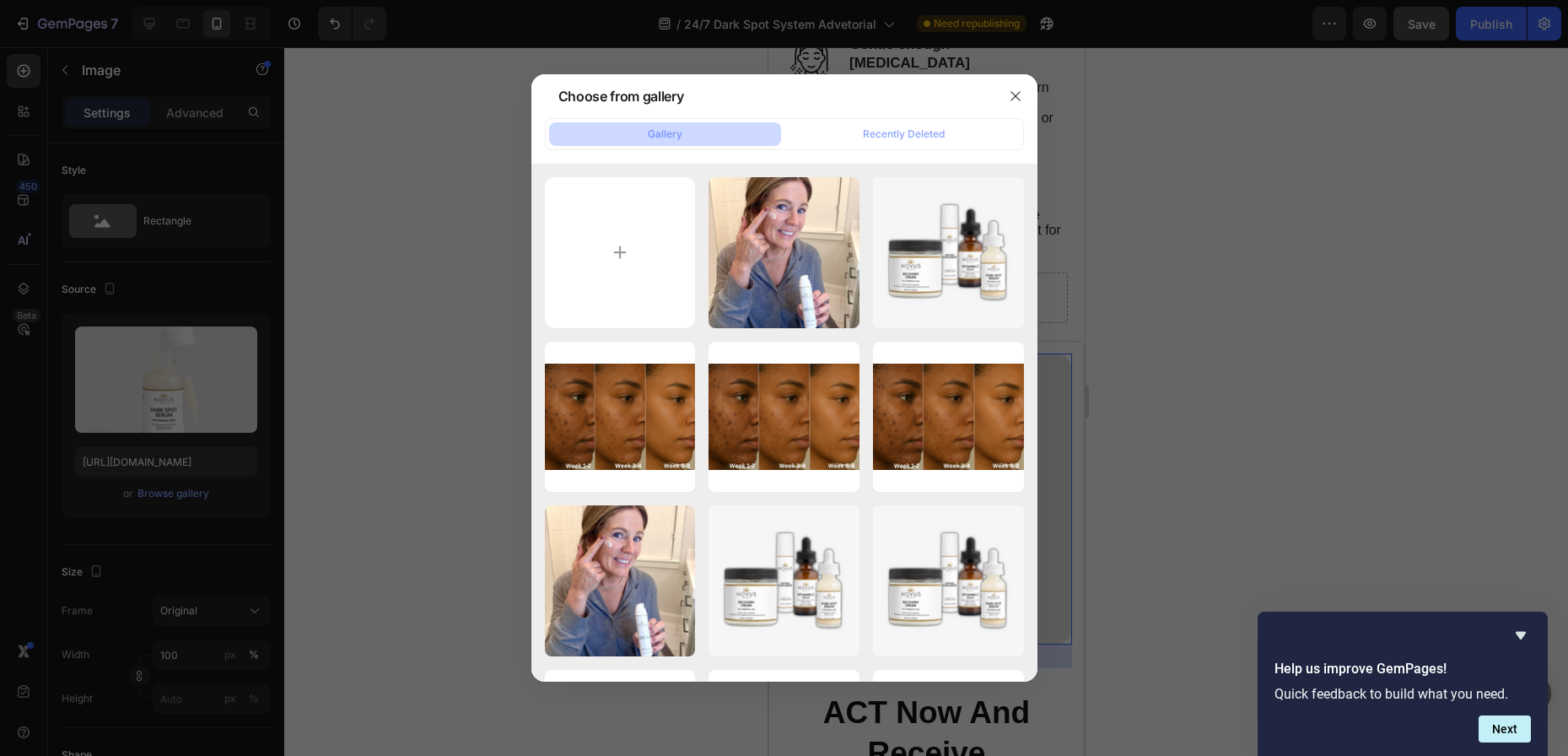
type input "[URL][DOMAIN_NAME]"
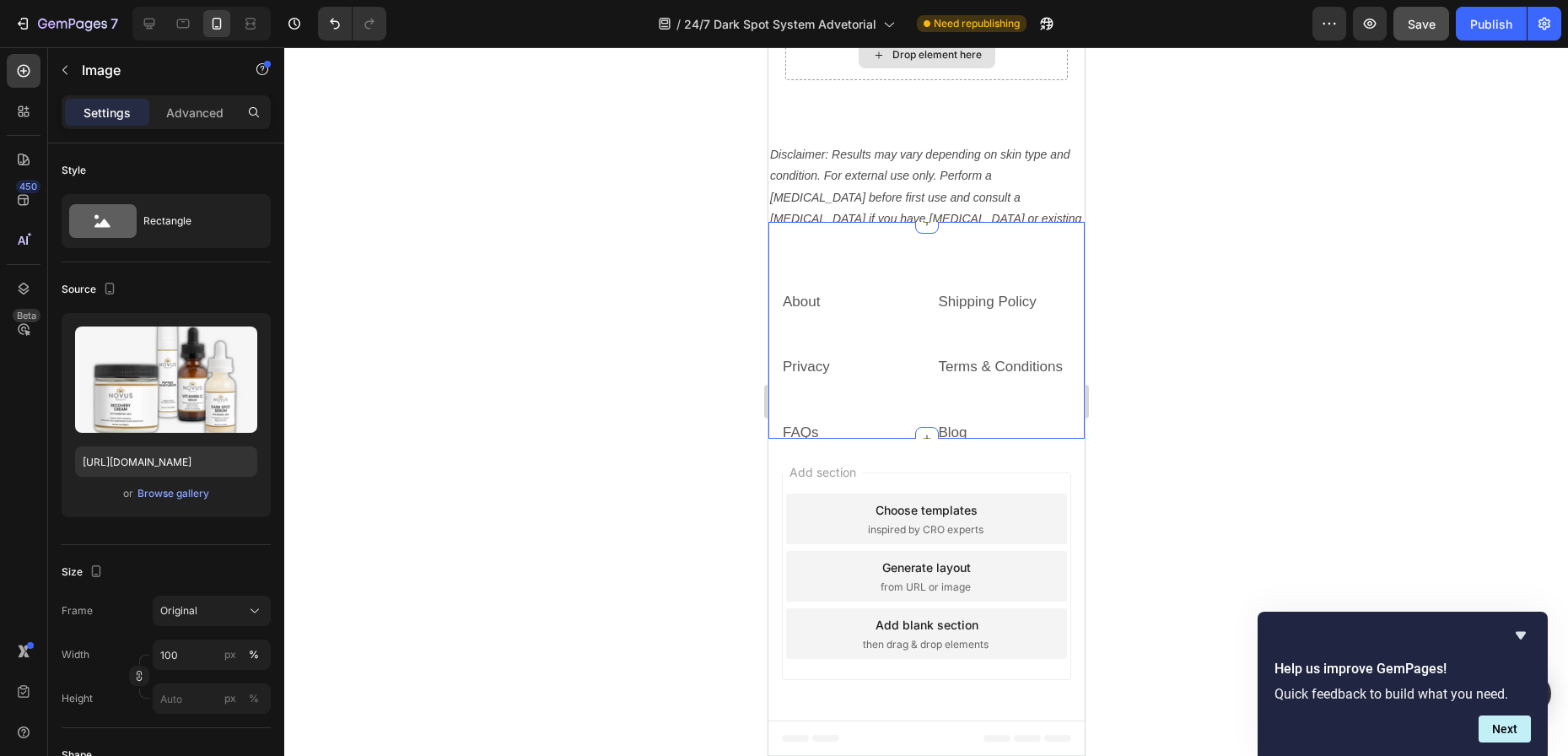
scroll to position [6752, 0]
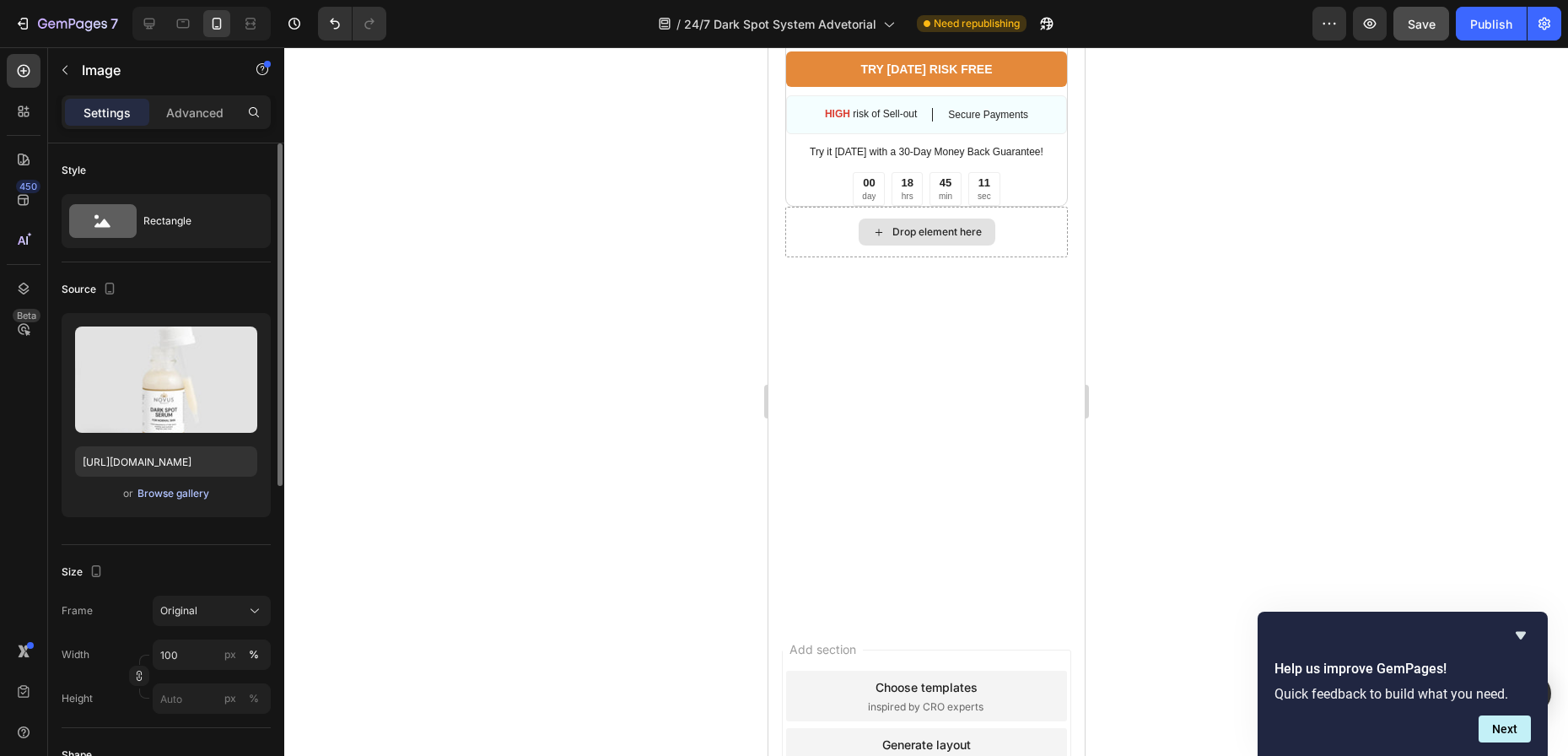
click at [170, 493] on div "Browse gallery" at bounding box center [172, 493] width 71 height 15
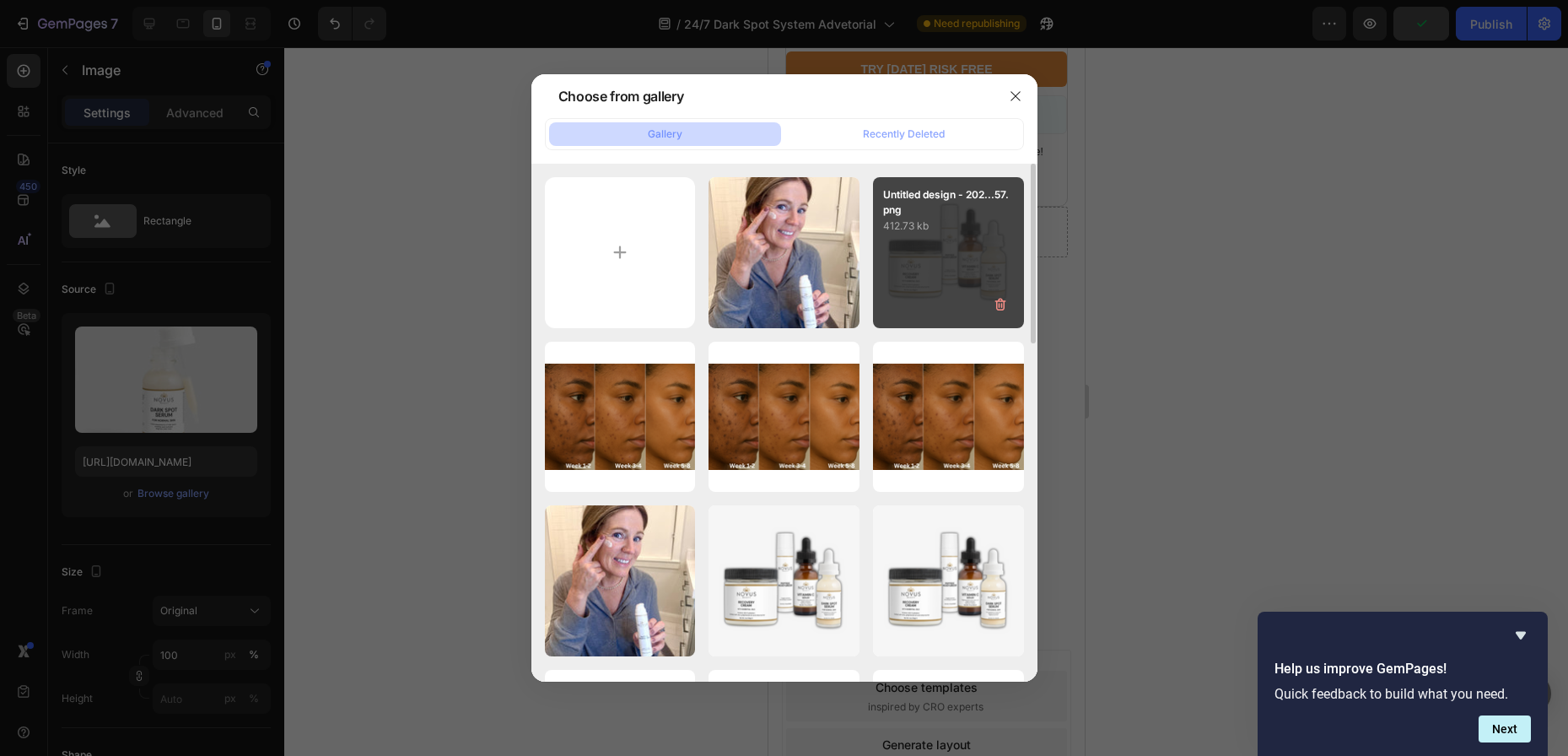
click at [987, 273] on div "Untitled design - 202...57.png 412.73 kb" at bounding box center [948, 252] width 151 height 151
type input "[URL][DOMAIN_NAME]"
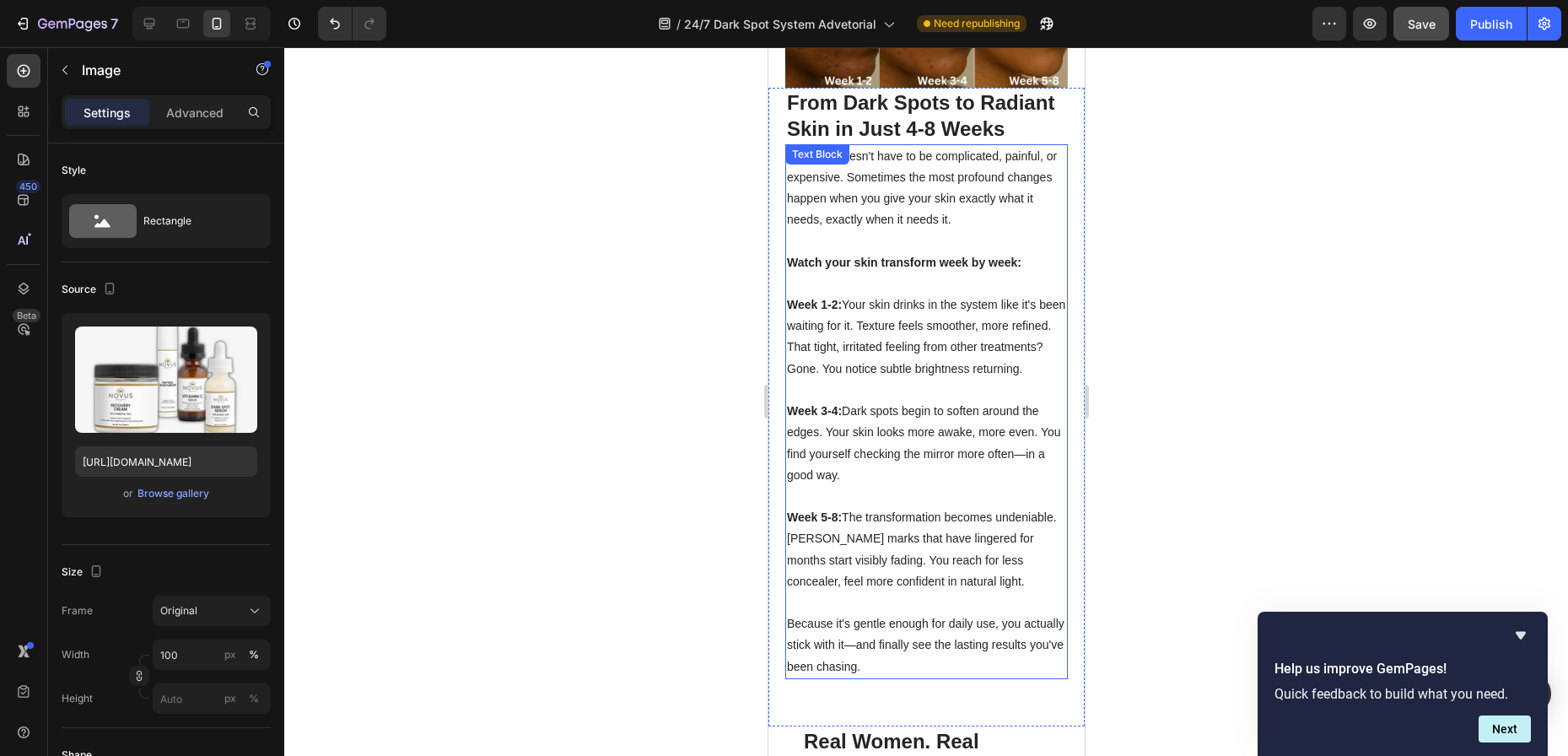
scroll to position [4805, 0]
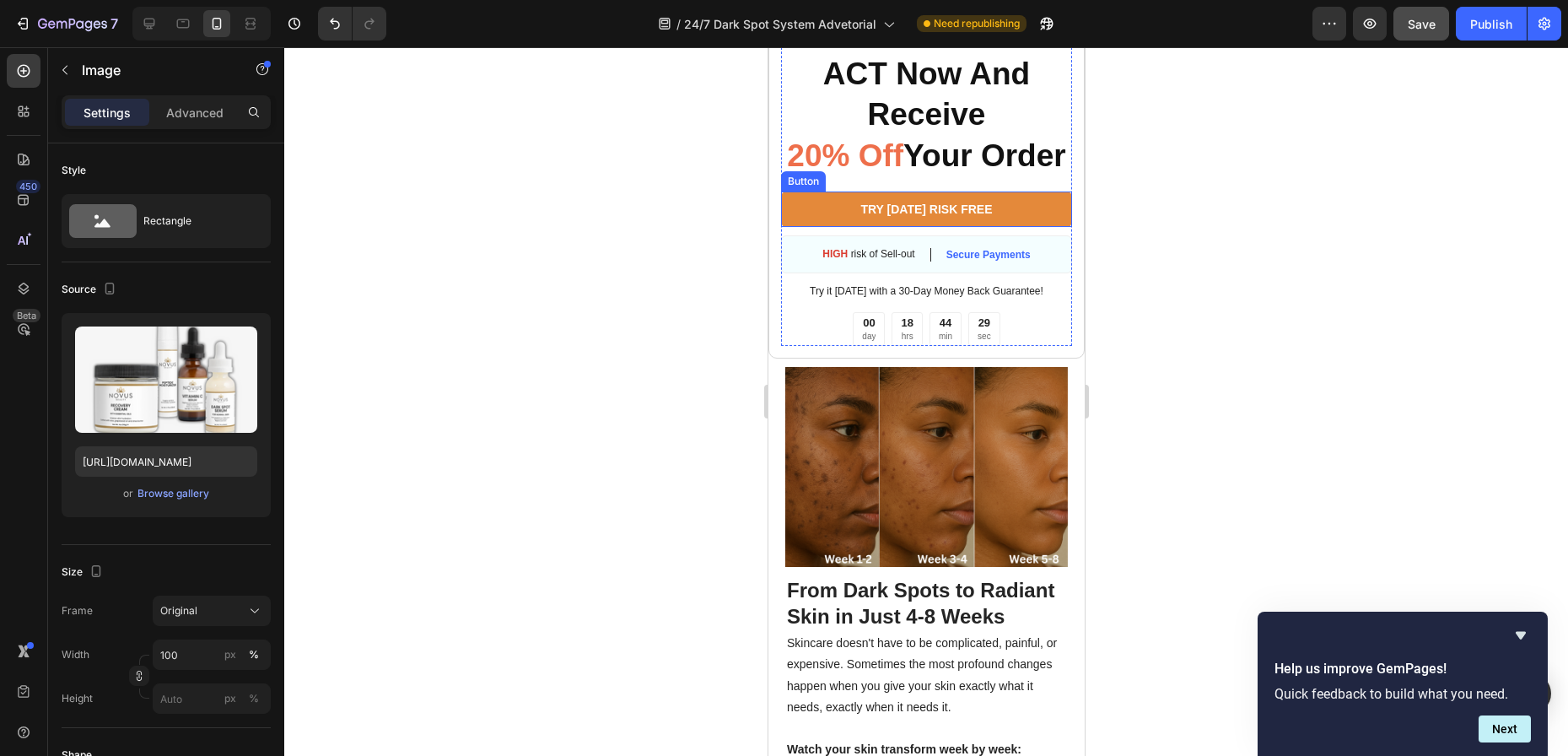
click at [833, 227] on link "TRY [DATE] RISK FREE" at bounding box center [925, 209] width 291 height 35
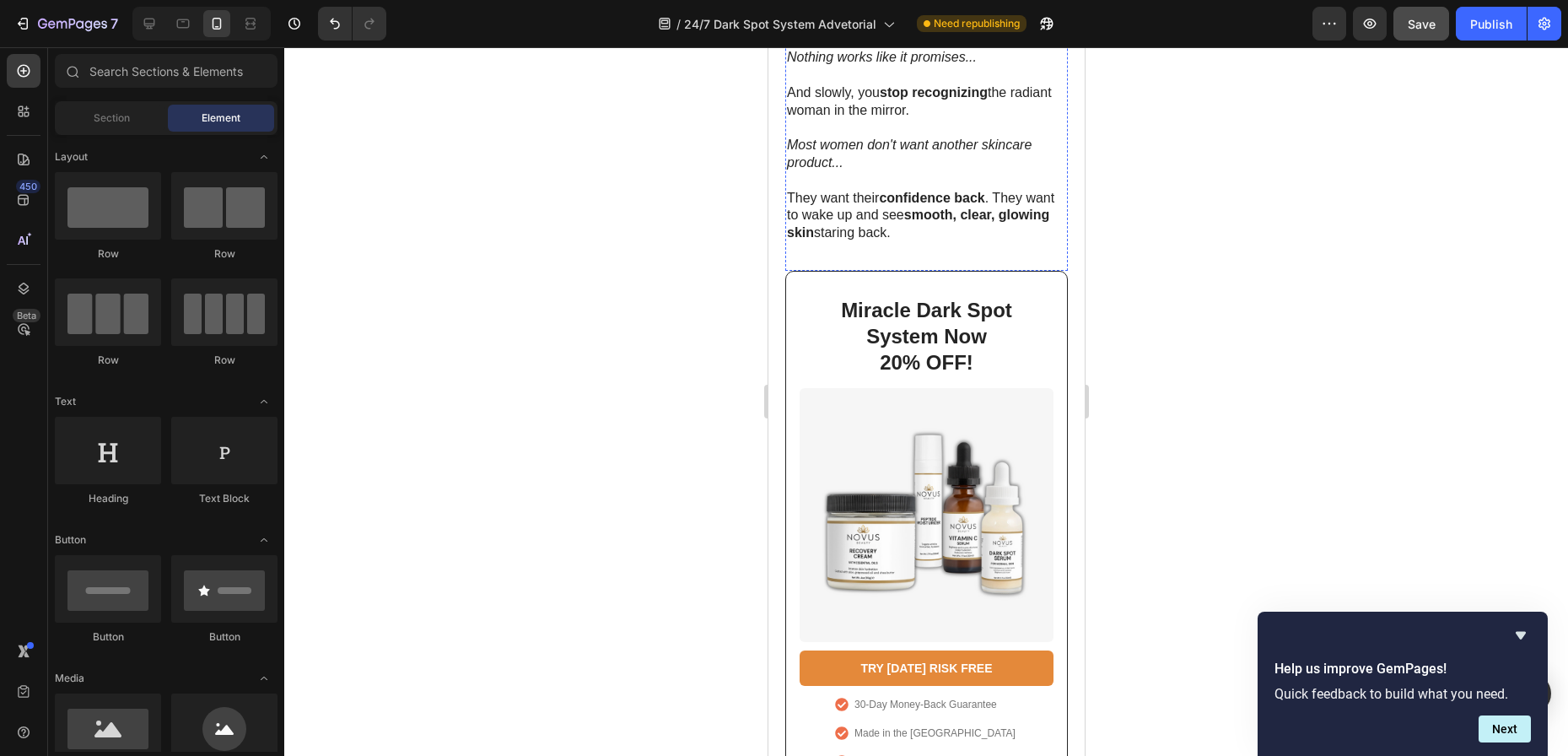
scroll to position [1097, 0]
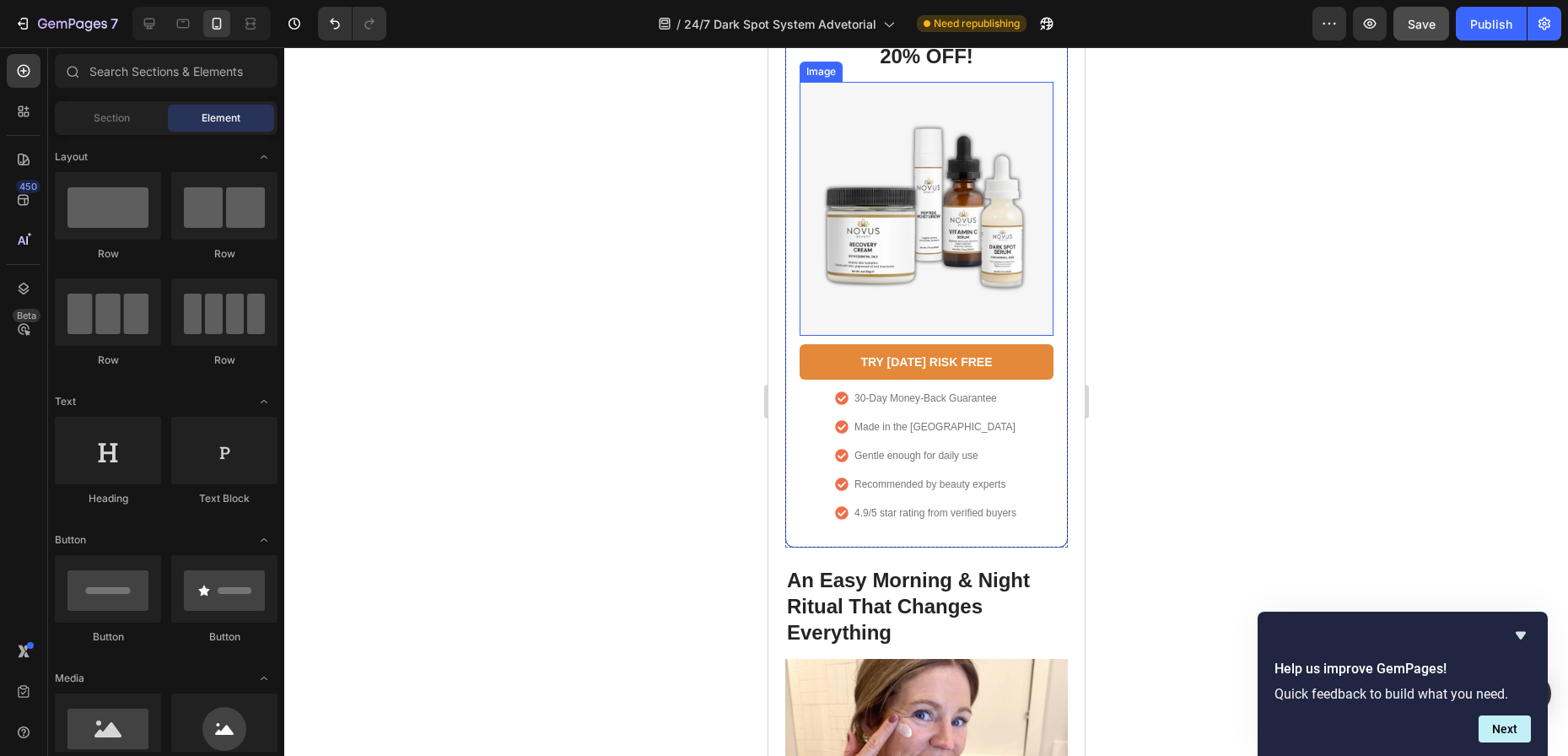
click at [883, 135] on img at bounding box center [925, 209] width 254 height 254
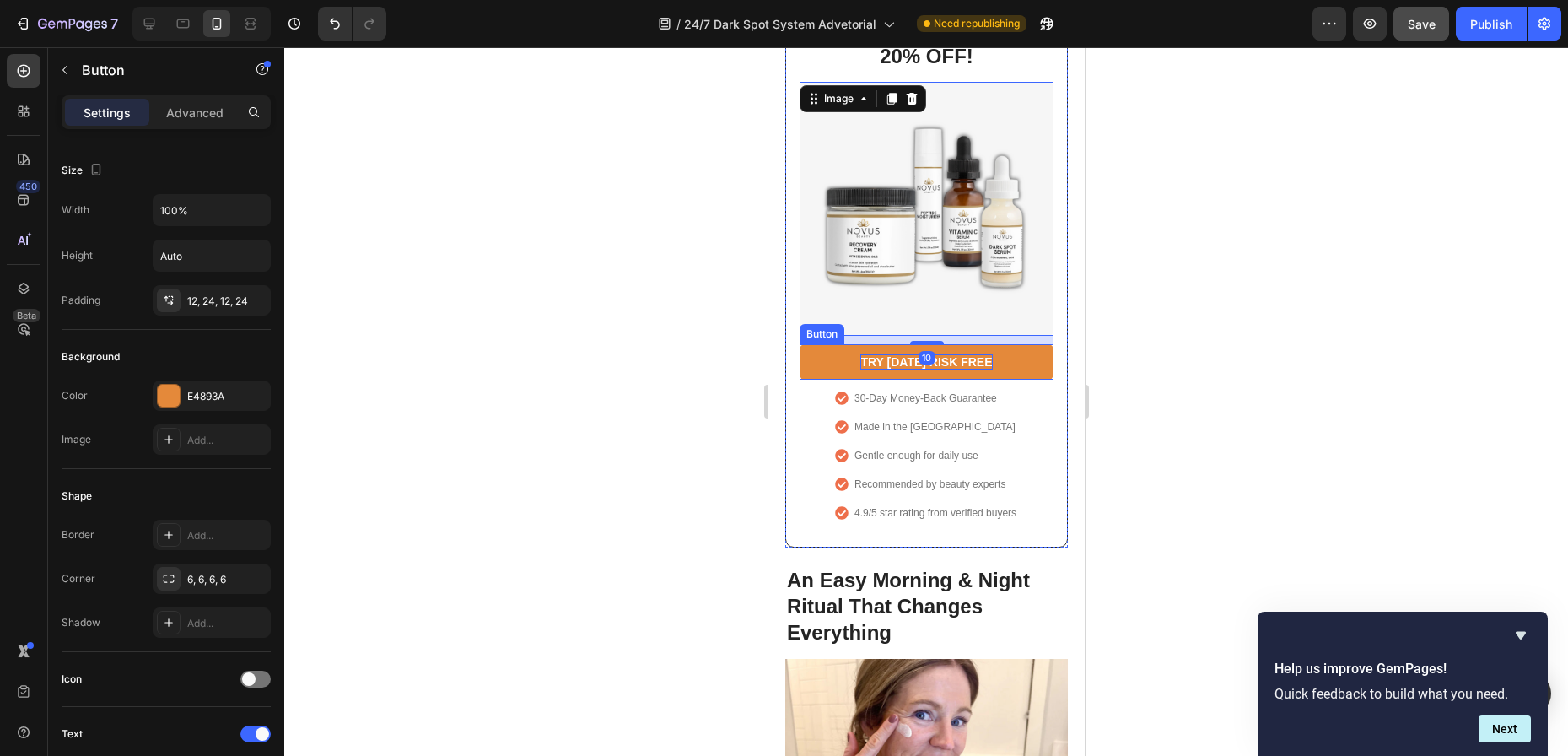
click at [872, 367] on p "TRY [DATE] RISK FREE" at bounding box center [925, 361] width 132 height 15
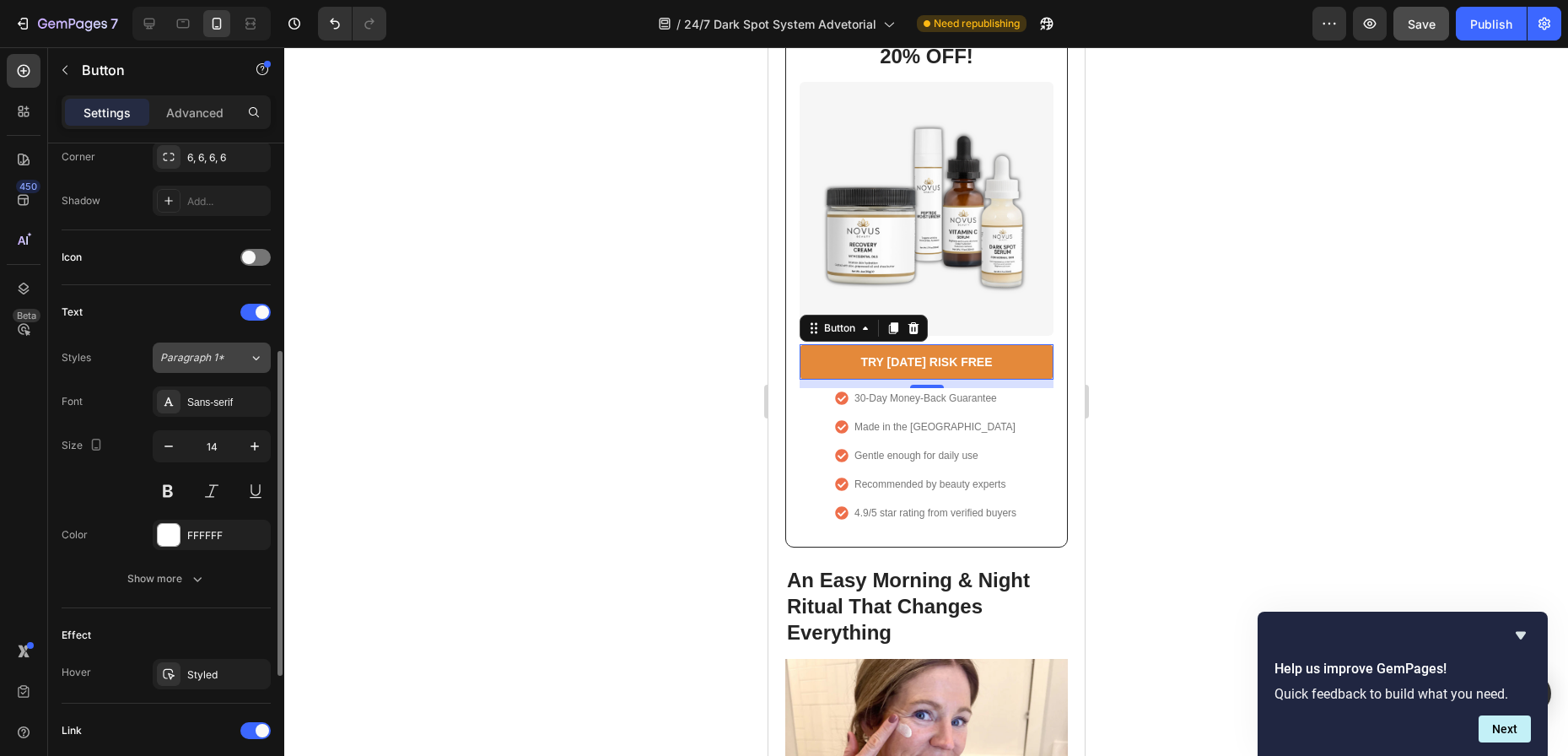
scroll to position [681, 0]
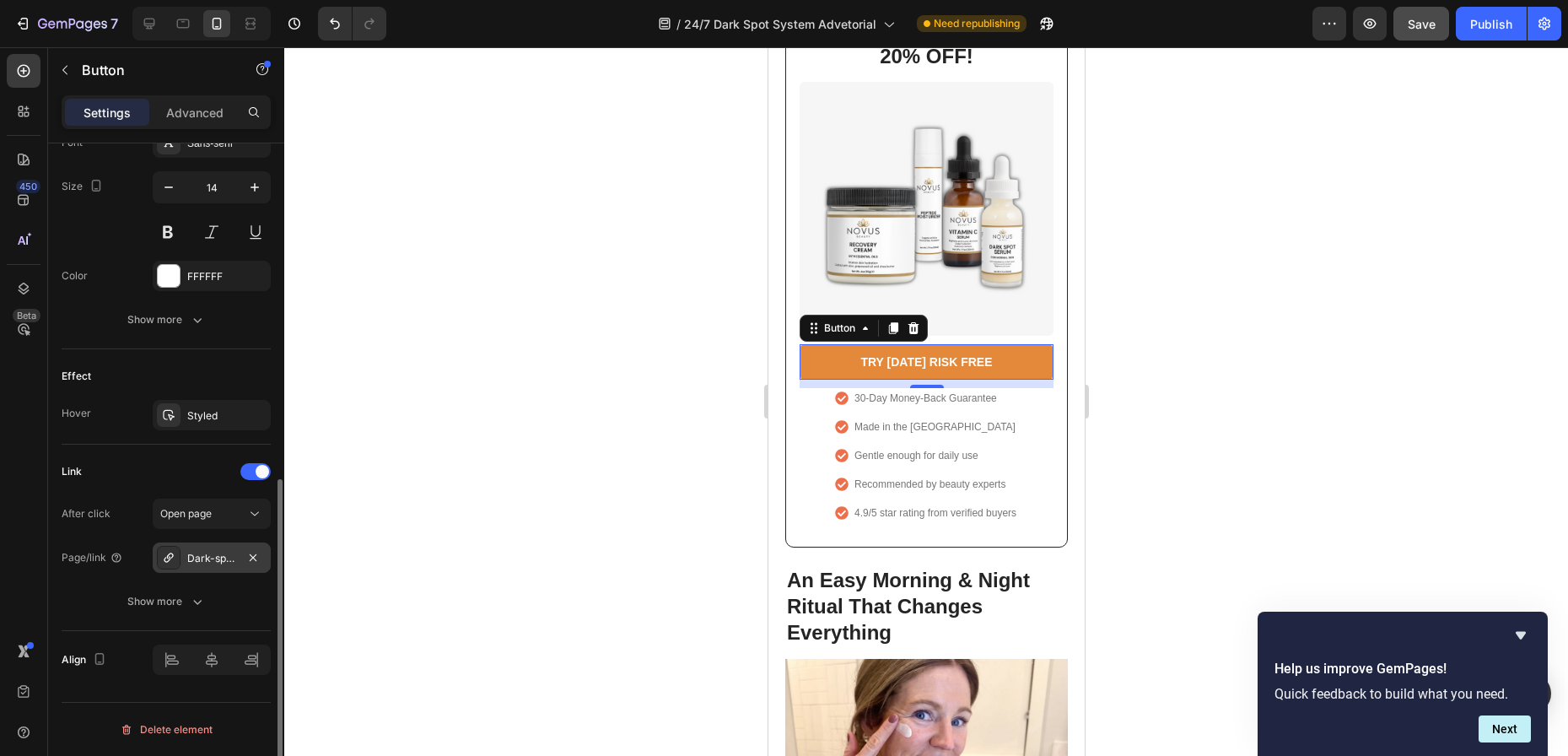
click at [211, 555] on div "Dark-spot-serum-for-normal-skin" at bounding box center [211, 558] width 49 height 15
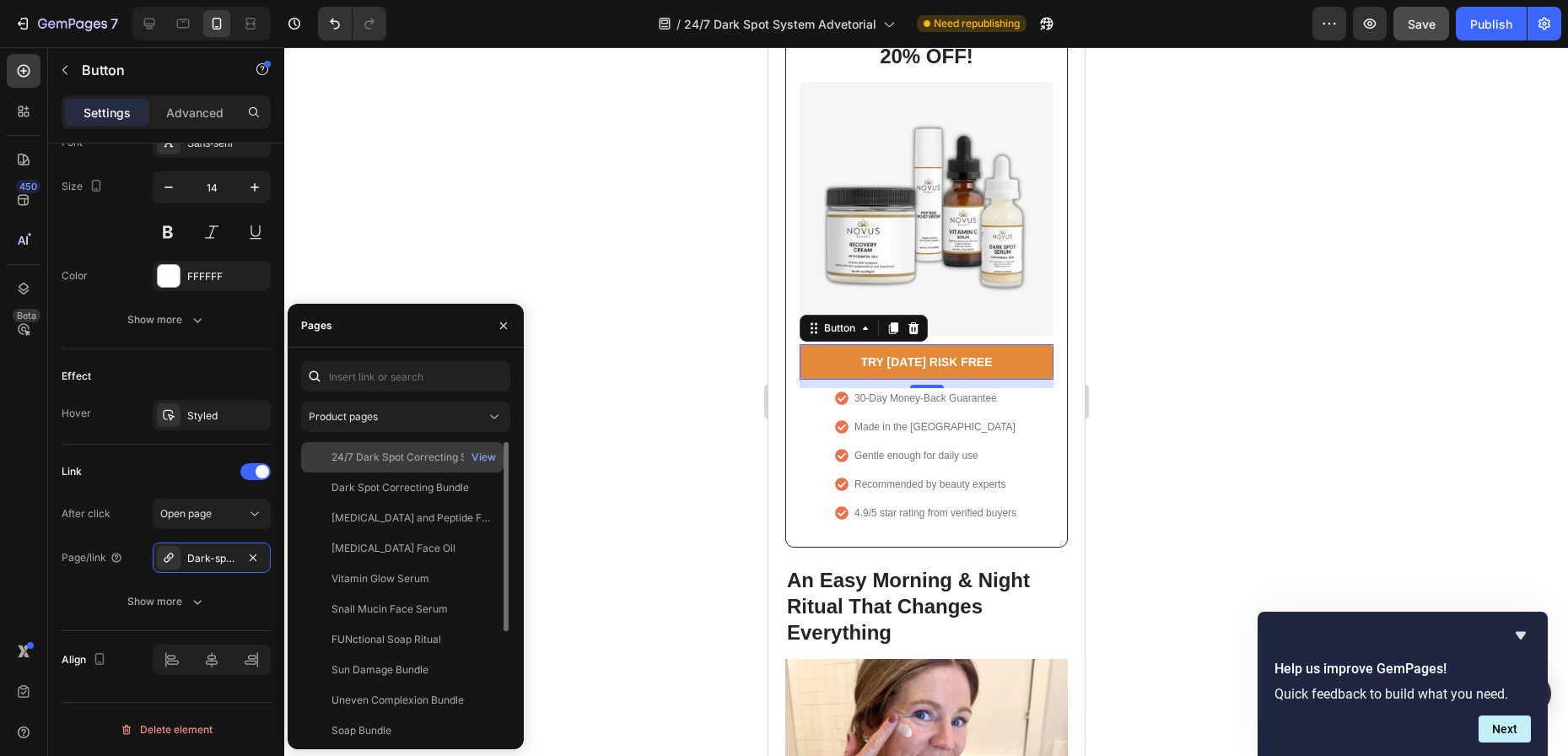
click at [385, 455] on div "24/7 Dark Spot Correcting System" at bounding box center [412, 457] width 162 height 15
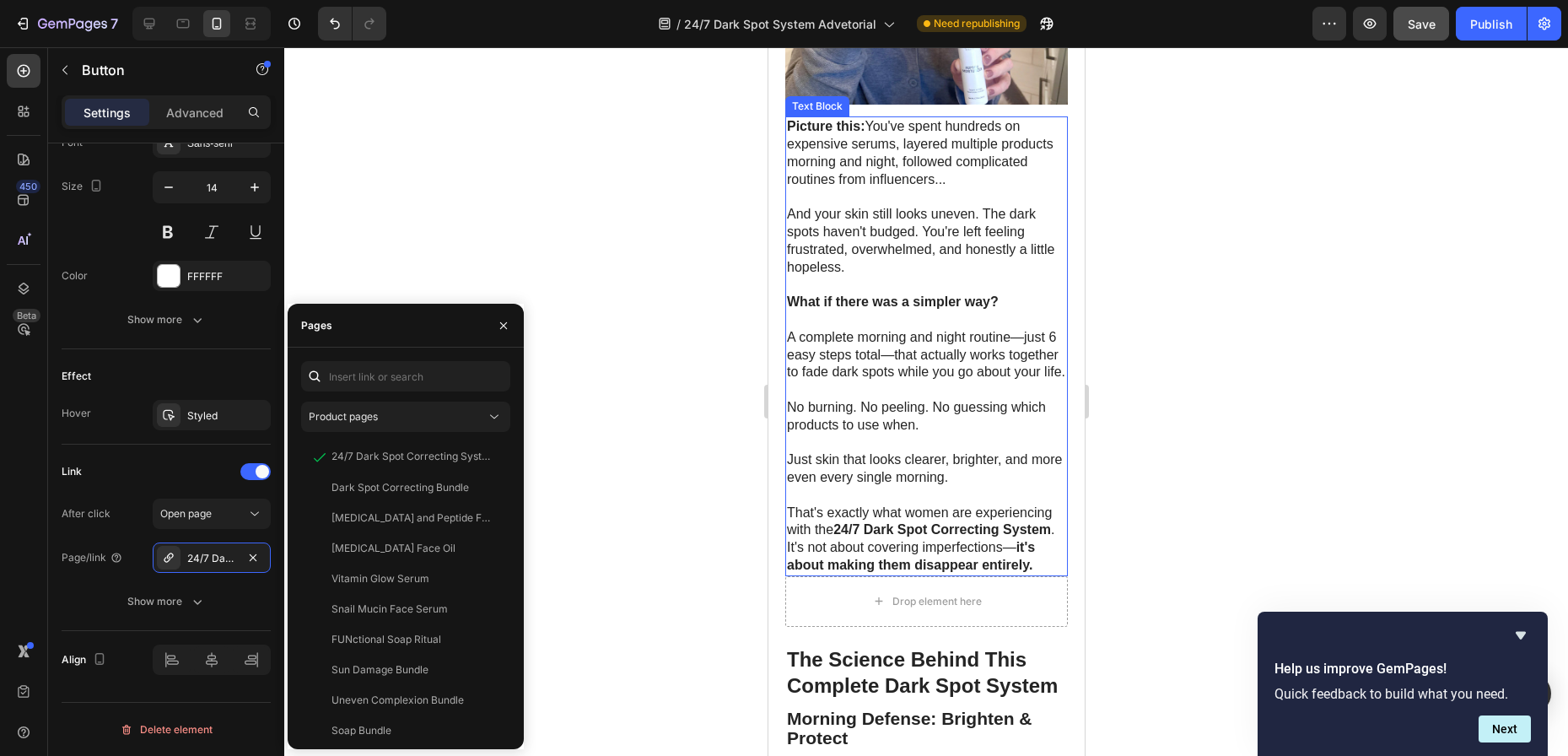
scroll to position [2363, 0]
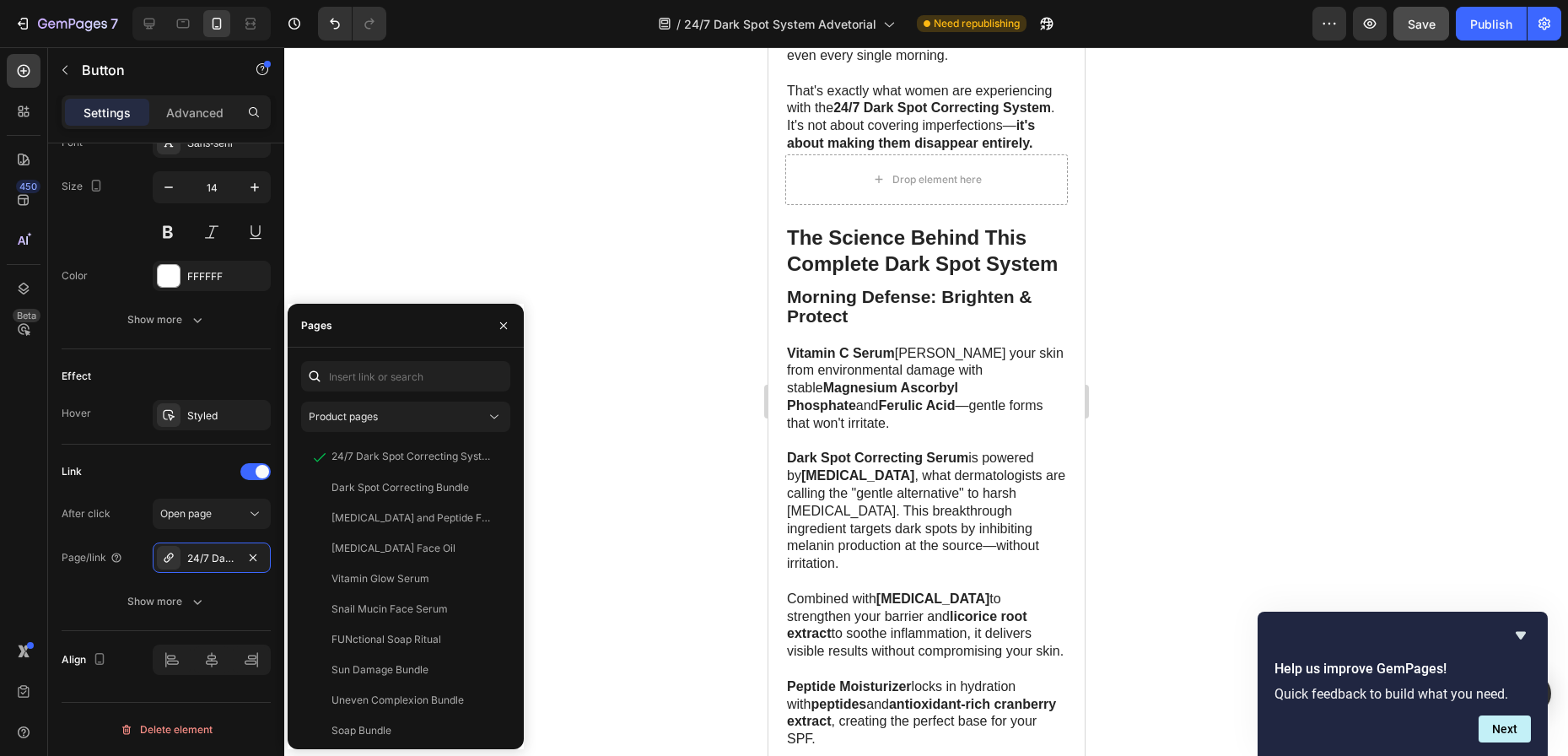
click at [651, 444] on div at bounding box center [926, 401] width 1284 height 709
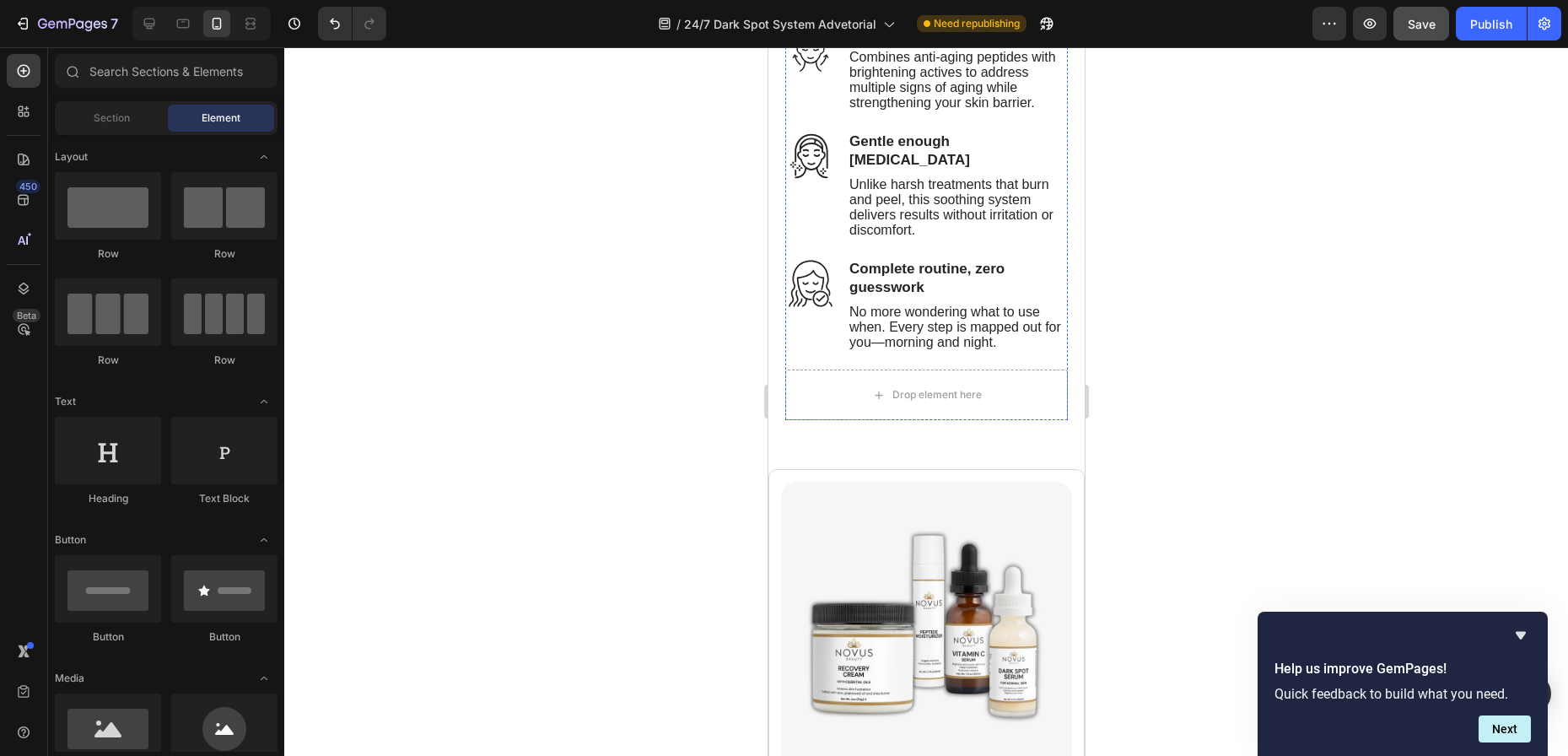
scroll to position [4389, 0]
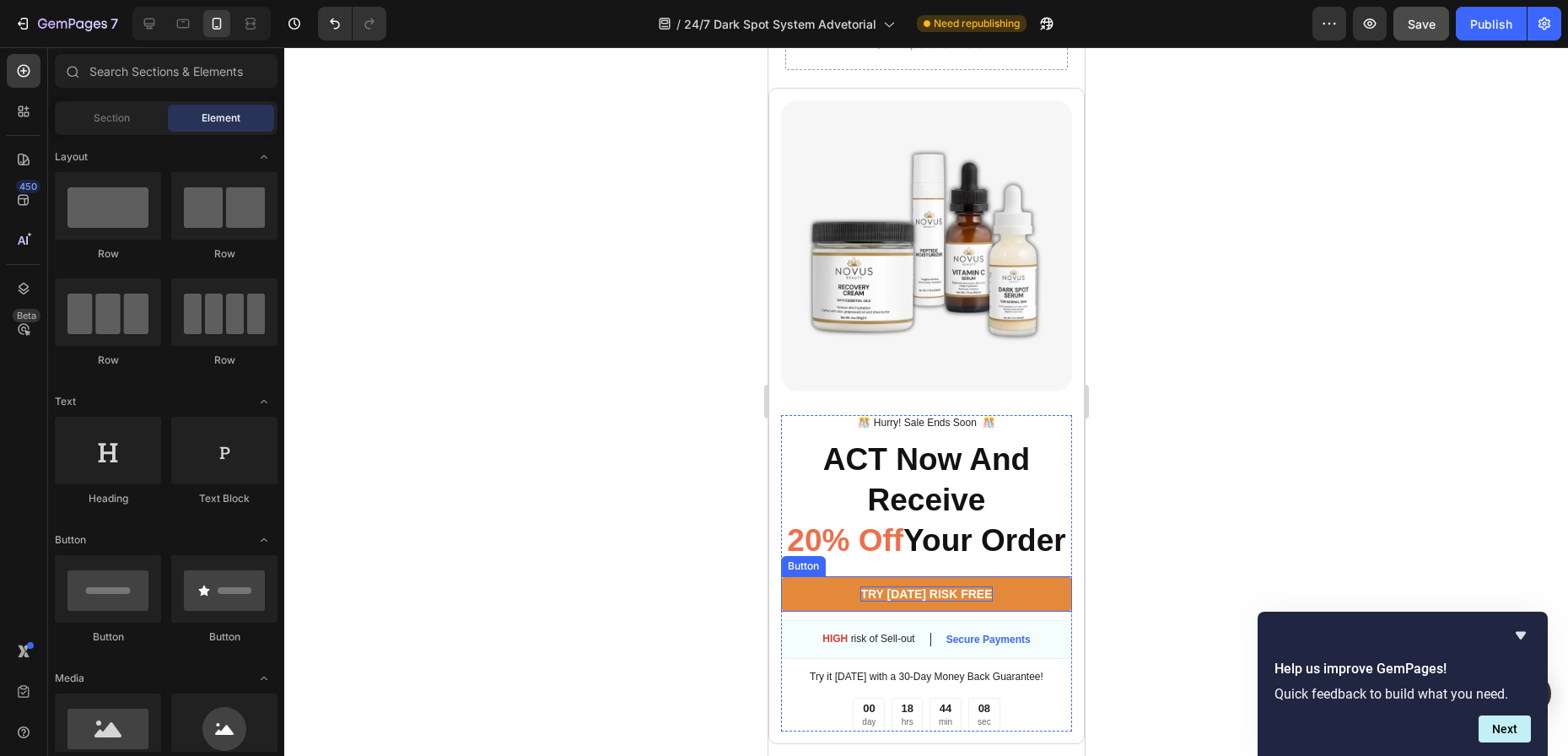
click at [913, 602] on p "TRY [DATE] RISK FREE" at bounding box center [925, 593] width 132 height 15
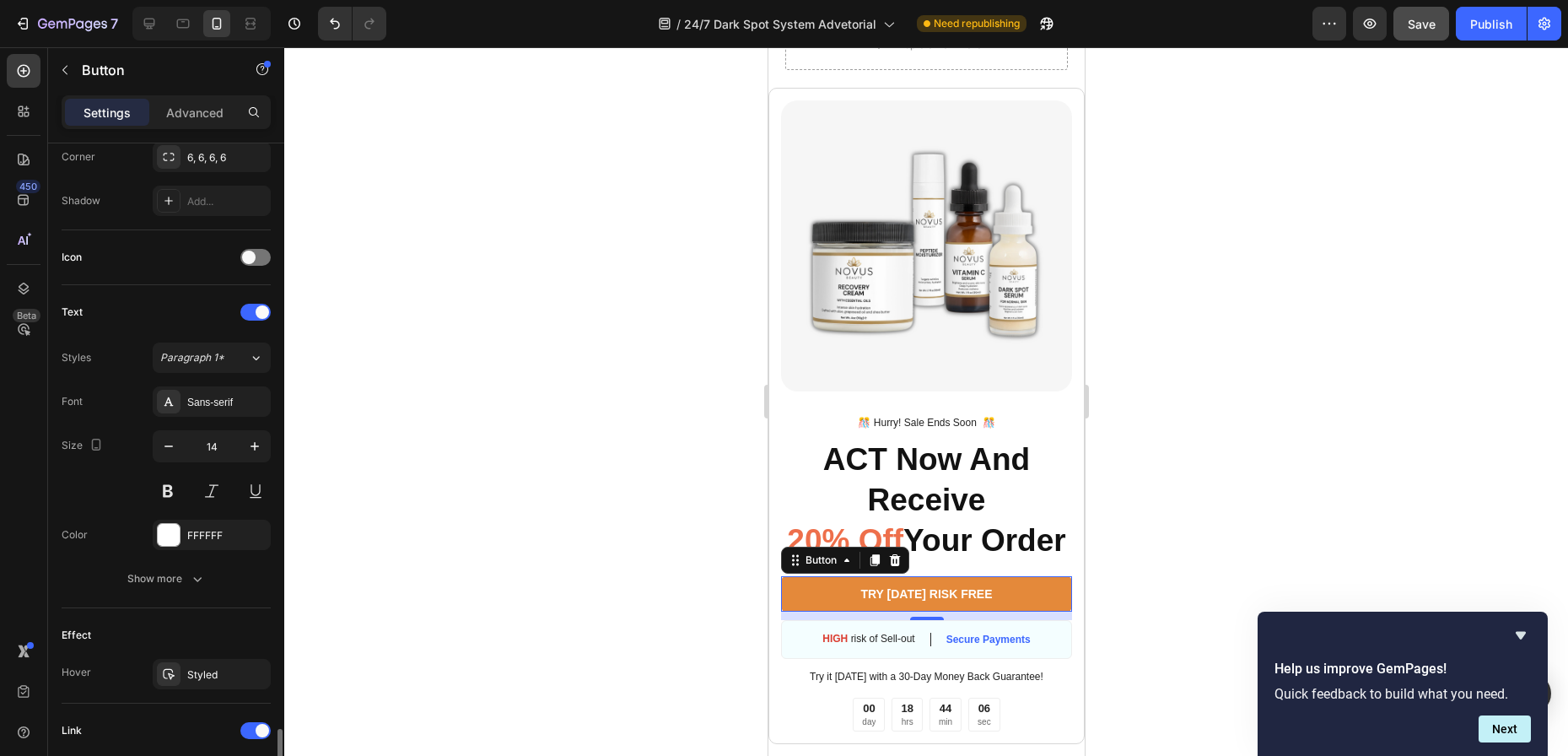
scroll to position [676, 0]
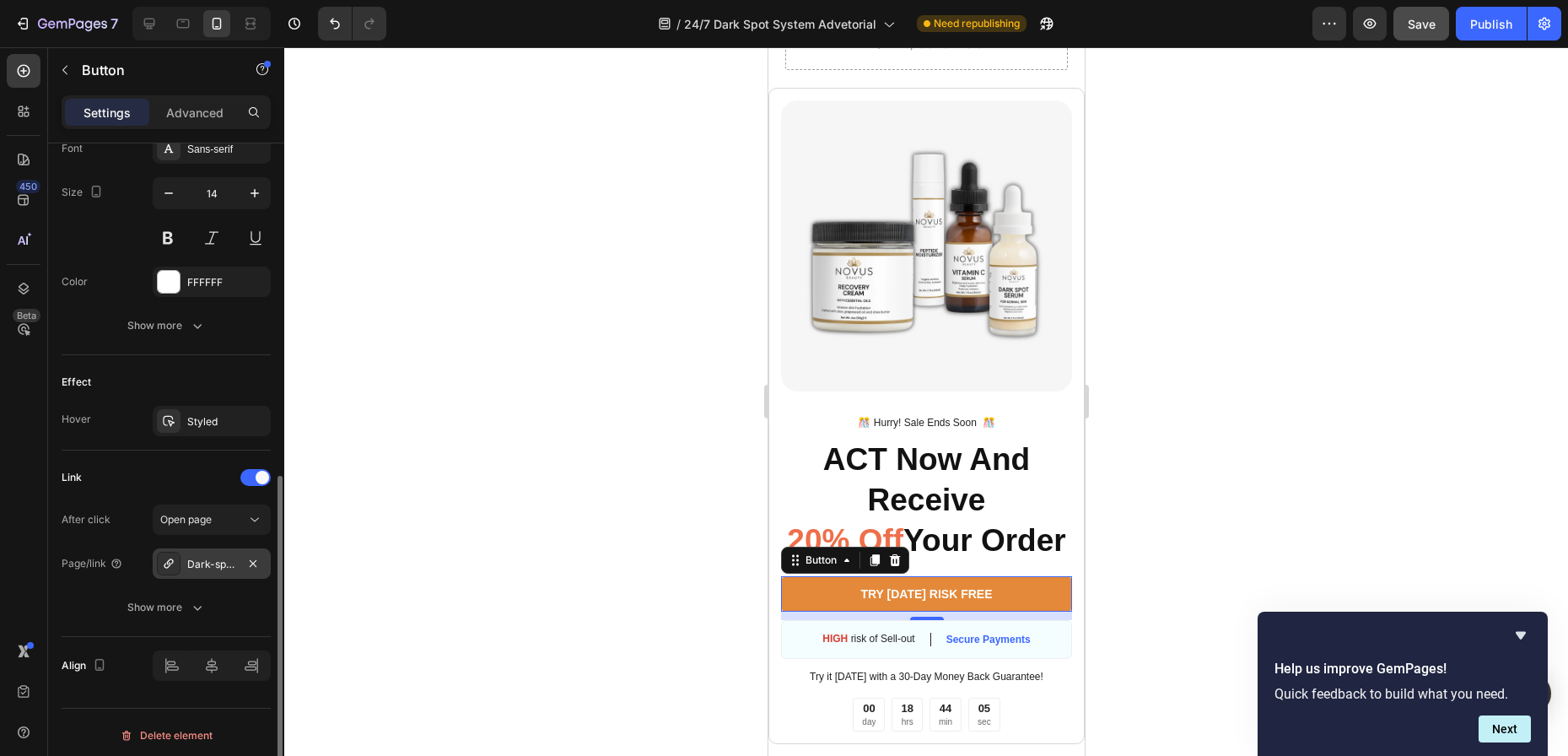
click at [223, 561] on div "Dark-spot-serum-for-normal-skin" at bounding box center [211, 565] width 49 height 15
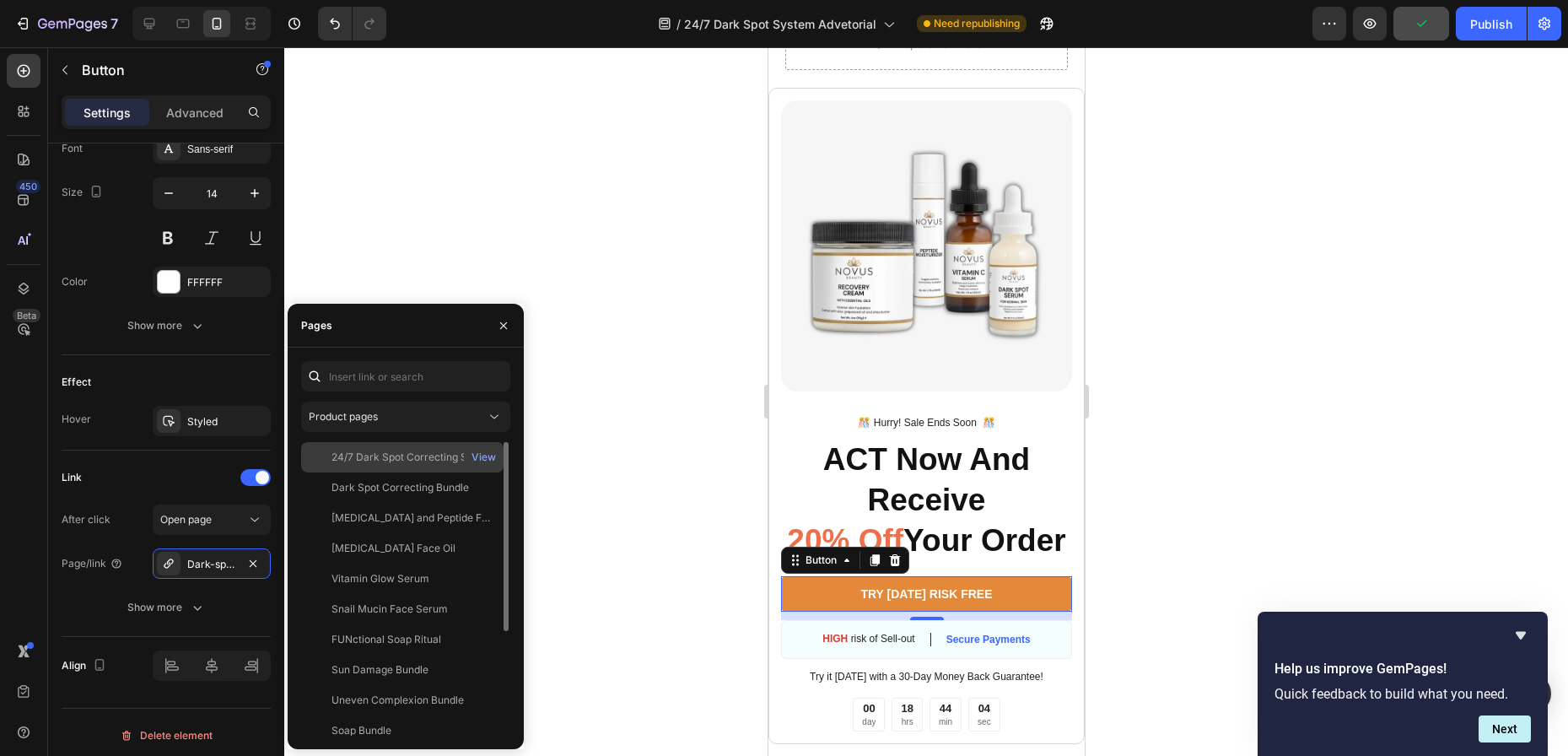
click at [362, 456] on div "24/7 Dark Spot Correcting System" at bounding box center [412, 457] width 162 height 15
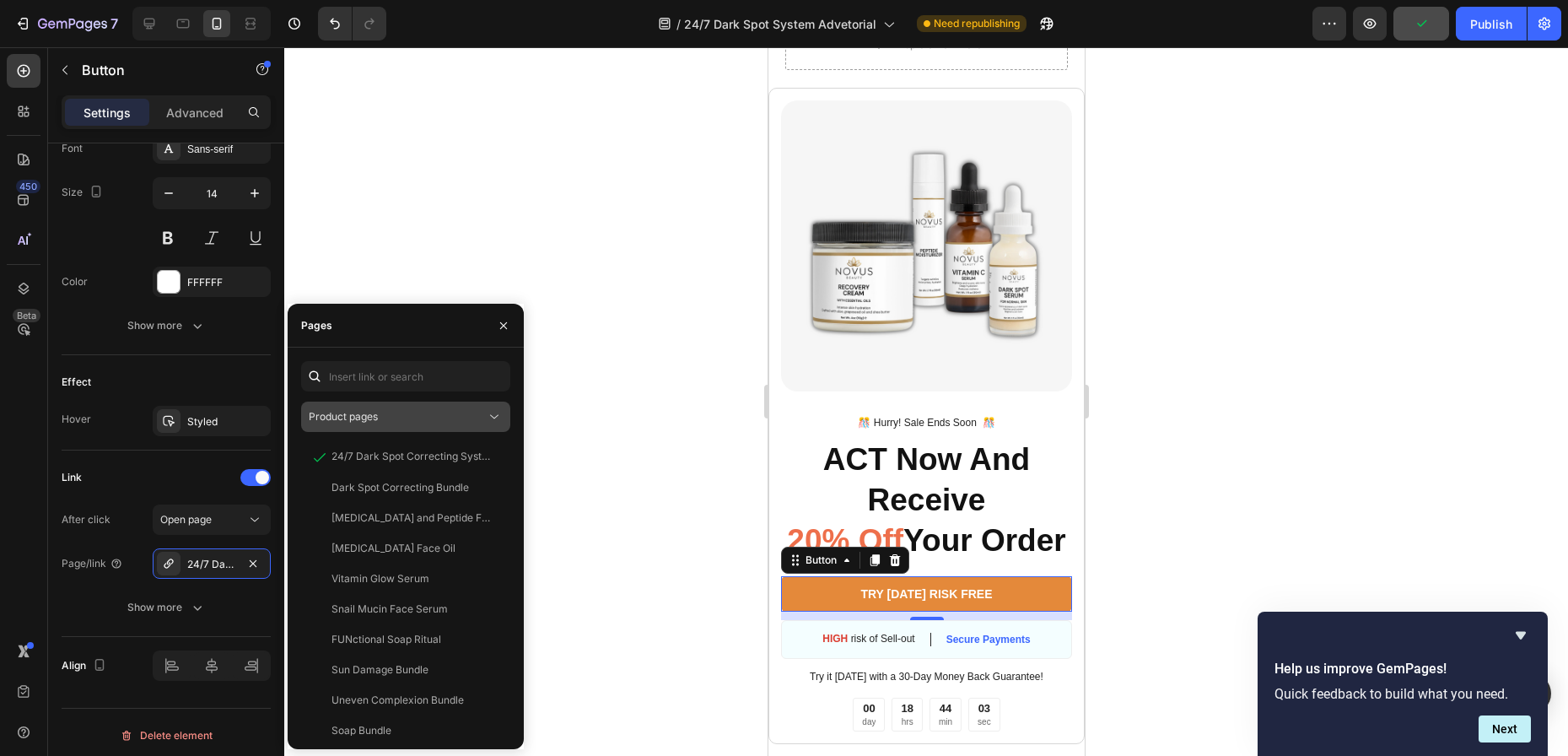
scroll to position [206, 0]
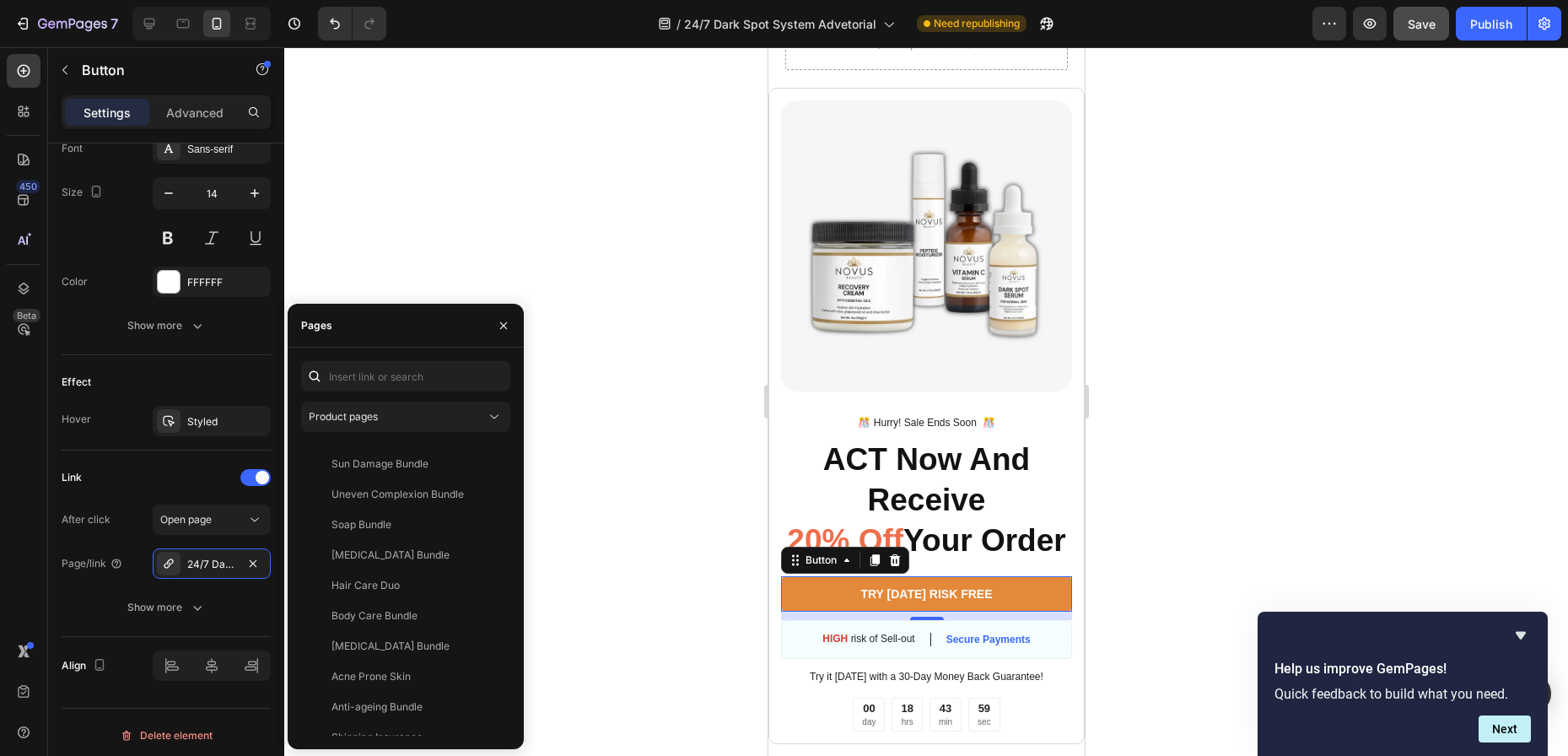
click at [626, 595] on div at bounding box center [926, 401] width 1284 height 709
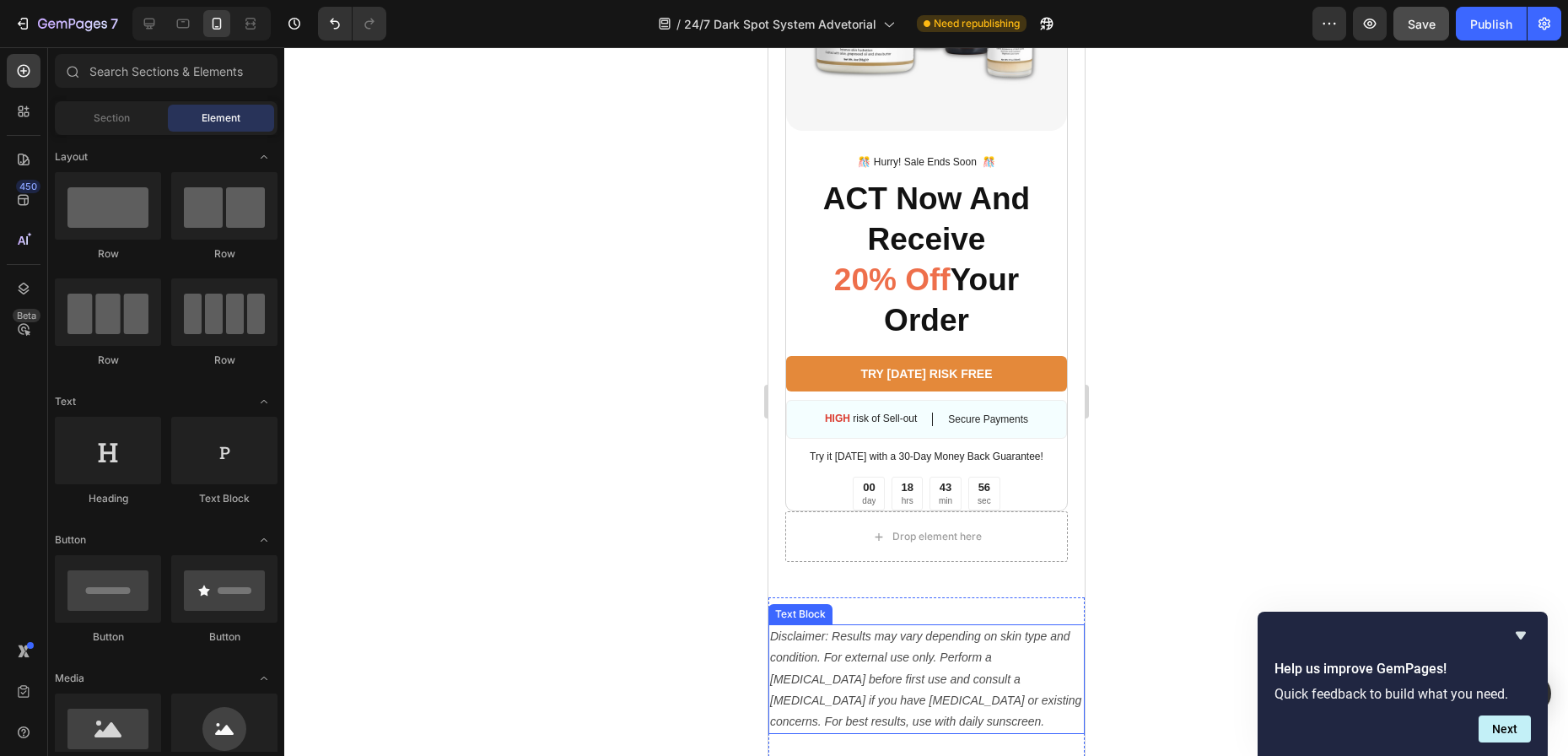
scroll to position [7005, 0]
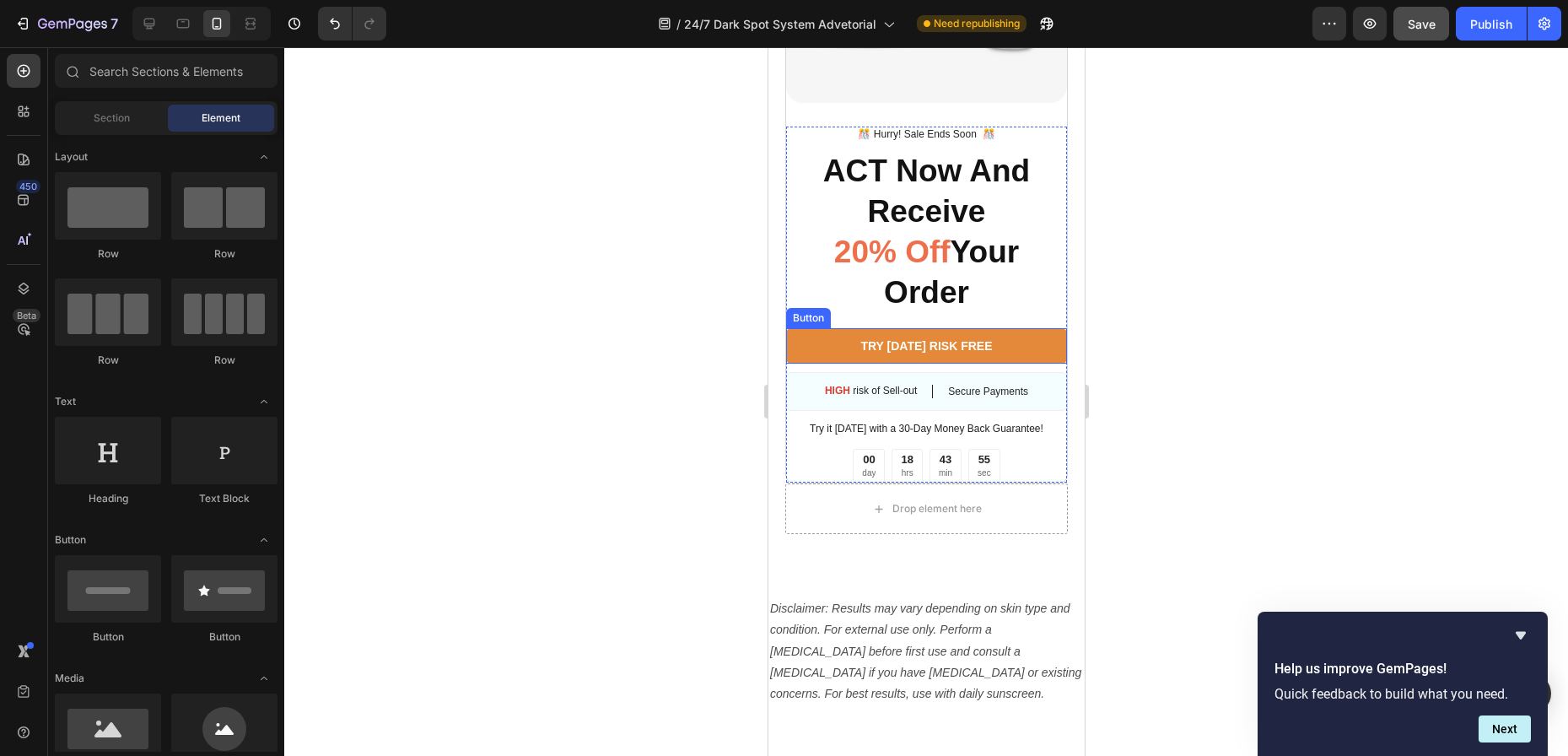
click at [835, 328] on link "TRY [DATE] RISK FREE" at bounding box center [925, 345] width 281 height 35
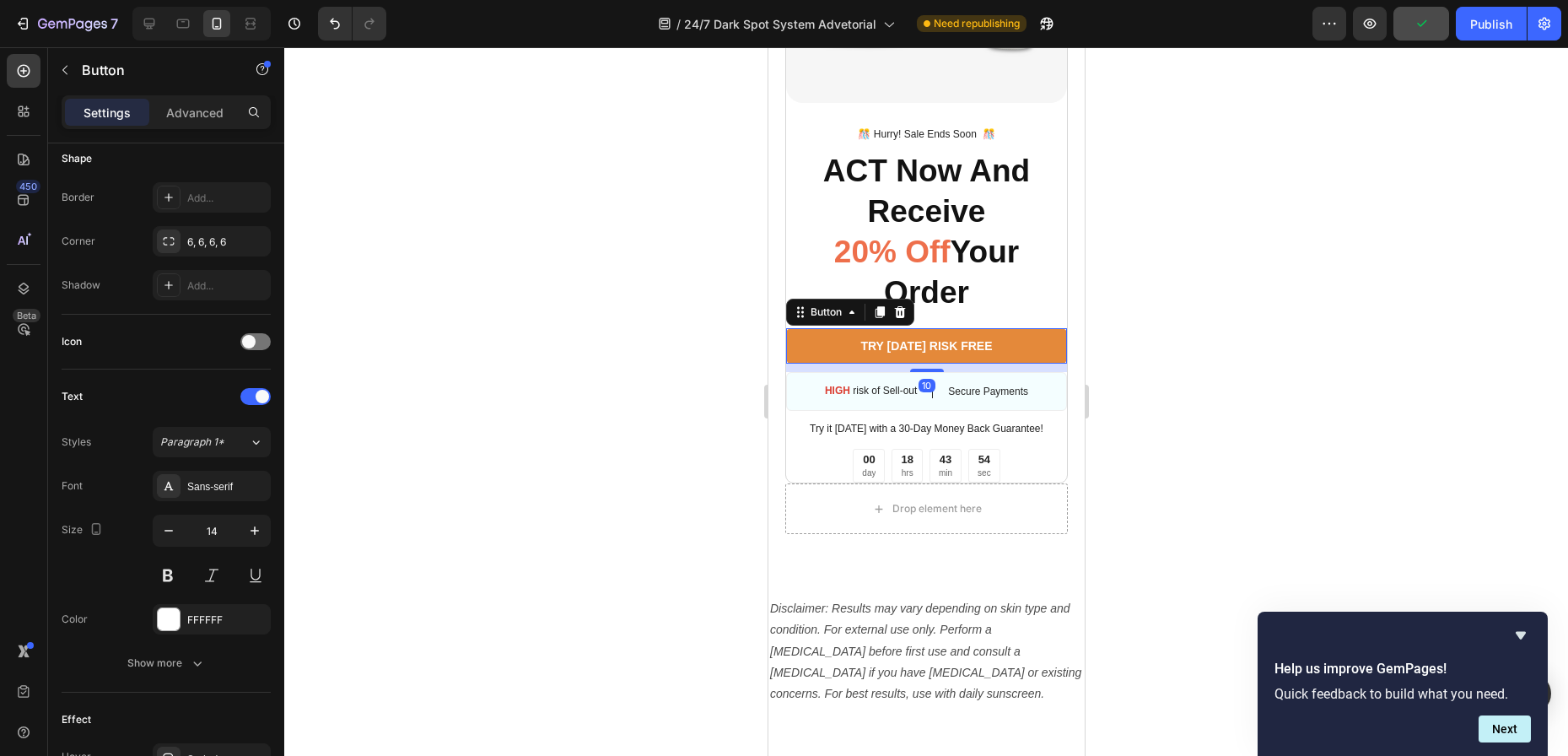
scroll to position [681, 0]
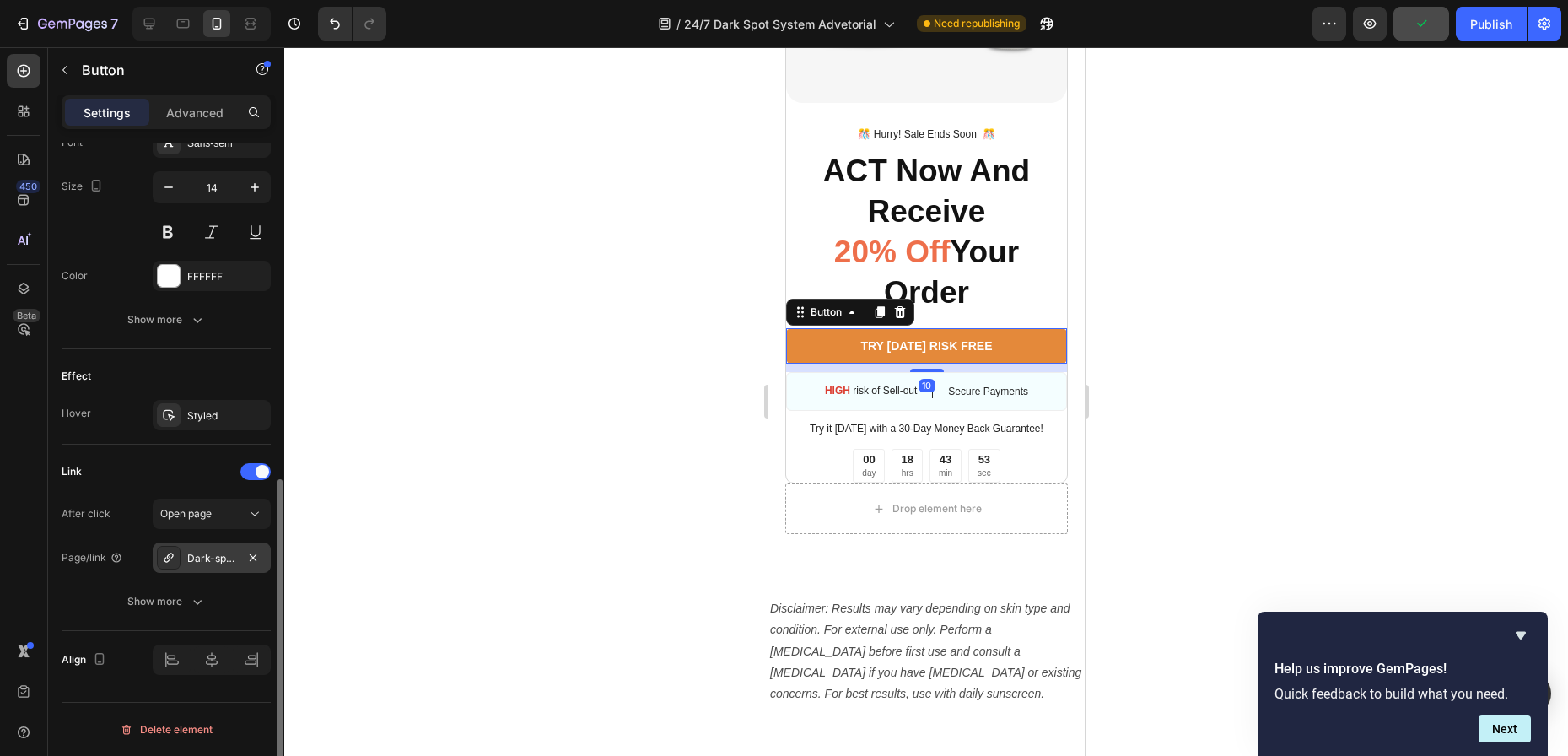
click at [201, 555] on div "Dark-spot-serum-for-normal-skin" at bounding box center [211, 558] width 49 height 15
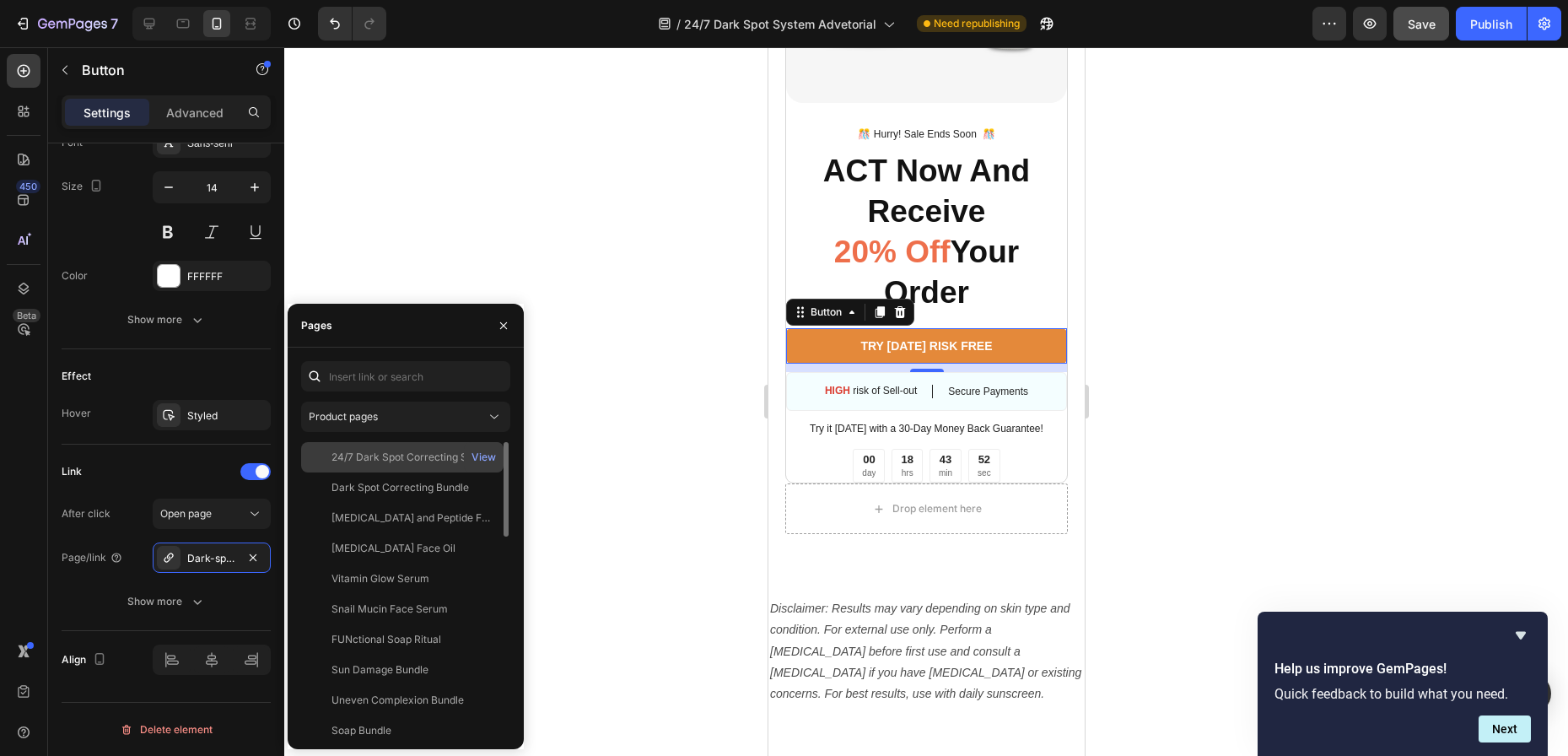
click at [431, 457] on div "24/7 Dark Spot Correcting System" at bounding box center [412, 457] width 162 height 15
click at [1280, 424] on div at bounding box center [926, 401] width 1284 height 709
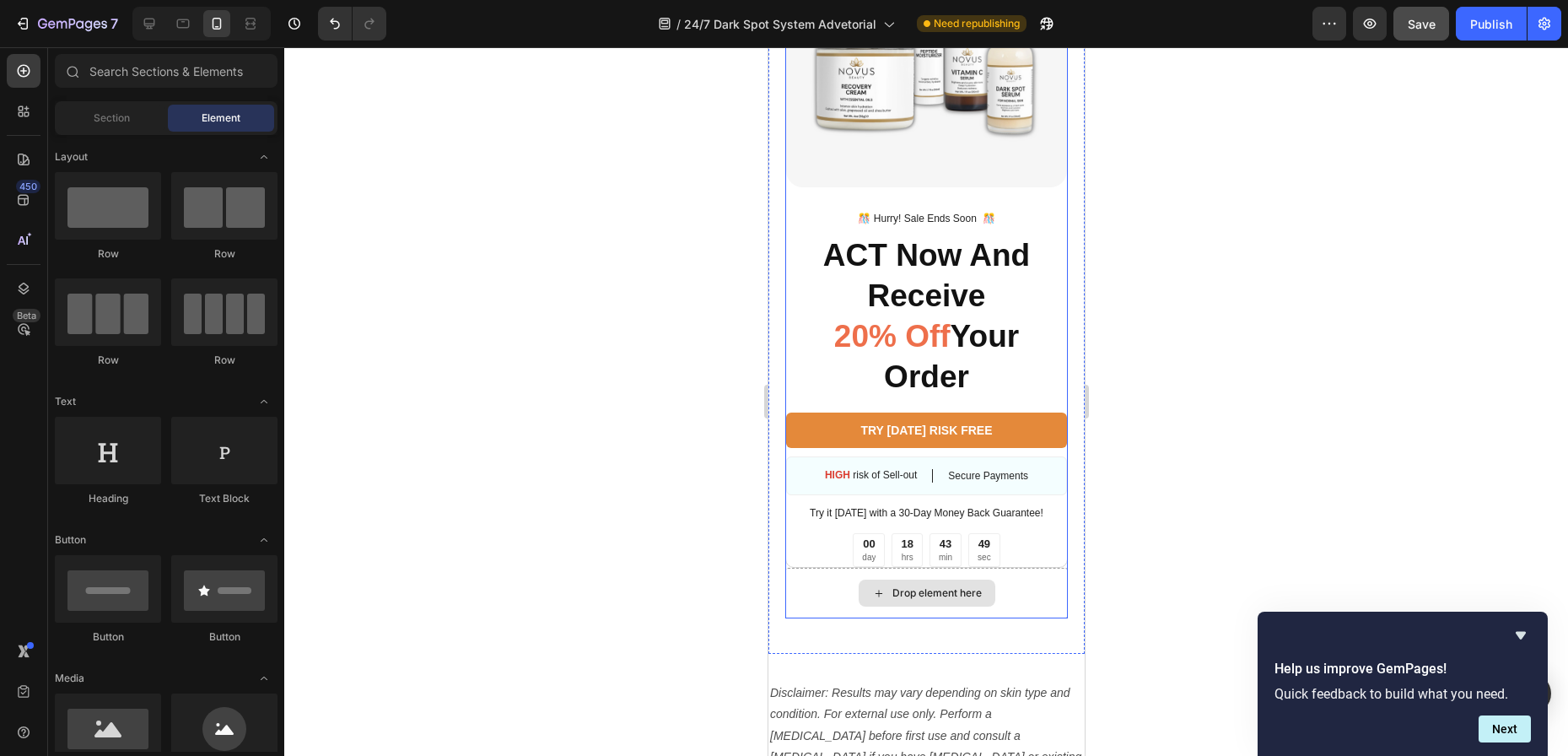
scroll to position [7342, 0]
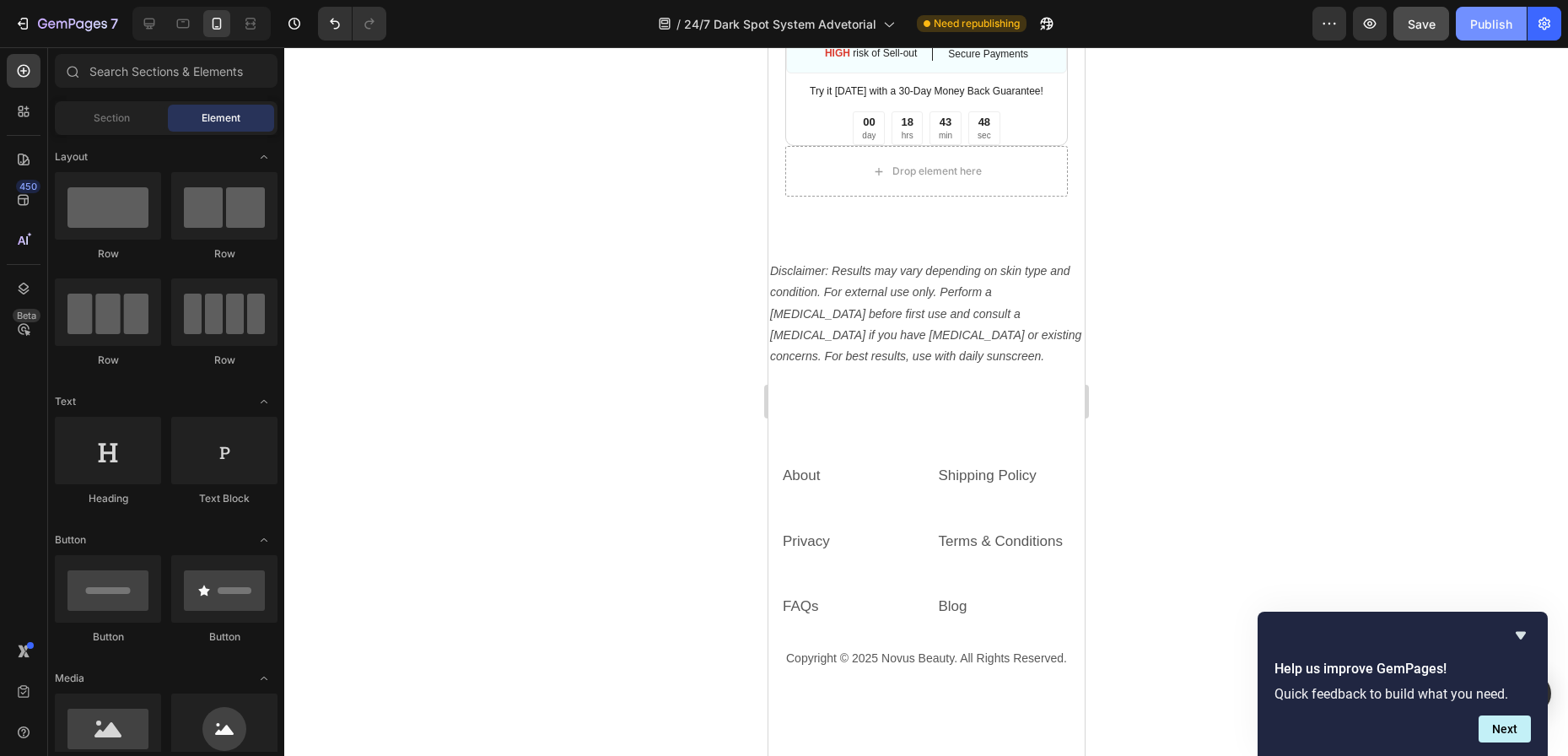
click at [1464, 30] on div "Publish" at bounding box center [1491, 24] width 42 height 18
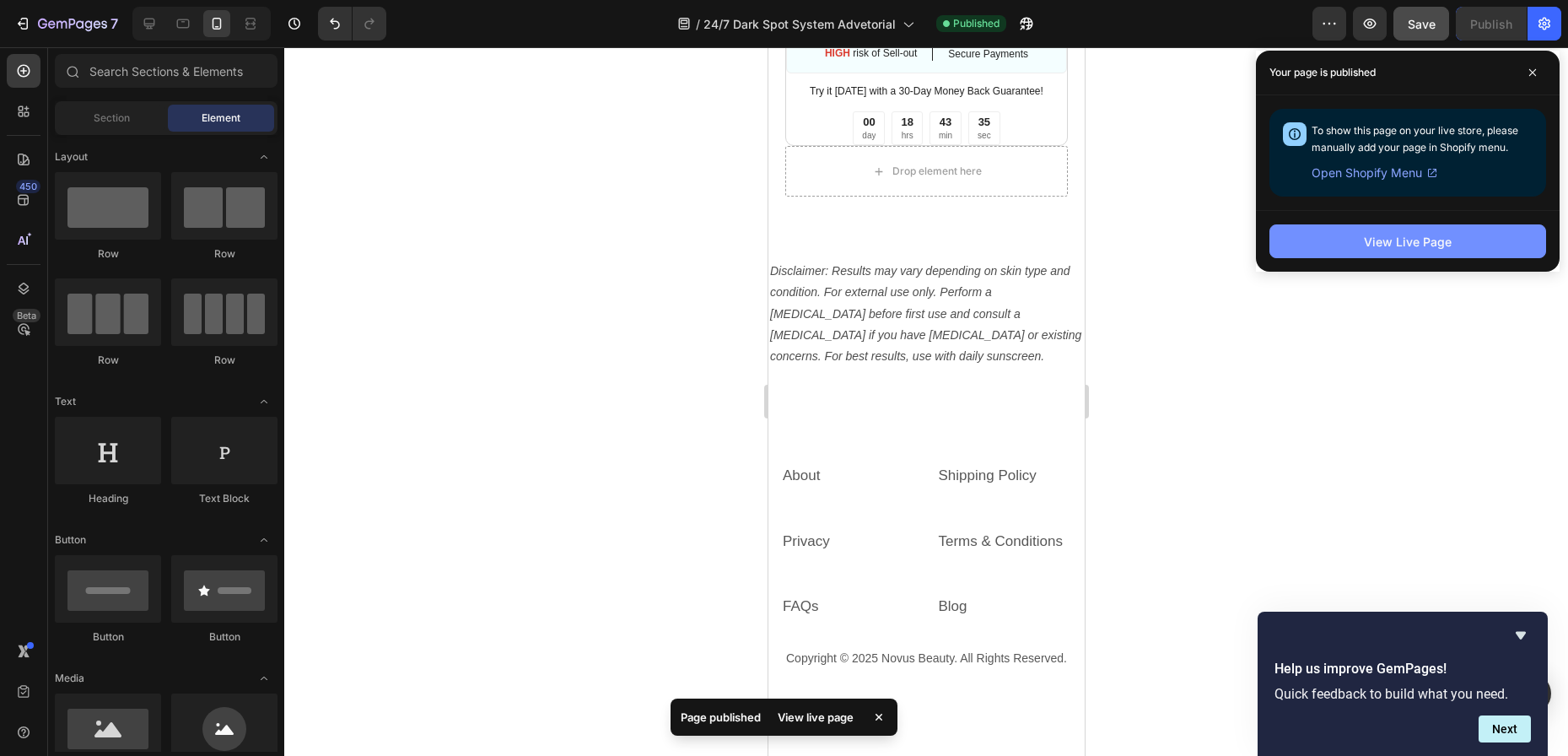
click at [1460, 235] on button "View Live Page" at bounding box center [1407, 241] width 276 height 33
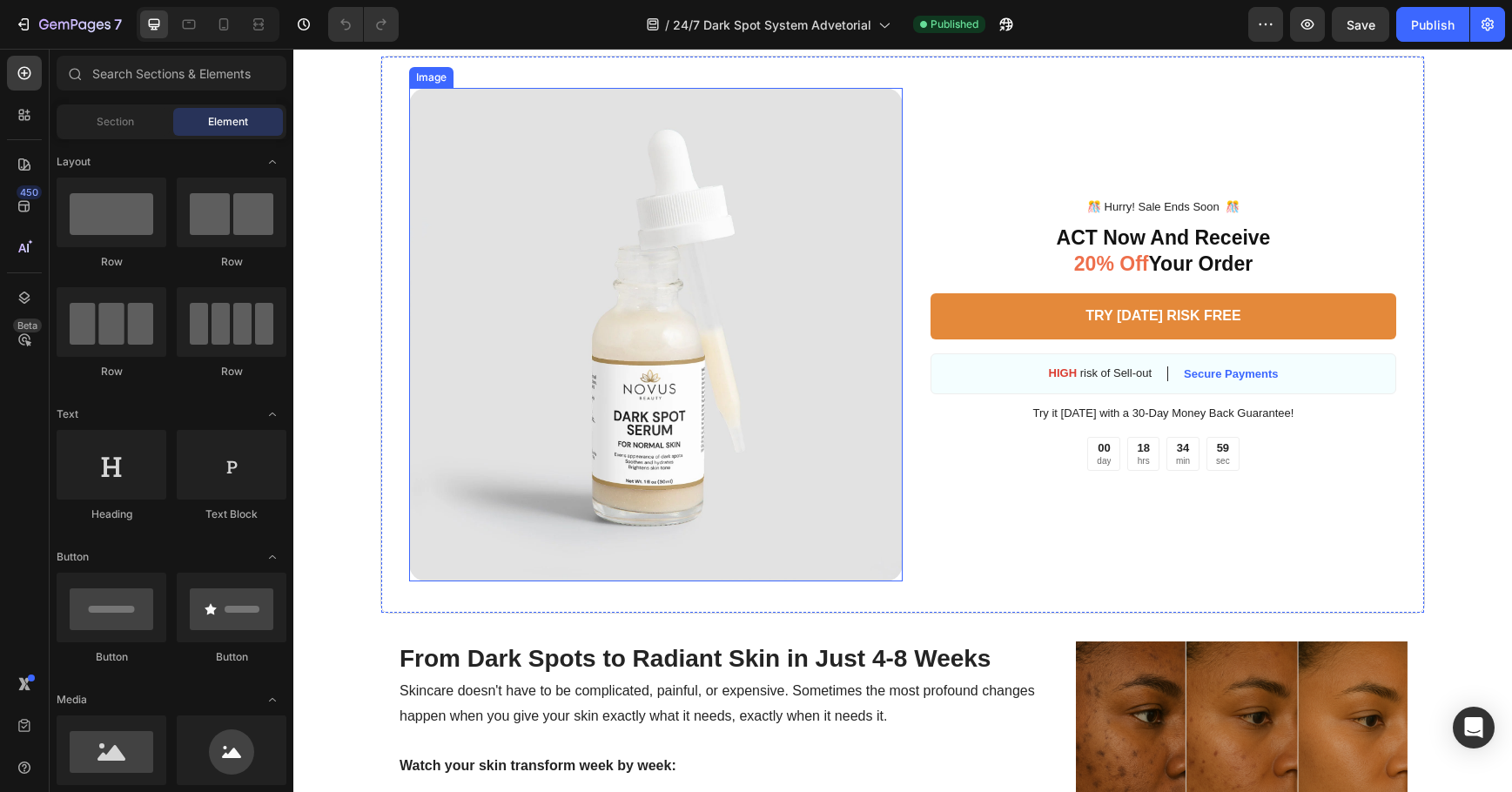
scroll to position [2699, 0]
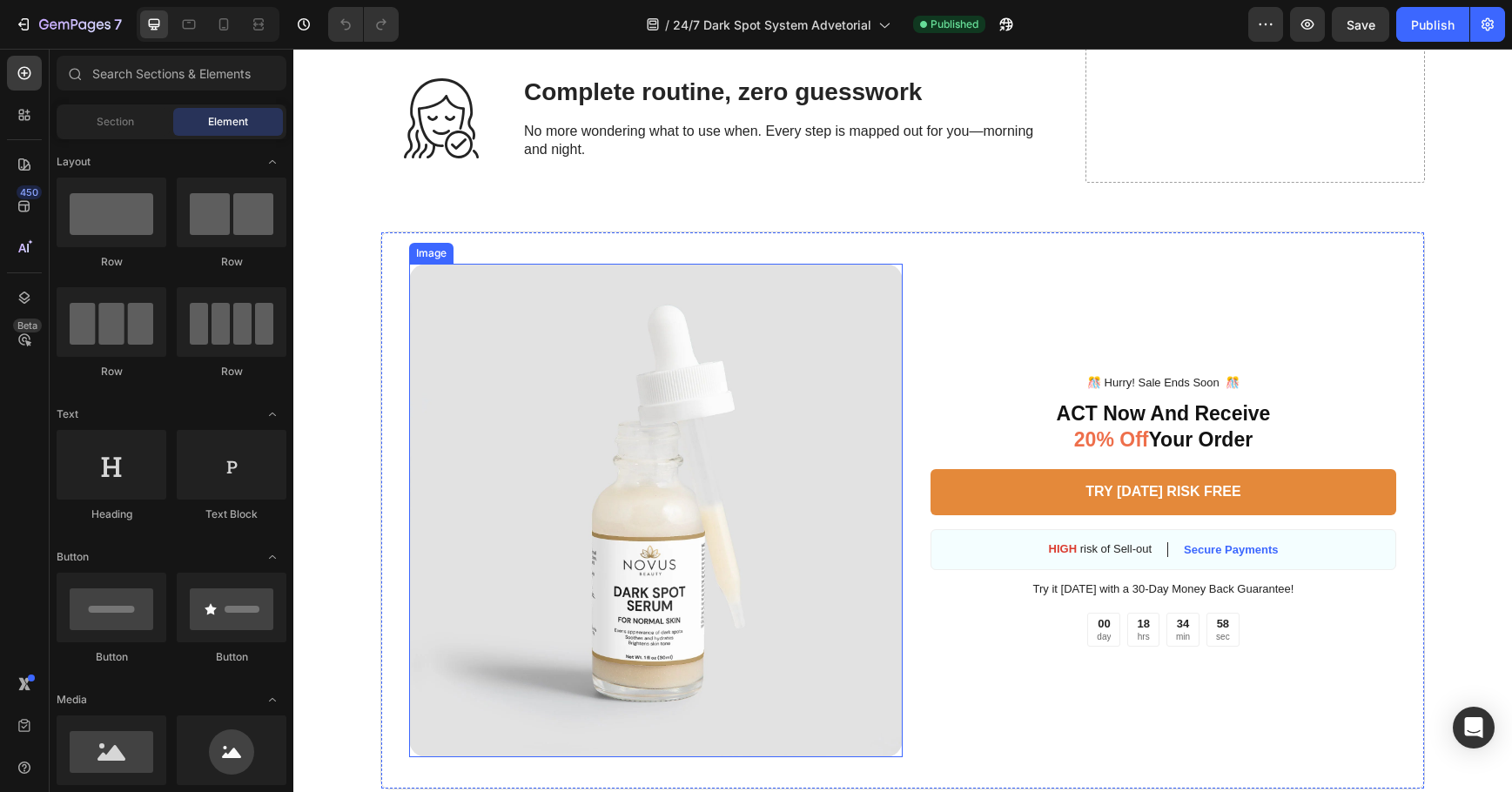
click at [584, 458] on img at bounding box center [656, 511] width 494 height 494
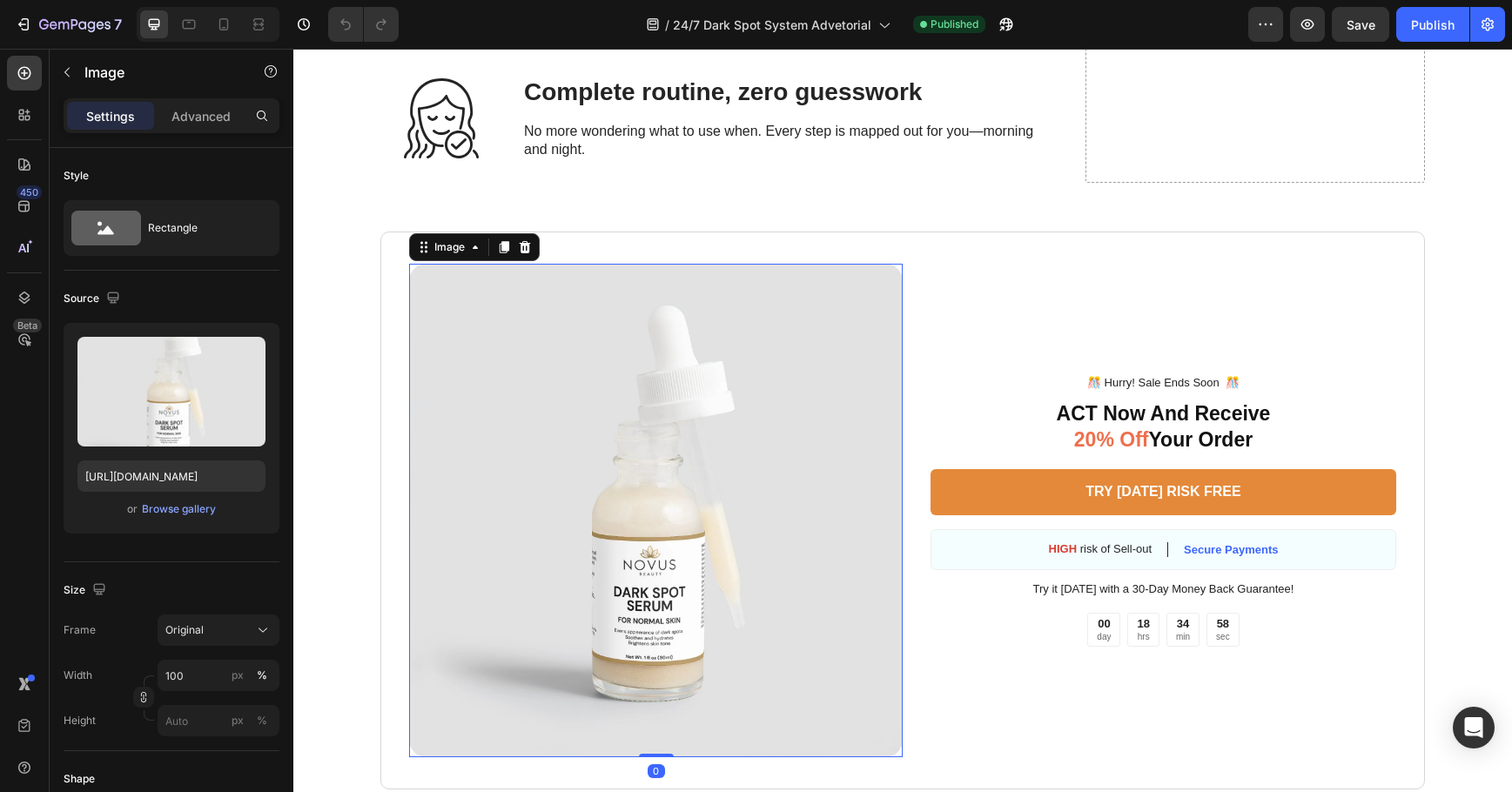
click at [584, 458] on img at bounding box center [656, 511] width 494 height 494
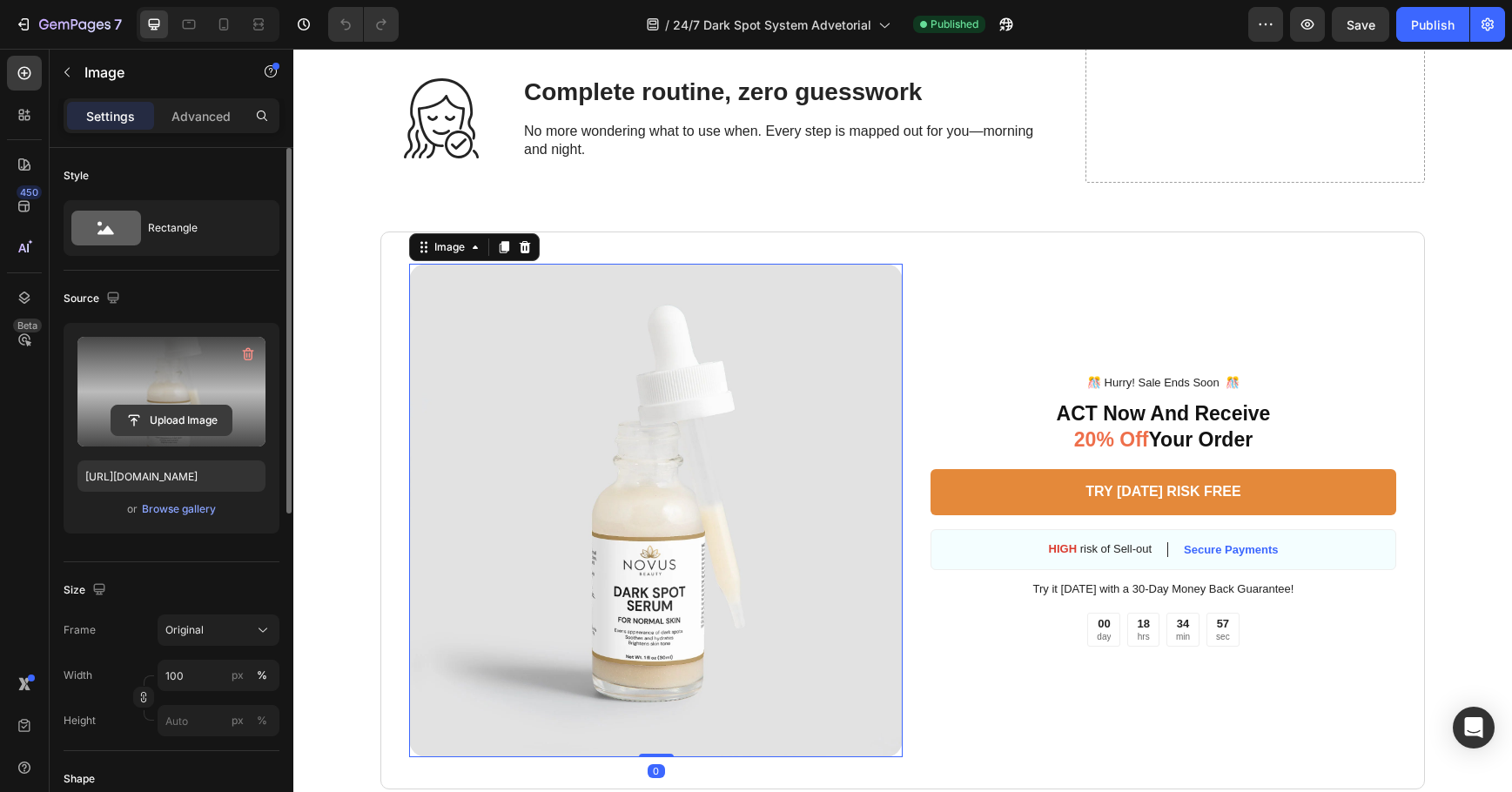
click at [184, 414] on input "file" at bounding box center [171, 420] width 120 height 30
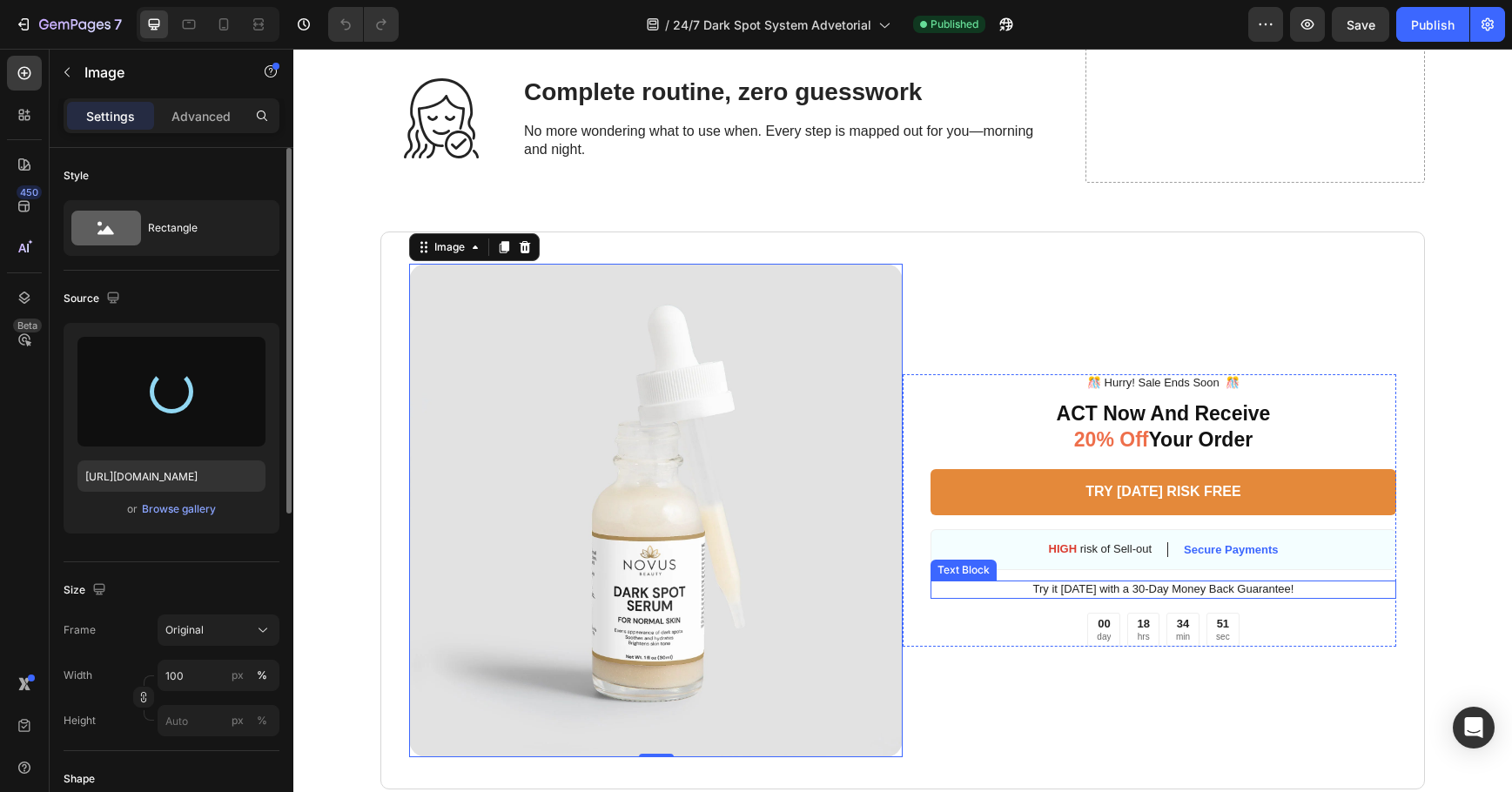
type input "[URL][DOMAIN_NAME]"
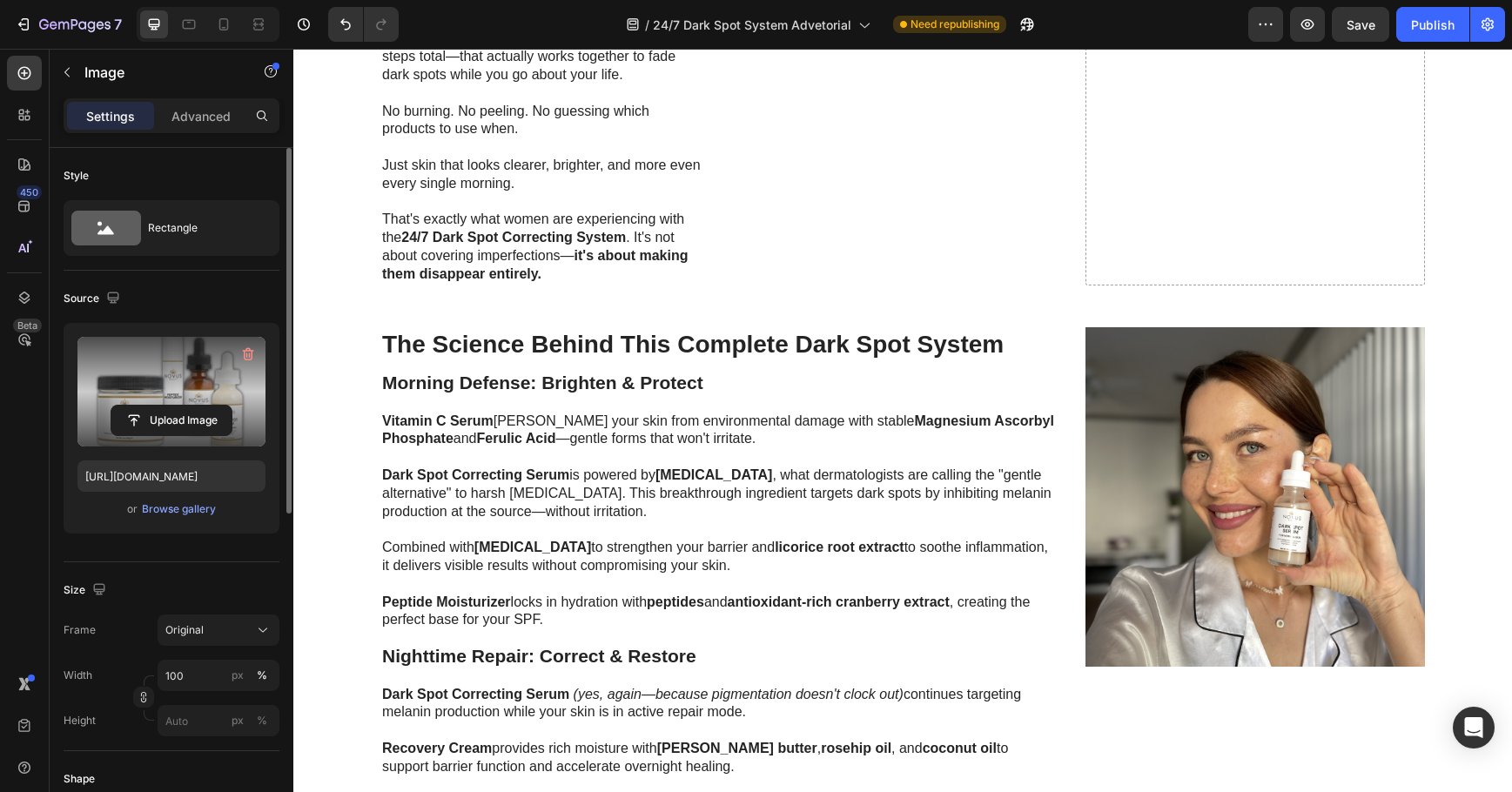
scroll to position [1345, 0]
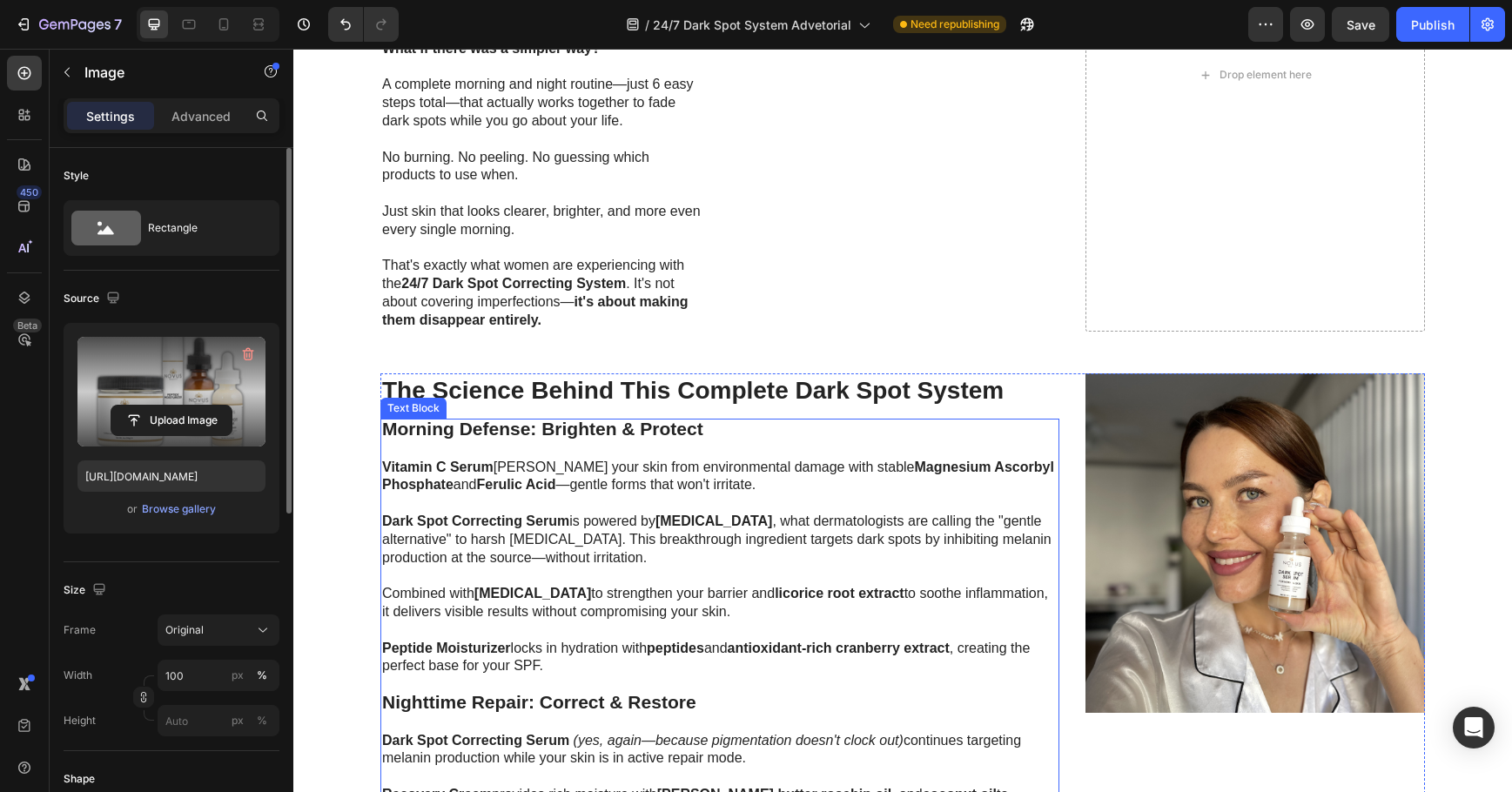
click at [430, 702] on strong "Nighttime Repair: Correct & Restore" at bounding box center [538, 702] width 314 height 20
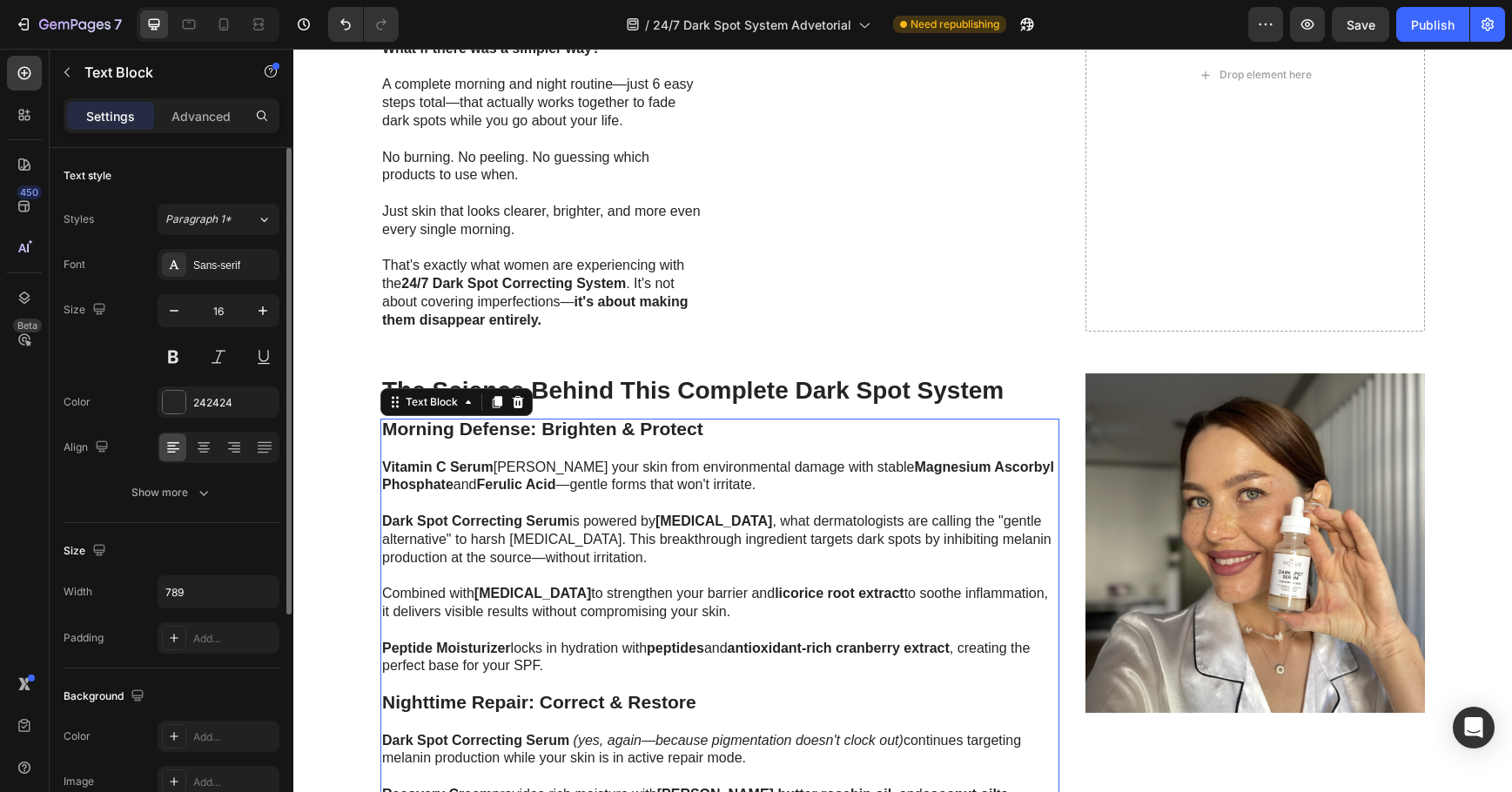
click at [424, 702] on strong "Nighttime Repair: Correct & Restore" at bounding box center [538, 702] width 314 height 20
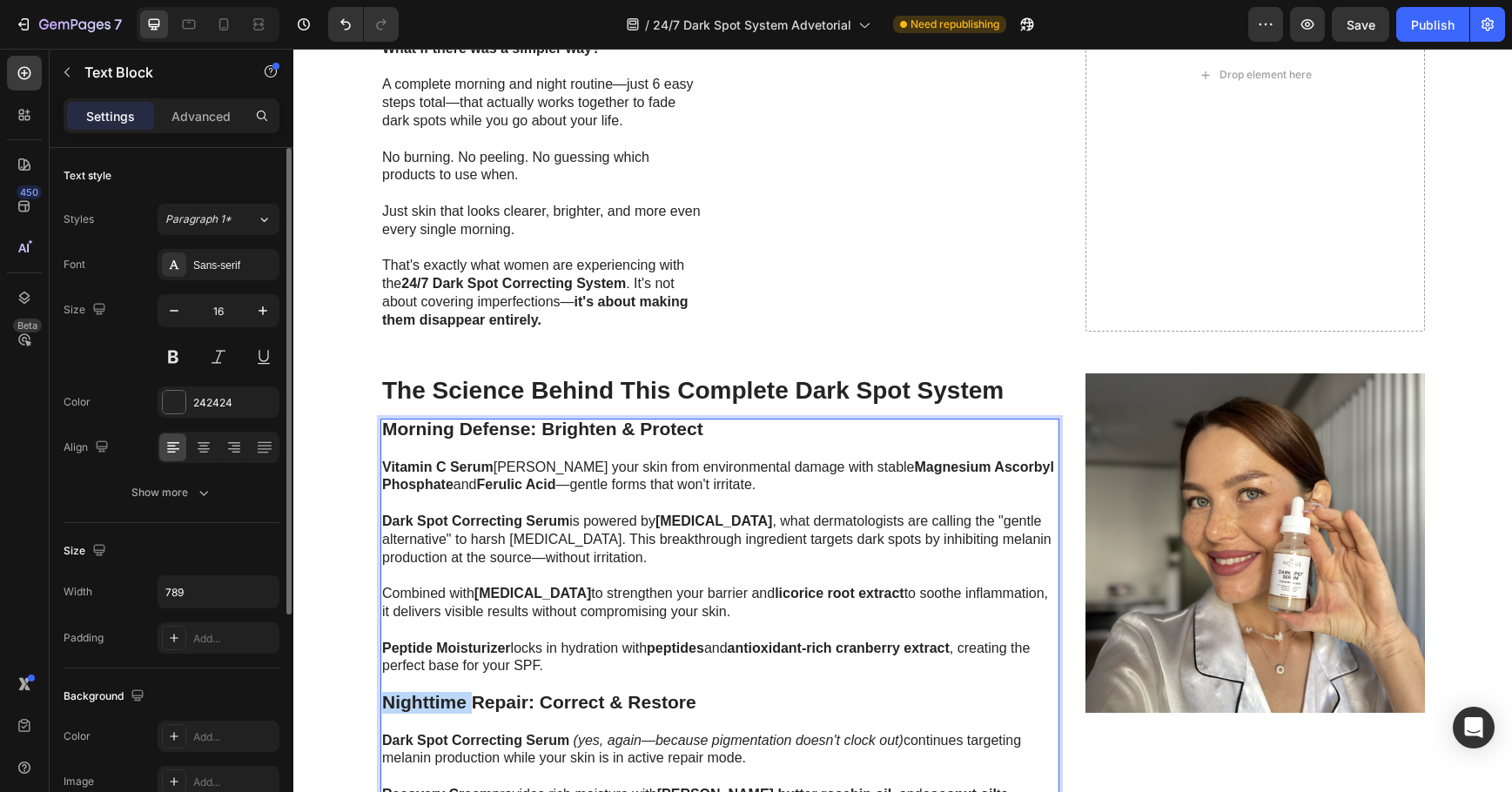
click at [424, 702] on strong "Nighttime Repair: Correct & Restore" at bounding box center [538, 702] width 314 height 20
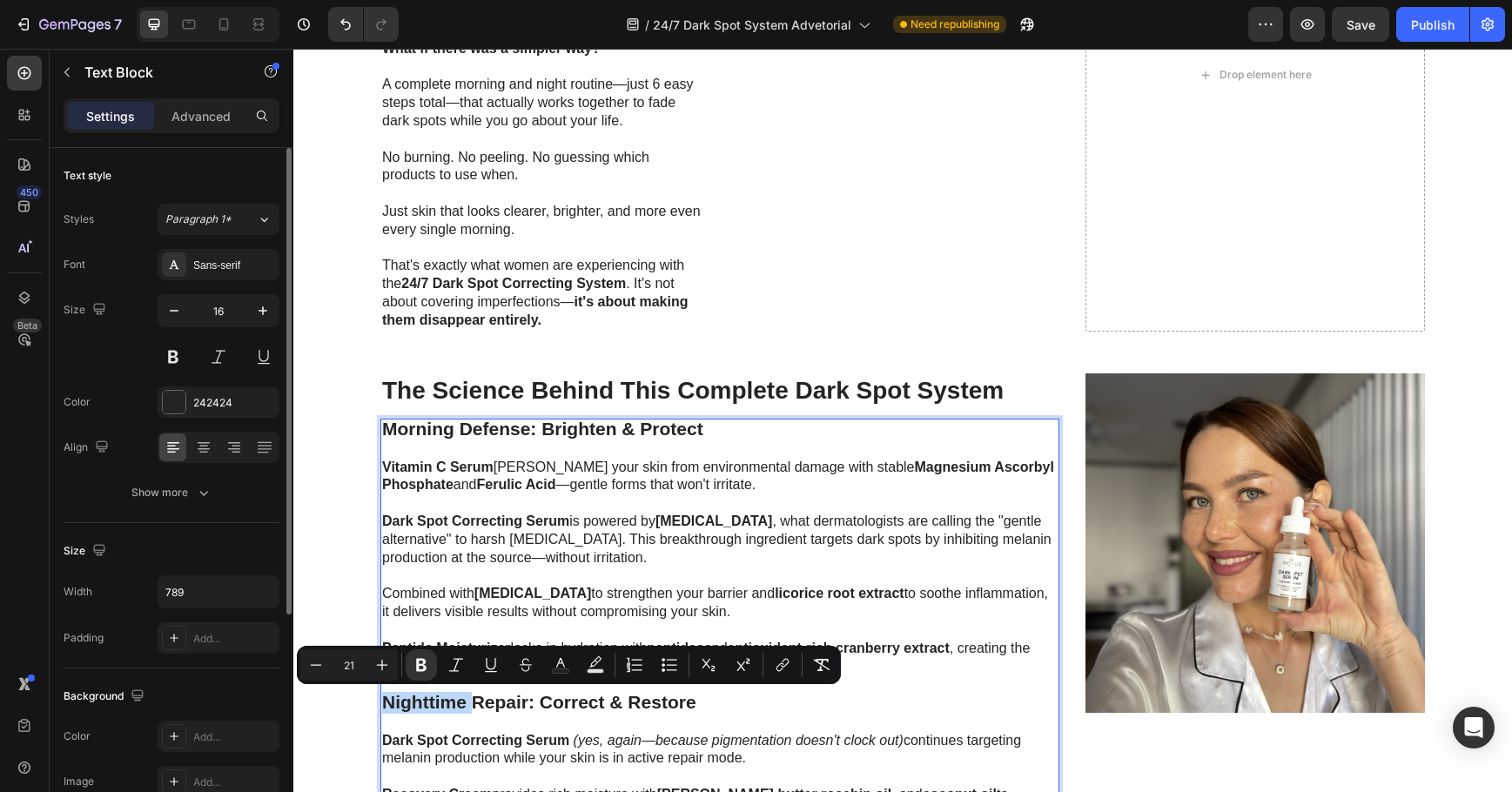
click at [424, 702] on strong "Nighttime Repair: Correct & Restore" at bounding box center [538, 702] width 314 height 20
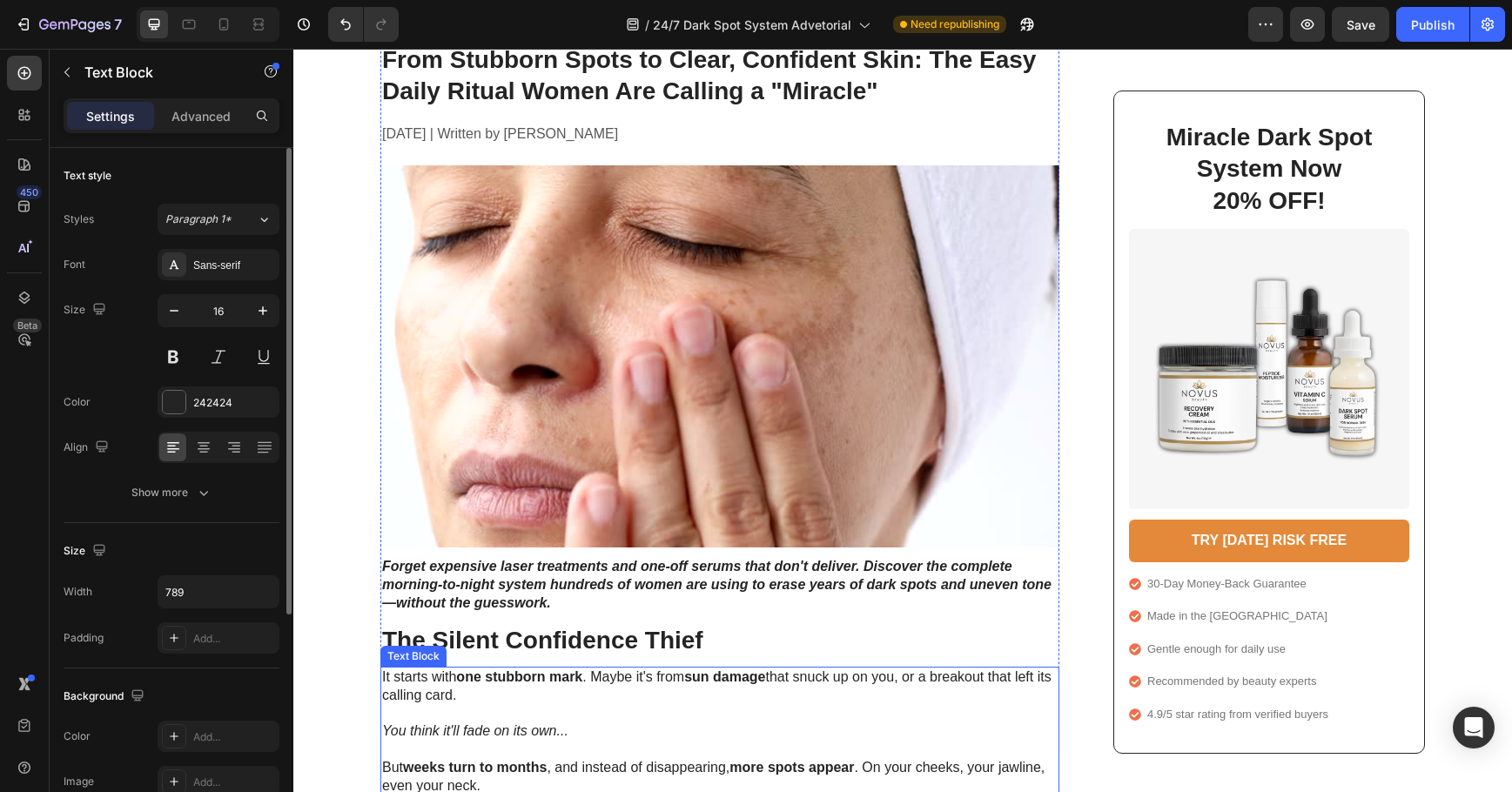
scroll to position [0, 0]
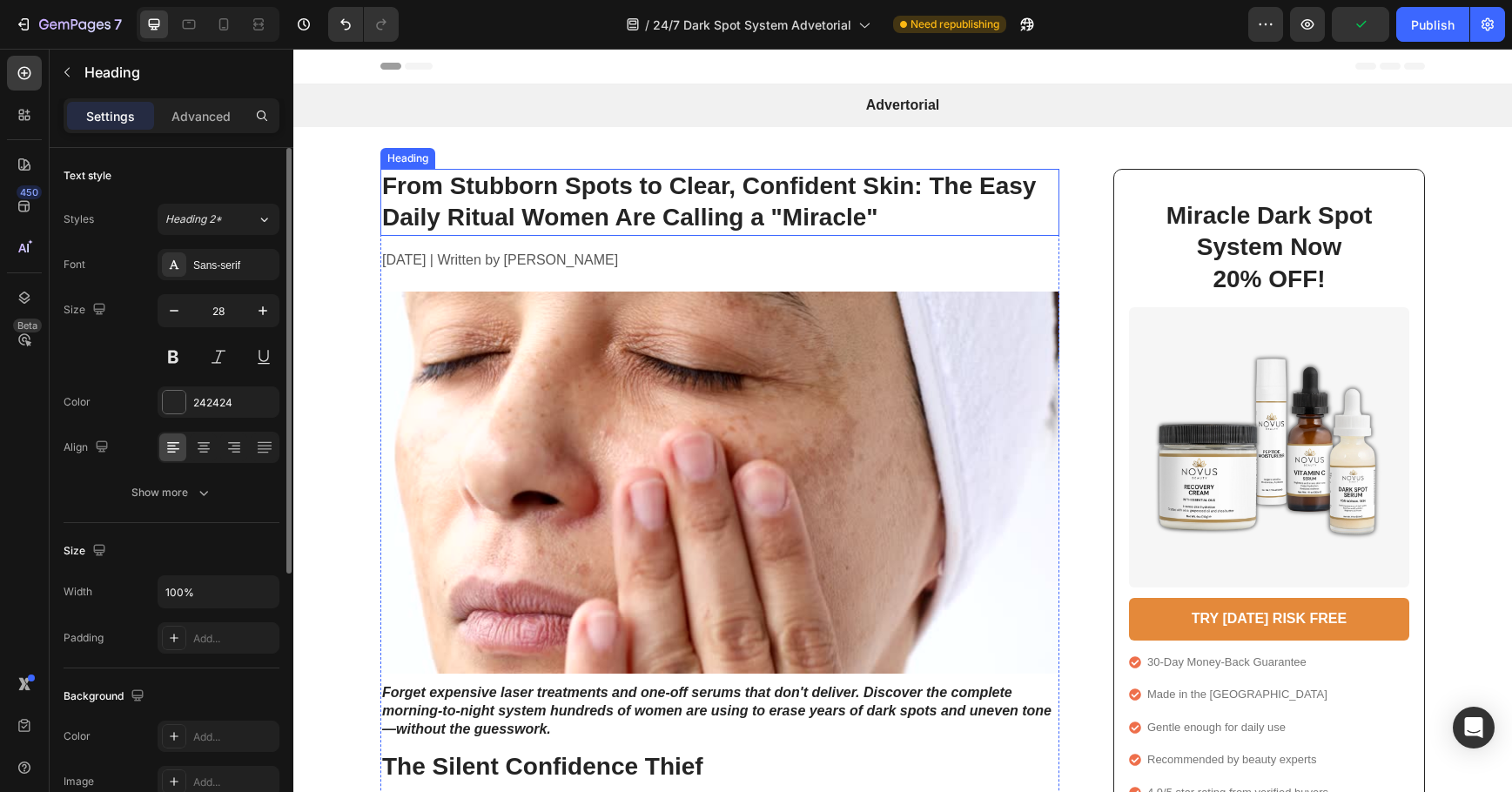
click at [433, 218] on h1 "From Stubborn Spots to Clear, Confident Skin: The Easy Daily Ritual Women Are C…" at bounding box center [719, 202] width 679 height 67
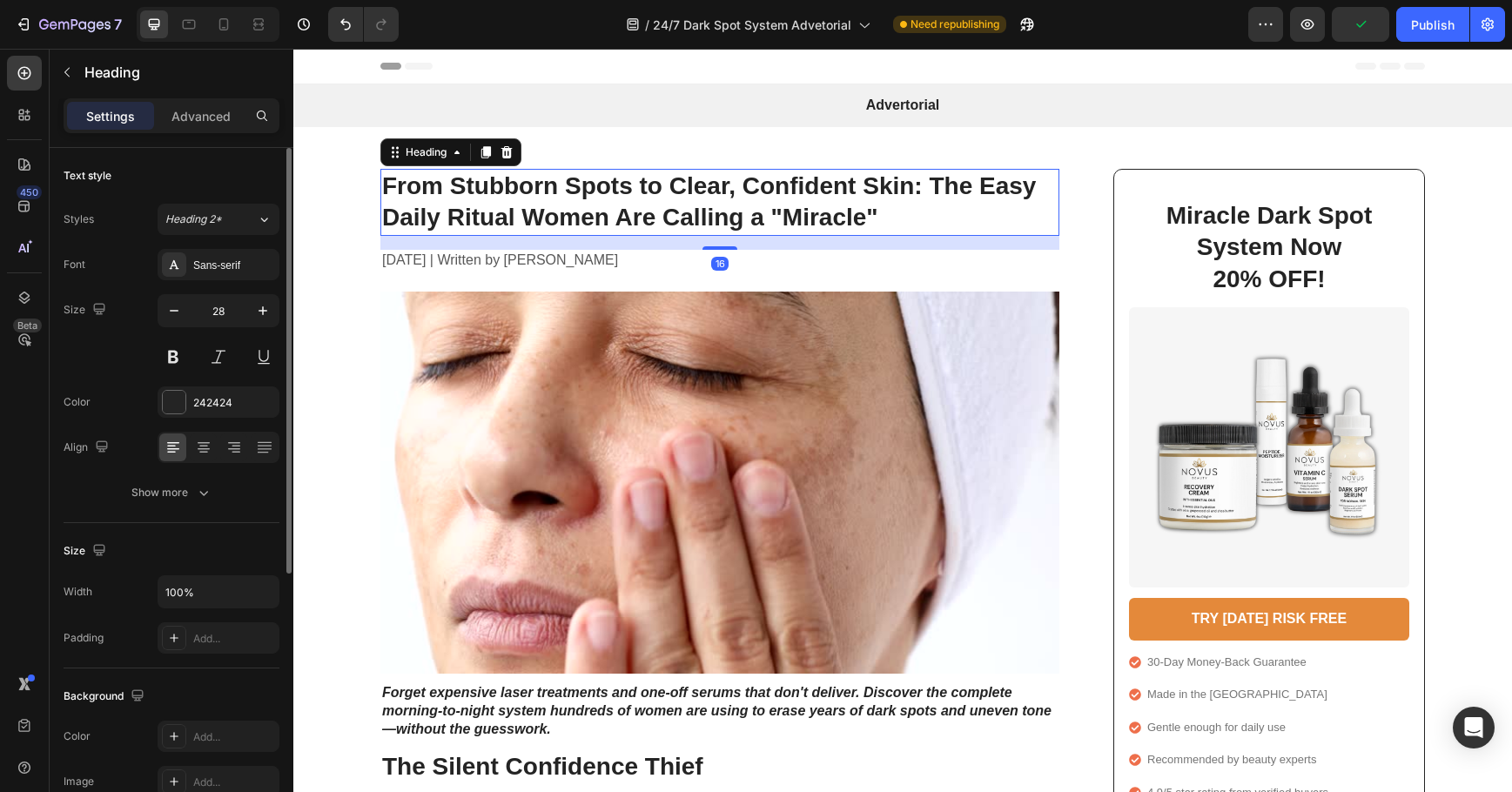
click at [433, 218] on h1 "From Stubborn Spots to Clear, Confident Skin: The Easy Daily Ritual Women Are C…" at bounding box center [719, 202] width 679 height 67
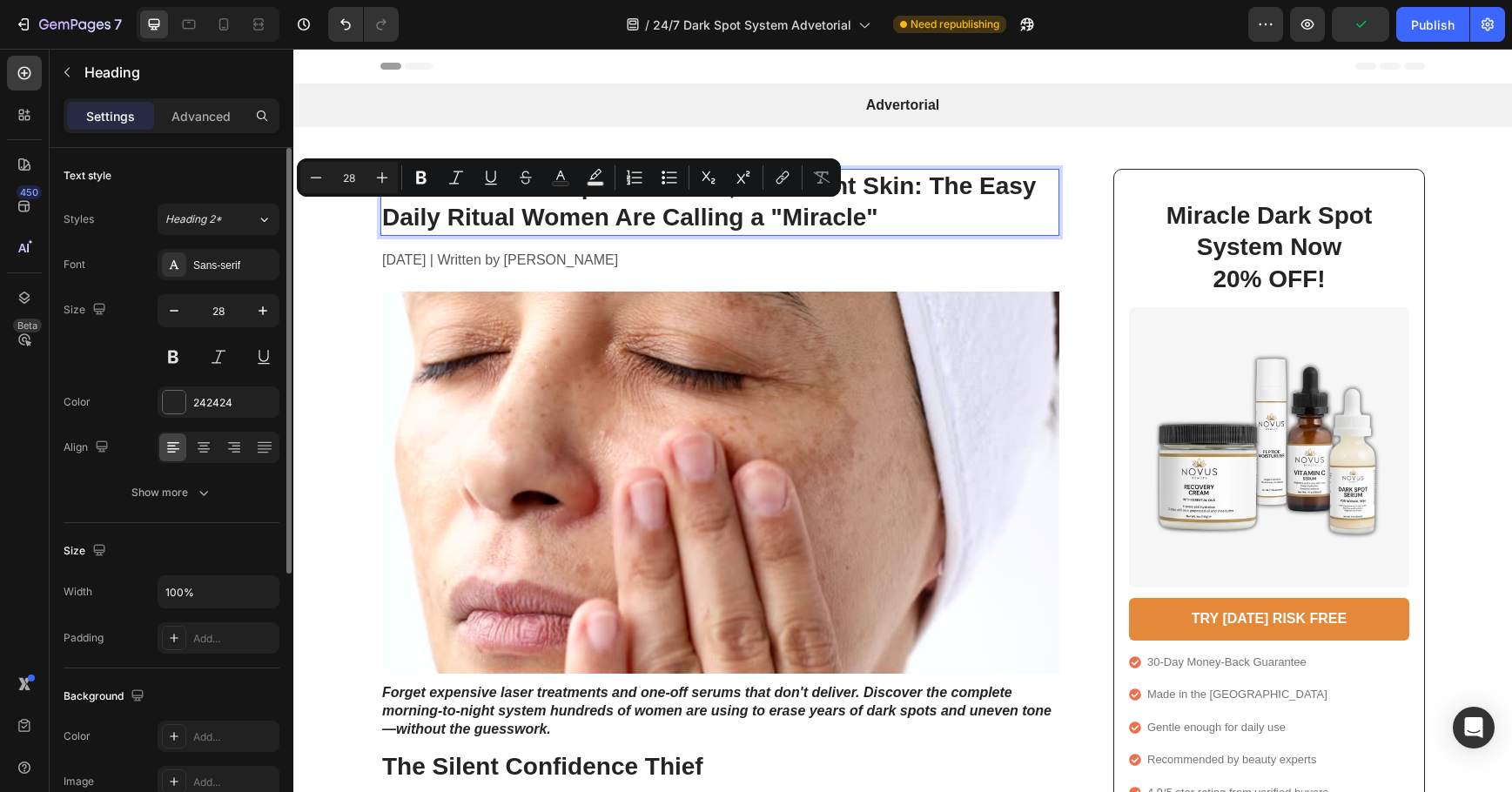
click at [433, 218] on p "From Stubborn Spots to Clear, Confident Skin: The Easy Daily Ritual Women Are C…" at bounding box center [719, 202] width 675 height 63
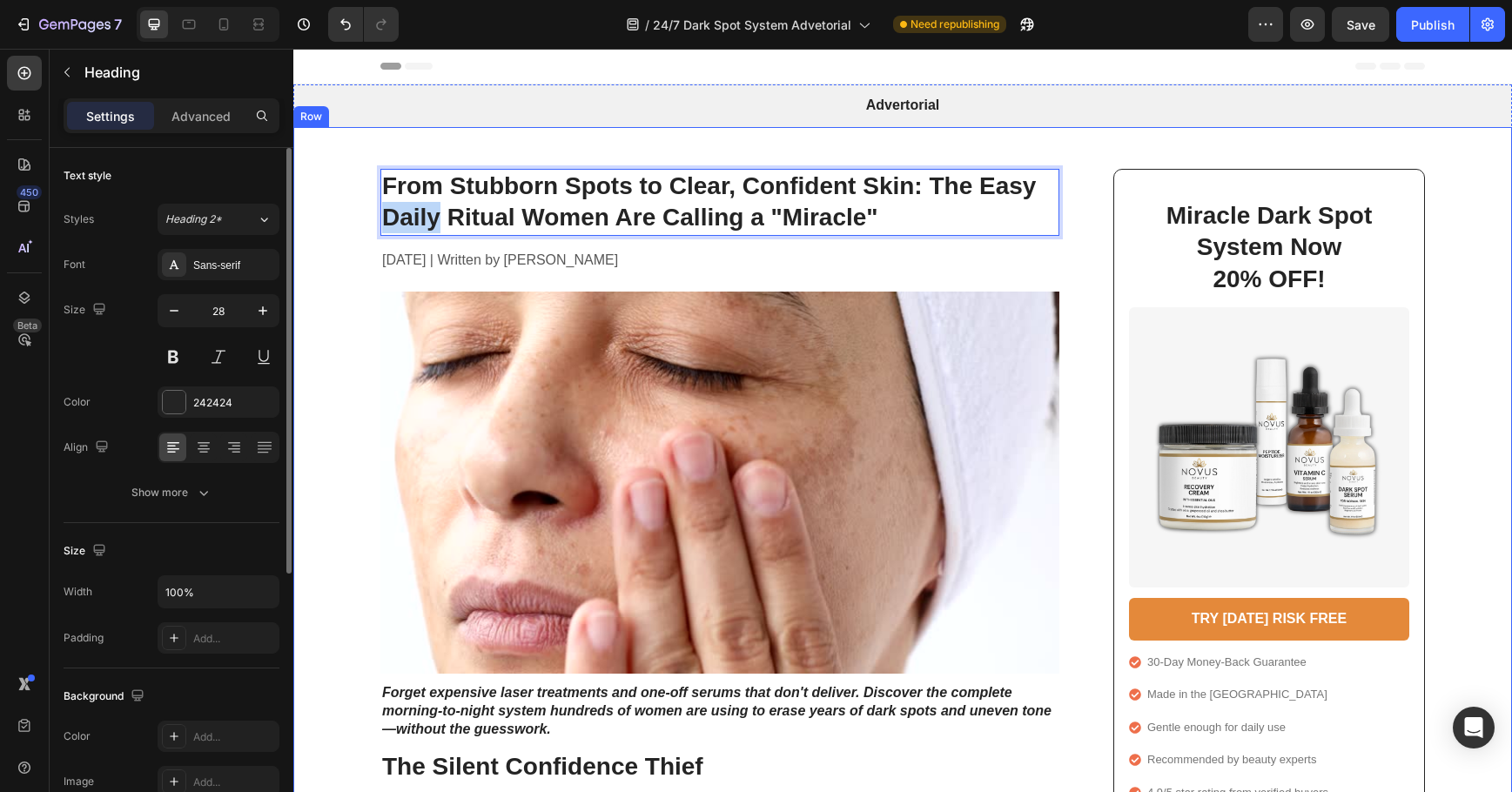
drag, startPoint x: 433, startPoint y: 218, endPoint x: 336, endPoint y: 215, distance: 97.0
click at [334, 219] on div "From Stubborn Spots to Clear, Confident Skin: The Easy Daily Ritual Women Are C…" at bounding box center [903, 646] width 1184 height 954
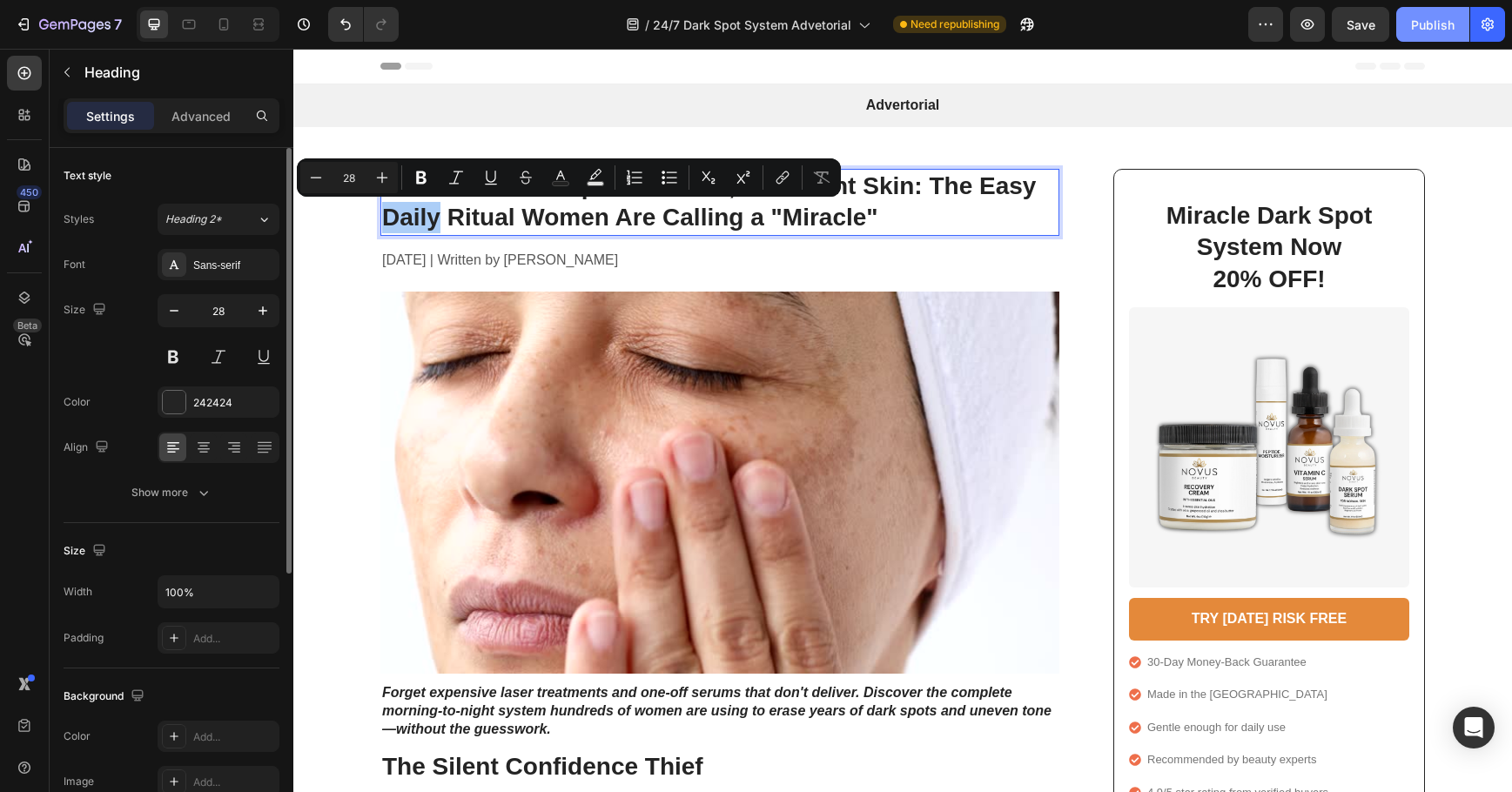
click at [1424, 22] on div "Publish" at bounding box center [1433, 25] width 44 height 19
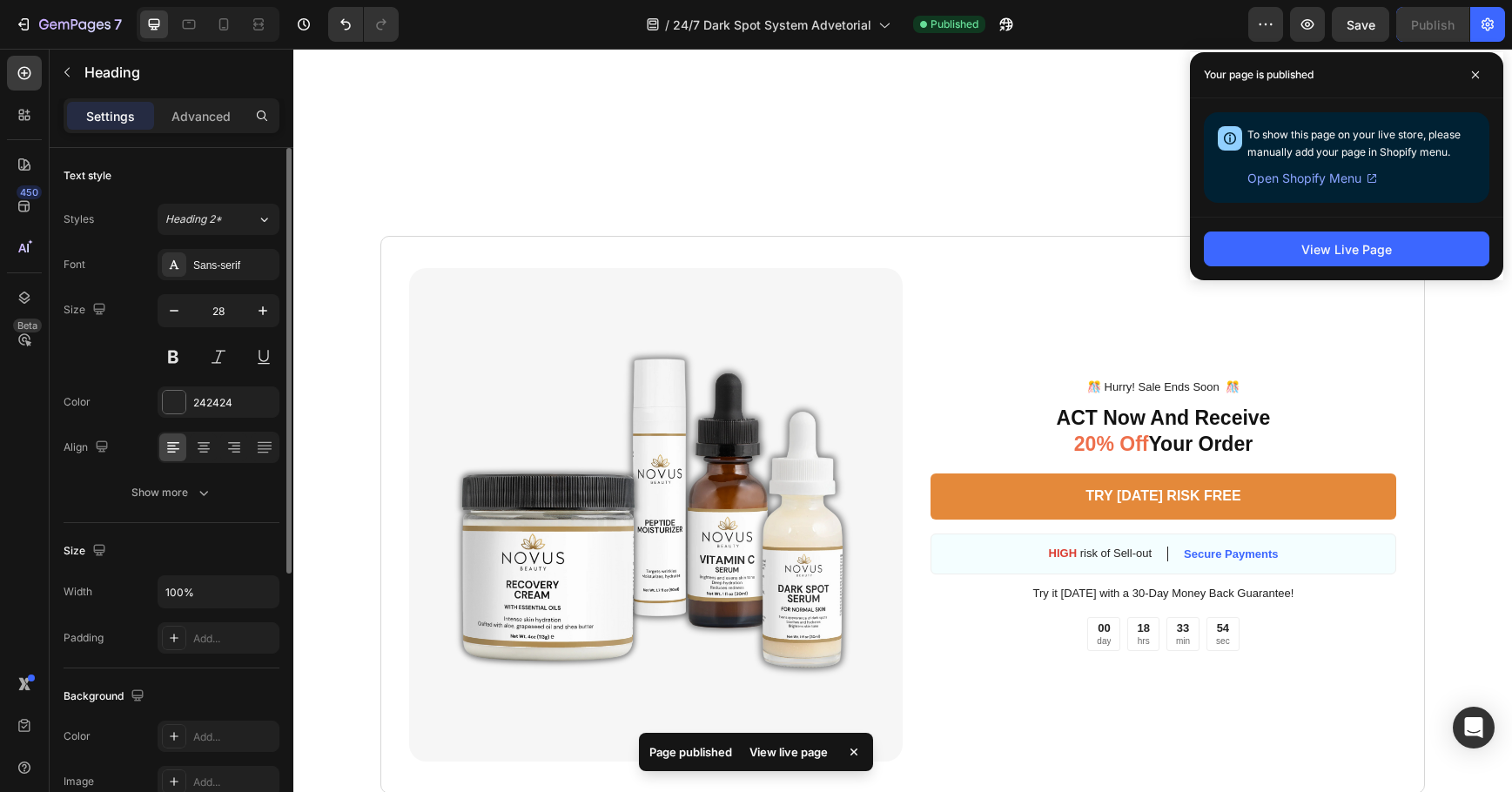
scroll to position [2874, 0]
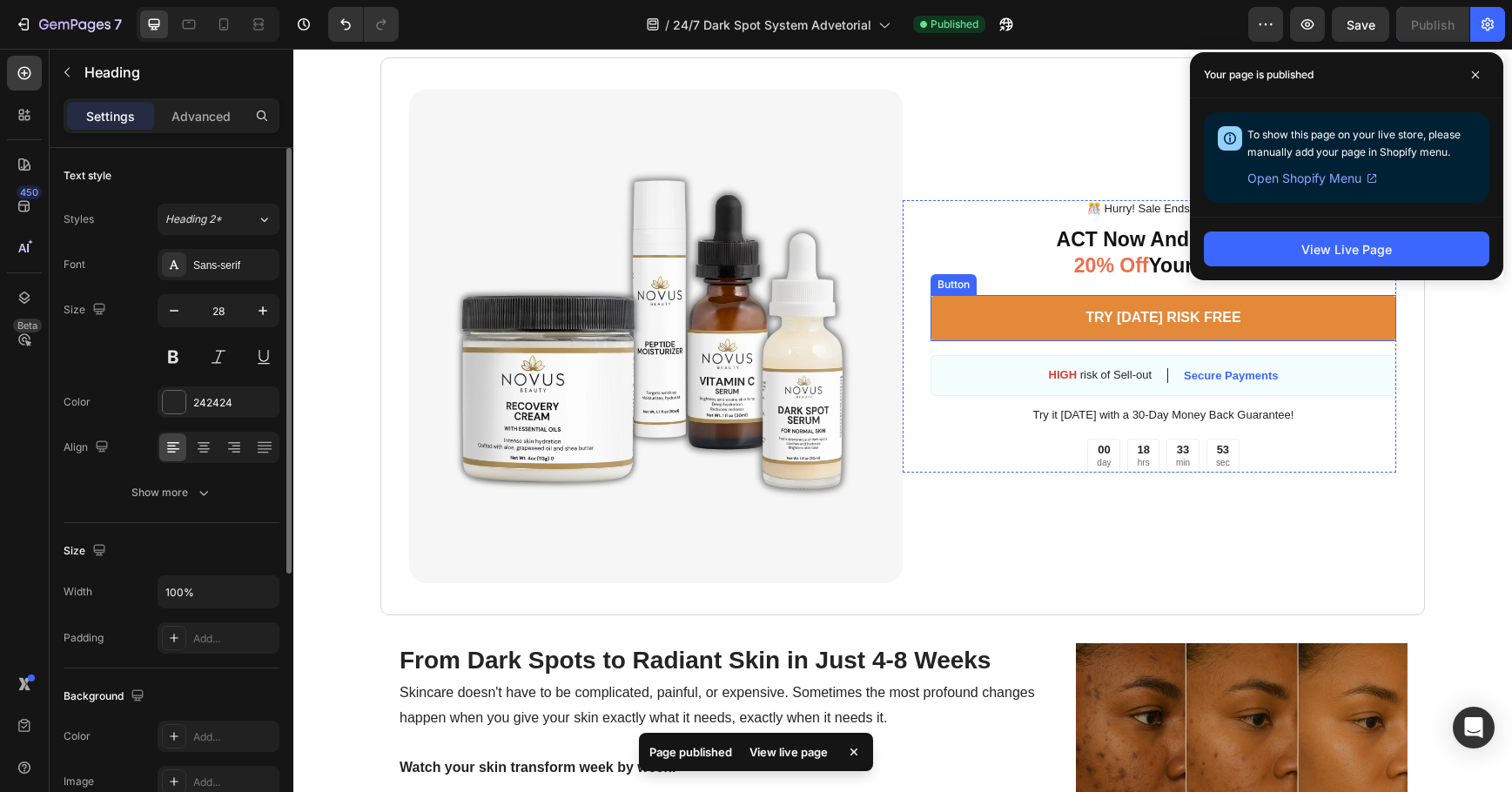
click at [1052, 318] on link "TRY [DATE] RISK FREE" at bounding box center [1164, 319] width 466 height 47
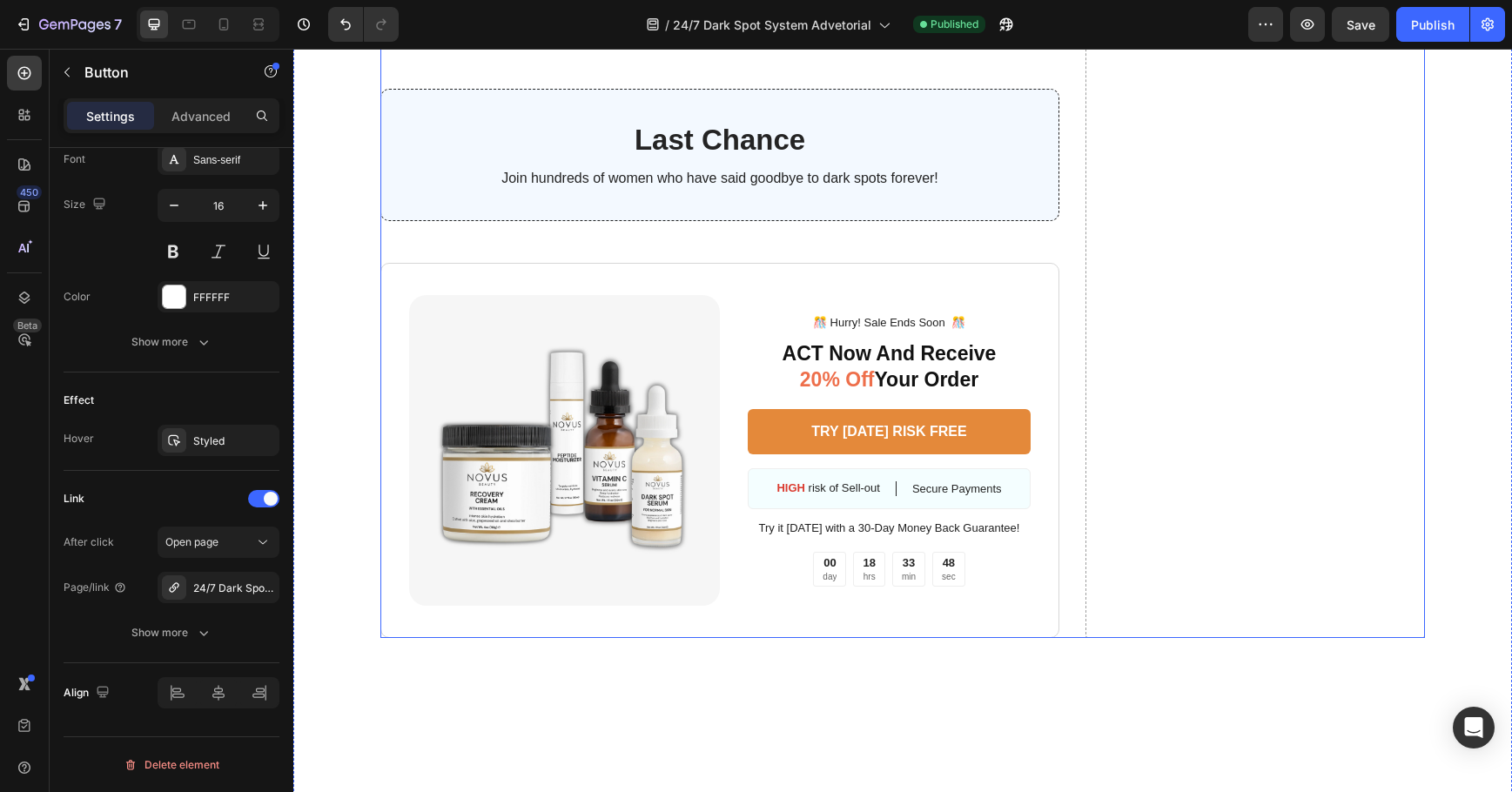
scroll to position [4963, 0]
